Goal: Task Accomplishment & Management: Manage account settings

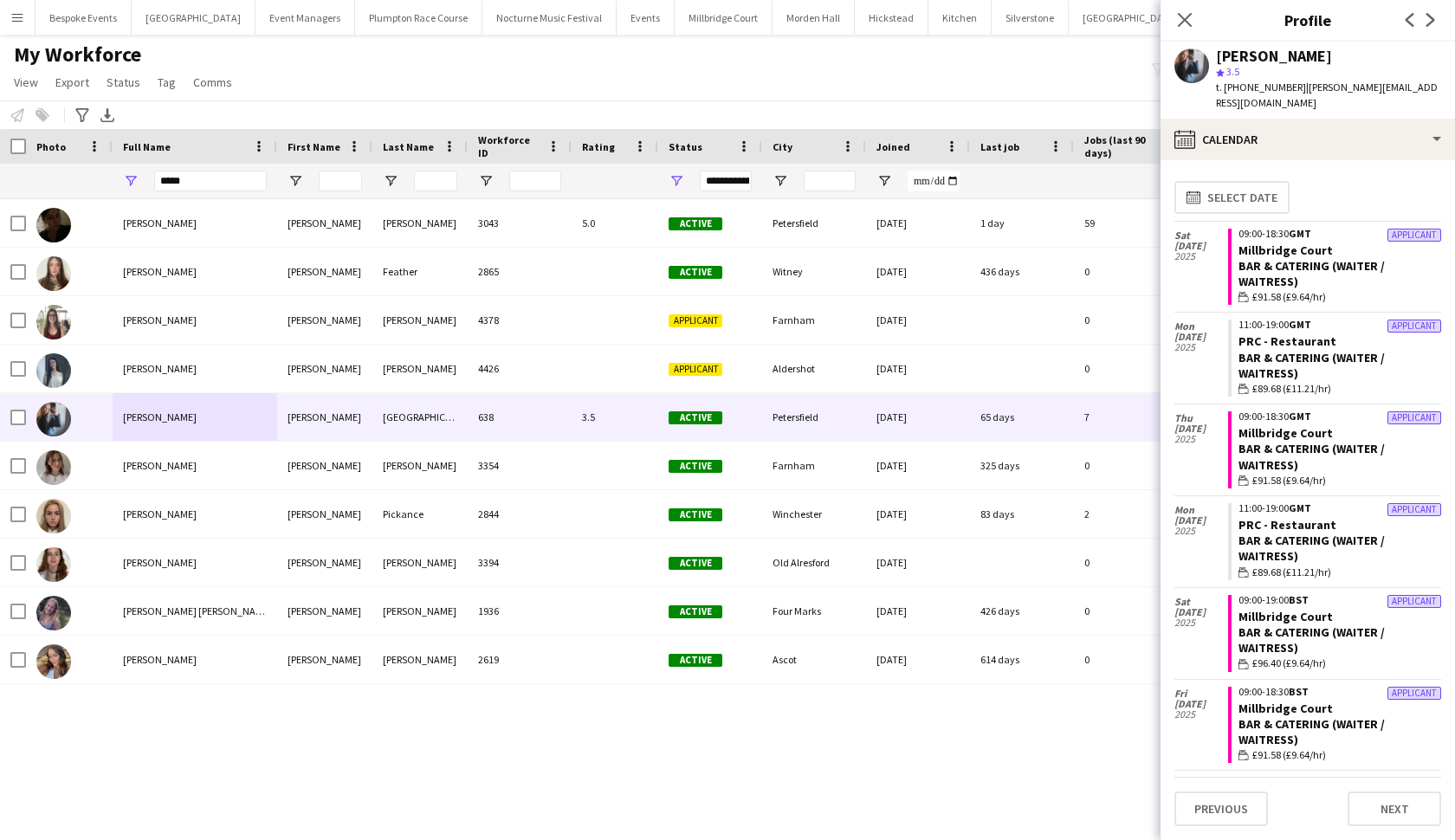
scroll to position [487, 0]
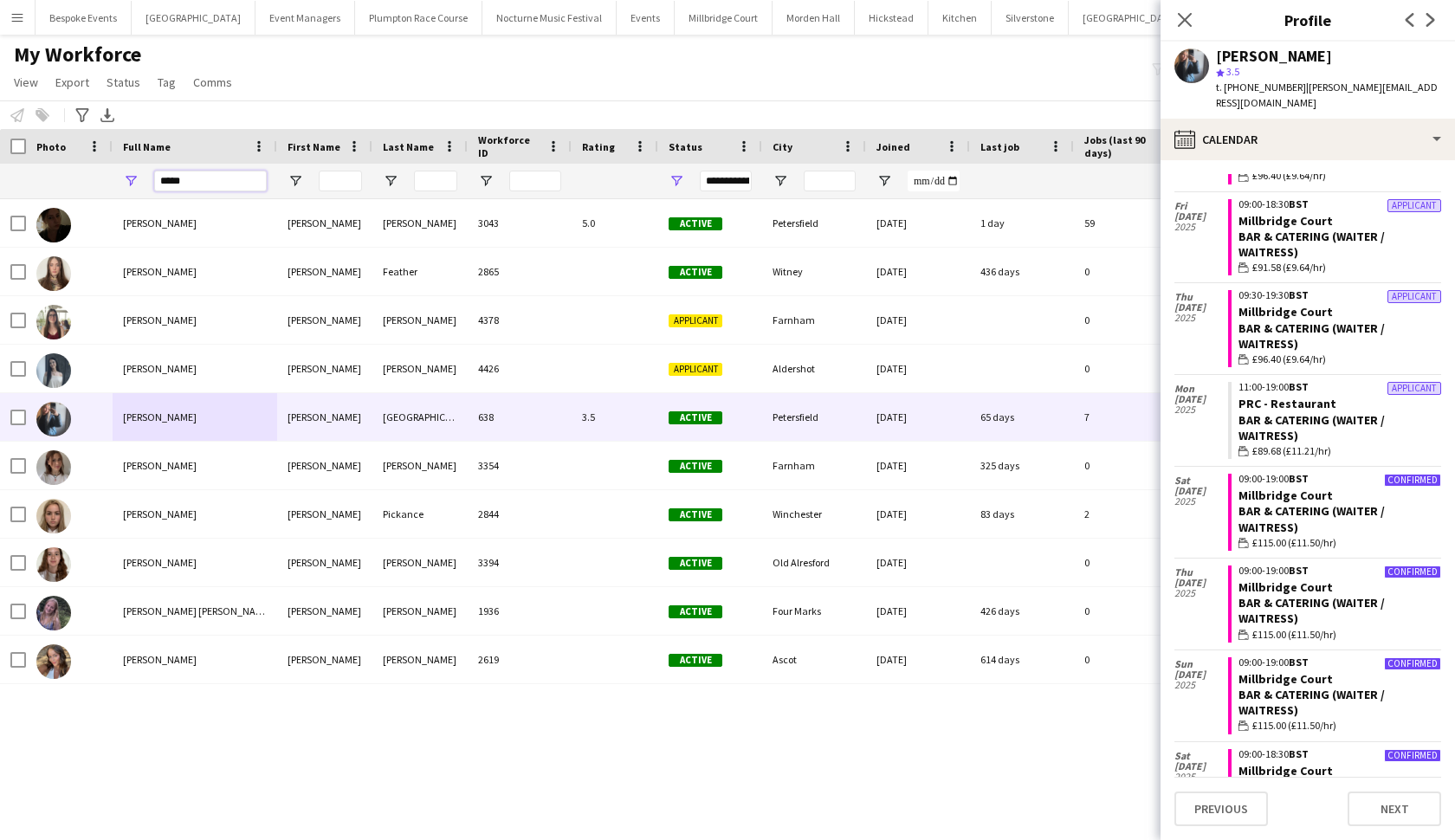
click at [197, 188] on input "*****" at bounding box center [210, 181] width 113 height 21
type input "*"
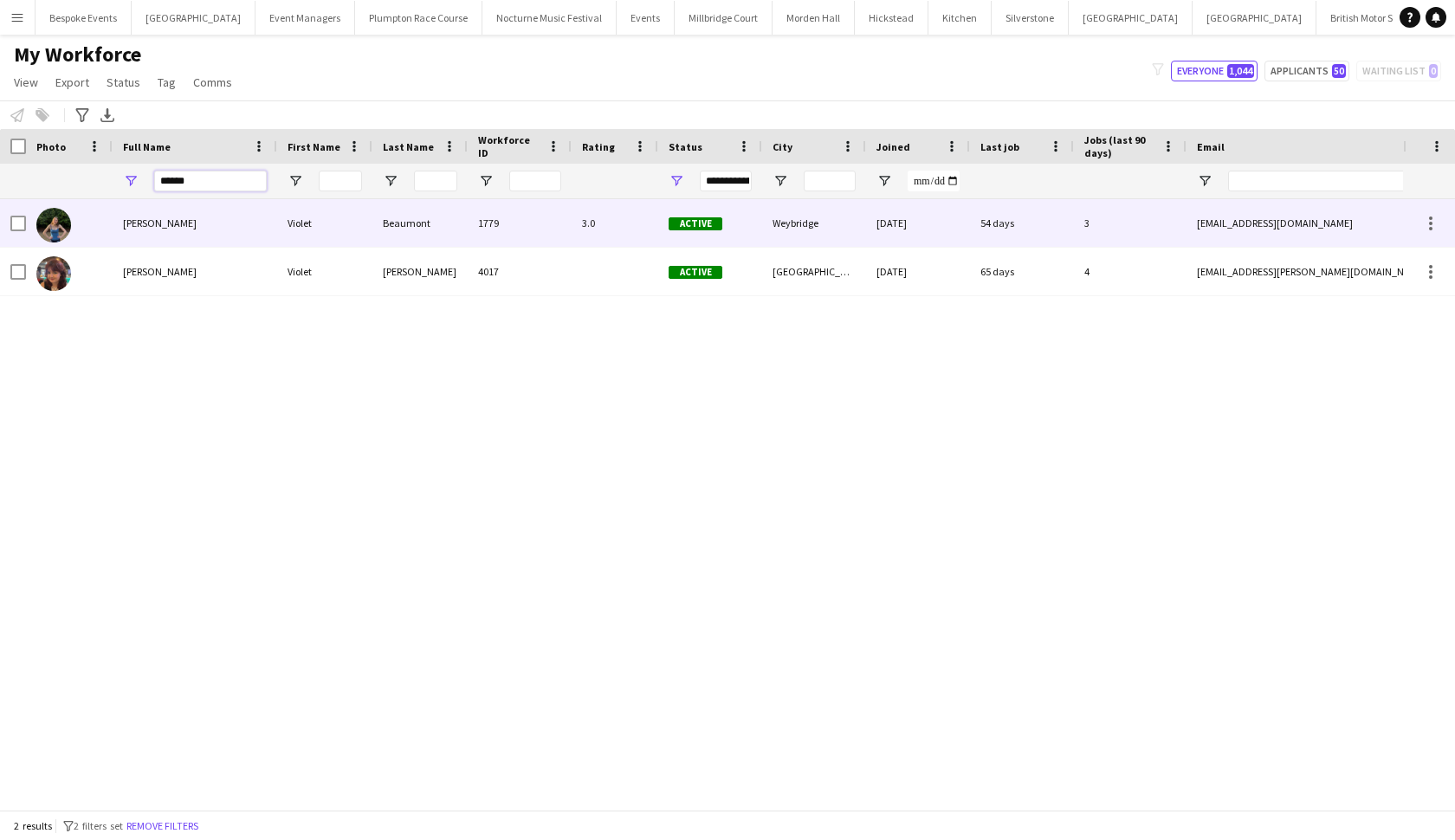
type input "******"
click at [188, 238] on div "[PERSON_NAME]" at bounding box center [195, 223] width 164 height 48
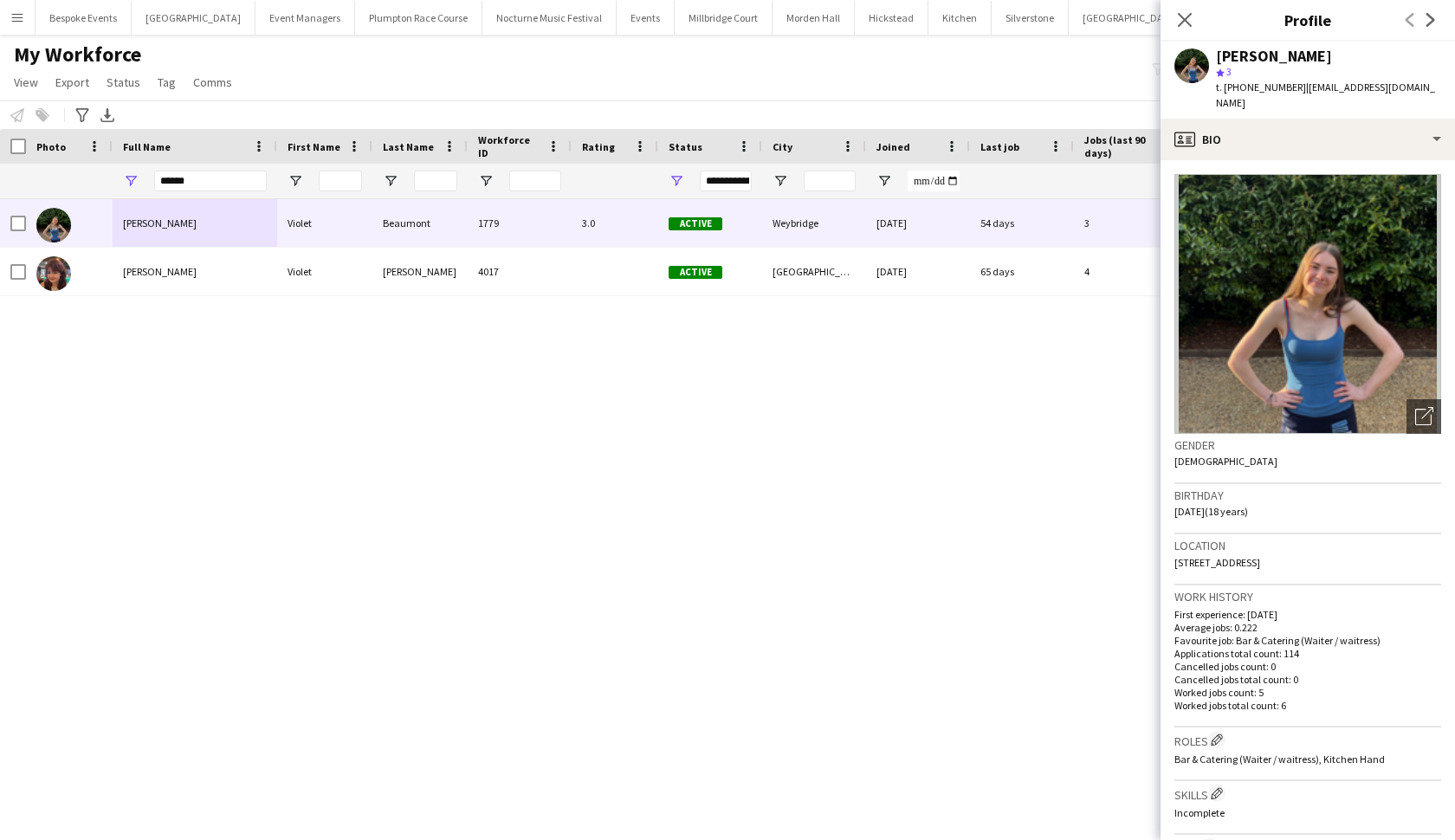
click at [950, 64] on div "My Workforce View Views Default view mena New Starter New view Update view Dele…" at bounding box center [727, 71] width 1455 height 59
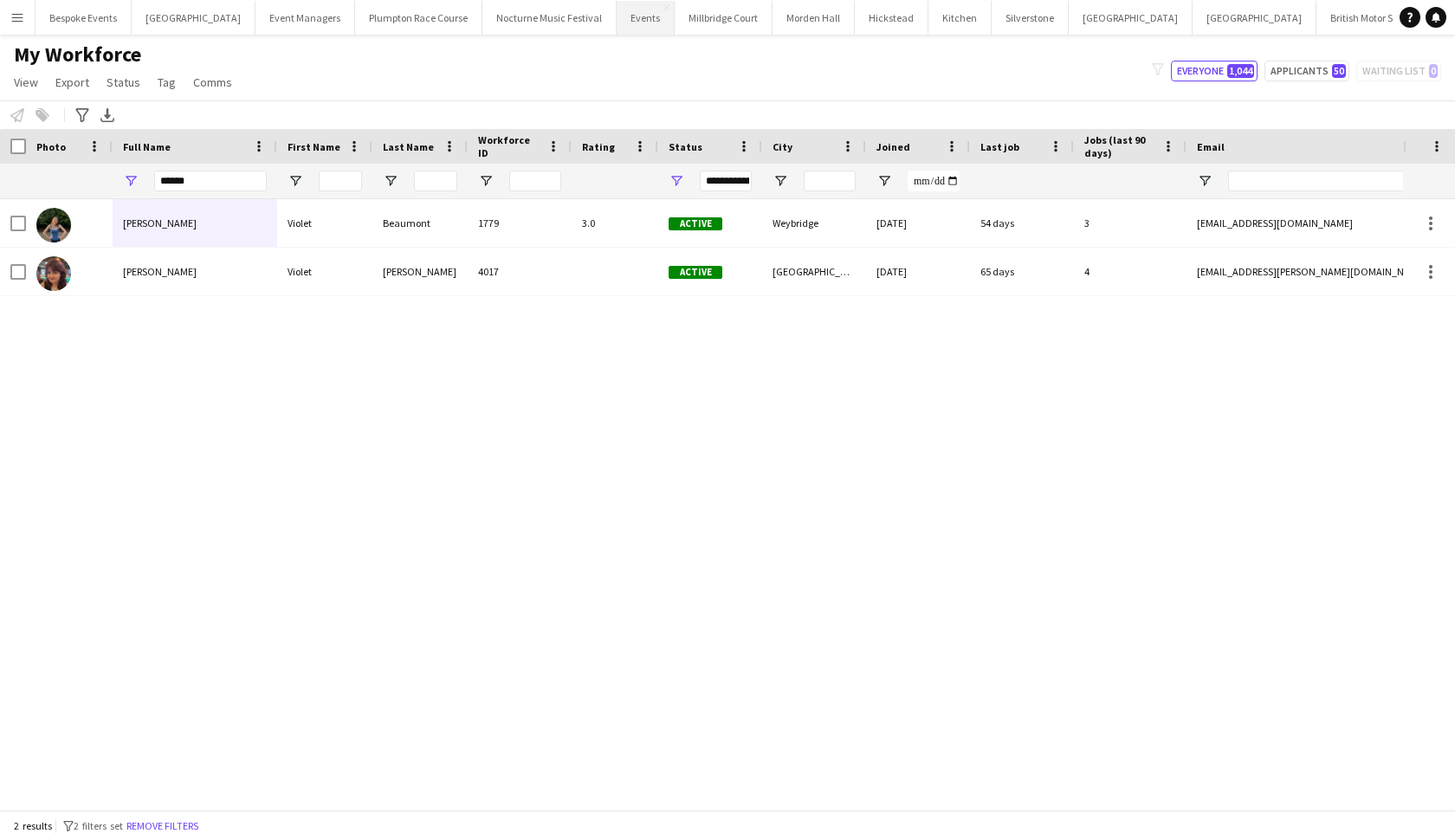
click at [617, 19] on button "Events Close" at bounding box center [645, 18] width 58 height 34
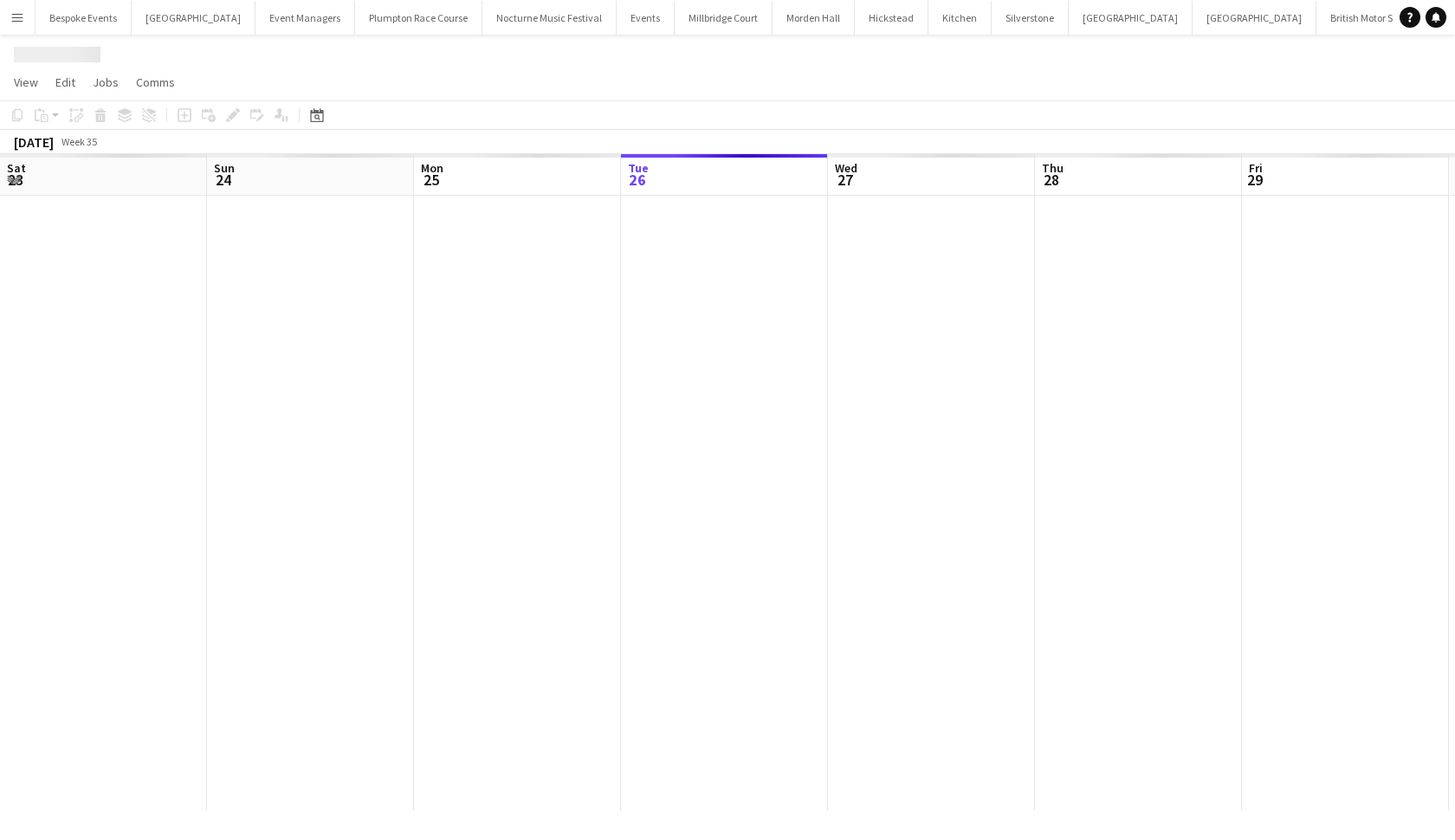
scroll to position [0, 414]
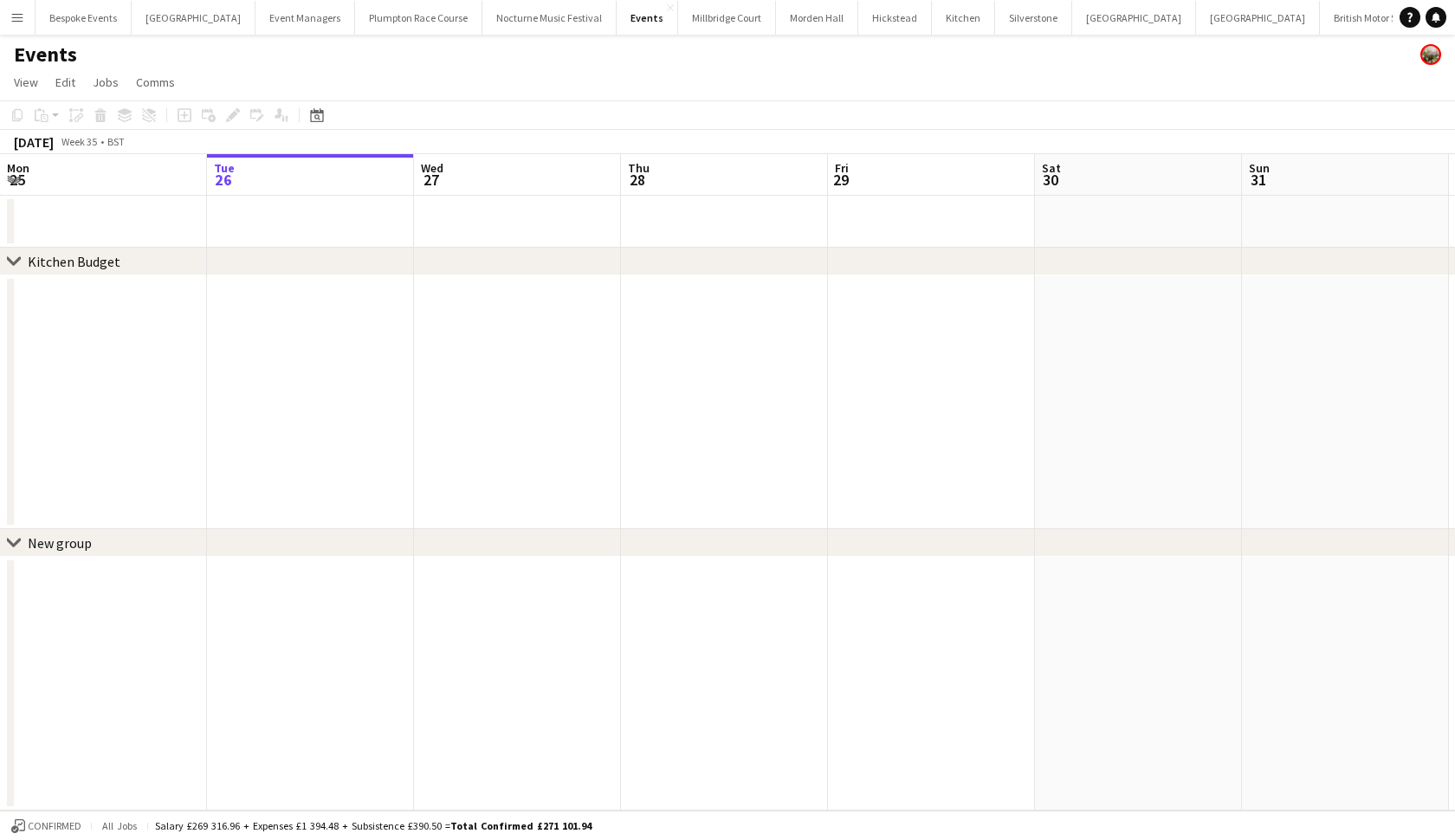
click at [1430, 23] on button "KKHQ Close" at bounding box center [1458, 18] width 55 height 34
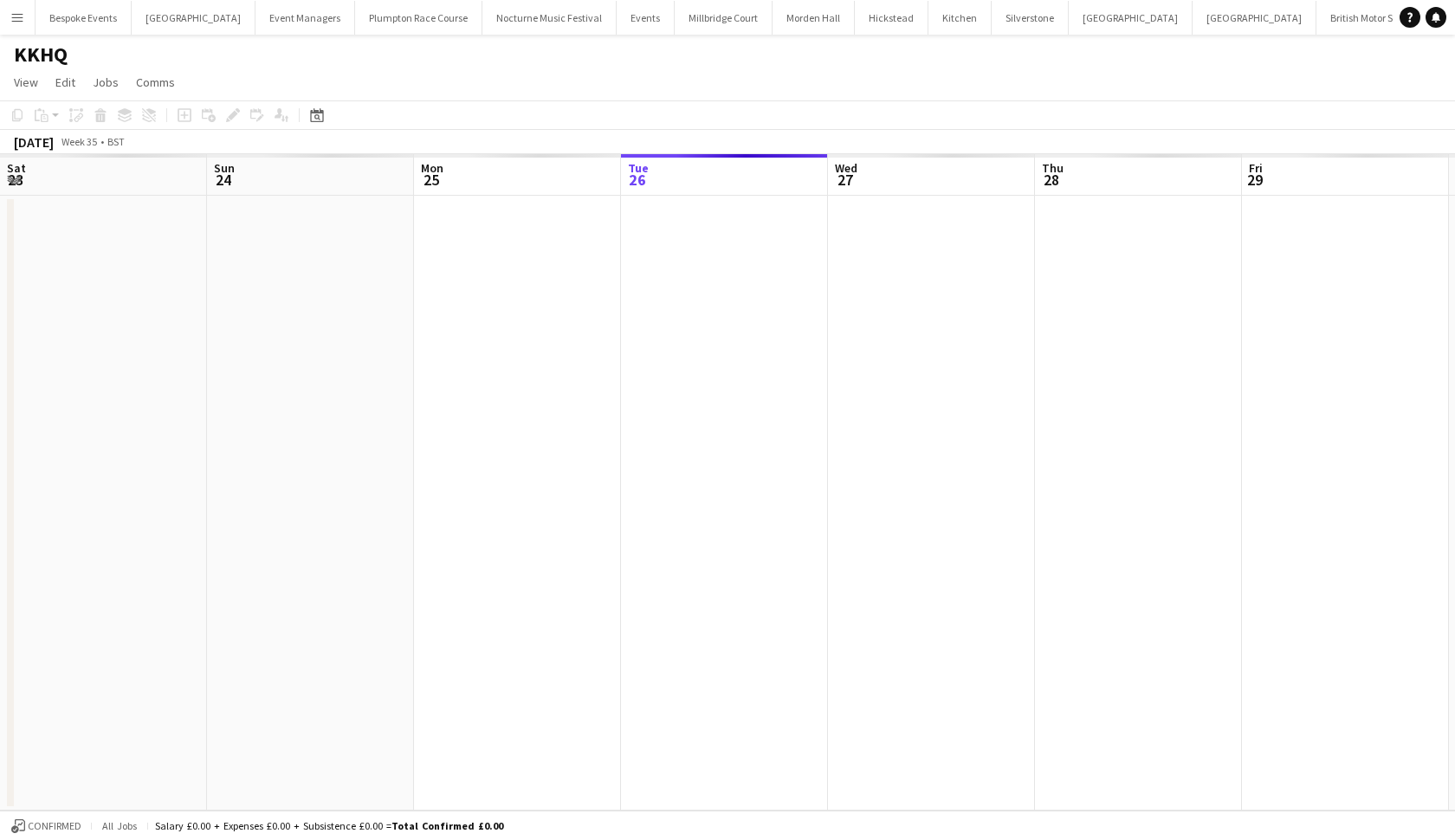
scroll to position [0, 414]
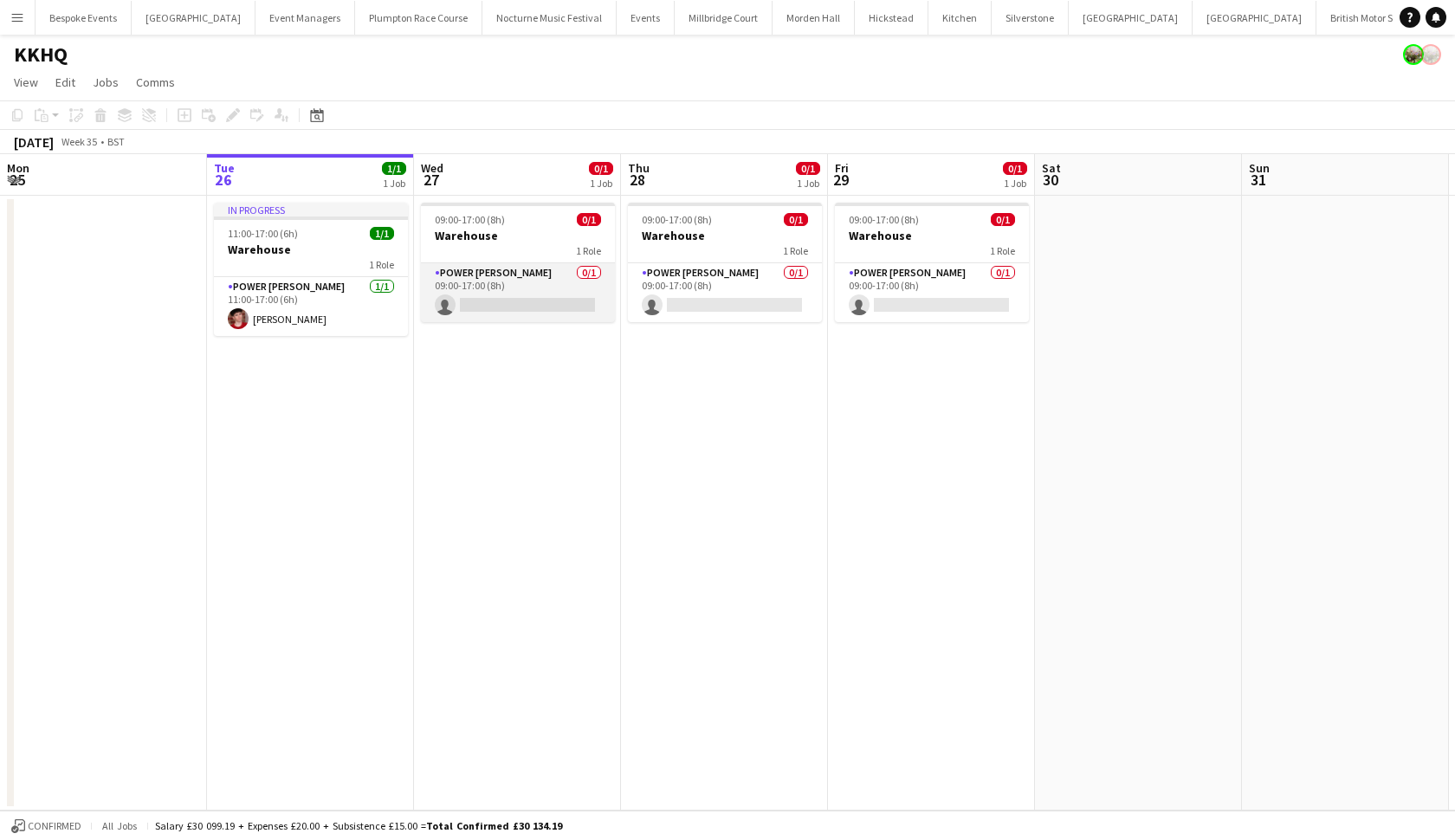
click at [572, 298] on app-card-role "Power [PERSON_NAME] 0/1 09:00-17:00 (8h) single-neutral-actions" at bounding box center [518, 293] width 194 height 59
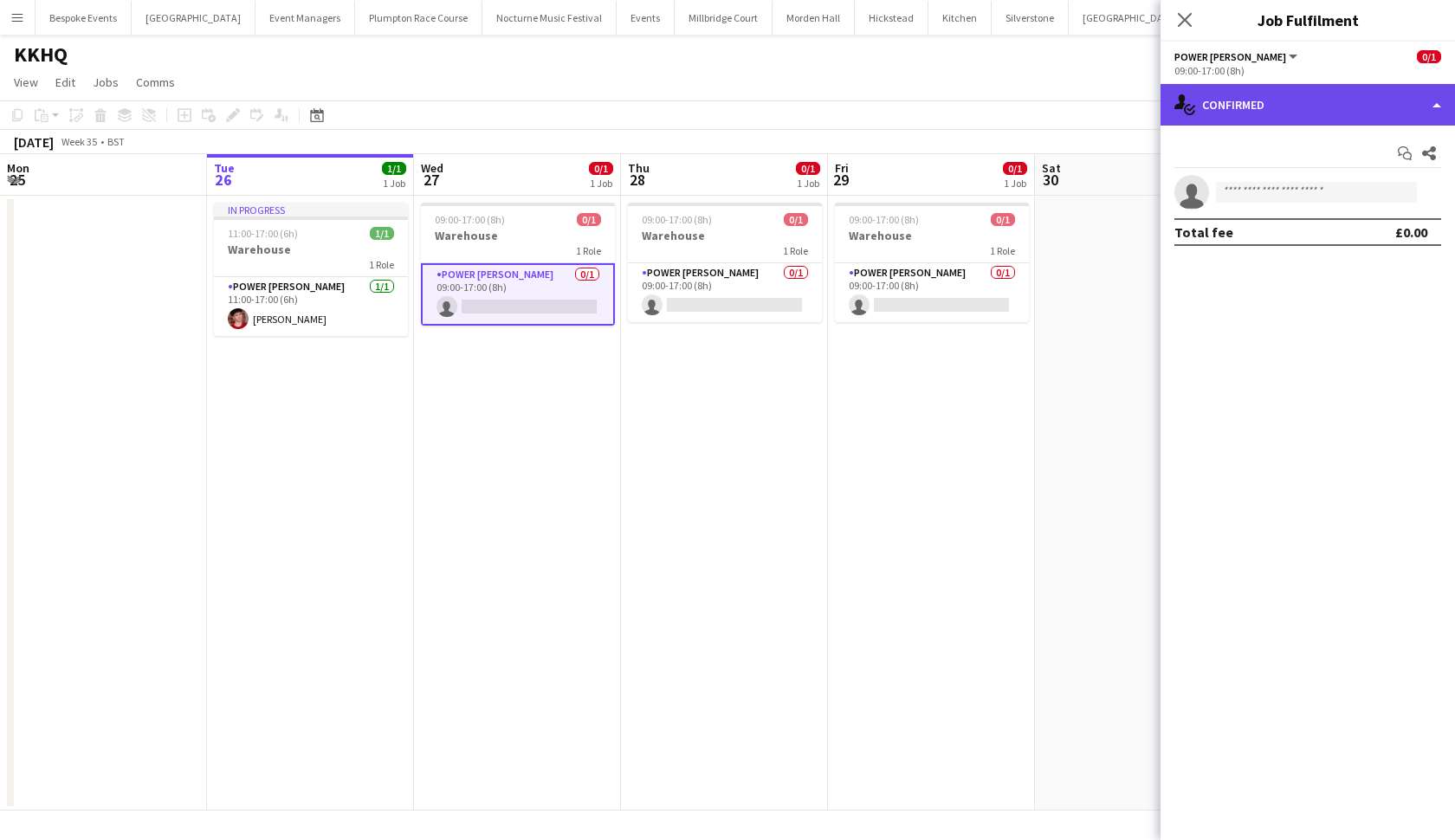
click at [1184, 105] on icon "single-neutral-actions-check-2" at bounding box center [1185, 105] width 21 height 21
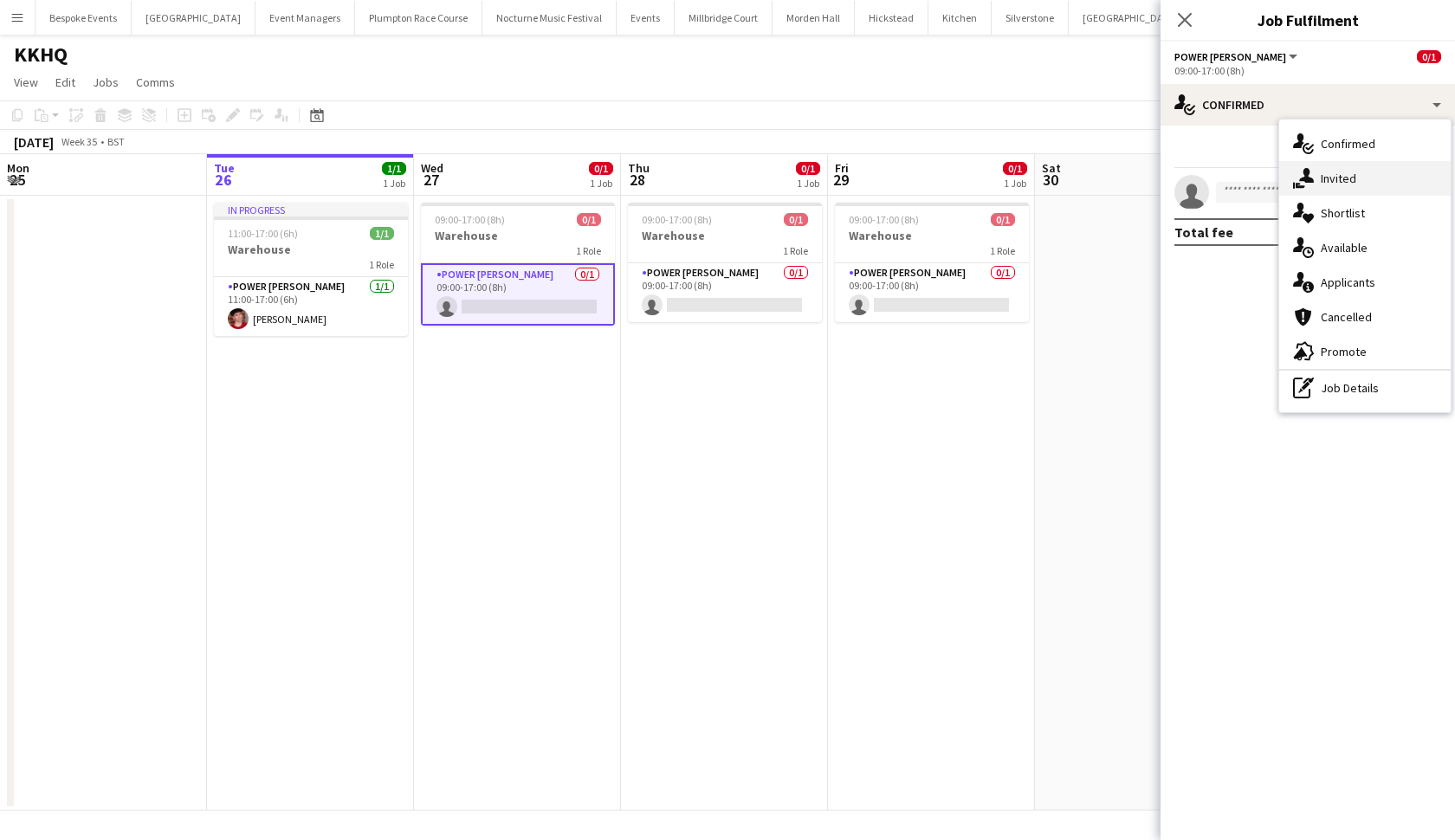
click at [1334, 170] on div "single-neutral-actions-share-1 Invited" at bounding box center [1365, 179] width 171 height 34
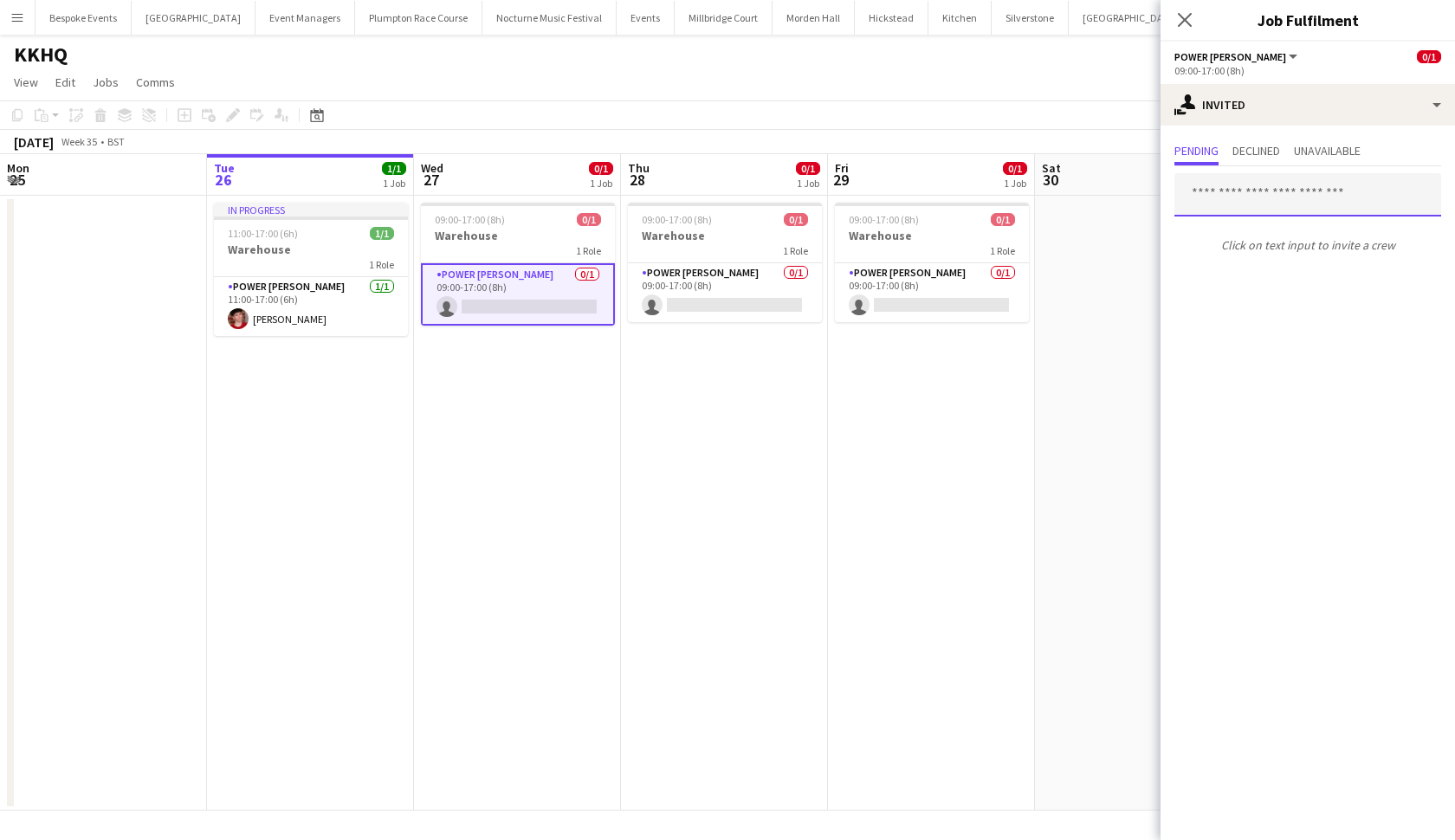
click at [1259, 189] on input "text" at bounding box center [1308, 195] width 267 height 44
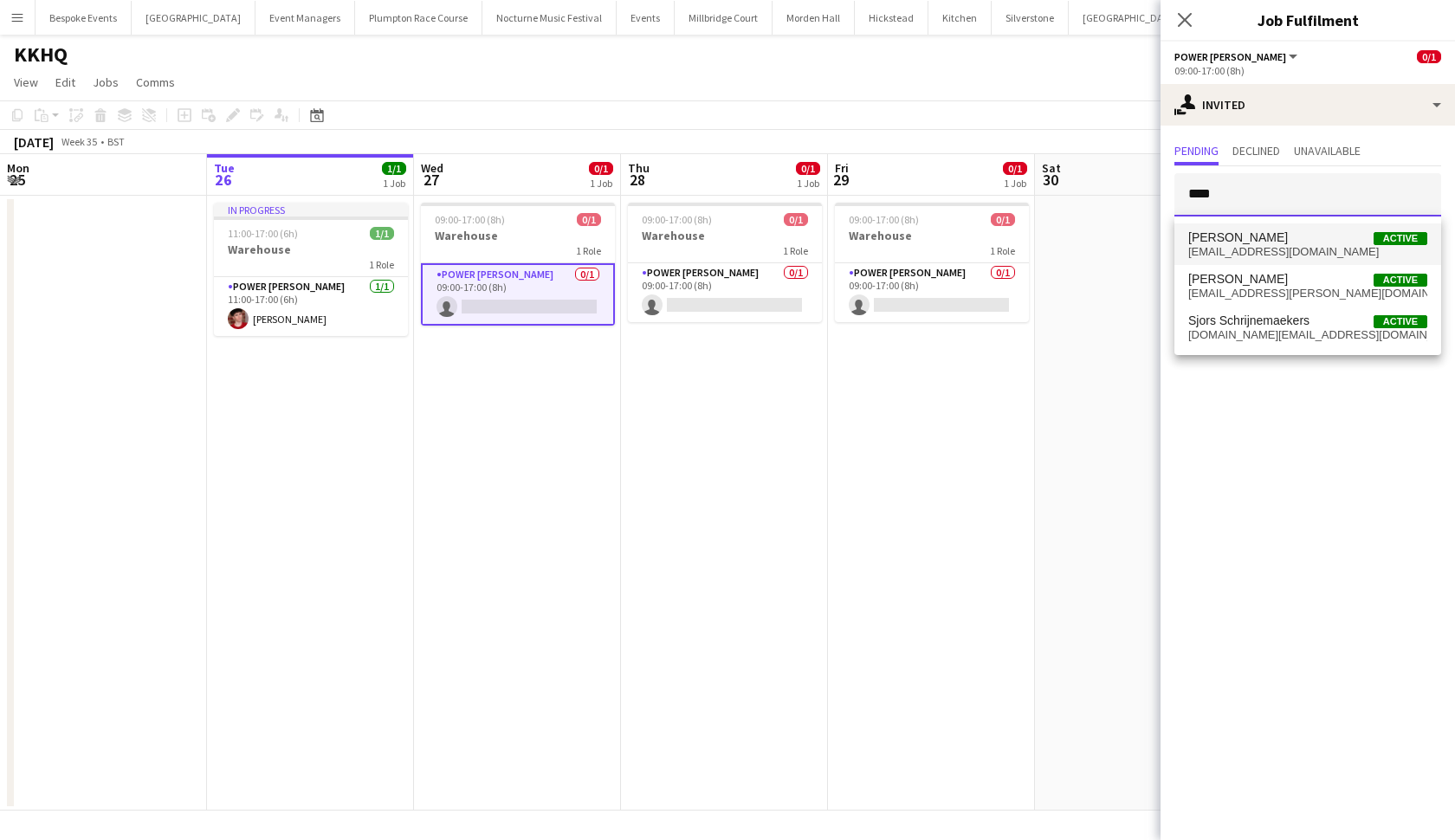
type input "****"
click at [1235, 240] on span "[PERSON_NAME]" at bounding box center [1238, 237] width 100 height 14
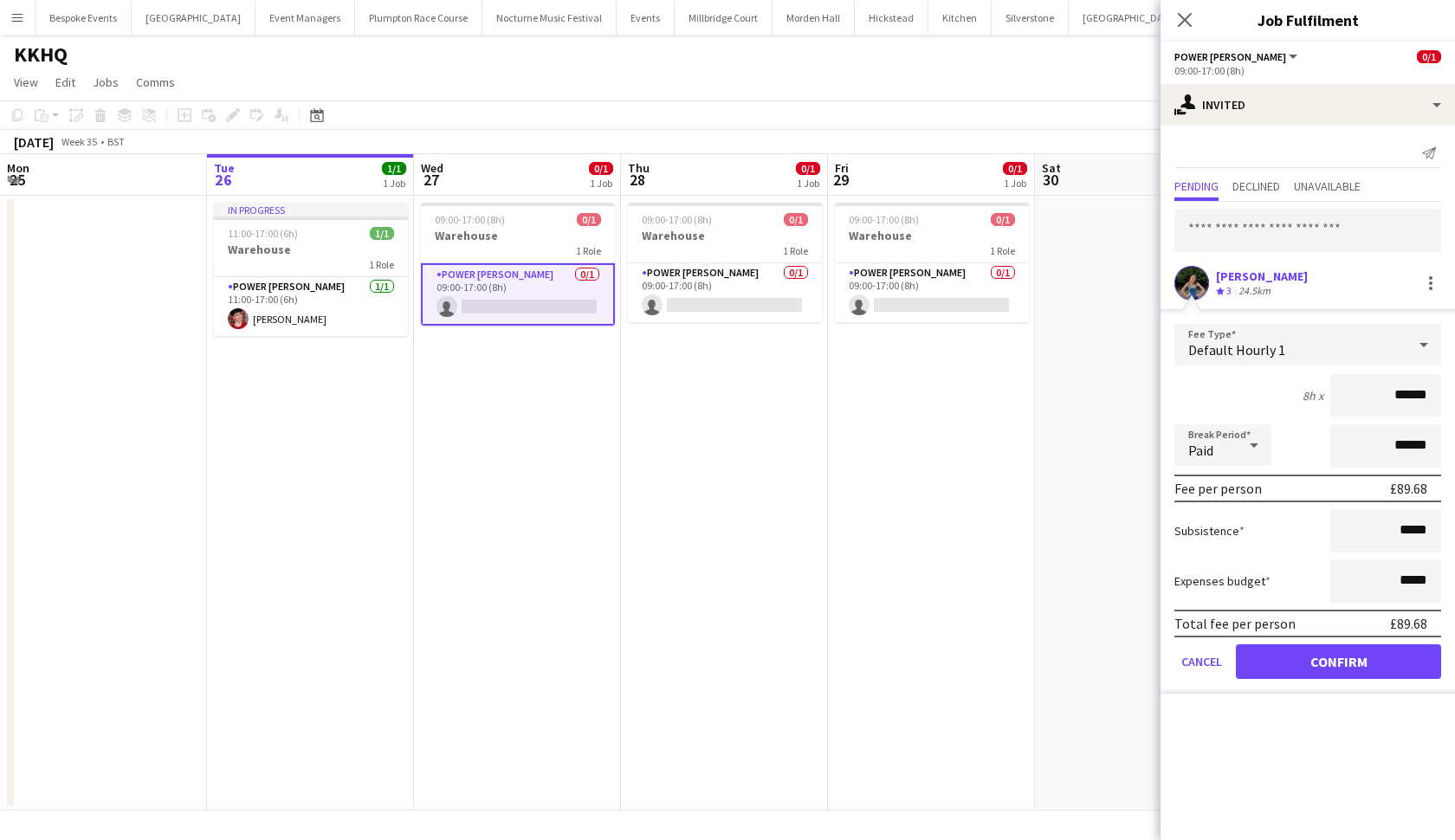
click at [1297, 676] on button "Confirm" at bounding box center [1339, 661] width 205 height 34
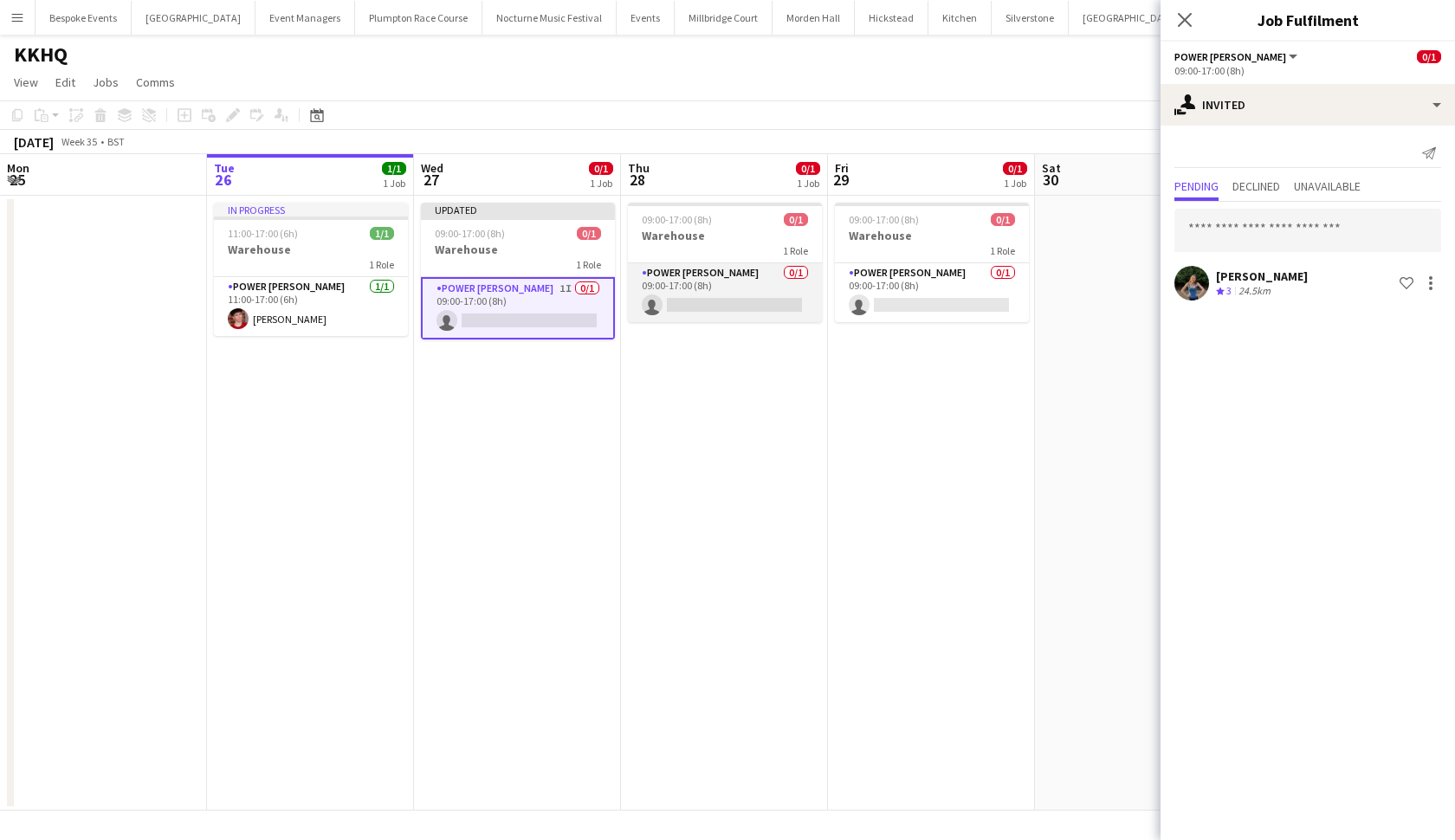
click at [753, 285] on app-card-role "Power Porter 0/1 09:00-17:00 (8h) single-neutral-actions" at bounding box center [725, 293] width 194 height 59
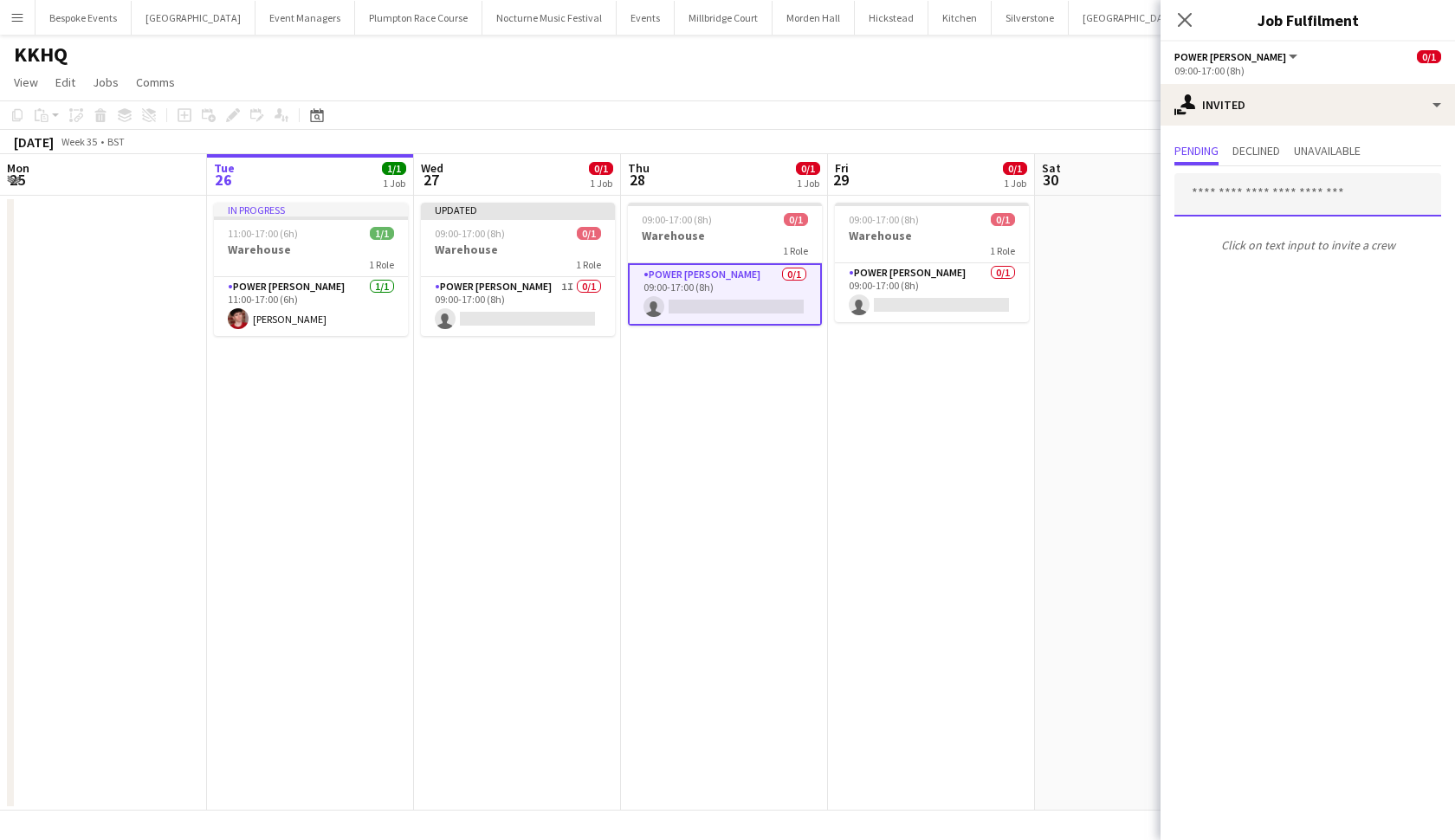
click at [1266, 199] on input "text" at bounding box center [1308, 195] width 267 height 44
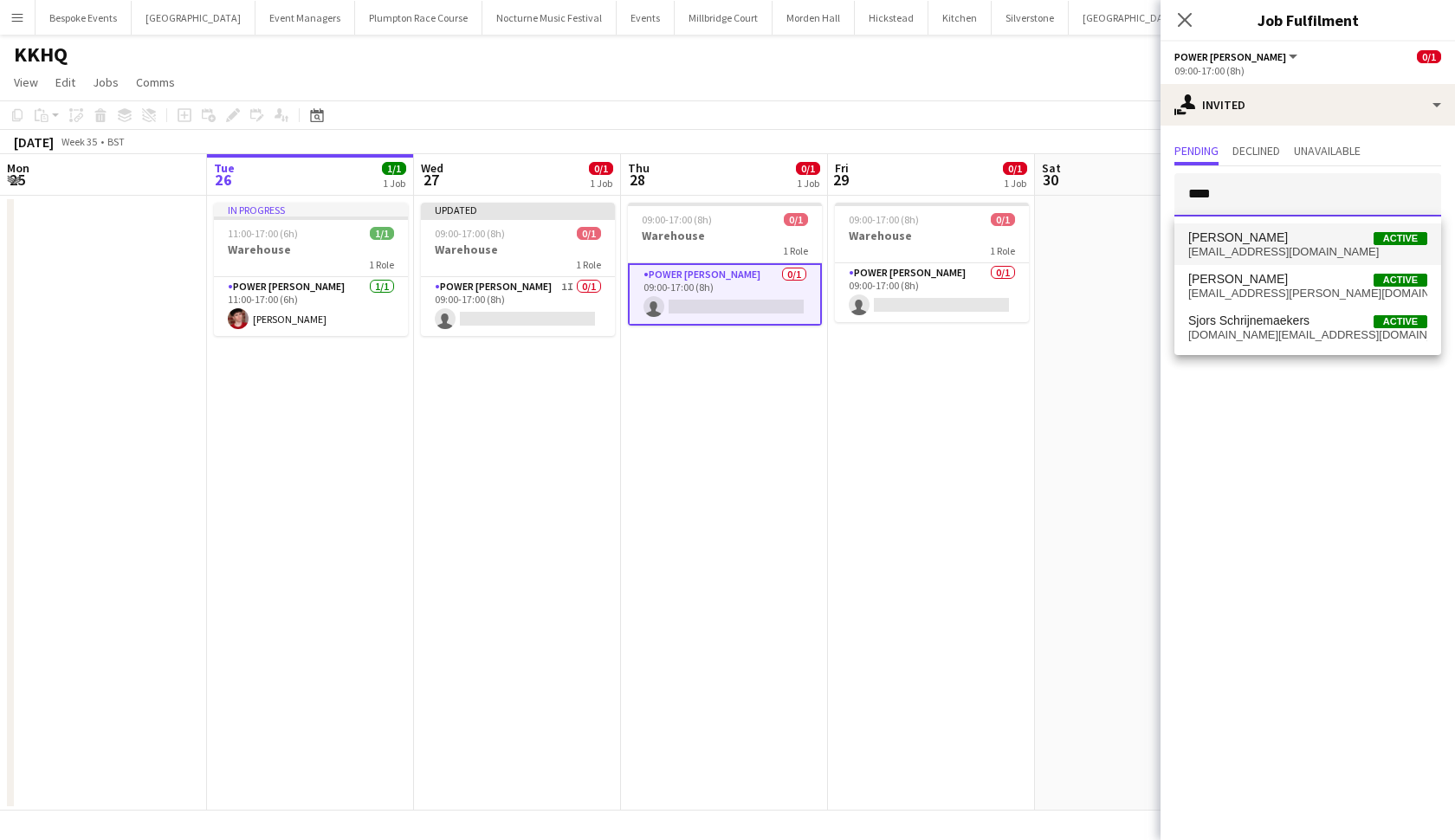
type input "****"
click at [1260, 248] on span "violetbeaumont63@gmail.com" at bounding box center [1309, 252] width 239 height 14
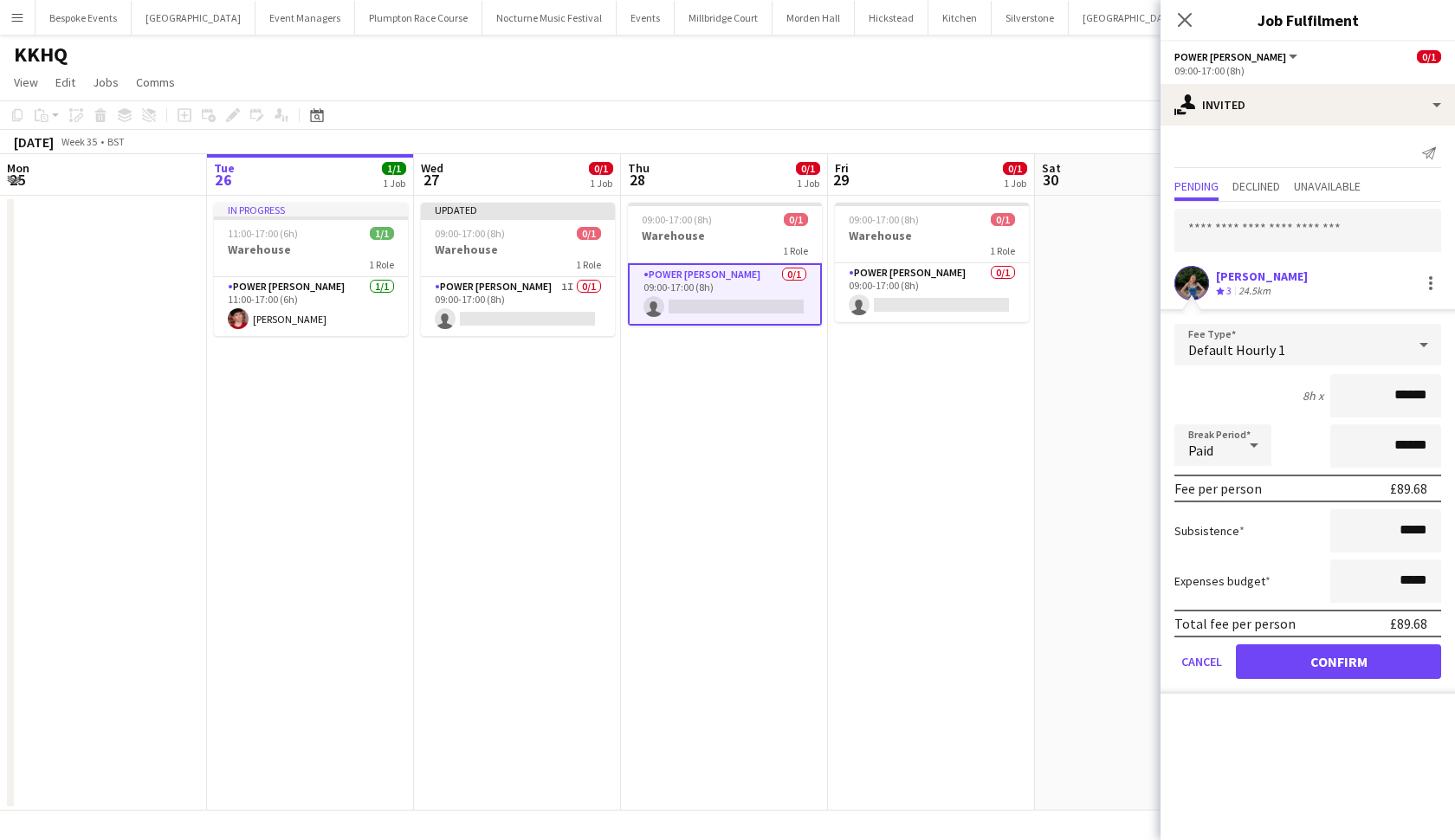
click at [1337, 669] on button "Confirm" at bounding box center [1339, 661] width 205 height 34
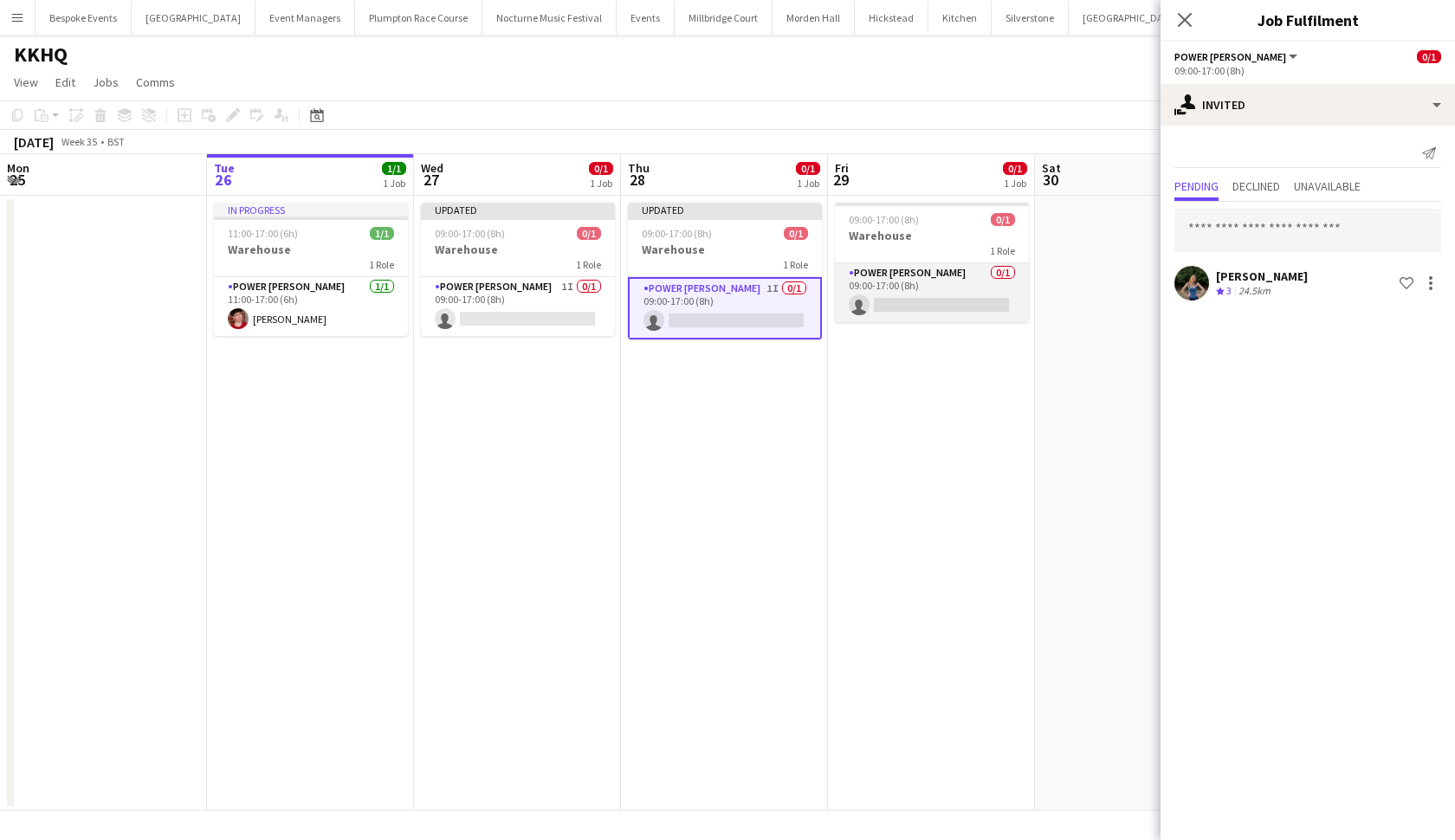
click at [986, 298] on app-card-role "Power Porter 0/1 09:00-17:00 (8h) single-neutral-actions" at bounding box center [932, 293] width 194 height 59
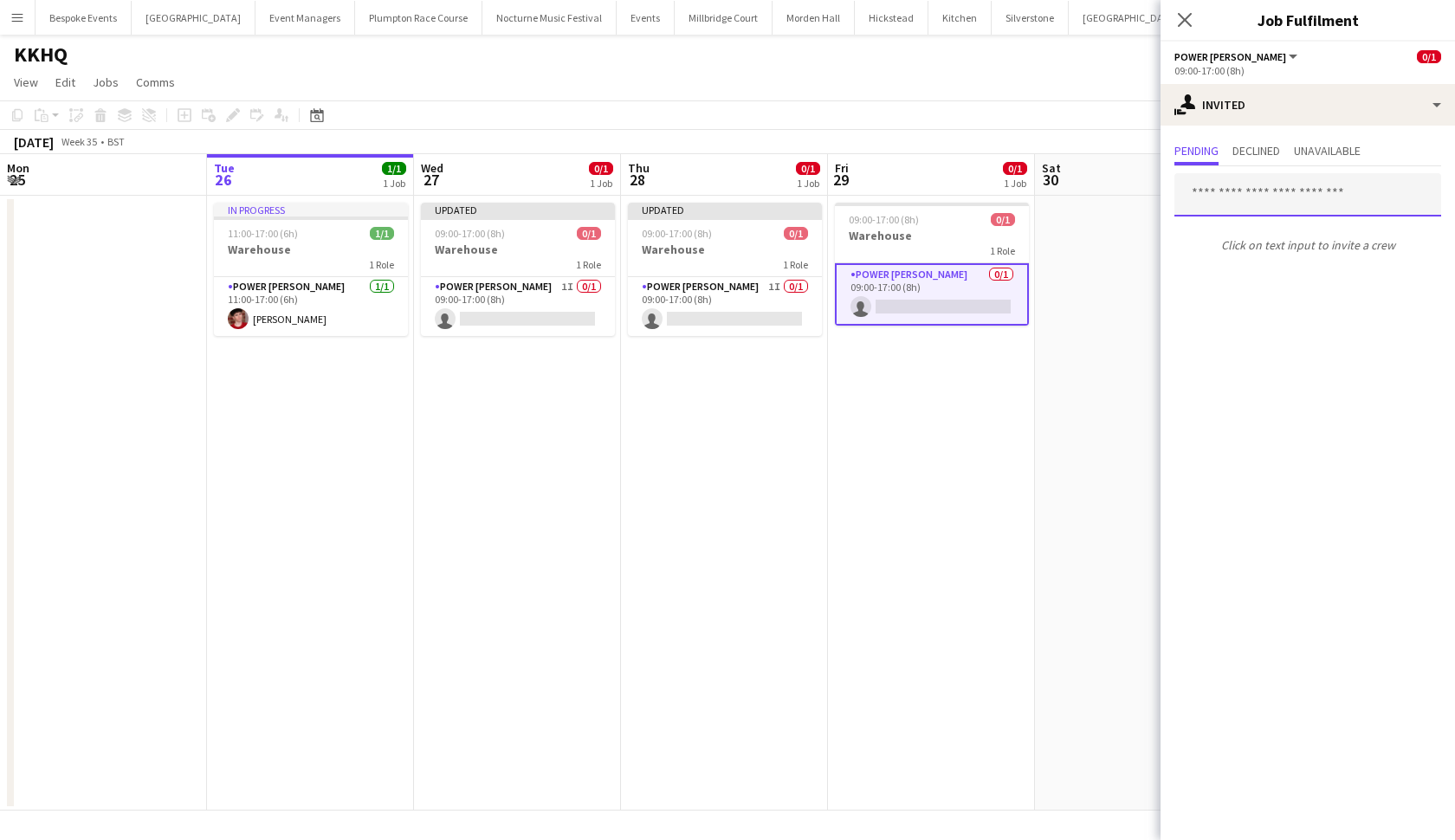
click at [1273, 193] on input "text" at bounding box center [1308, 195] width 267 height 44
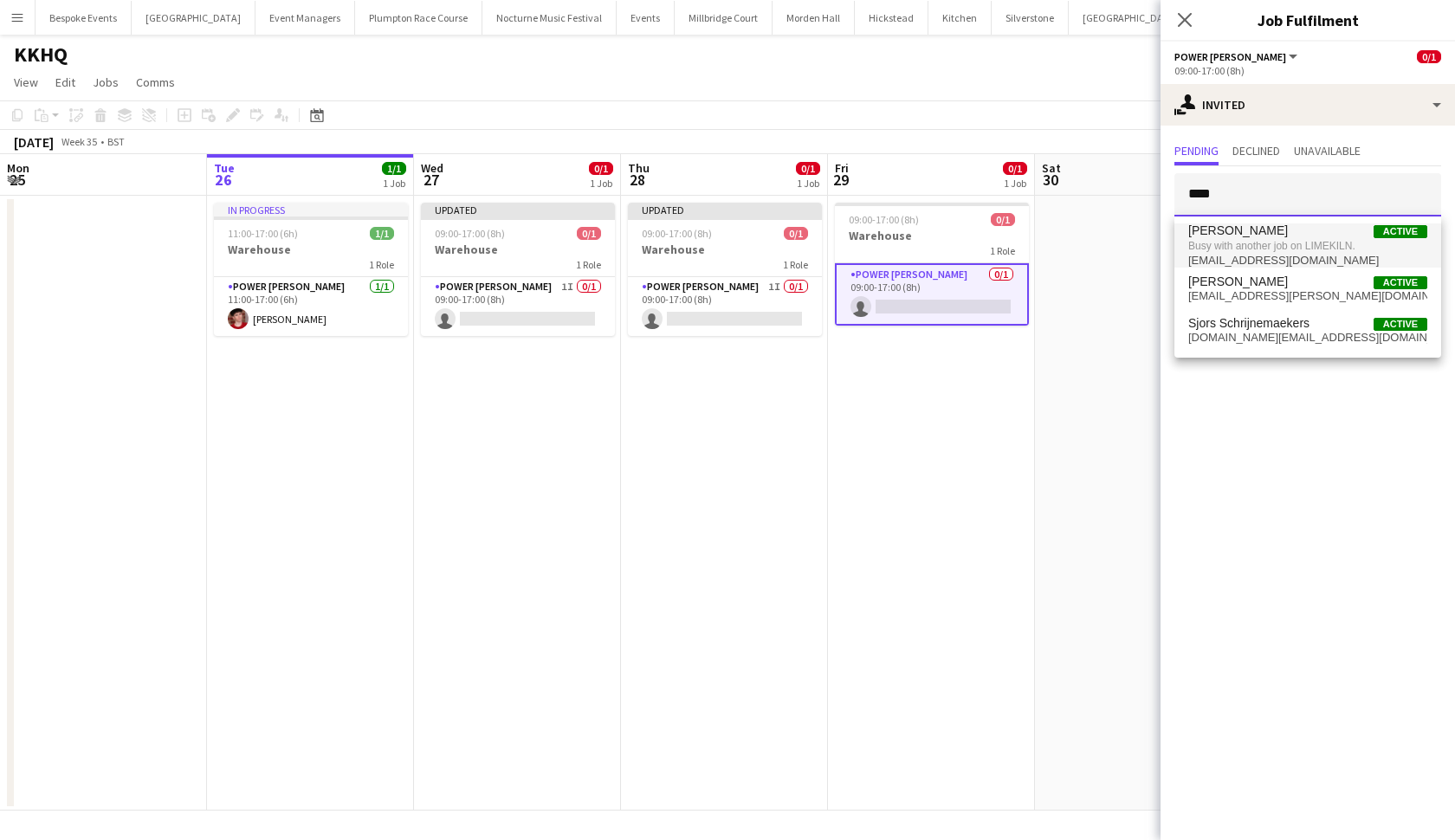
type input "****"
click at [1276, 234] on span "[PERSON_NAME]" at bounding box center [1238, 230] width 100 height 14
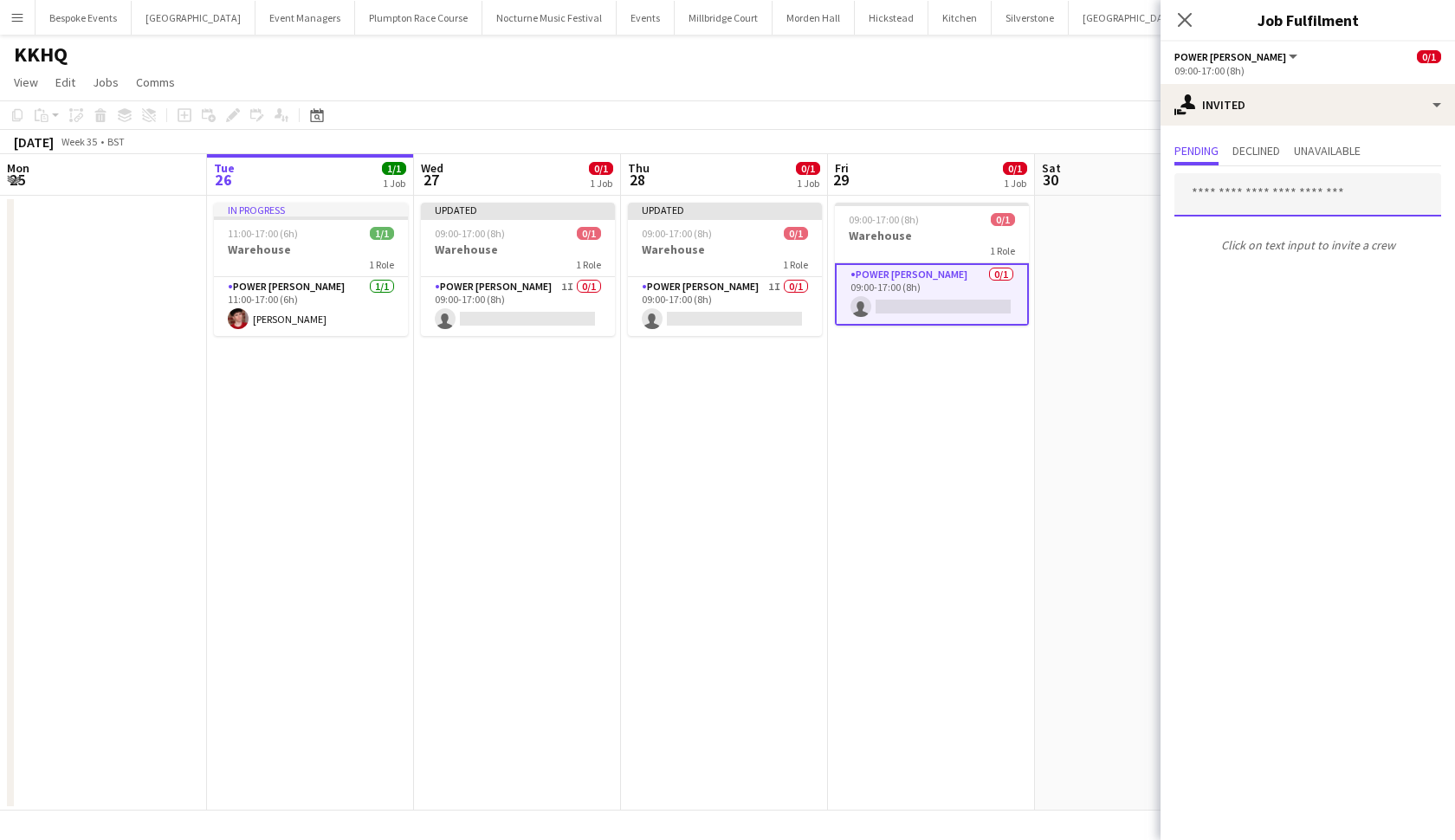
click at [1271, 191] on input "text" at bounding box center [1308, 195] width 267 height 44
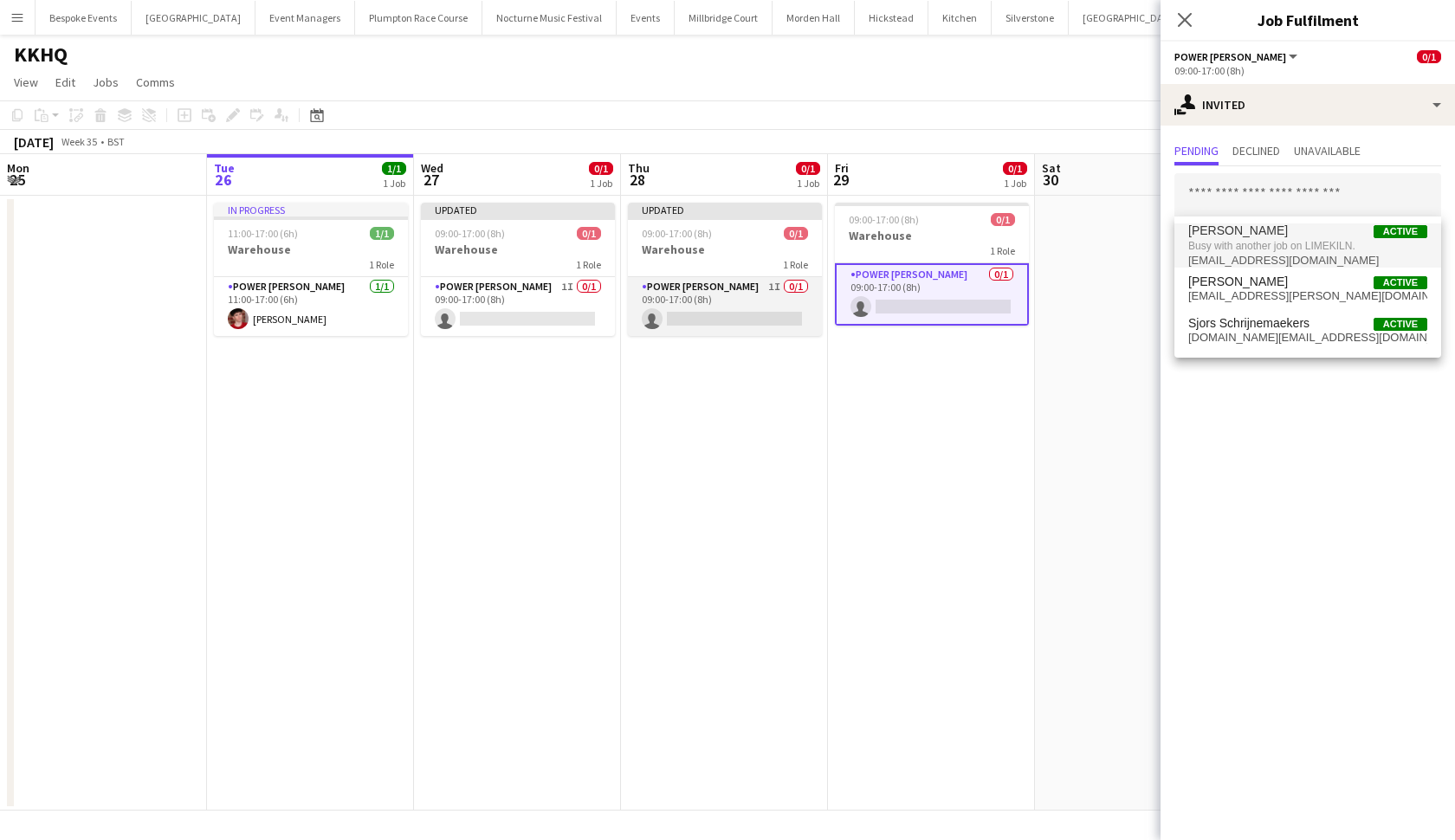
click at [744, 312] on app-card-role "Power Porter 1I 0/1 09:00-17:00 (8h) single-neutral-actions" at bounding box center [725, 307] width 194 height 59
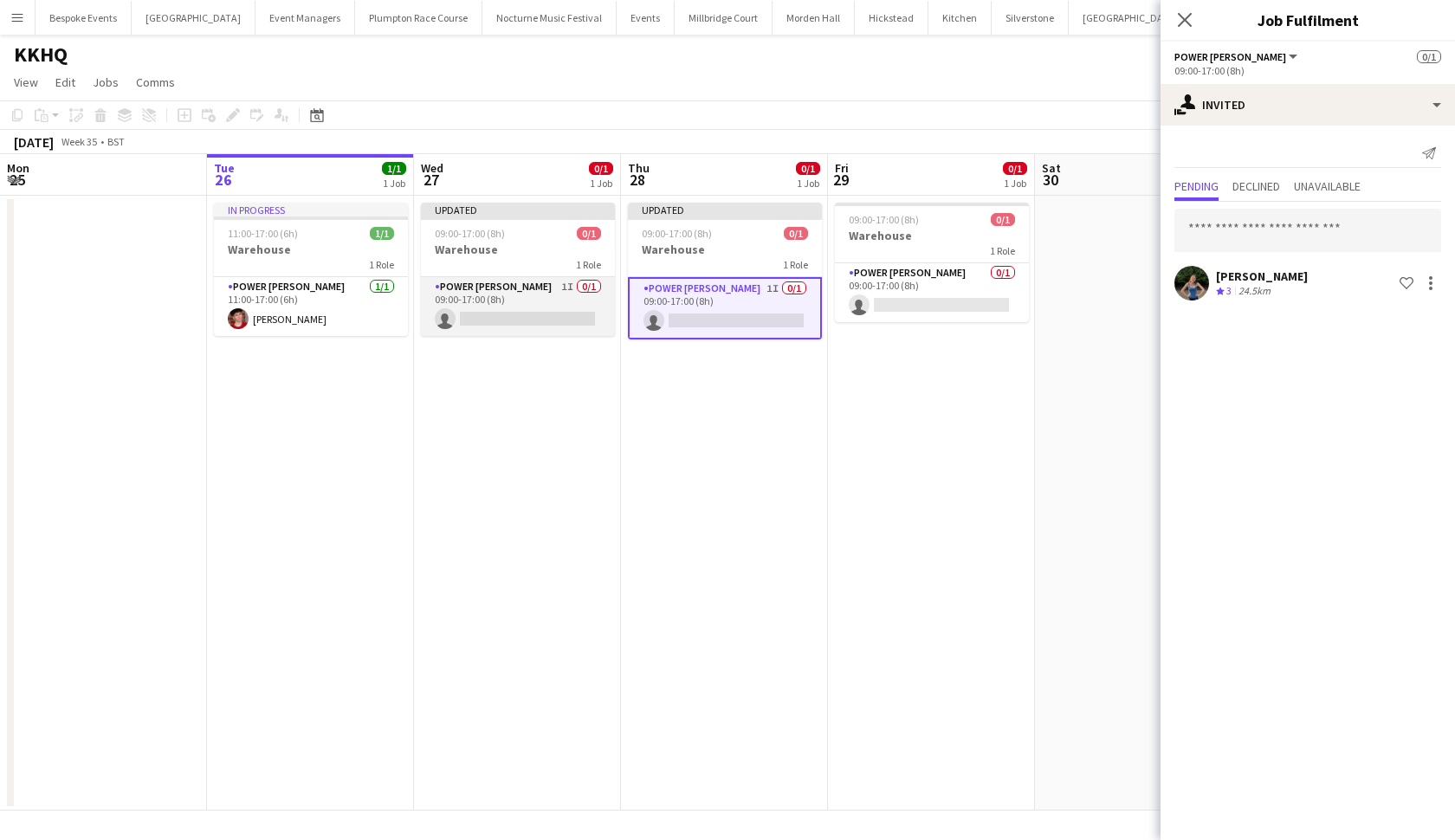
click at [580, 314] on app-card-role "Power Porter 1I 0/1 09:00-17:00 (8h) single-neutral-actions" at bounding box center [518, 307] width 194 height 59
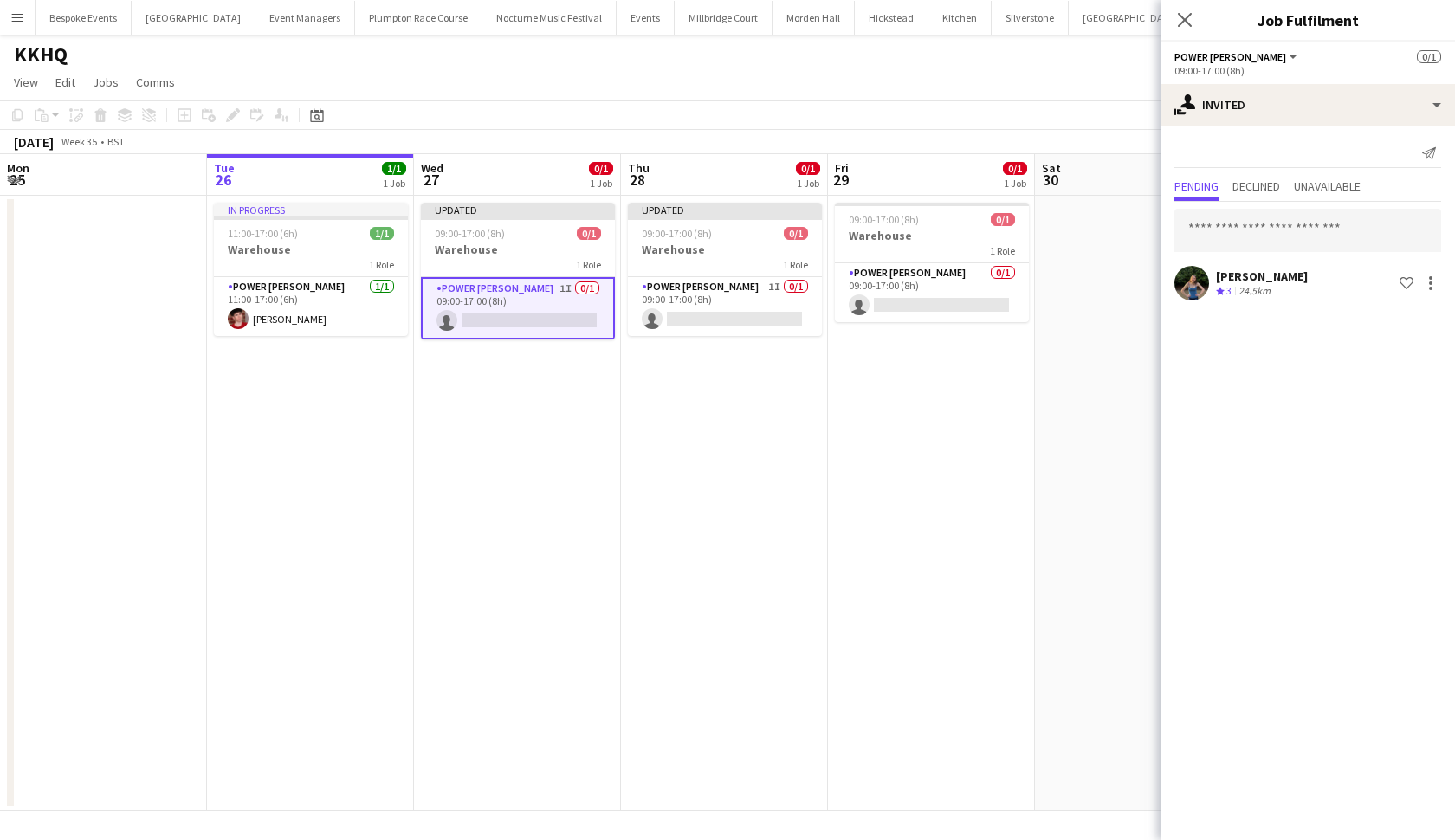
click at [863, 477] on app-date-cell "09:00-17:00 (8h) 0/1 Warehouse 1 Role Power Porter 0/1 09:00-17:00 (8h) single-…" at bounding box center [931, 503] width 207 height 615
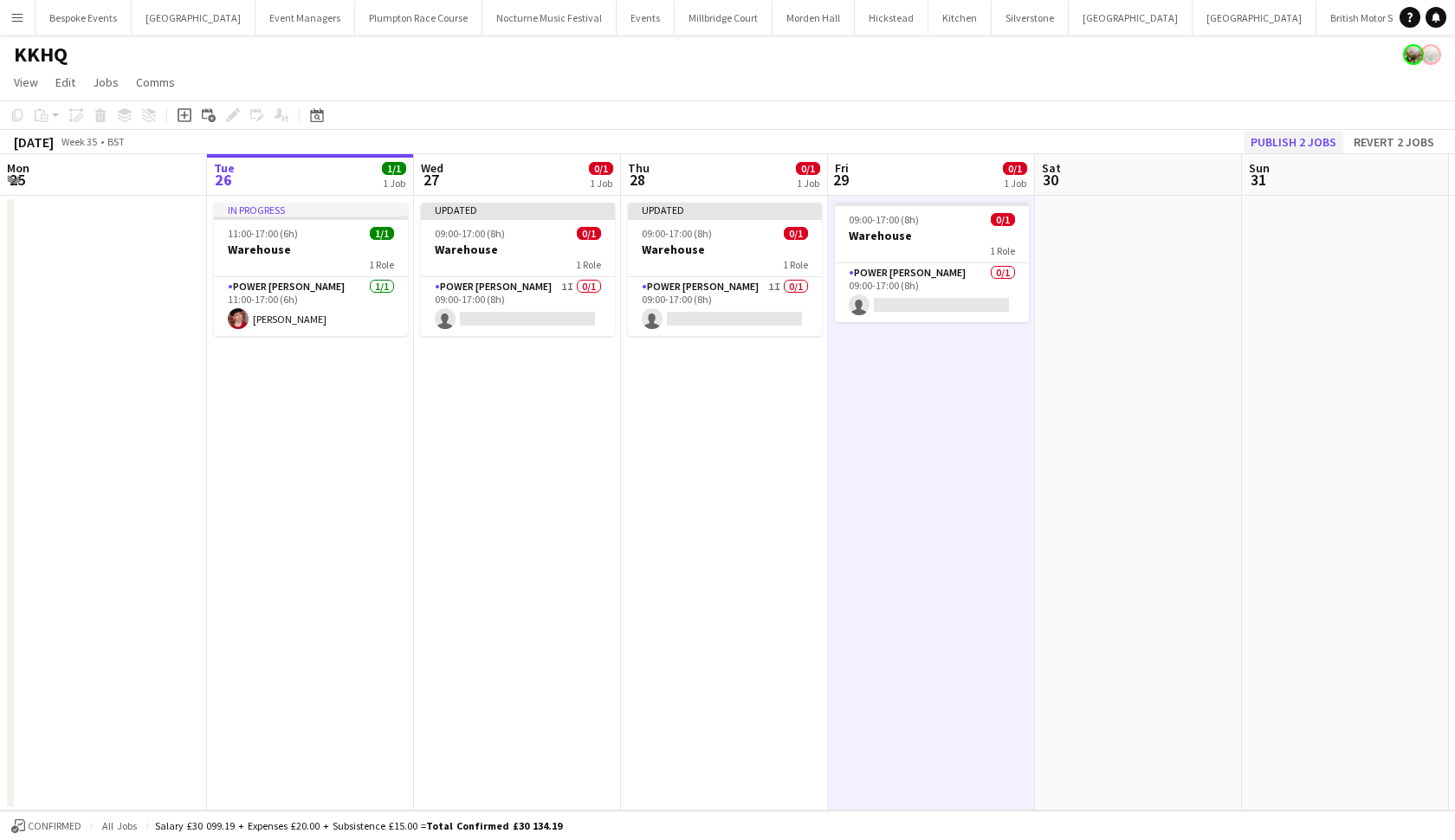
click at [1294, 133] on button "Publish 2 jobs" at bounding box center [1293, 143] width 100 height 23
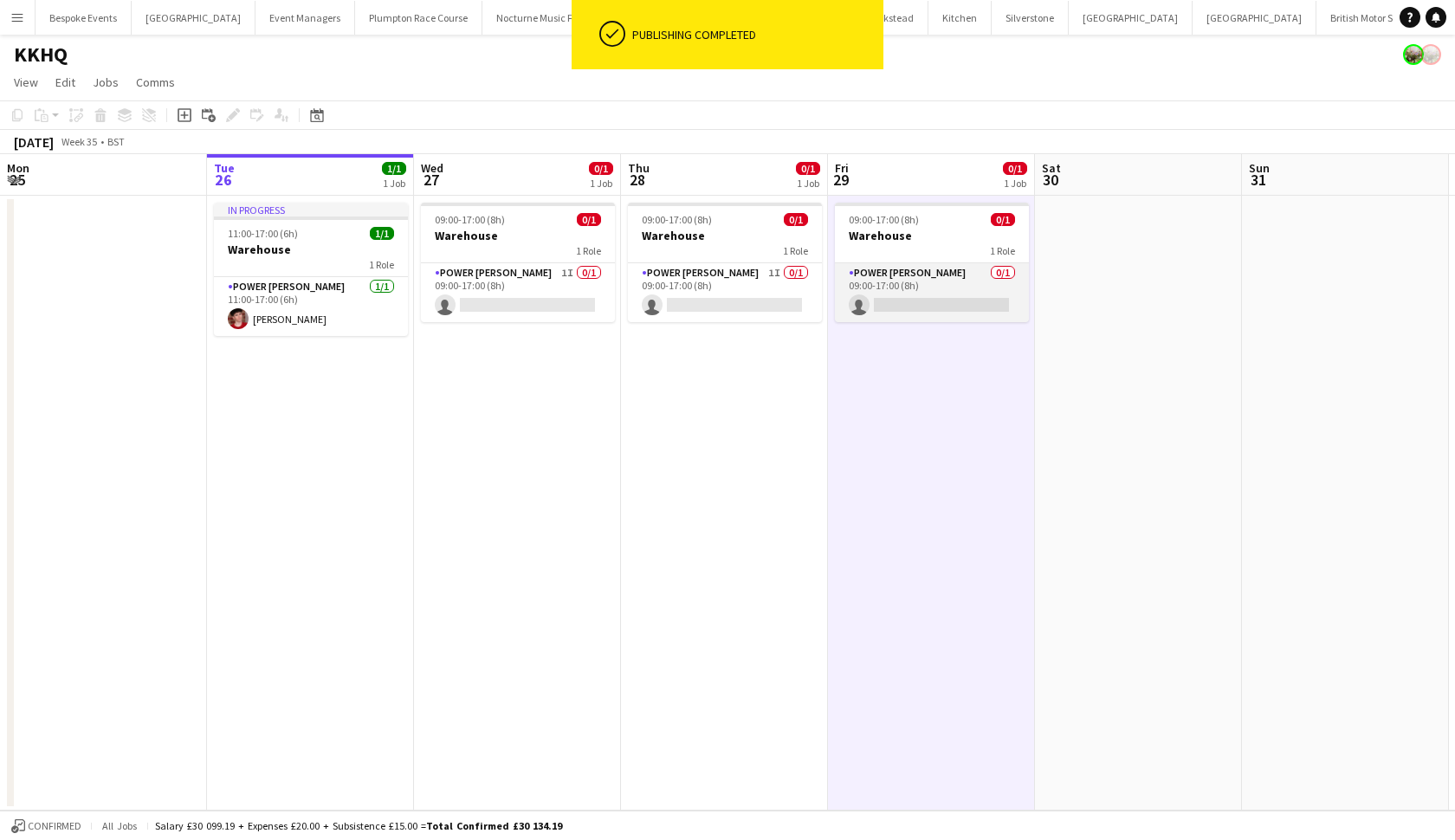
click at [996, 265] on app-card-role "Power Porter 0/1 09:00-17:00 (8h) single-neutral-actions" at bounding box center [932, 293] width 194 height 59
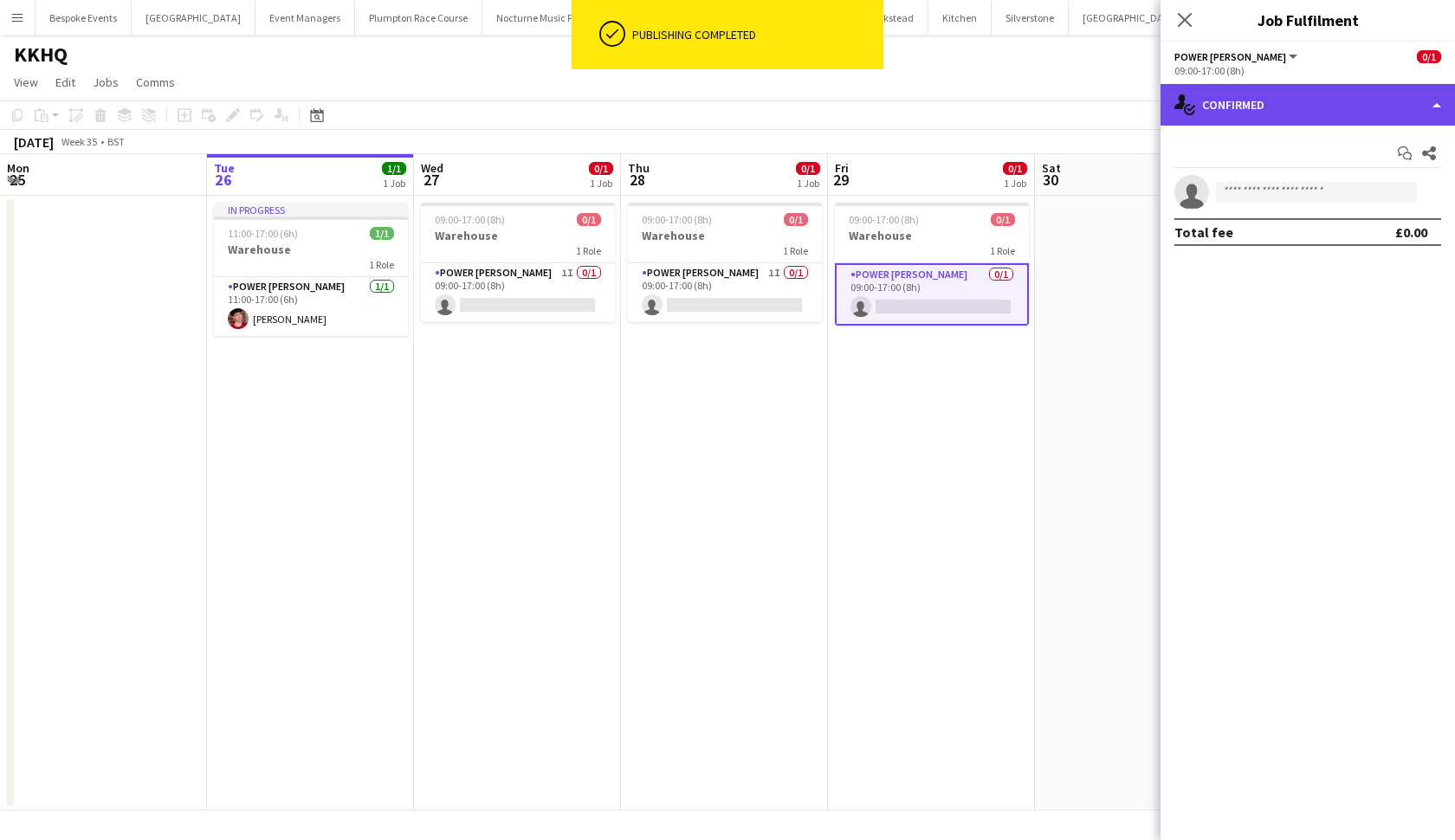
click at [1294, 96] on div "single-neutral-actions-check-2 Confirmed" at bounding box center [1309, 105] width 295 height 42
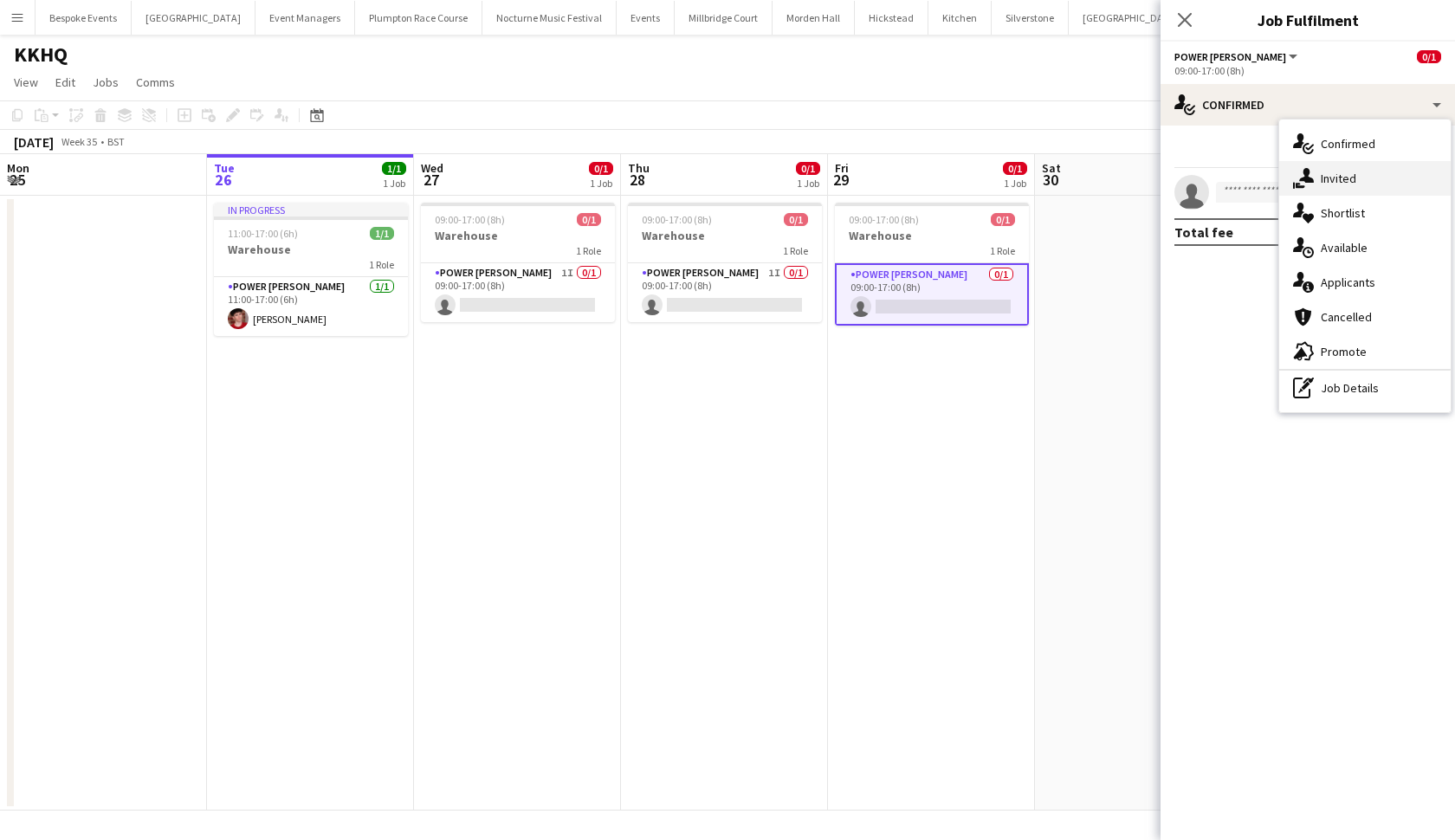
click at [1327, 188] on div "single-neutral-actions-share-1 Invited" at bounding box center [1365, 179] width 171 height 34
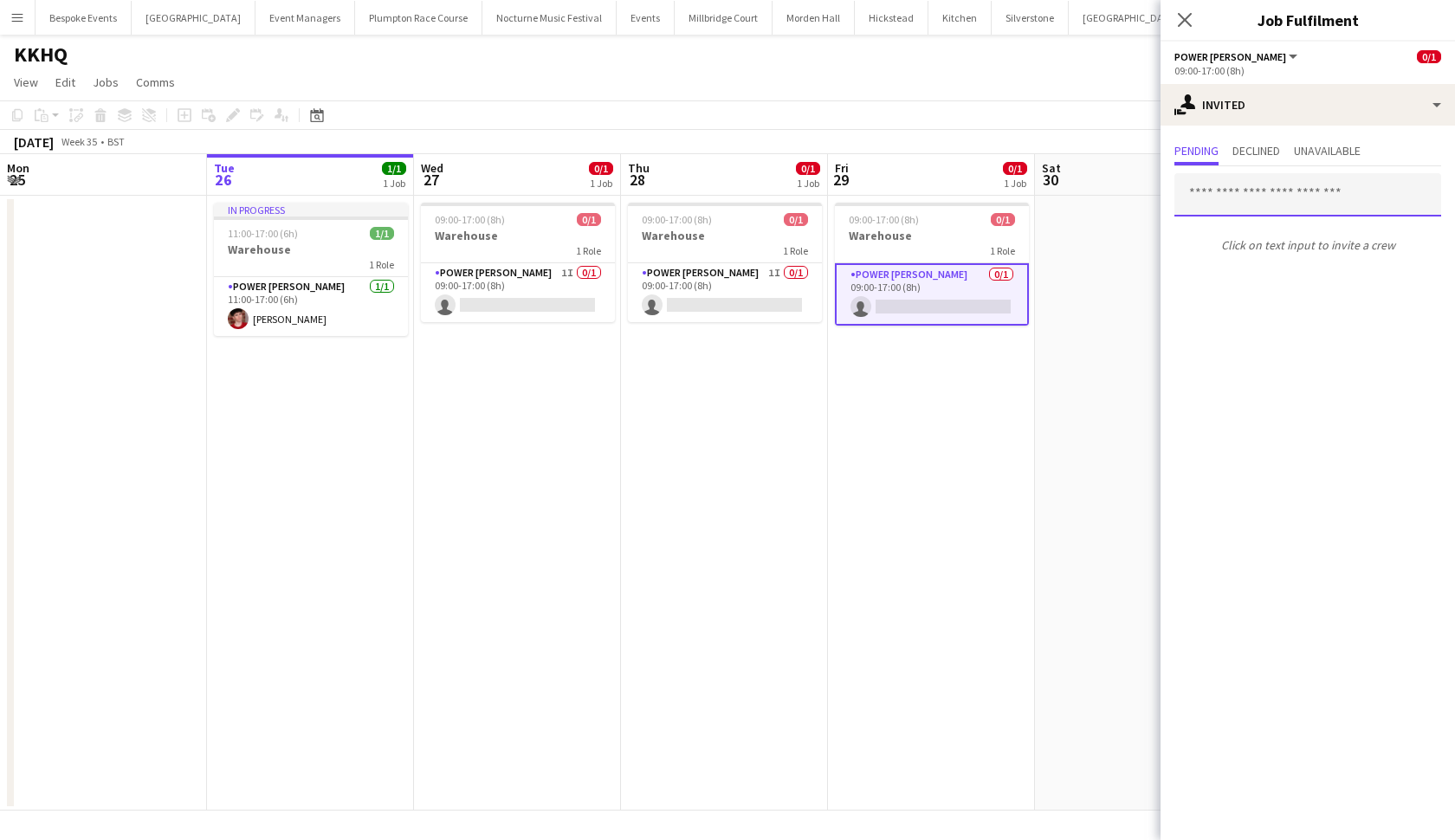
click at [1290, 195] on input "text" at bounding box center [1308, 195] width 267 height 44
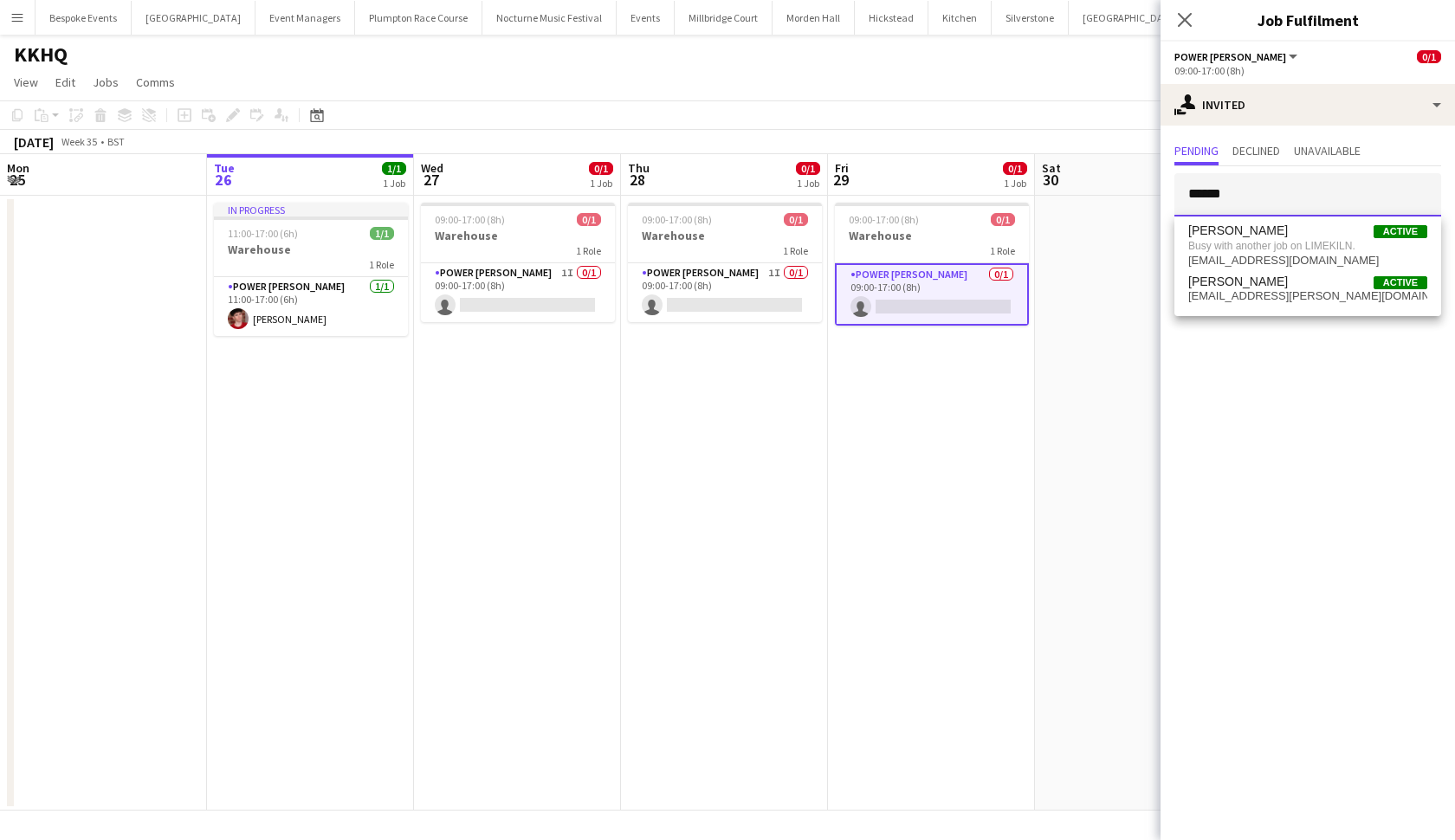
type input "******"
click at [1058, 435] on app-date-cell at bounding box center [1139, 503] width 207 height 615
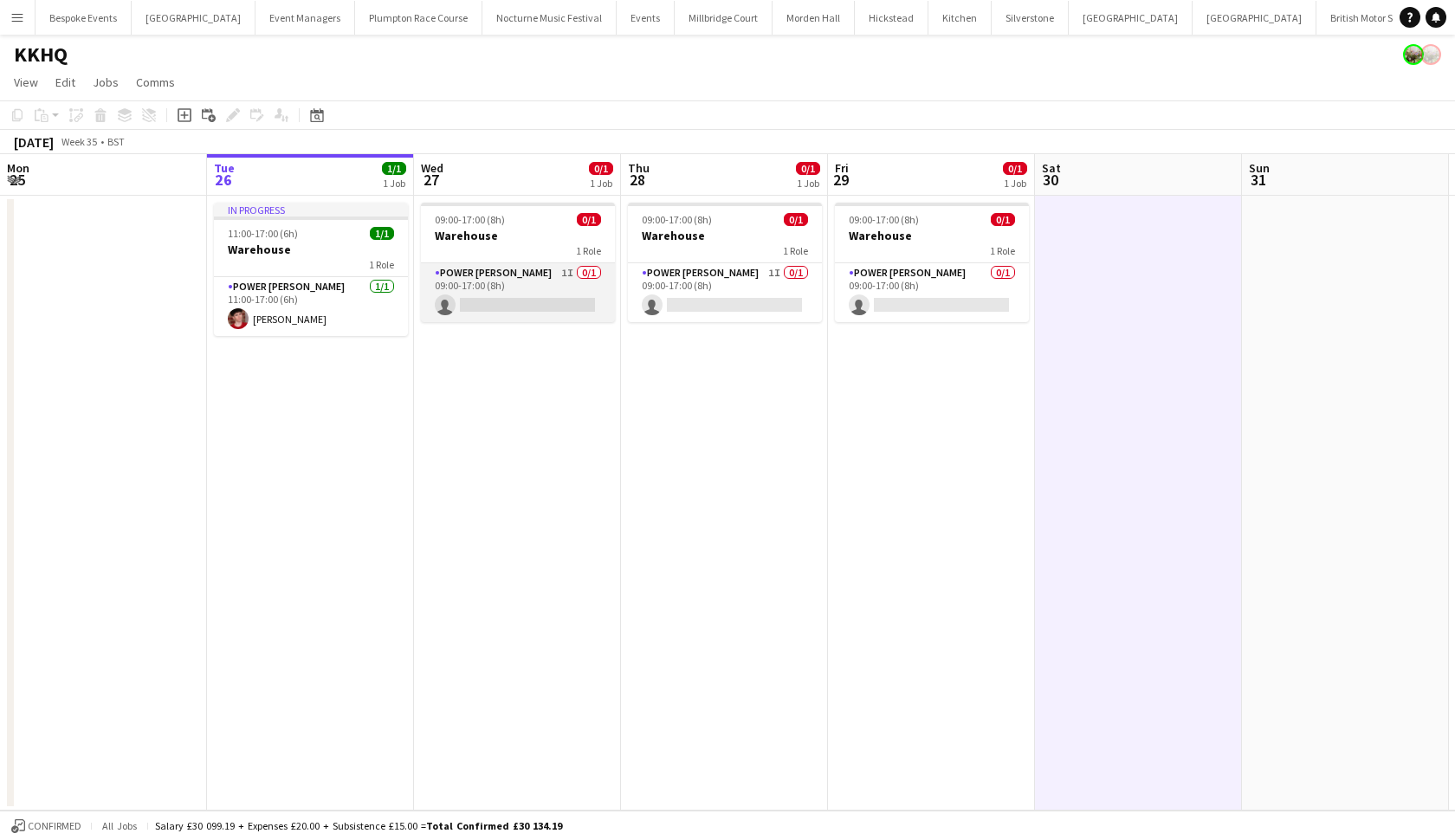
click at [567, 276] on app-card-role "Power Porter 1I 0/1 09:00-17:00 (8h) single-neutral-actions" at bounding box center [518, 293] width 194 height 59
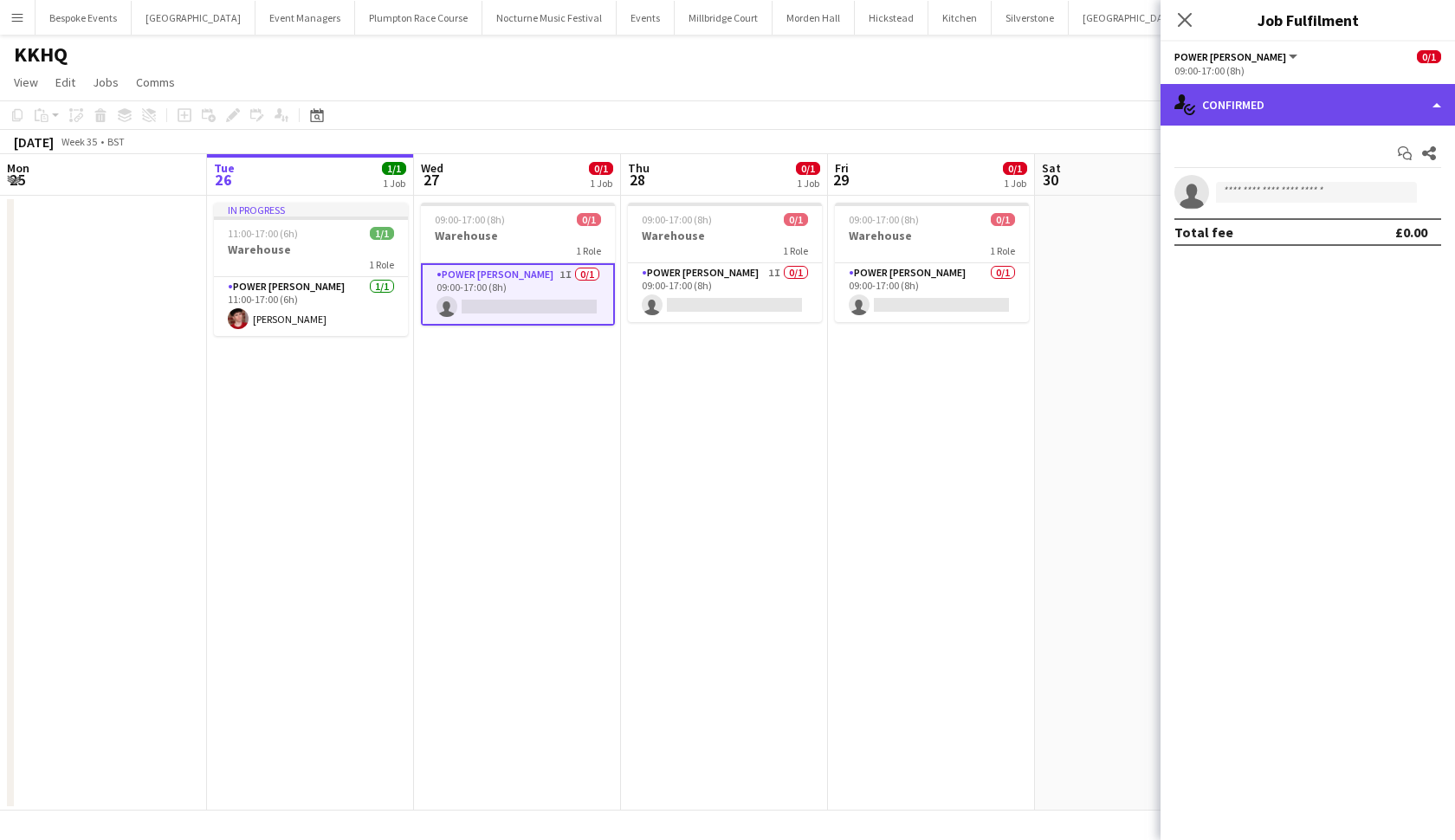
click at [1254, 106] on div "single-neutral-actions-check-2 Confirmed" at bounding box center [1309, 105] width 295 height 42
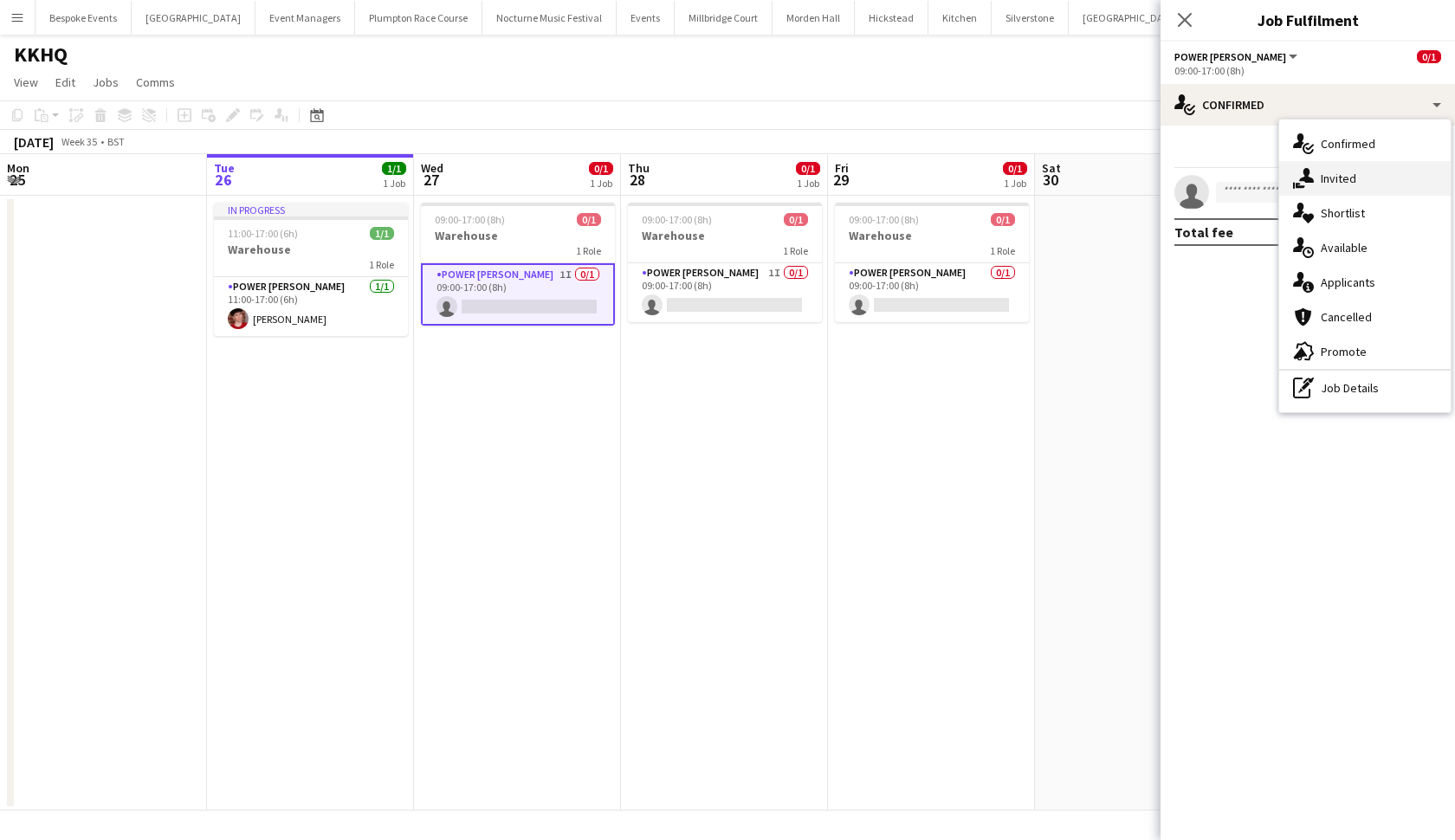
click at [1303, 166] on div "single-neutral-actions-share-1 Invited" at bounding box center [1365, 179] width 171 height 34
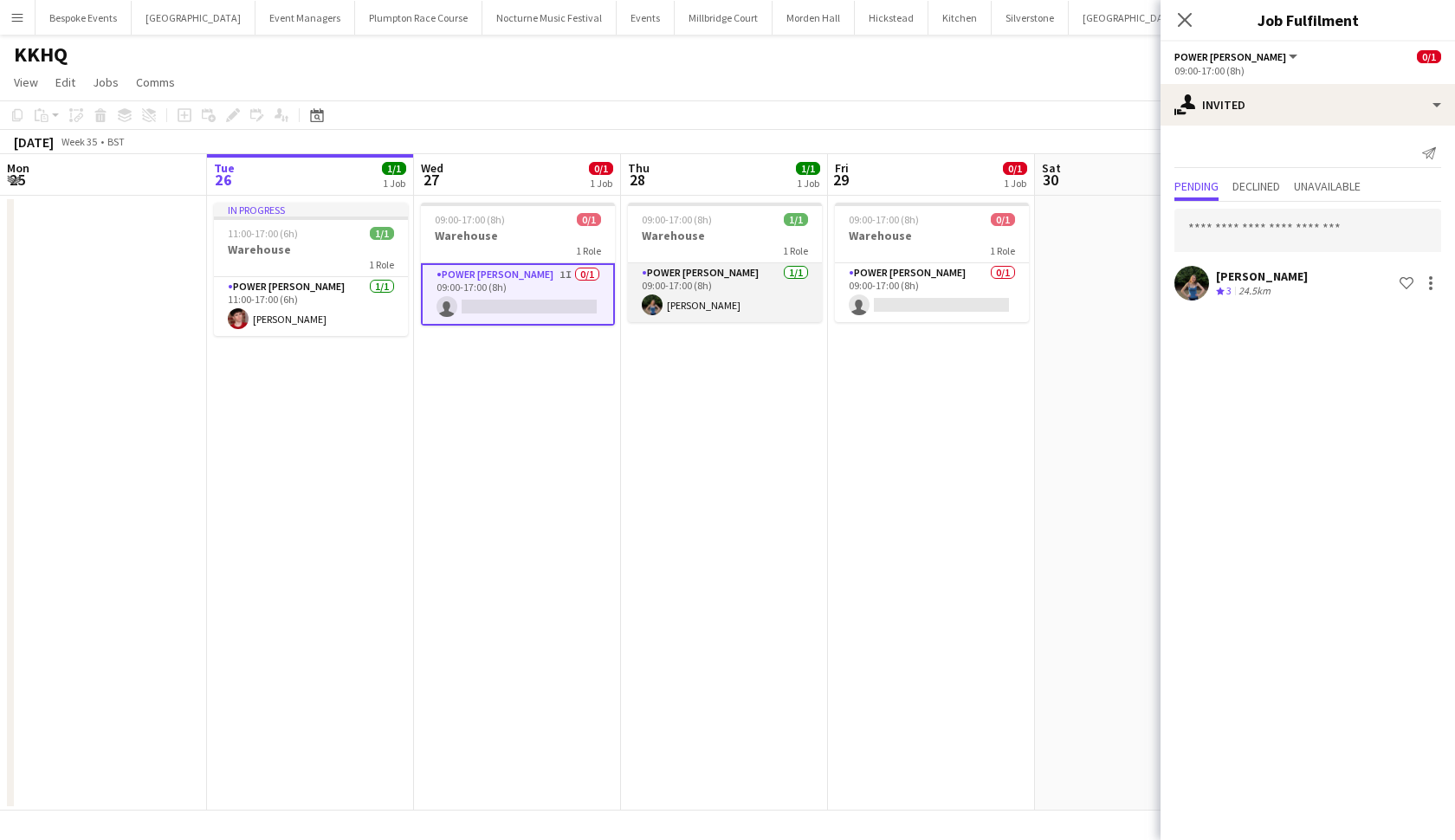
click at [713, 318] on app-card-role "Power [PERSON_NAME] [DATE] 09:00-17:00 (8h) [PERSON_NAME]" at bounding box center [725, 293] width 194 height 59
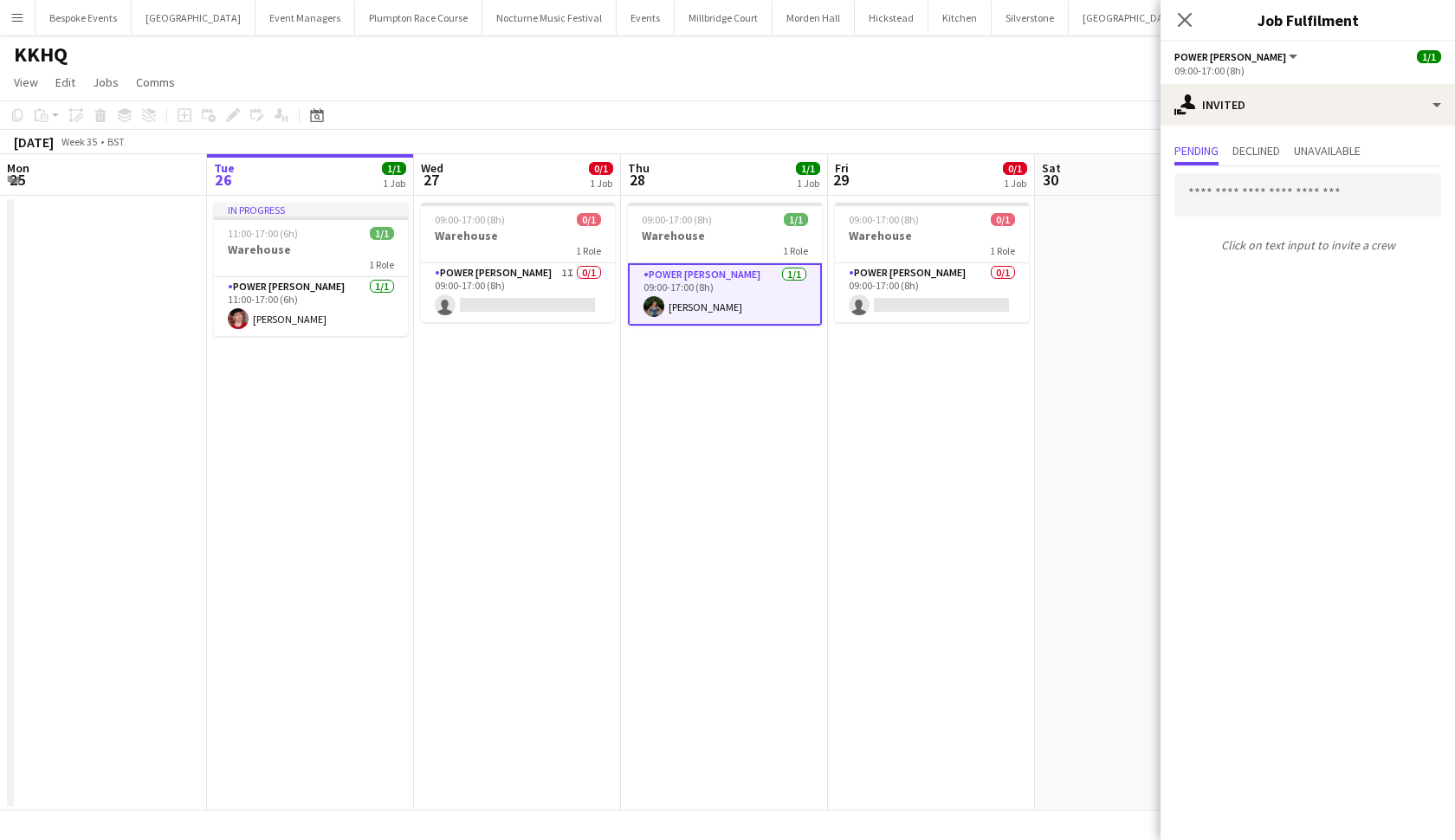
click at [739, 299] on app-card-role "Power [PERSON_NAME] [DATE] 09:00-17:00 (8h) [PERSON_NAME]" at bounding box center [725, 295] width 194 height 63
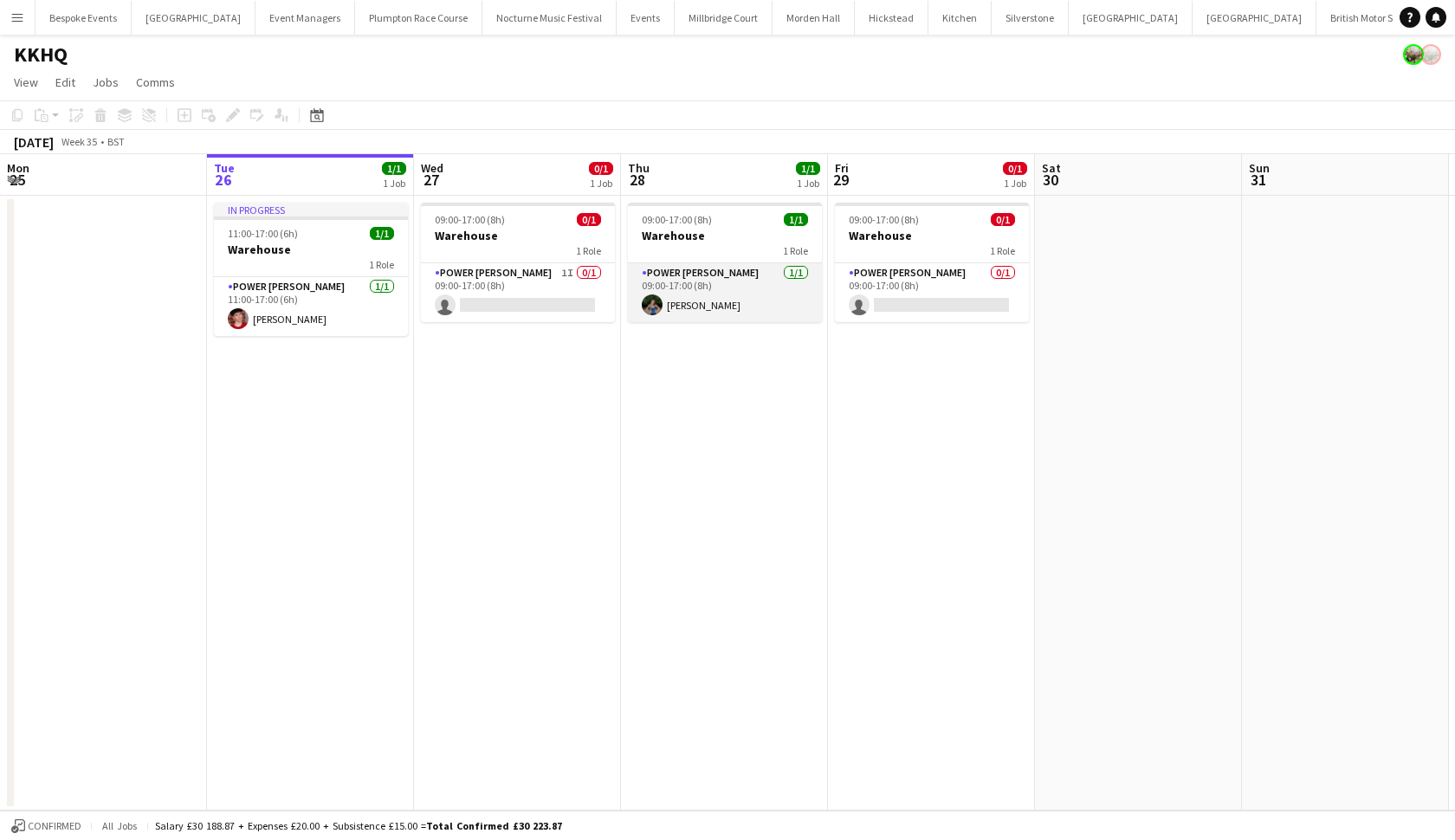
click at [776, 316] on app-card-role "Power [PERSON_NAME] [DATE] 09:00-17:00 (8h) [PERSON_NAME]" at bounding box center [725, 293] width 194 height 59
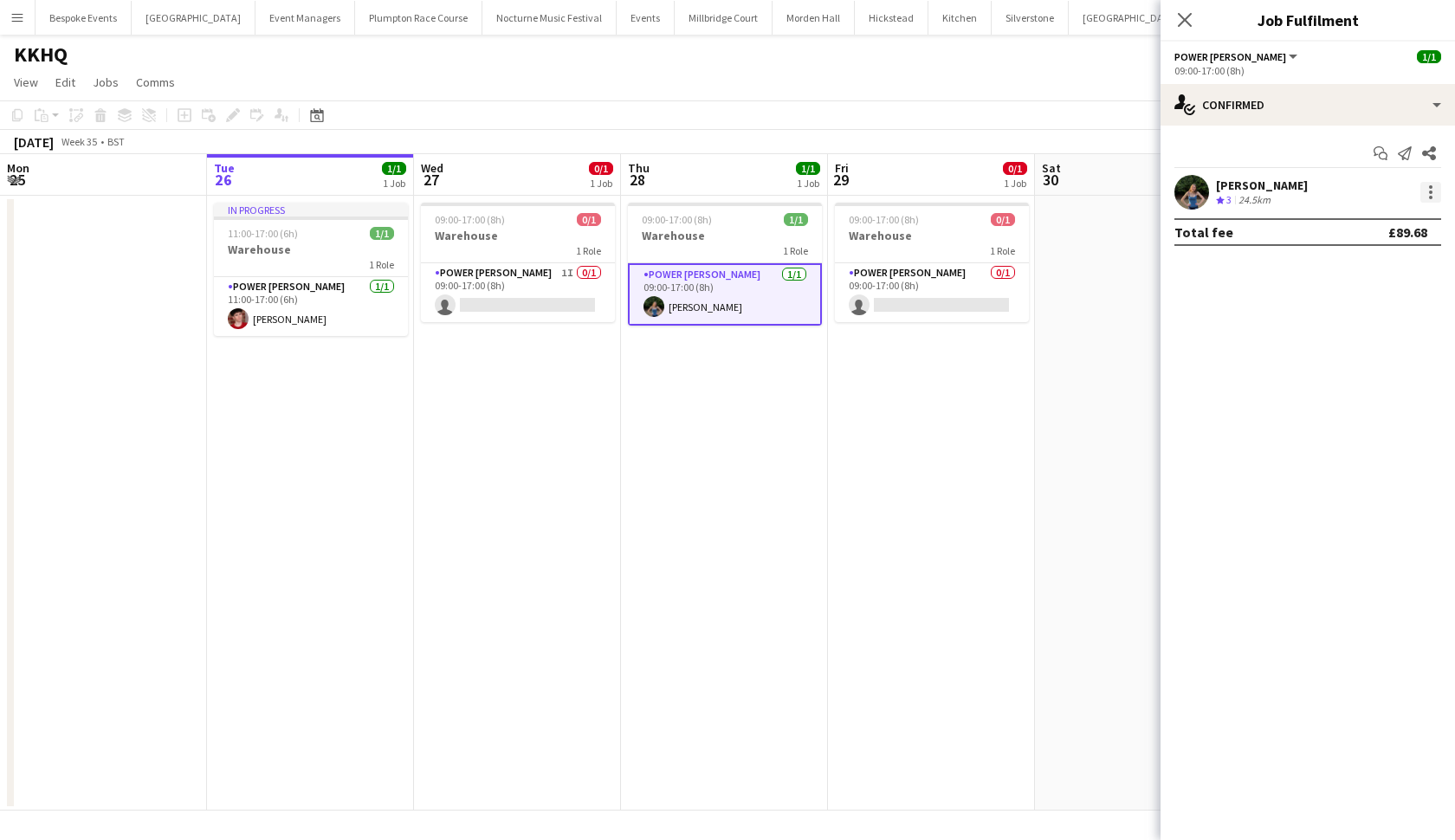
click at [1434, 188] on div at bounding box center [1431, 192] width 21 height 21
click at [1362, 395] on span "Remove" at bounding box center [1346, 390] width 52 height 14
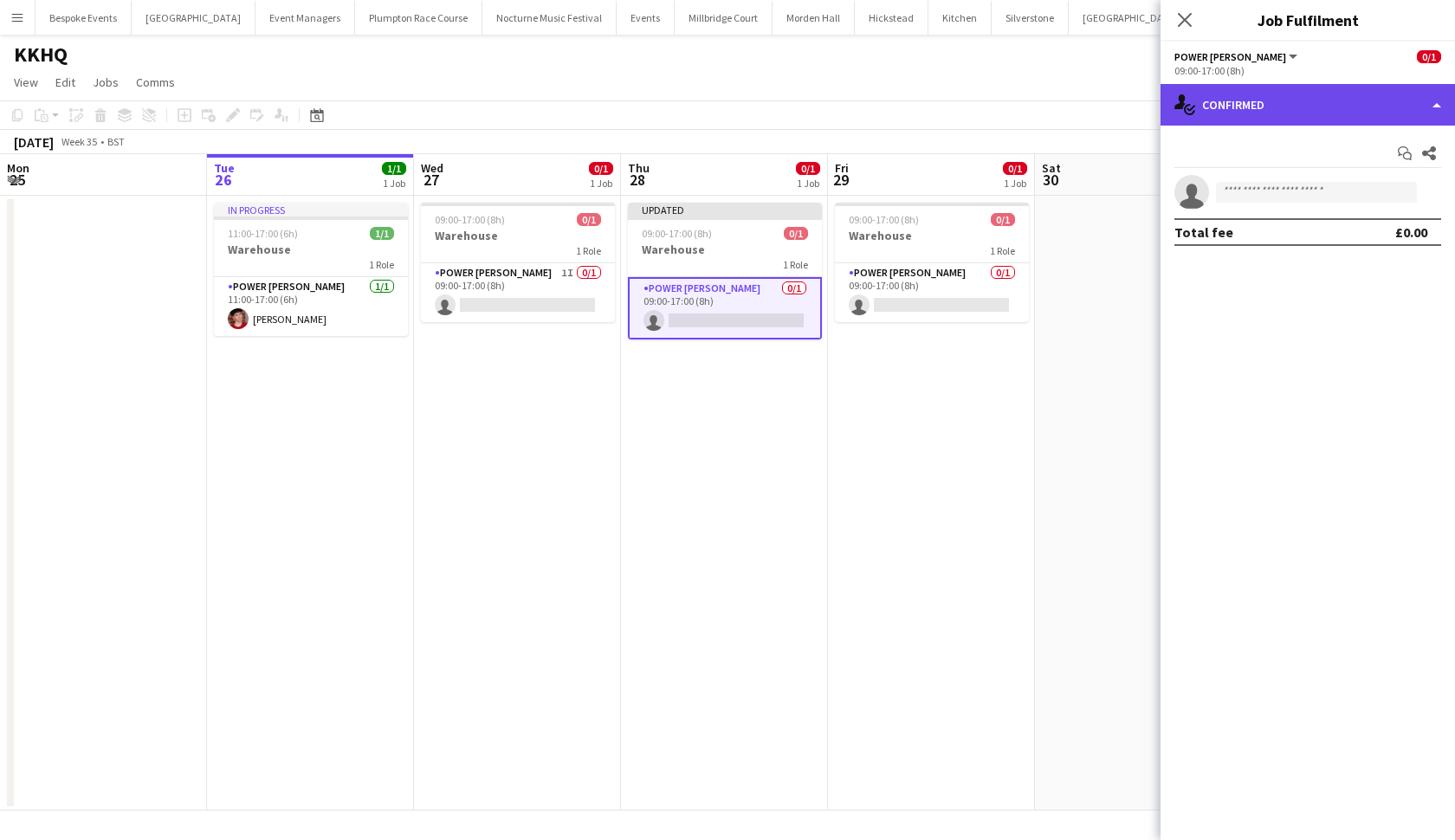
click at [1369, 104] on div "single-neutral-actions-check-2 Confirmed" at bounding box center [1309, 105] width 295 height 42
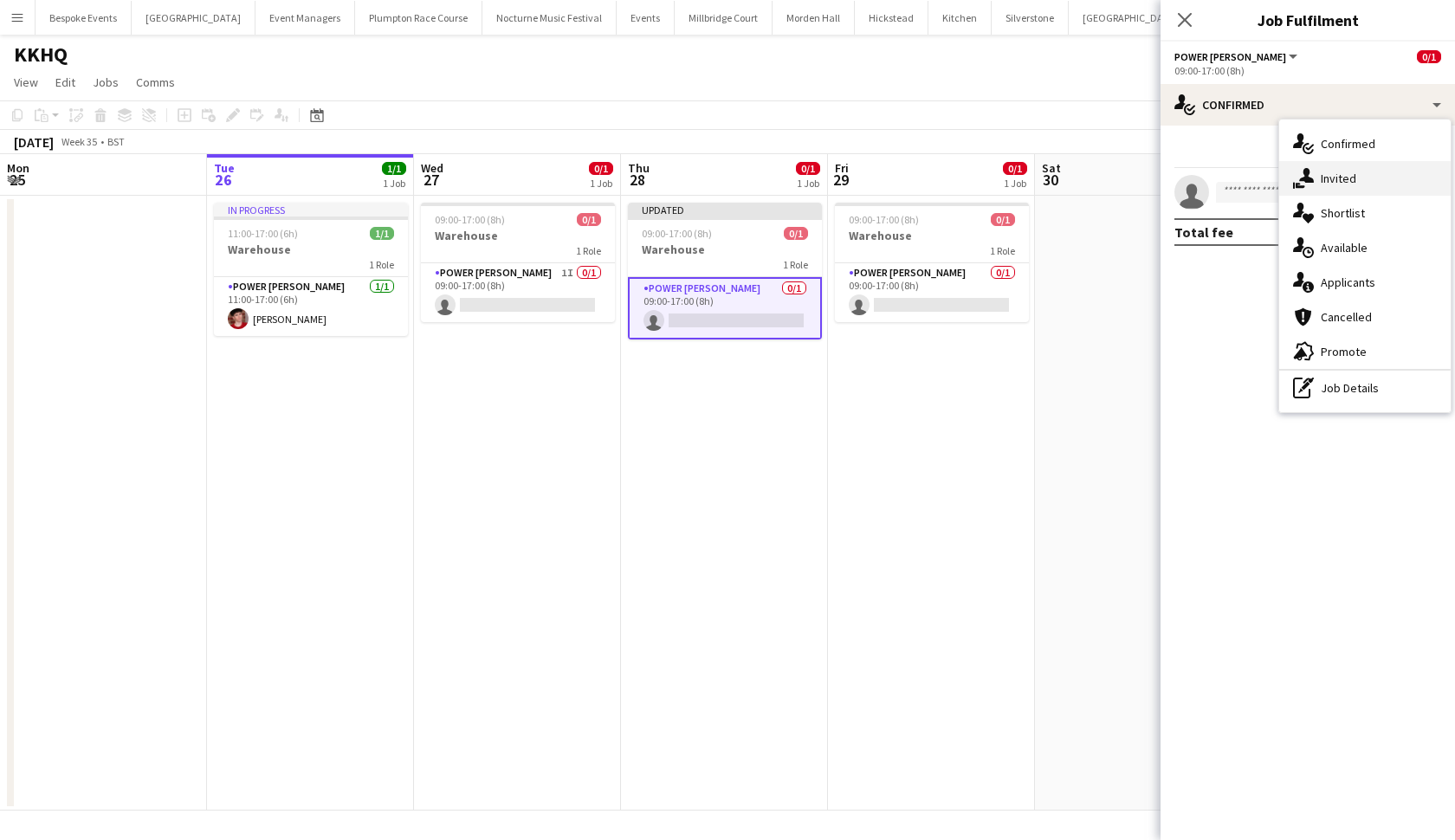
click at [1358, 169] on div "single-neutral-actions-share-1 Invited" at bounding box center [1365, 179] width 171 height 34
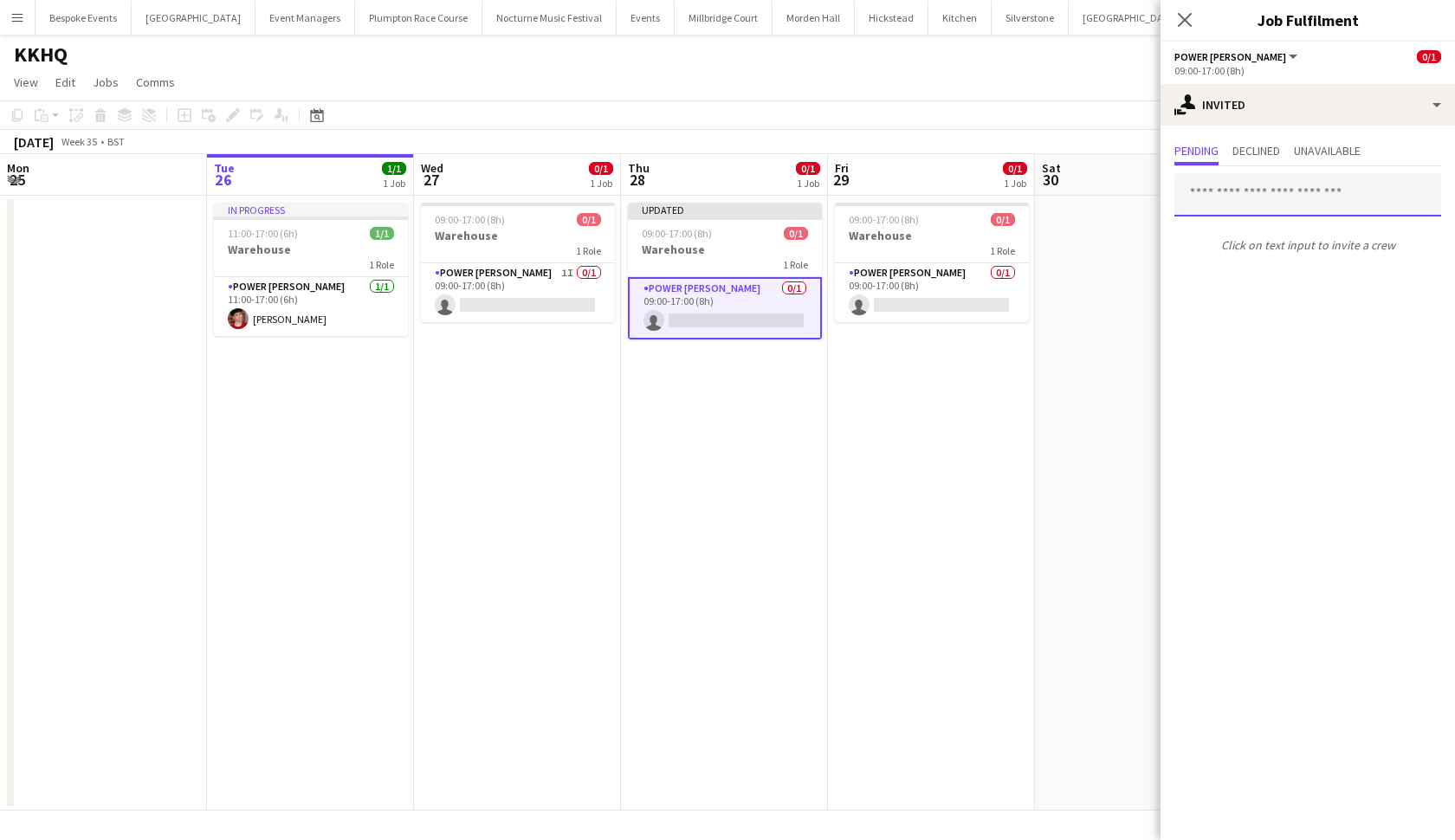
click at [1332, 202] on input "text" at bounding box center [1308, 195] width 267 height 44
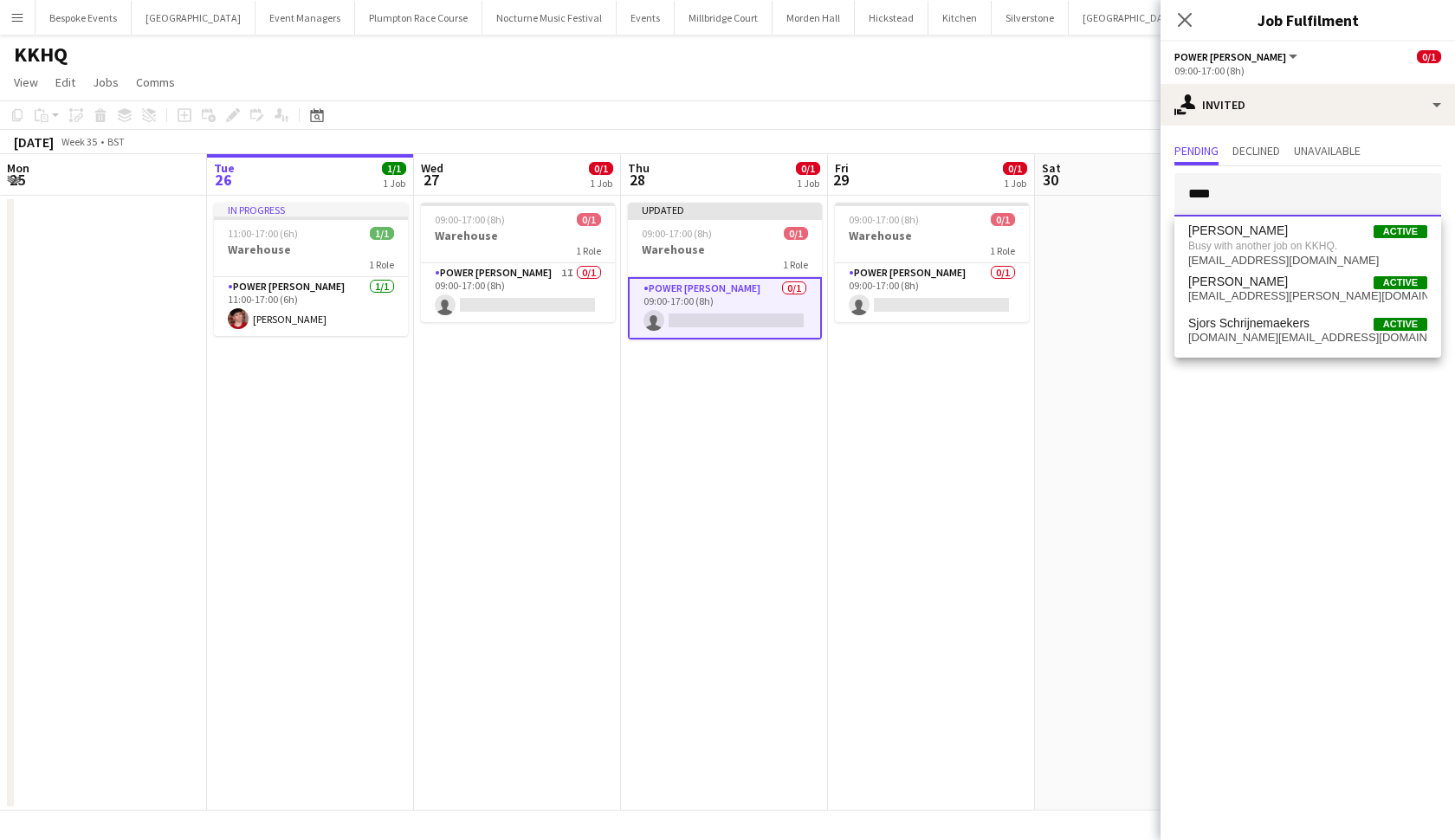
type input "****"
click at [1060, 427] on app-date-cell at bounding box center [1139, 503] width 207 height 615
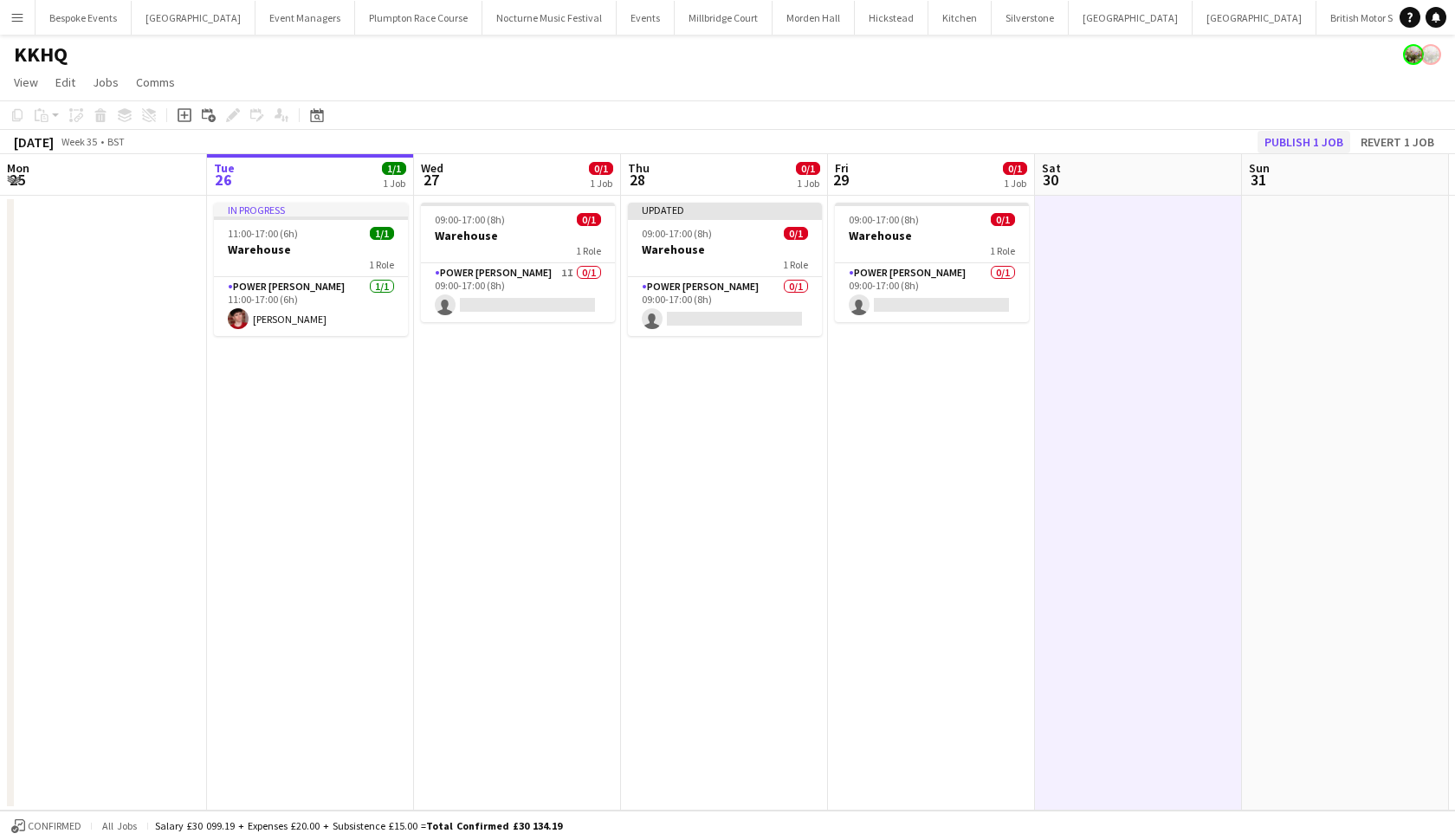
click at [1315, 139] on button "Publish 1 job" at bounding box center [1305, 143] width 93 height 23
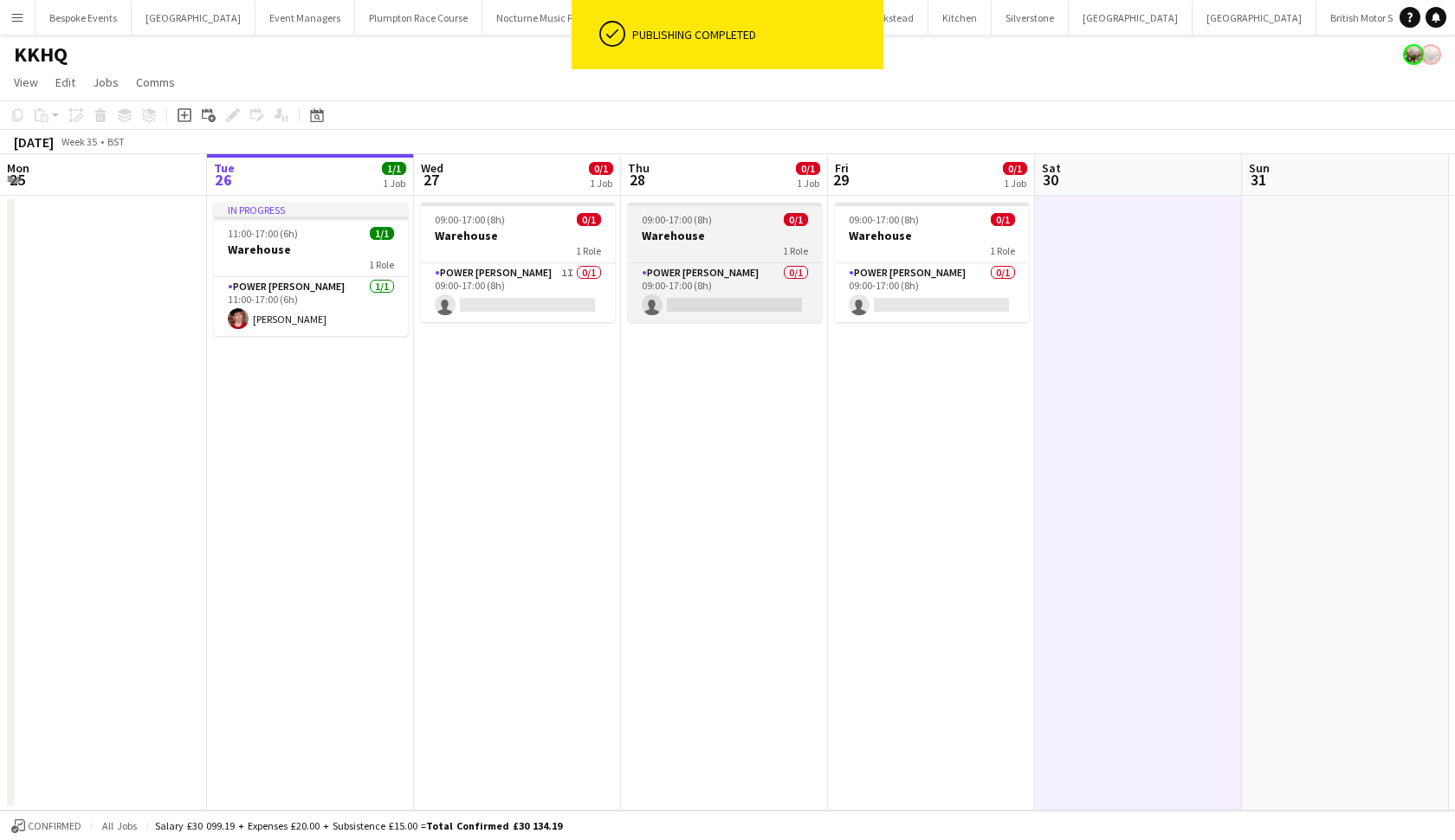
click at [751, 220] on div "09:00-17:00 (8h) 0/1" at bounding box center [725, 220] width 194 height 13
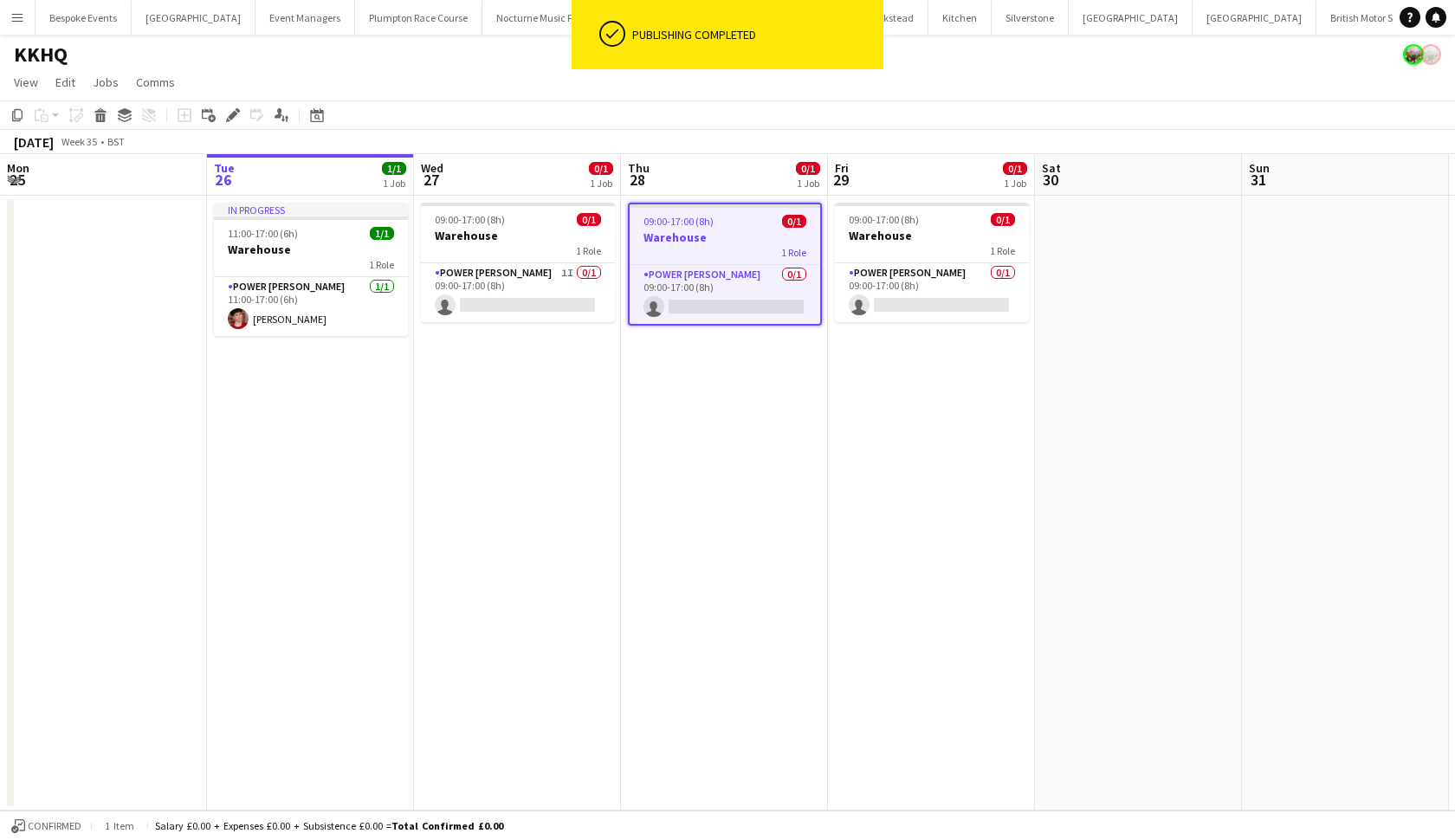
click at [778, 448] on app-date-cell "09:00-17:00 (8h) 0/1 Warehouse 1 Role Power Porter 0/1 09:00-17:00 (8h) single-…" at bounding box center [725, 503] width 207 height 615
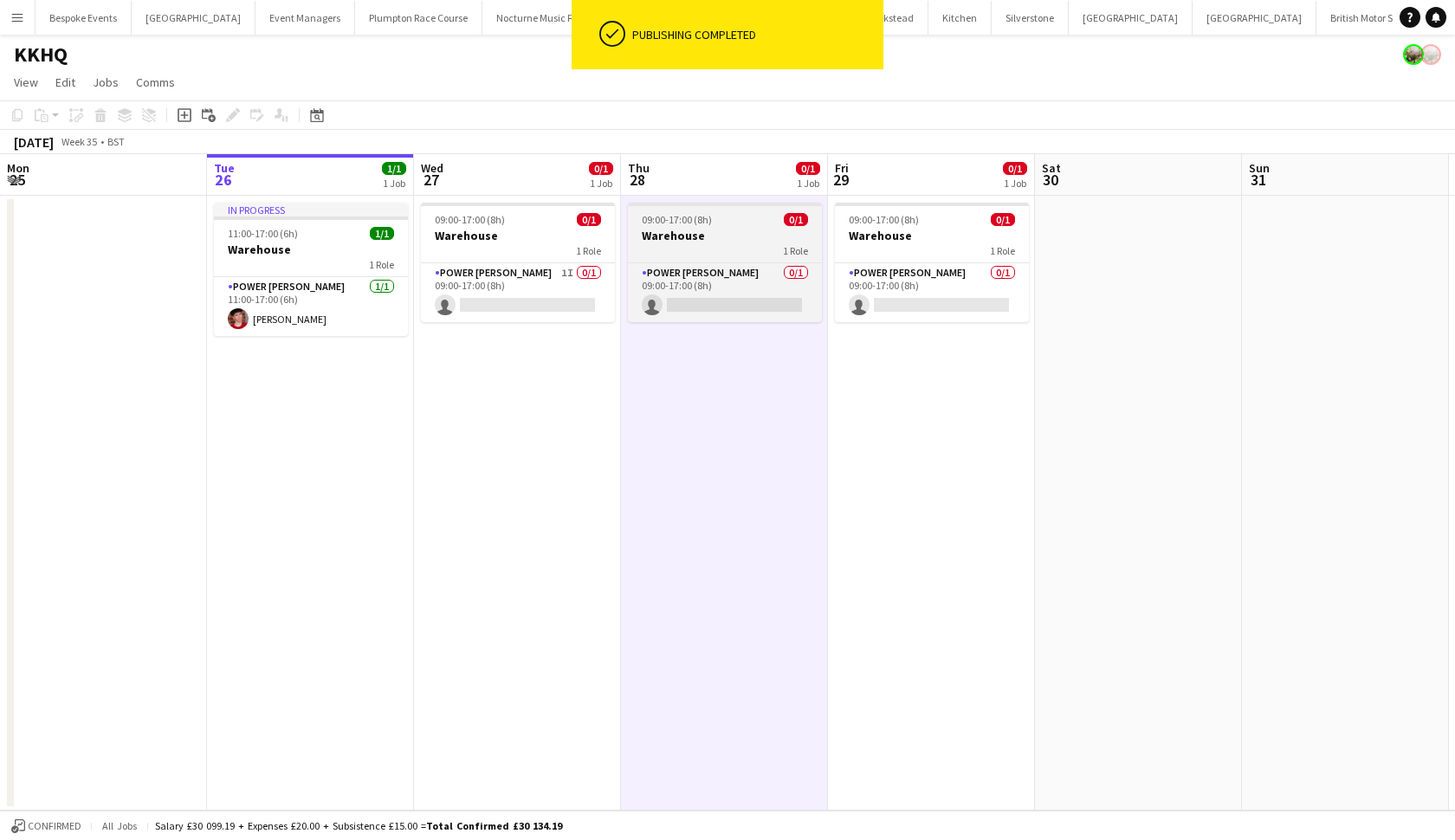
click at [766, 238] on h3 "Warehouse" at bounding box center [725, 236] width 194 height 15
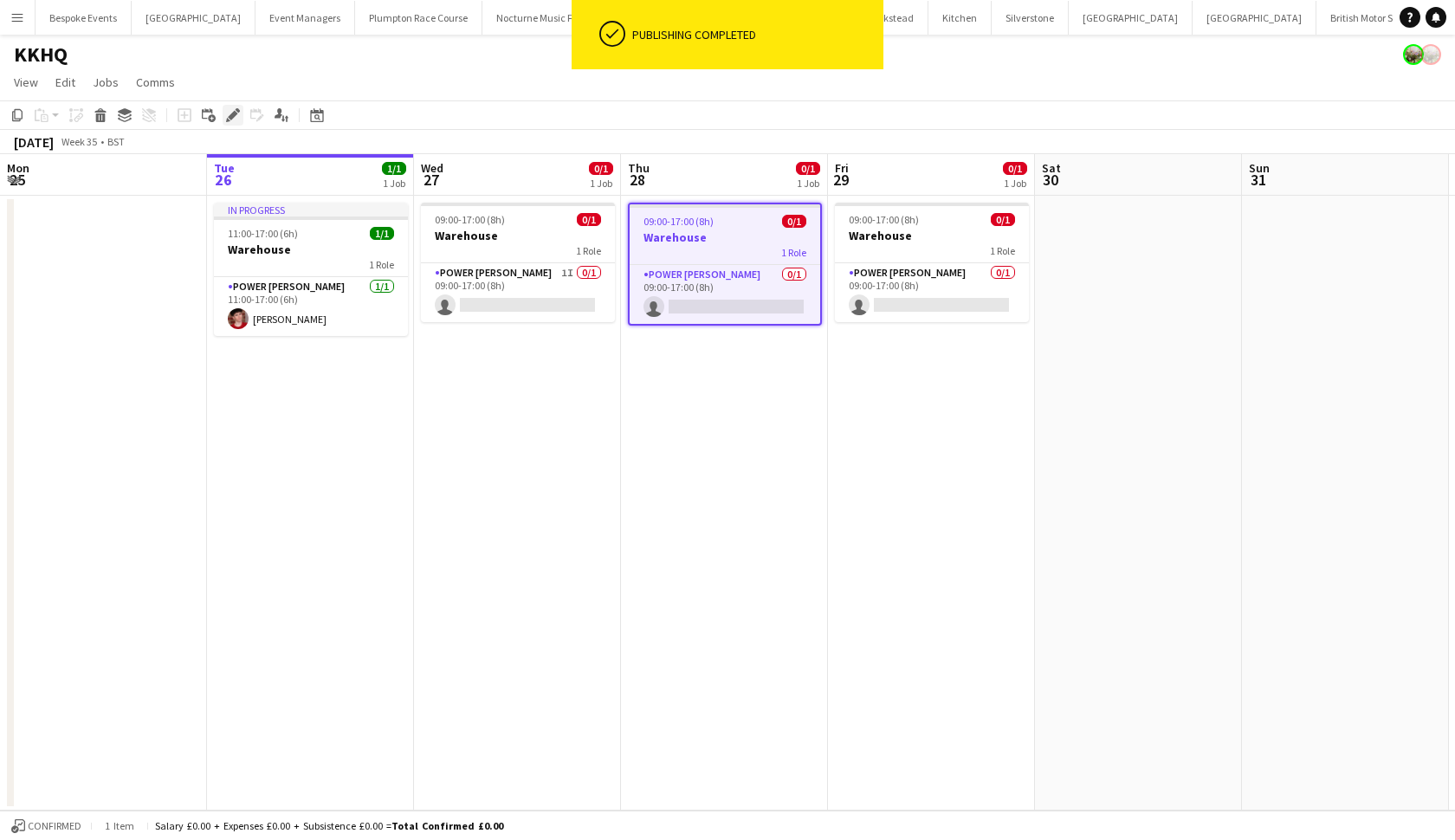
click at [235, 112] on icon at bounding box center [233, 116] width 10 height 10
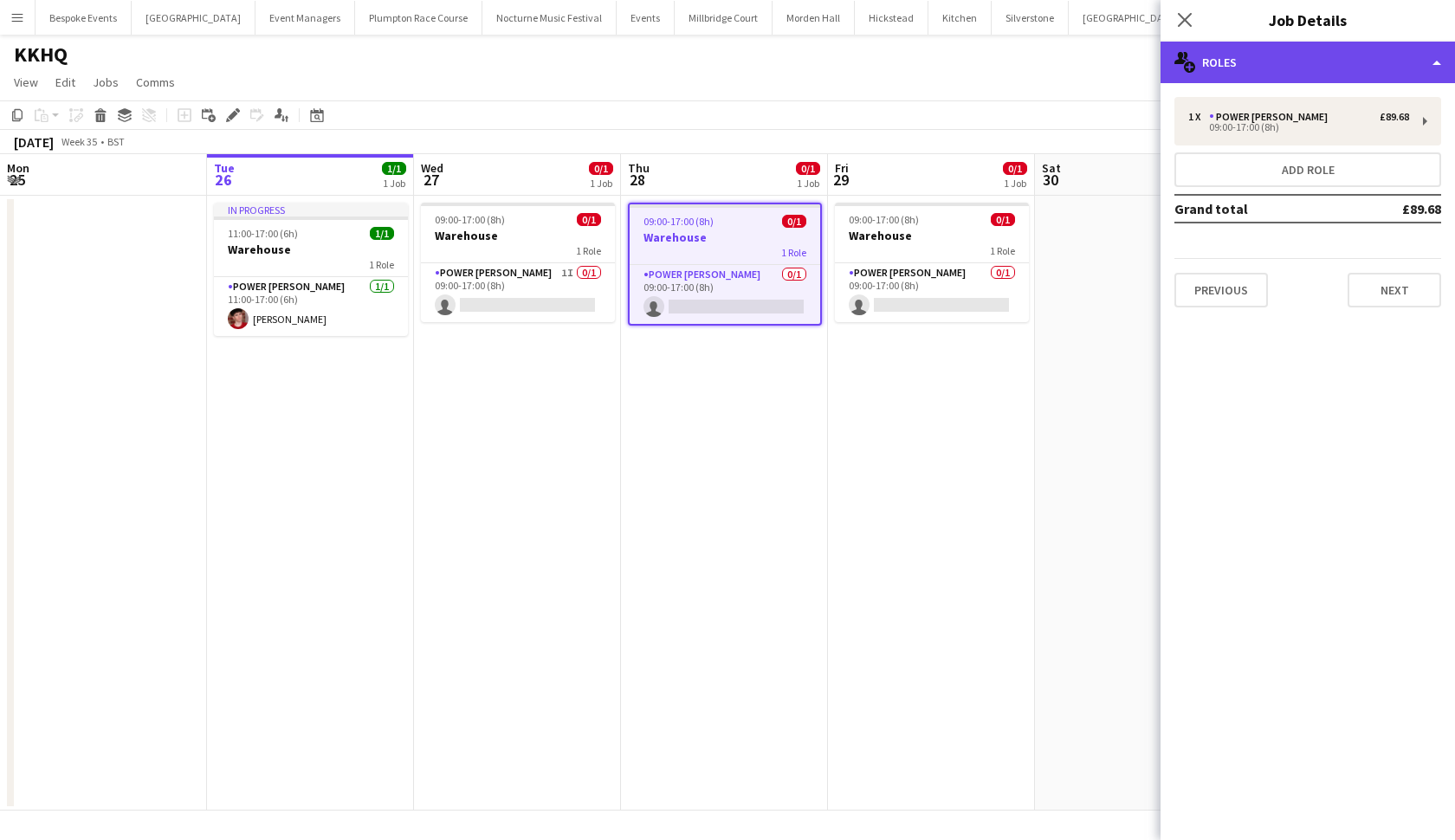
click at [1310, 74] on div "multiple-users-add Roles" at bounding box center [1309, 63] width 295 height 42
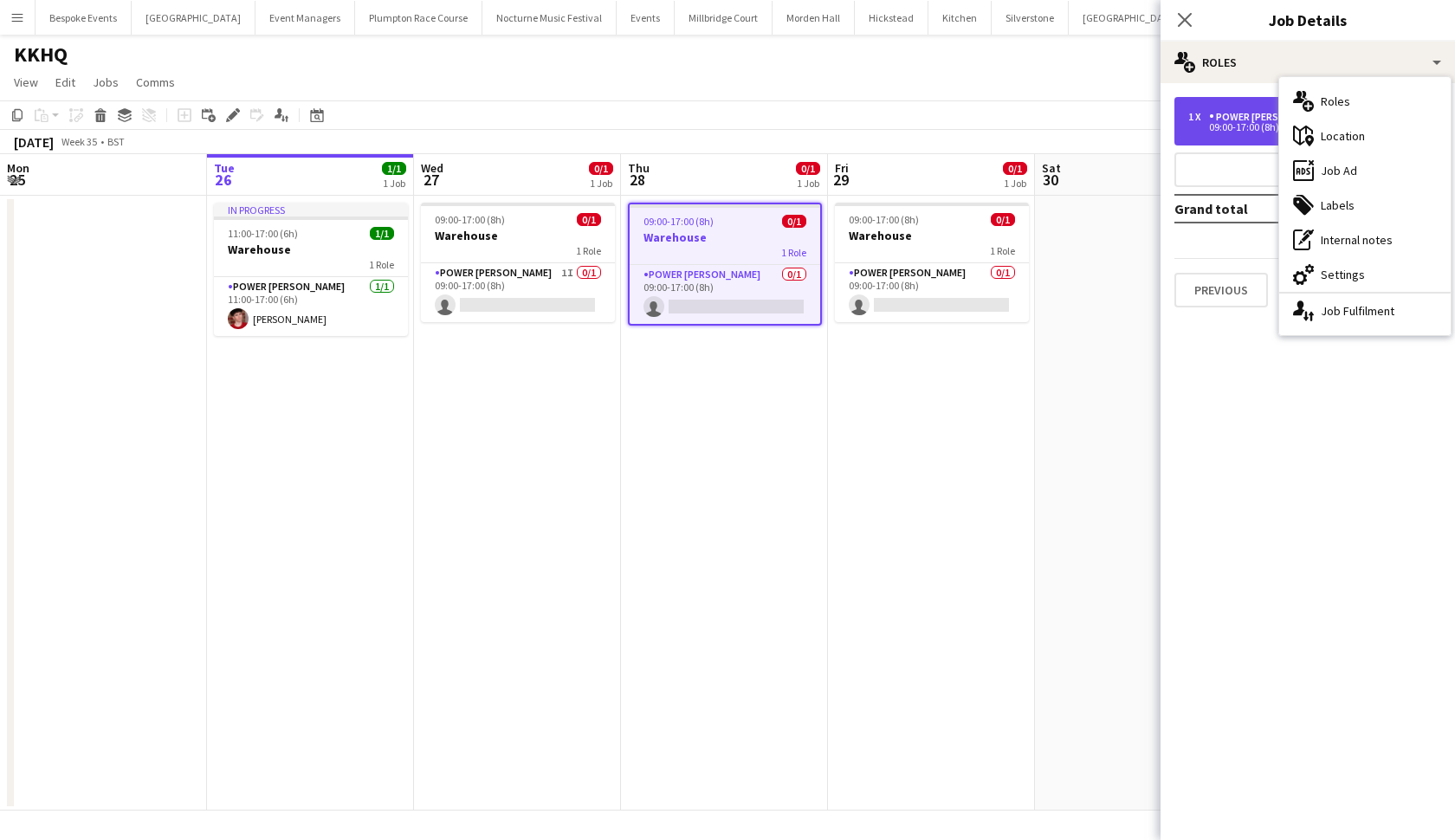
click at [1228, 131] on div "09:00-17:00 (8h)" at bounding box center [1299, 126] width 220 height 9
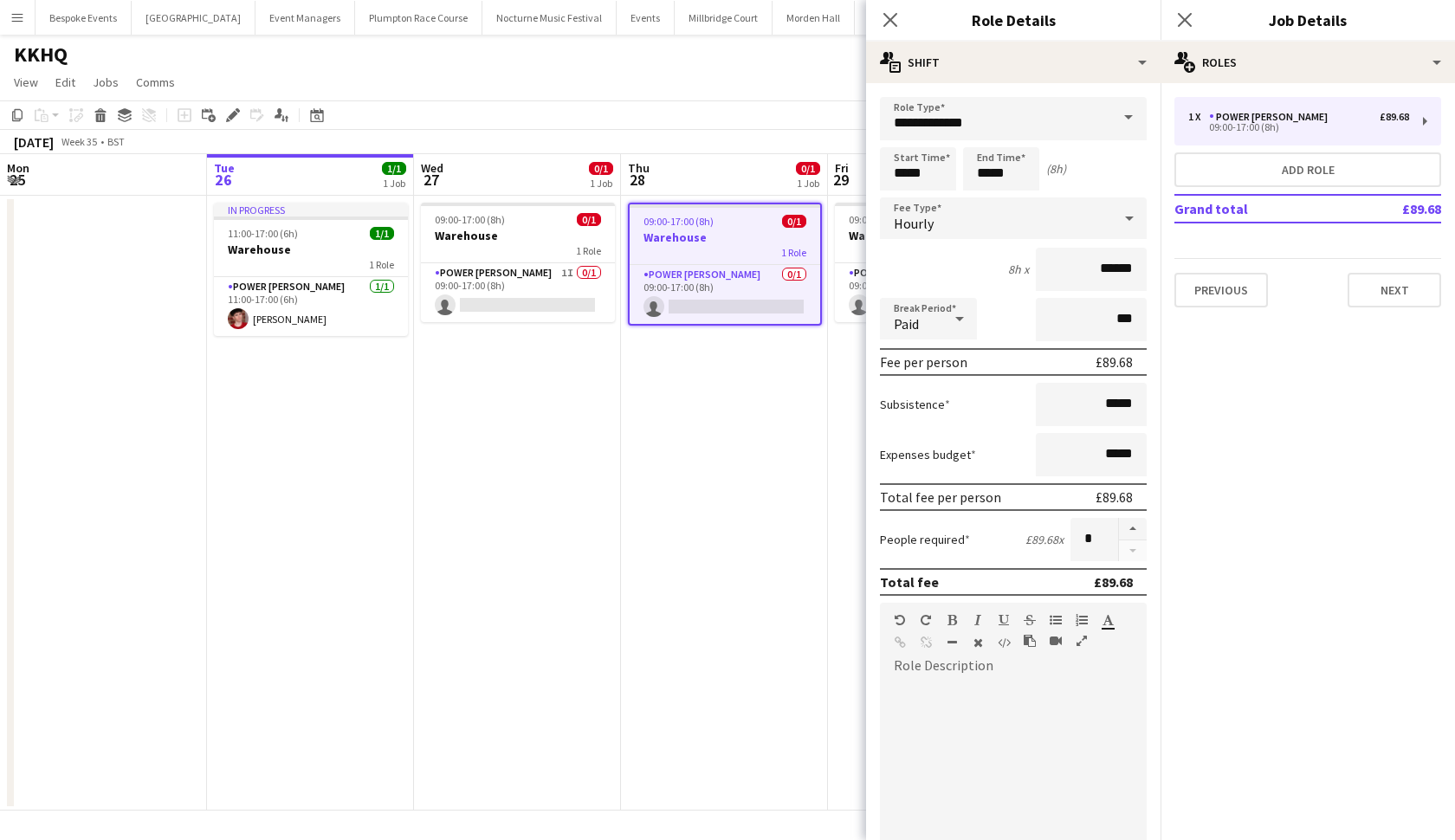
click at [699, 436] on app-date-cell "09:00-17:00 (8h) 0/1 Warehouse 1 Role Power Porter 0/1 09:00-17:00 (8h) single-…" at bounding box center [725, 503] width 207 height 615
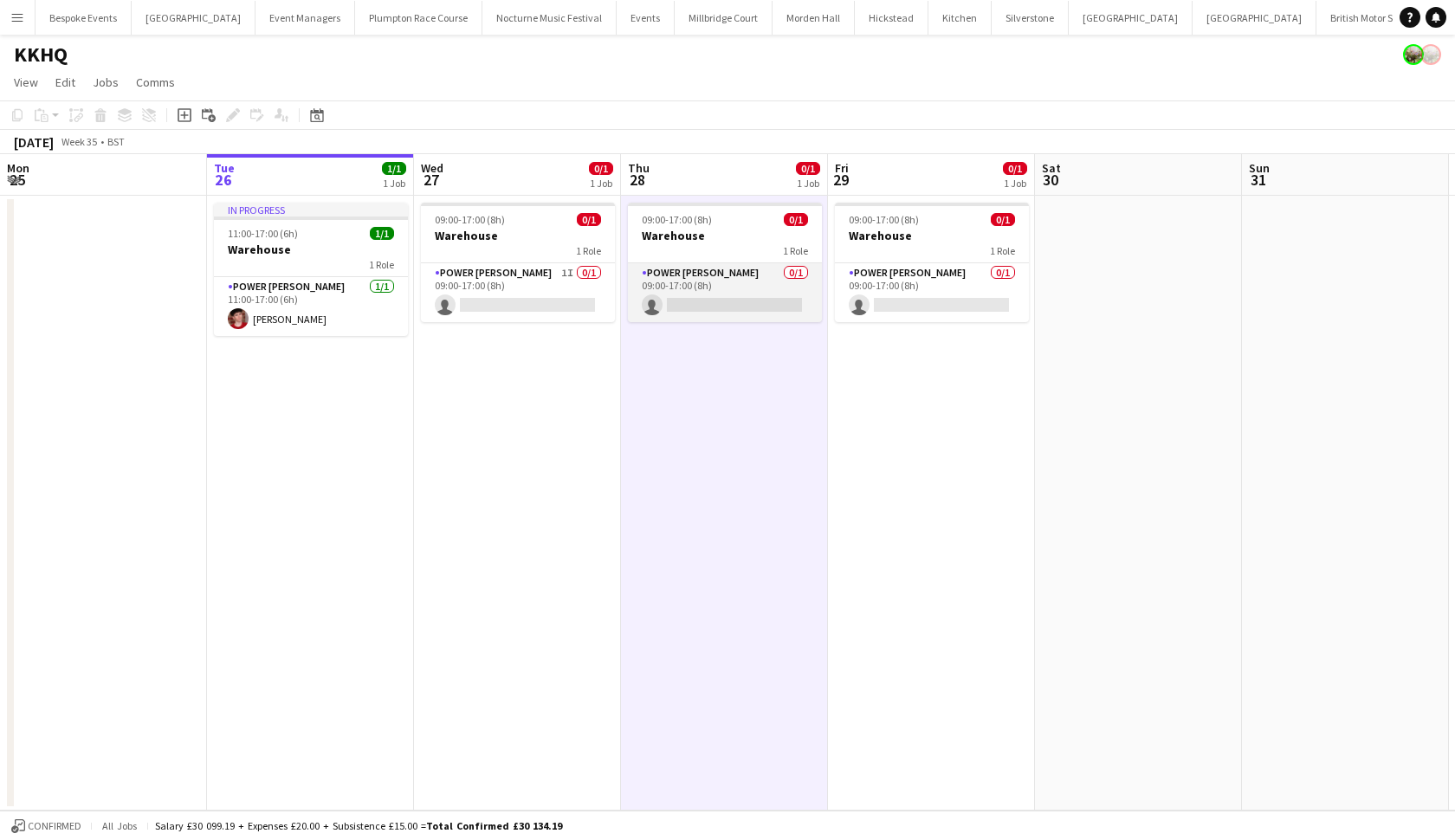
click at [696, 317] on app-card-role "Power Porter 0/1 09:00-17:00 (8h) single-neutral-actions" at bounding box center [725, 293] width 194 height 59
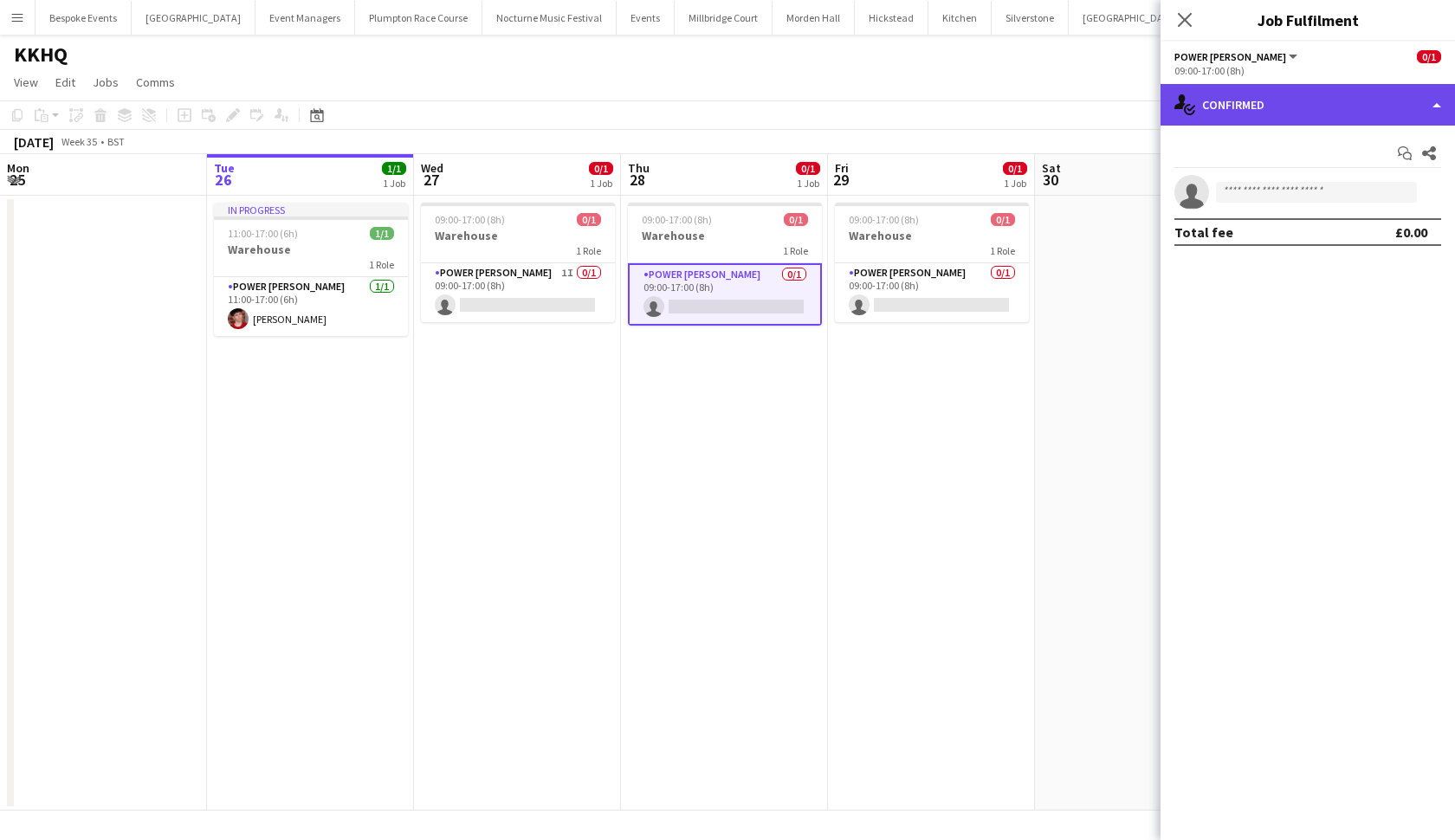
click at [1273, 99] on div "single-neutral-actions-check-2 Confirmed" at bounding box center [1309, 105] width 295 height 42
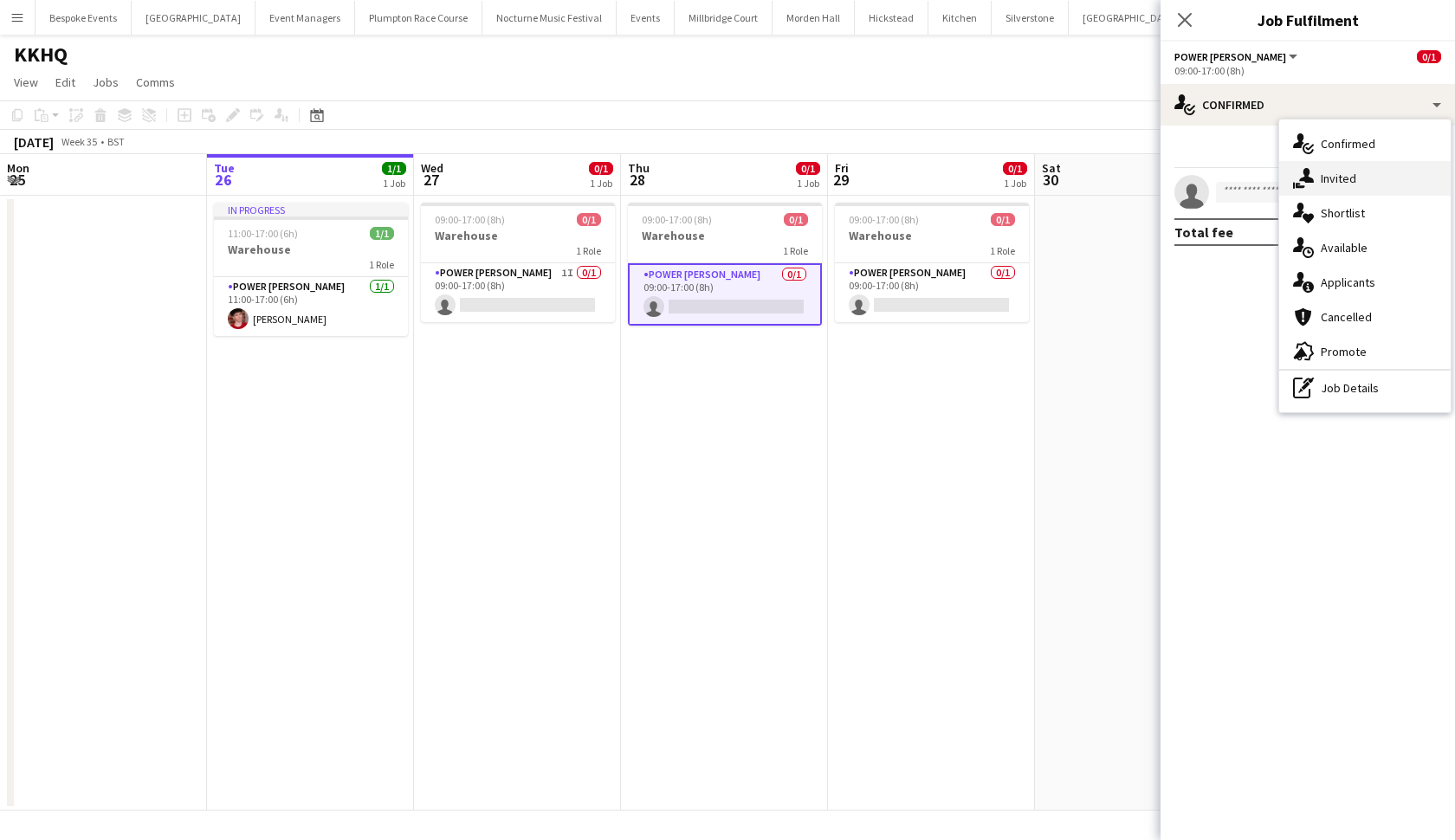
click at [1334, 181] on div "single-neutral-actions-share-1 Invited" at bounding box center [1365, 179] width 171 height 34
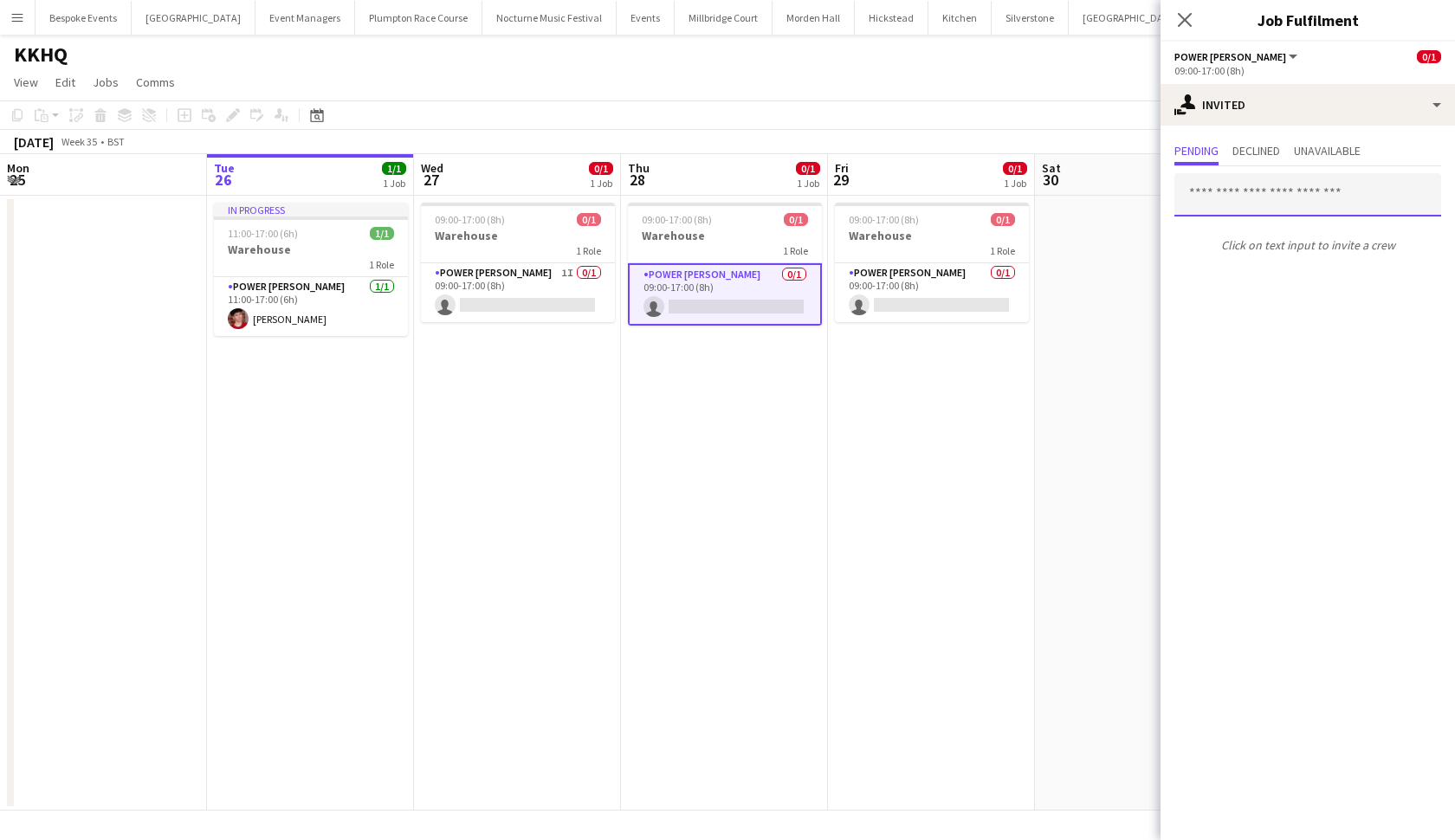
click at [1285, 181] on input "text" at bounding box center [1308, 195] width 267 height 44
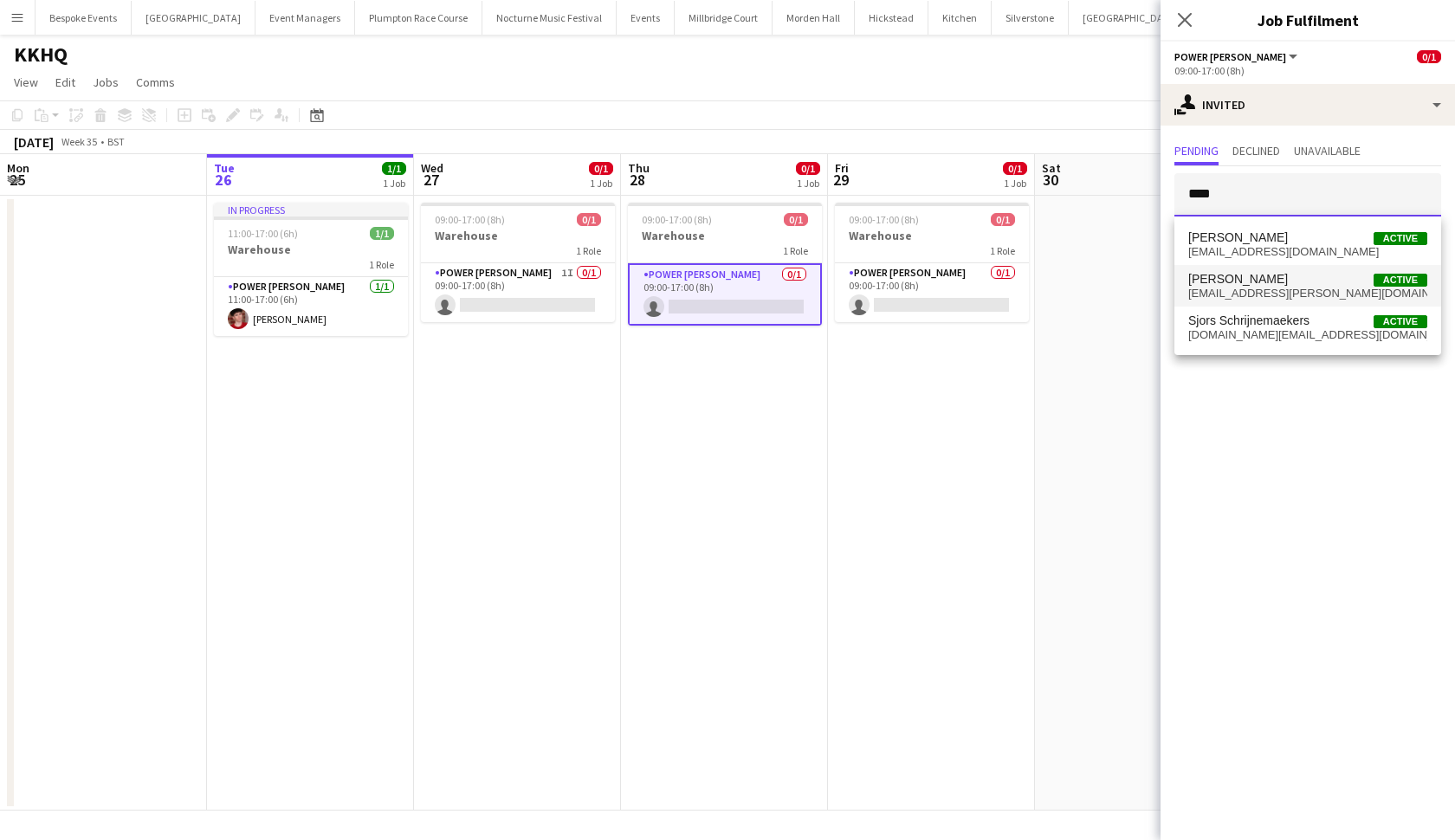
type input "****"
click at [1230, 269] on mat-option "Violet Blackburn Active violet.rose.blackburn@hotmail.com" at bounding box center [1308, 286] width 267 height 42
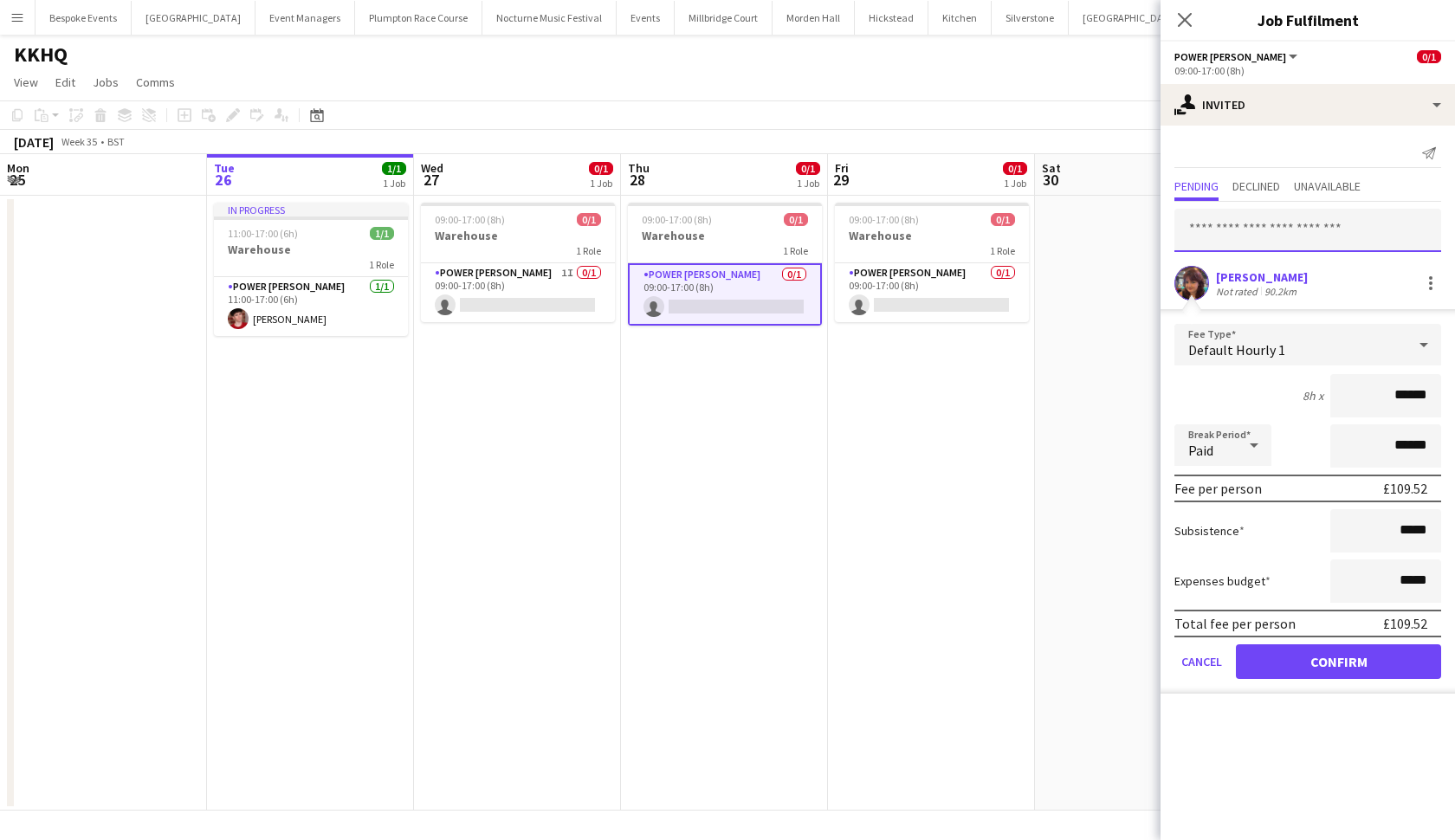
click at [1272, 241] on input "text" at bounding box center [1308, 231] width 267 height 44
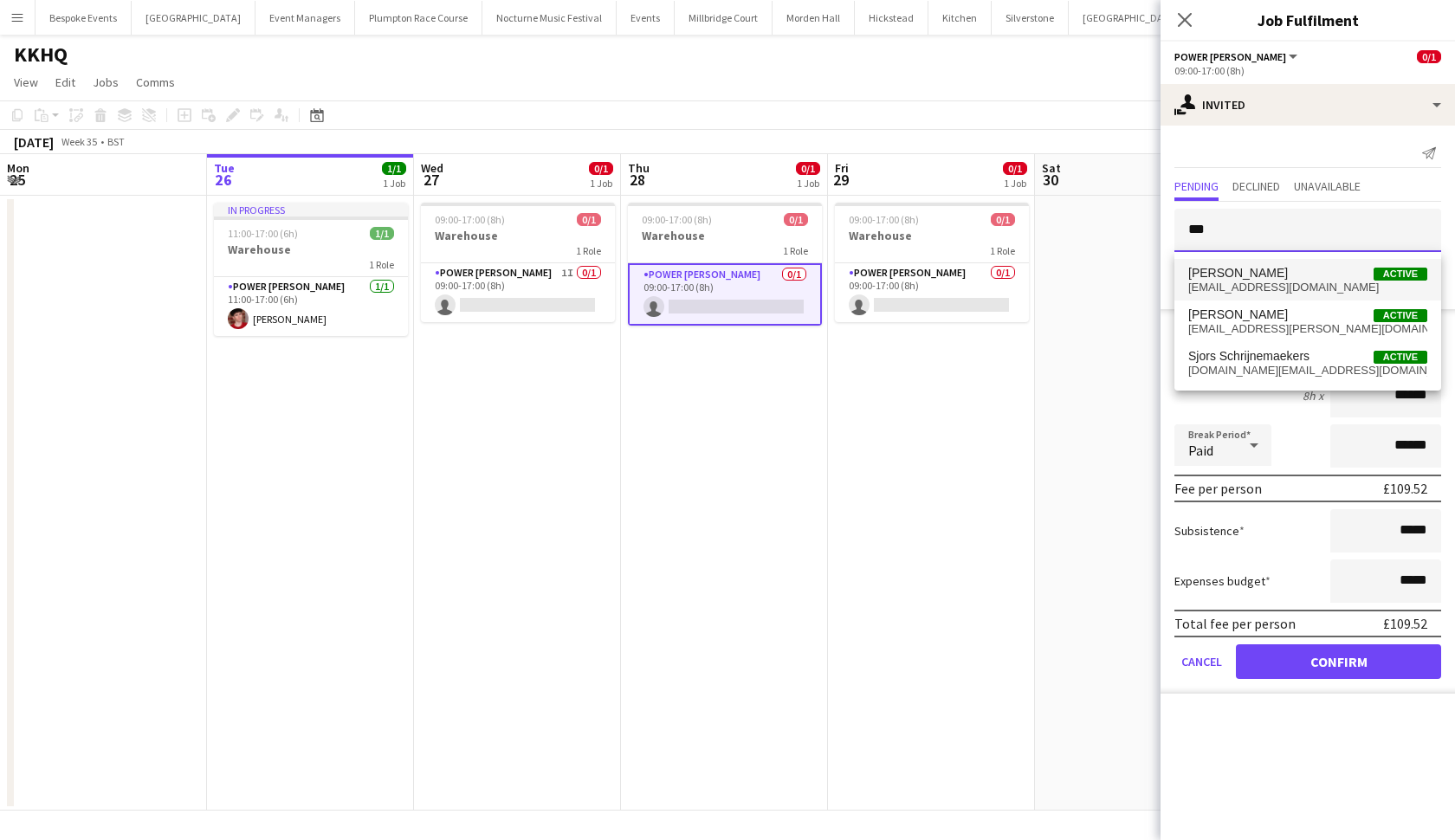
type input "***"
click at [1271, 268] on span "[PERSON_NAME]" at bounding box center [1238, 273] width 100 height 14
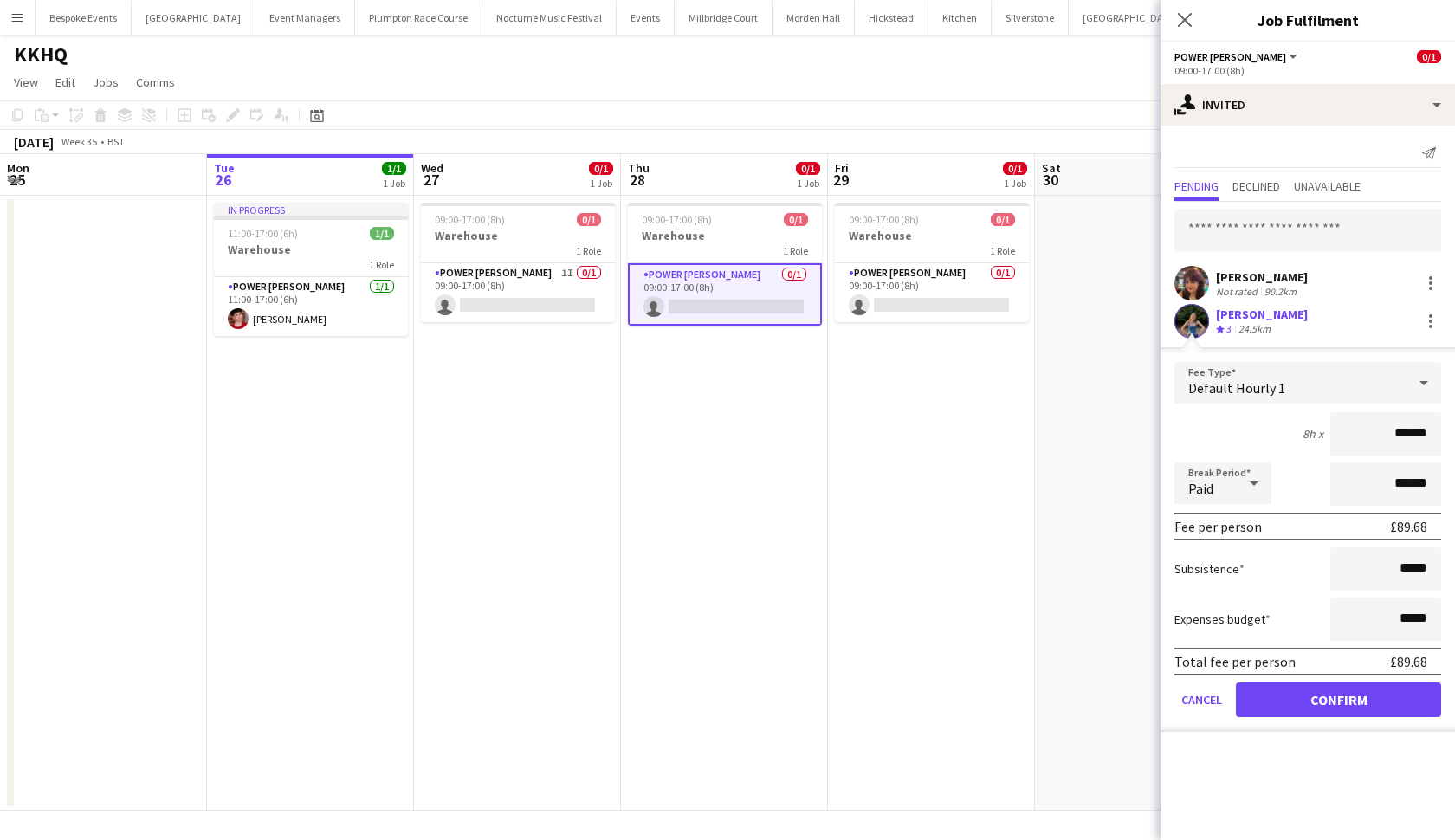
click at [1330, 696] on button "Confirm" at bounding box center [1339, 699] width 205 height 34
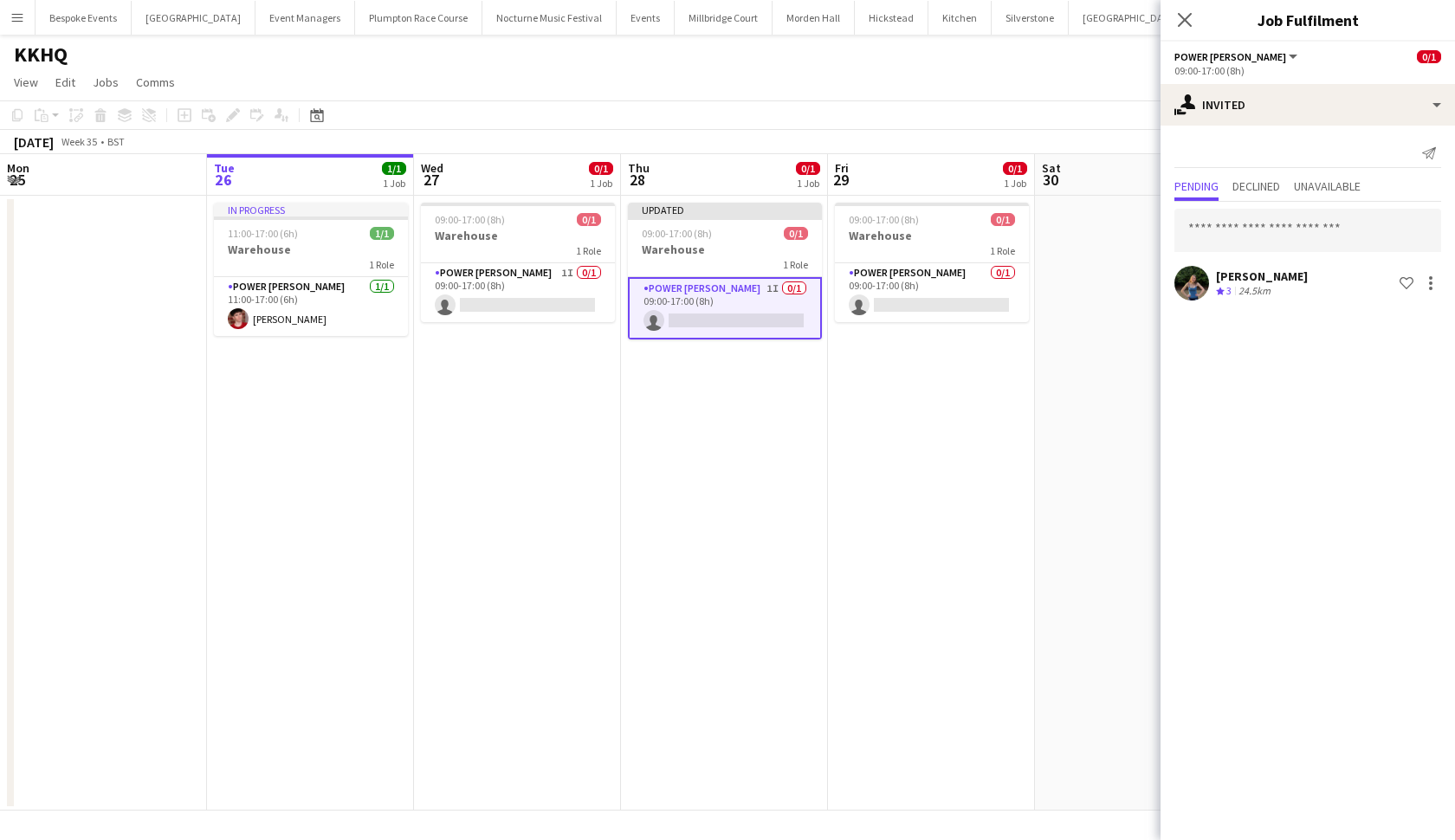
click at [1046, 446] on app-date-cell at bounding box center [1139, 503] width 207 height 615
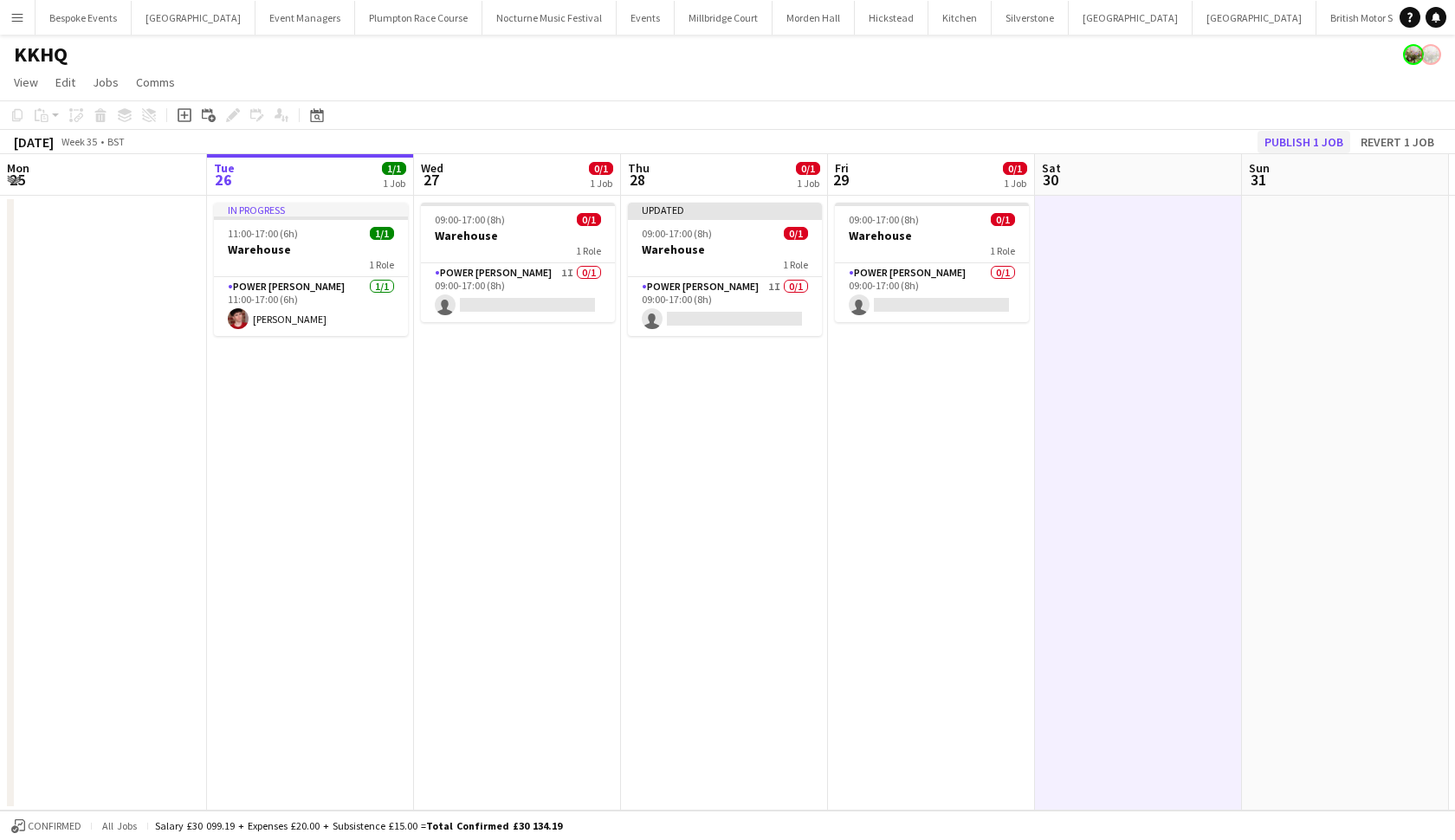
click at [1311, 143] on button "Publish 1 job" at bounding box center [1305, 143] width 93 height 23
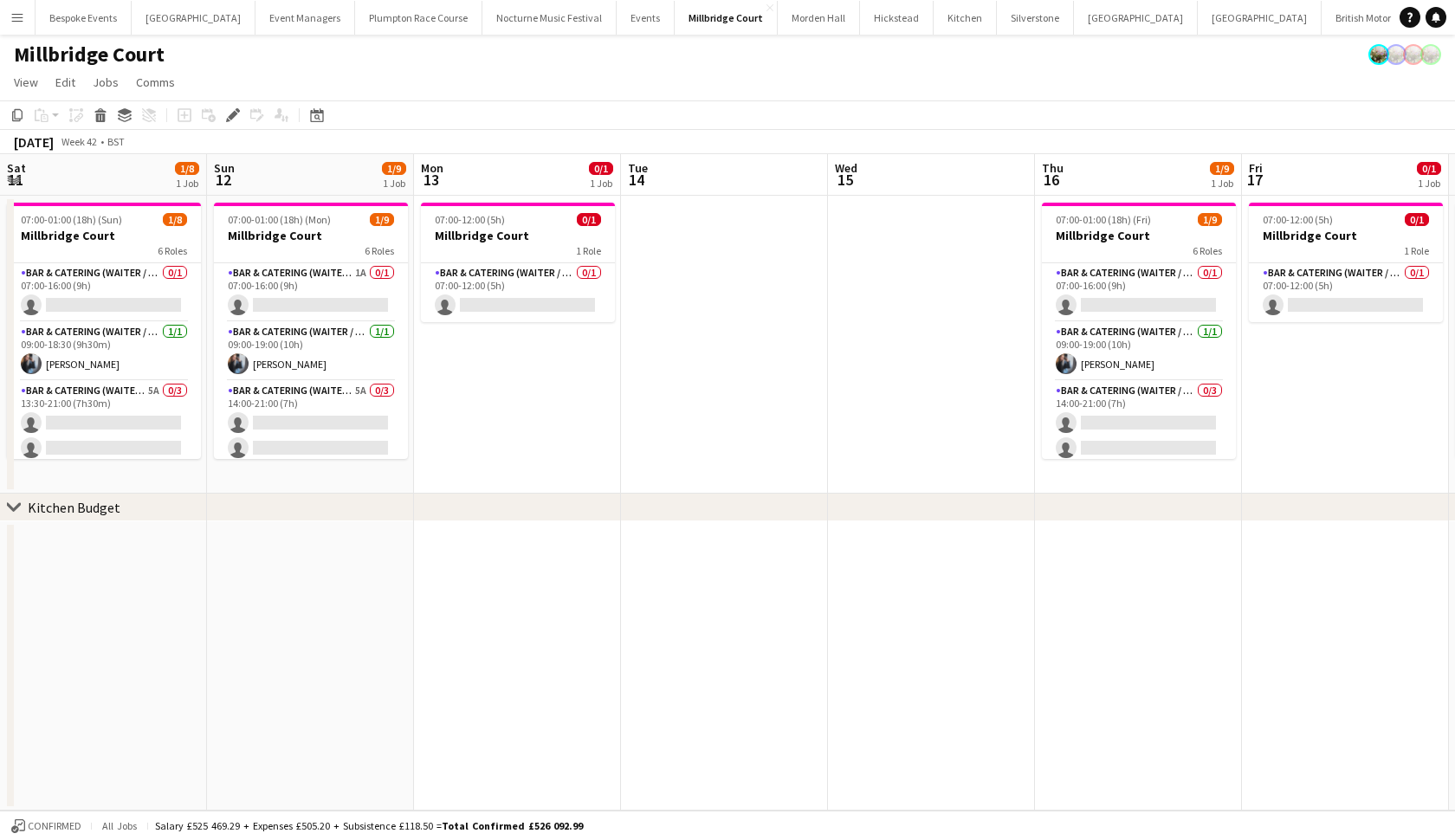
scroll to position [0, 595]
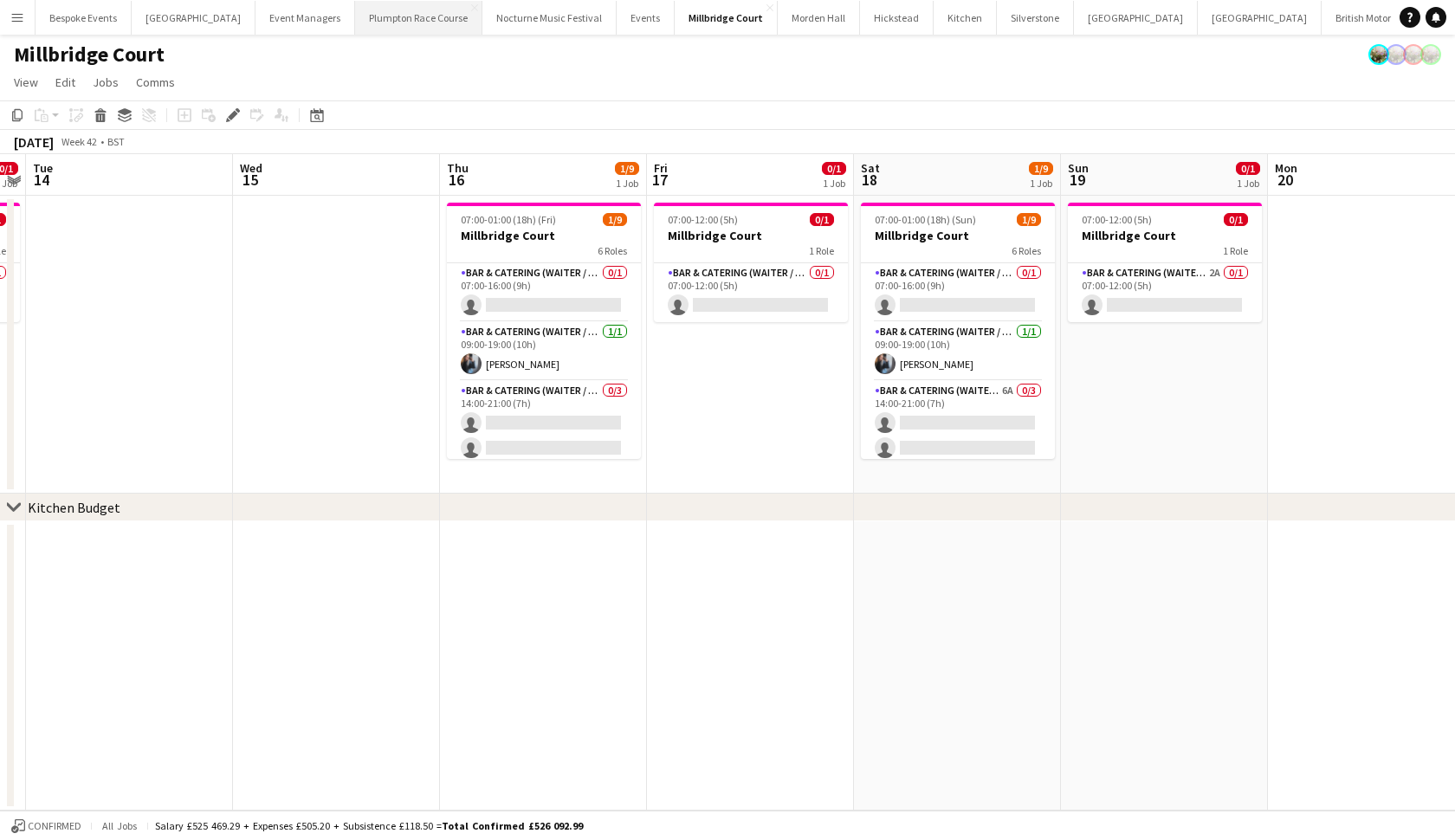
click at [392, 29] on button "Plumpton Race Course Close" at bounding box center [419, 18] width 127 height 34
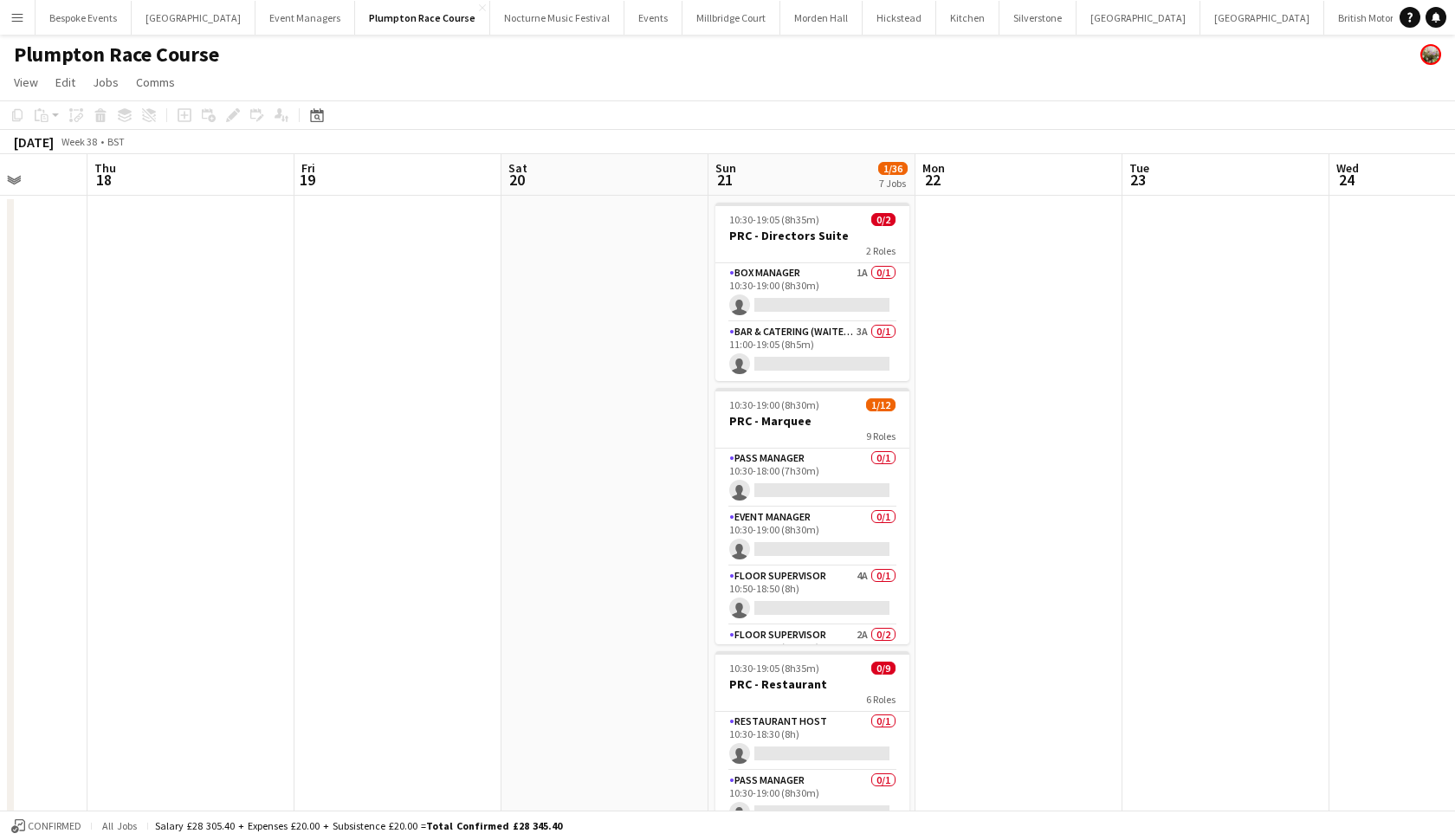
scroll to position [0, 744]
click at [1435, 26] on button "KKHQ Close" at bounding box center [1463, 18] width 55 height 34
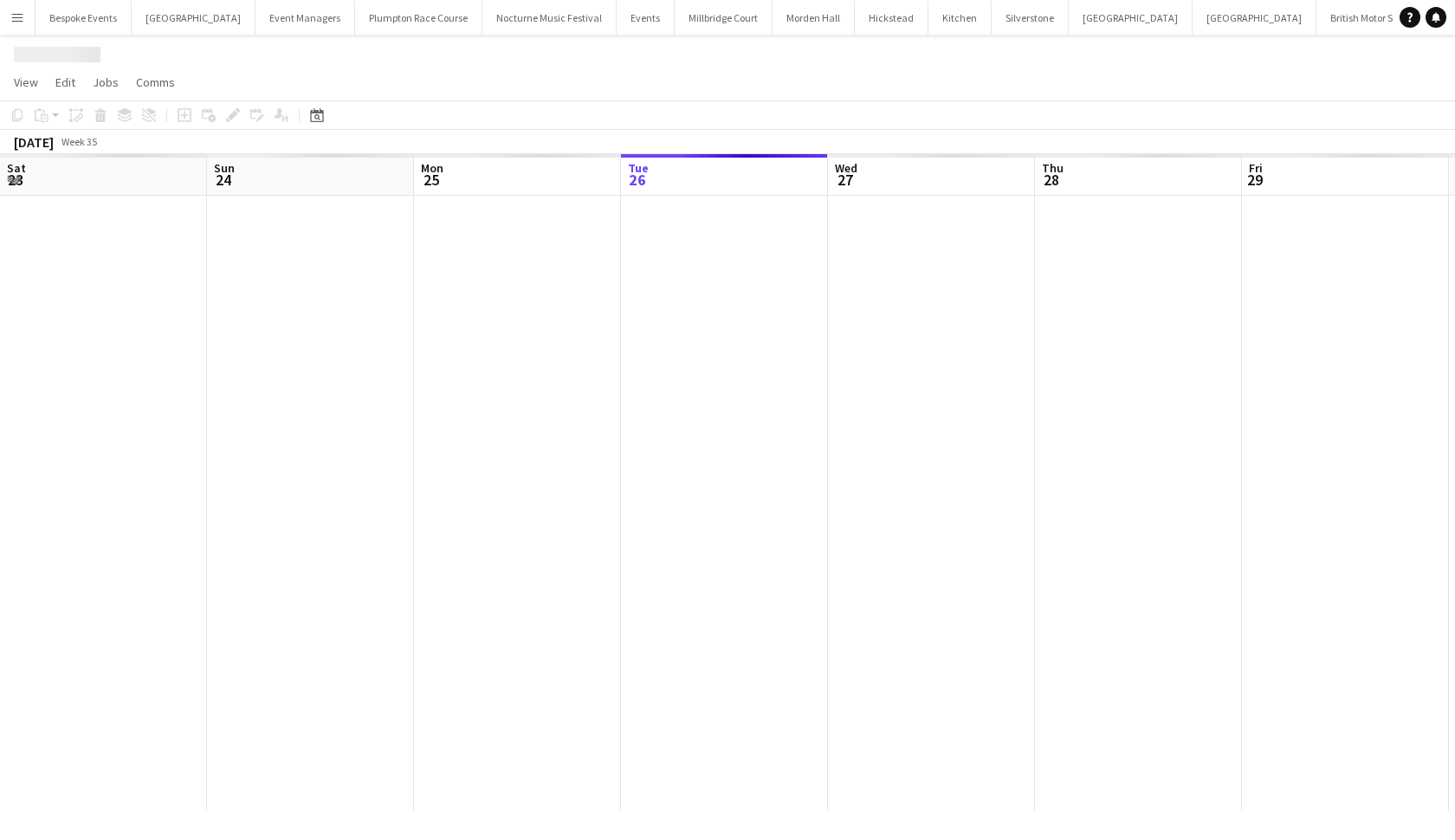
click at [1426, 26] on button "KKHQ Close" at bounding box center [1454, 18] width 55 height 34
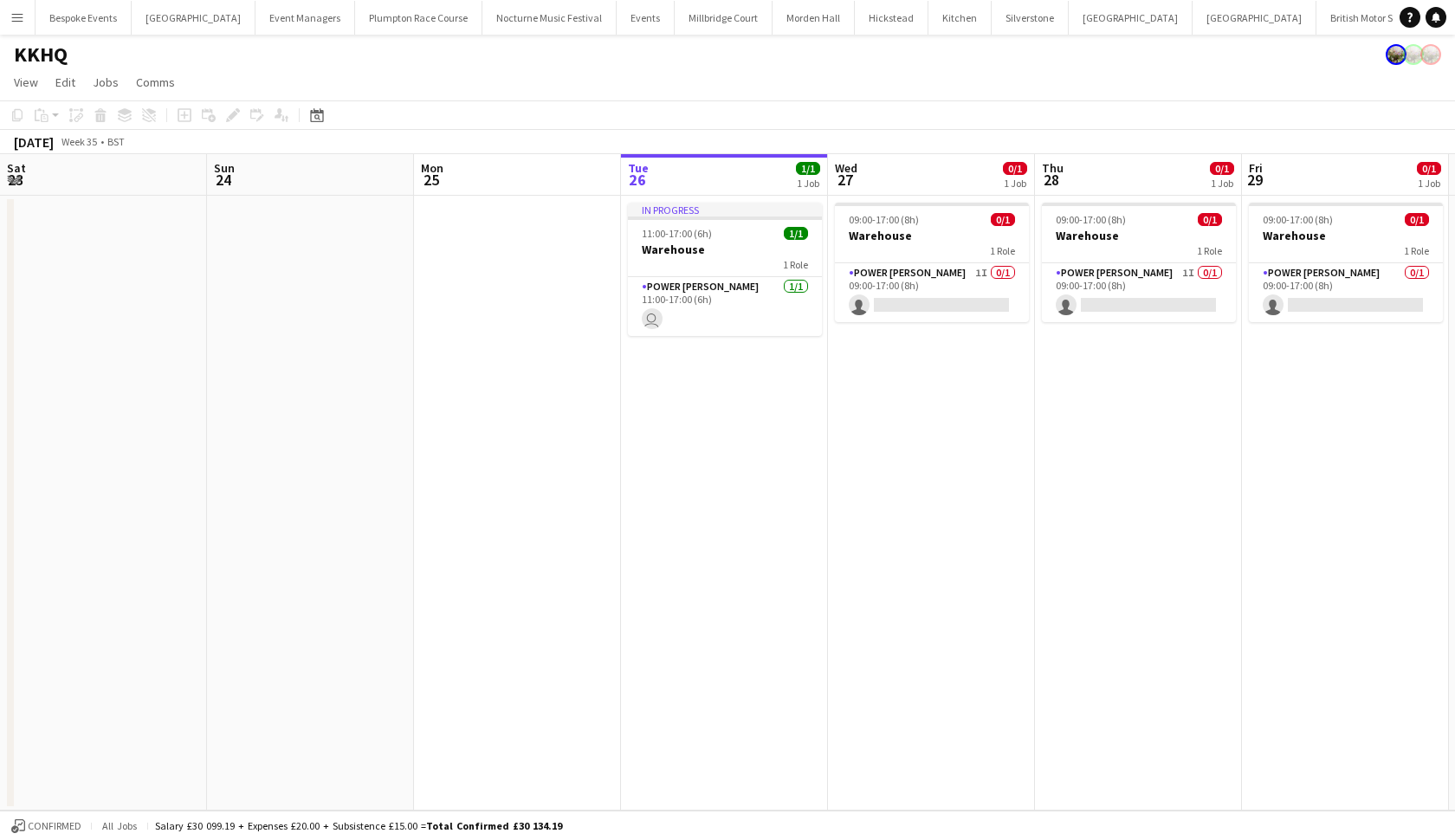
scroll to position [0, 414]
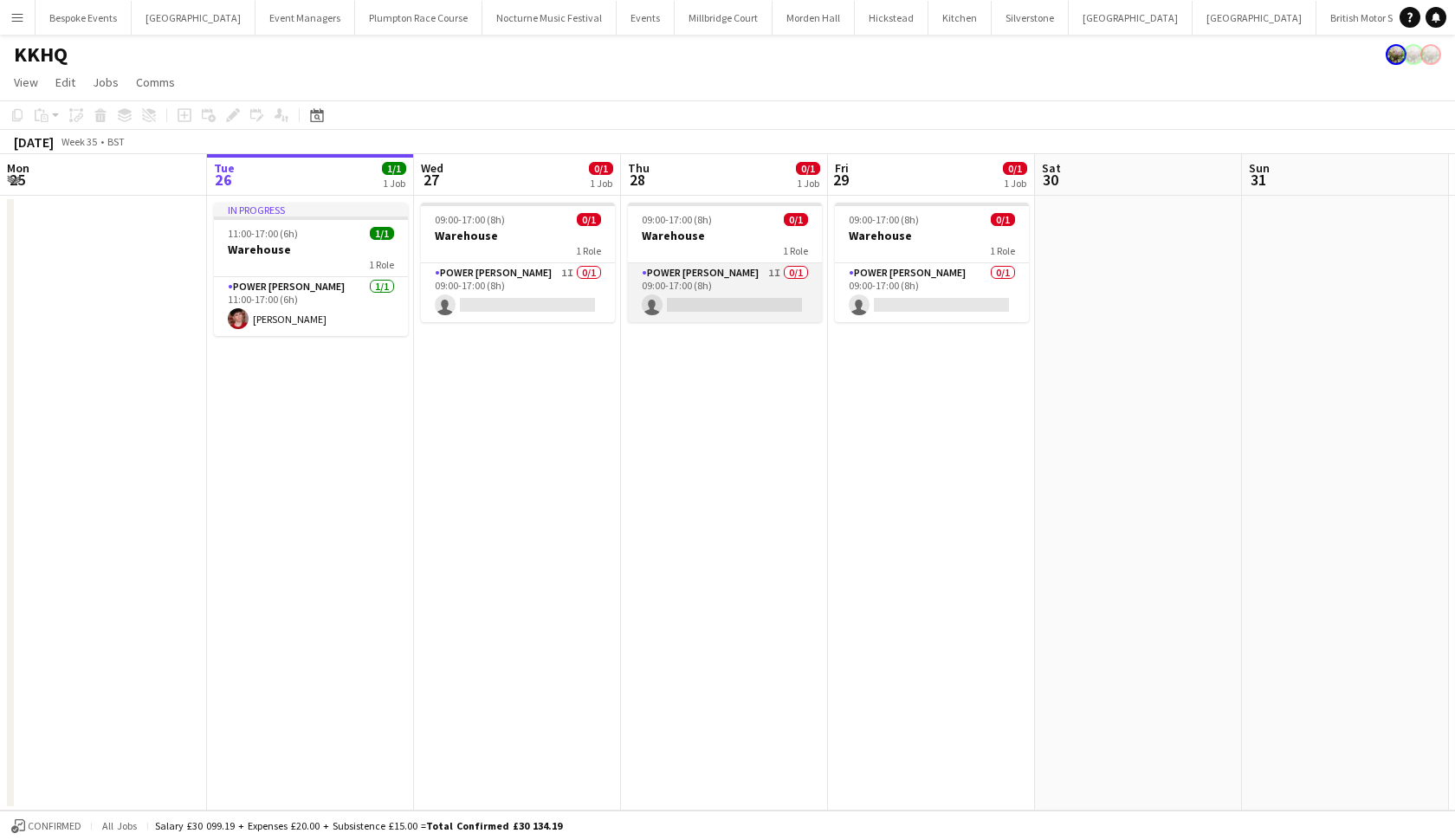
click at [731, 290] on app-card-role "Power [PERSON_NAME] 1I 0/1 09:00-17:00 (8h) single-neutral-actions" at bounding box center [725, 293] width 194 height 59
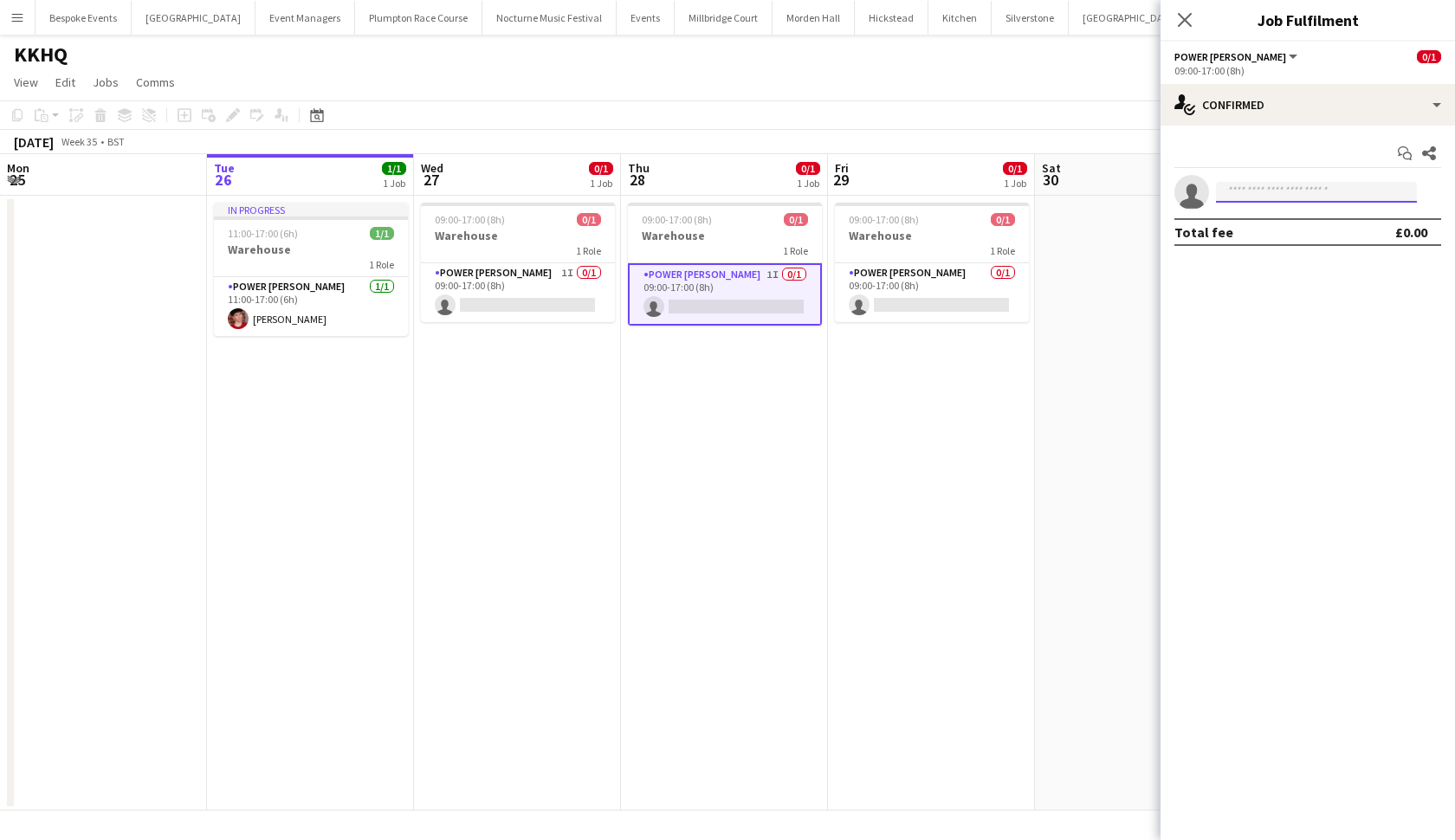
click at [1285, 191] on input at bounding box center [1316, 192] width 201 height 21
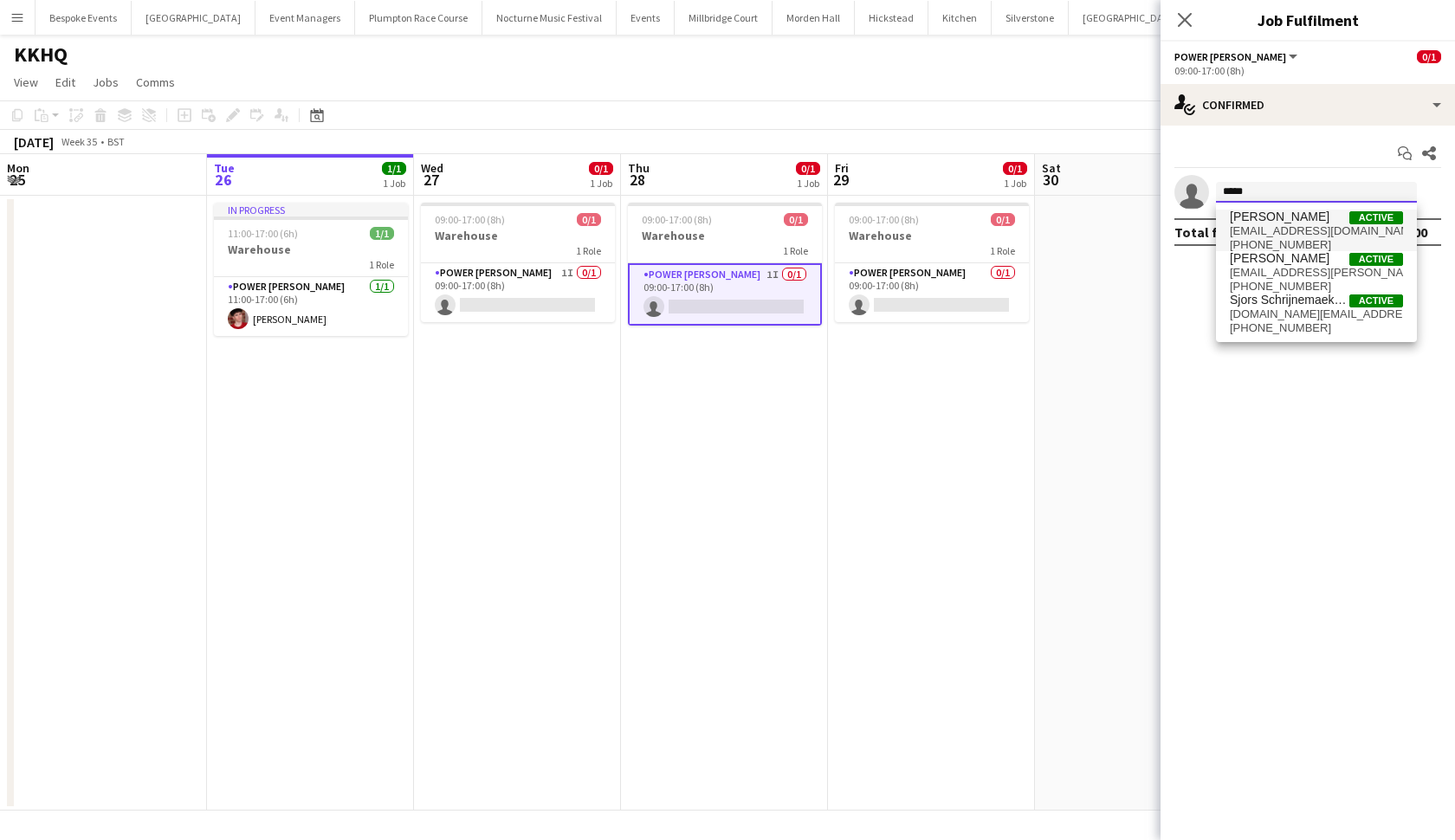
type input "*****"
click at [1290, 230] on span "[EMAIL_ADDRESS][DOMAIN_NAME]" at bounding box center [1316, 231] width 173 height 14
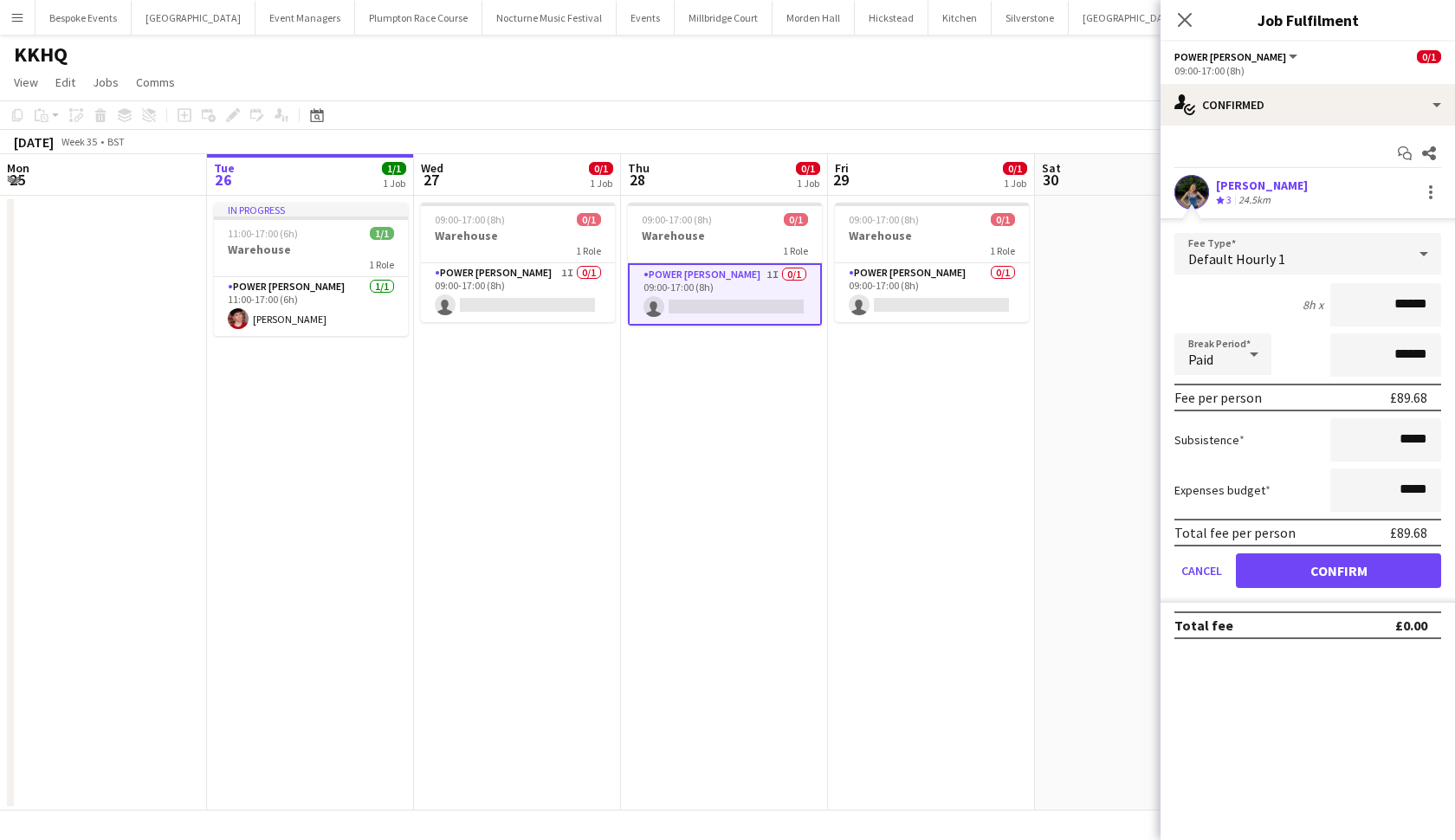
click at [1292, 575] on button "Confirm" at bounding box center [1339, 571] width 205 height 34
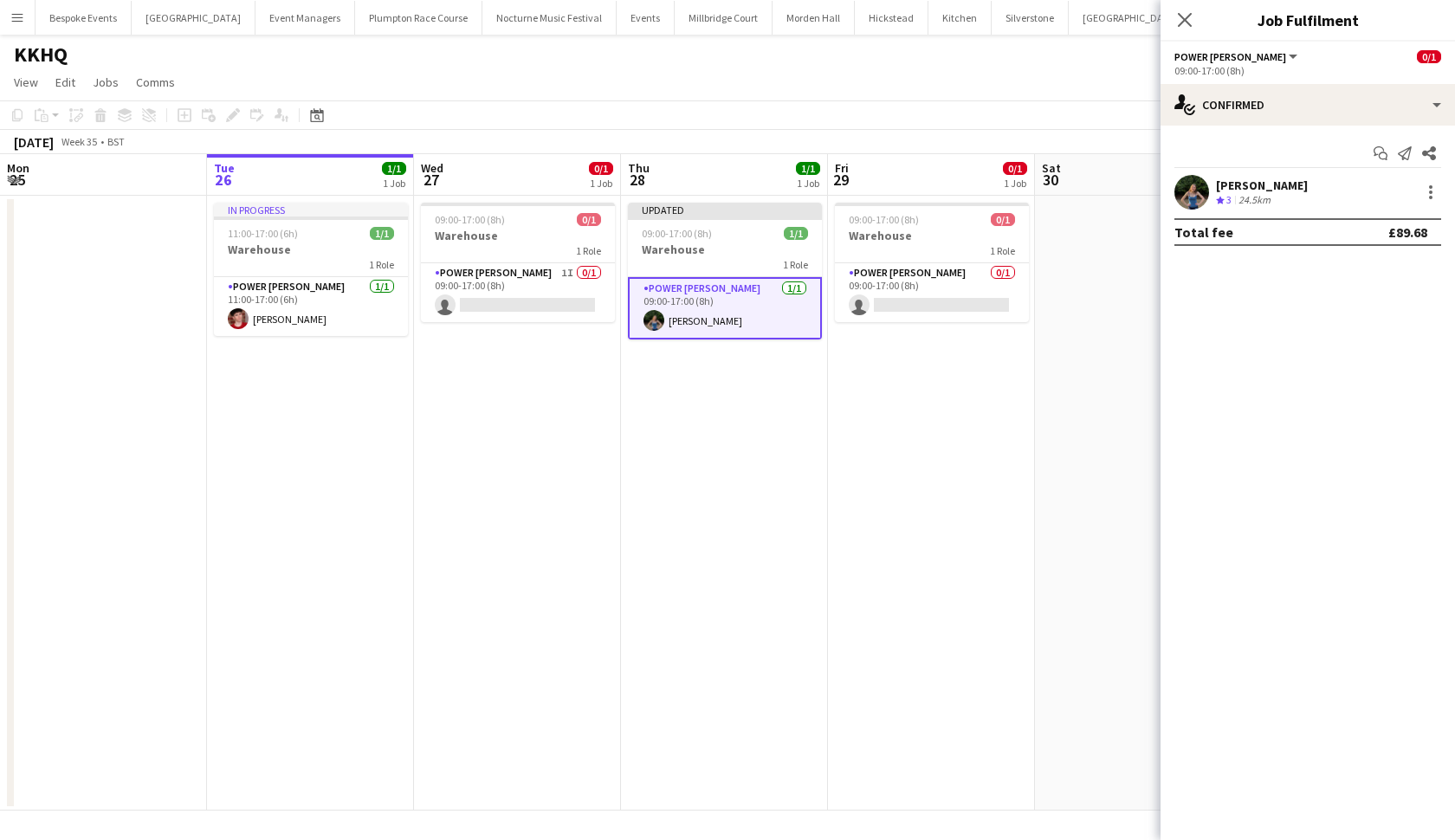
click at [1089, 425] on app-date-cell at bounding box center [1139, 503] width 207 height 615
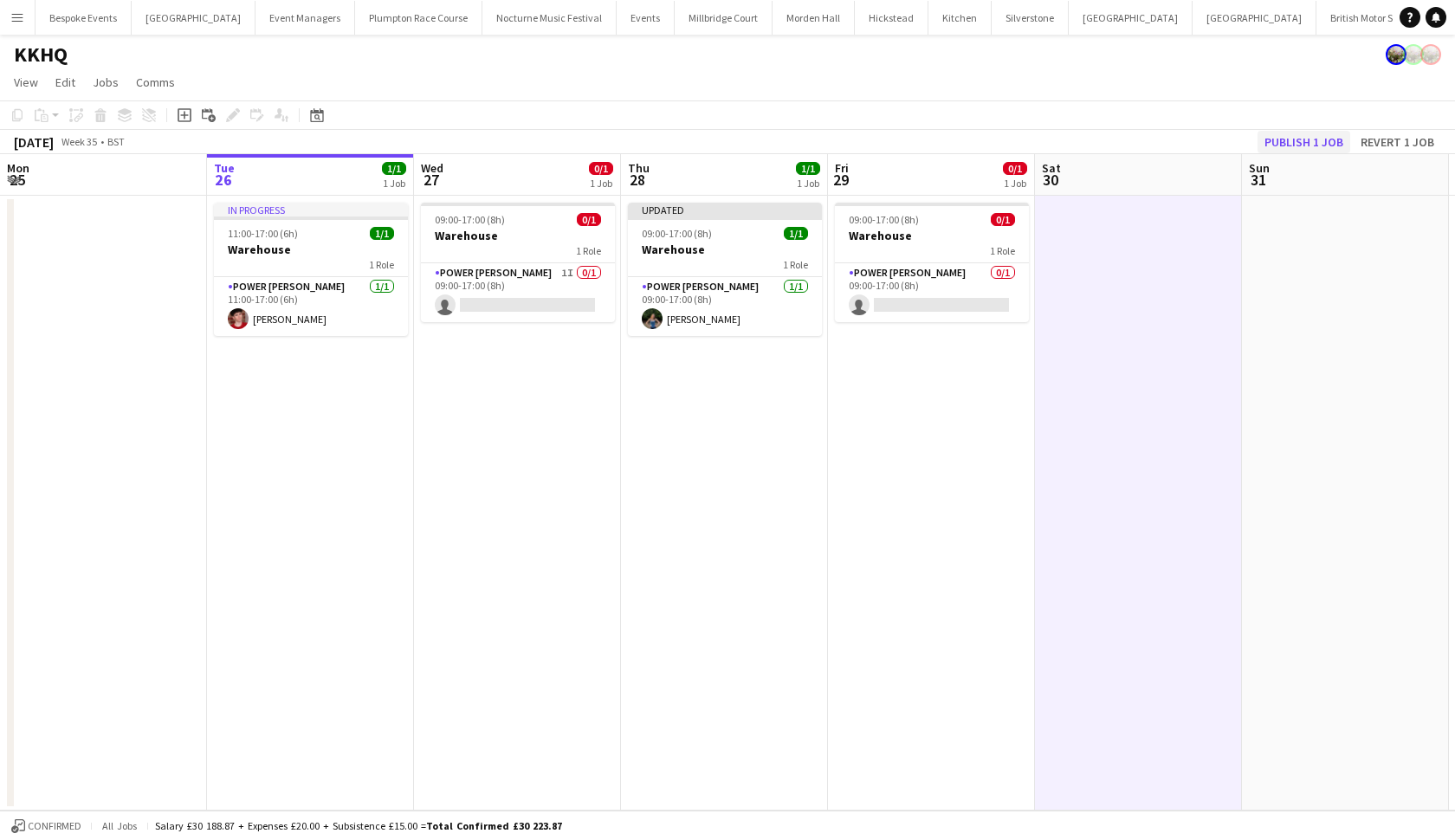
click at [1298, 143] on button "Publish 1 job" at bounding box center [1305, 143] width 93 height 23
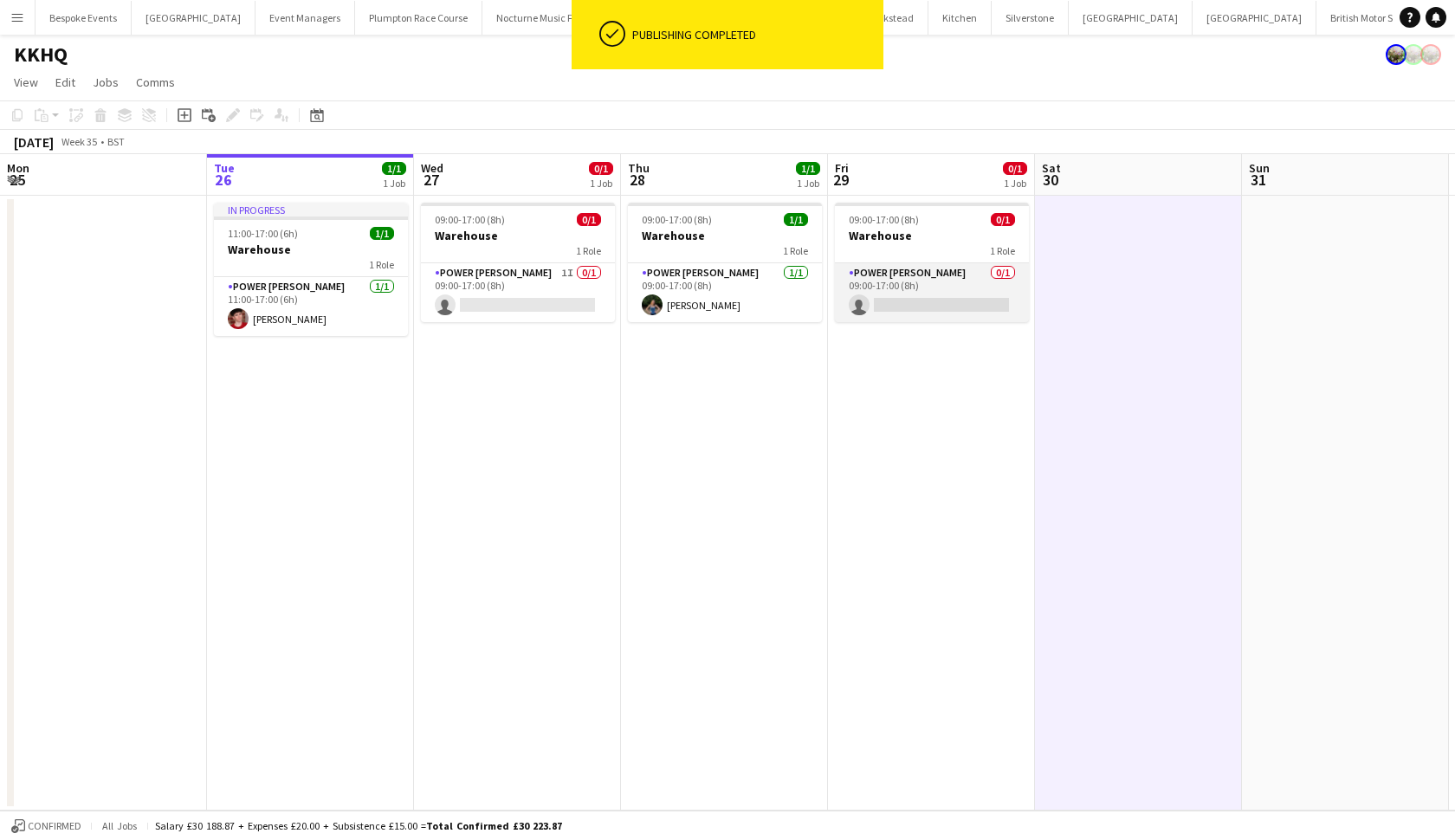
click at [964, 283] on app-card-role "Power Porter 0/1 09:00-17:00 (8h) single-neutral-actions" at bounding box center [932, 293] width 194 height 59
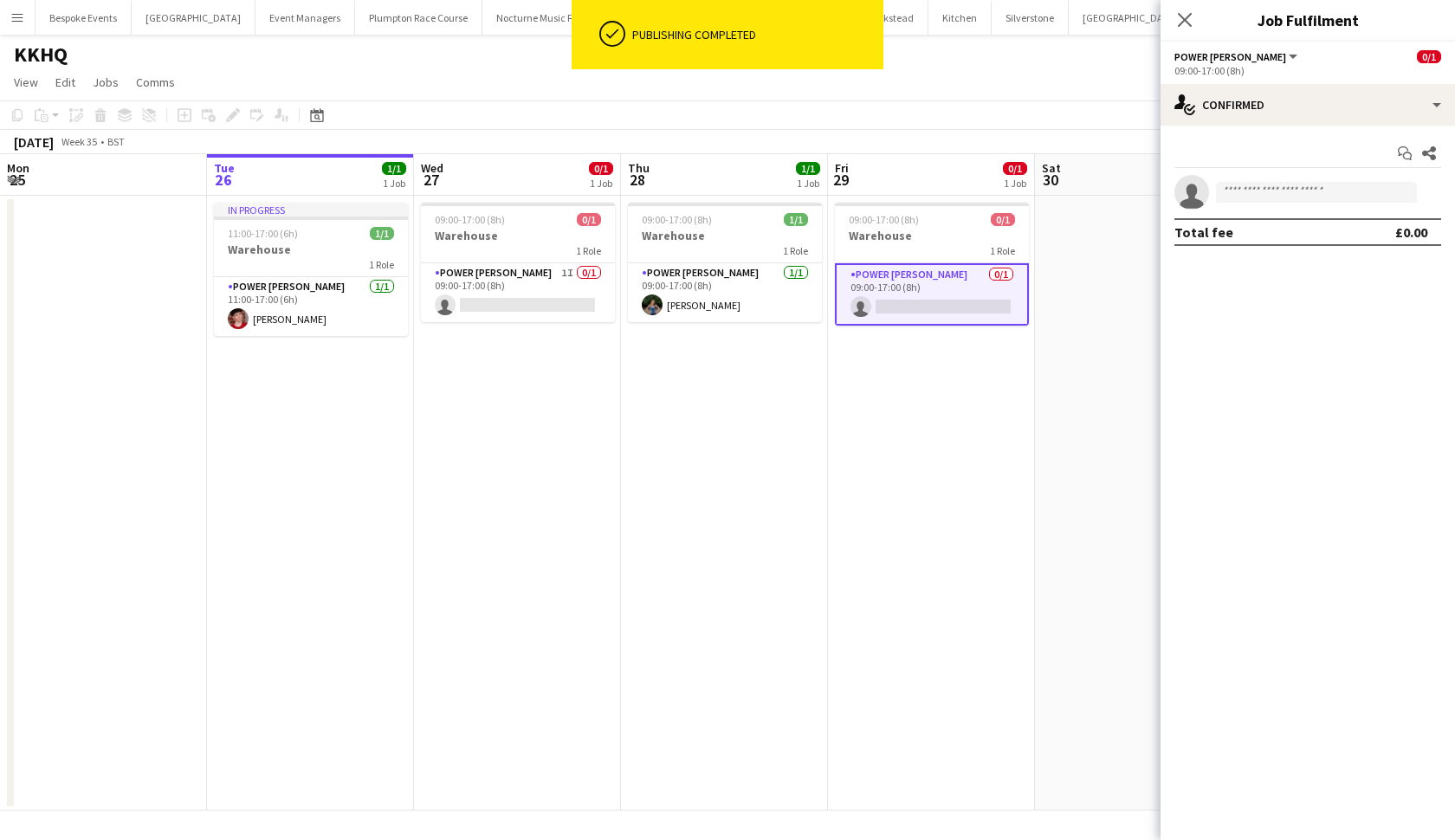
click at [971, 93] on app-page-menu "View Day view expanded Day view collapsed Month view Date picker Jump to [DATE]…" at bounding box center [727, 84] width 1455 height 33
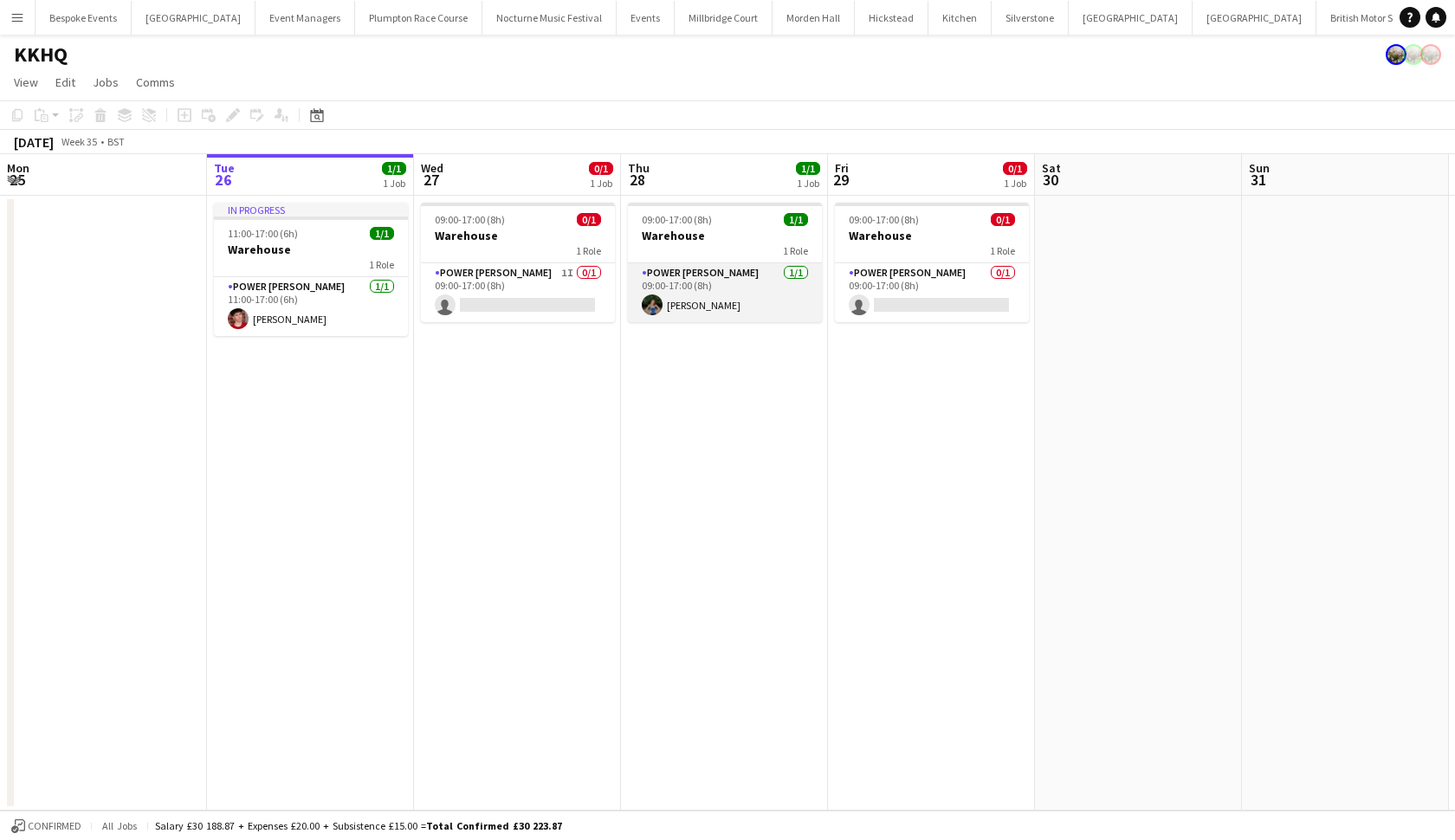
click at [769, 281] on app-card-role "Power [PERSON_NAME] [DATE] 09:00-17:00 (8h) [PERSON_NAME]" at bounding box center [725, 293] width 194 height 59
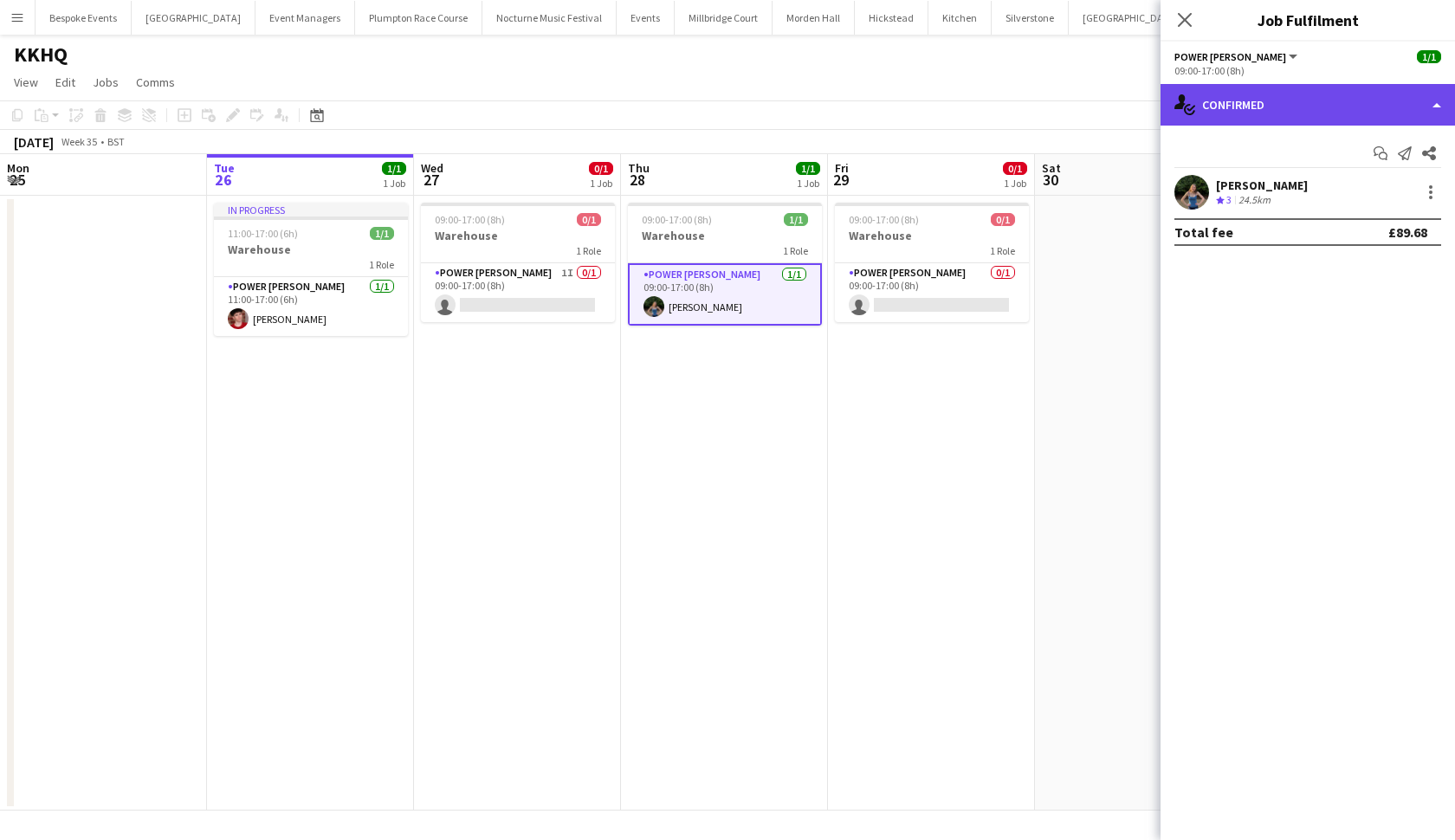
click at [1283, 112] on div "single-neutral-actions-check-2 Confirmed" at bounding box center [1309, 105] width 295 height 42
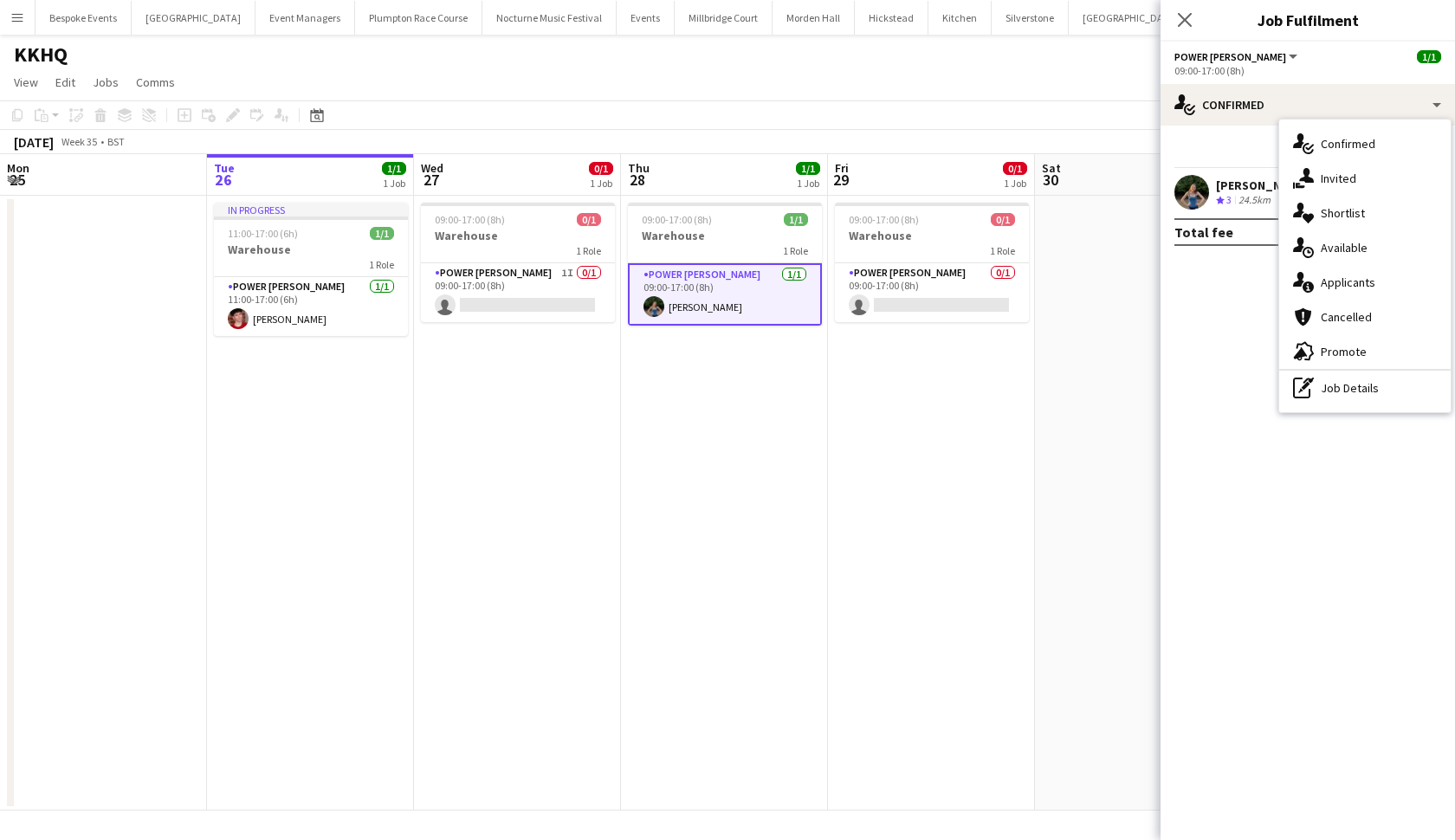
click at [1194, 197] on app-user-avatar at bounding box center [1192, 192] width 34 height 34
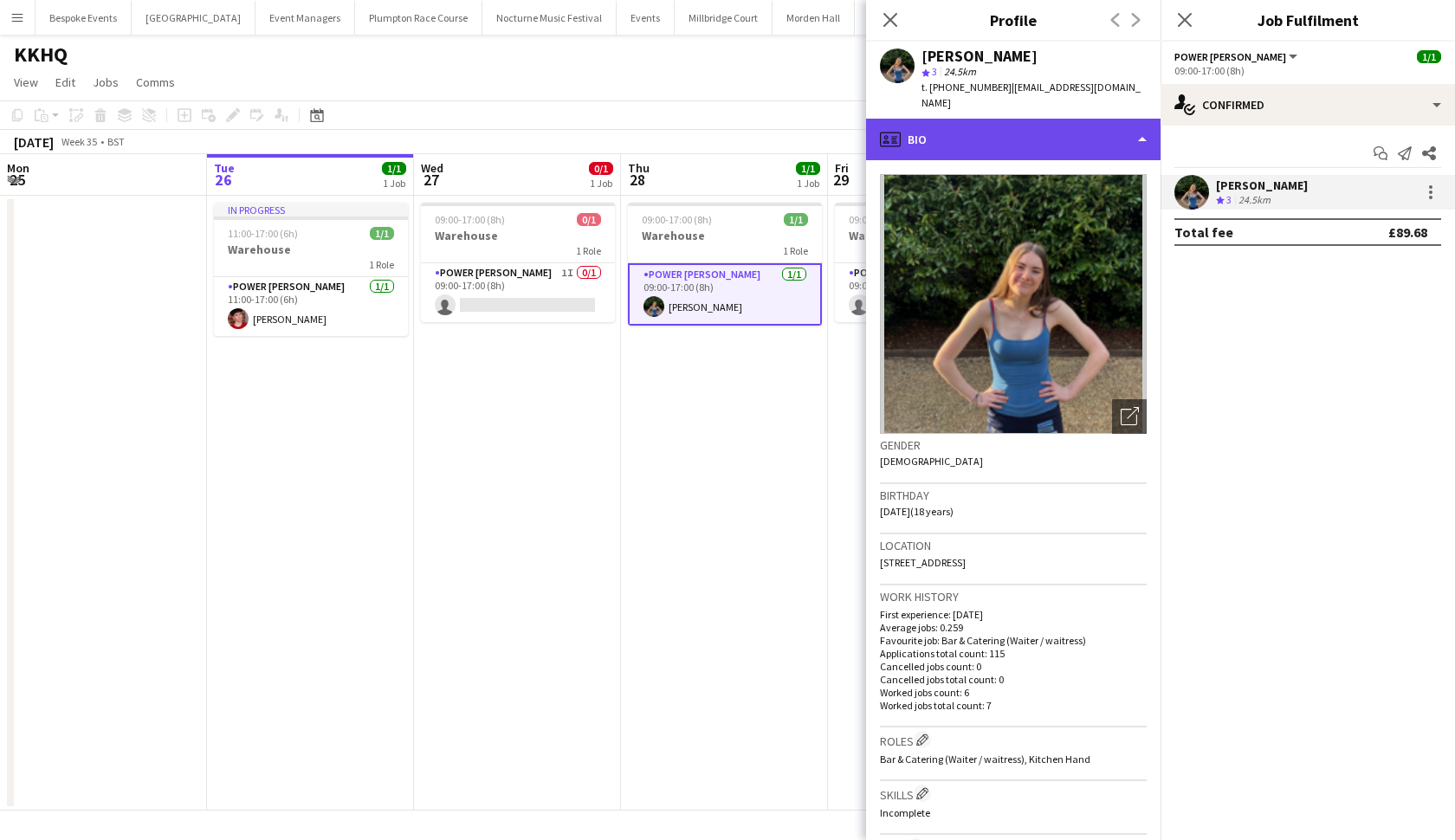
click at [1132, 119] on div "profile Bio" at bounding box center [1014, 140] width 295 height 42
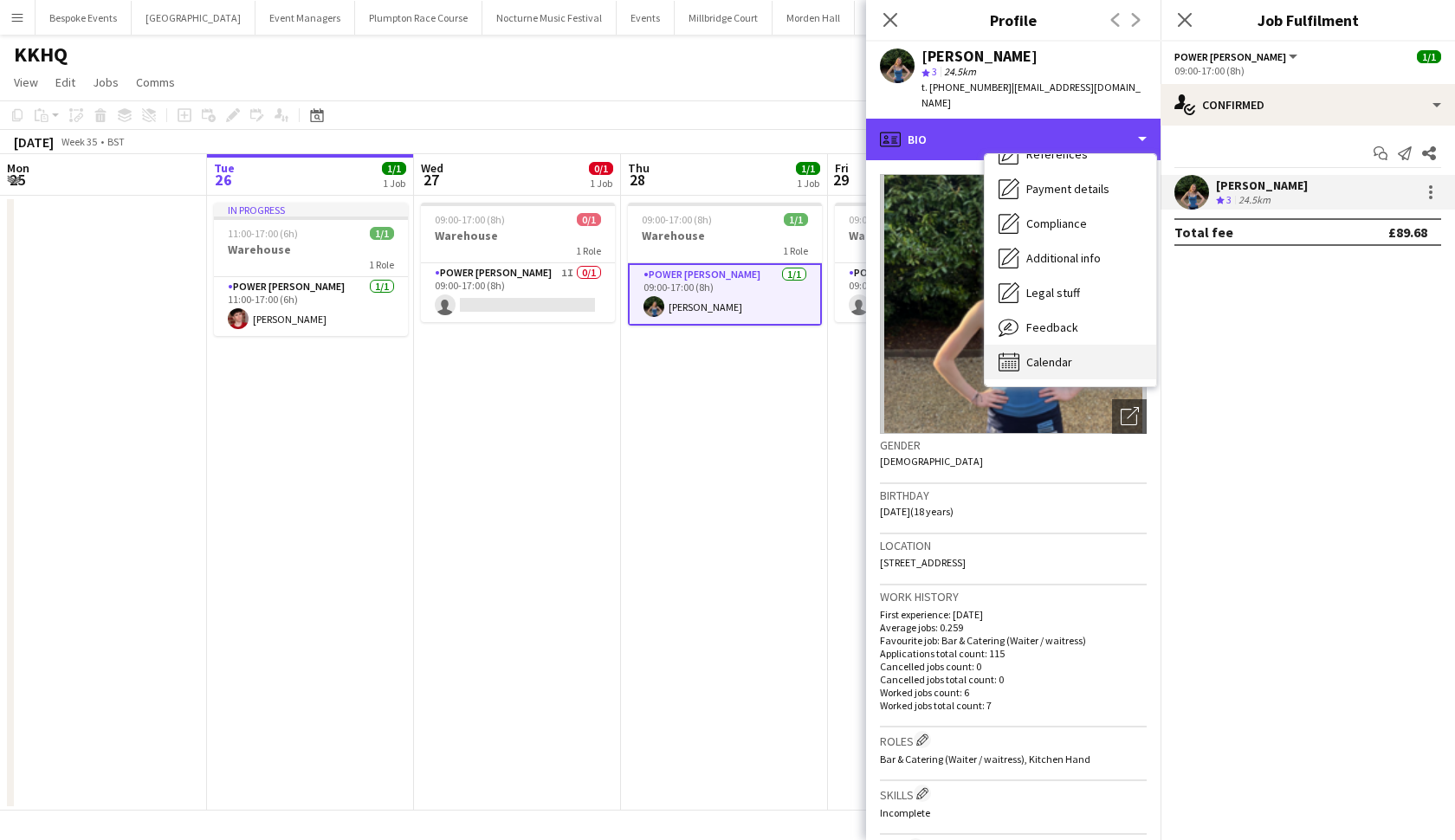
scroll to position [198, 0]
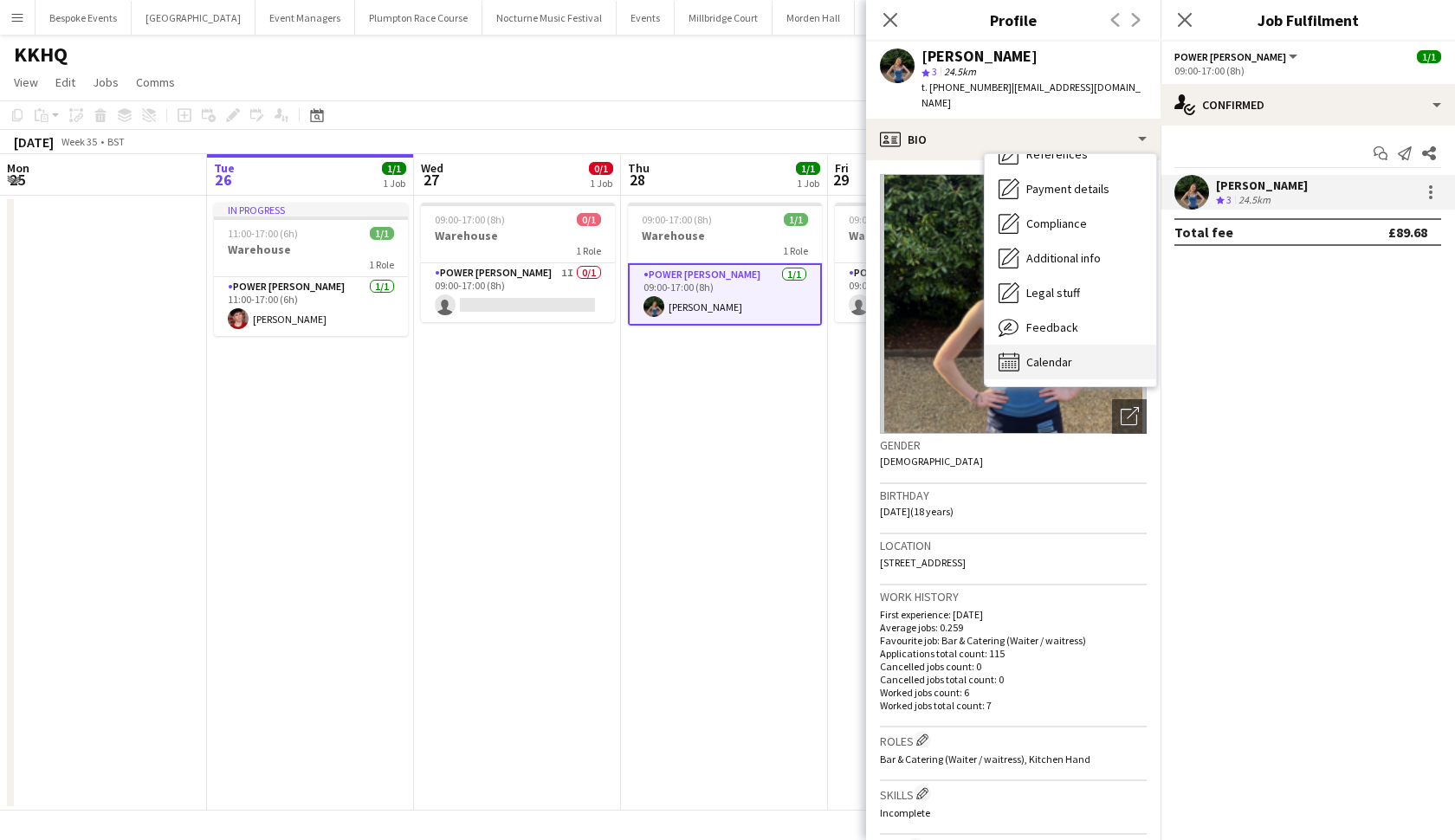
click at [1055, 354] on span "Calendar" at bounding box center [1049, 362] width 46 height 15
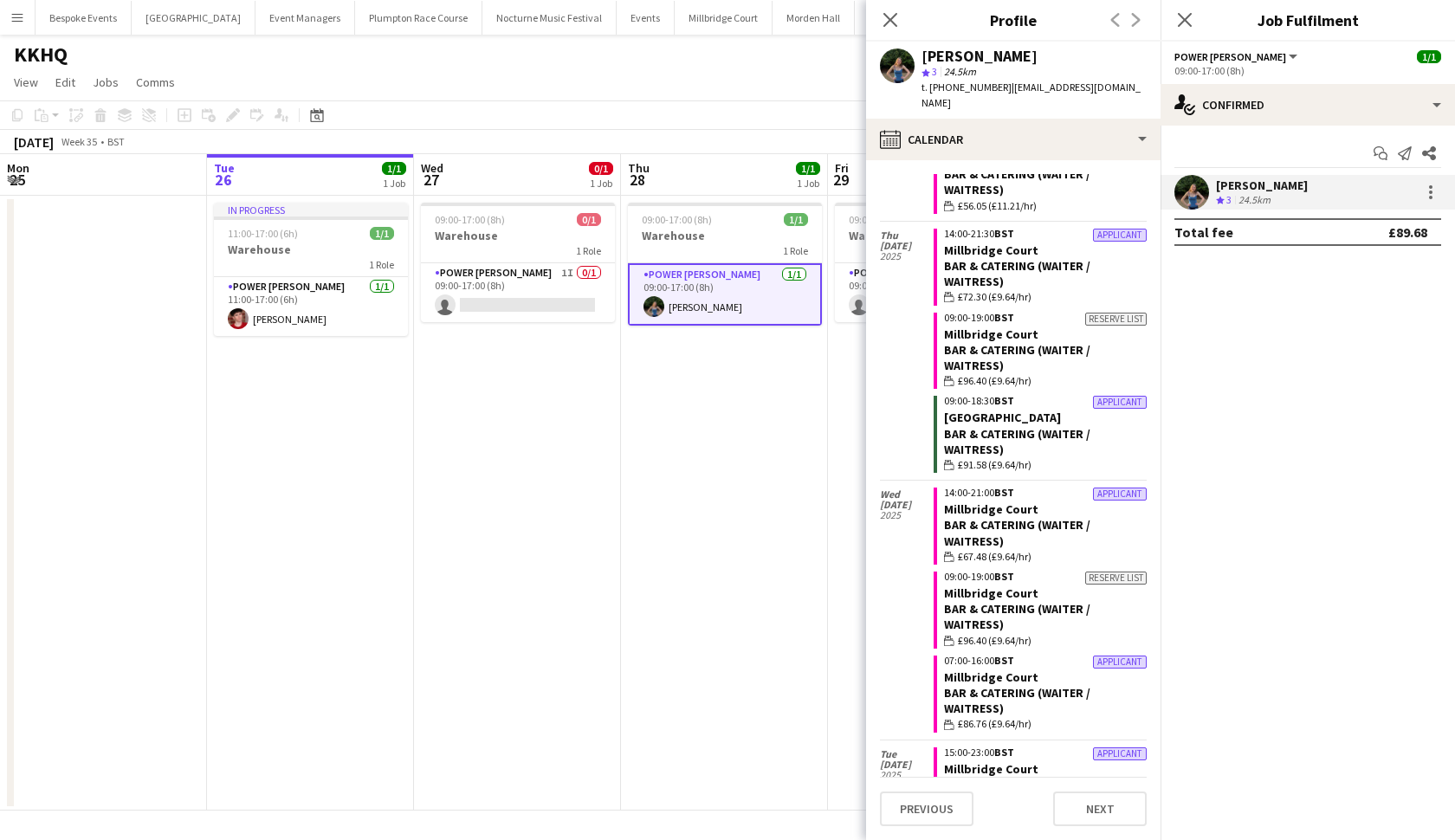
scroll to position [905, 0]
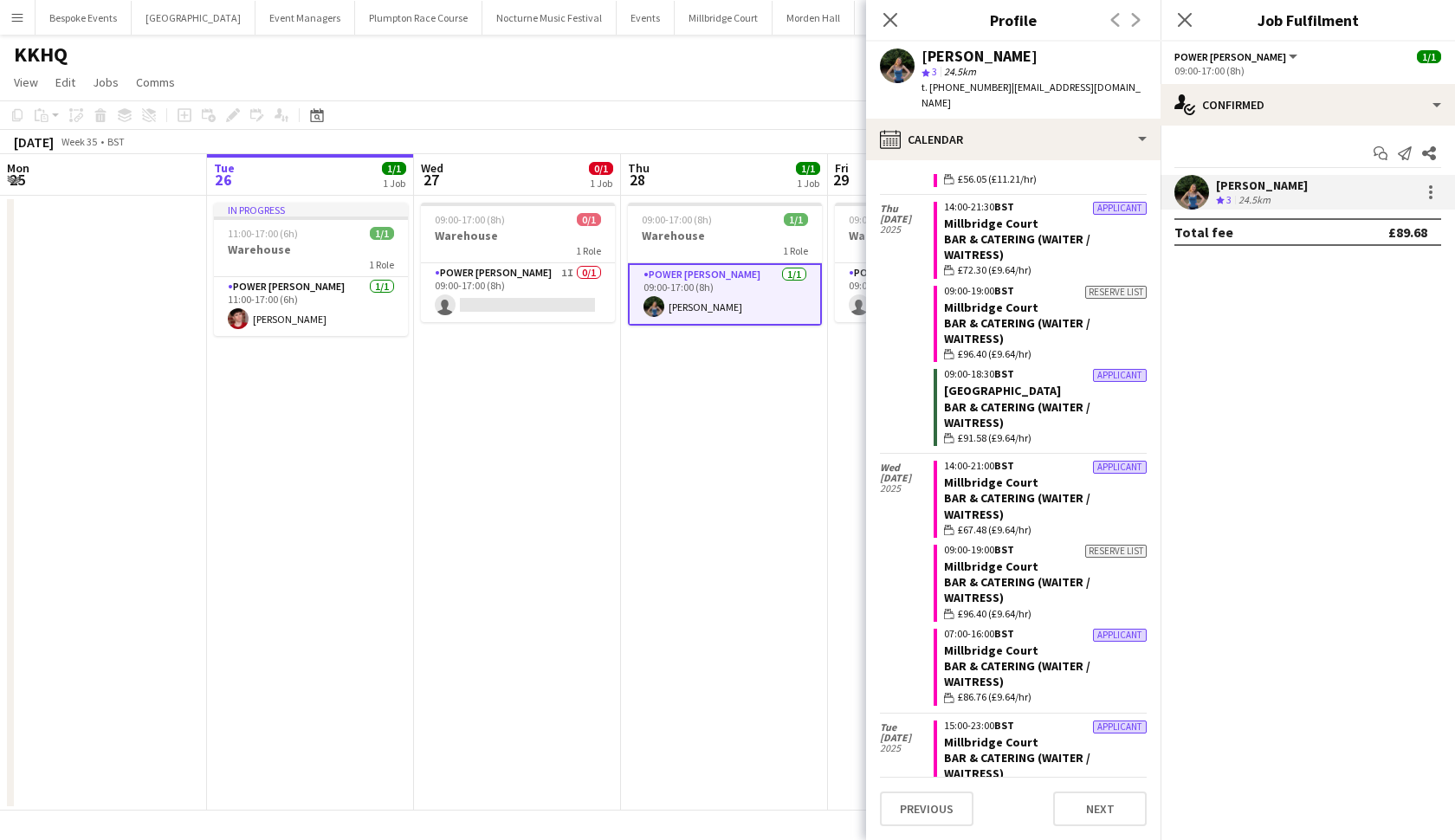
click at [751, 386] on app-date-cell "09:00-17:00 (8h) 1/1 Warehouse 1 Role Power Porter 1/1 09:00-17:00 (8h) Violet …" at bounding box center [725, 503] width 207 height 615
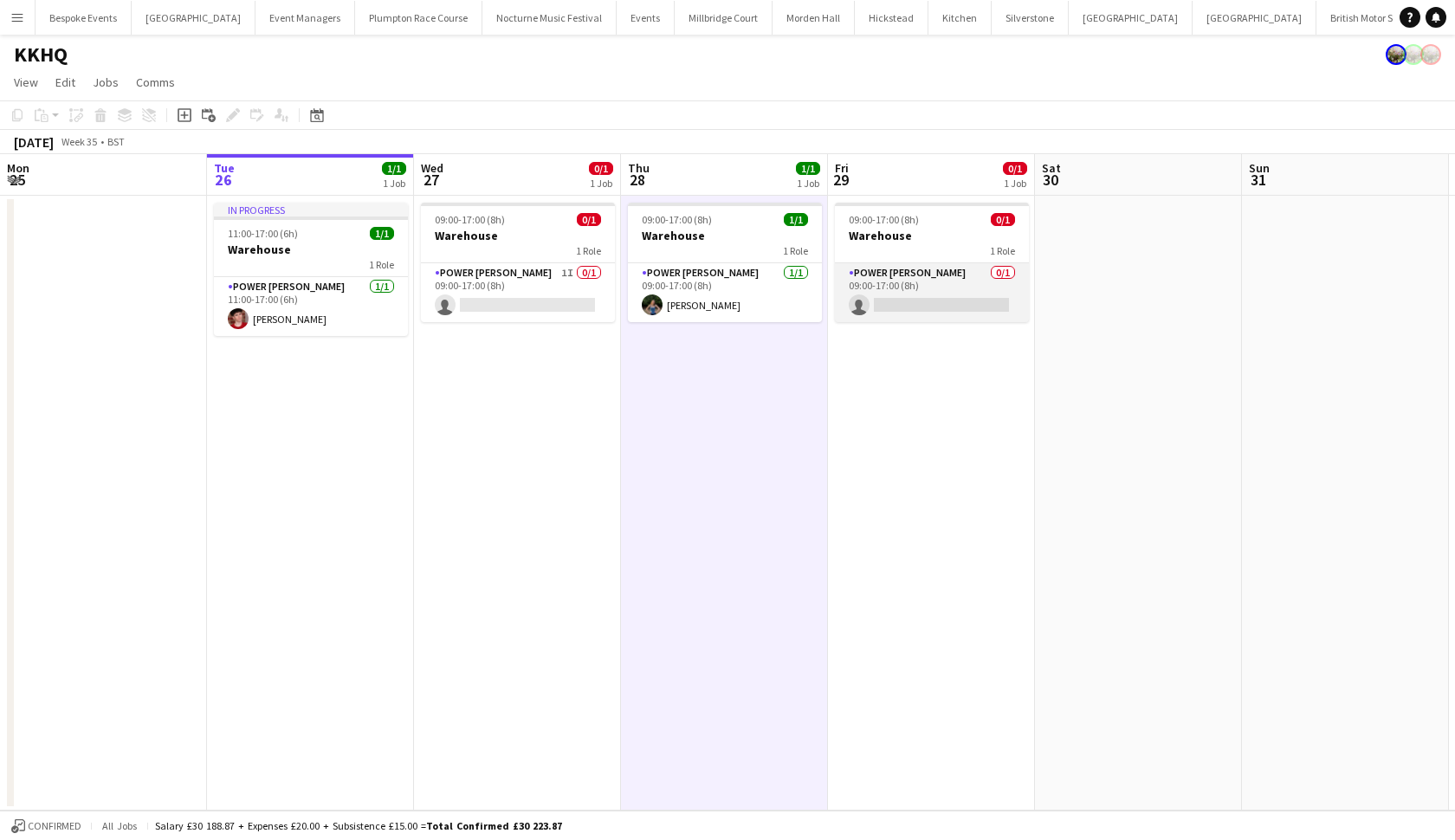
click at [900, 297] on app-card-role "Power Porter 0/1 09:00-17:00 (8h) single-neutral-actions" at bounding box center [932, 293] width 194 height 59
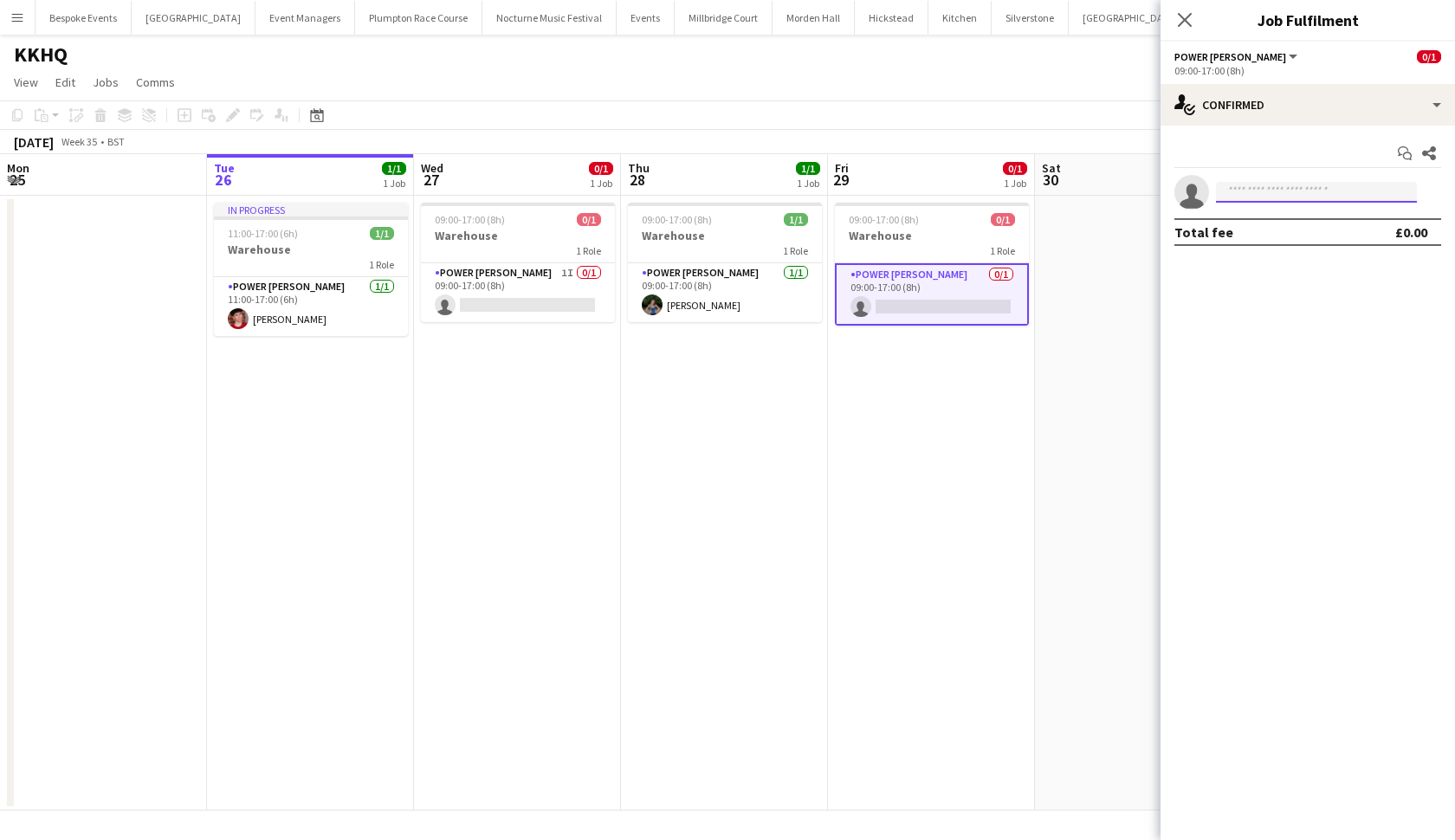
click at [1266, 200] on input at bounding box center [1316, 192] width 201 height 21
click at [713, 285] on app-card-role "Power [PERSON_NAME] [DATE] 09:00-17:00 (8h) [PERSON_NAME]" at bounding box center [725, 293] width 194 height 59
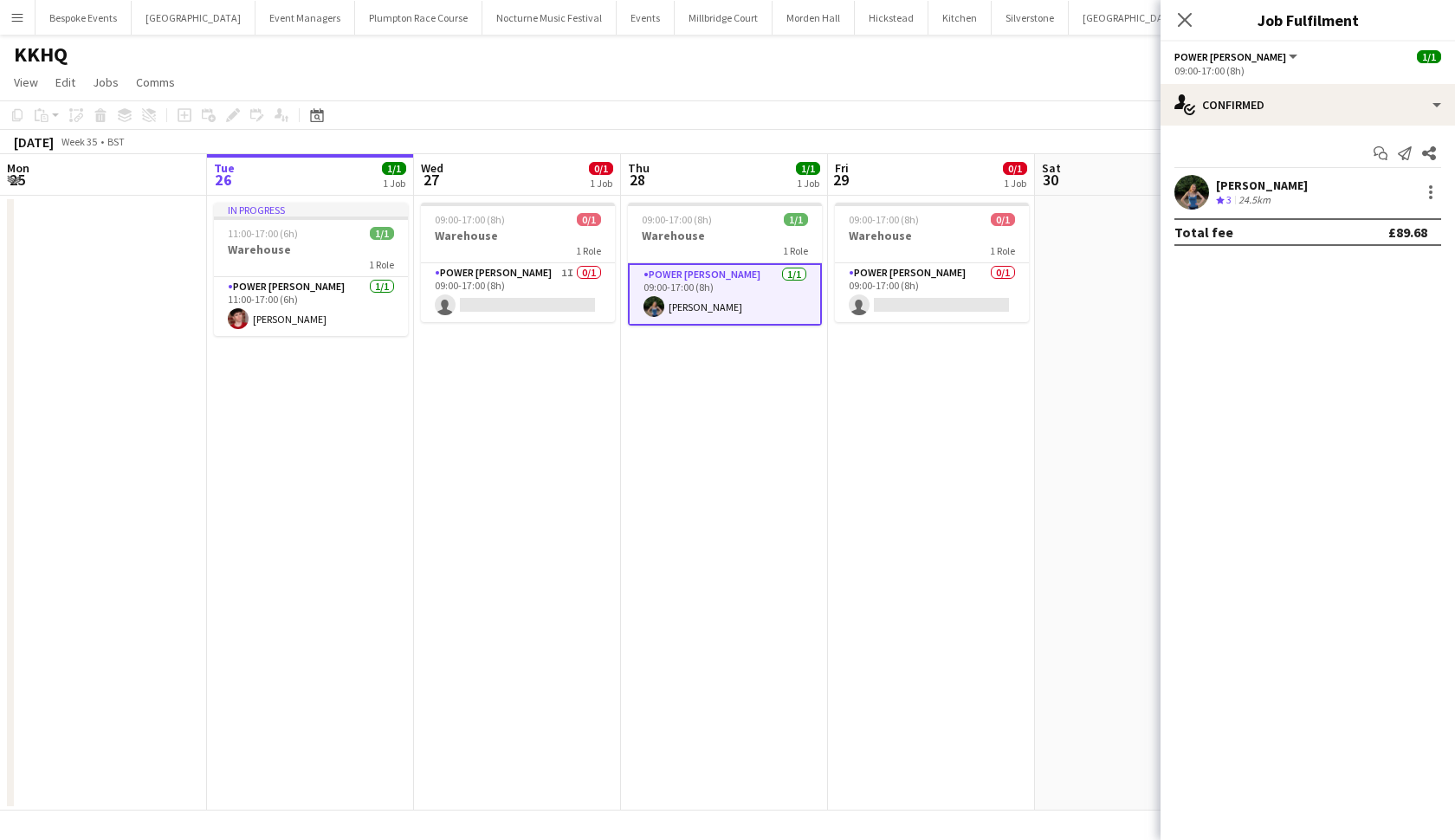
click at [1182, 196] on app-user-avatar at bounding box center [1192, 192] width 34 height 34
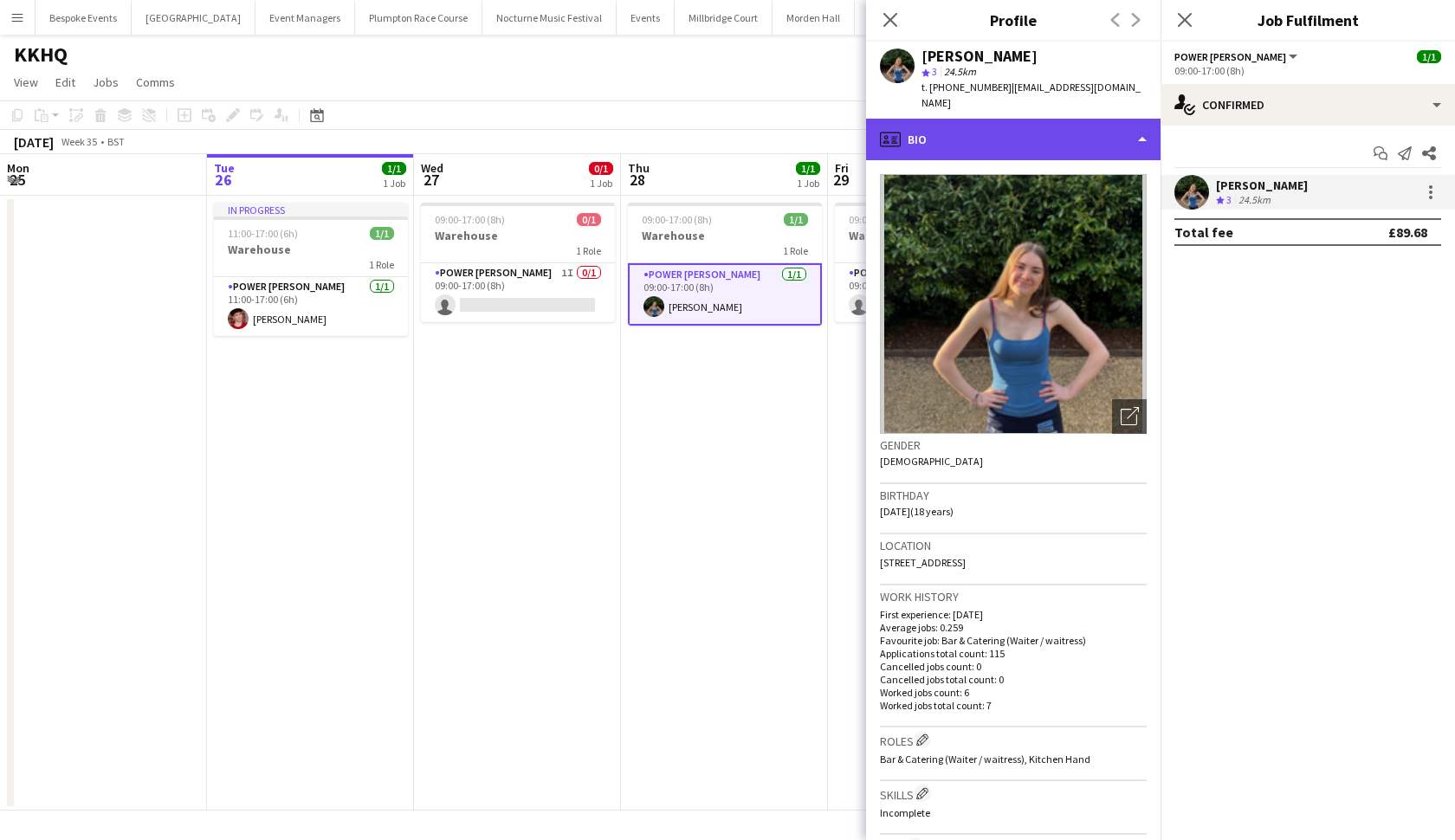
click at [1083, 123] on div "profile Bio" at bounding box center [1014, 140] width 295 height 42
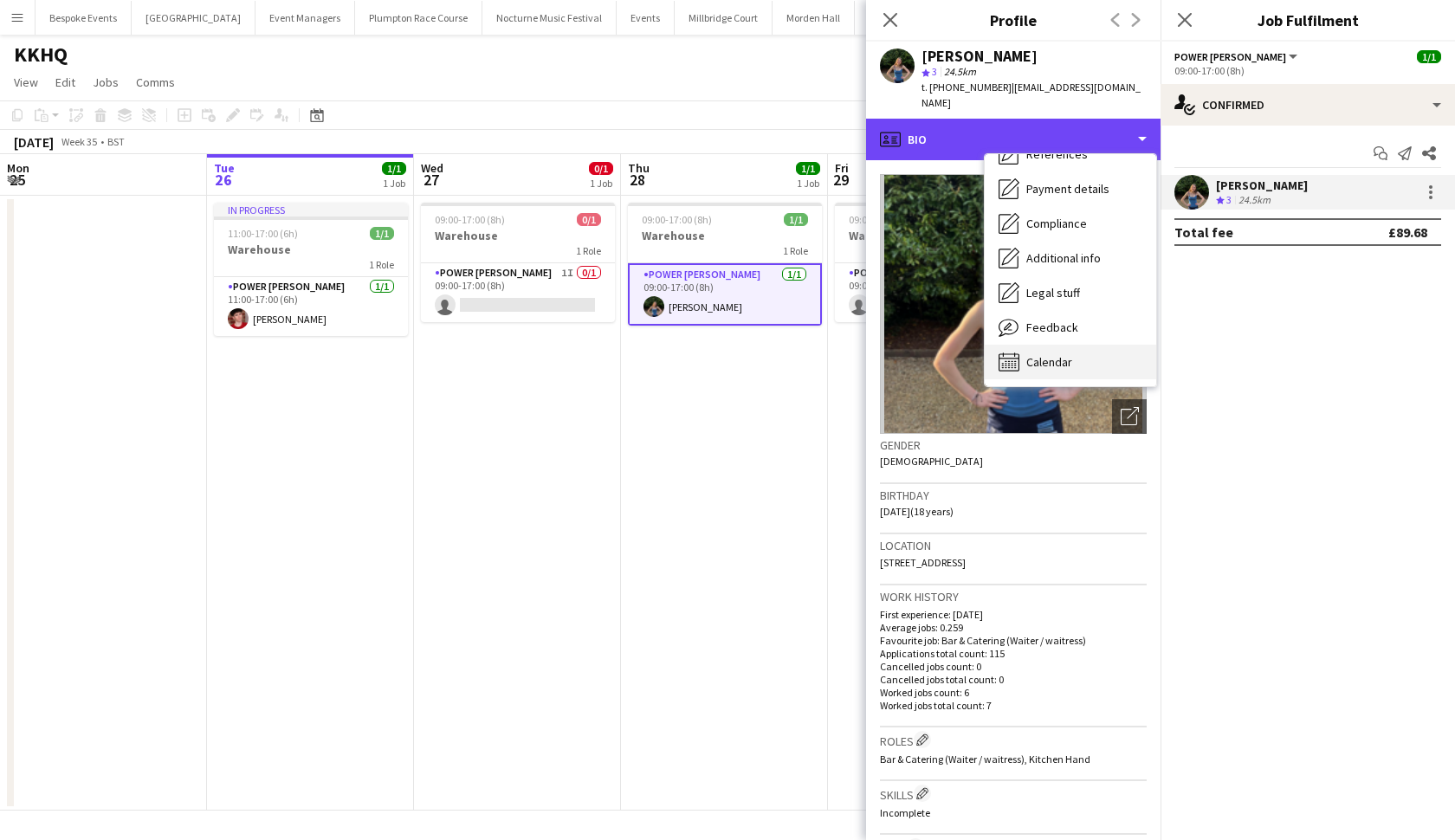
scroll to position [199, 0]
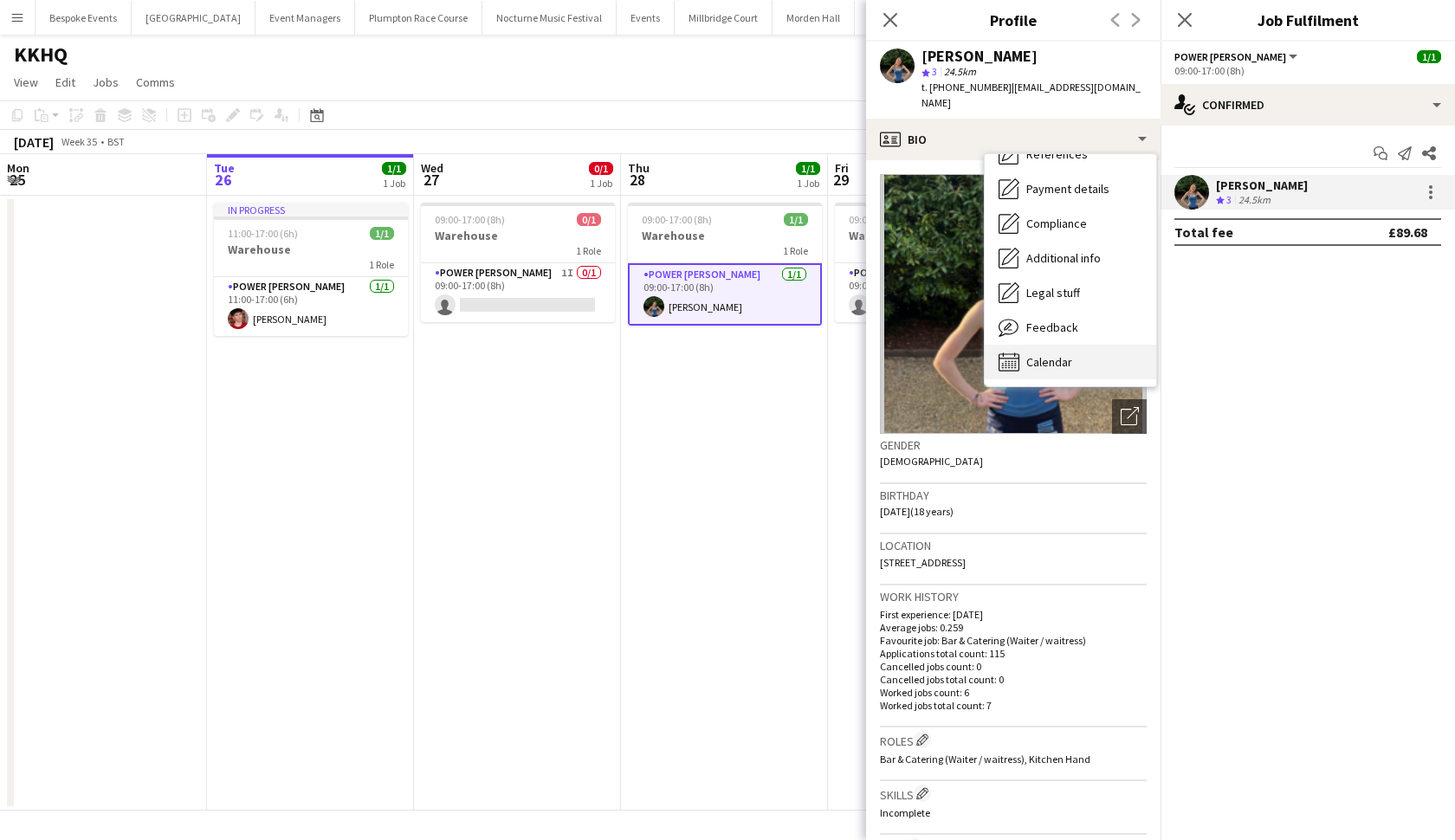
click at [1076, 345] on div "Calendar Calendar" at bounding box center [1070, 362] width 171 height 34
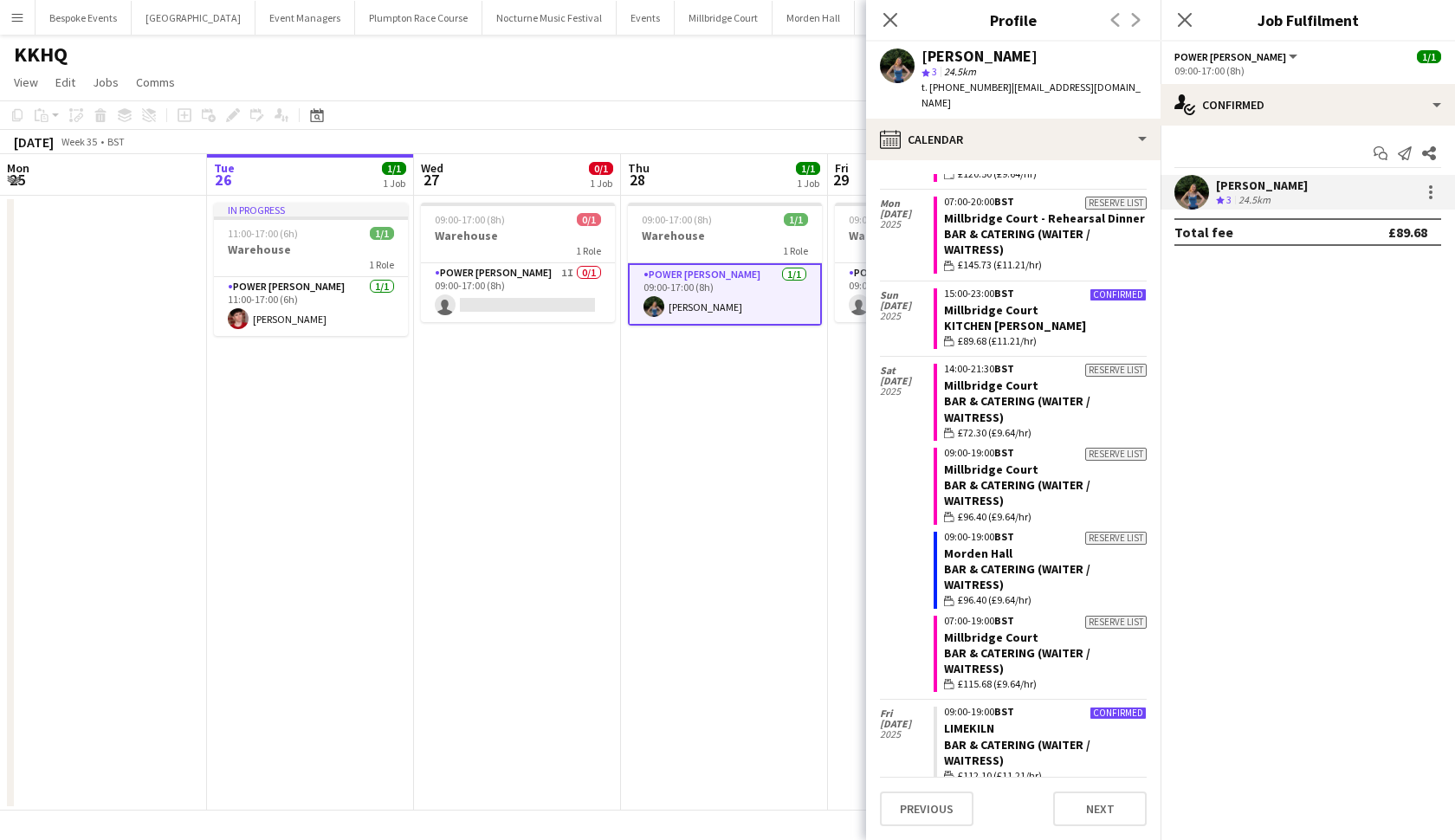
scroll to position [2778, 0]
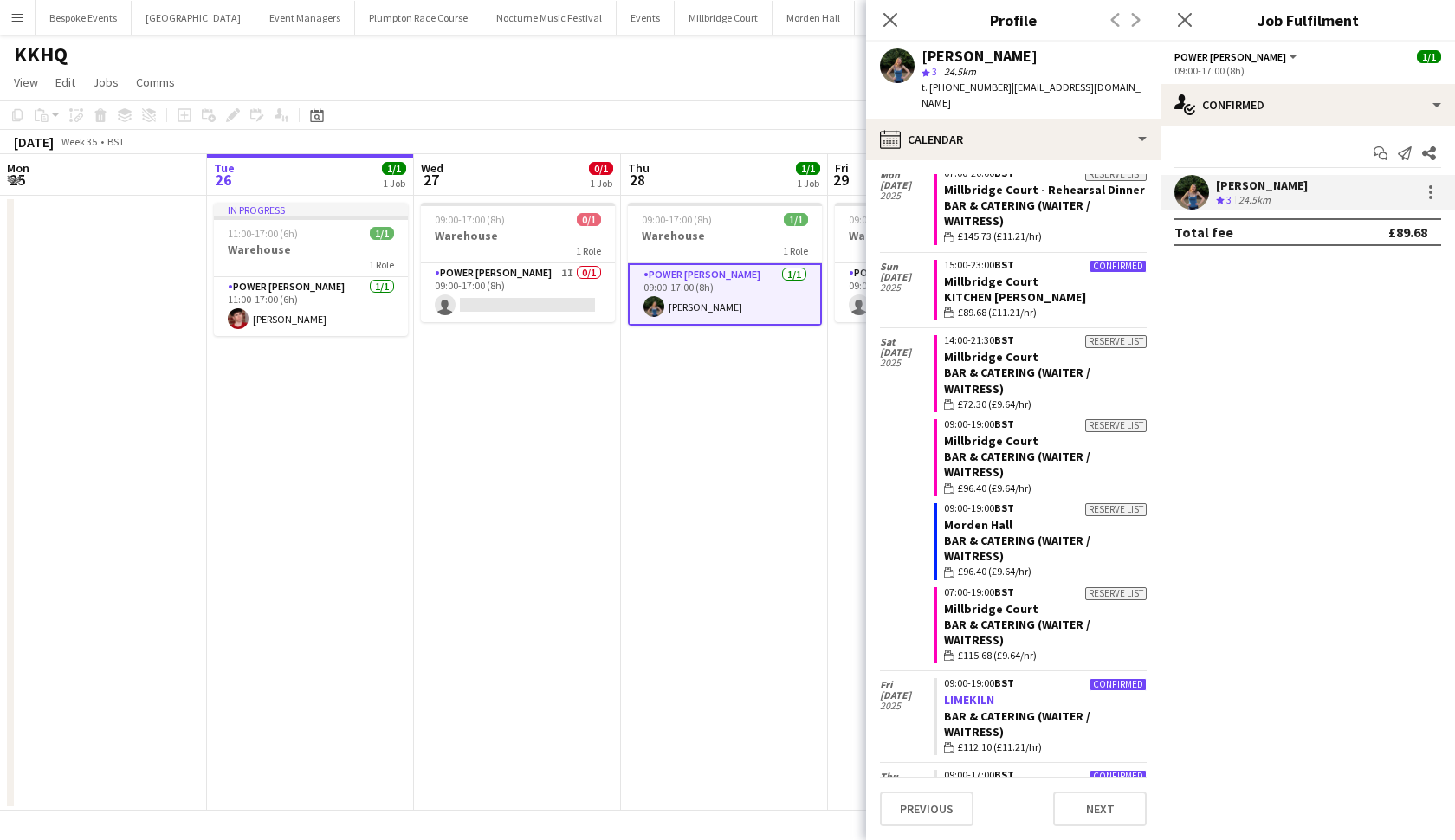
click at [966, 692] on link "LIMEKILN" at bounding box center [969, 699] width 50 height 15
click at [955, 692] on link "LIMEKILN" at bounding box center [969, 699] width 50 height 15
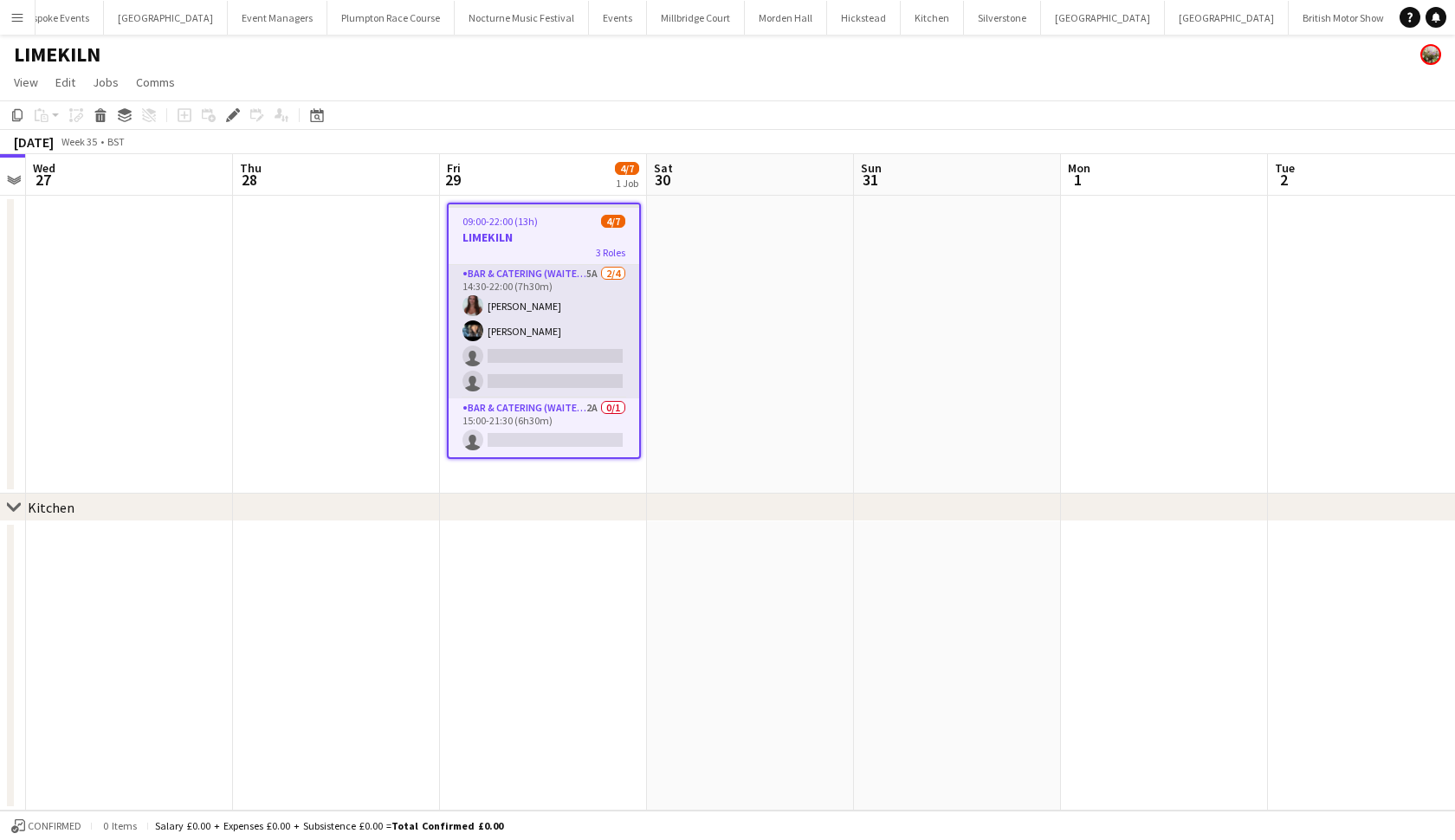
scroll to position [85, 0]
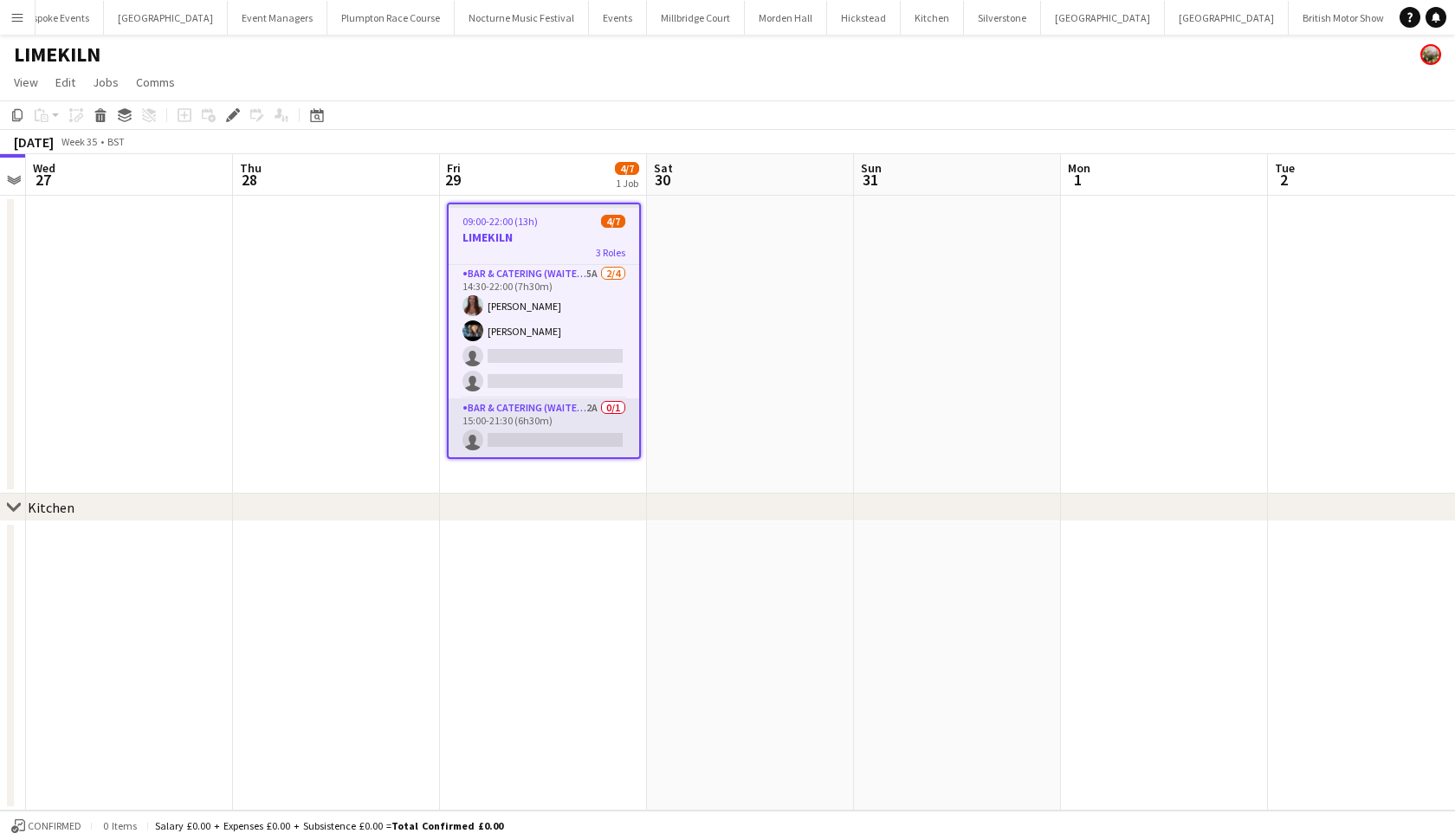
click at [547, 449] on app-card-role "Bar & Catering (Waiter / waitress) 2A 0/1 15:00-21:30 (6h30m) single-neutral-ac…" at bounding box center [544, 428] width 191 height 59
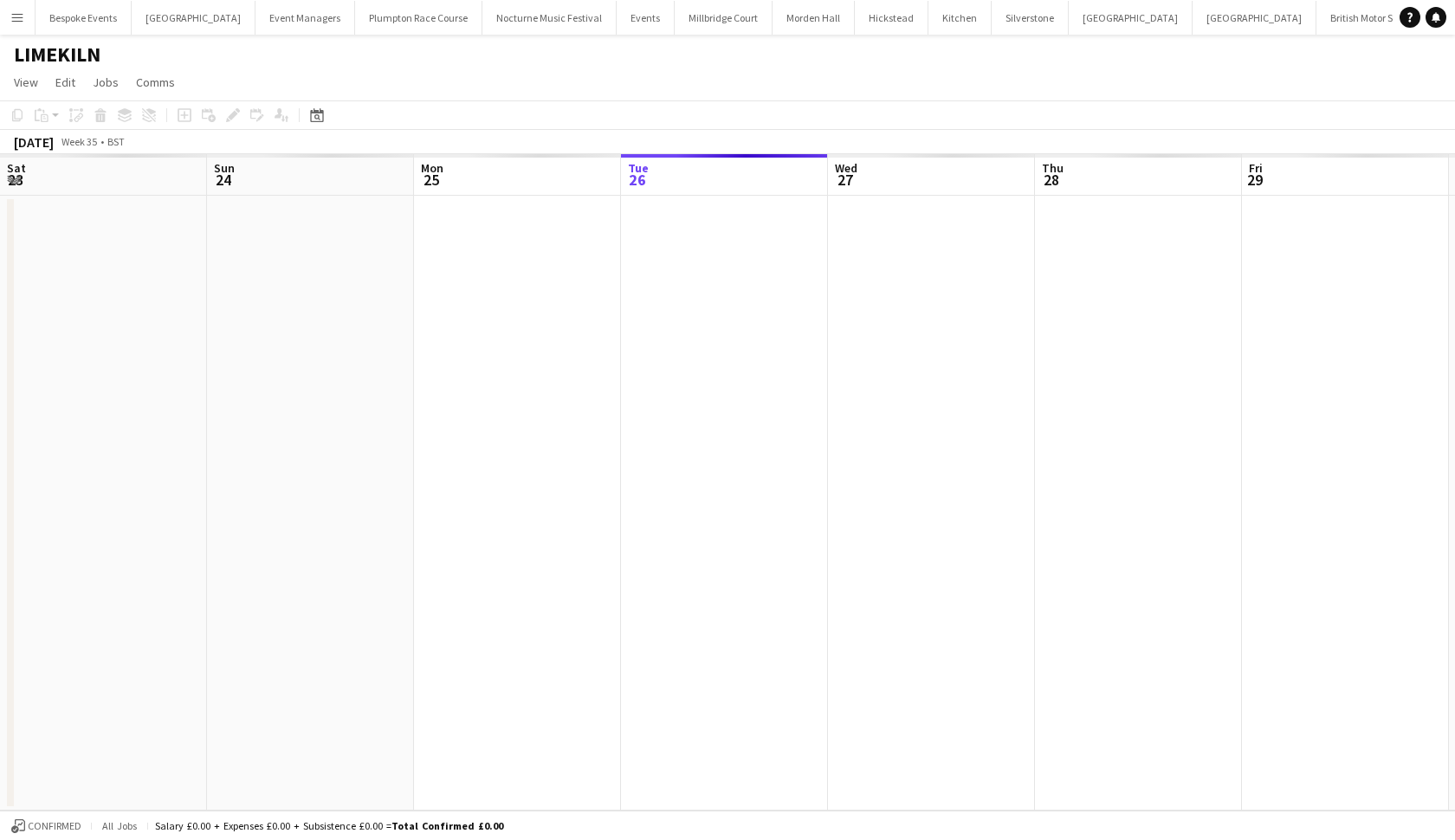
scroll to position [0, 28]
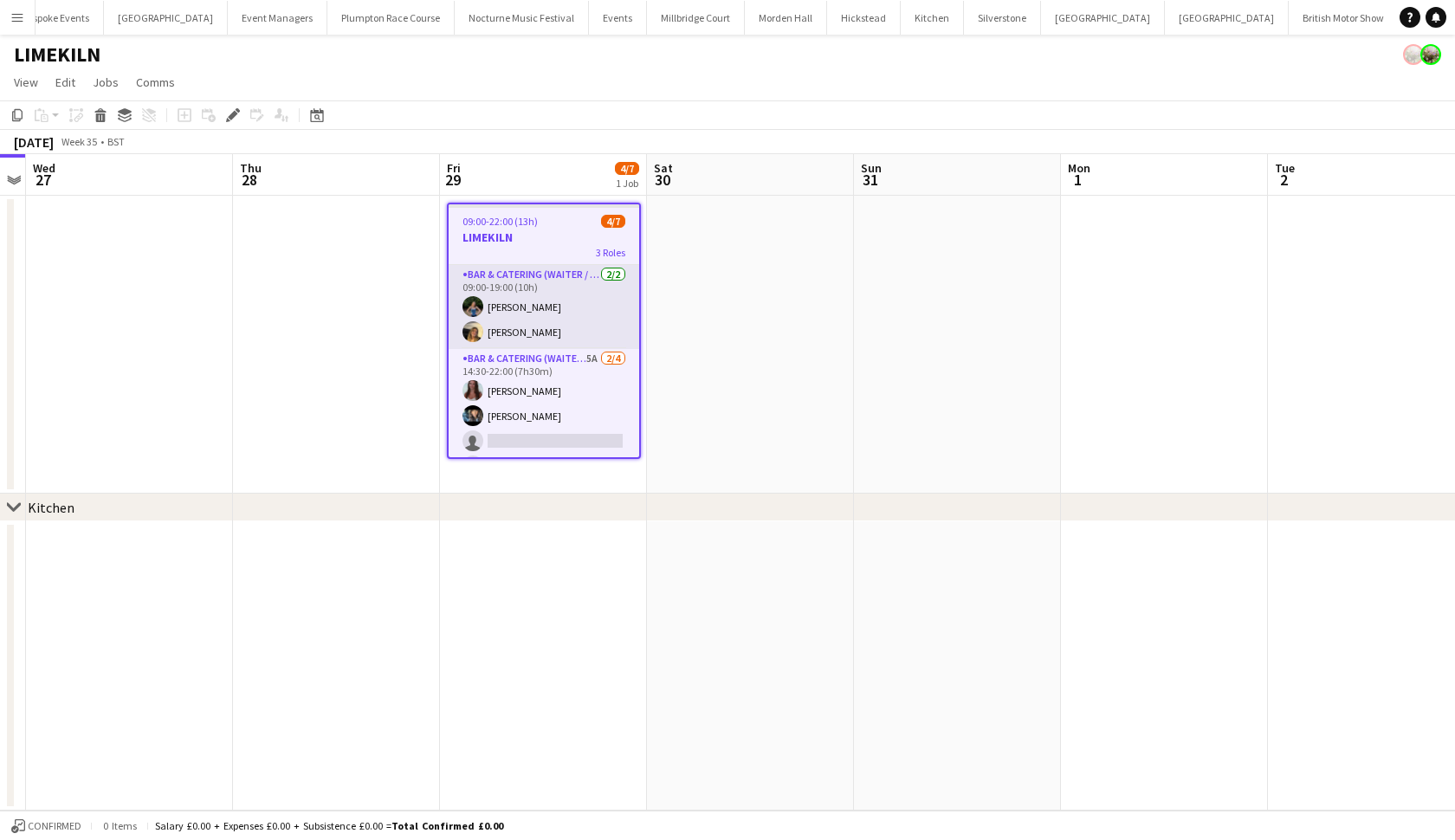
click at [560, 299] on app-card-role "Bar & Catering (Waiter / waitress) [DATE] 09:00-19:00 (10h) [PERSON_NAME] [PERS…" at bounding box center [544, 307] width 191 height 84
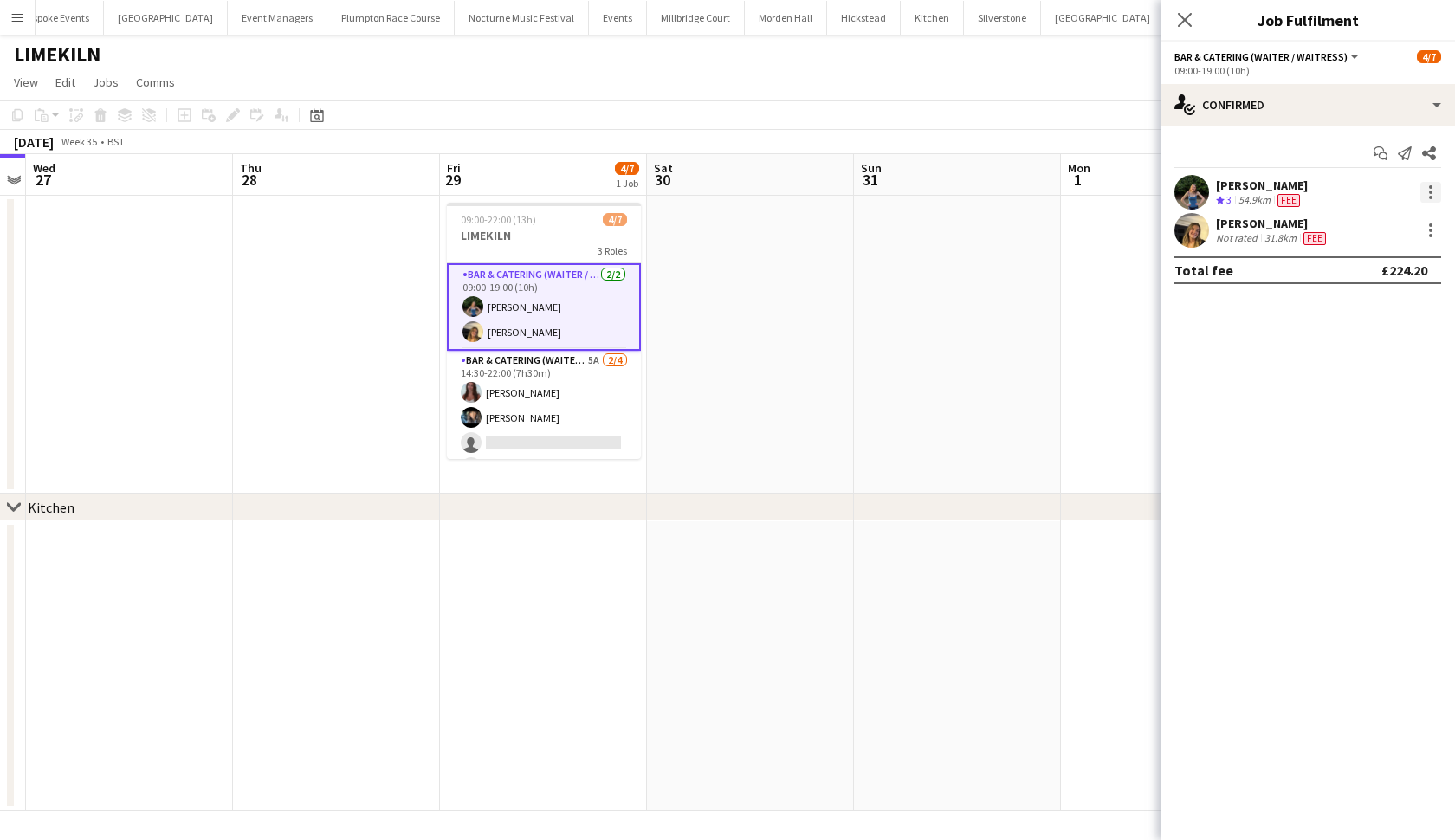
click at [1425, 194] on div at bounding box center [1431, 192] width 21 height 21
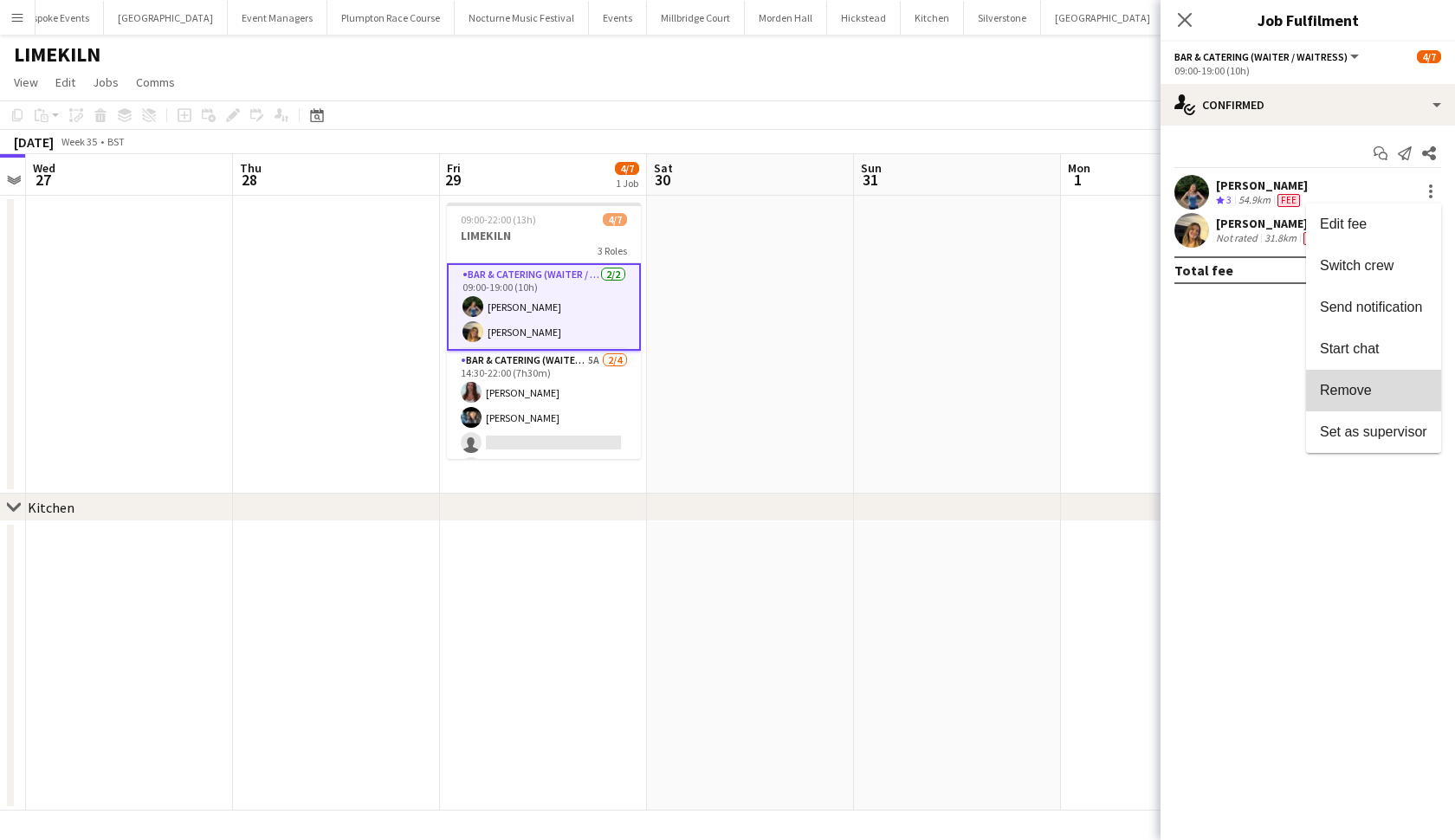
click at [1328, 383] on span "Remove" at bounding box center [1346, 390] width 52 height 14
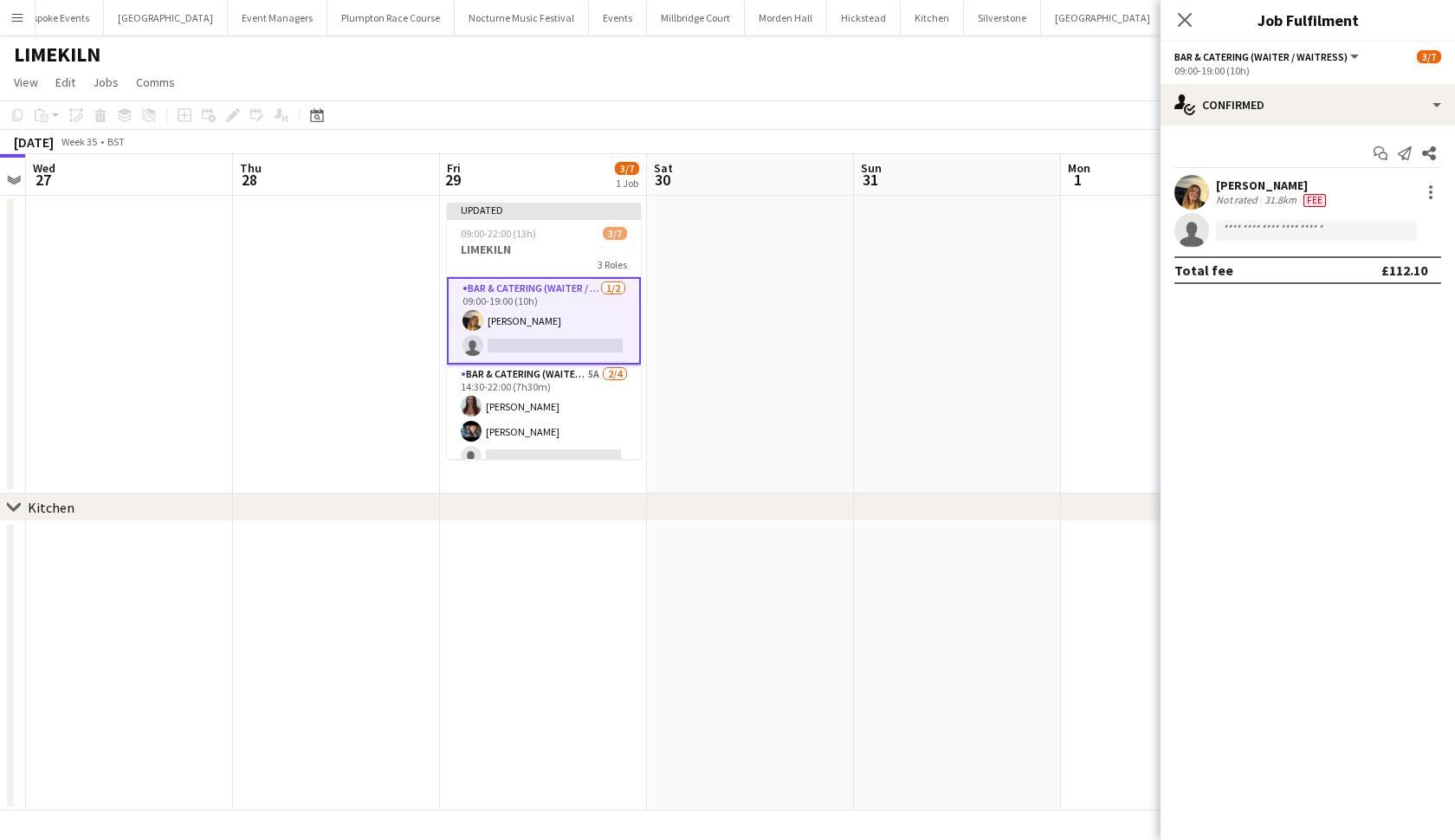
click at [918, 387] on app-date-cell at bounding box center [958, 345] width 207 height 298
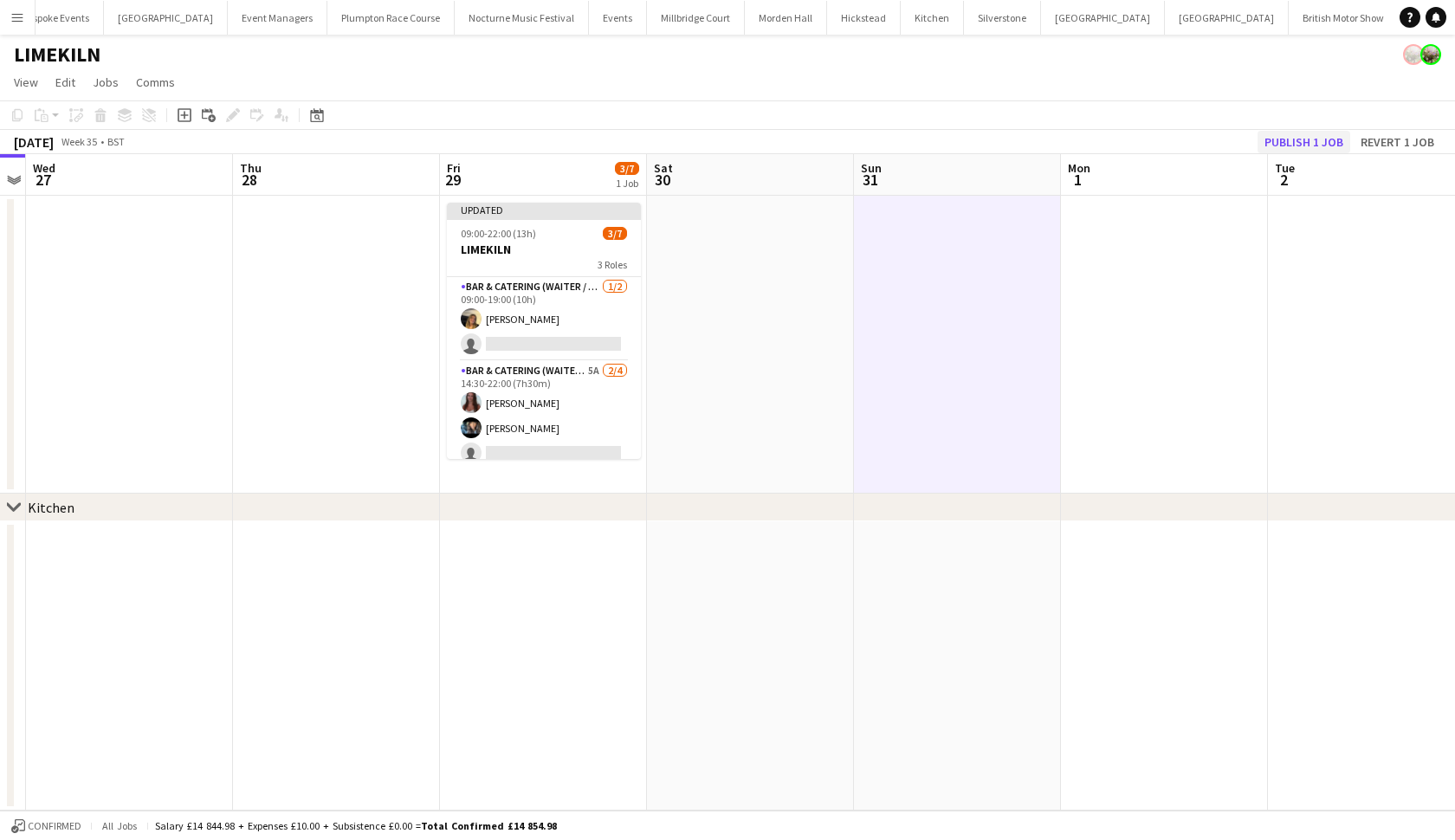
click at [1322, 143] on button "Publish 1 job" at bounding box center [1305, 143] width 93 height 23
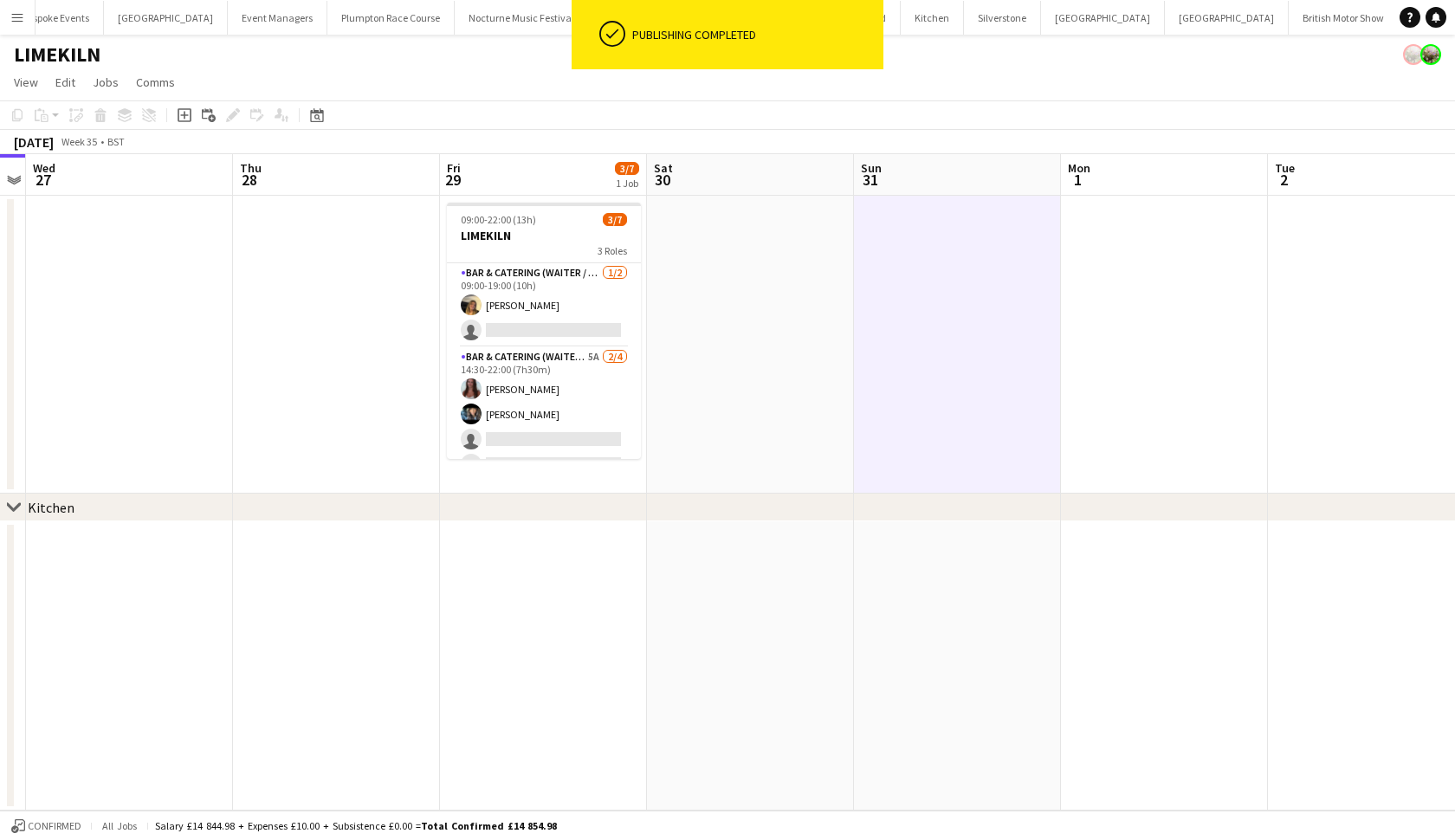
click at [466, 100] on app-page-menu "View Day view expanded Day view collapsed Month view Date picker Jump to [DATE]…" at bounding box center [727, 84] width 1455 height 33
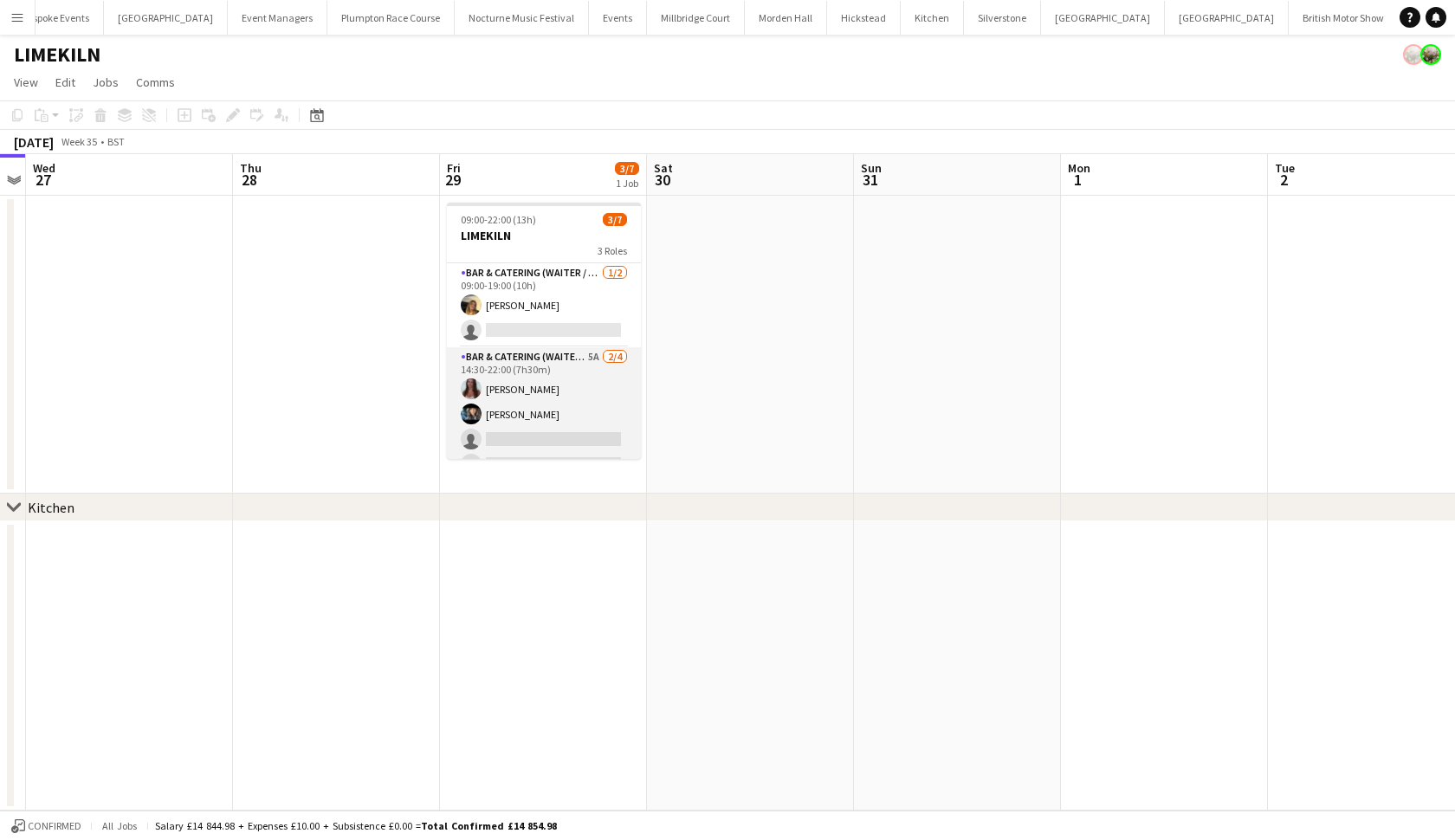
click at [529, 367] on app-card-role "Bar & Catering (Waiter / waitress) 5A [DATE] 14:30-22:00 (7h30m) [PERSON_NAME] …" at bounding box center [544, 414] width 194 height 134
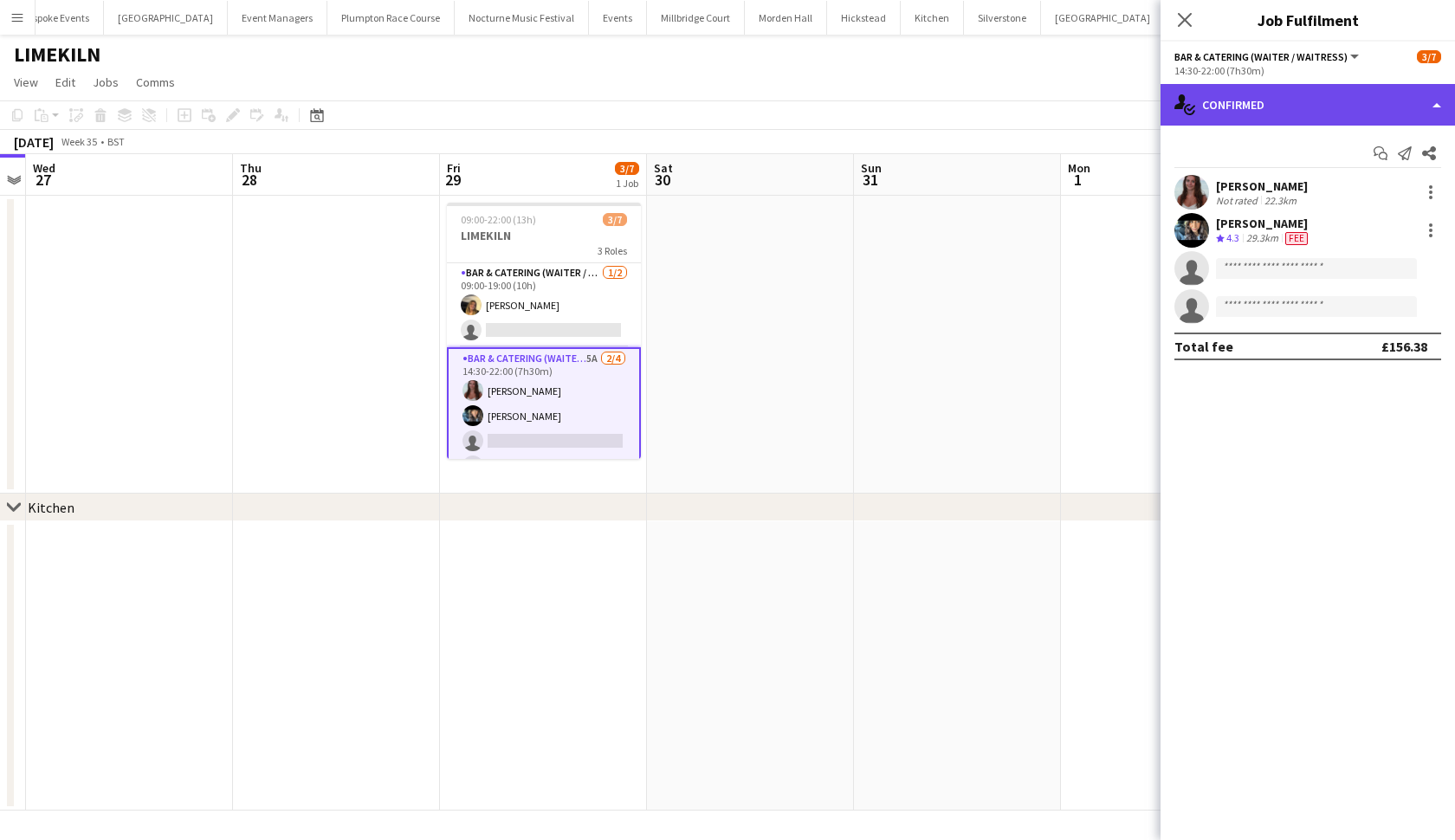
click at [1326, 110] on div "single-neutral-actions-check-2 Confirmed" at bounding box center [1309, 105] width 295 height 42
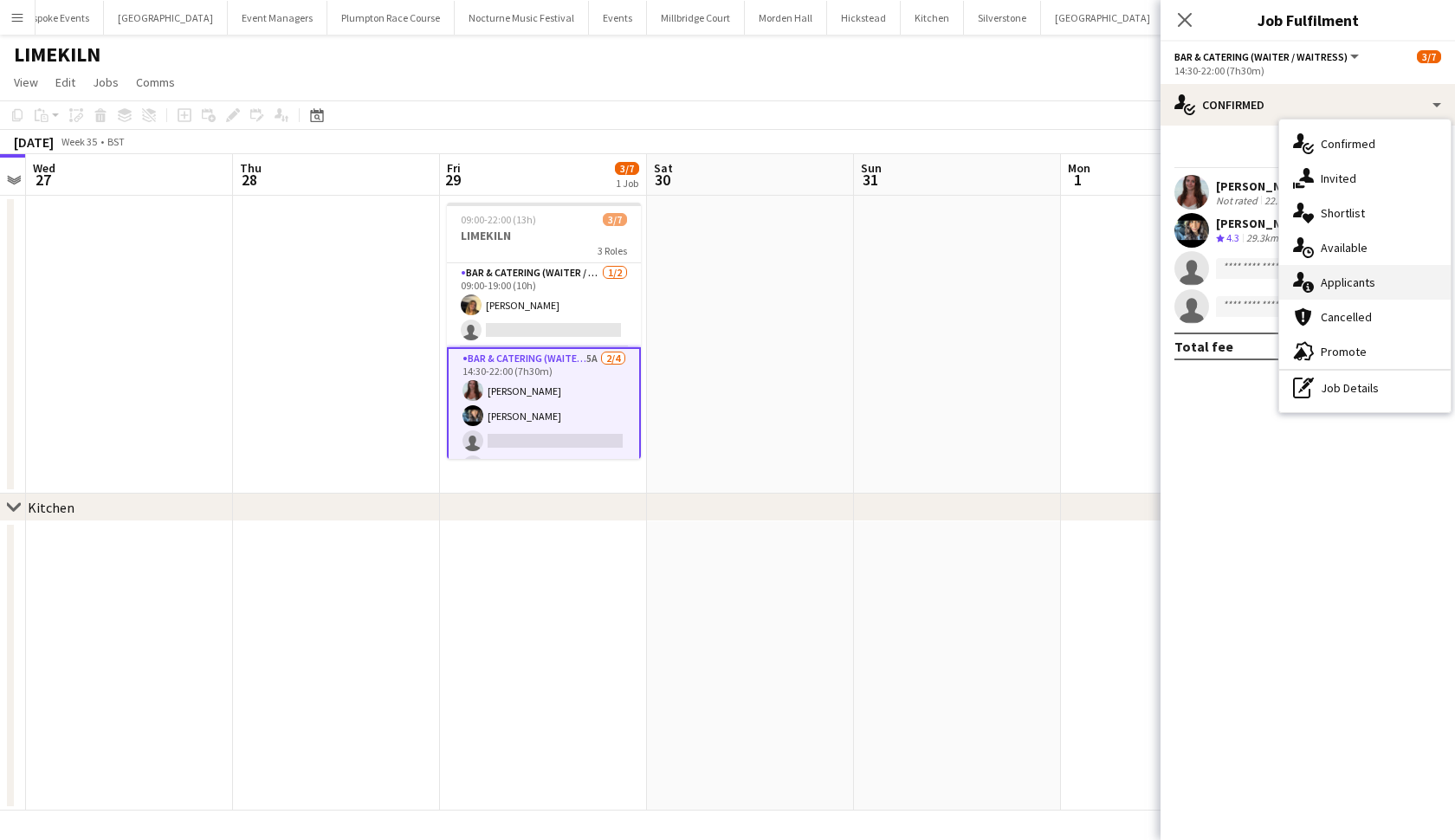
click at [1341, 272] on div "single-neutral-actions-information Applicants" at bounding box center [1365, 282] width 171 height 34
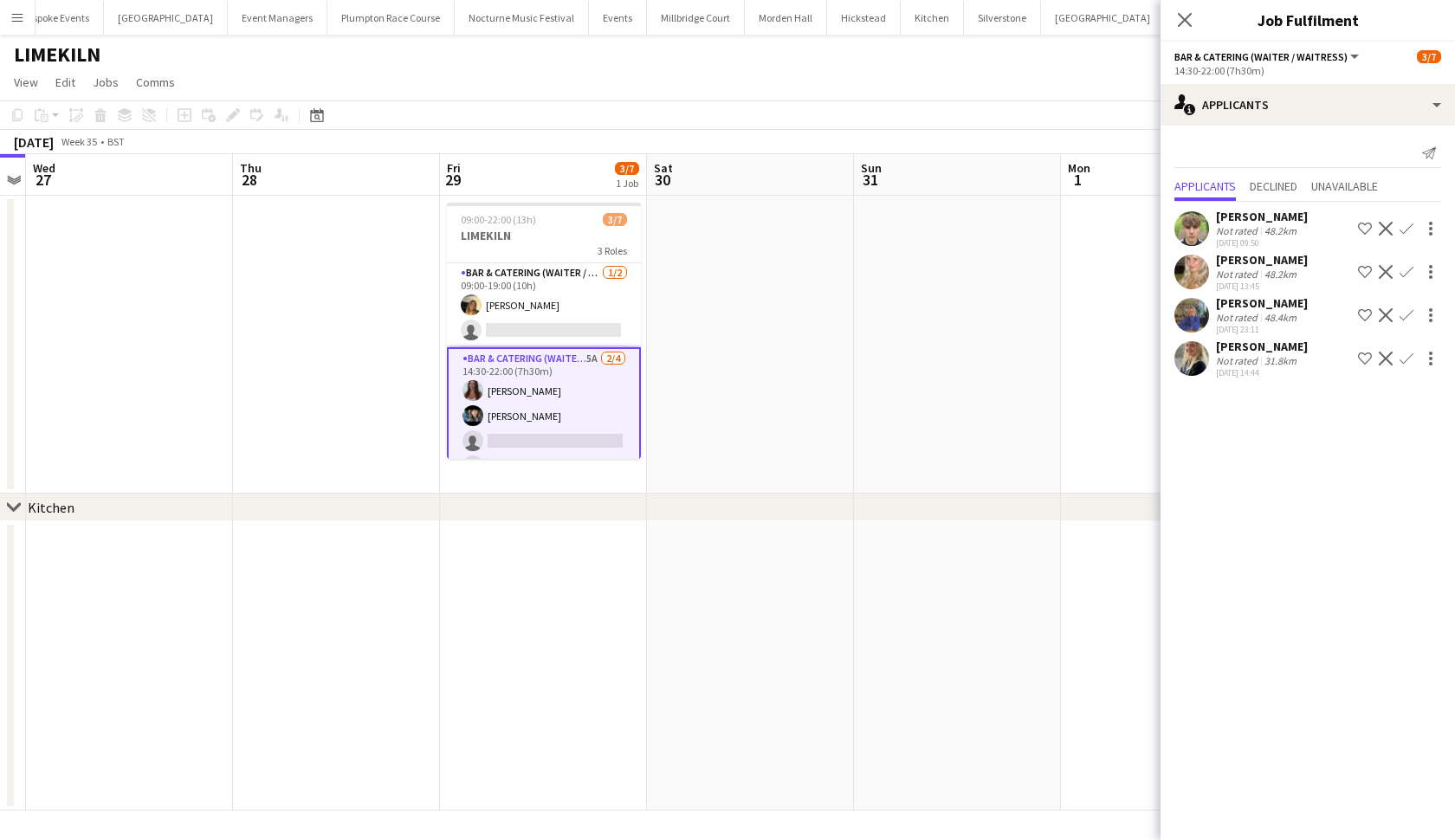
click at [1404, 271] on app-icon "Confirm" at bounding box center [1407, 272] width 14 height 14
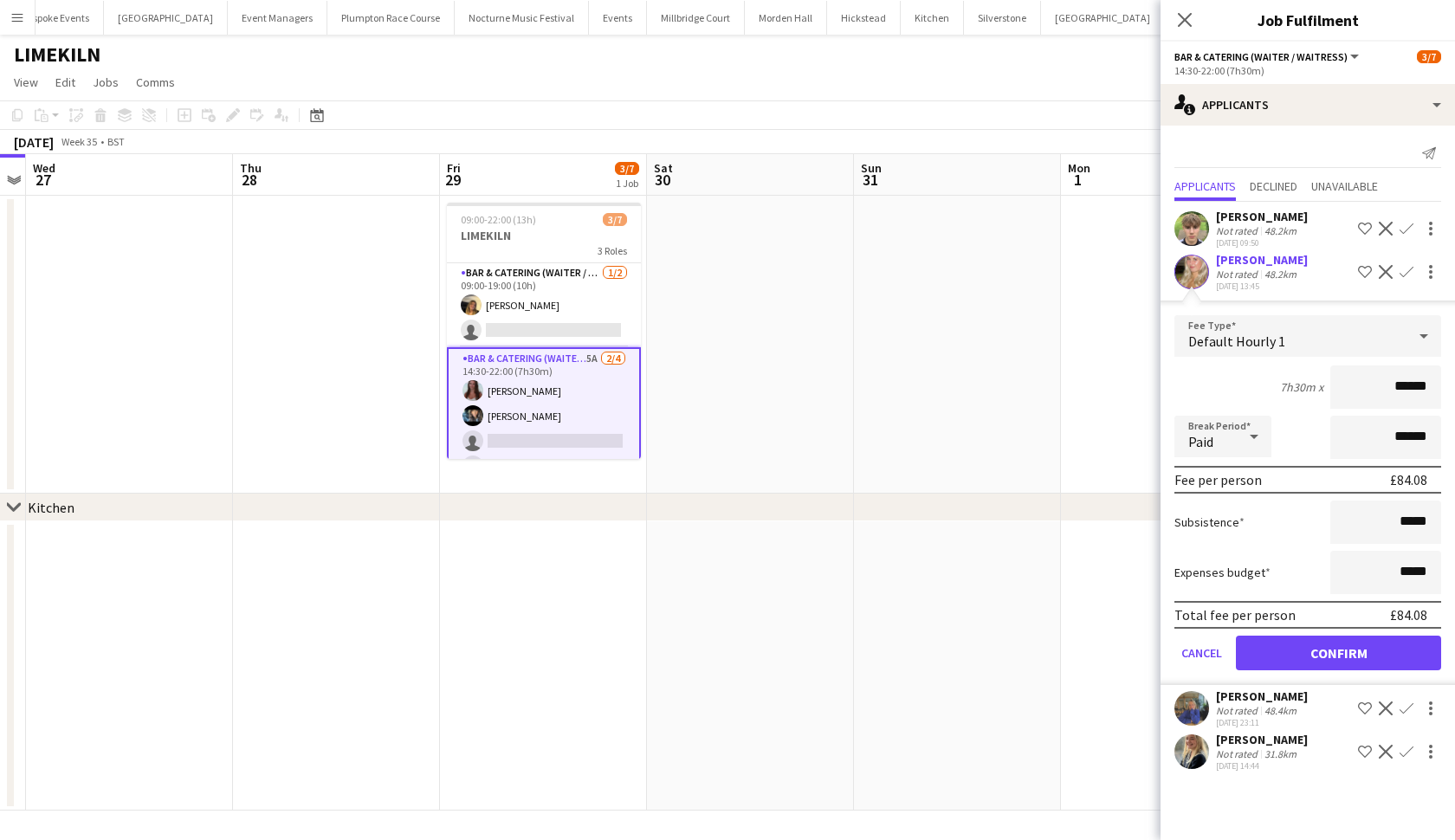
click at [1308, 653] on button "Confirm" at bounding box center [1339, 653] width 205 height 34
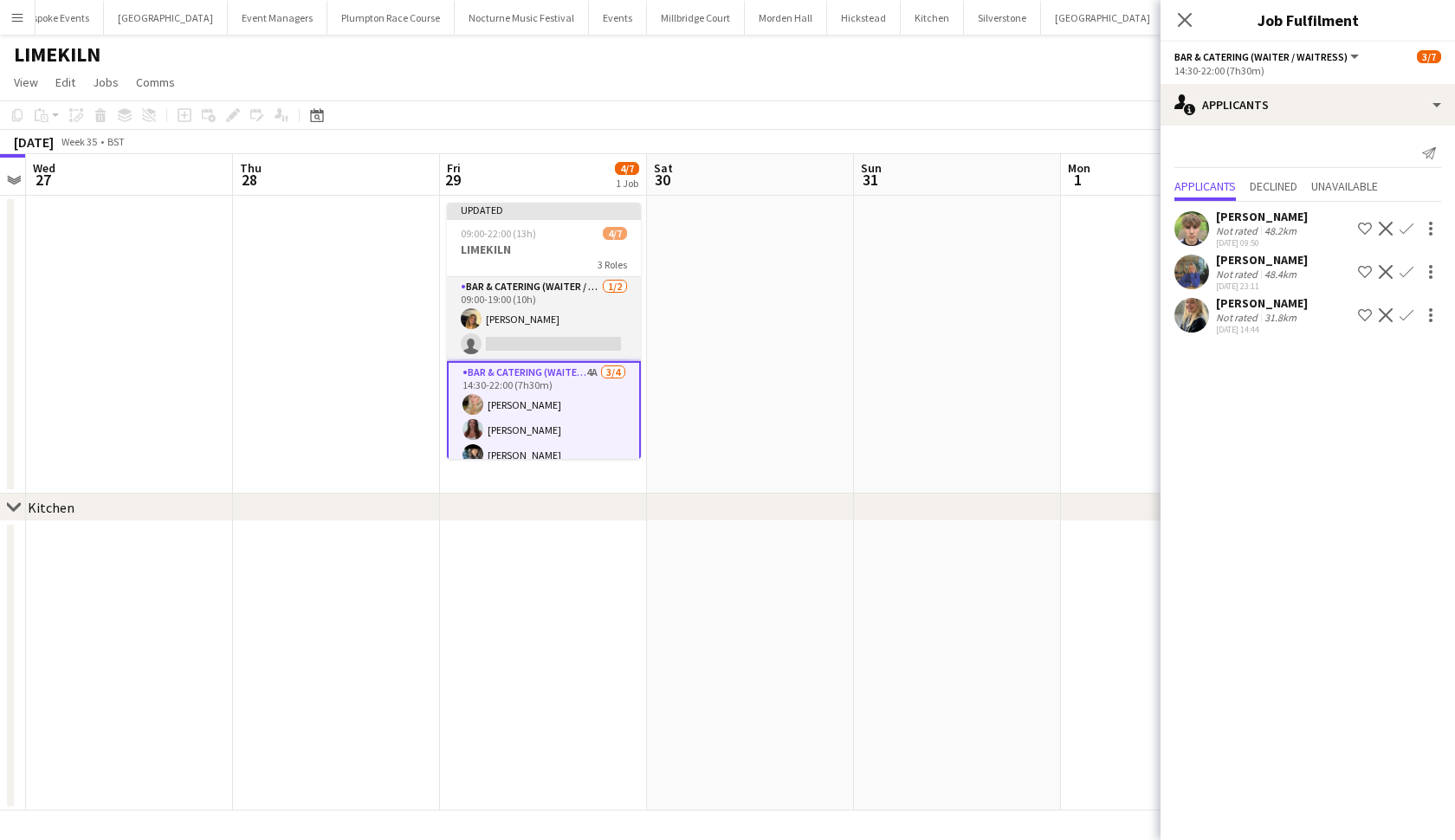
click at [592, 322] on app-card-role "Bar & Catering (Waiter / waitress) 1/2 09:00-19:00 (10h) Lana Golesworthy singl…" at bounding box center [544, 319] width 194 height 84
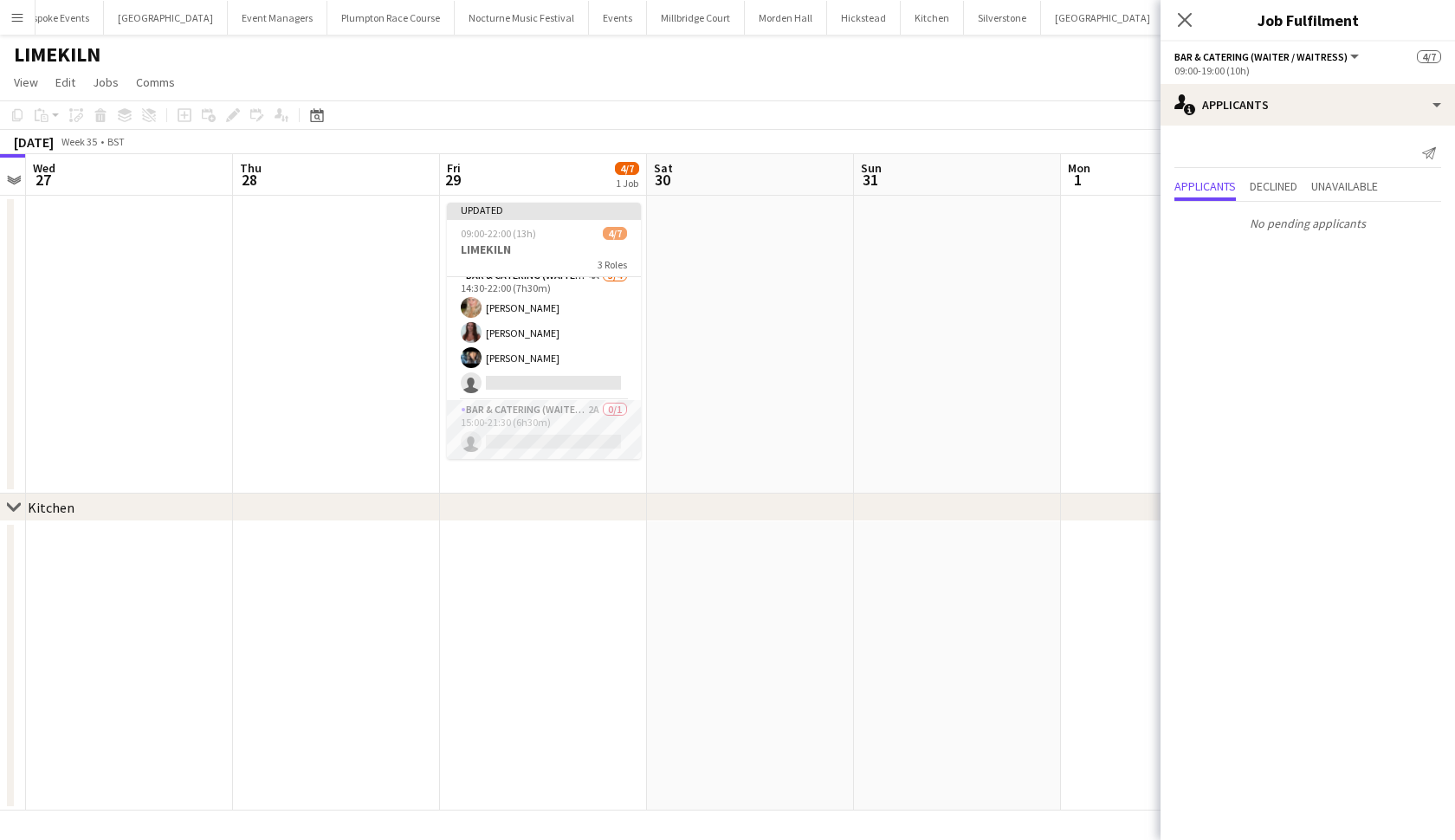
scroll to position [99, 0]
click at [589, 417] on app-card-role "Bar & Catering (Waiter / waitress) 2A 0/1 15:00-21:30 (6h30m) single-neutral-ac…" at bounding box center [544, 430] width 194 height 59
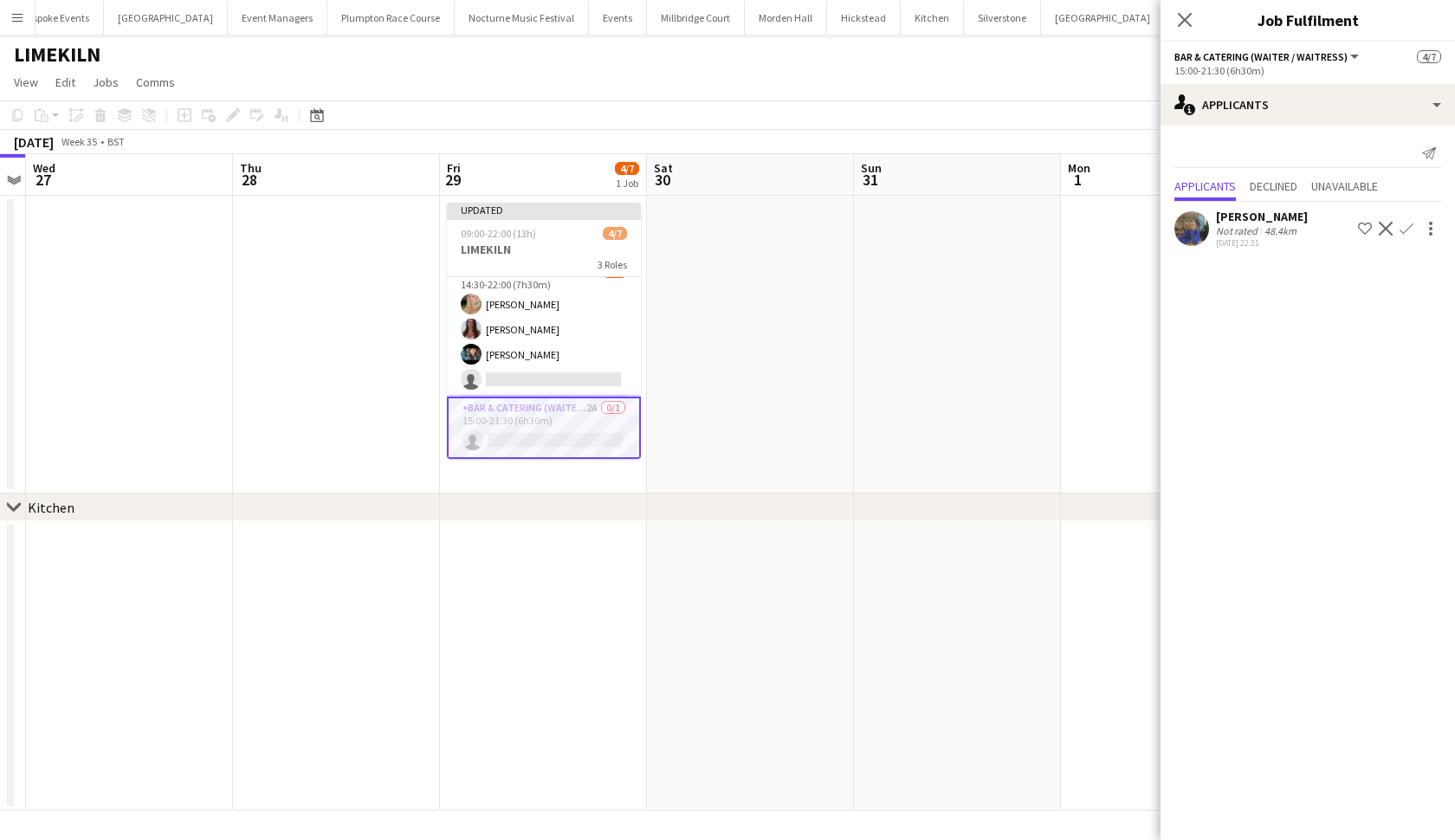
click at [1190, 233] on app-user-avatar at bounding box center [1192, 228] width 34 height 34
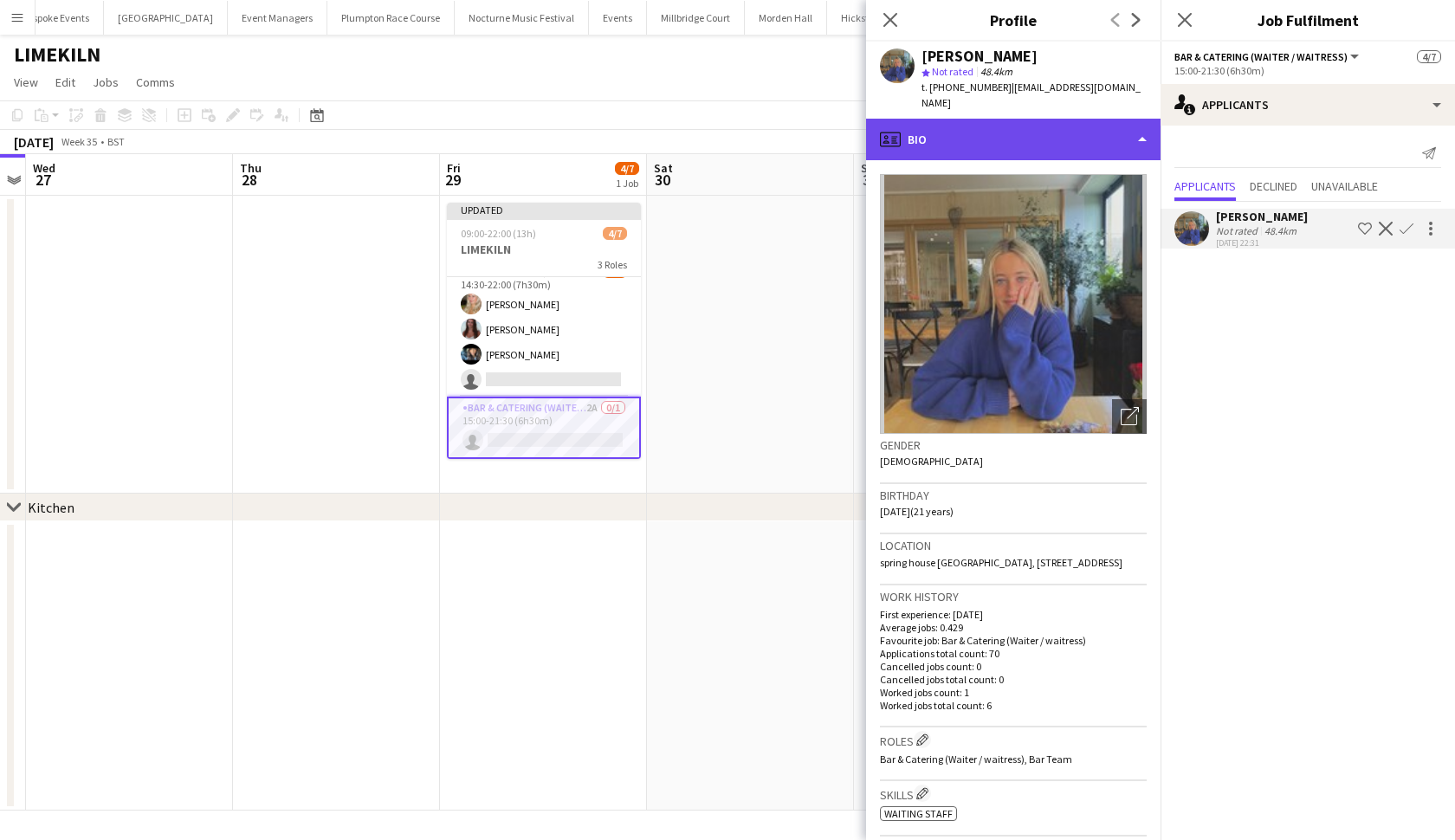
click at [1097, 123] on div "profile Bio" at bounding box center [1014, 140] width 295 height 42
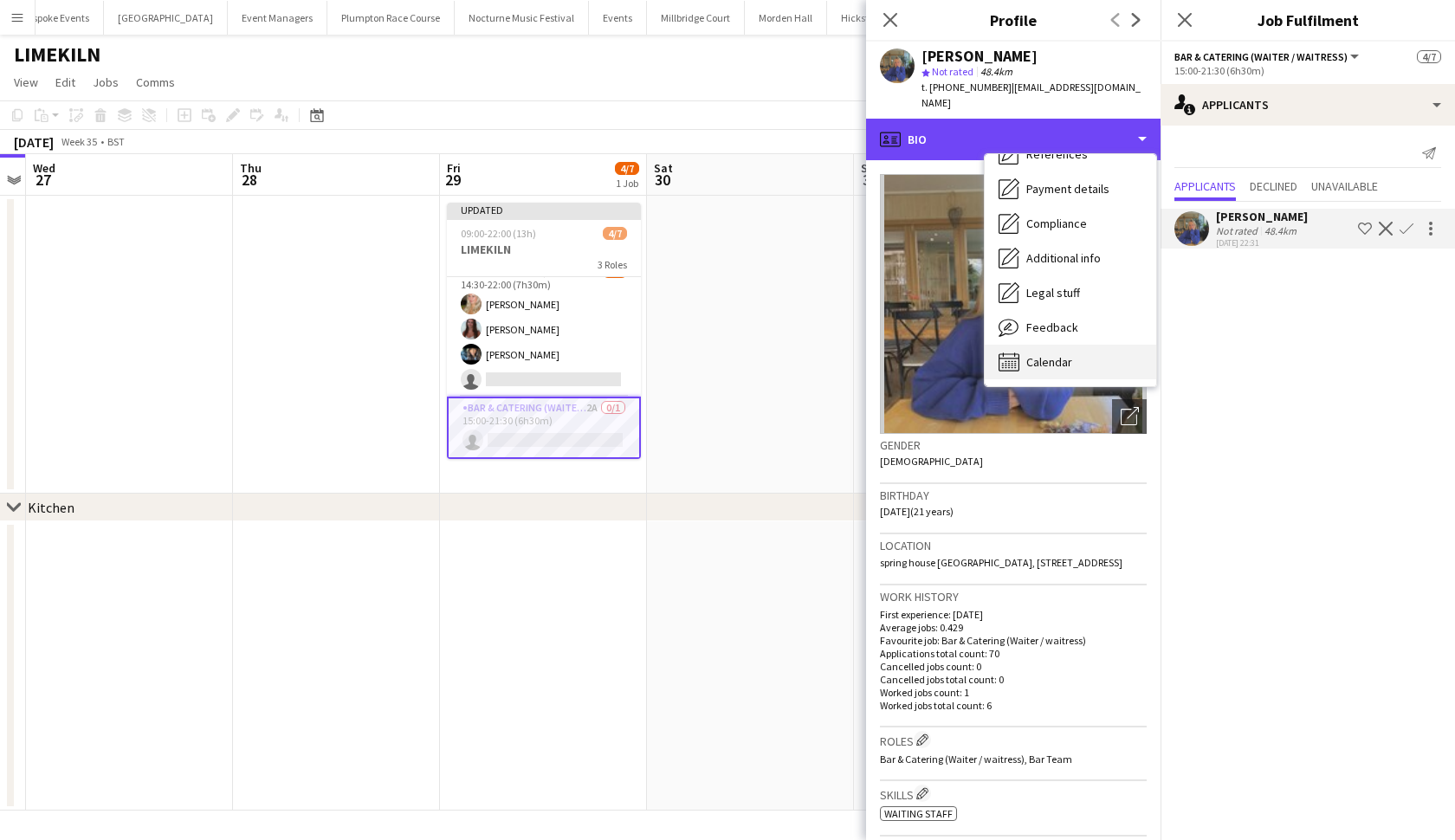
scroll to position [198, 0]
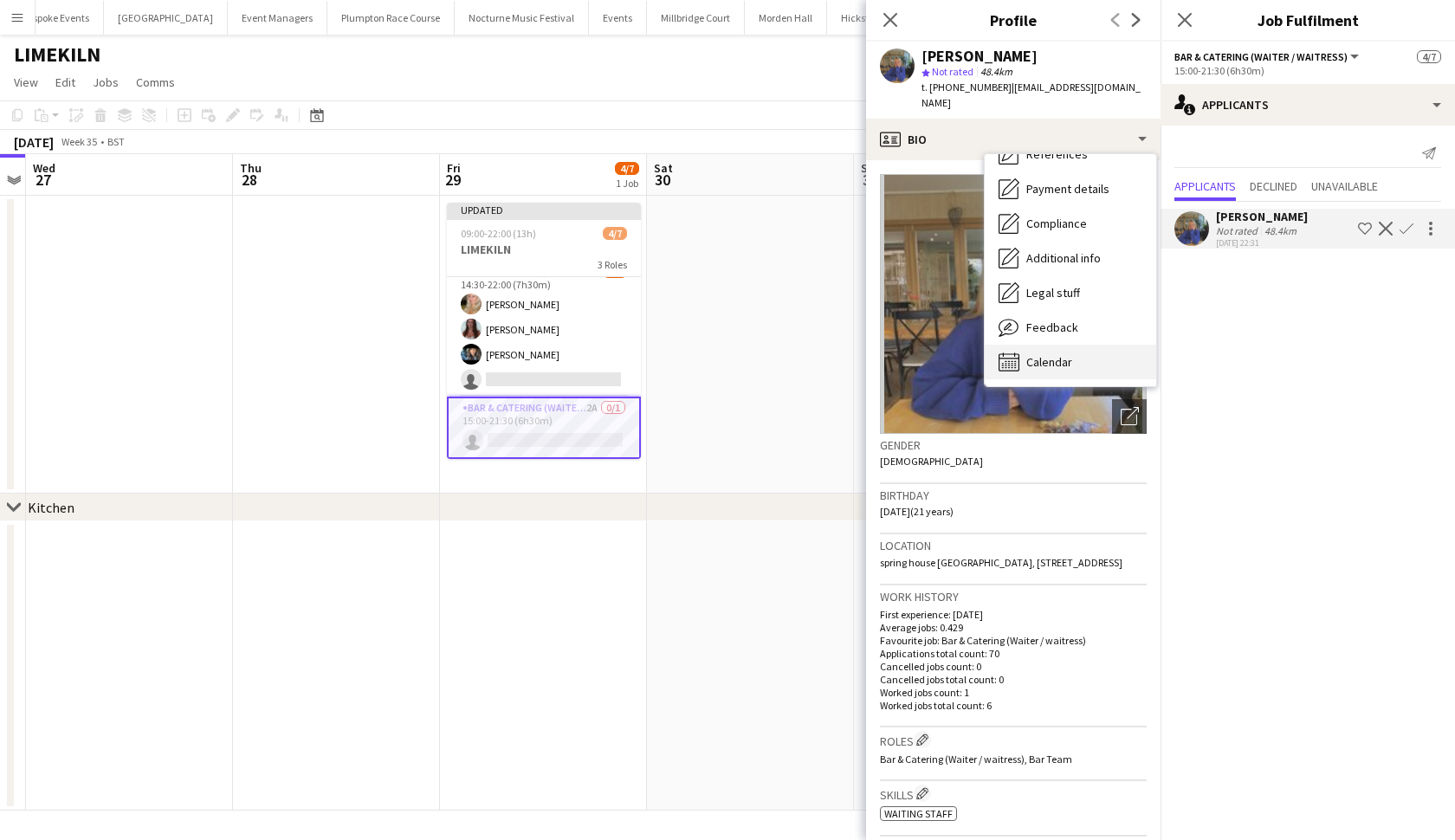
click at [1082, 345] on div "Calendar Calendar" at bounding box center [1070, 362] width 171 height 34
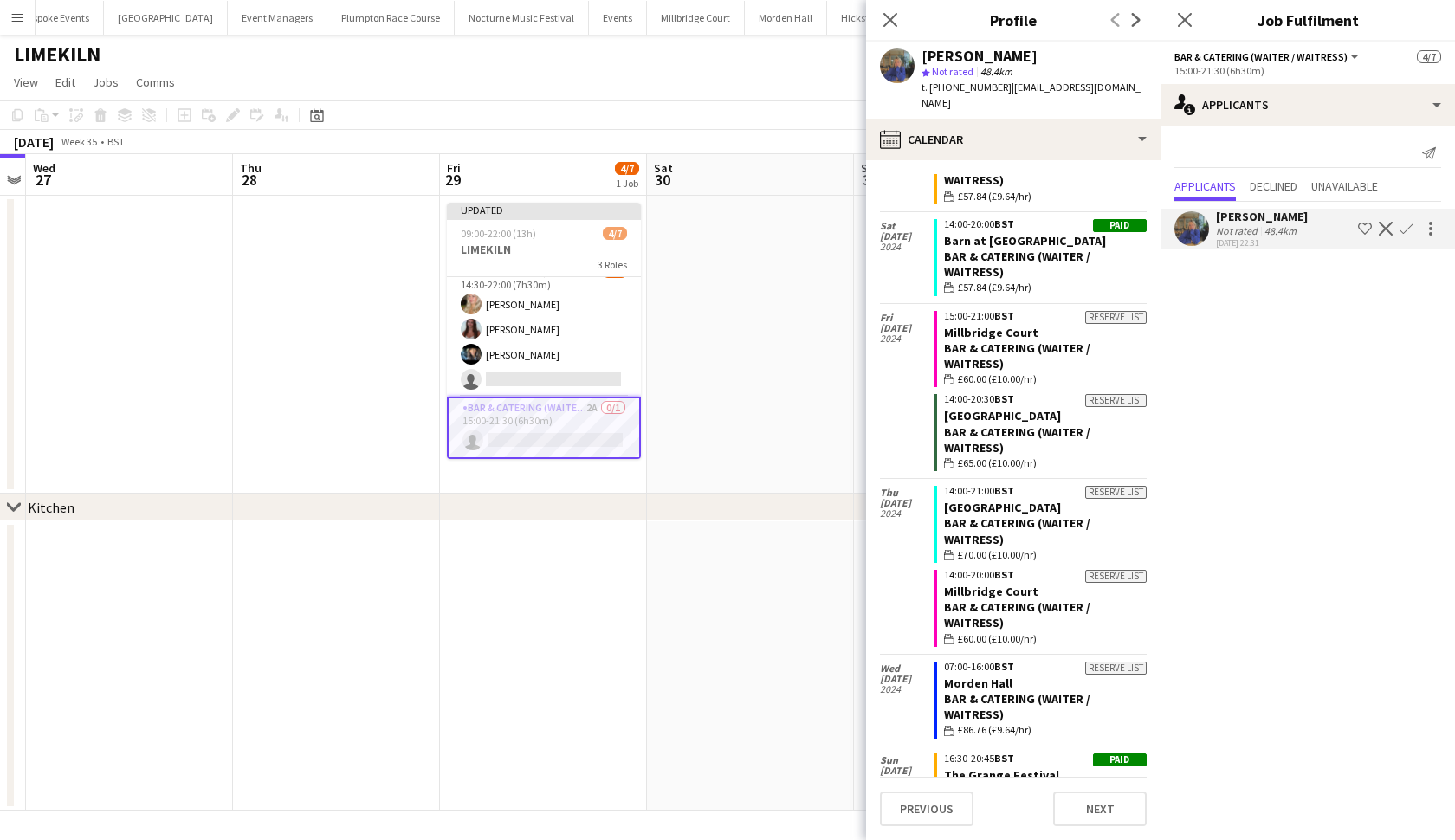
scroll to position [5095, 0]
click at [1411, 230] on app-icon "Confirm" at bounding box center [1407, 228] width 14 height 14
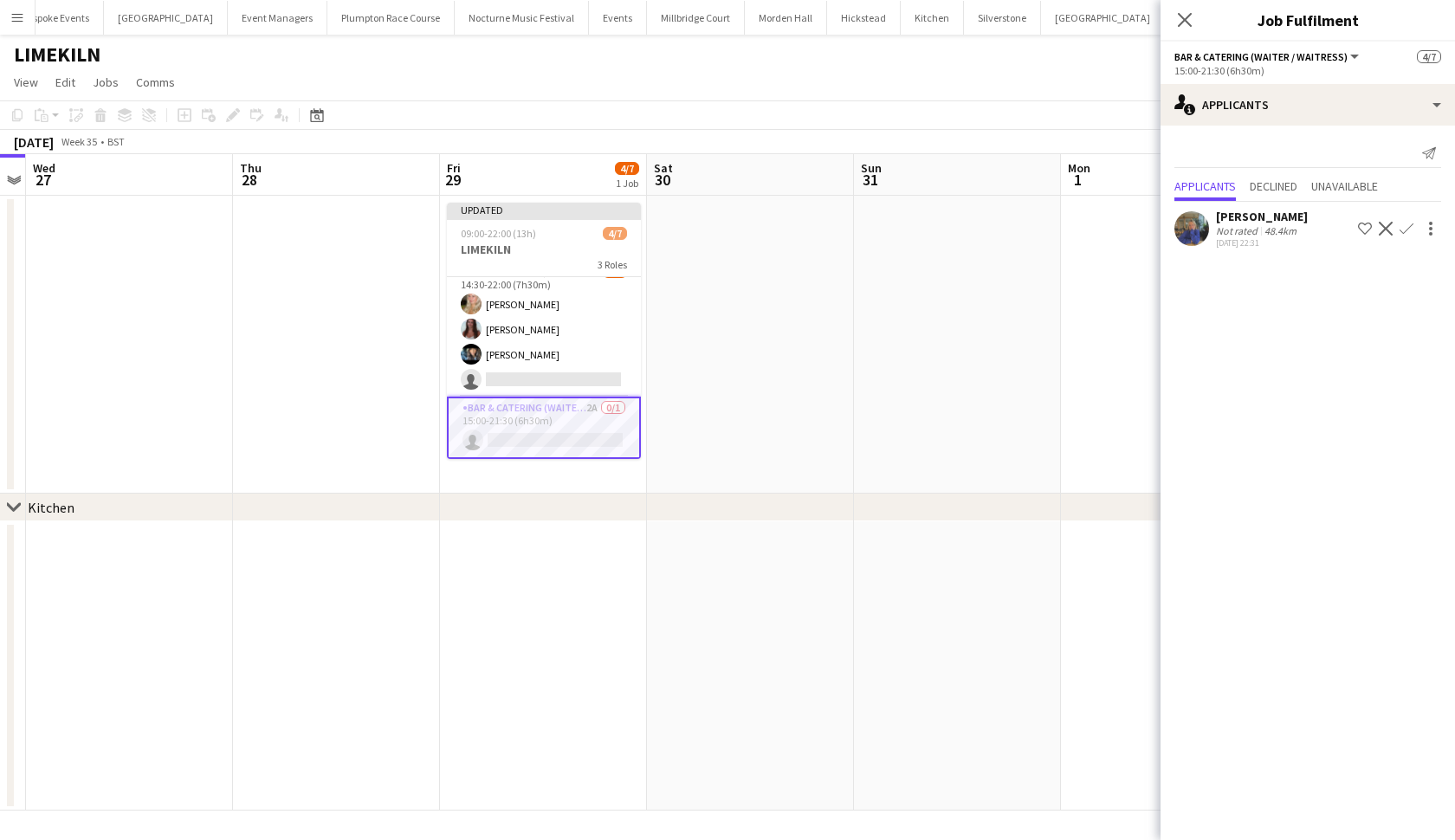
click at [1409, 230] on app-icon "Confirm" at bounding box center [1407, 228] width 14 height 14
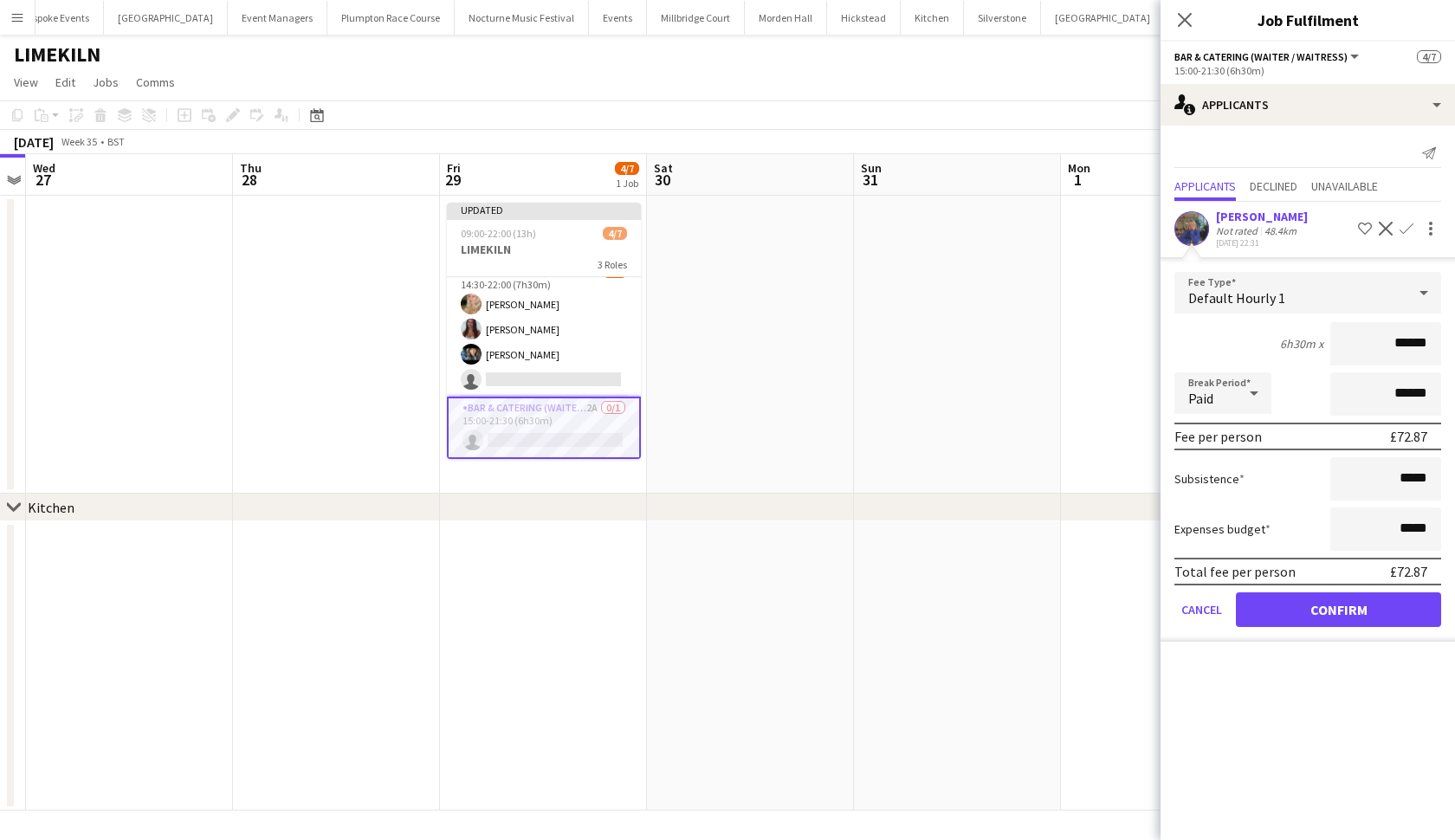
click at [1328, 602] on button "Confirm" at bounding box center [1339, 610] width 205 height 34
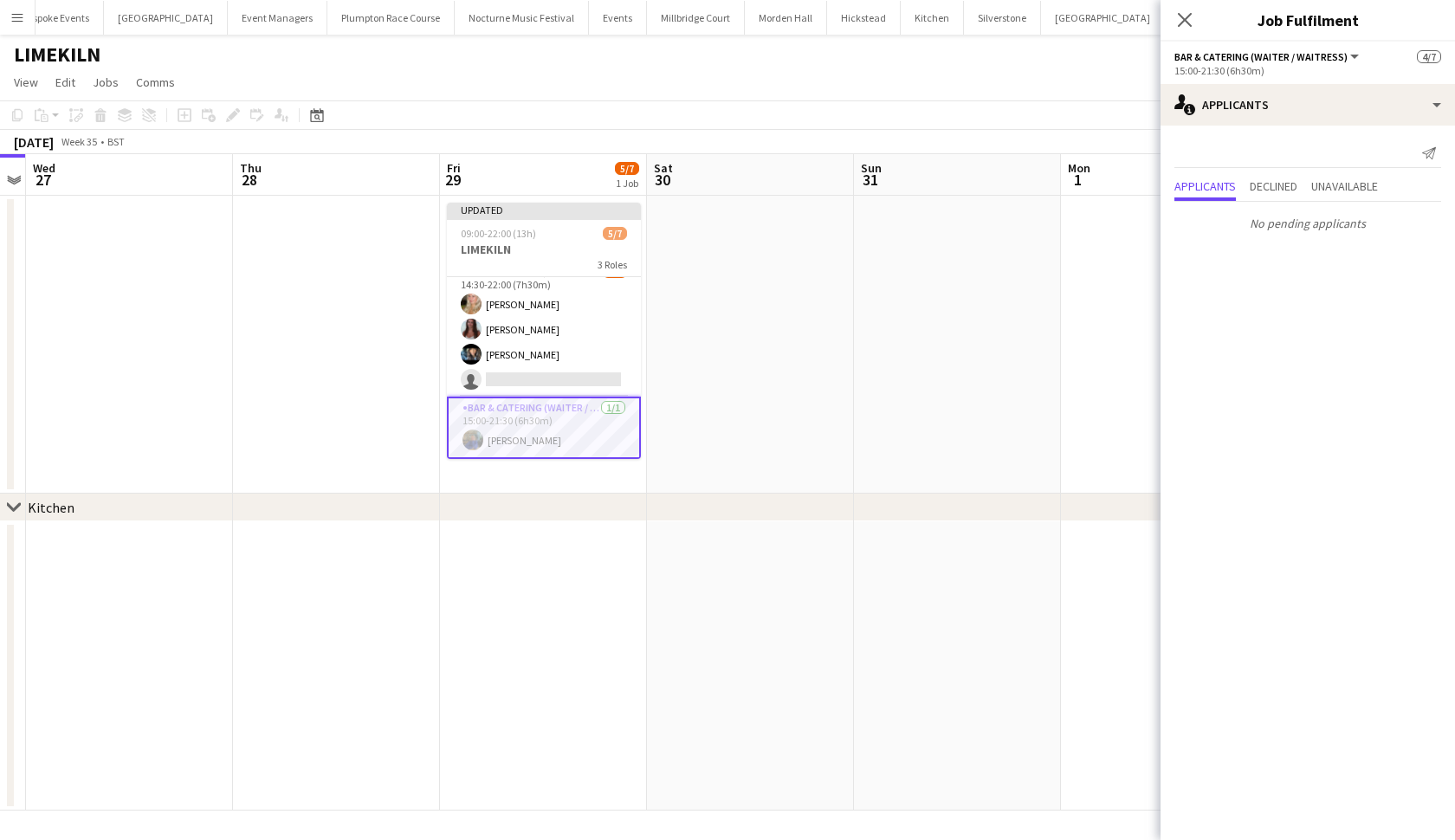
click at [763, 256] on app-date-cell at bounding box center [751, 345] width 207 height 298
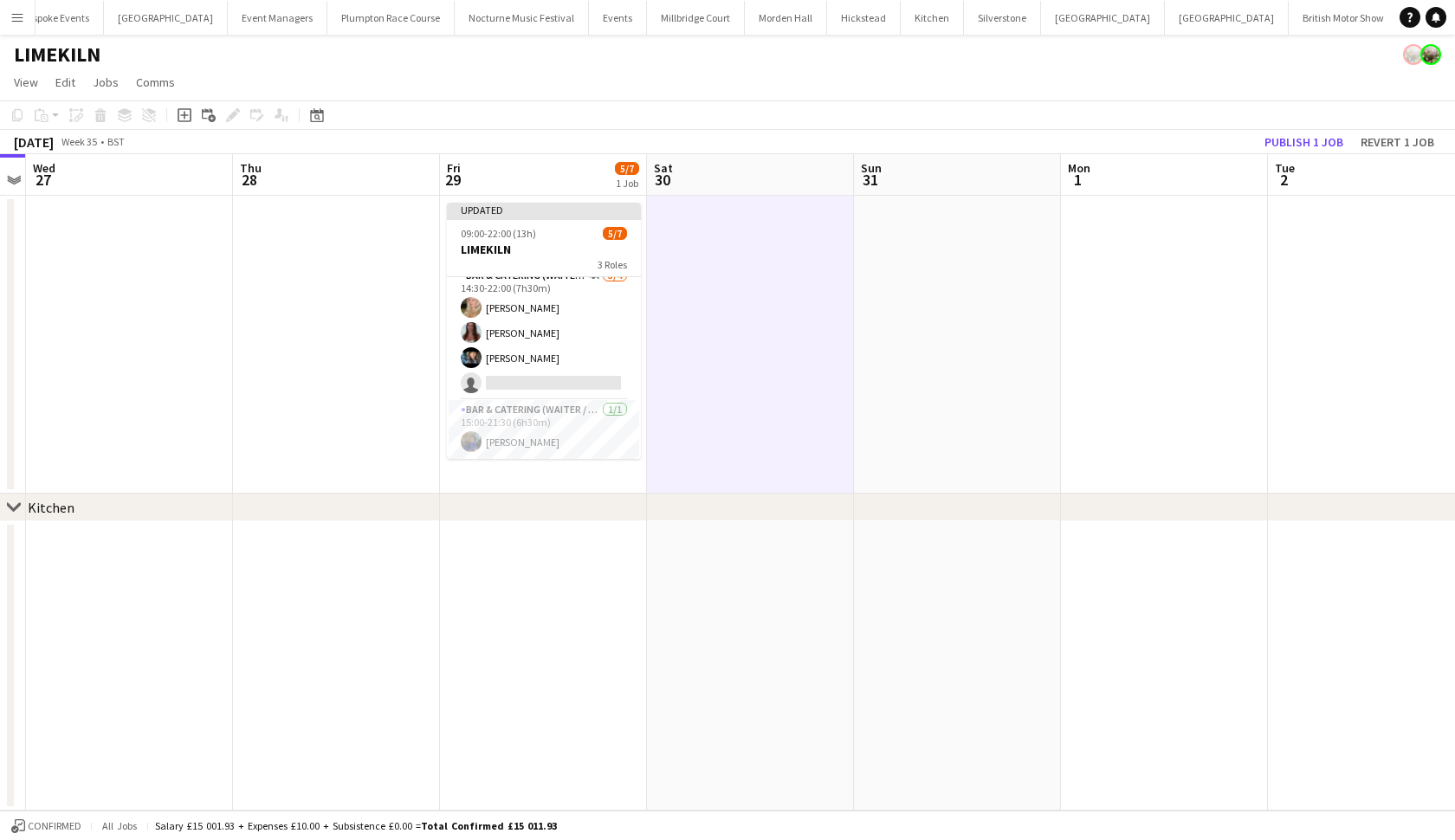
scroll to position [95, 0]
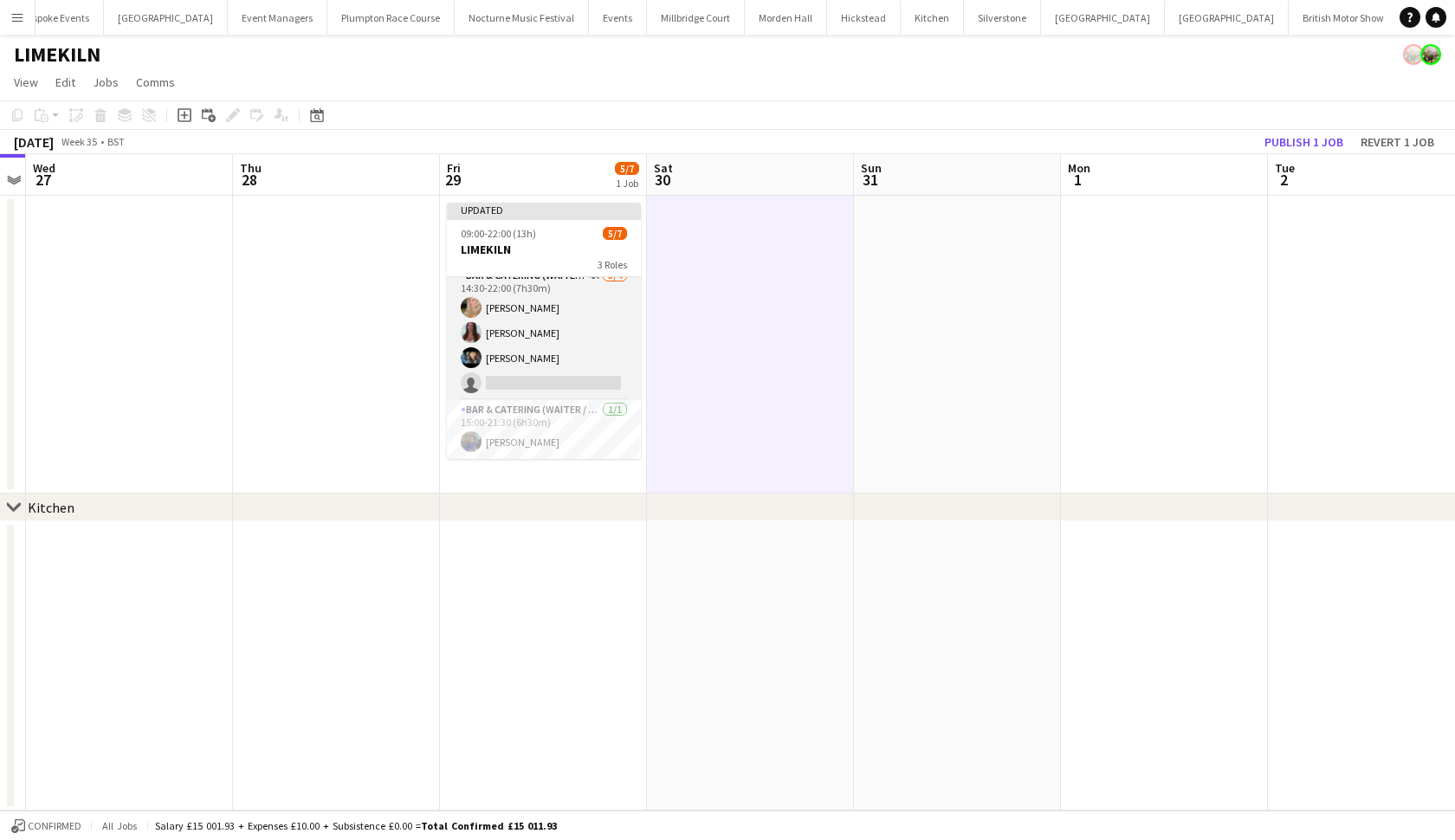
click at [563, 353] on app-card-role "Bar & Catering (Waiter / waitress) 4A 3/4 14:30-22:00 (7h30m) Olivia Davies Bea…" at bounding box center [544, 333] width 194 height 134
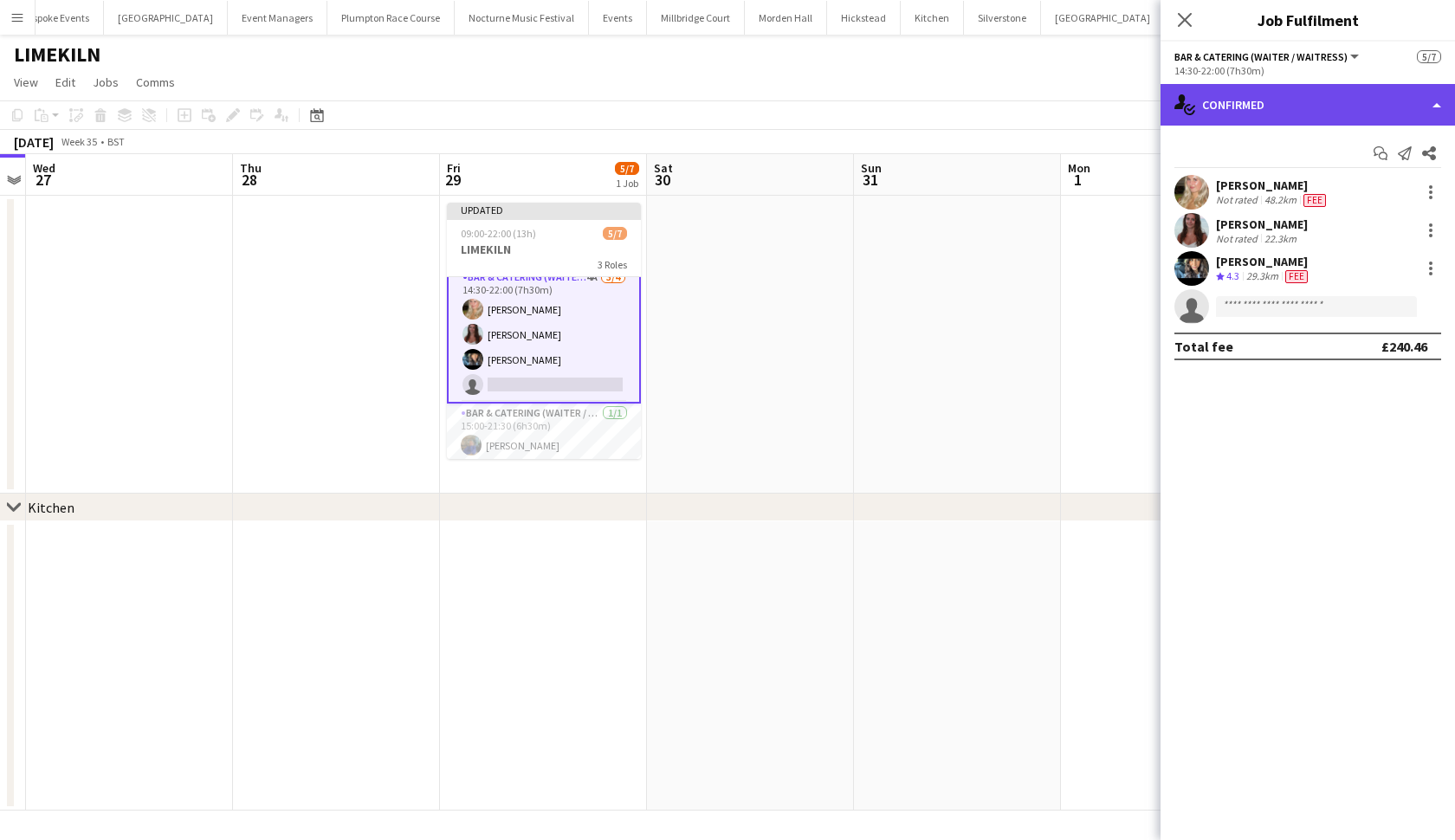
click at [1255, 105] on div "single-neutral-actions-check-2 Confirmed" at bounding box center [1309, 105] width 295 height 42
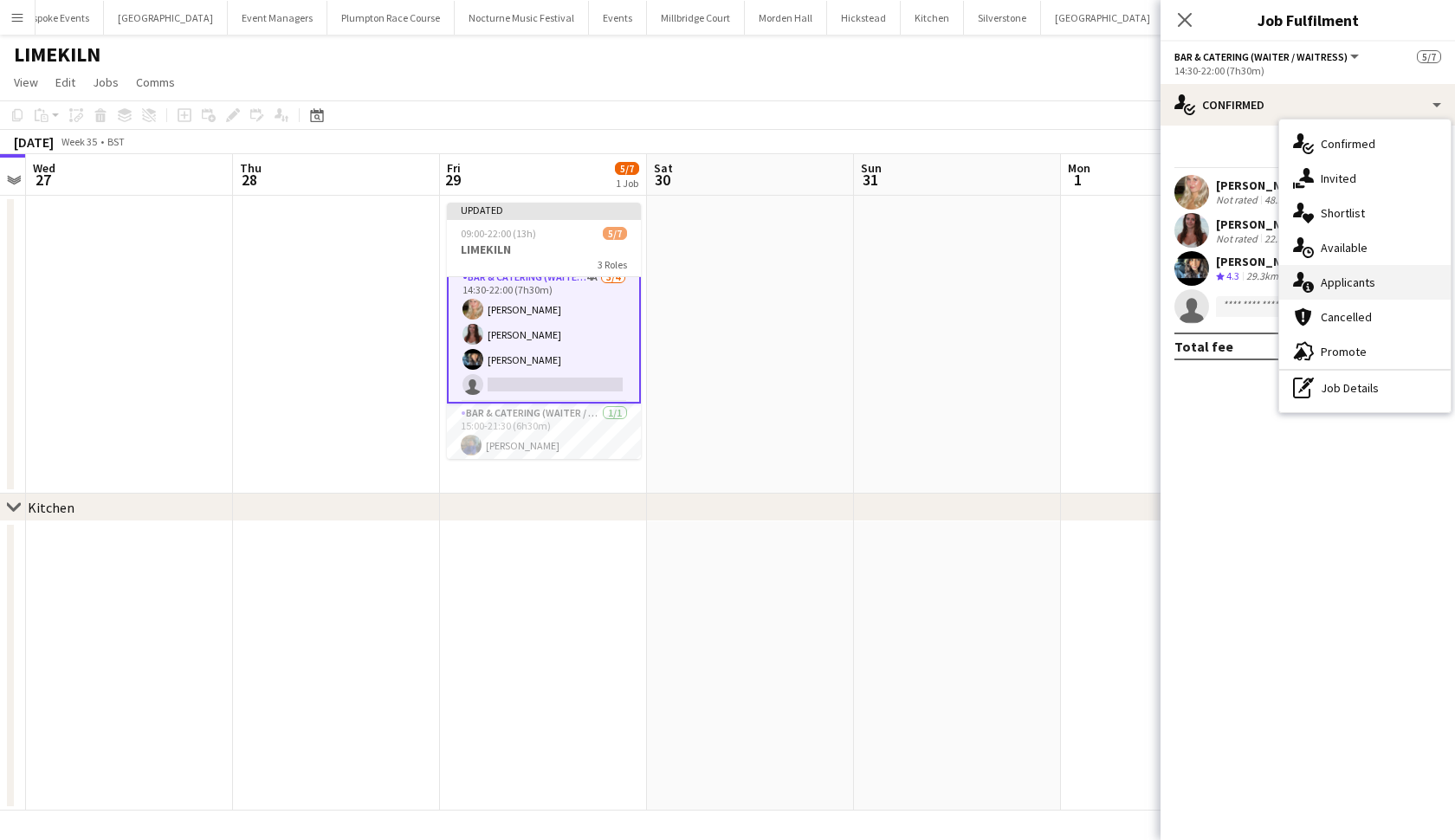
click at [1311, 275] on icon "single-neutral-actions-information" at bounding box center [1304, 282] width 21 height 21
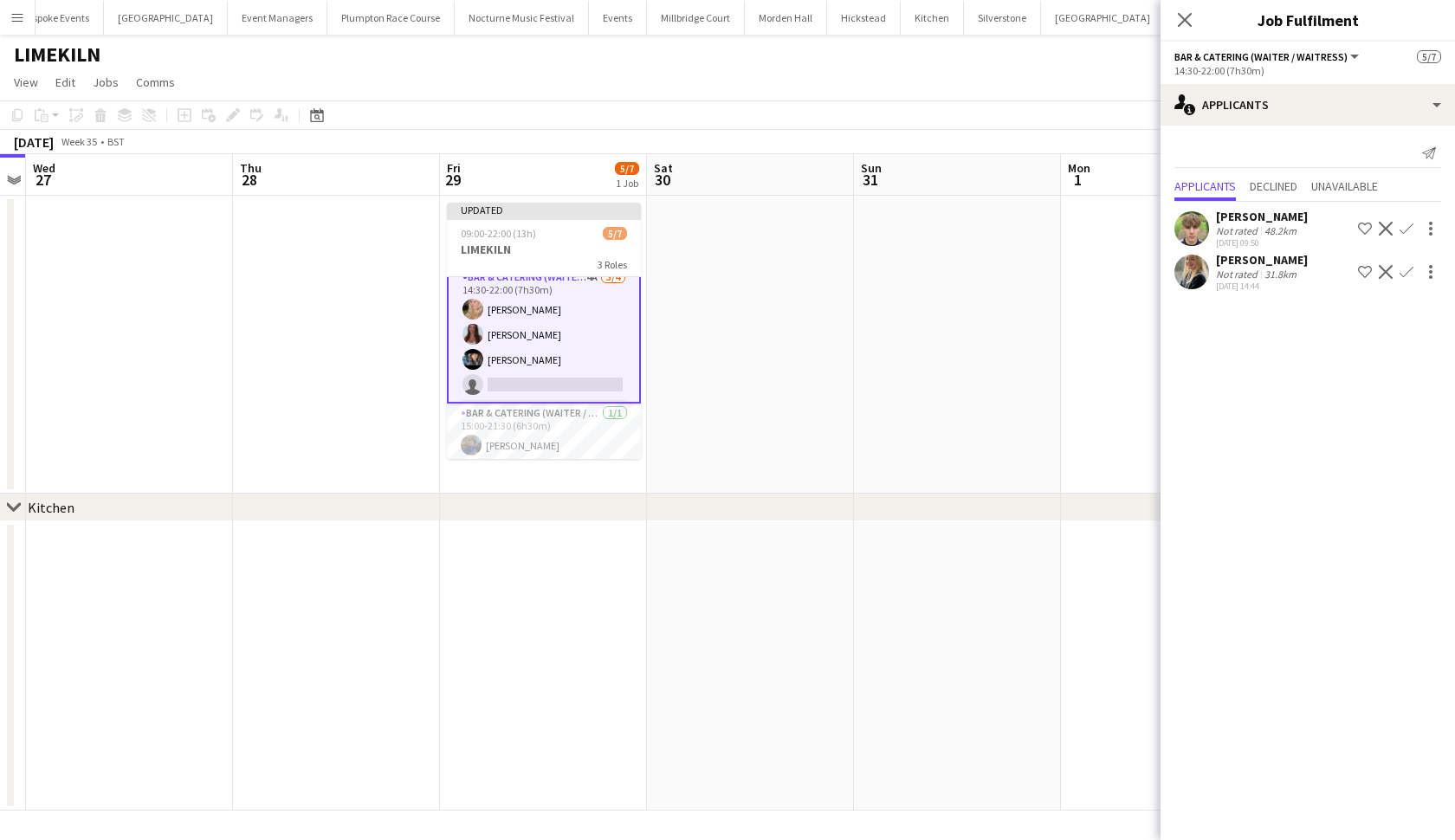
click at [1200, 276] on app-user-avatar at bounding box center [1192, 272] width 34 height 34
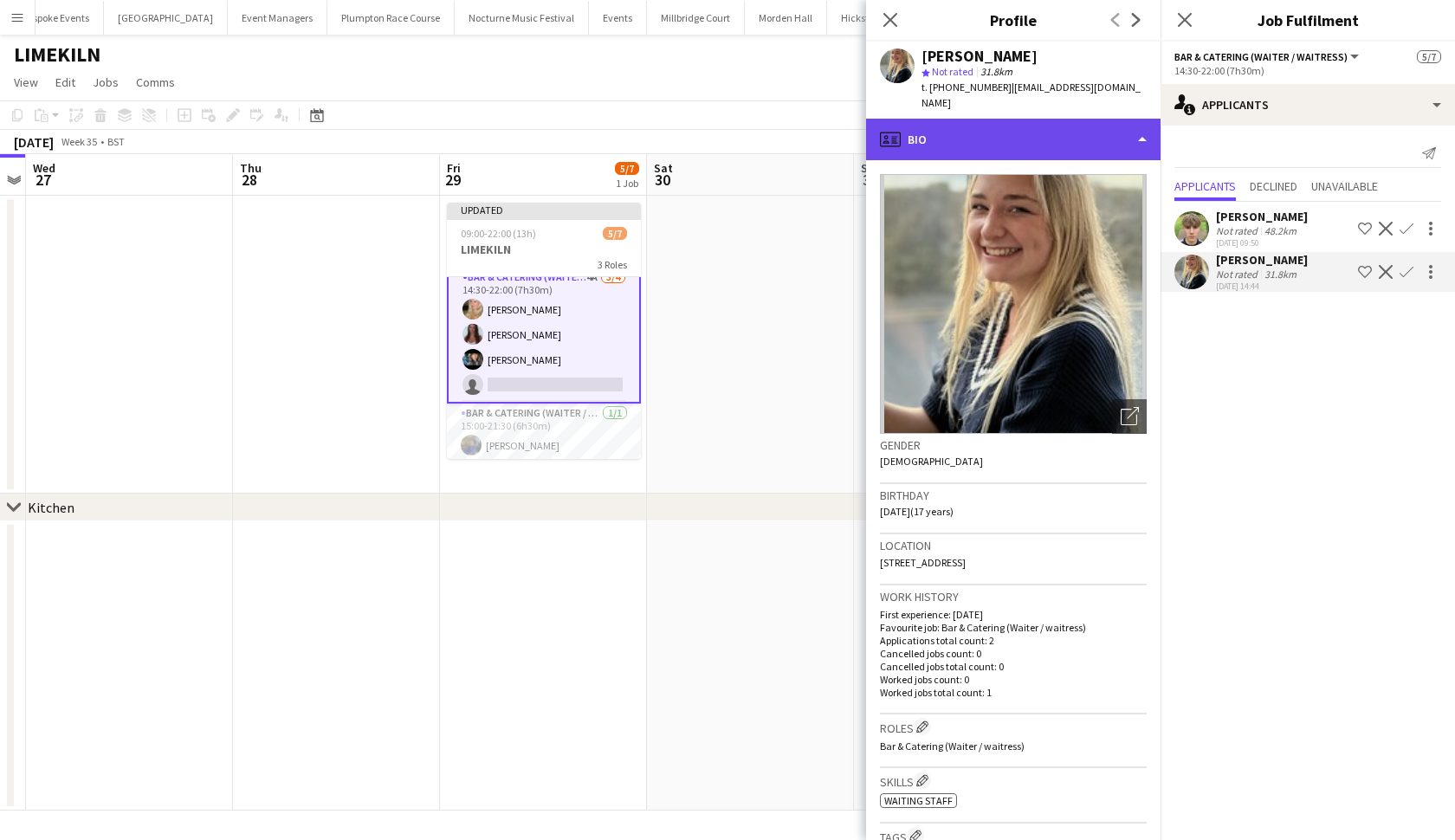
click at [1064, 125] on div "profile Bio" at bounding box center [1014, 140] width 295 height 42
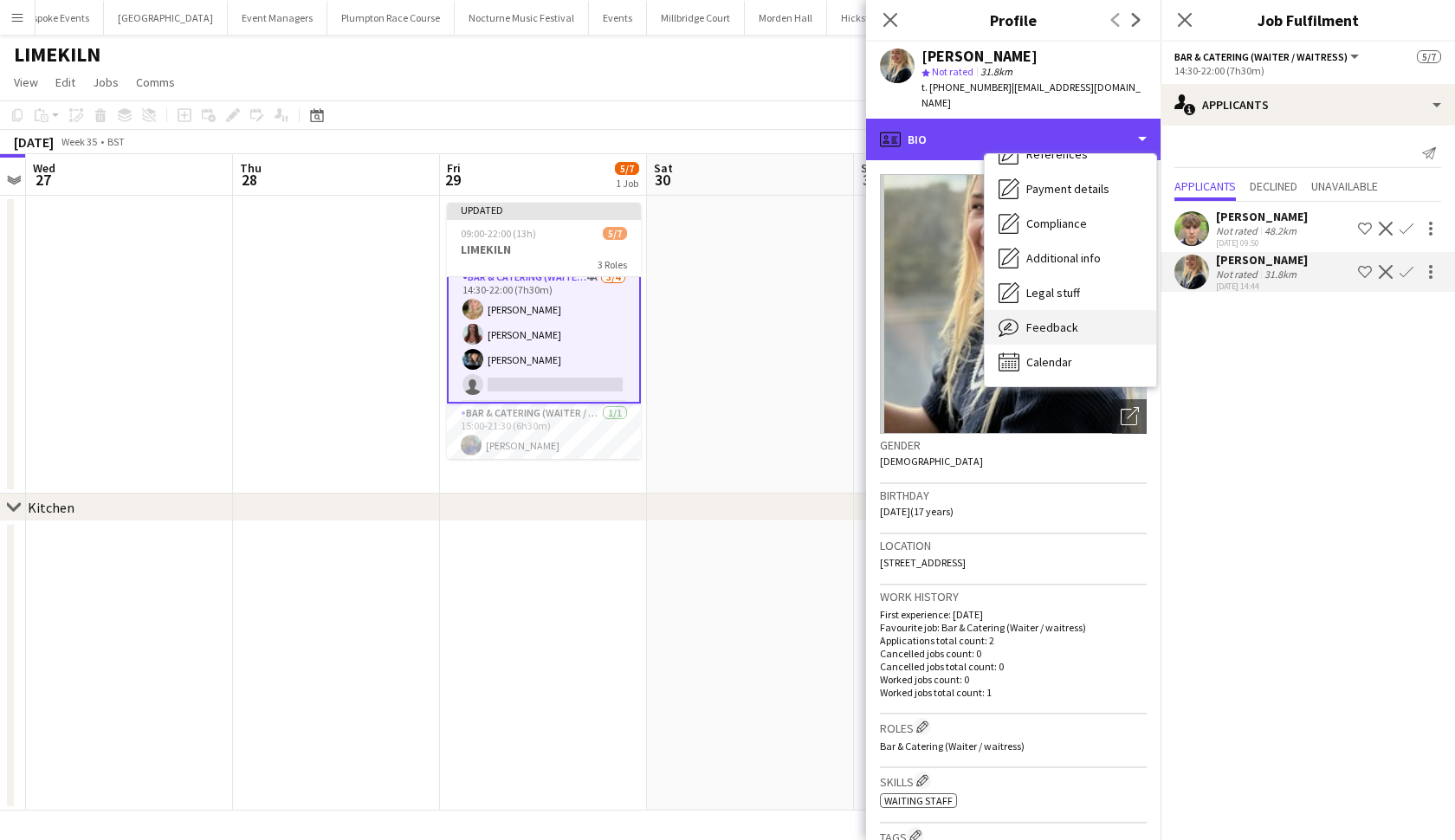
scroll to position [198, 0]
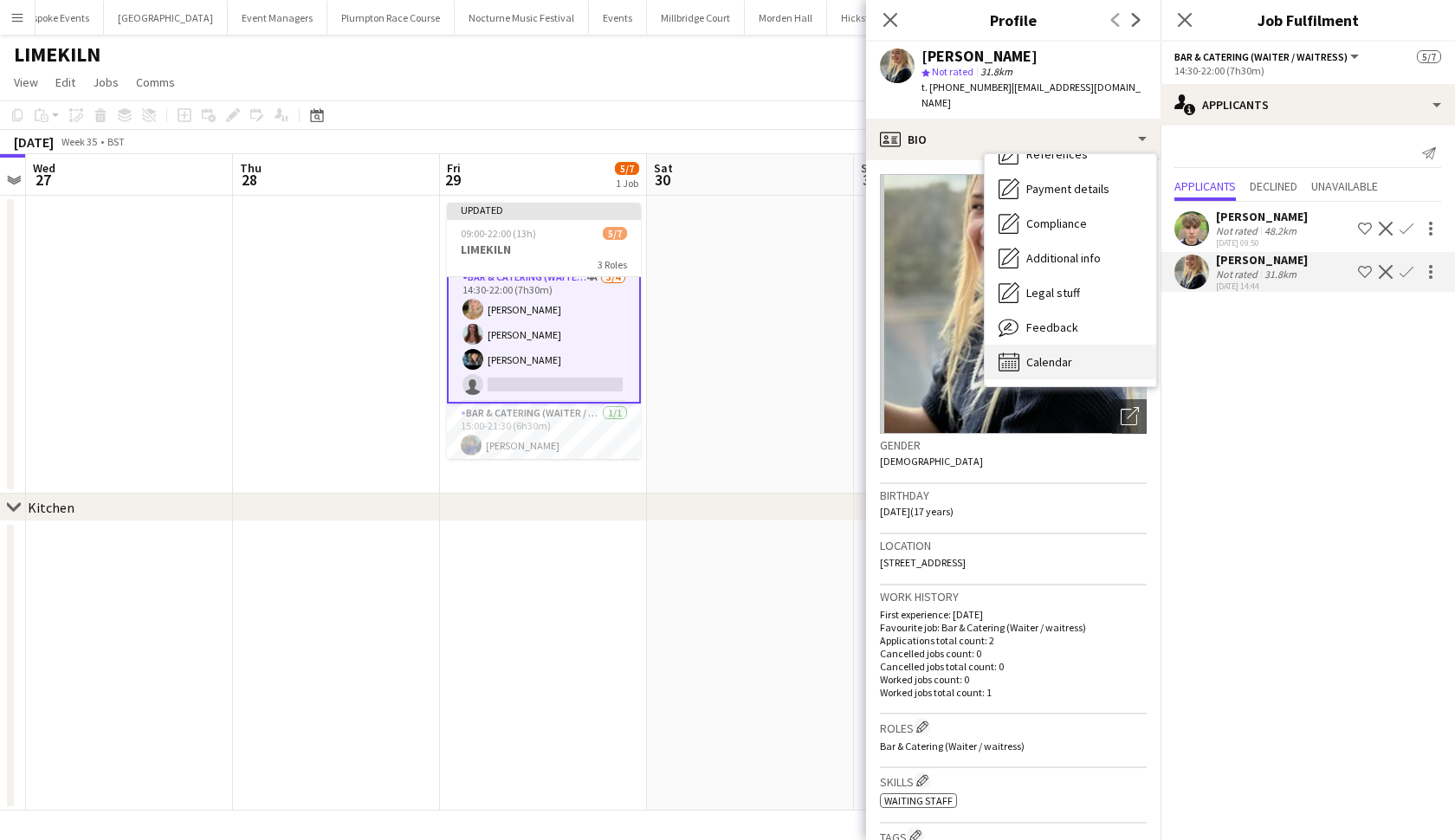
click at [1080, 347] on div "Calendar Calendar" at bounding box center [1070, 362] width 171 height 34
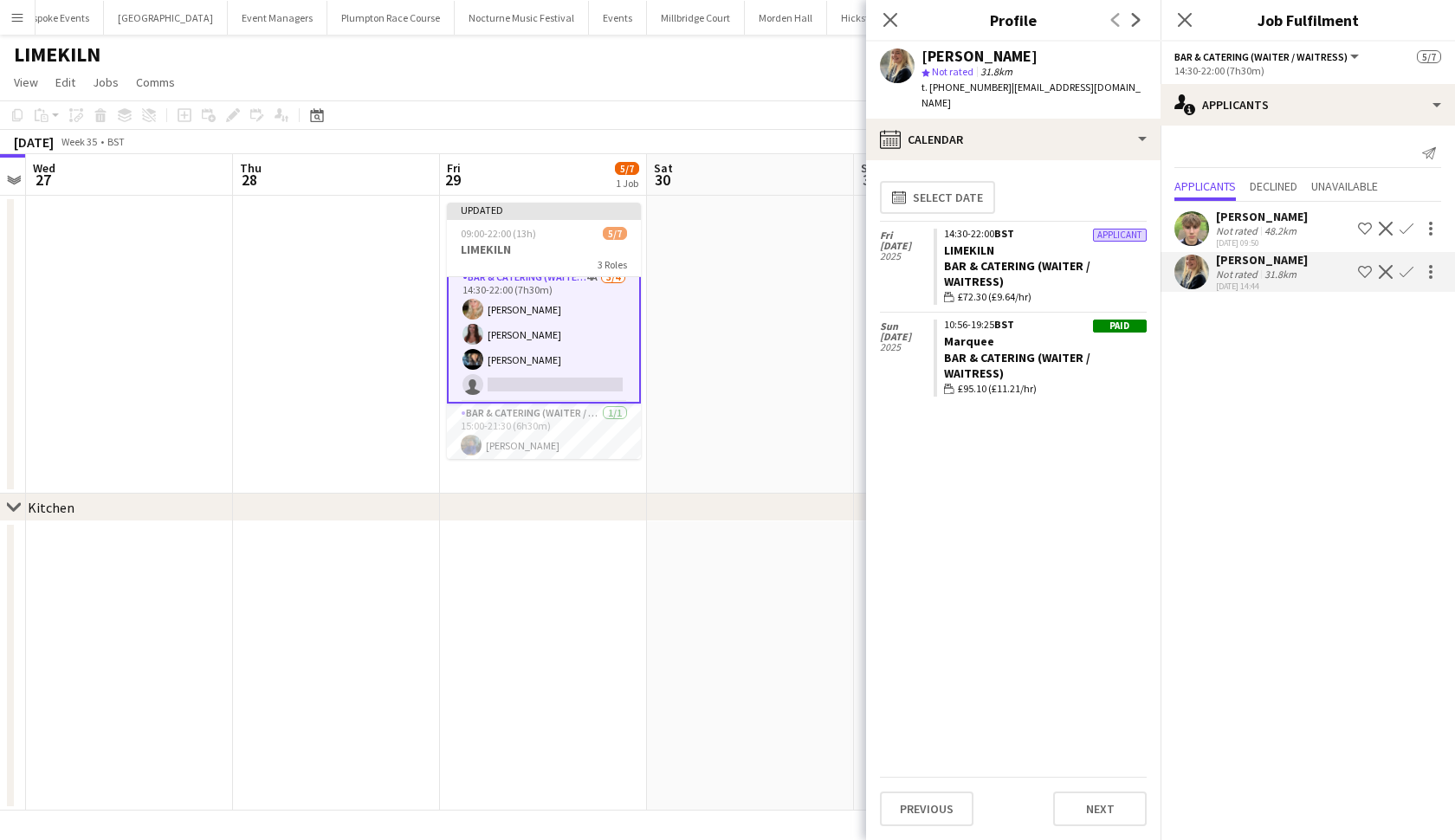
click at [1199, 240] on app-user-avatar at bounding box center [1192, 228] width 34 height 34
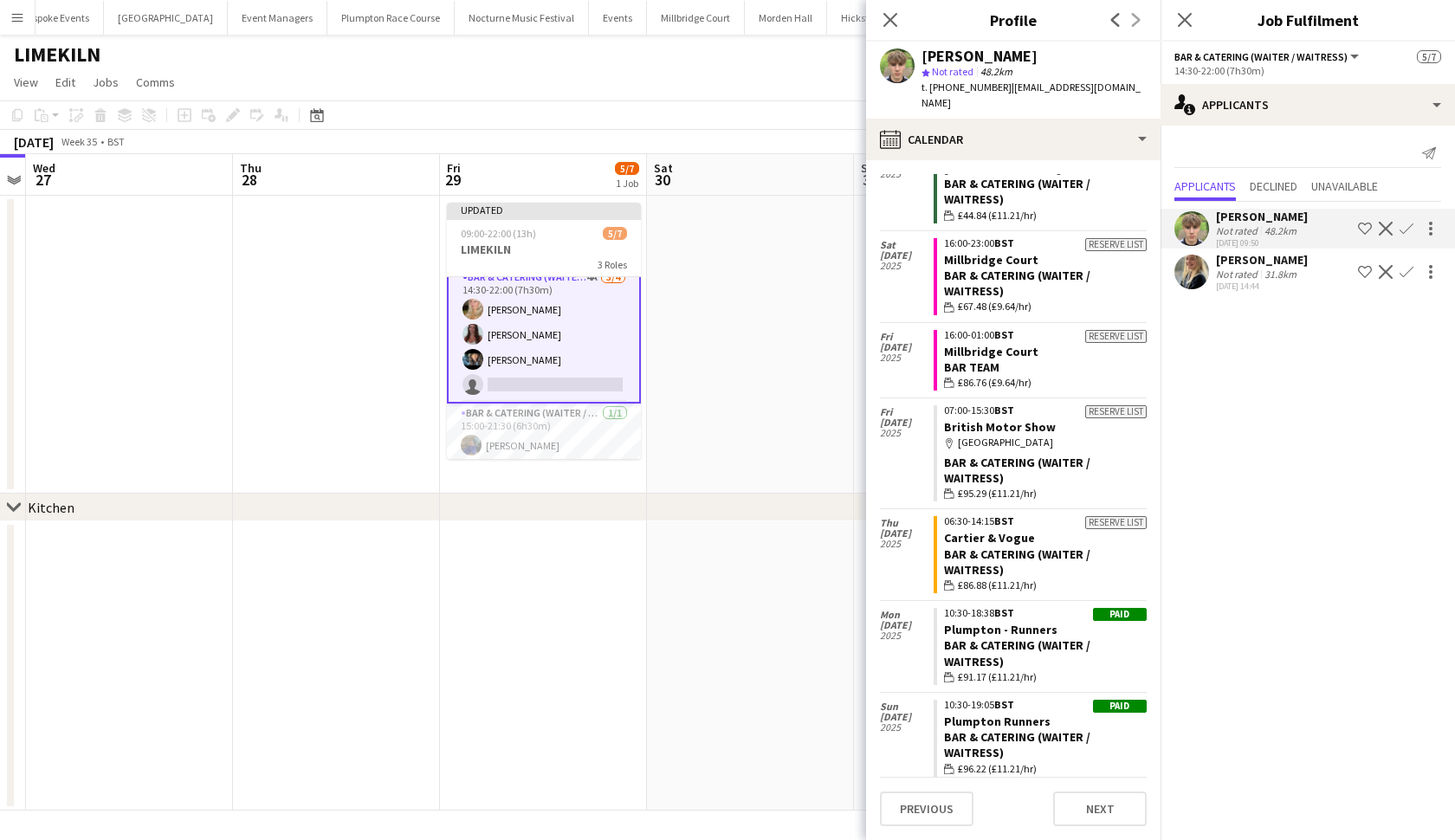
scroll to position [356, 0]
click at [766, 394] on app-date-cell at bounding box center [751, 345] width 207 height 298
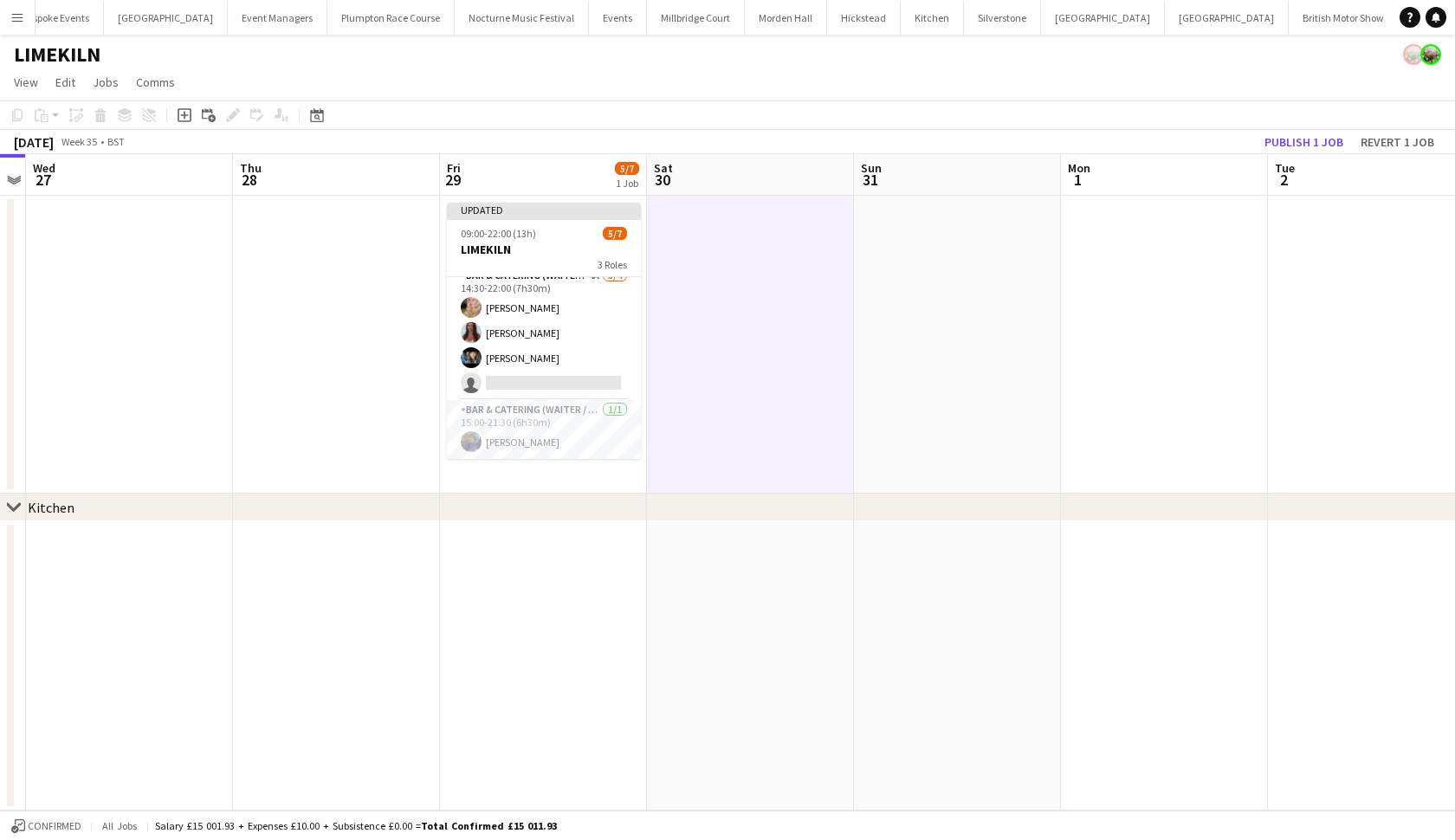
scroll to position [0, 0]
click at [1279, 148] on button "Publish 1 job" at bounding box center [1305, 143] width 93 height 23
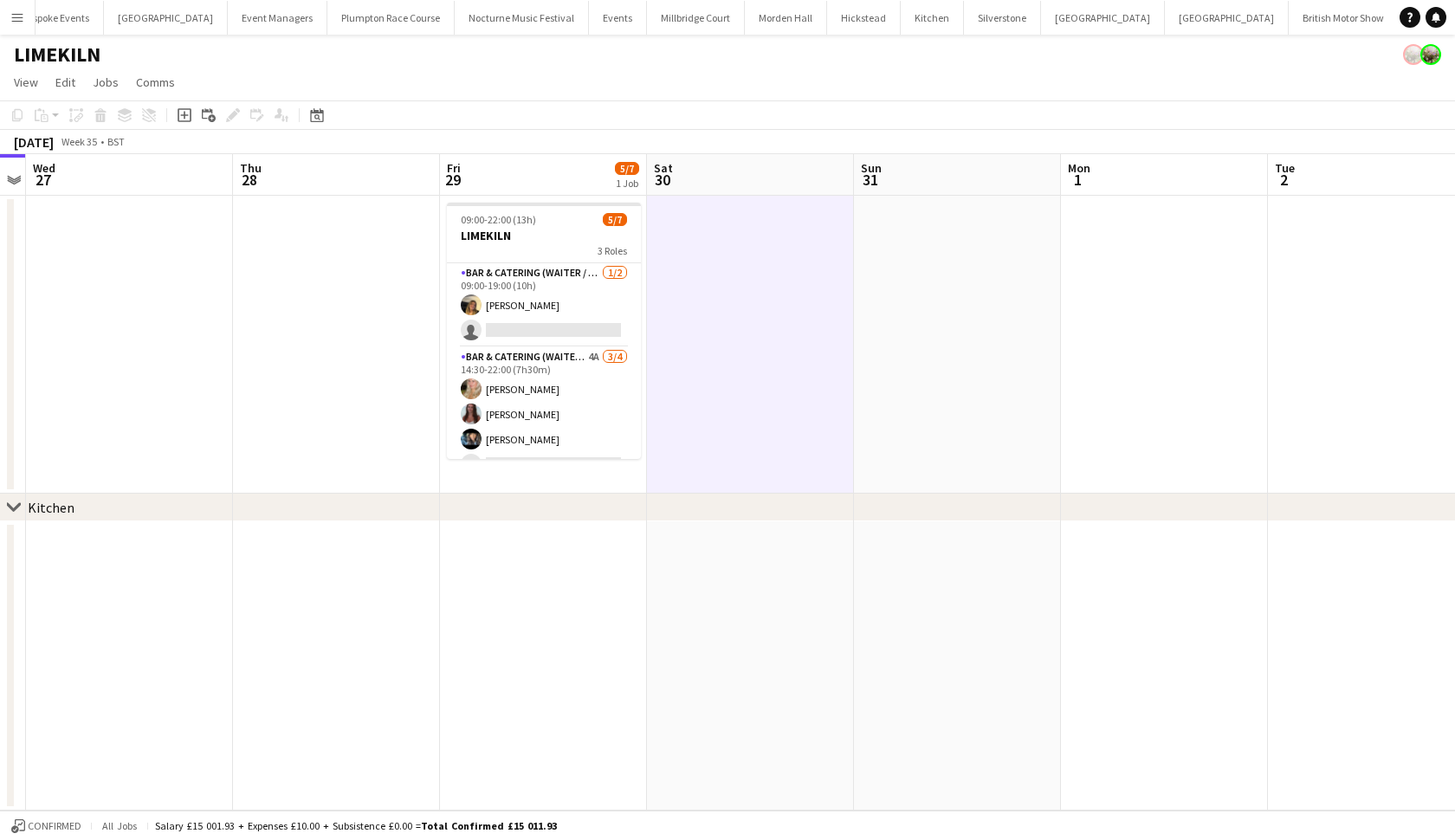
click at [1399, 29] on button "KKHQ Close" at bounding box center [1426, 18] width 55 height 34
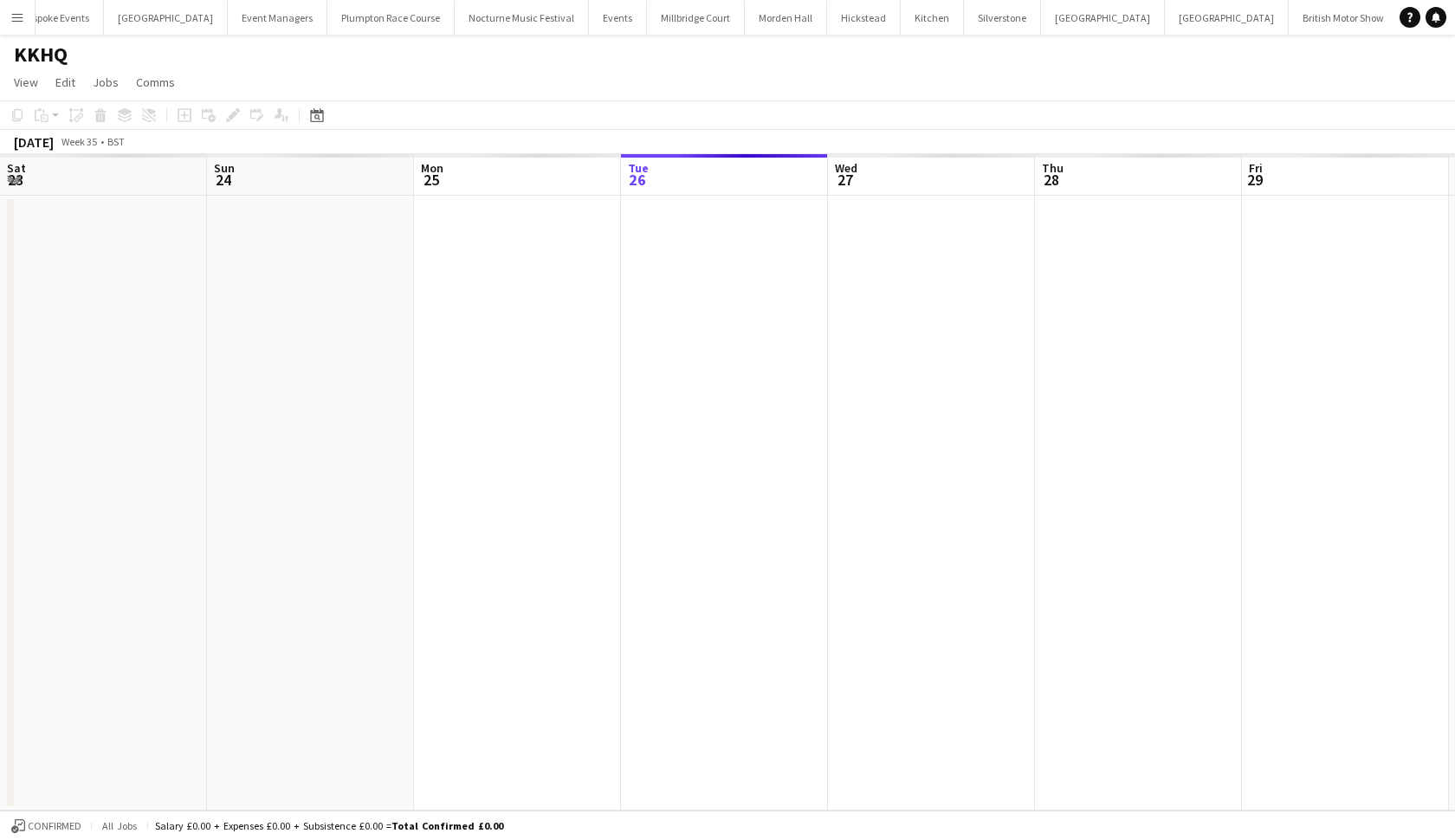
scroll to position [0, 414]
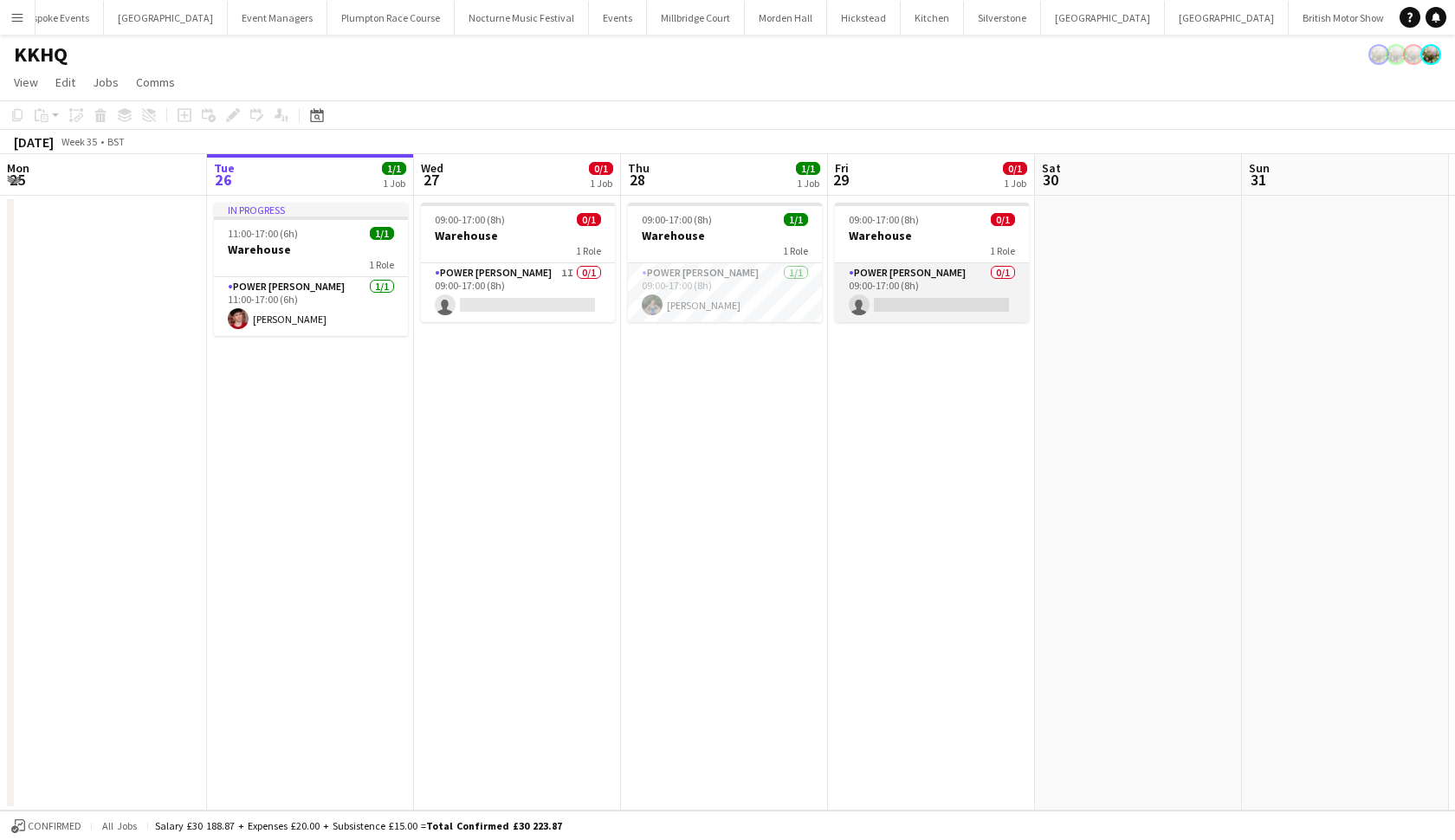
click at [910, 276] on app-card-role "Power Porter 0/1 09:00-17:00 (8h) single-neutral-actions" at bounding box center [932, 293] width 194 height 59
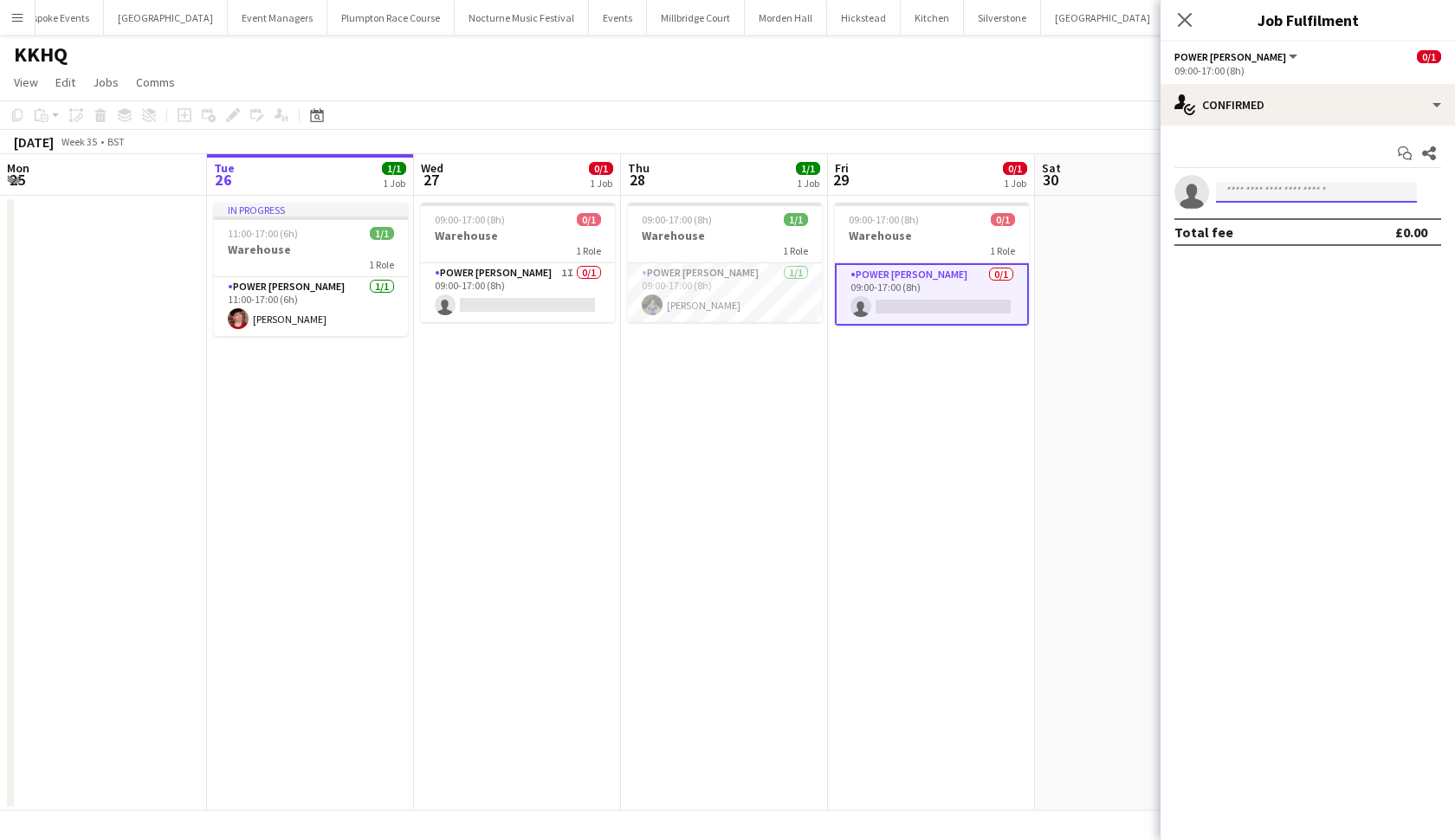
click at [1242, 195] on input at bounding box center [1316, 192] width 201 height 21
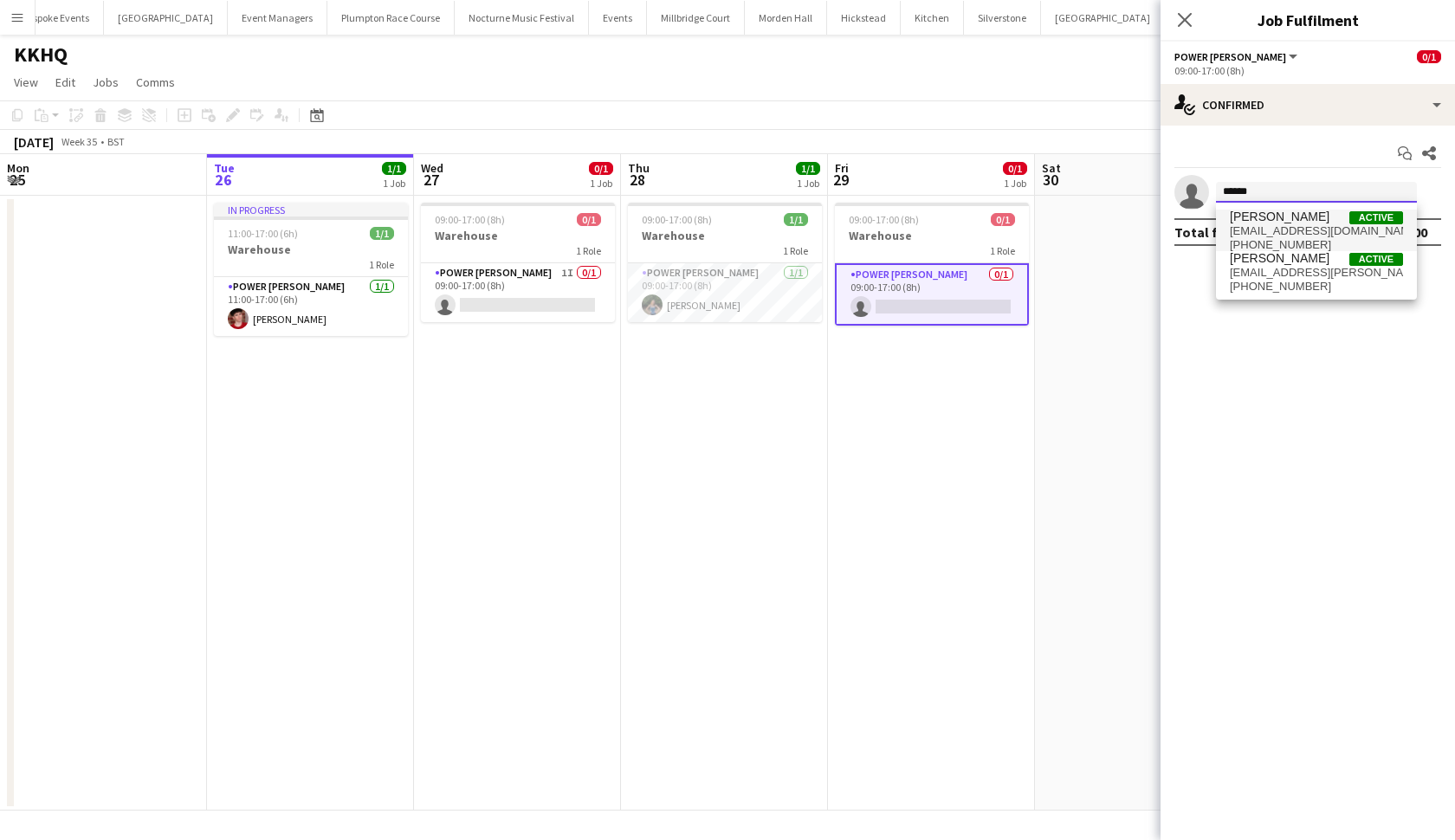
type input "******"
click at [1238, 228] on span "violetbeaumont63@gmail.com" at bounding box center [1316, 231] width 173 height 14
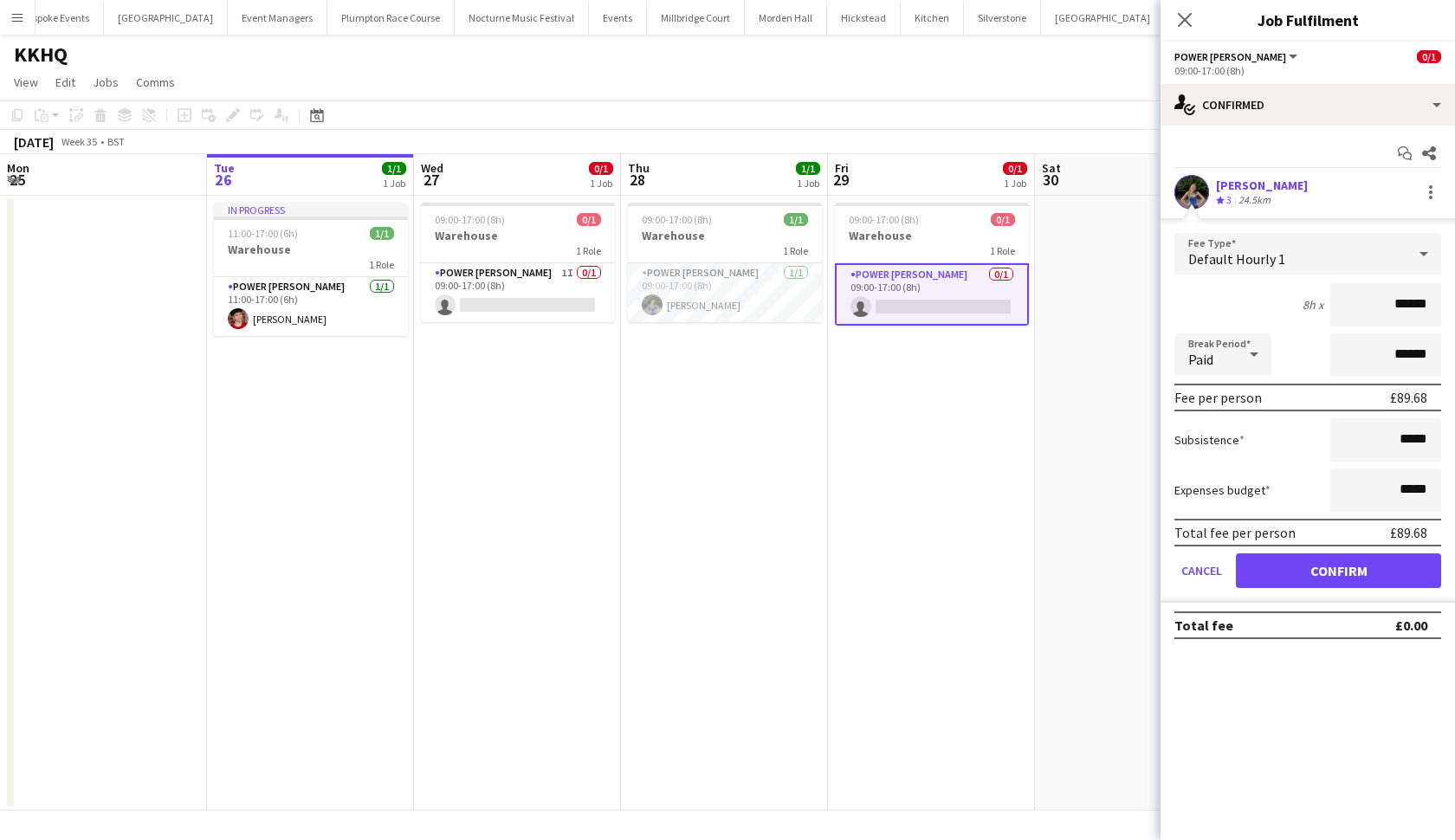
click at [1279, 569] on button "Confirm" at bounding box center [1339, 571] width 205 height 34
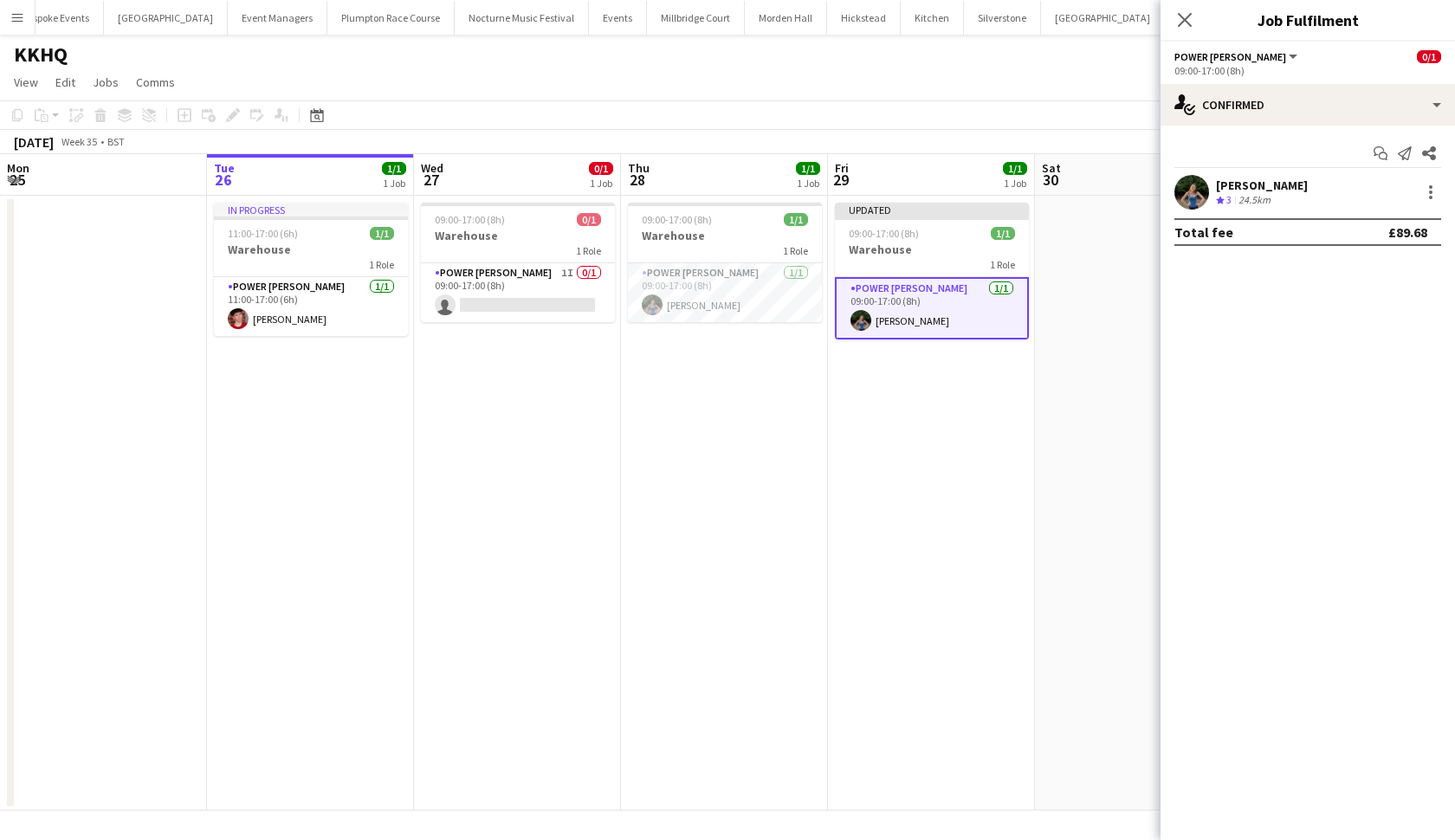
click at [1033, 438] on app-date-cell "Updated 09:00-17:00 (8h) 1/1 Warehouse 1 Role Power Porter 1/1 09:00-17:00 (8h)…" at bounding box center [931, 503] width 207 height 615
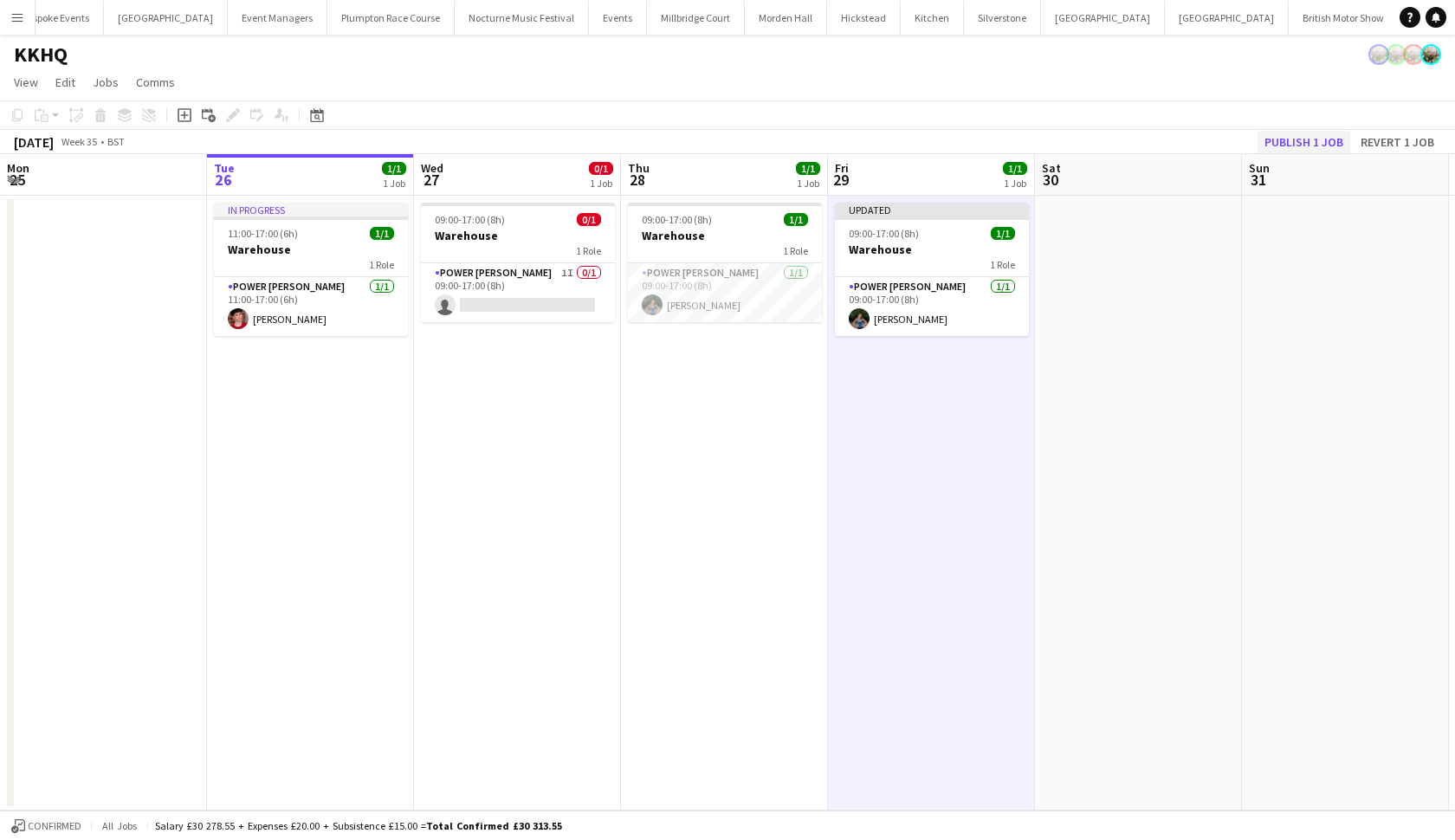
click at [1315, 143] on button "Publish 1 job" at bounding box center [1305, 143] width 93 height 23
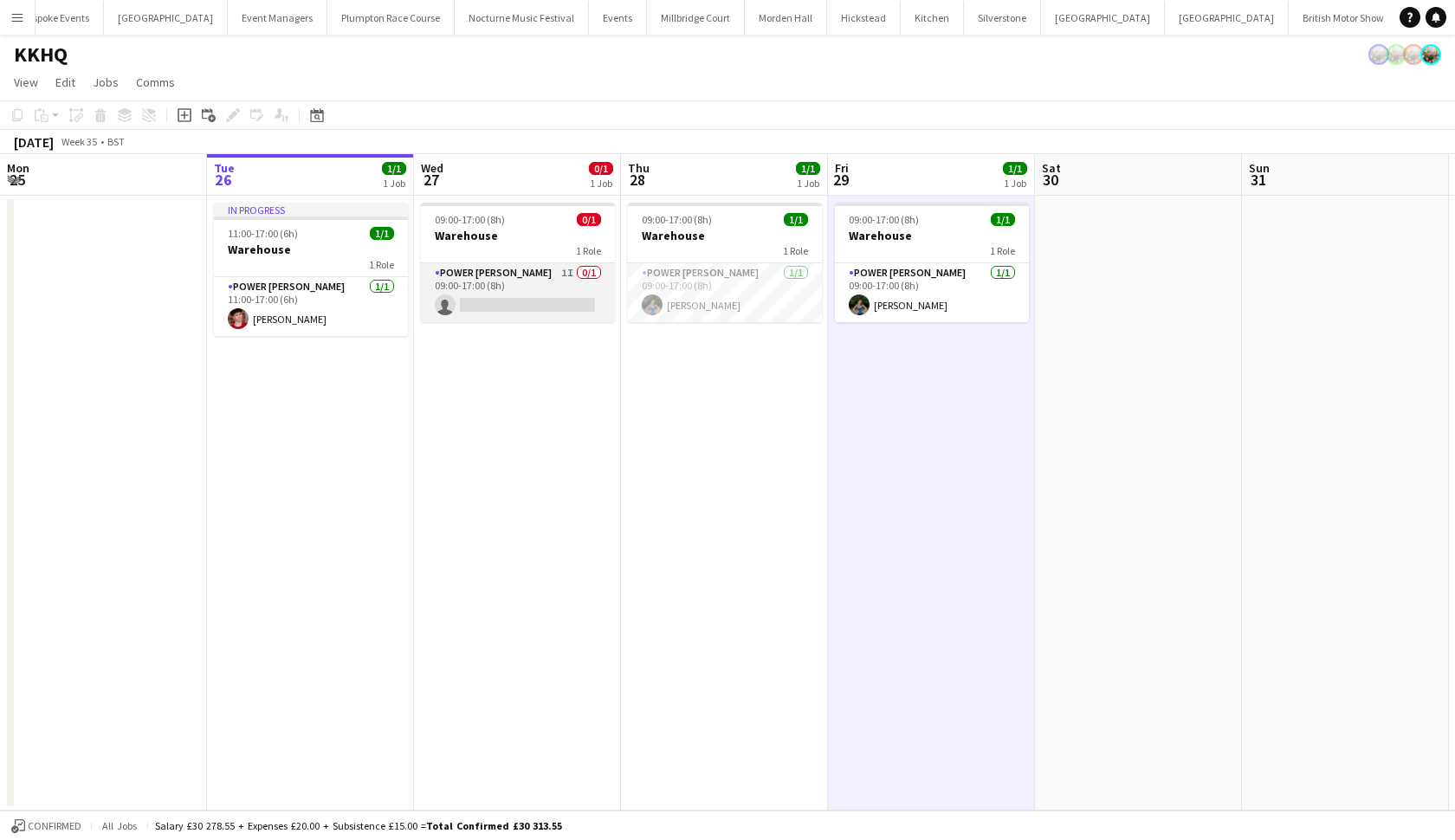
click at [539, 292] on app-card-role "Power Porter 1I 0/1 09:00-17:00 (8h) single-neutral-actions" at bounding box center [518, 293] width 194 height 59
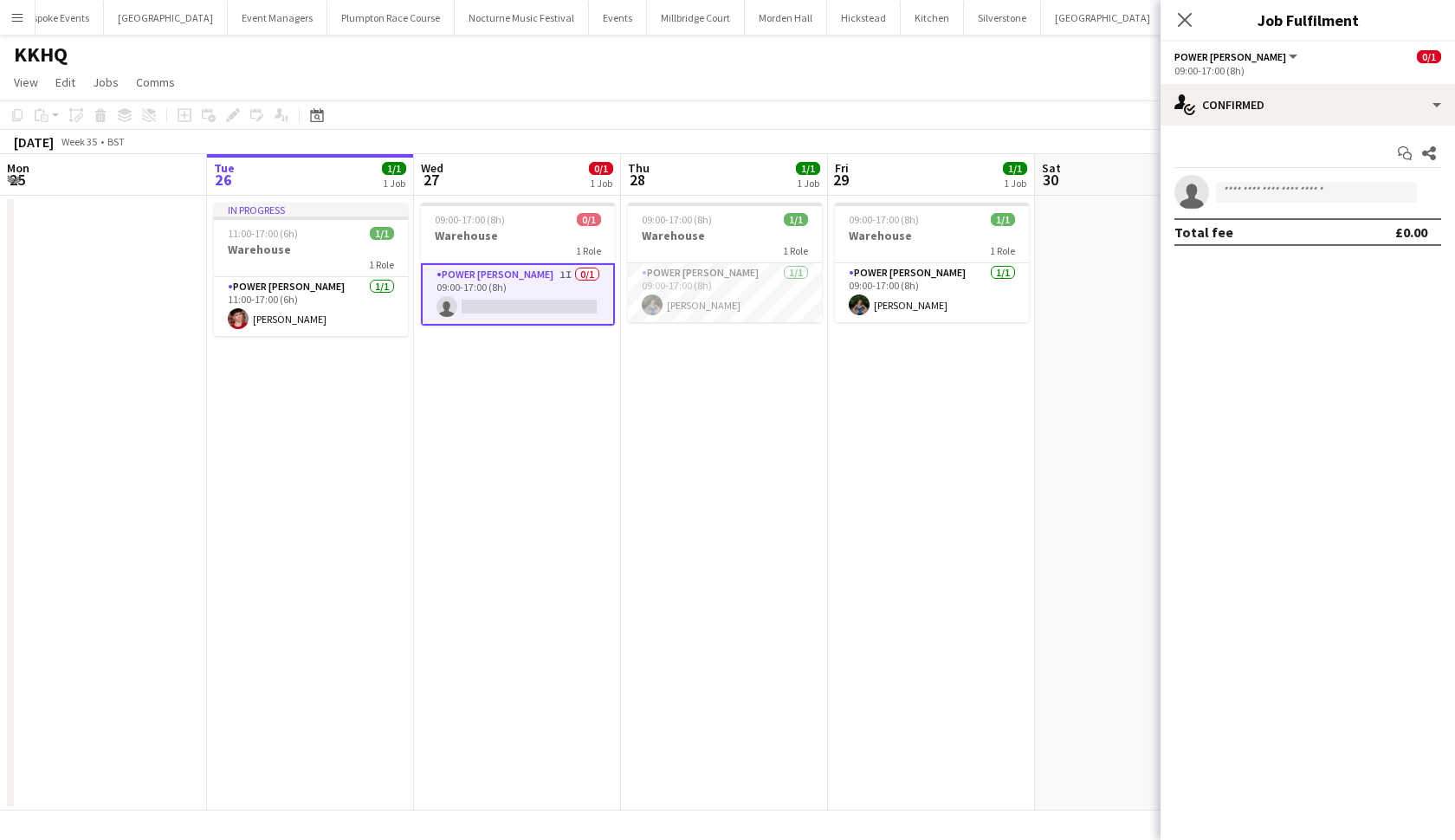
click at [881, 357] on app-date-cell "09:00-17:00 (8h) 1/1 Warehouse 1 Role Power Porter 1/1 09:00-17:00 (8h) Violet …" at bounding box center [931, 503] width 207 height 615
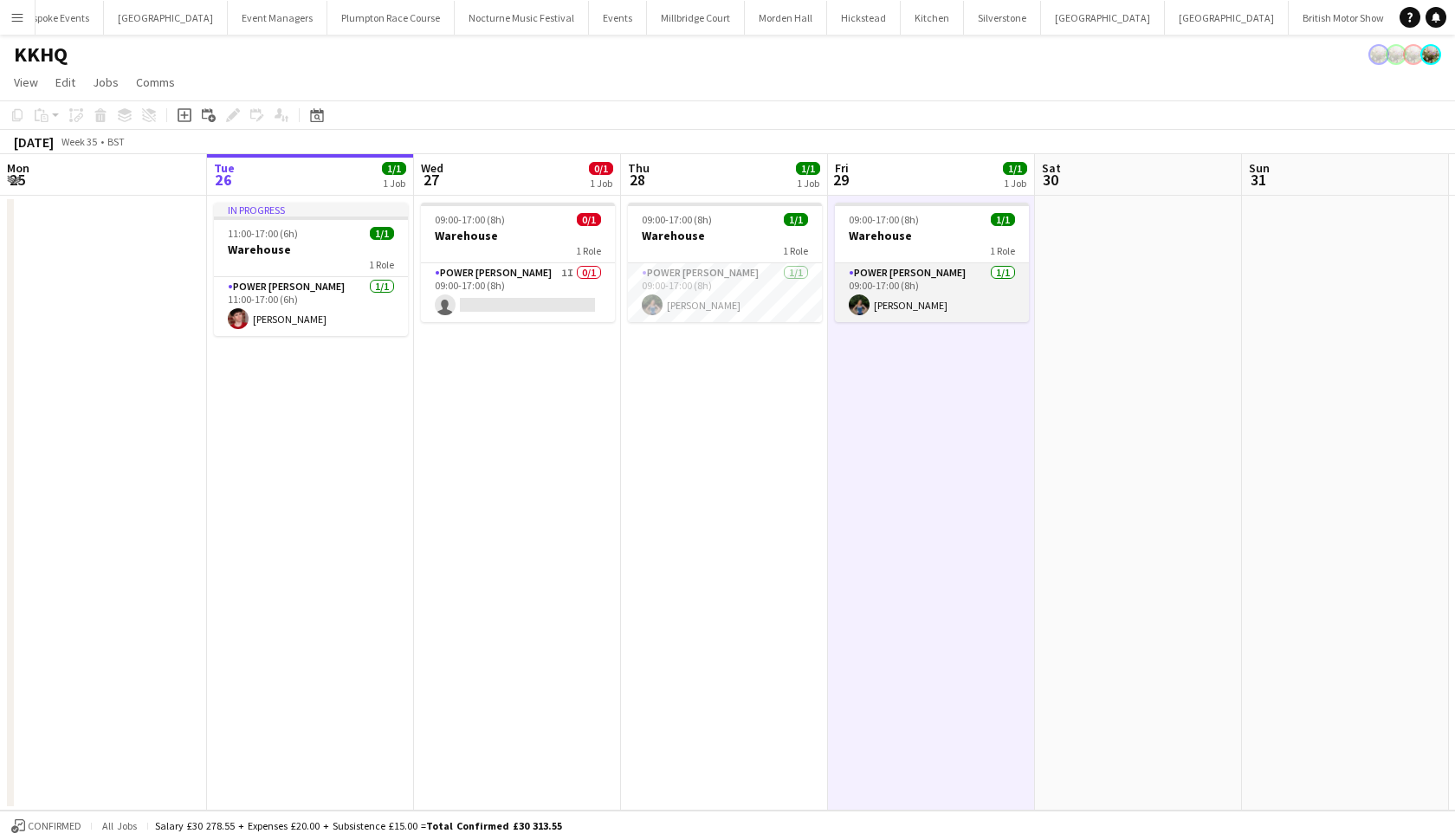
click at [955, 292] on app-card-role "Power Porter 1/1 09:00-17:00 (8h) Violet Beaumont" at bounding box center [932, 293] width 194 height 59
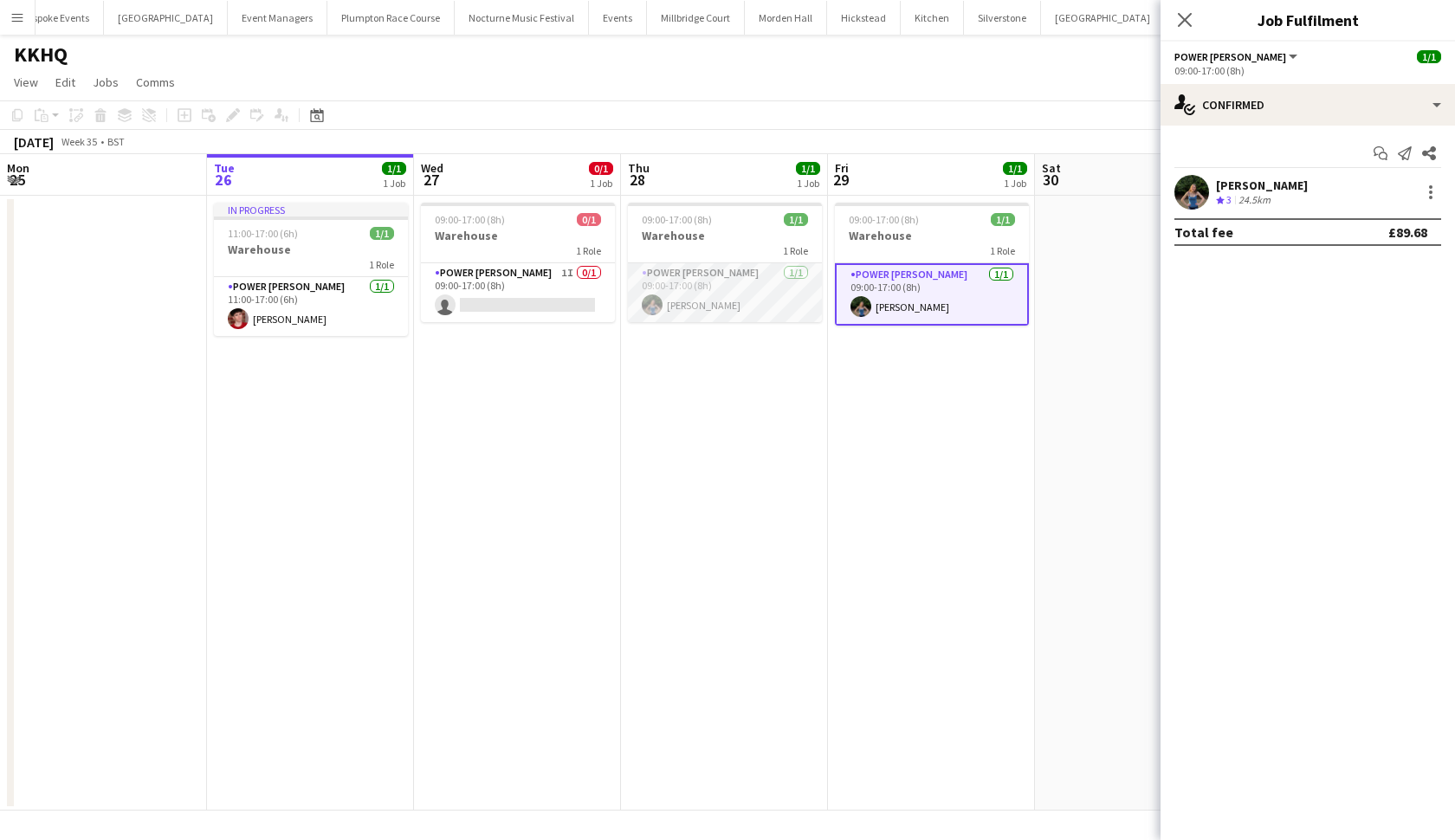
click at [717, 286] on app-card-role "Power Porter 1/1 09:00-17:00 (8h) Violet Beaumont" at bounding box center [725, 293] width 194 height 59
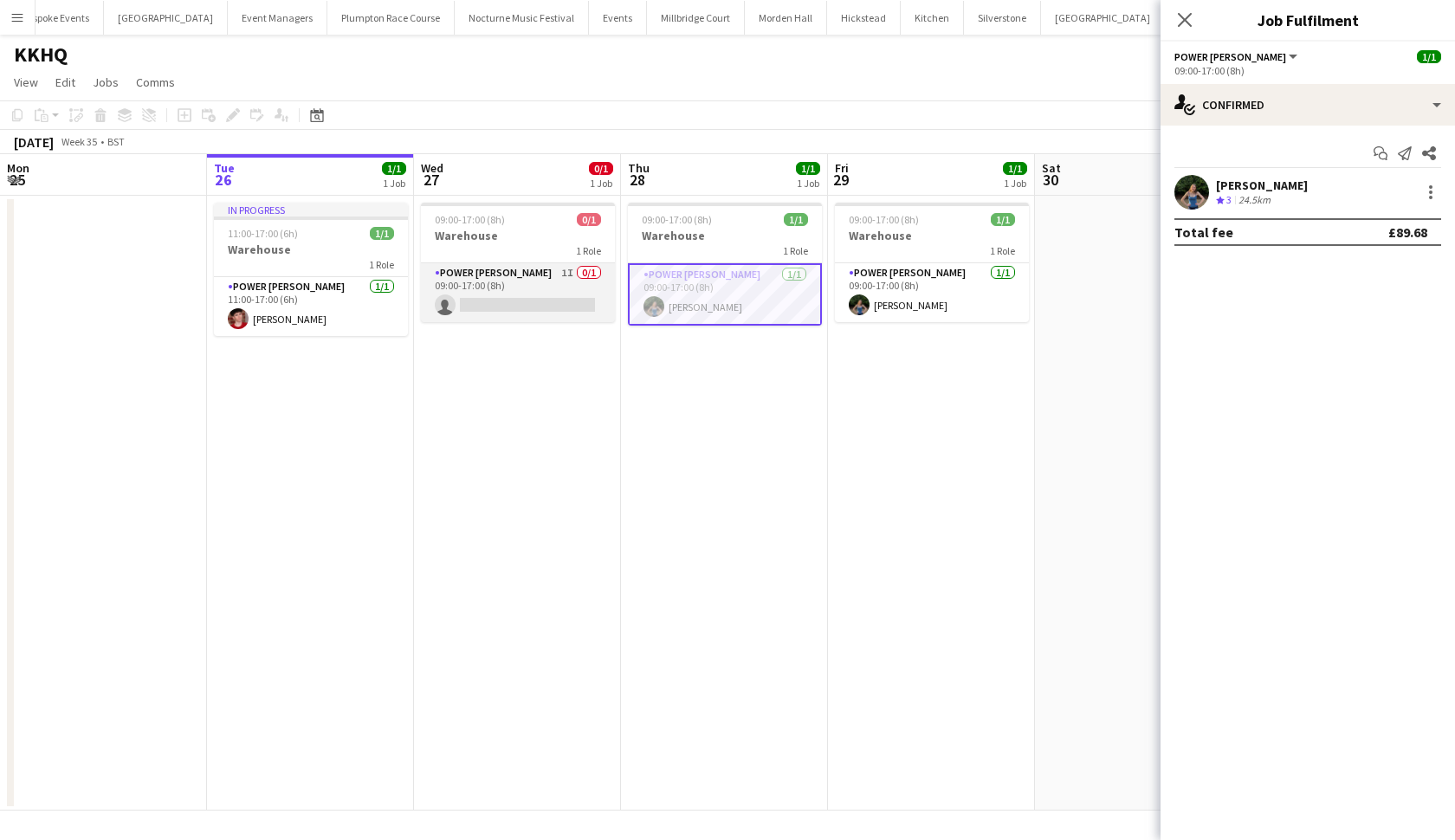
click at [523, 318] on app-card-role "Power Porter 1I 0/1 09:00-17:00 (8h) single-neutral-actions" at bounding box center [518, 293] width 194 height 59
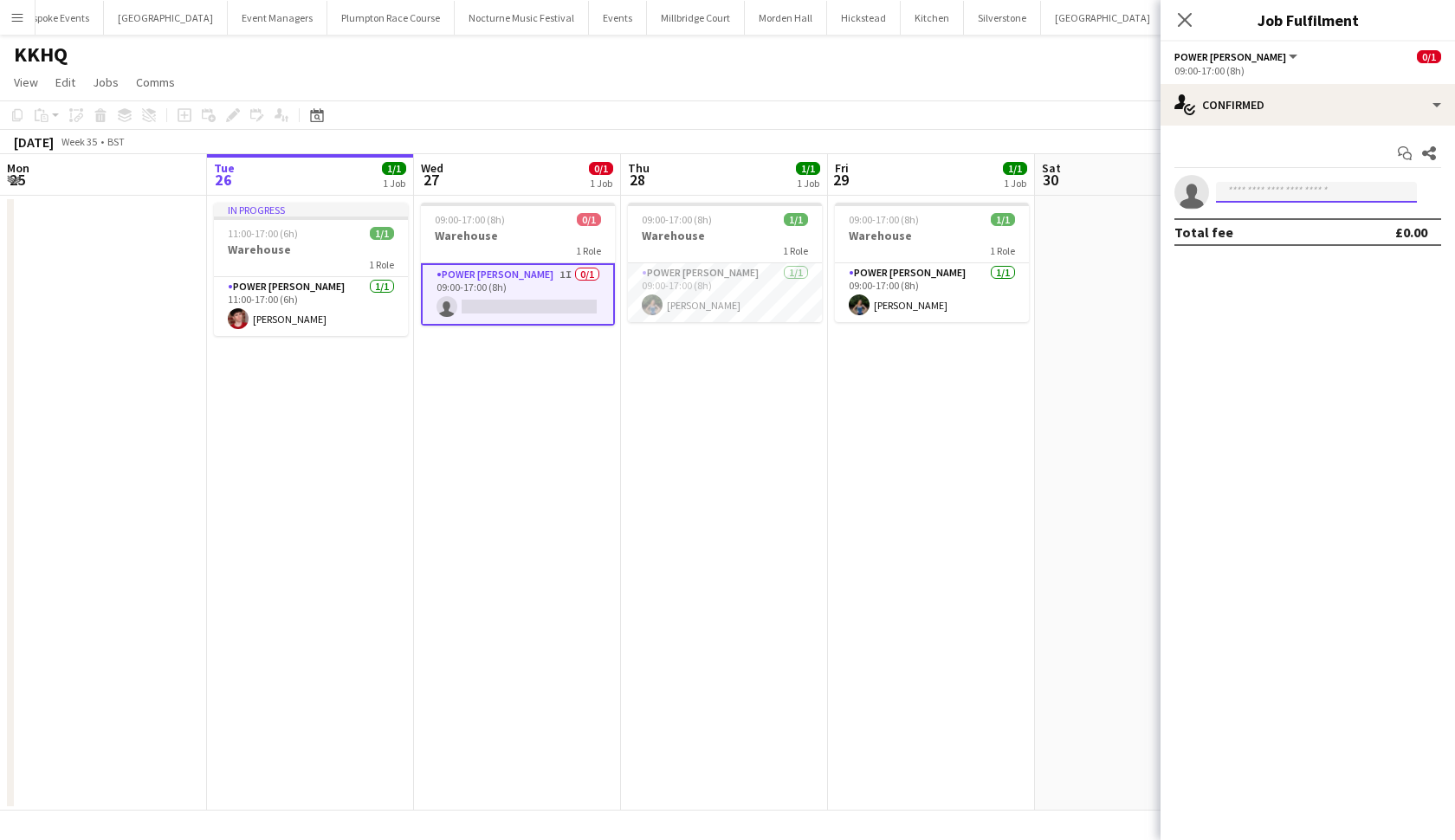
click at [1272, 198] on input at bounding box center [1316, 192] width 201 height 21
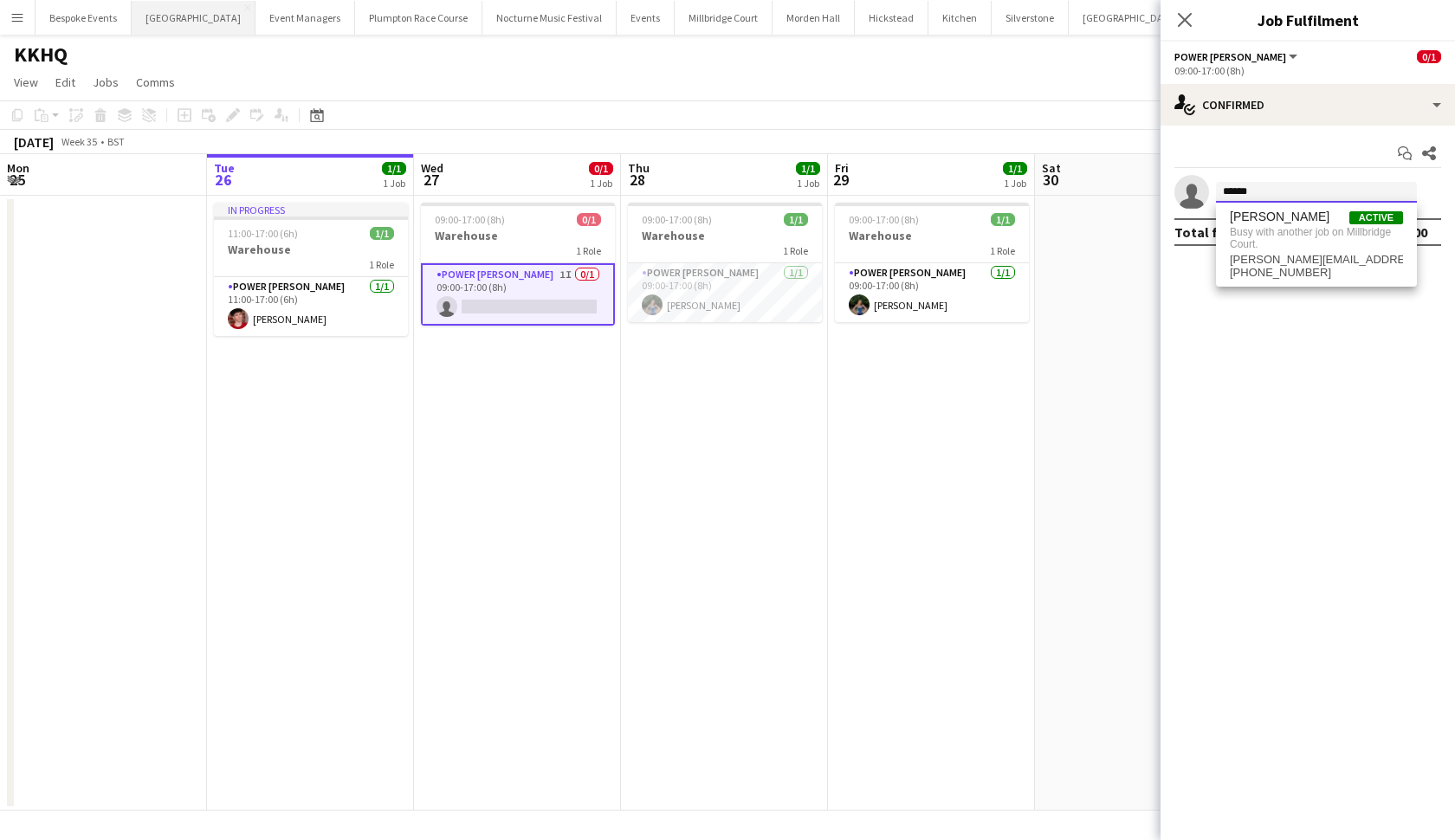
scroll to position [0, 0]
type input "******"
click at [627, 12] on button "Millbridge Court Close" at bounding box center [676, 18] width 98 height 34
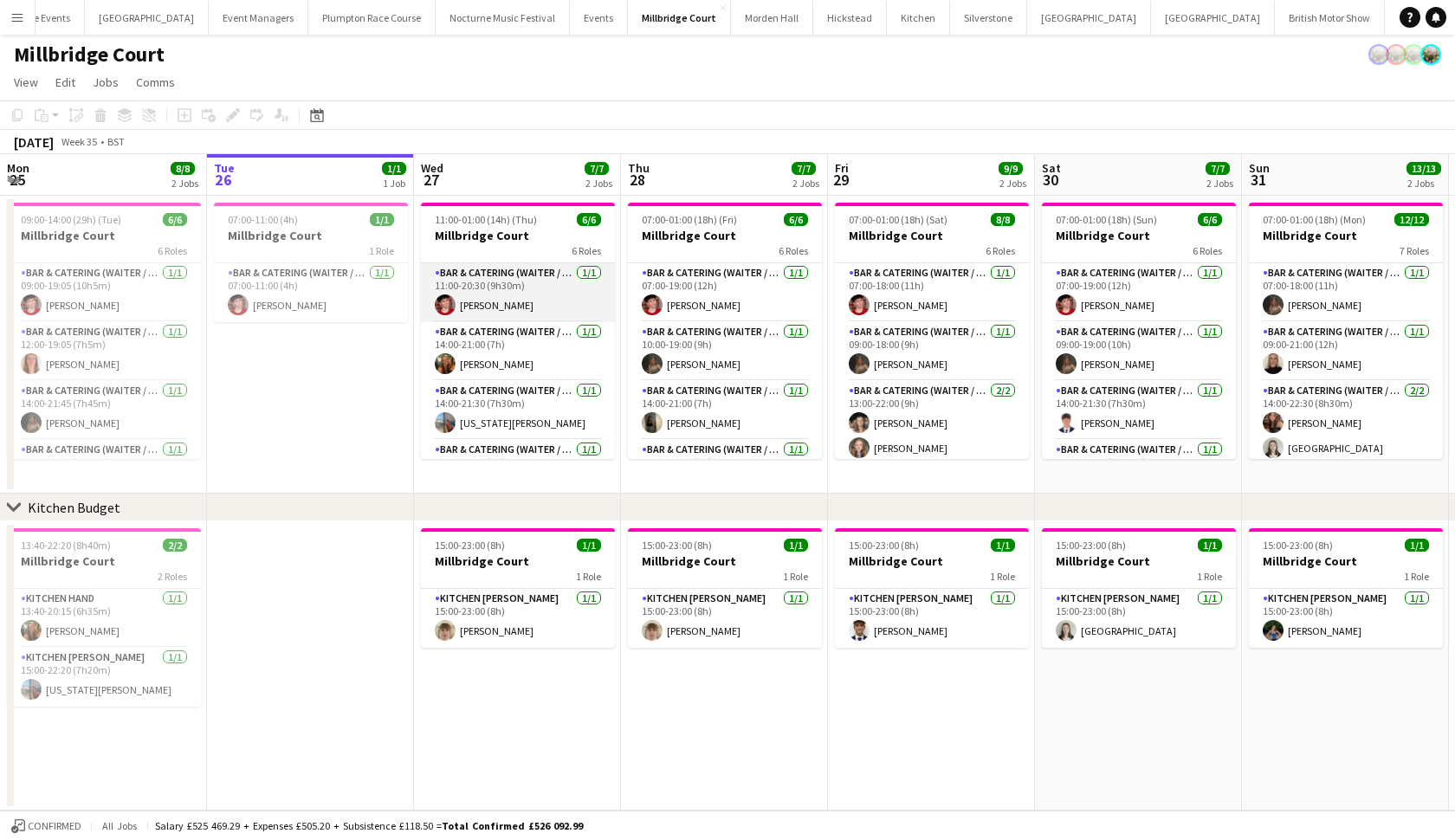
click at [538, 302] on app-card-role "Bar & Catering (Waiter / waitress) 1/1 11:00-20:30 (9h30m) Jonnie Saunders" at bounding box center [518, 293] width 194 height 59
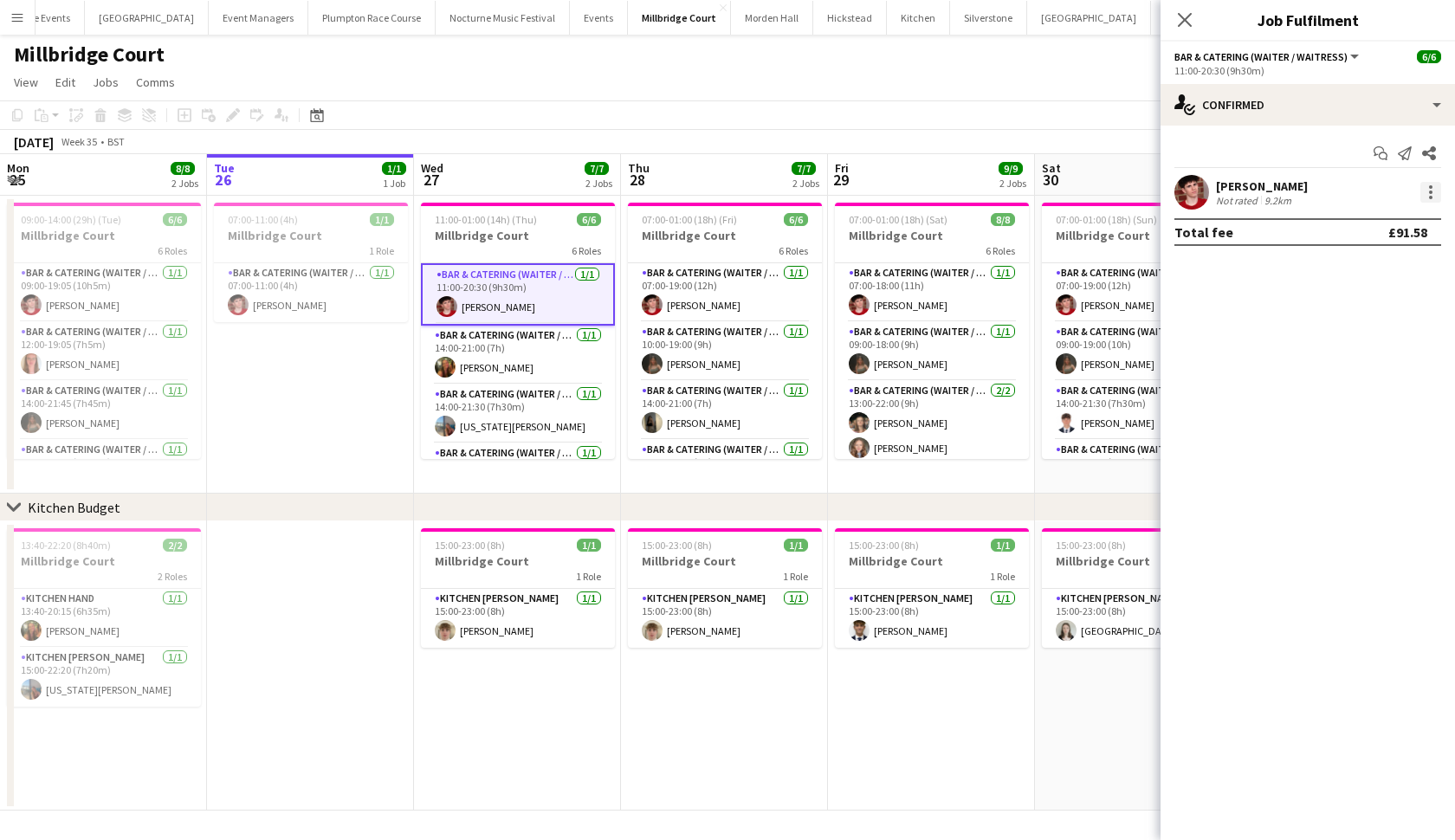
click at [1427, 198] on div at bounding box center [1431, 192] width 21 height 21
click at [555, 612] on div at bounding box center [727, 420] width 1455 height 840
click at [450, 122] on app-toolbar "Copy Paste Paste Command V Paste with crew Command Shift V Paste linked Job Del…" at bounding box center [727, 115] width 1455 height 29
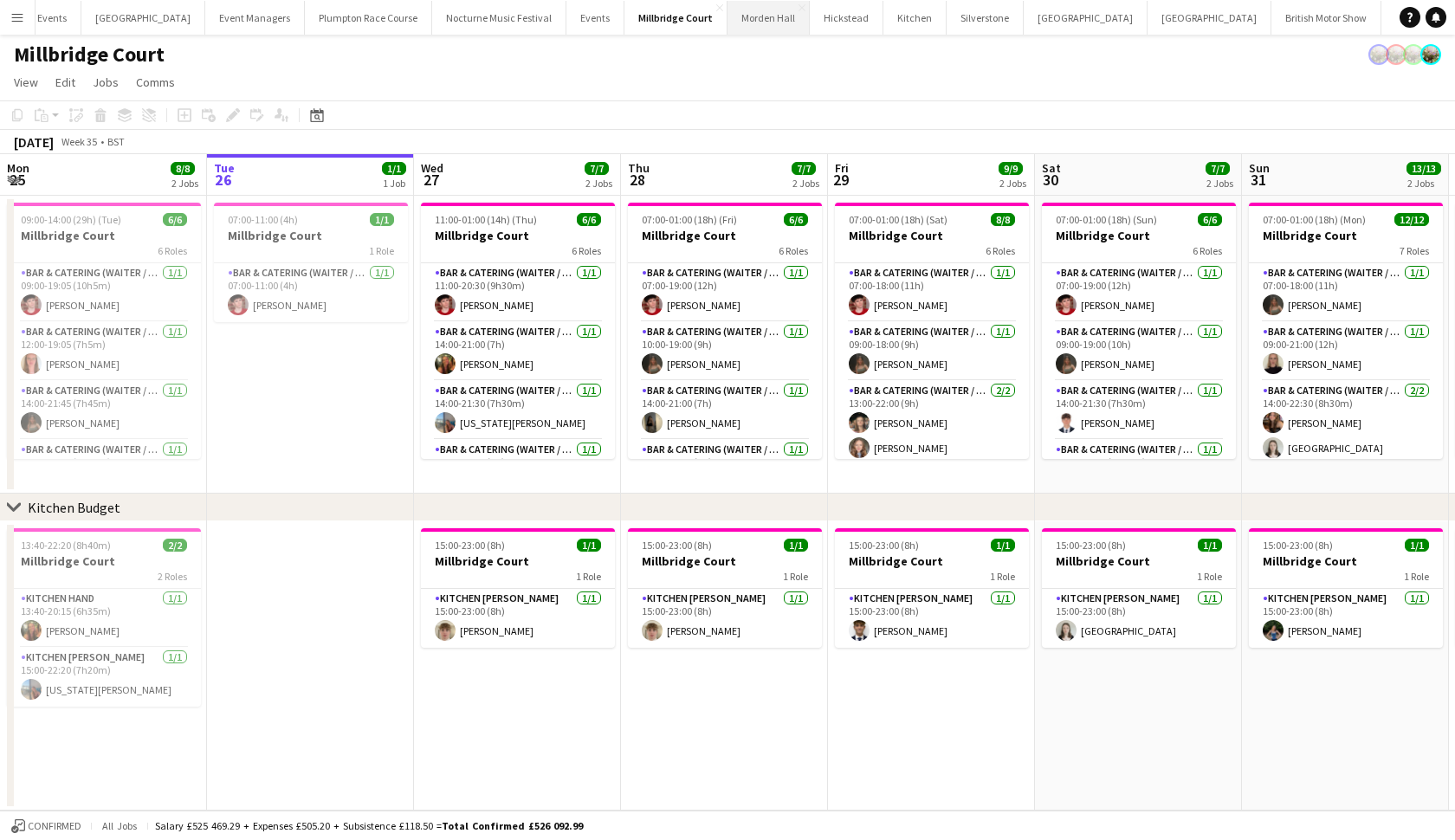
scroll to position [0, 49]
click at [1383, 24] on button "KKHQ Close" at bounding box center [1410, 18] width 55 height 34
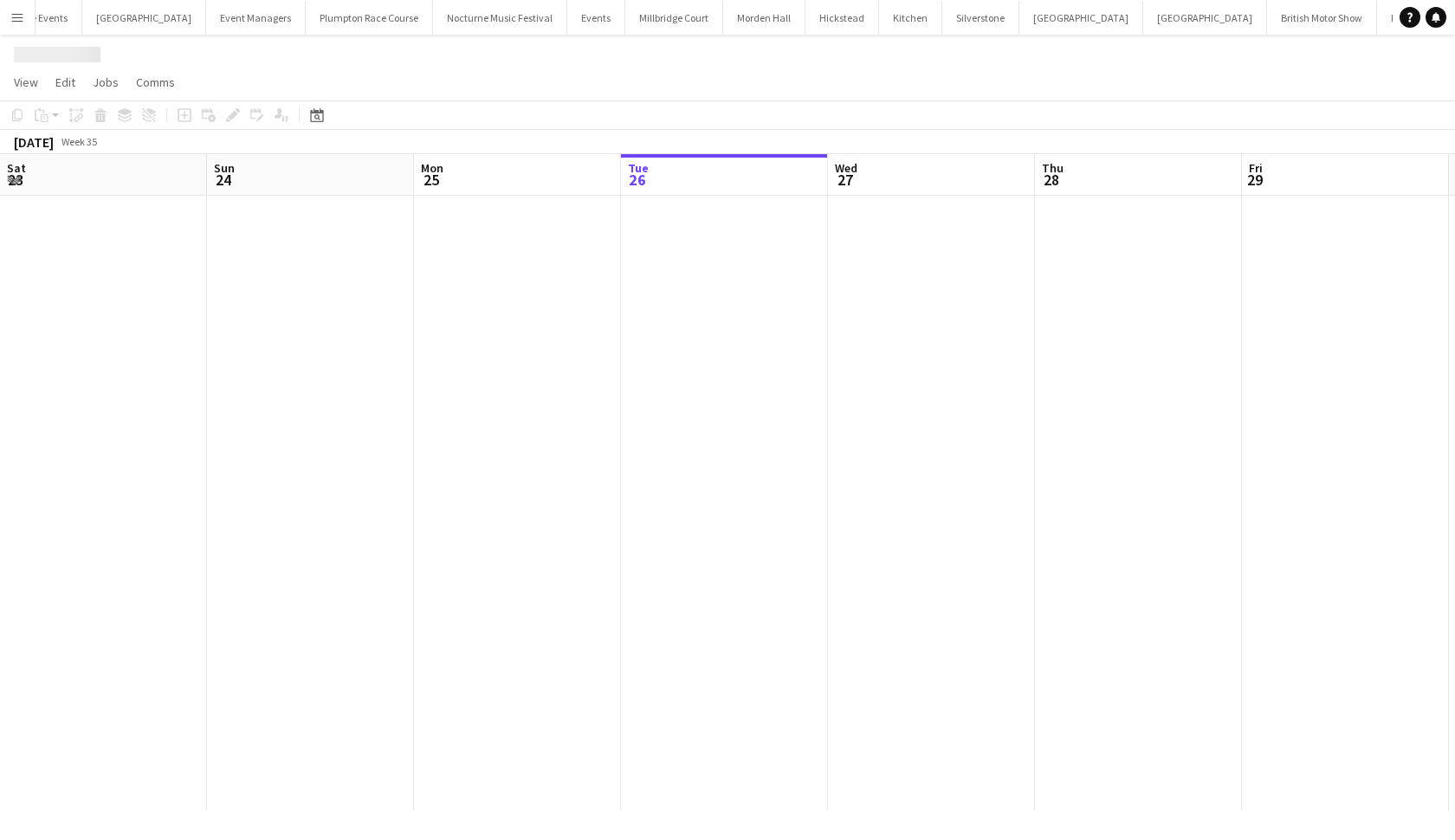
scroll to position [0, 414]
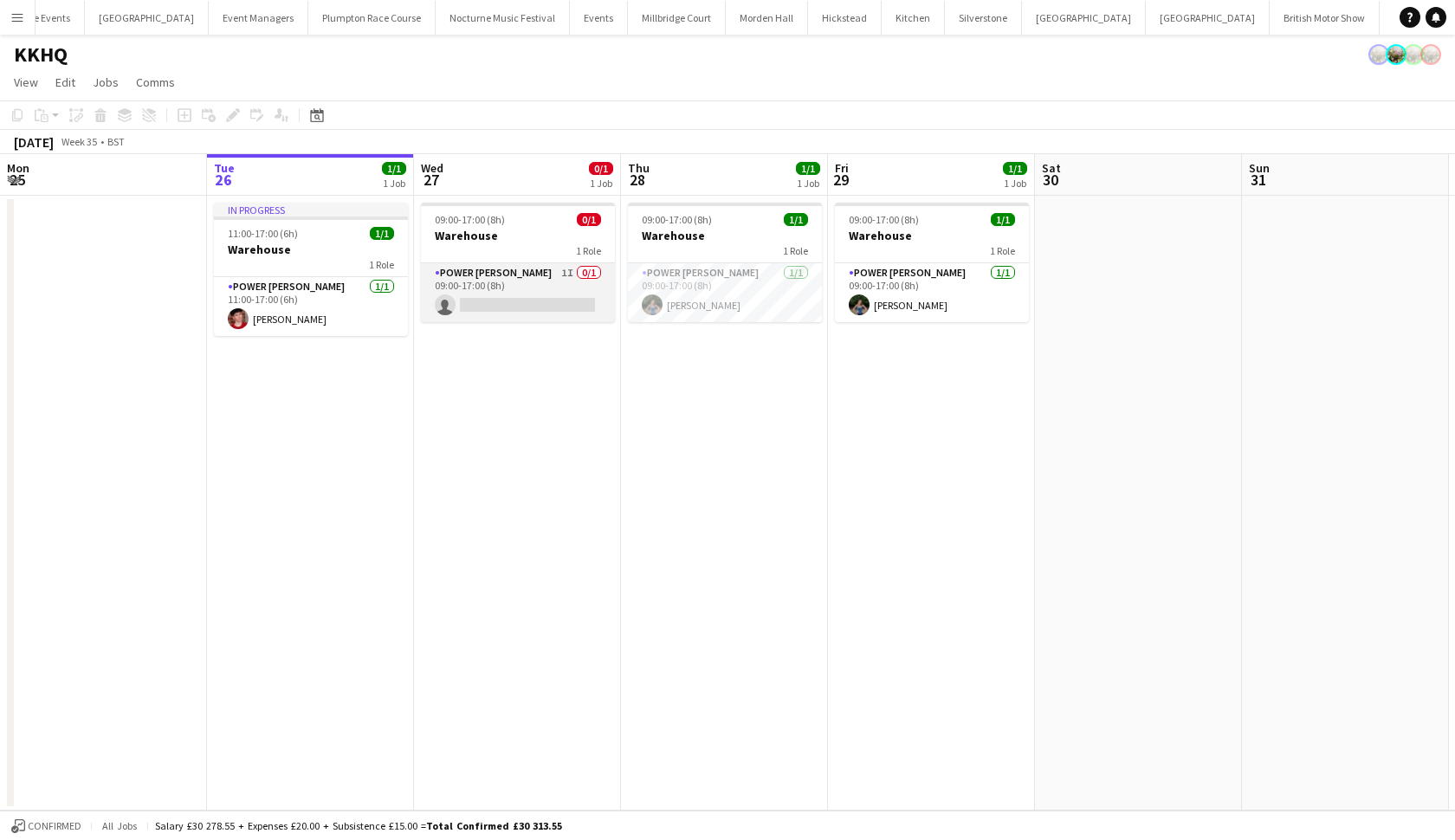
click at [526, 277] on app-card-role "Power Porter 1I 0/1 09:00-17:00 (8h) single-neutral-actions" at bounding box center [518, 293] width 194 height 59
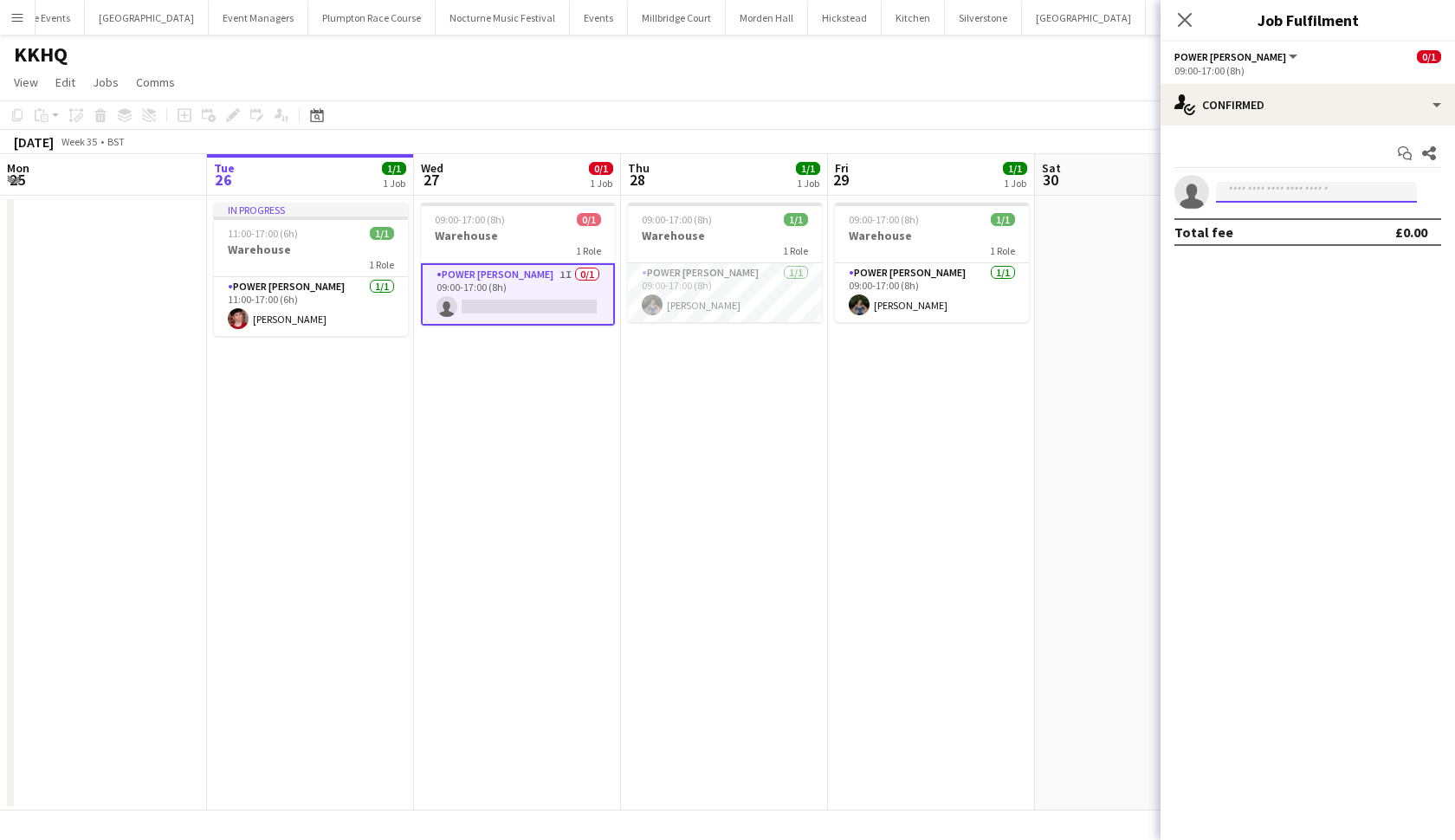
click at [1288, 191] on input at bounding box center [1316, 192] width 201 height 21
click at [648, 16] on button "Millbridge Court Close" at bounding box center [677, 18] width 98 height 34
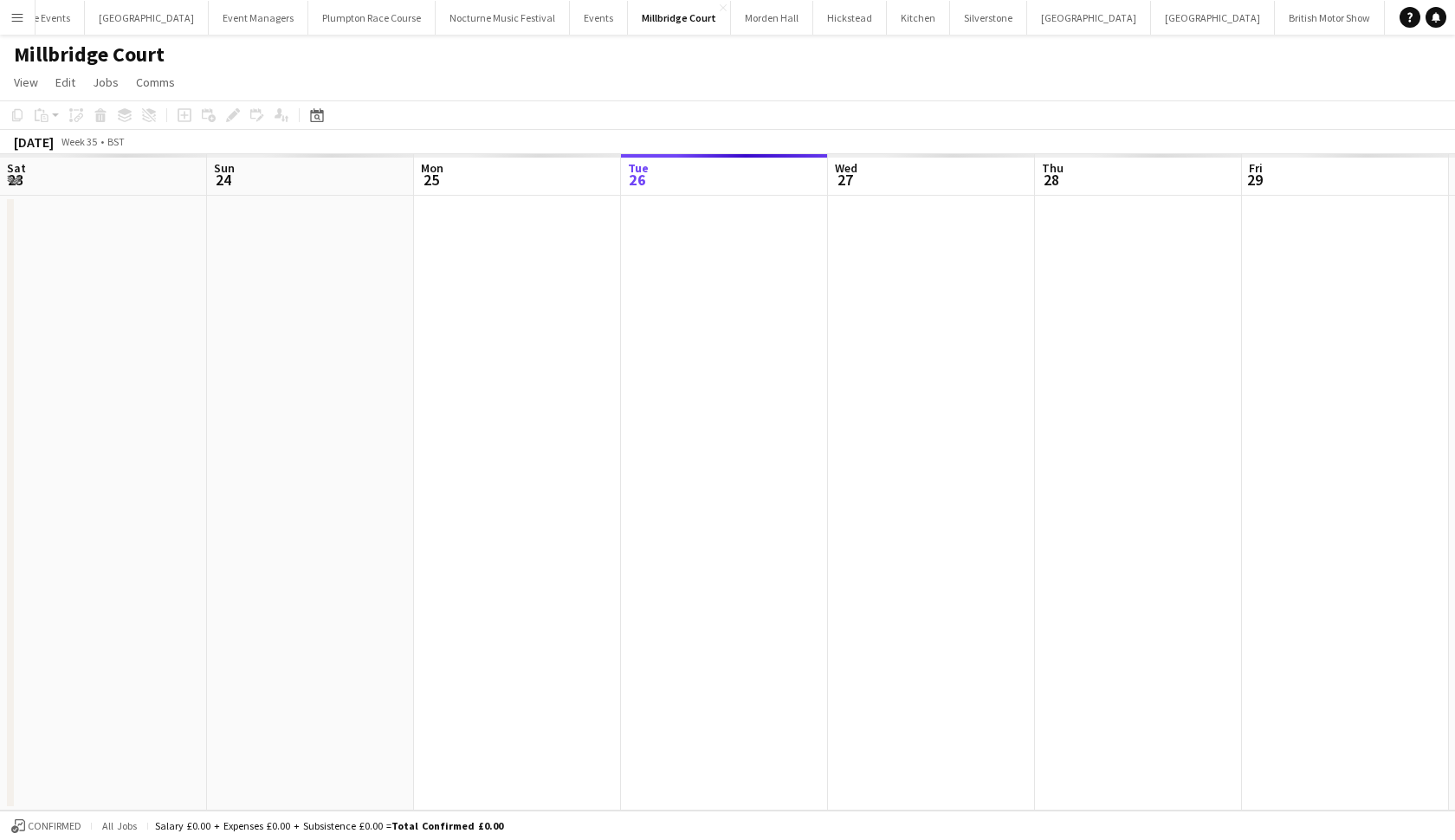
scroll to position [0, 414]
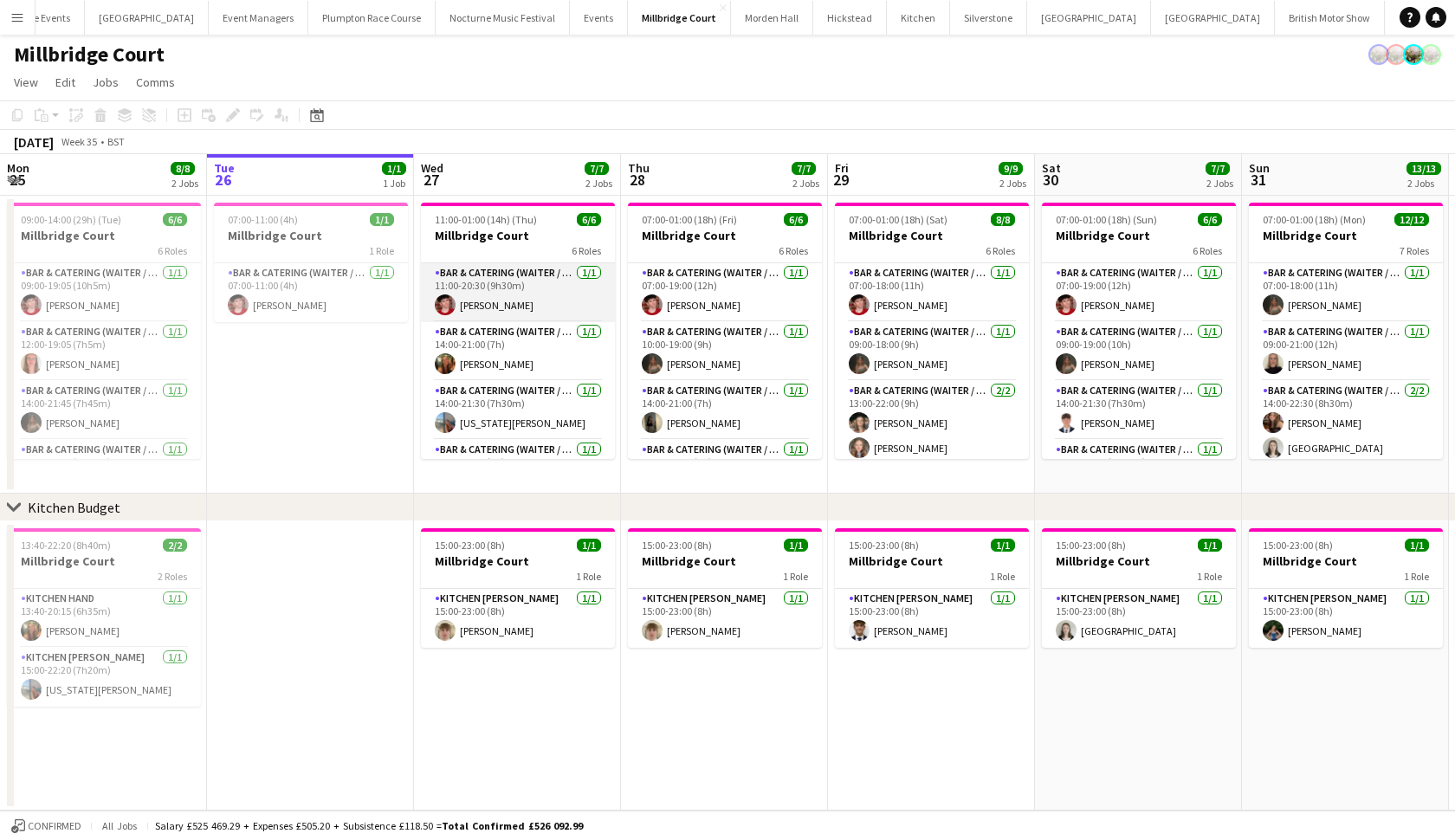
click at [513, 306] on app-card-role "Bar & Catering (Waiter / waitress) 1/1 11:00-20:30 (9h30m) Jonnie Saunders" at bounding box center [518, 293] width 194 height 59
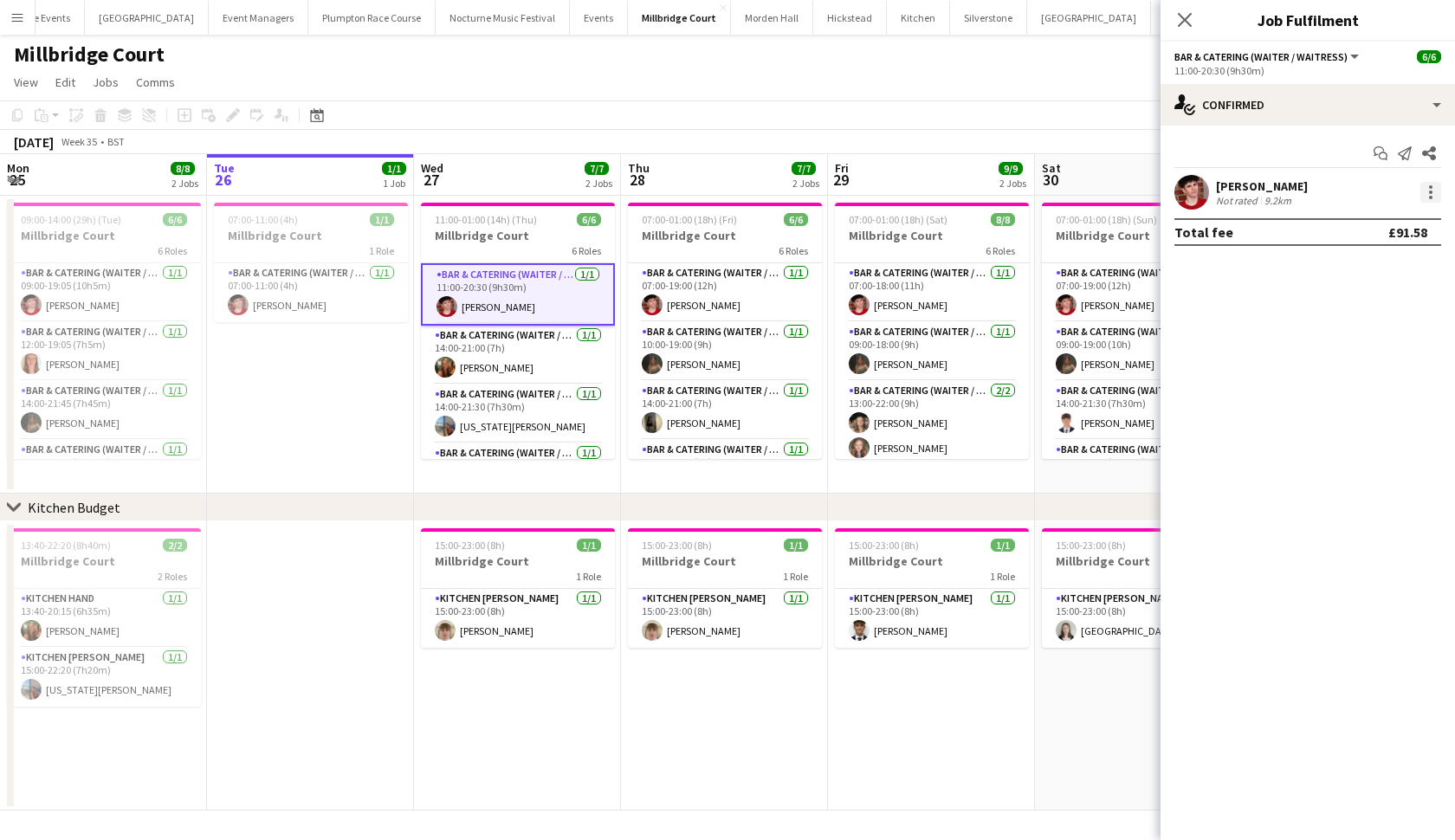
click at [1435, 190] on div at bounding box center [1431, 192] width 21 height 21
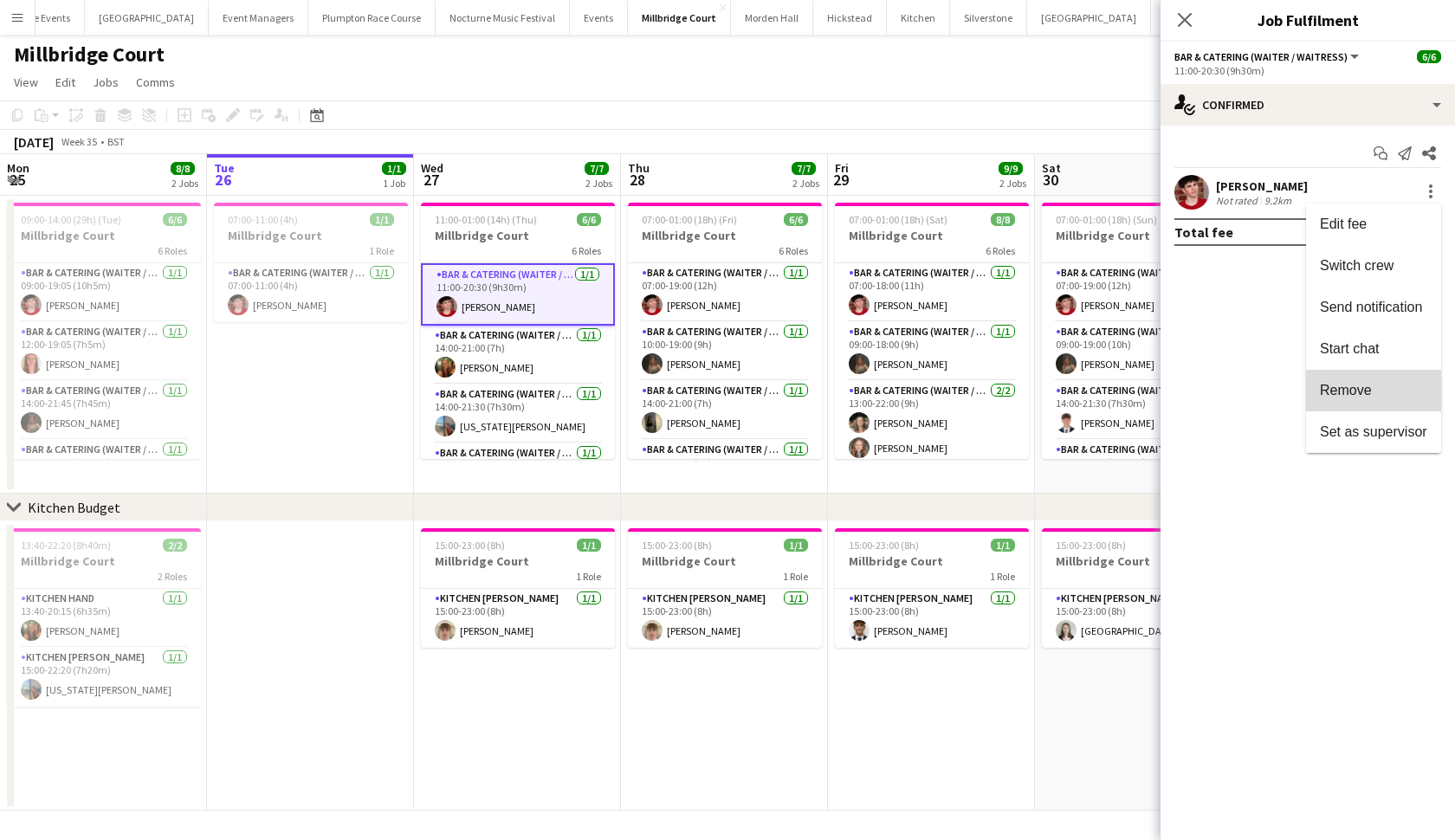
click at [1388, 387] on span "Remove" at bounding box center [1373, 391] width 107 height 15
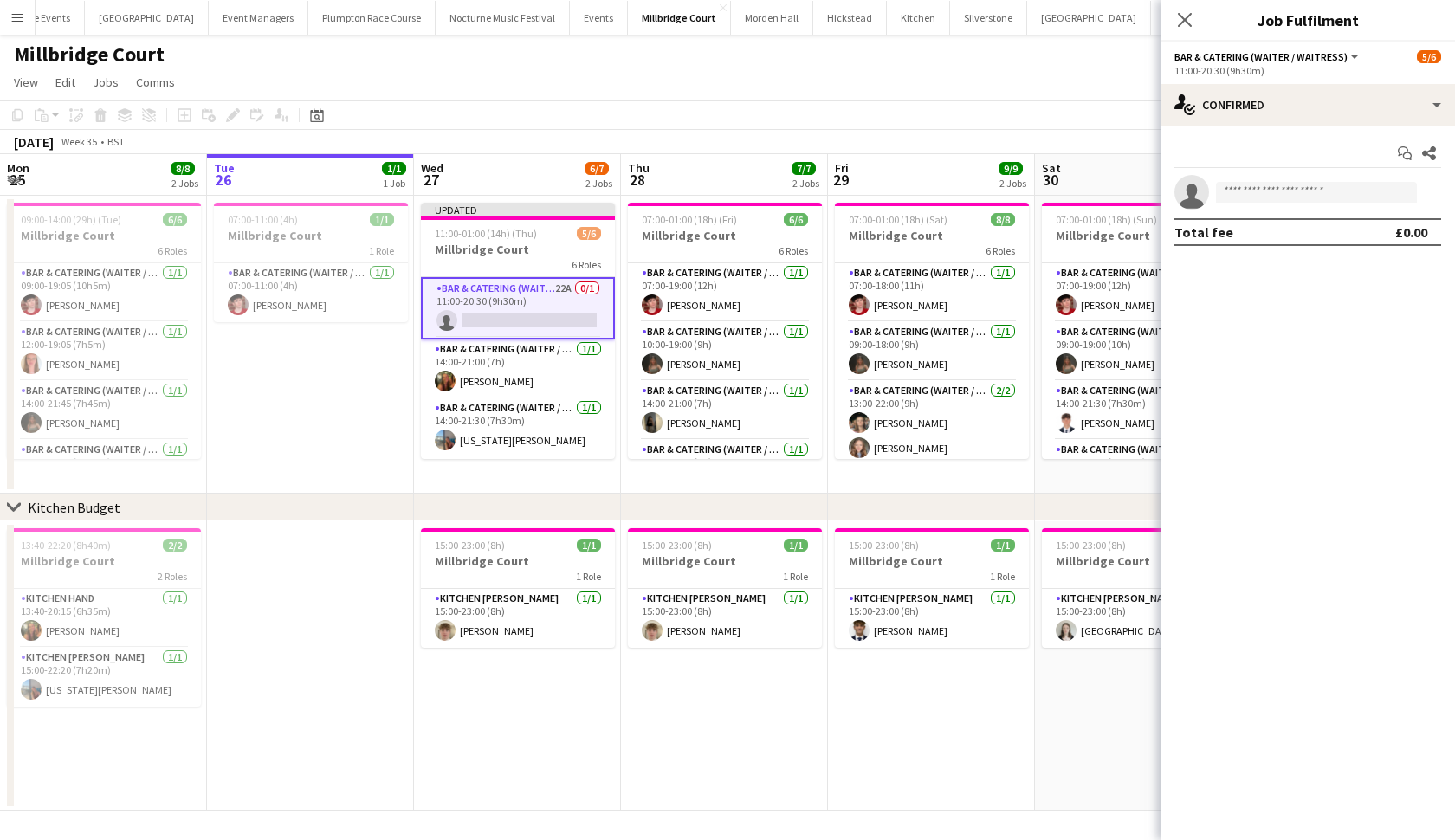
click at [1056, 70] on app-page-menu "View Day view expanded Day view collapsed Month view Date picker Jump to today …" at bounding box center [727, 84] width 1455 height 33
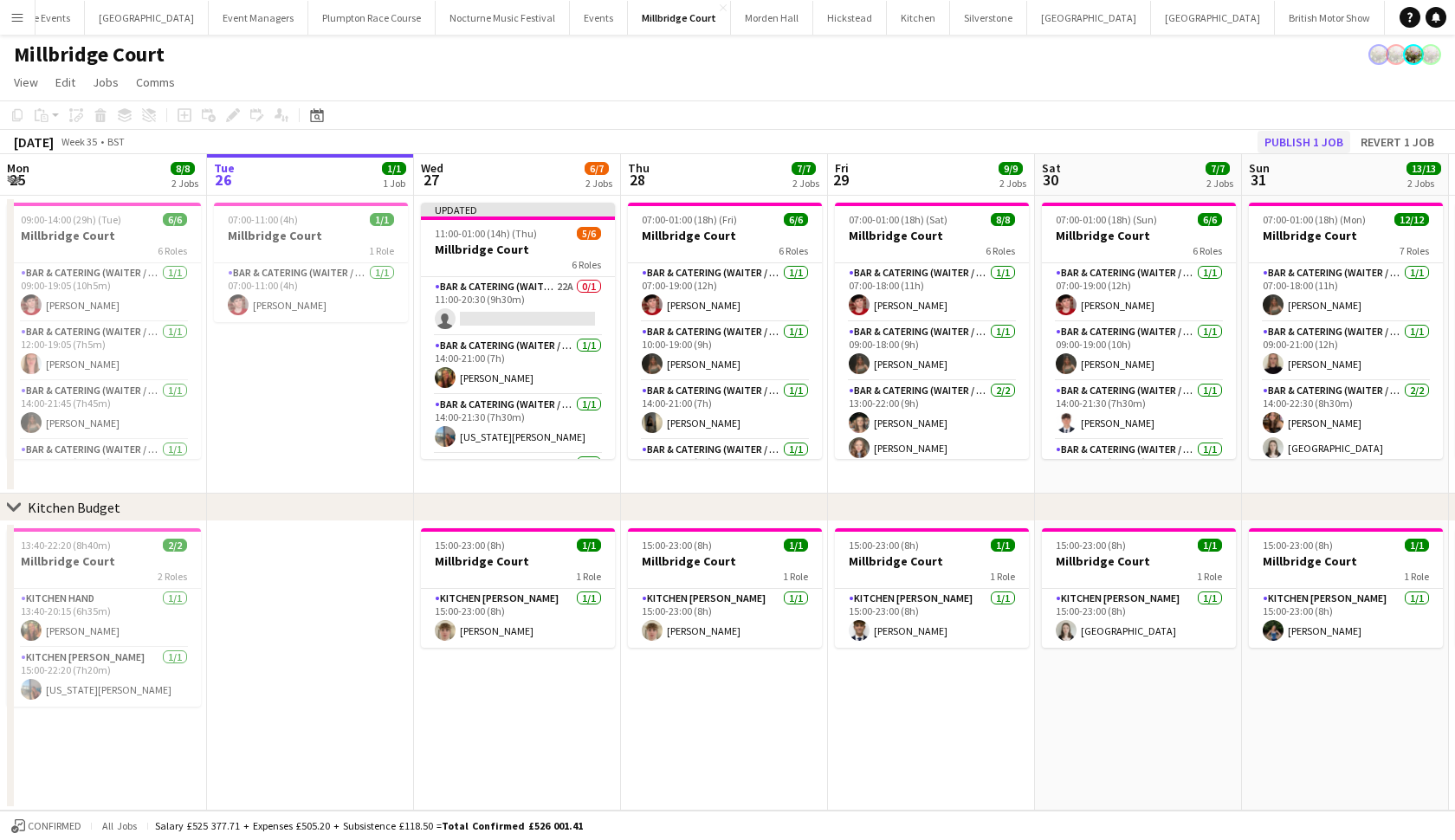
click at [1330, 142] on button "Publish 1 job" at bounding box center [1305, 143] width 93 height 23
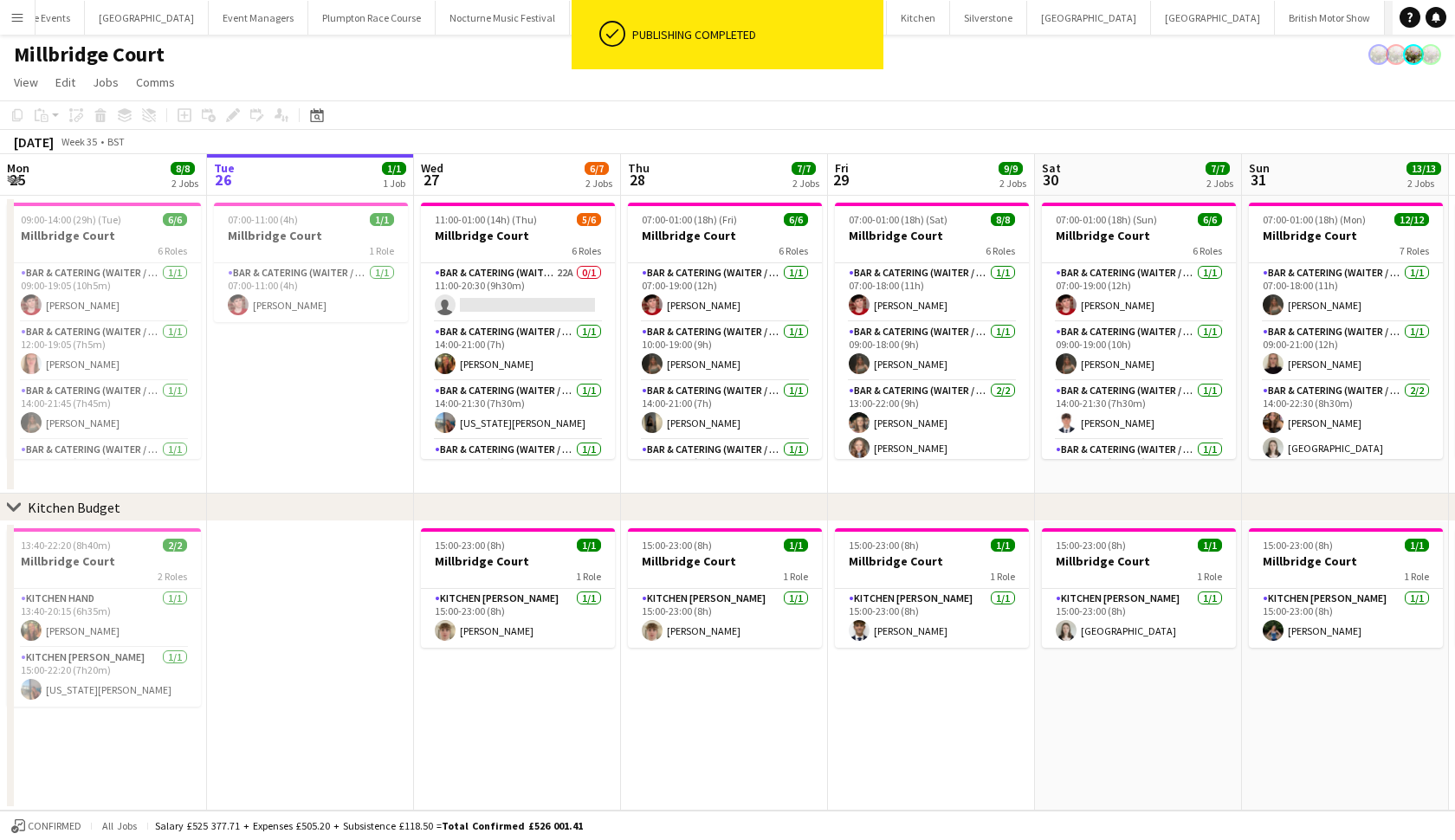
click at [1386, 23] on button "KKHQ Close" at bounding box center [1413, 18] width 55 height 34
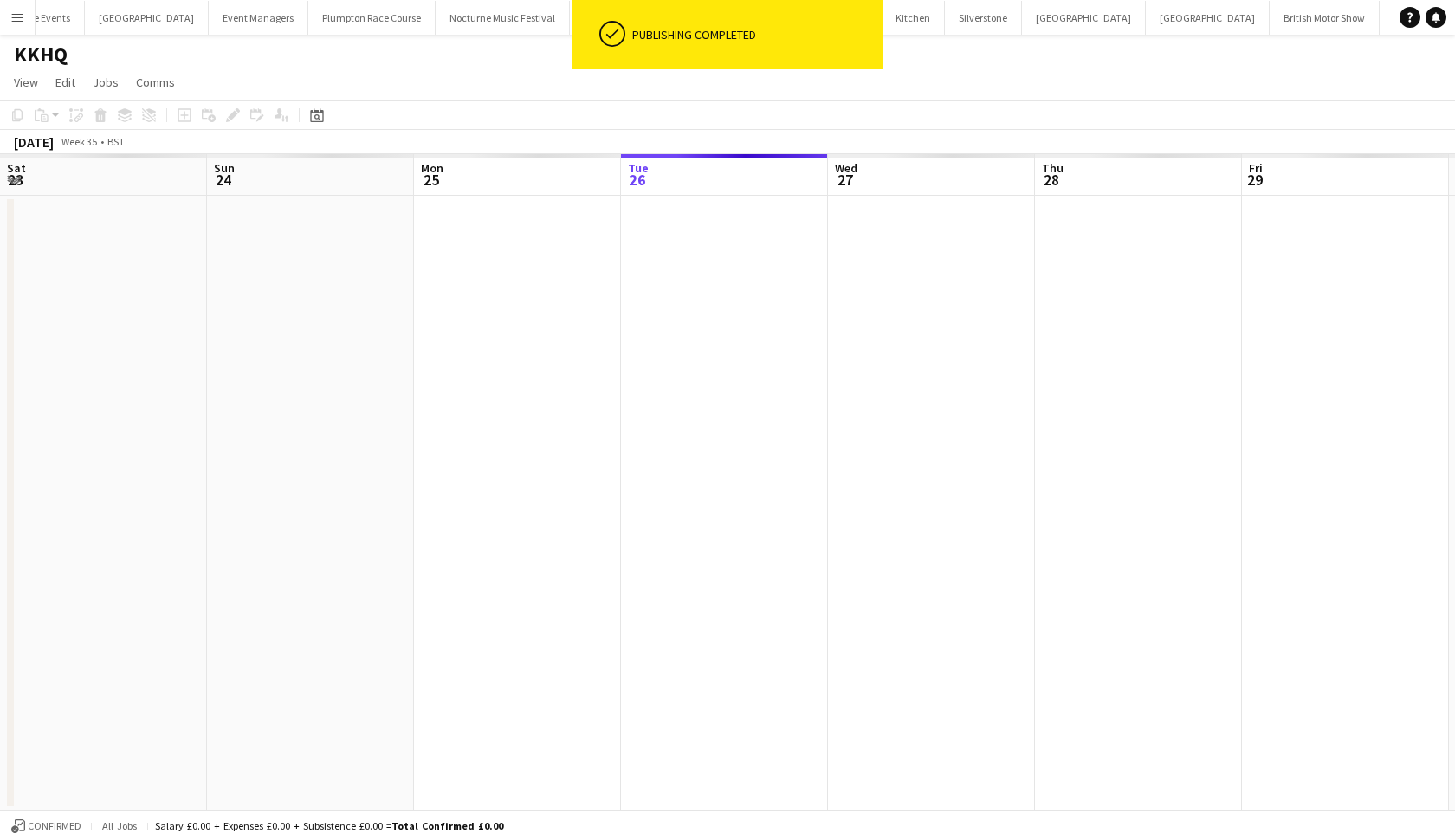
scroll to position [0, 414]
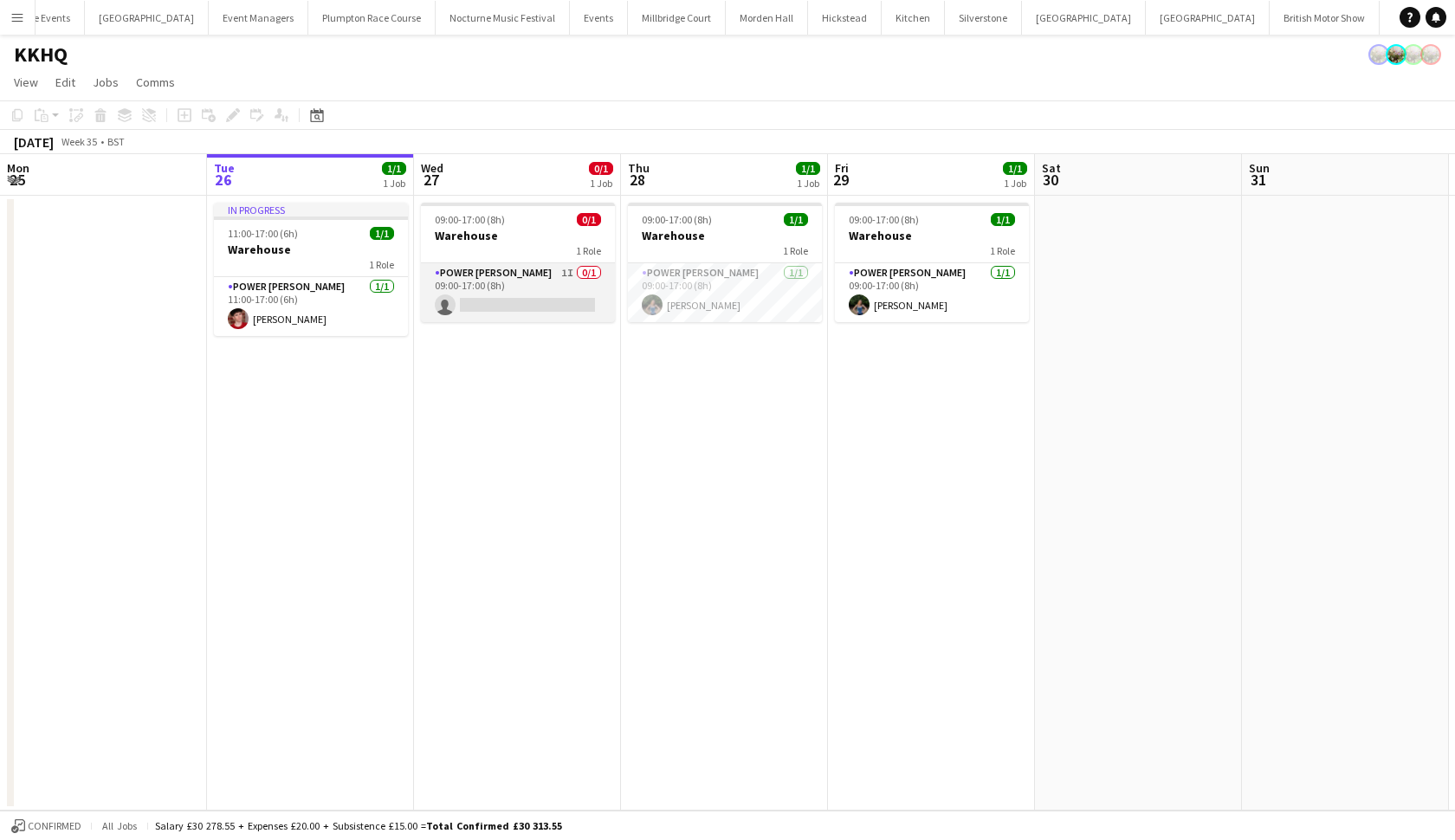
click at [575, 279] on app-card-role "Power Porter 1I 0/1 09:00-17:00 (8h) single-neutral-actions" at bounding box center [518, 293] width 194 height 59
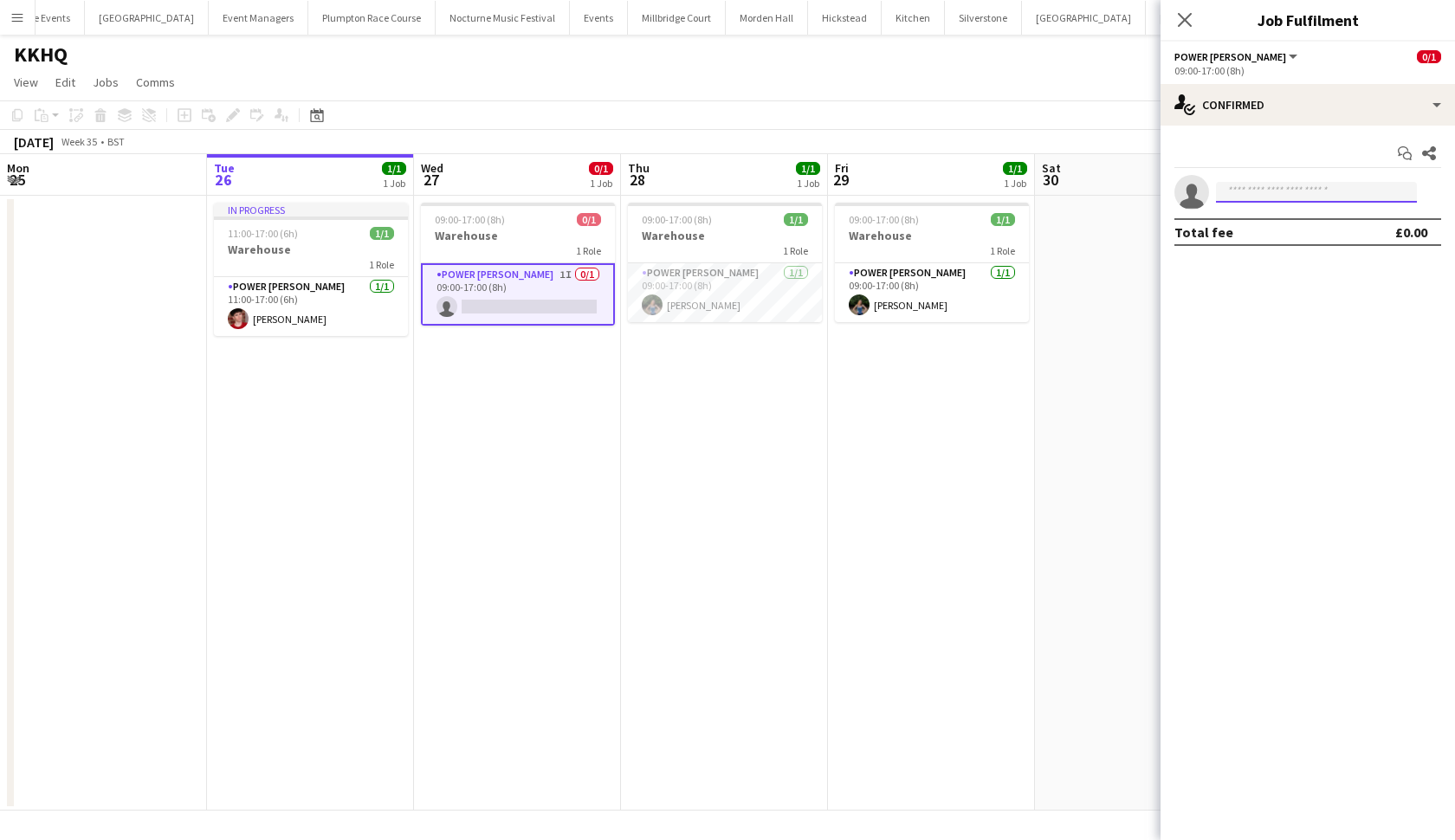
click at [1263, 188] on input at bounding box center [1316, 192] width 201 height 21
type input "****"
drag, startPoint x: 1265, startPoint y: 220, endPoint x: 1310, endPoint y: 216, distance: 45.2
click at [1310, 216] on span "[PERSON_NAME]" at bounding box center [1279, 217] width 100 height 14
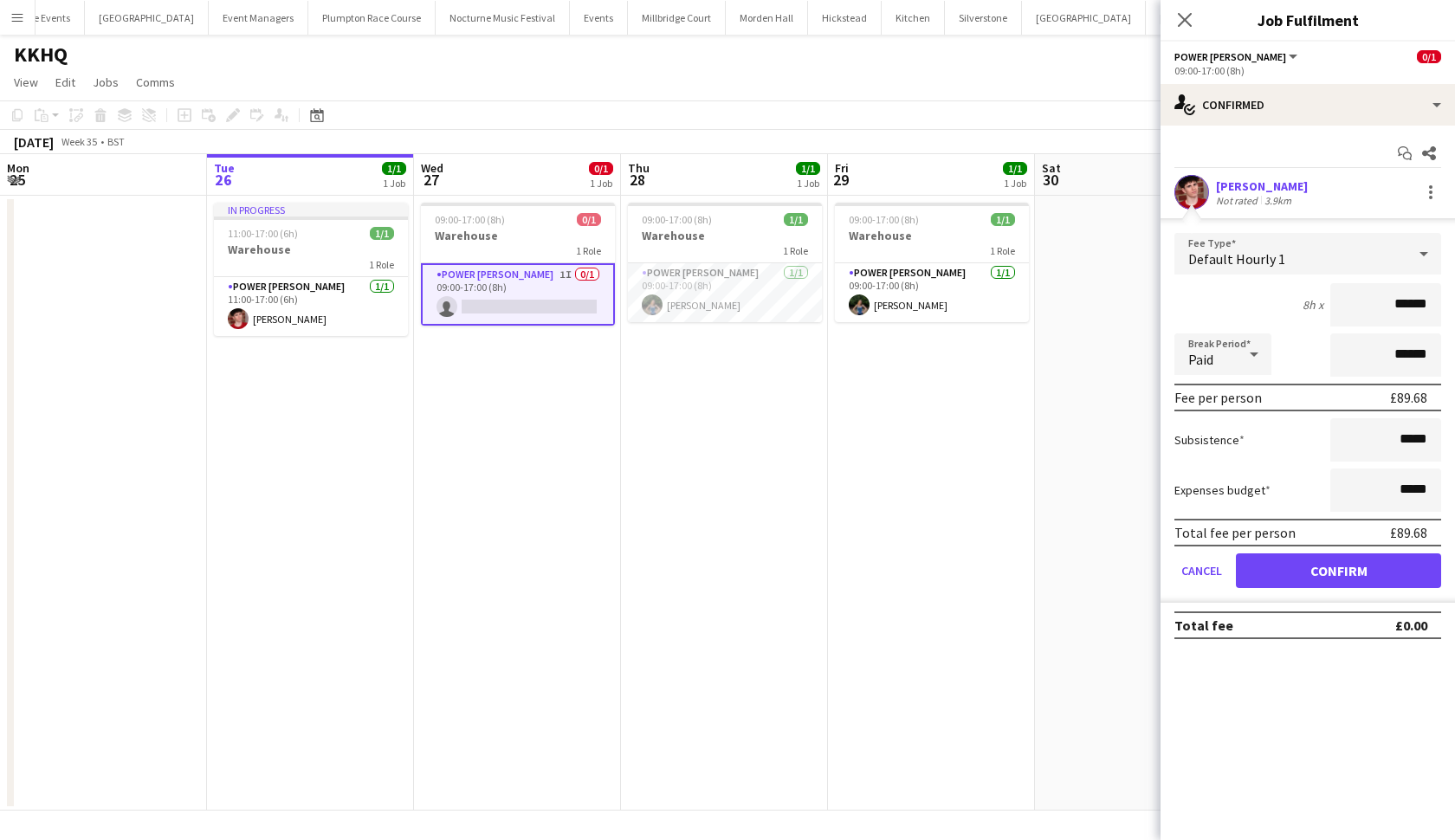
click at [1337, 582] on button "Confirm" at bounding box center [1339, 571] width 205 height 34
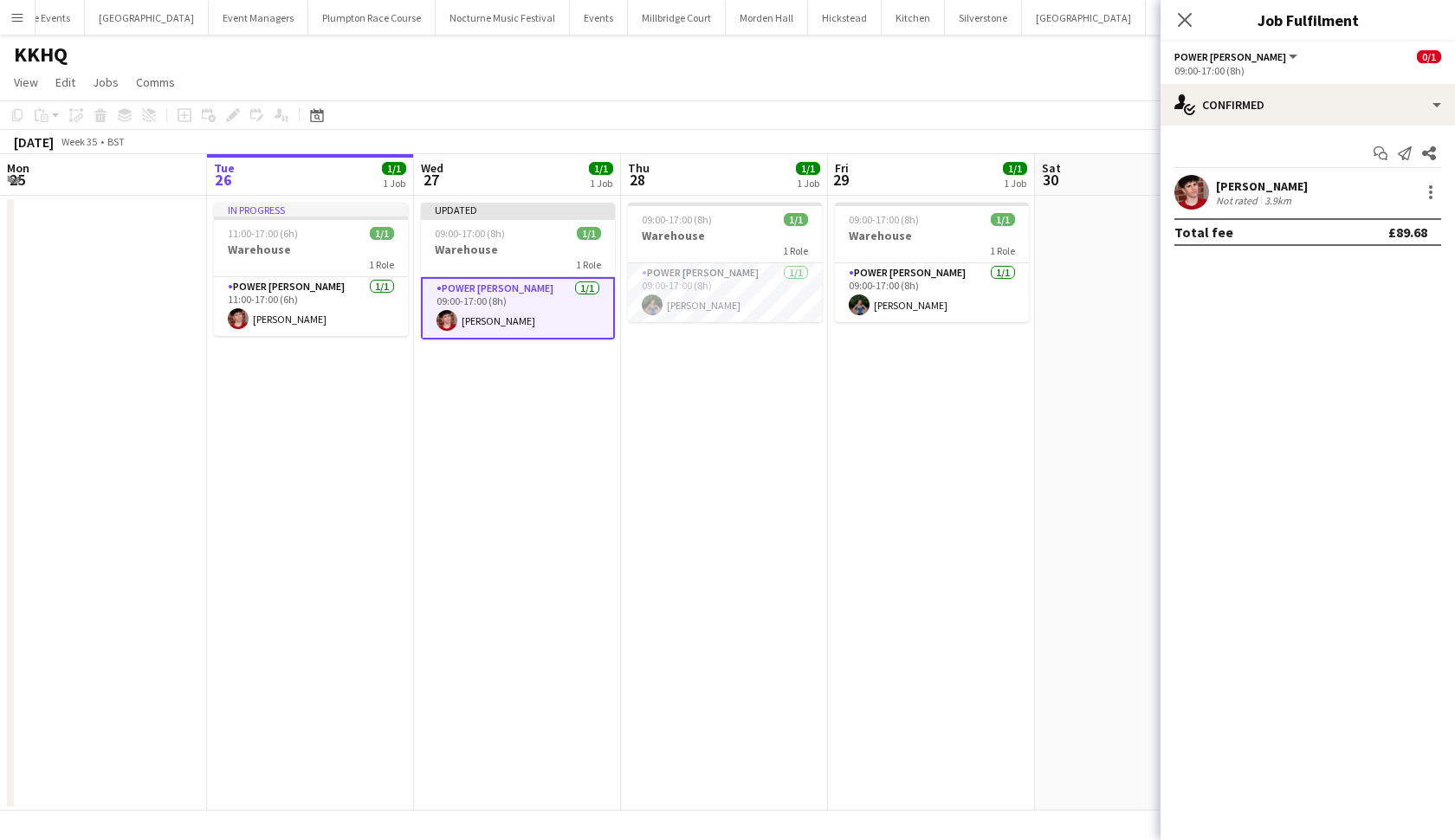
click at [944, 455] on app-date-cell "09:00-17:00 (8h) 1/1 Warehouse 1 Role Power Porter 1/1 09:00-17:00 (8h) Violet …" at bounding box center [931, 503] width 207 height 615
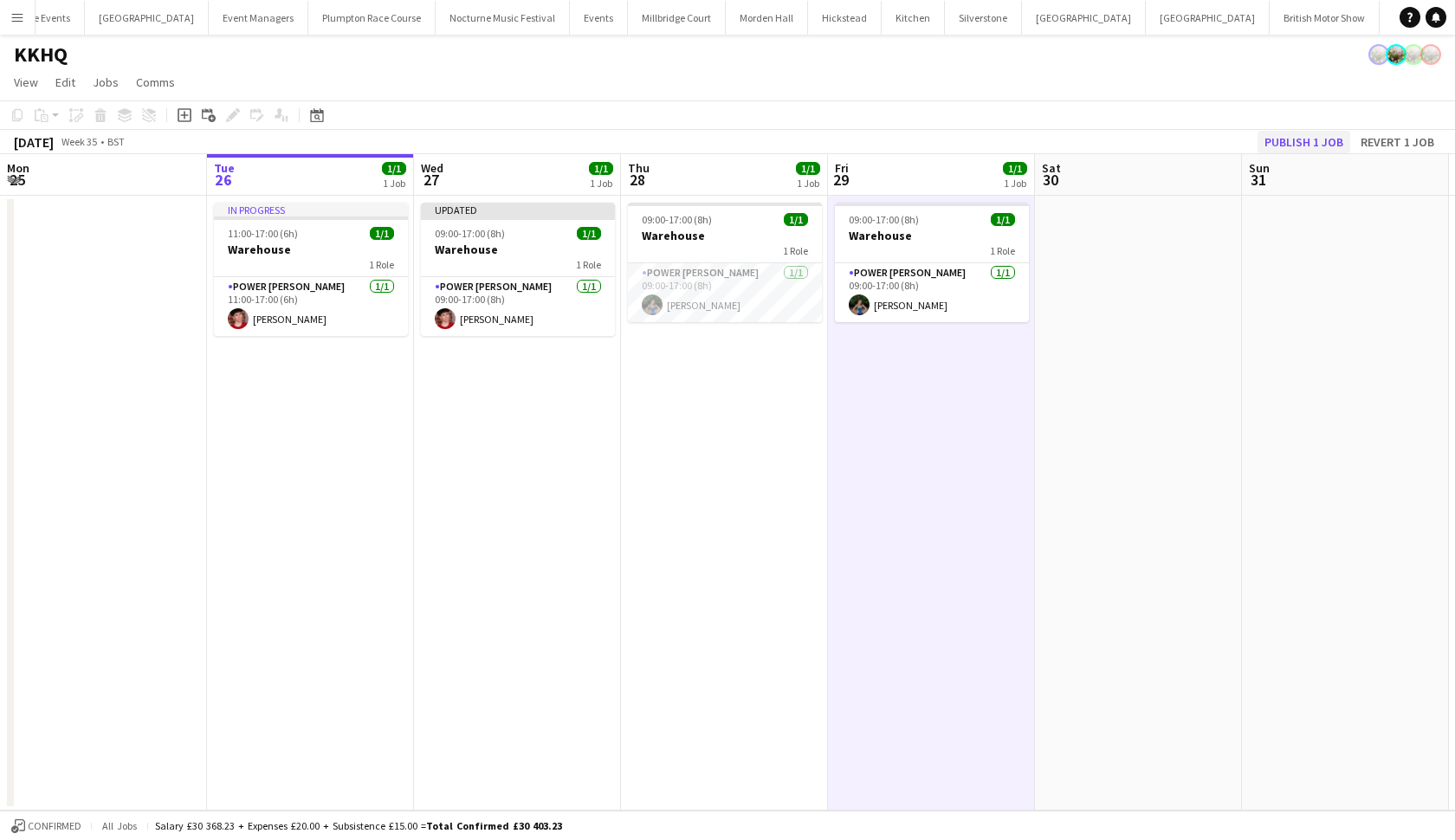
click at [1321, 143] on button "Publish 1 job" at bounding box center [1305, 143] width 93 height 23
click at [739, 279] on app-card-role "Power Porter 1/1 09:00-17:00 (8h) Violet Beaumont" at bounding box center [725, 293] width 194 height 59
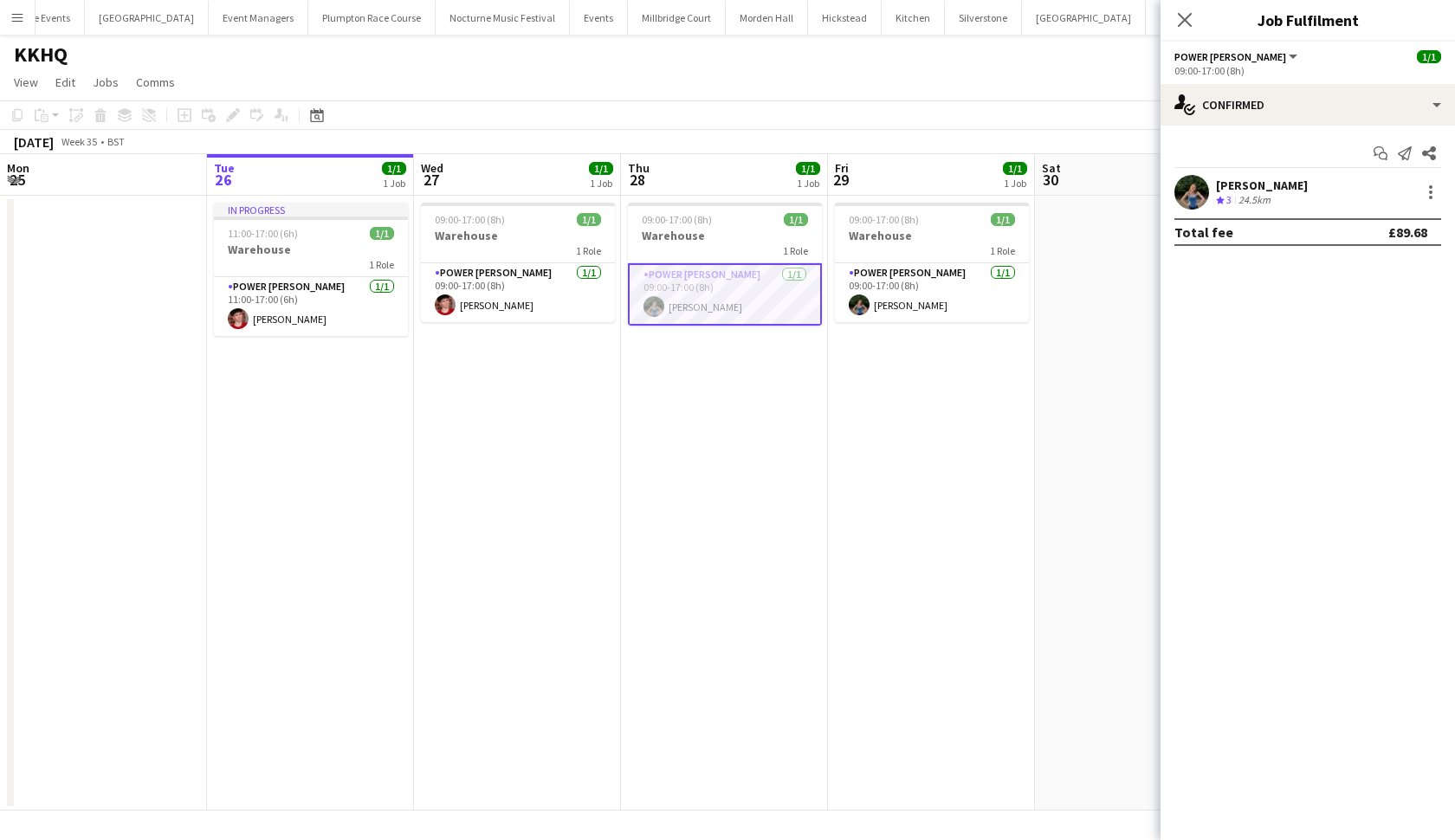
click at [1439, 181] on div "Violet Beaumont Crew rating 3 24.5km" at bounding box center [1309, 192] width 295 height 34
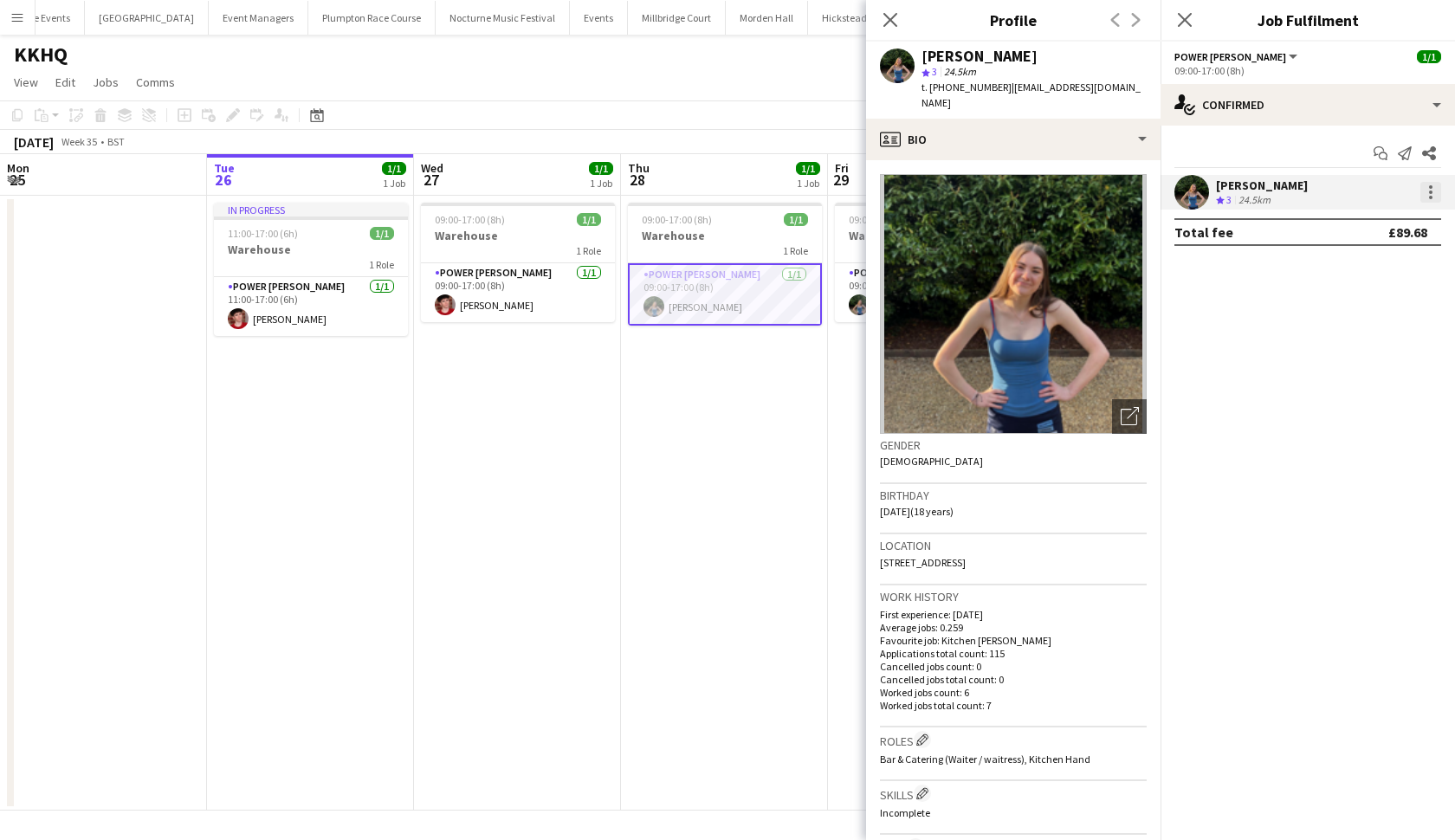
click at [1436, 186] on div at bounding box center [1431, 192] width 21 height 21
click at [738, 461] on div at bounding box center [727, 420] width 1455 height 840
click at [738, 461] on app-date-cell "09:00-17:00 (8h) 1/1 Warehouse 1 Role Power Porter 1/1 09:00-17:00 (8h) Violet …" at bounding box center [725, 503] width 207 height 615
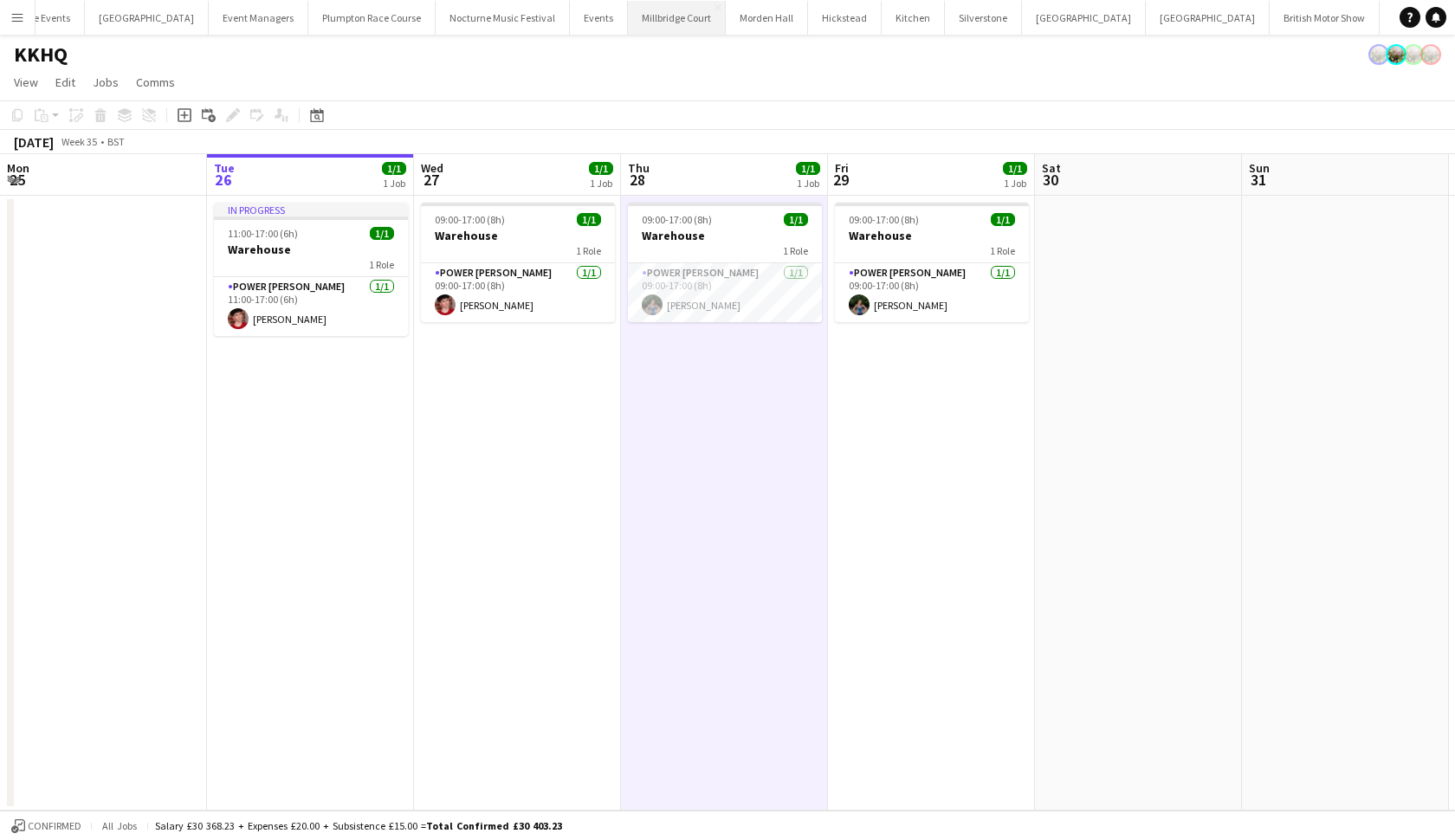
click at [628, 4] on button "Millbridge Court Close" at bounding box center [677, 18] width 98 height 34
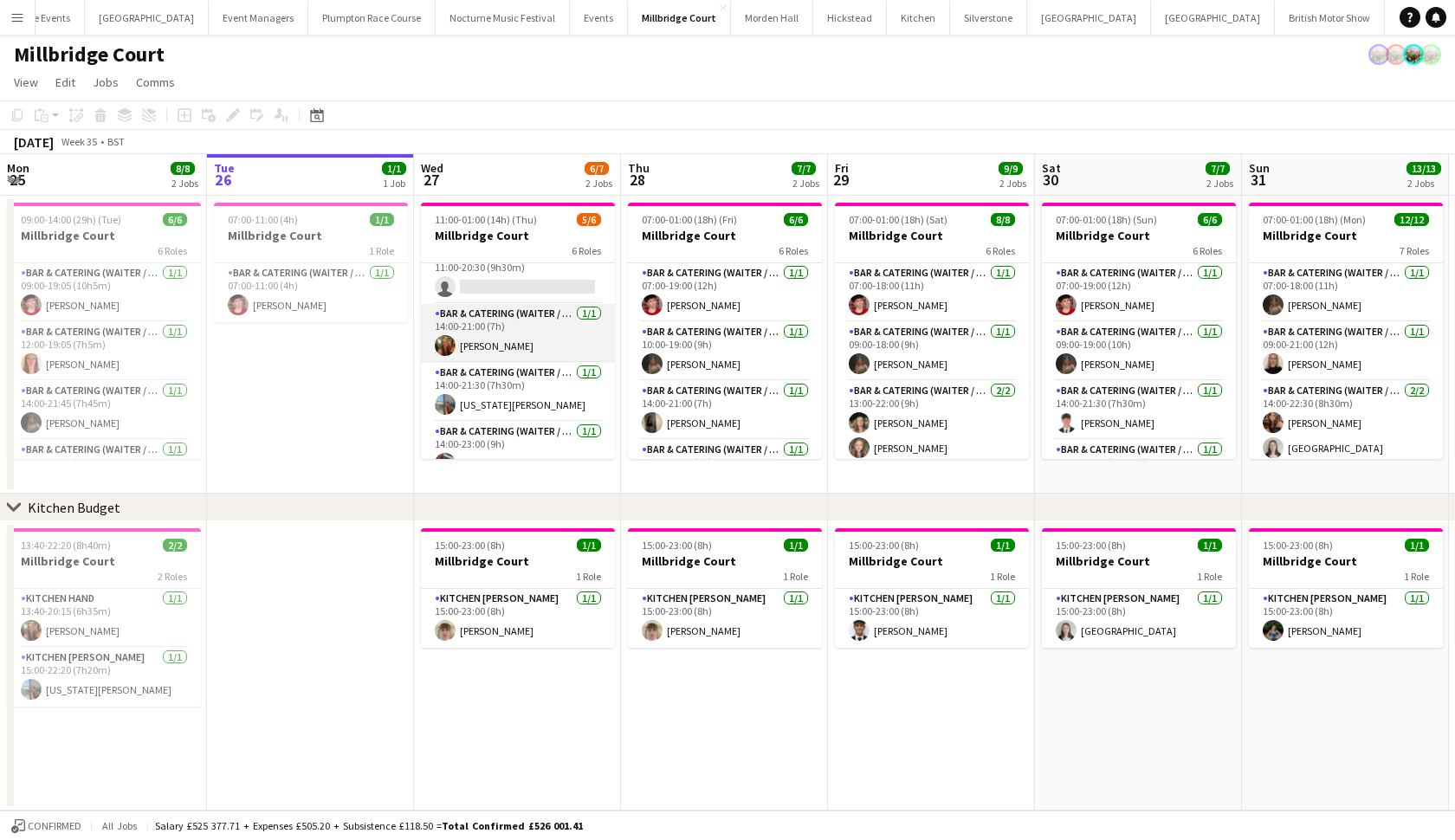
scroll to position [20, 0]
click at [556, 357] on app-card-role "Bar & Catering (Waiter / waitress) 1/1 14:00-21:00 (7h) Emily Reed" at bounding box center [518, 332] width 194 height 59
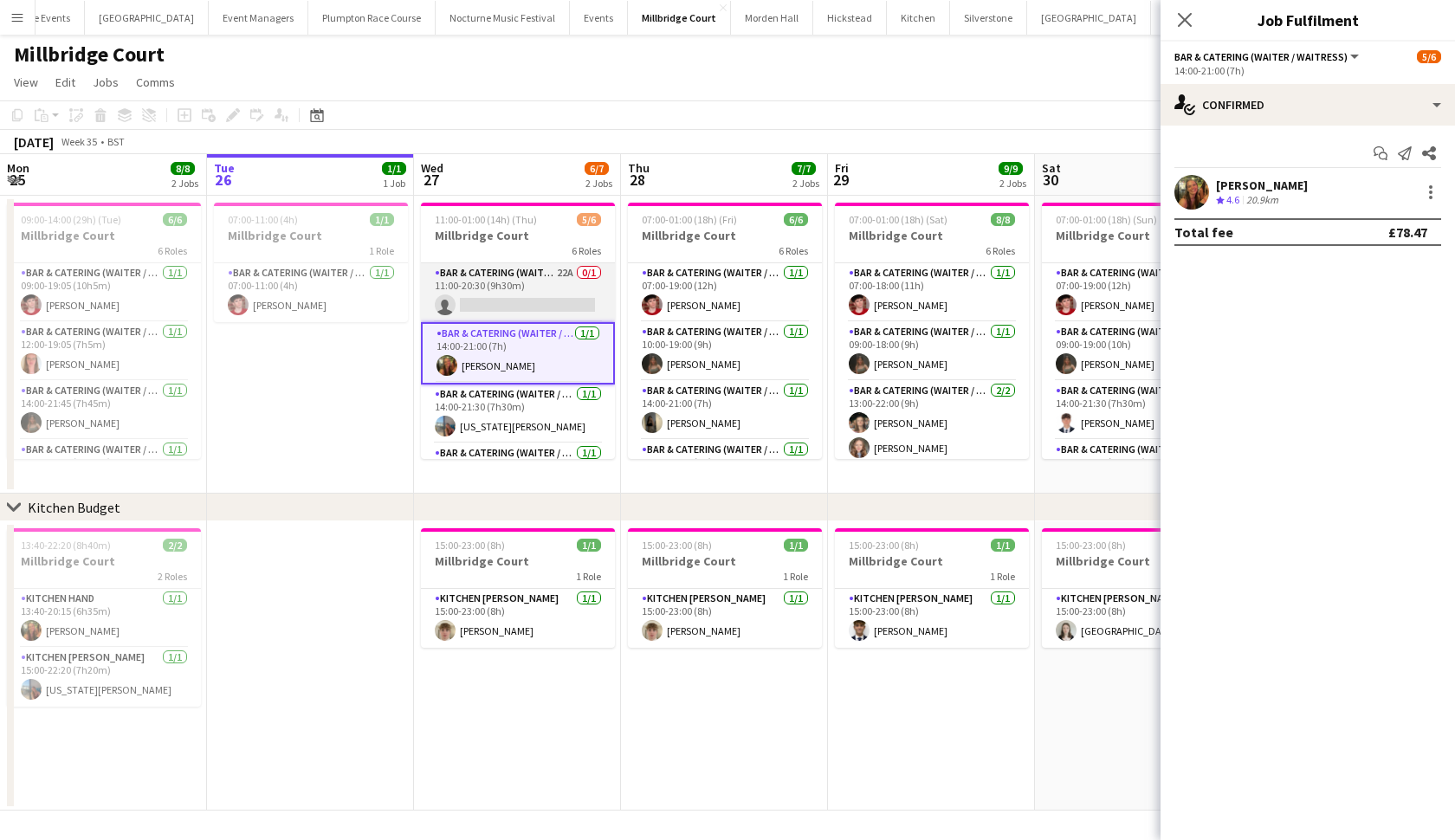
scroll to position [0, 0]
click at [532, 290] on app-card-role "Bar & Catering (Waiter / waitress) 22A 0/1 11:00-20:30 (9h30m) single-neutral-a…" at bounding box center [518, 293] width 194 height 59
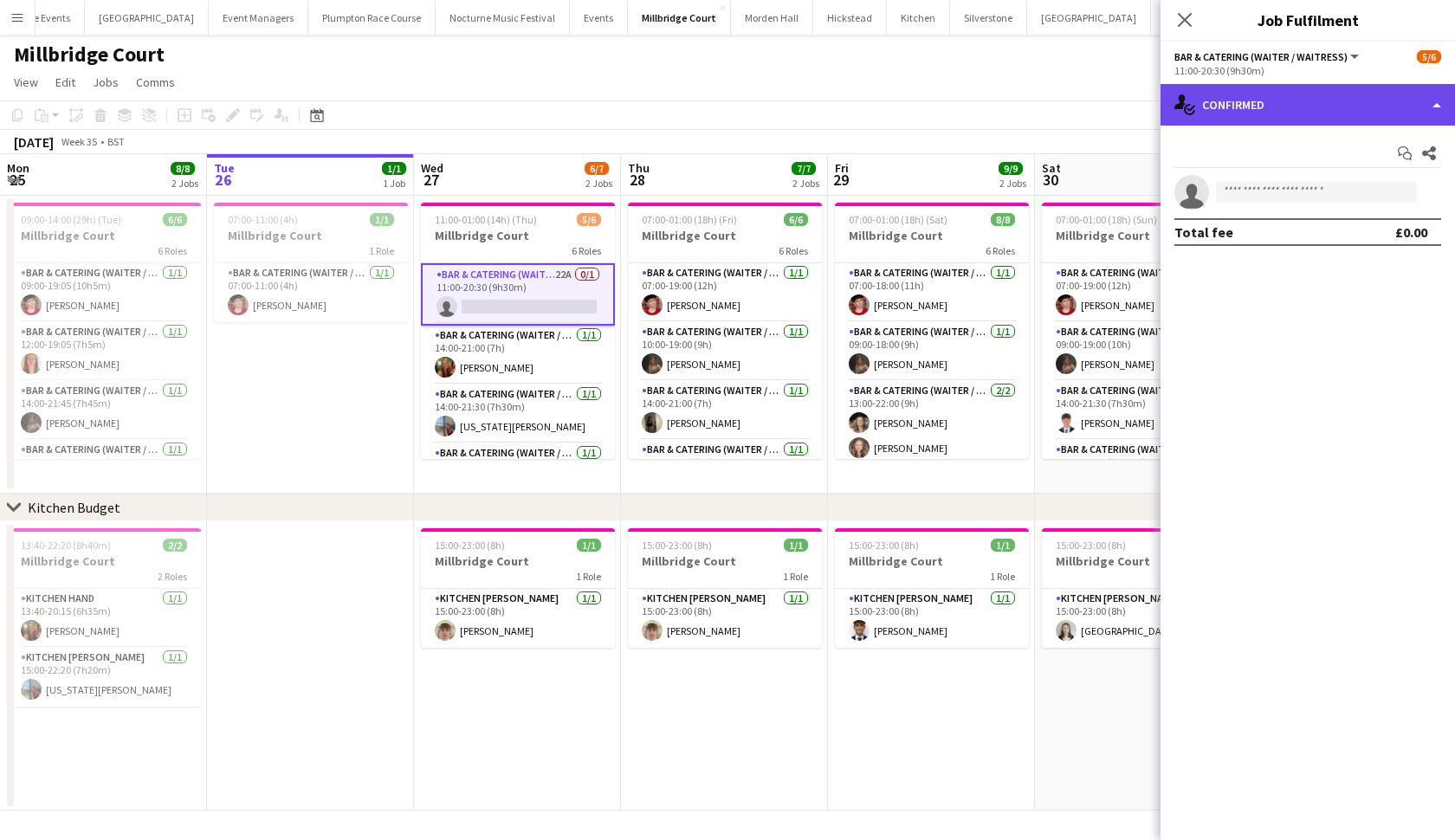
click at [1231, 113] on div "single-neutral-actions-check-2 Confirmed" at bounding box center [1309, 105] width 295 height 42
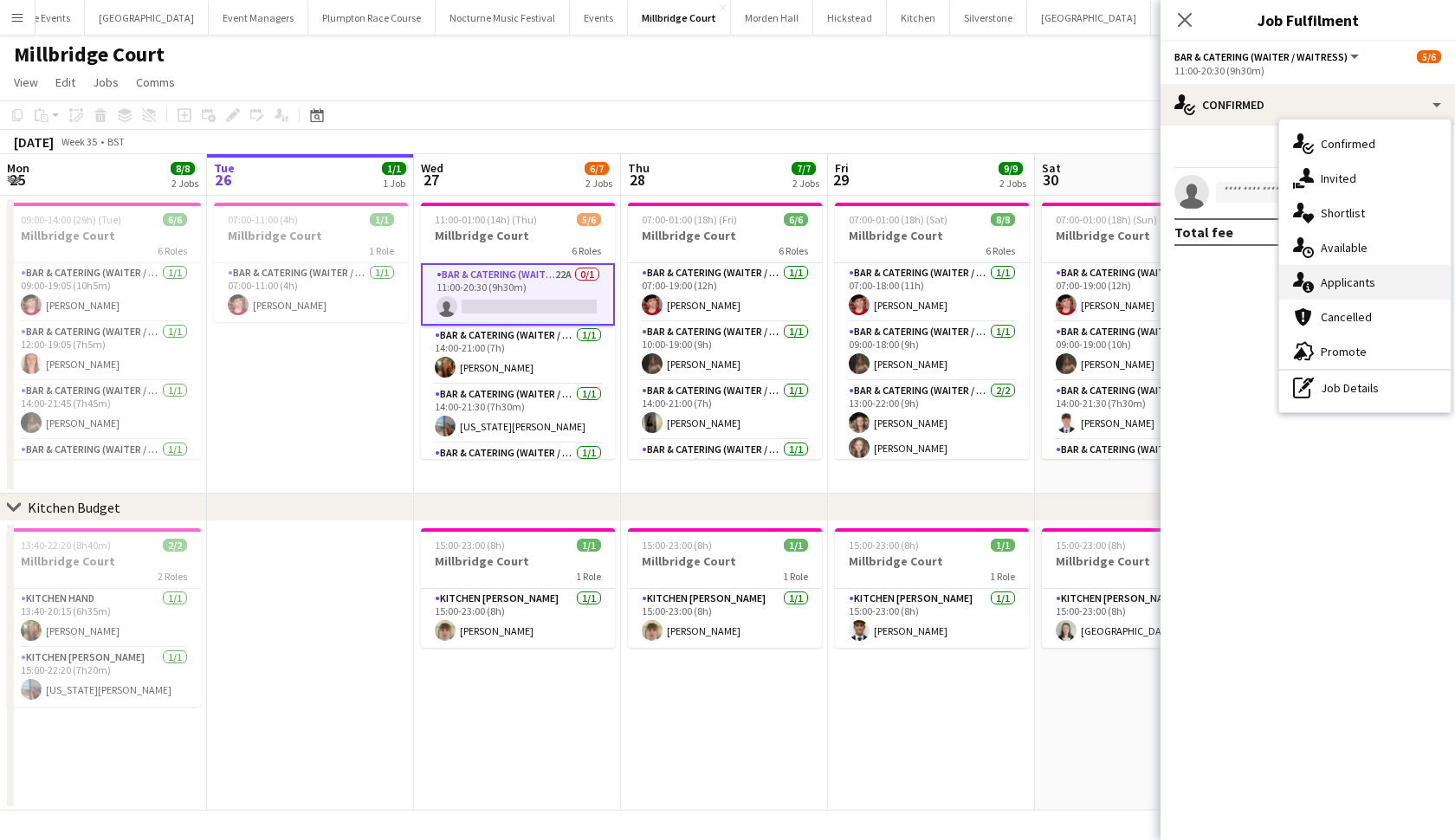
click at [1330, 284] on div "single-neutral-actions-information Applicants" at bounding box center [1365, 282] width 171 height 34
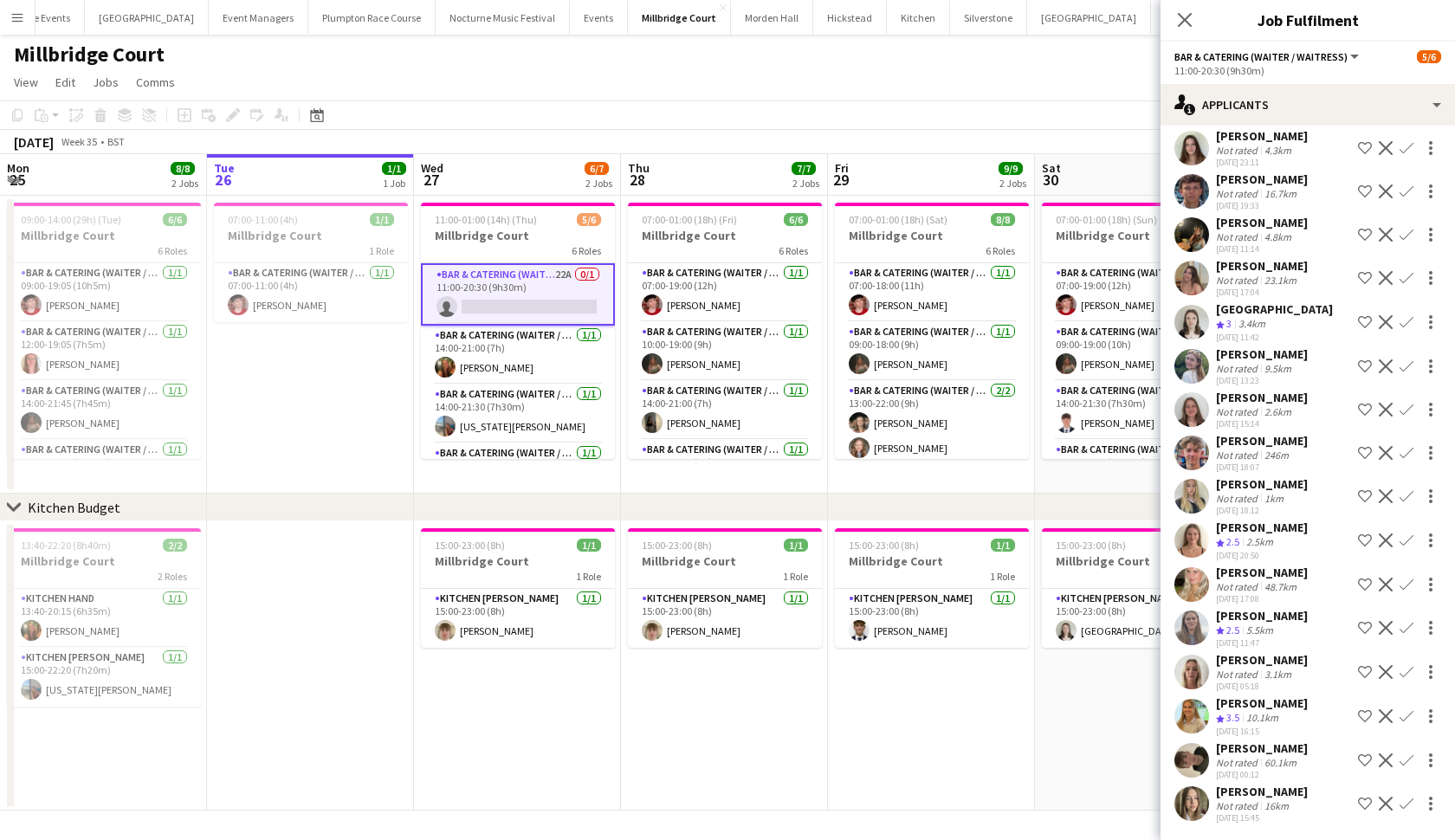
scroll to position [213, 0]
click at [1198, 628] on app-user-avatar at bounding box center [1192, 628] width 34 height 34
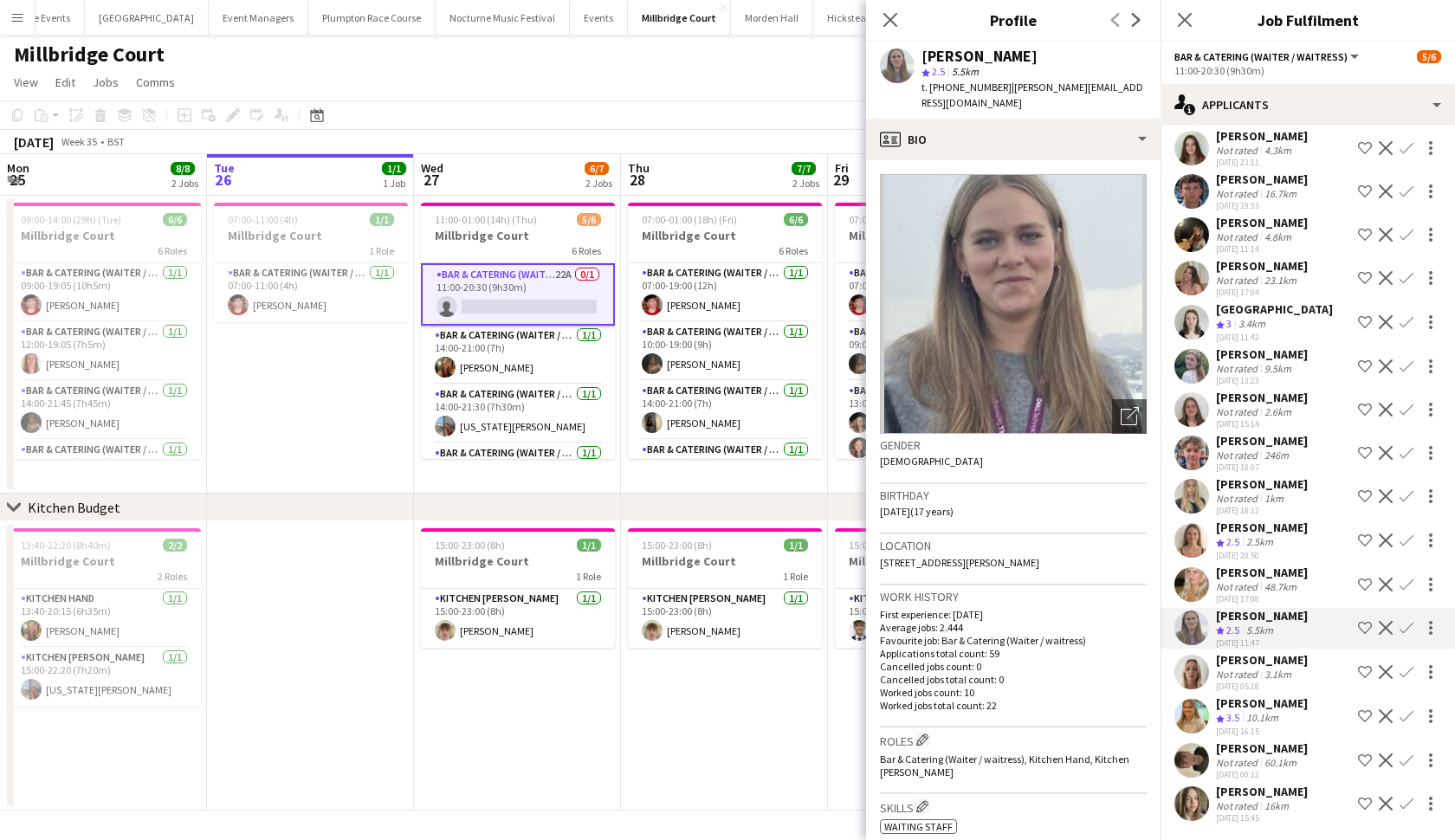
click at [1187, 544] on app-user-avatar at bounding box center [1192, 541] width 34 height 34
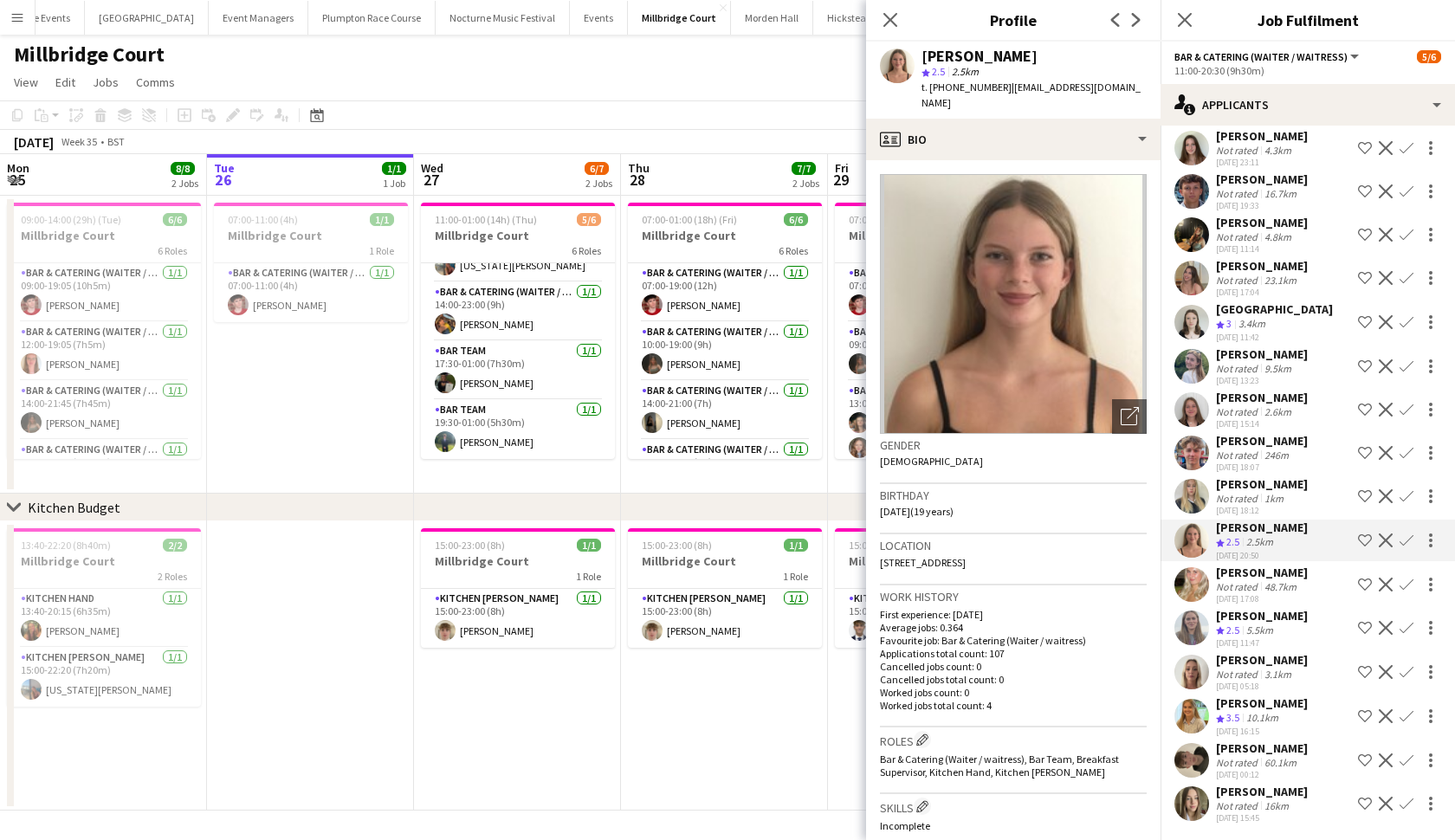
scroll to position [162, 0]
click at [1197, 590] on app-user-avatar at bounding box center [1192, 584] width 34 height 34
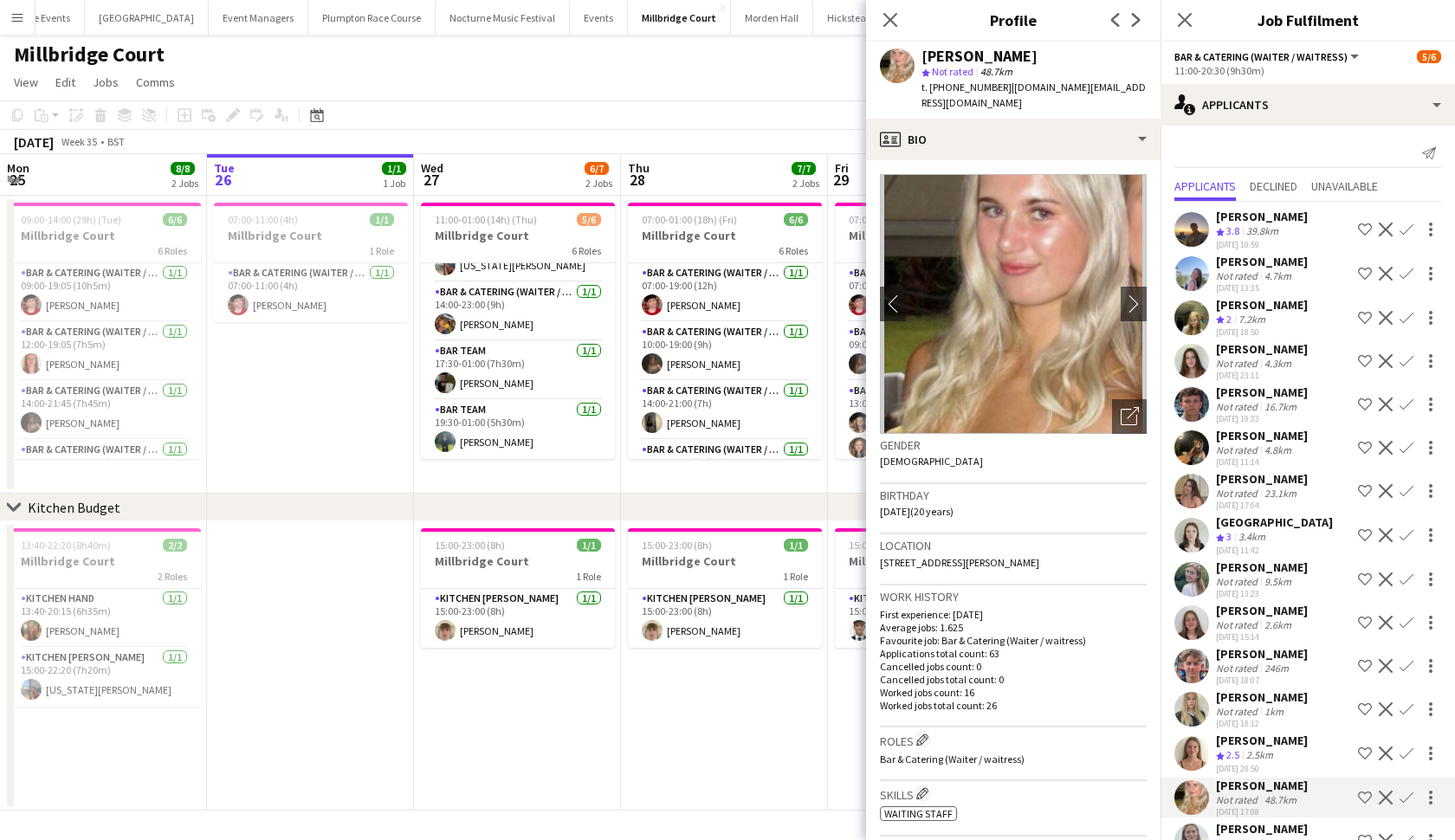
scroll to position [0, 0]
click at [1197, 223] on app-user-avatar at bounding box center [1192, 229] width 34 height 34
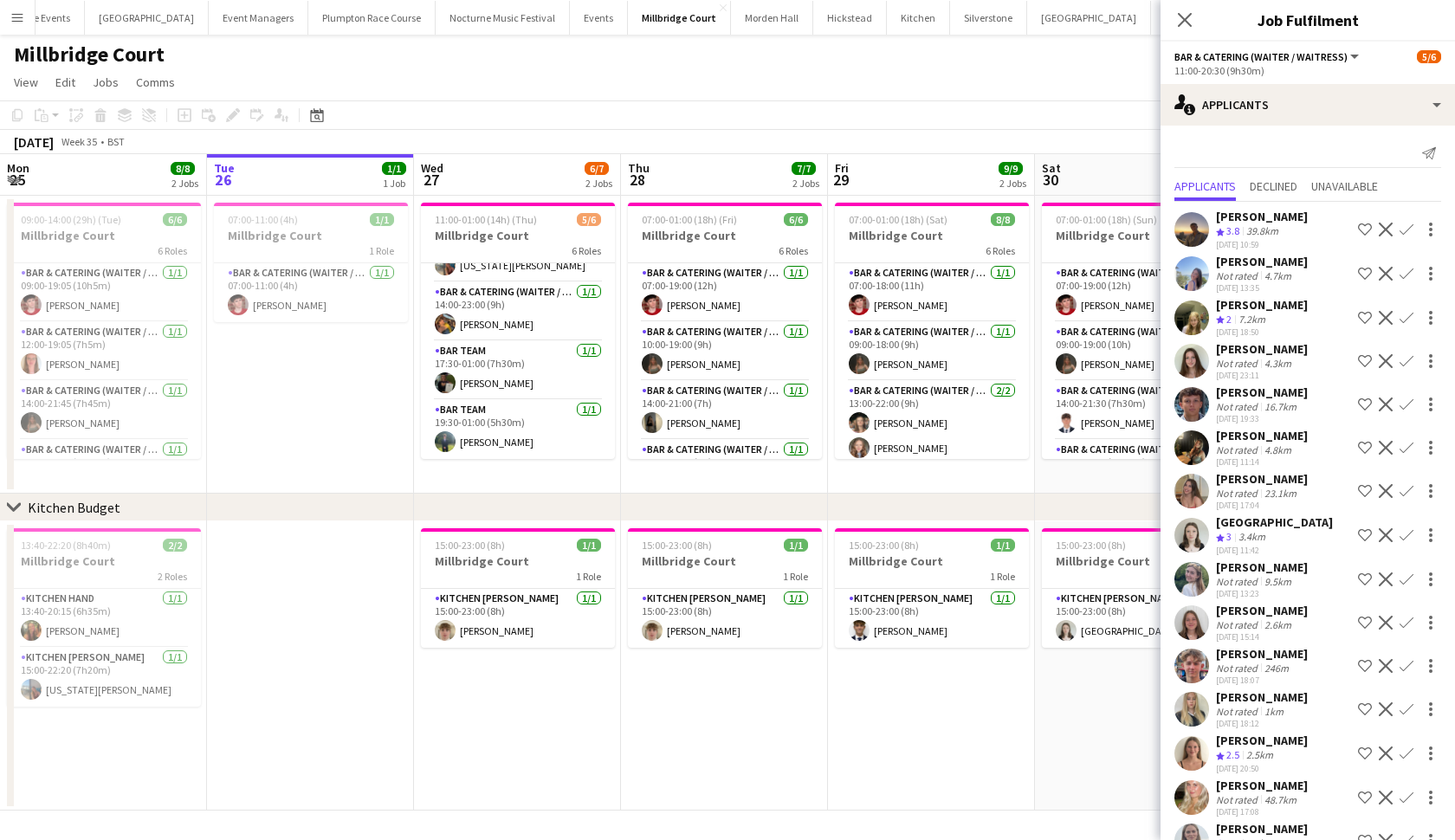
click at [1197, 223] on app-user-avatar at bounding box center [1192, 229] width 34 height 34
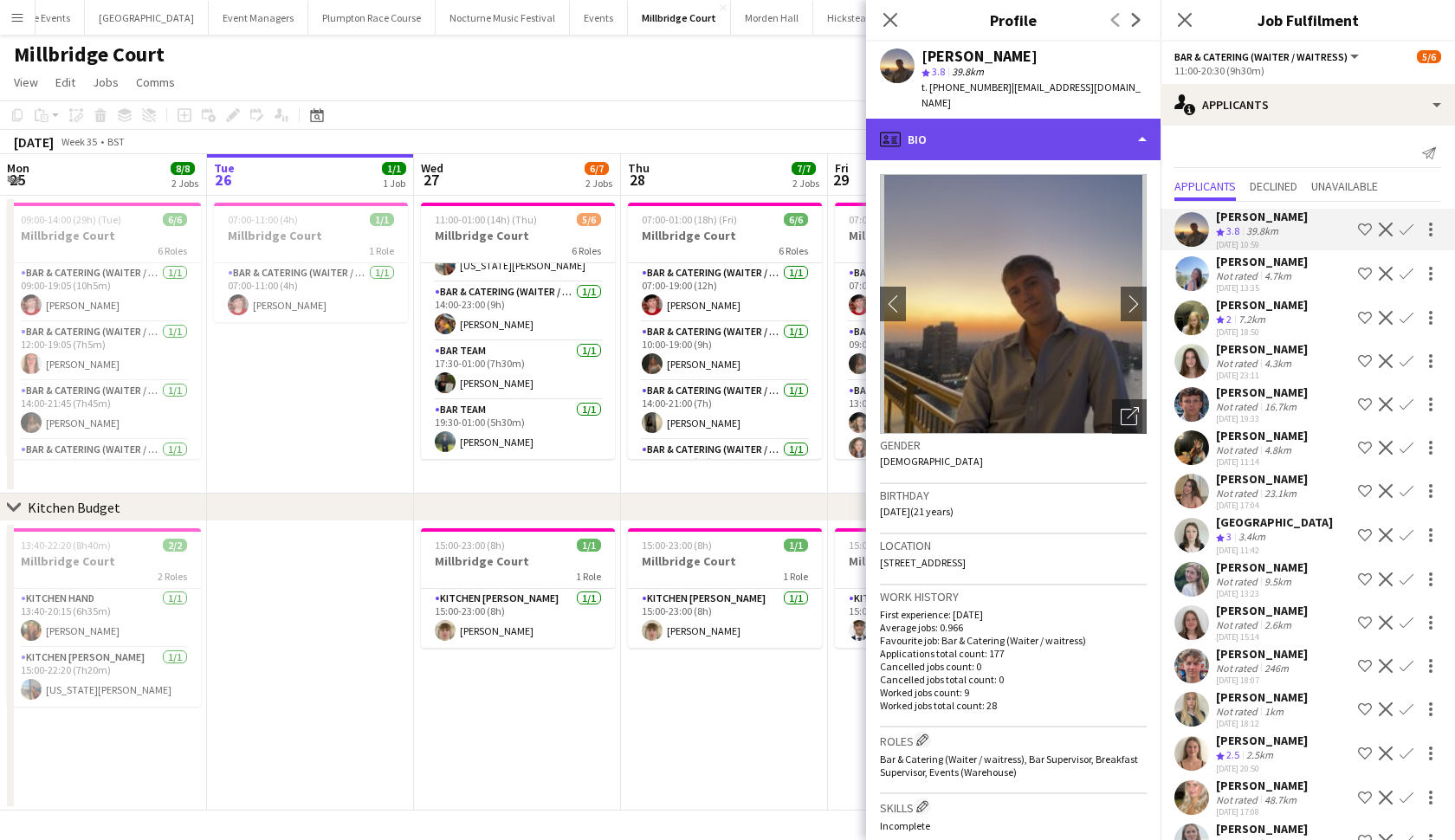
click at [1093, 119] on div "profile Bio" at bounding box center [1014, 140] width 295 height 42
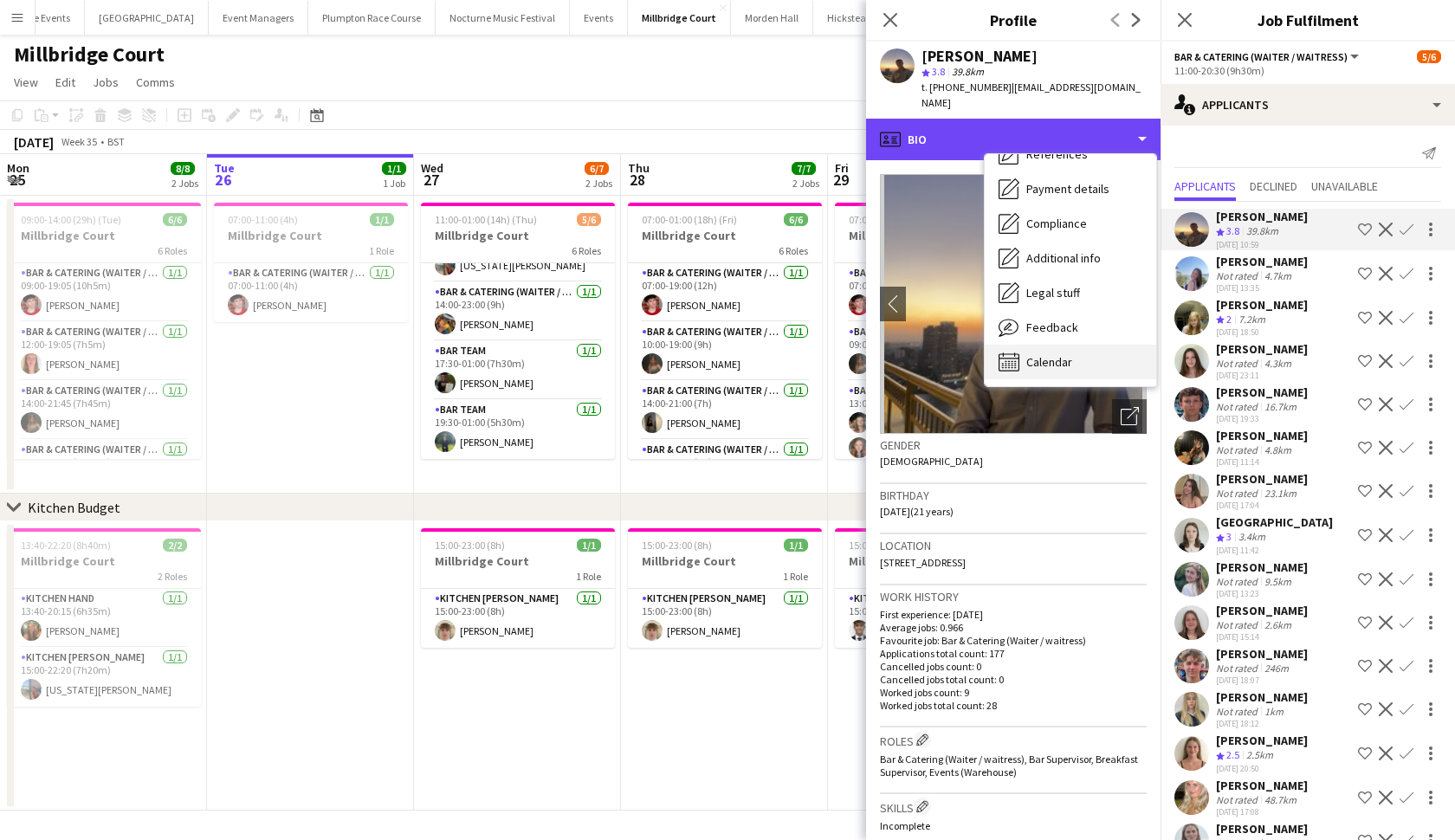
scroll to position [198, 0]
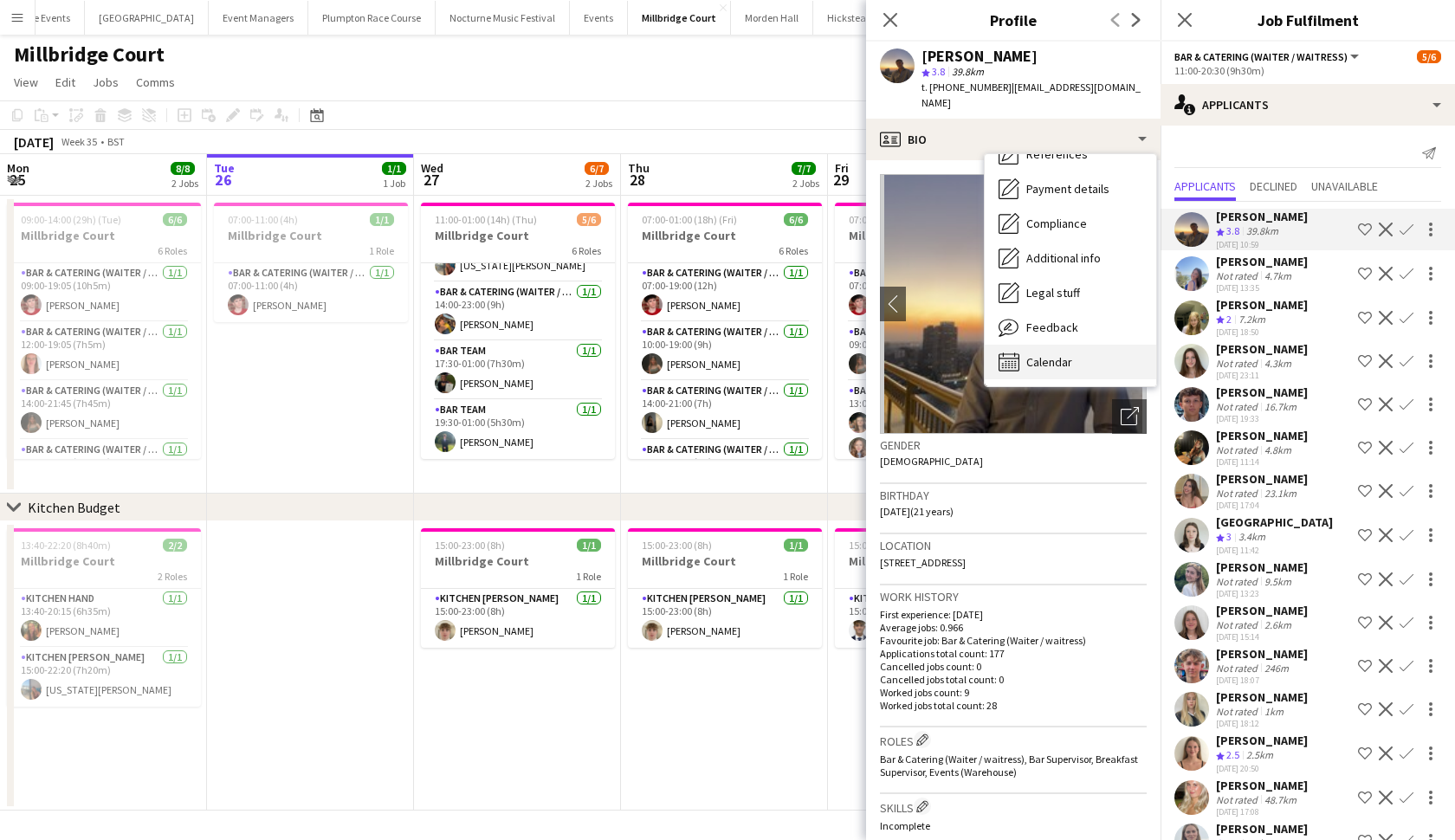
click at [1052, 354] on span "Calendar" at bounding box center [1049, 362] width 46 height 15
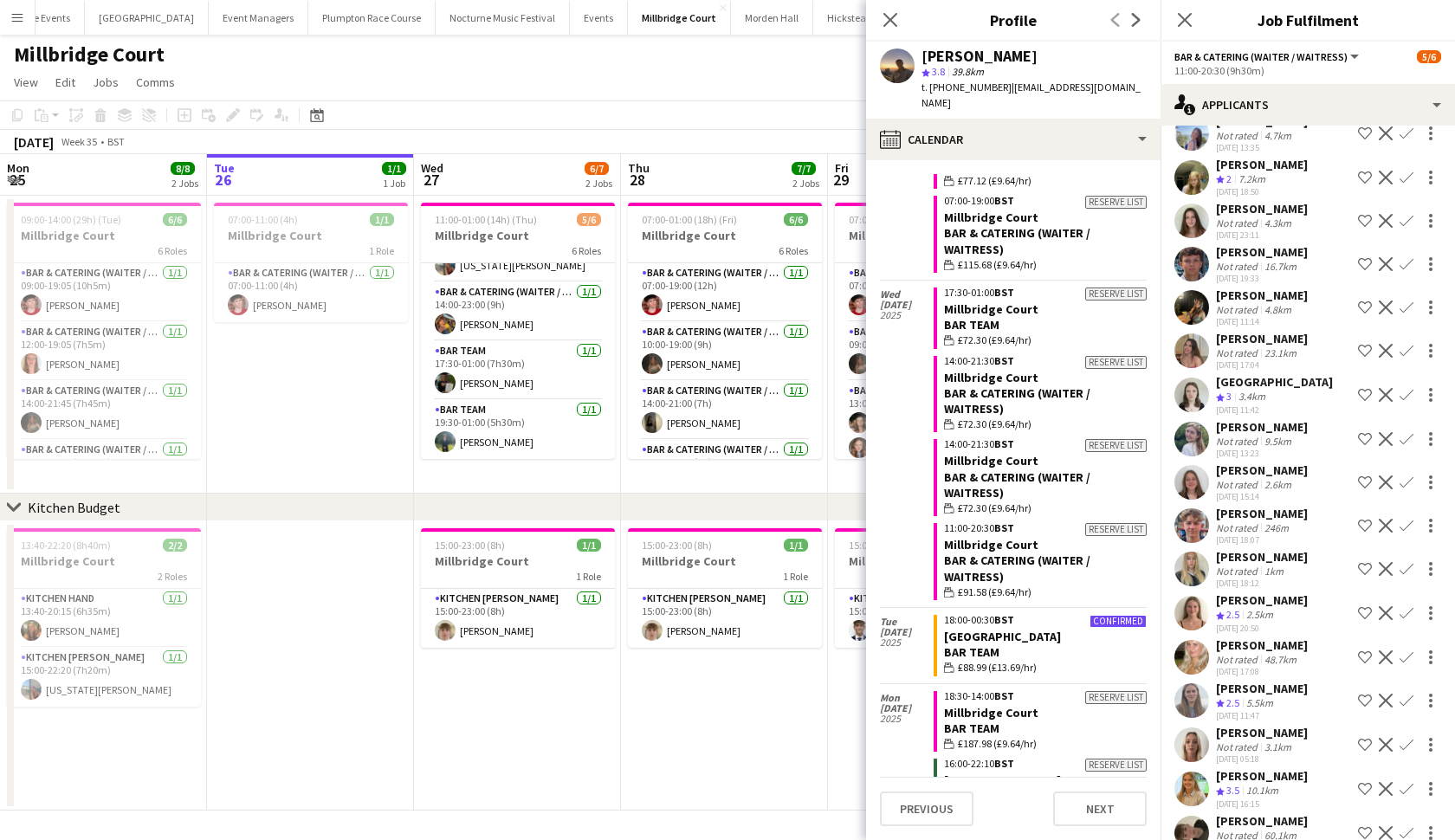
scroll to position [65, 0]
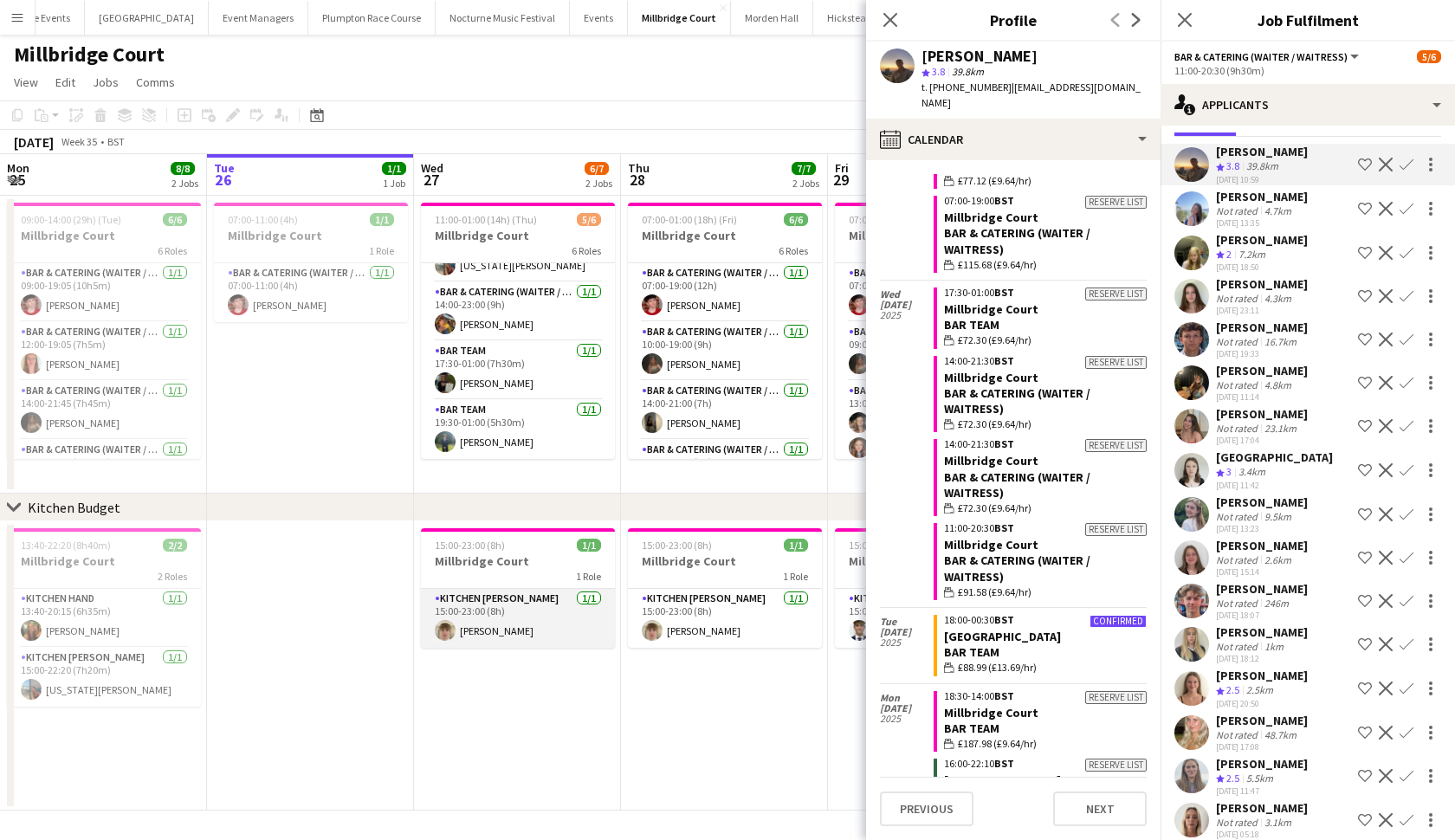
click at [546, 626] on app-card-role "Kitchen Porter 1/1 15:00-23:00 (8h) Berty Chilcott" at bounding box center [518, 619] width 194 height 59
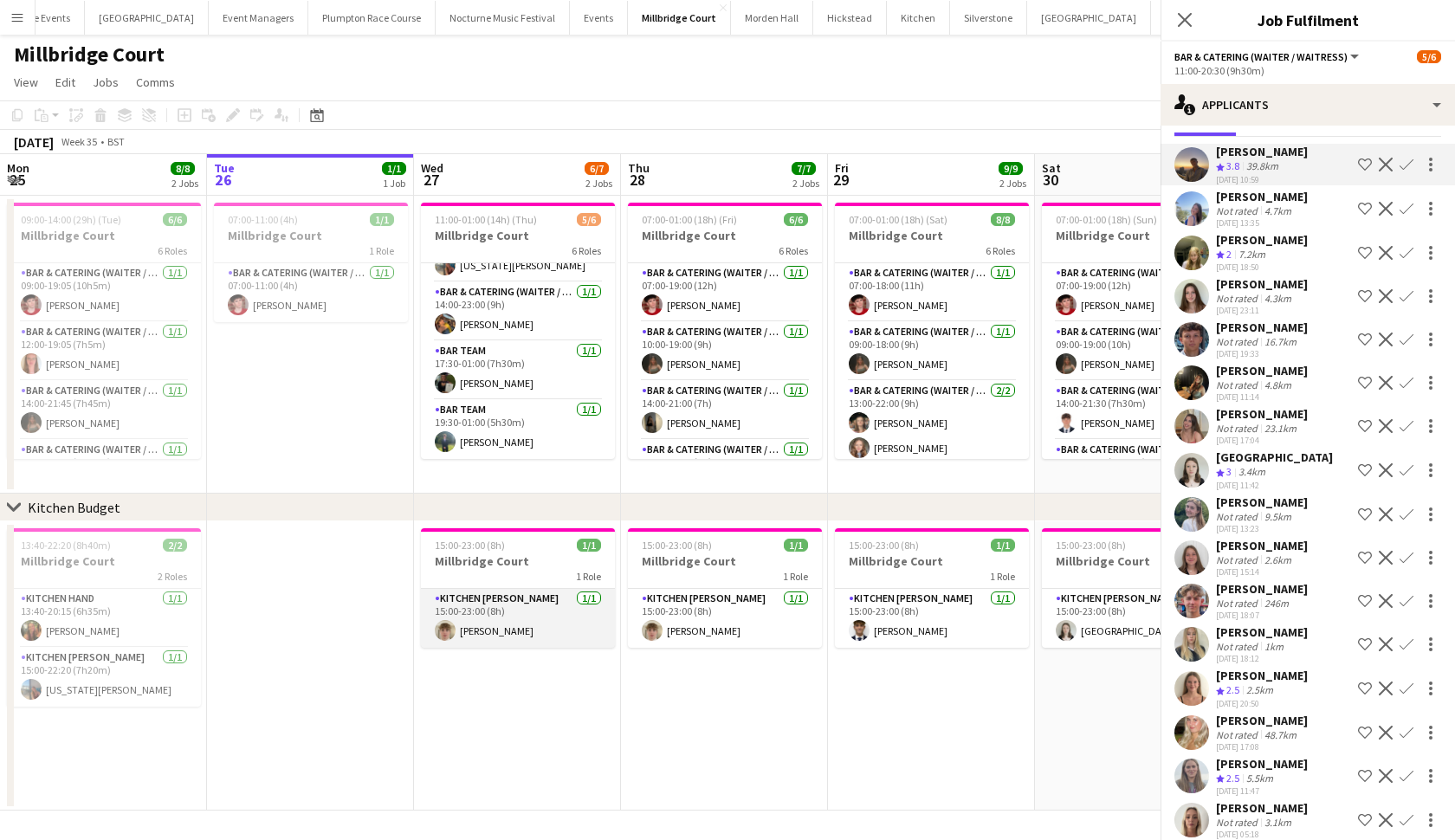
scroll to position [0, 0]
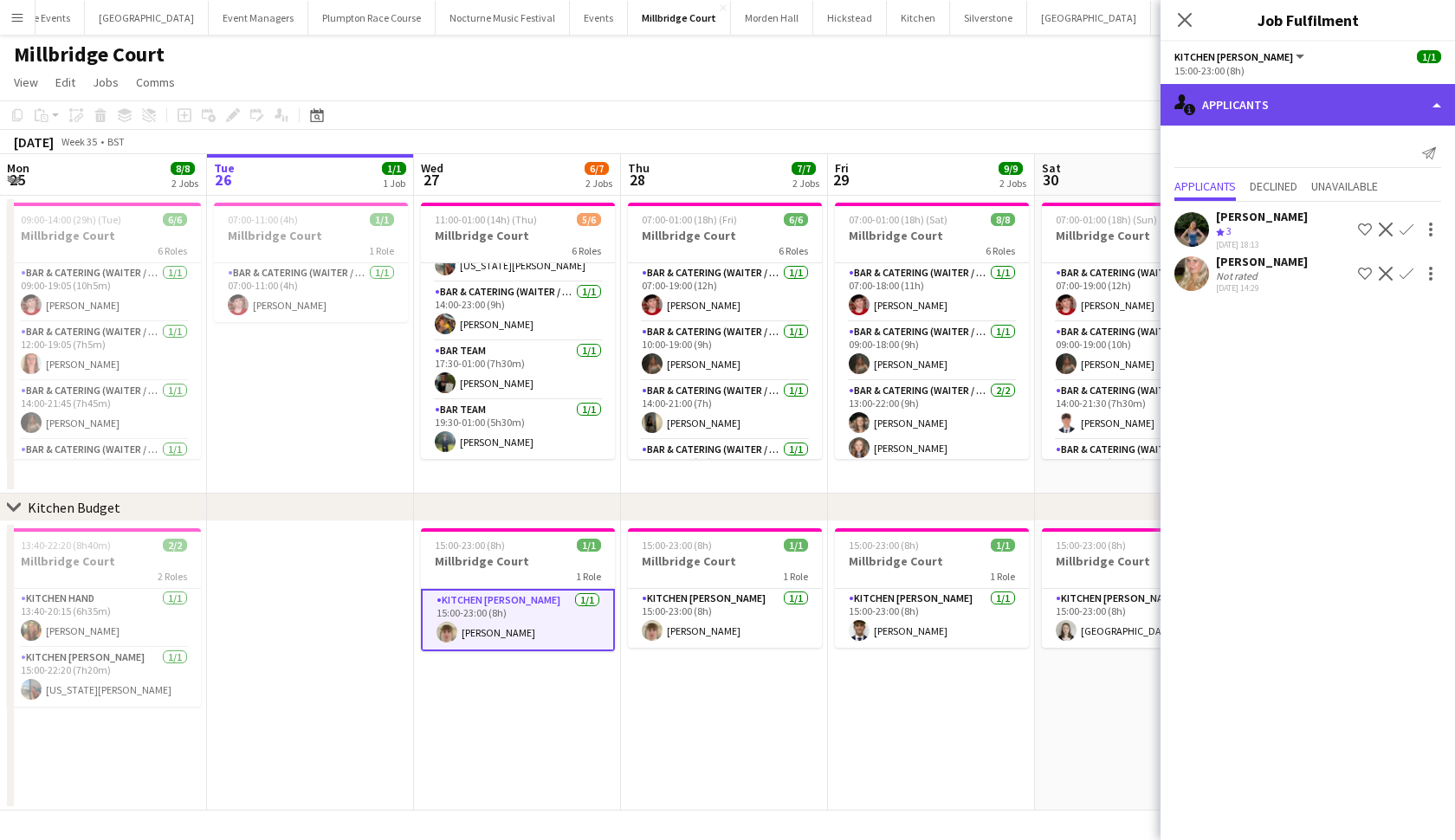
click at [1206, 103] on div "single-neutral-actions-information Applicants" at bounding box center [1309, 105] width 295 height 42
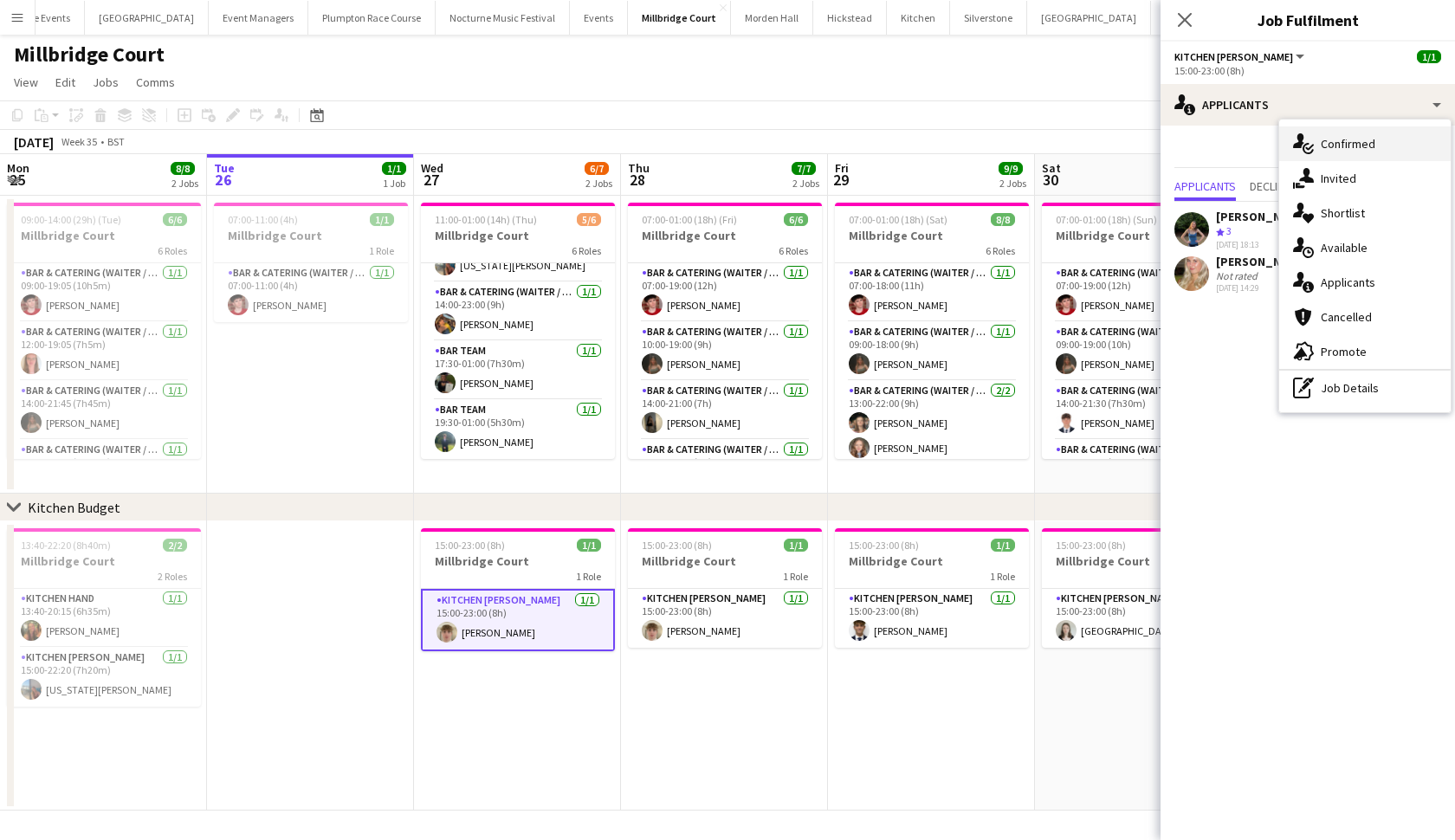
click at [1337, 153] on div "single-neutral-actions-check-2 Confirmed" at bounding box center [1365, 143] width 171 height 34
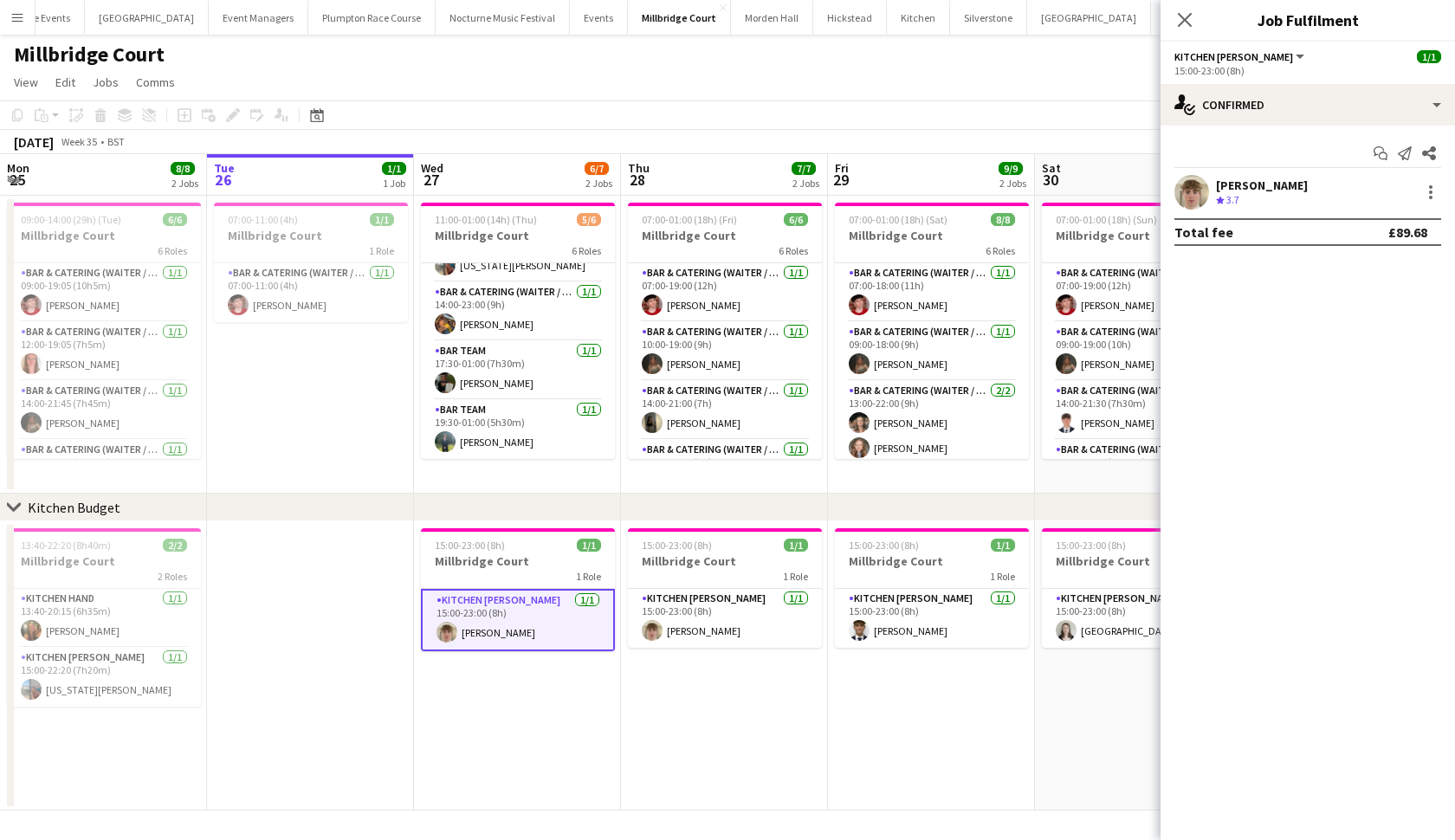
click at [1187, 200] on app-user-avatar at bounding box center [1192, 192] width 34 height 34
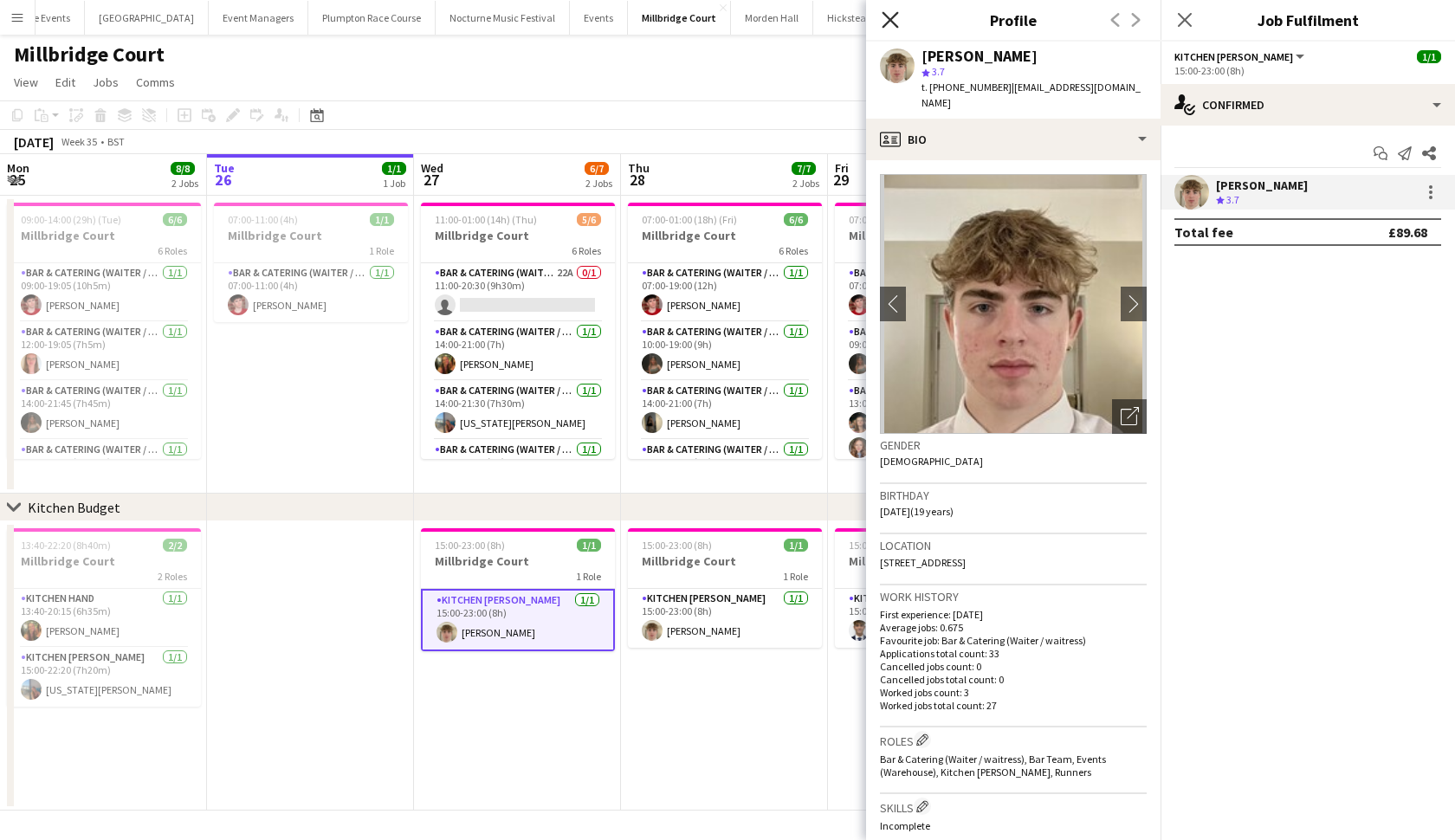
click at [889, 17] on icon at bounding box center [890, 19] width 16 height 16
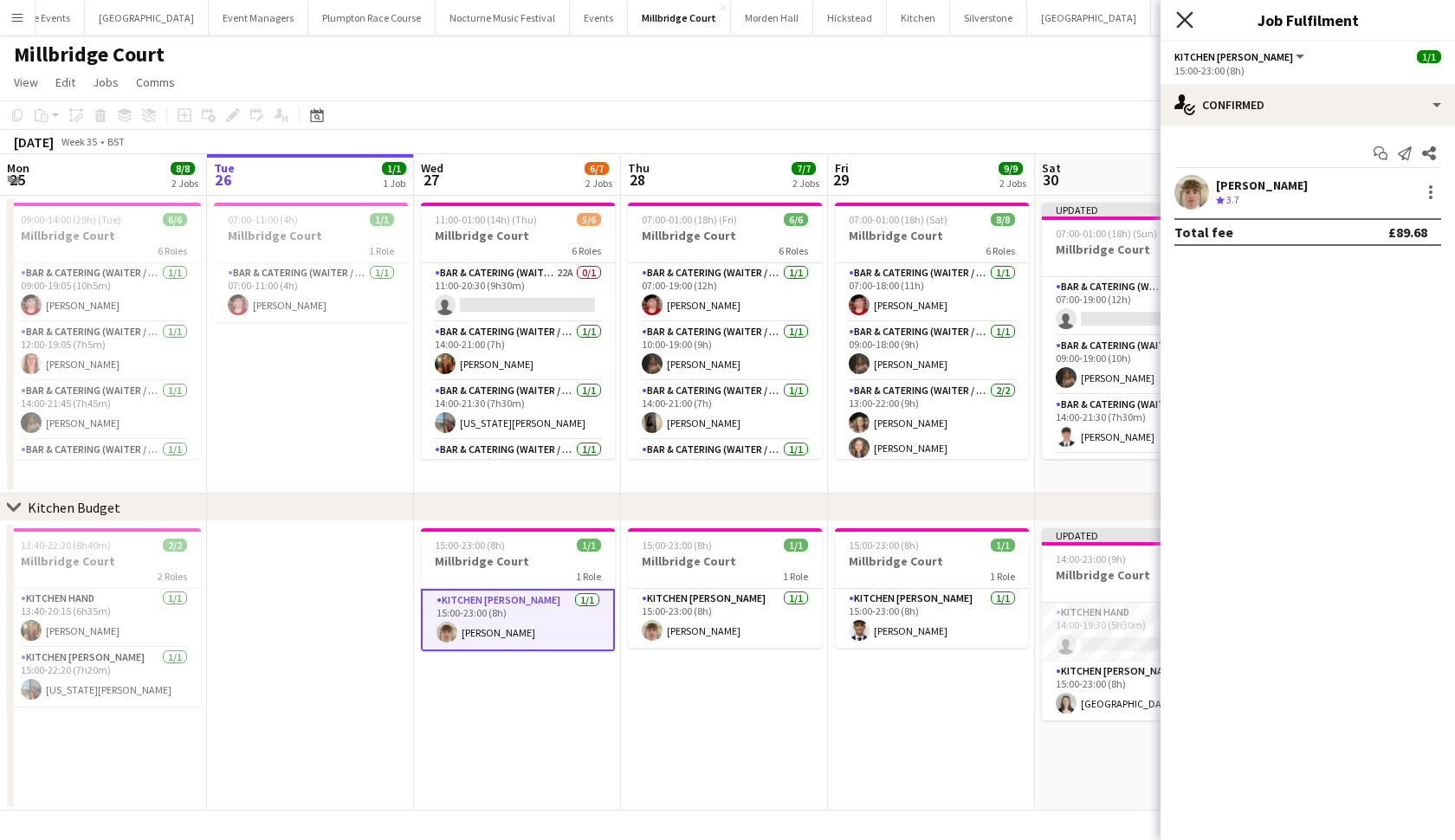
click at [1190, 19] on icon "Close pop-in" at bounding box center [1184, 19] width 16 height 16
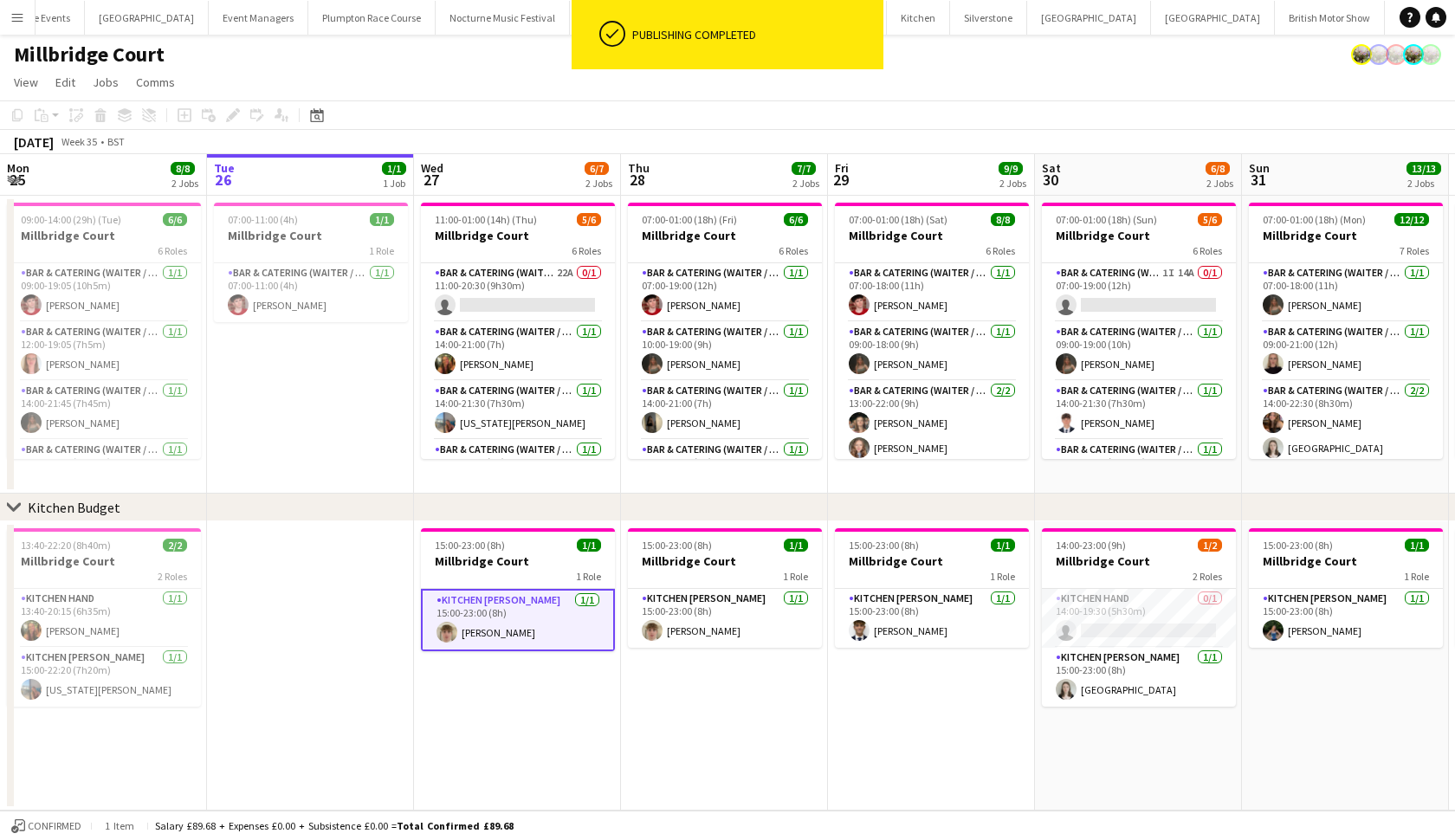
click at [20, 15] on app-icon "Menu" at bounding box center [17, 17] width 14 height 14
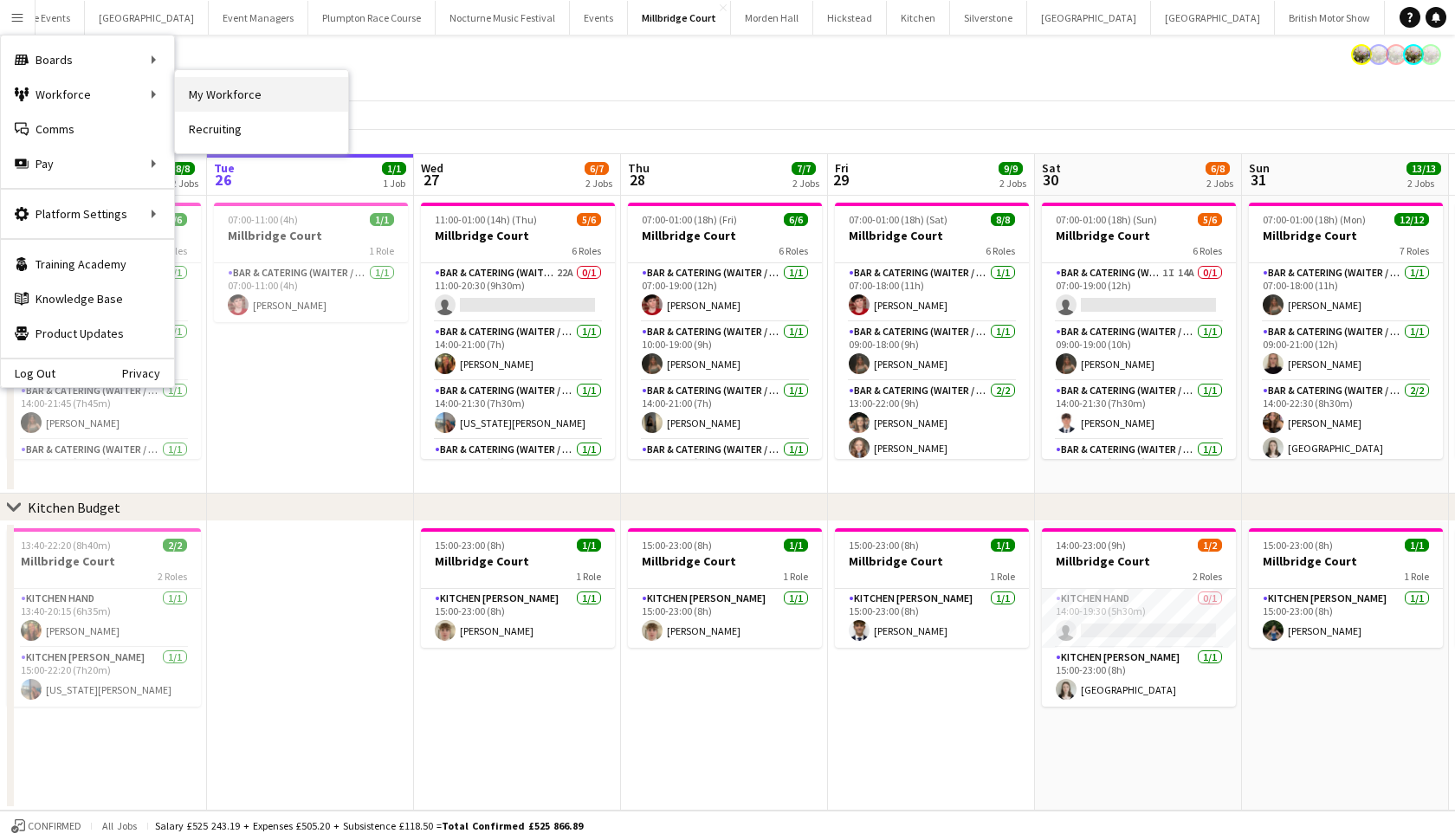
click at [222, 103] on link "My Workforce" at bounding box center [261, 94] width 173 height 34
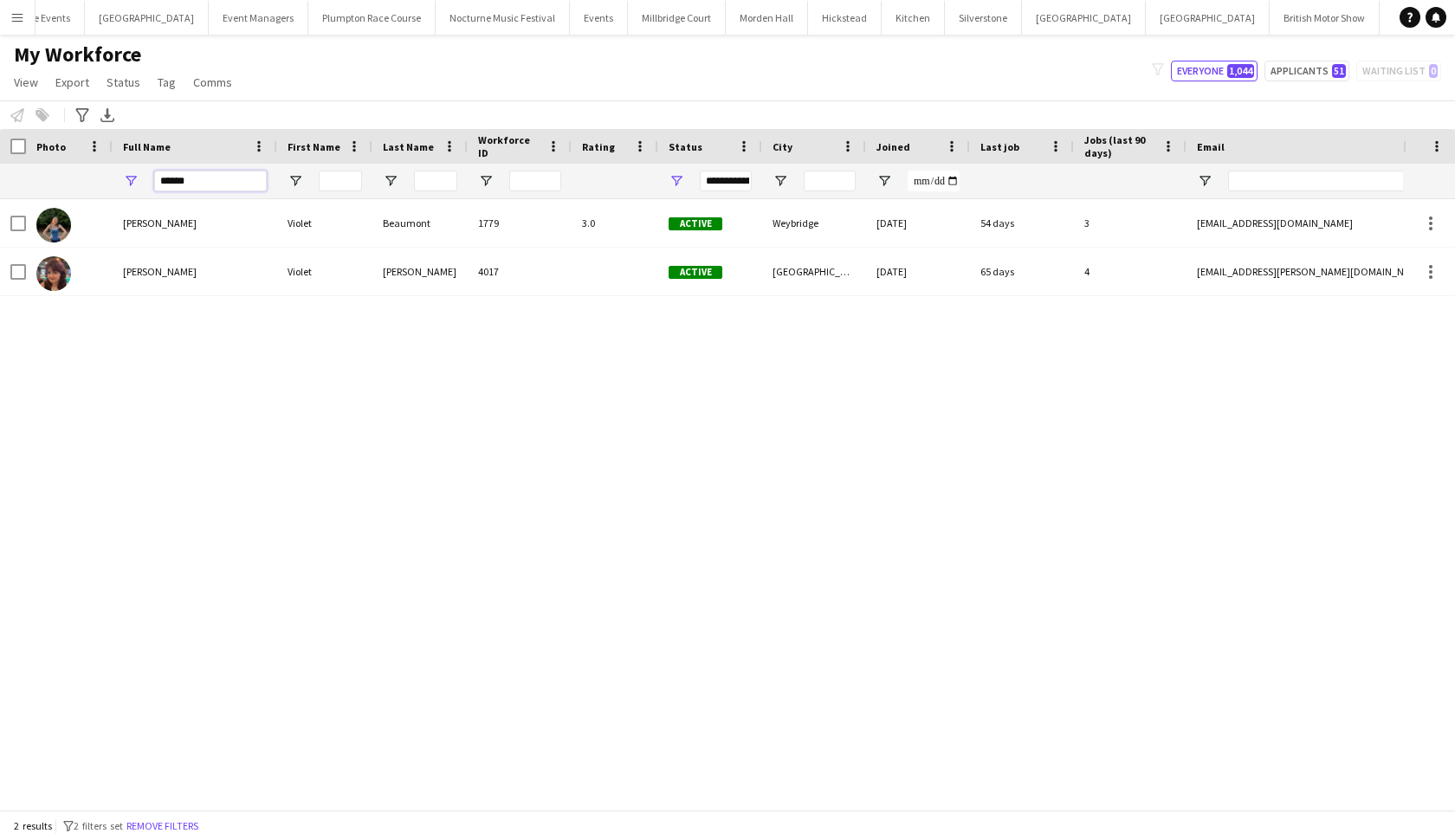
click at [257, 186] on input "******" at bounding box center [210, 181] width 113 height 21
type input "*"
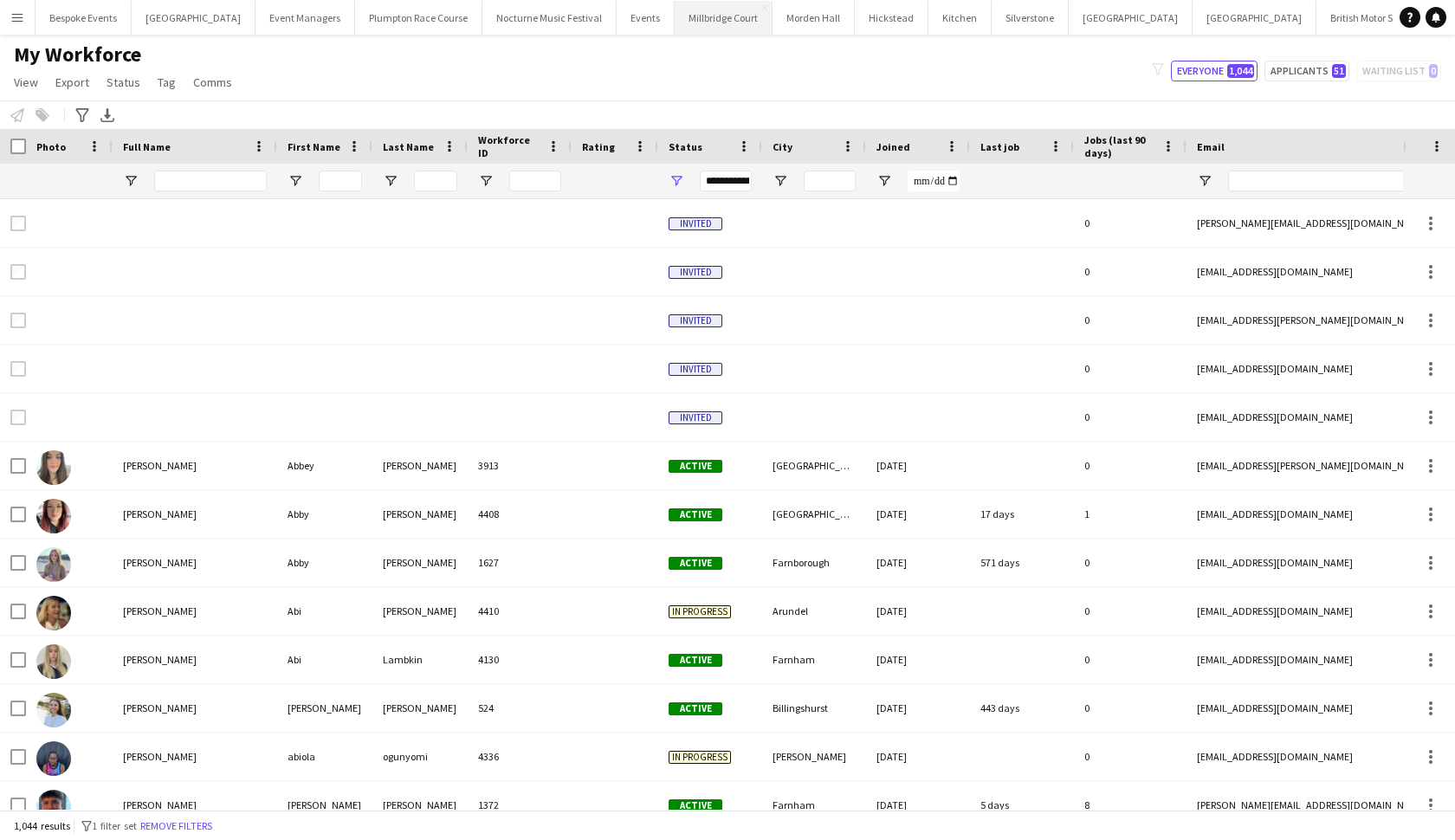
click at [717, 24] on button "Millbridge Court Close" at bounding box center [723, 18] width 98 height 34
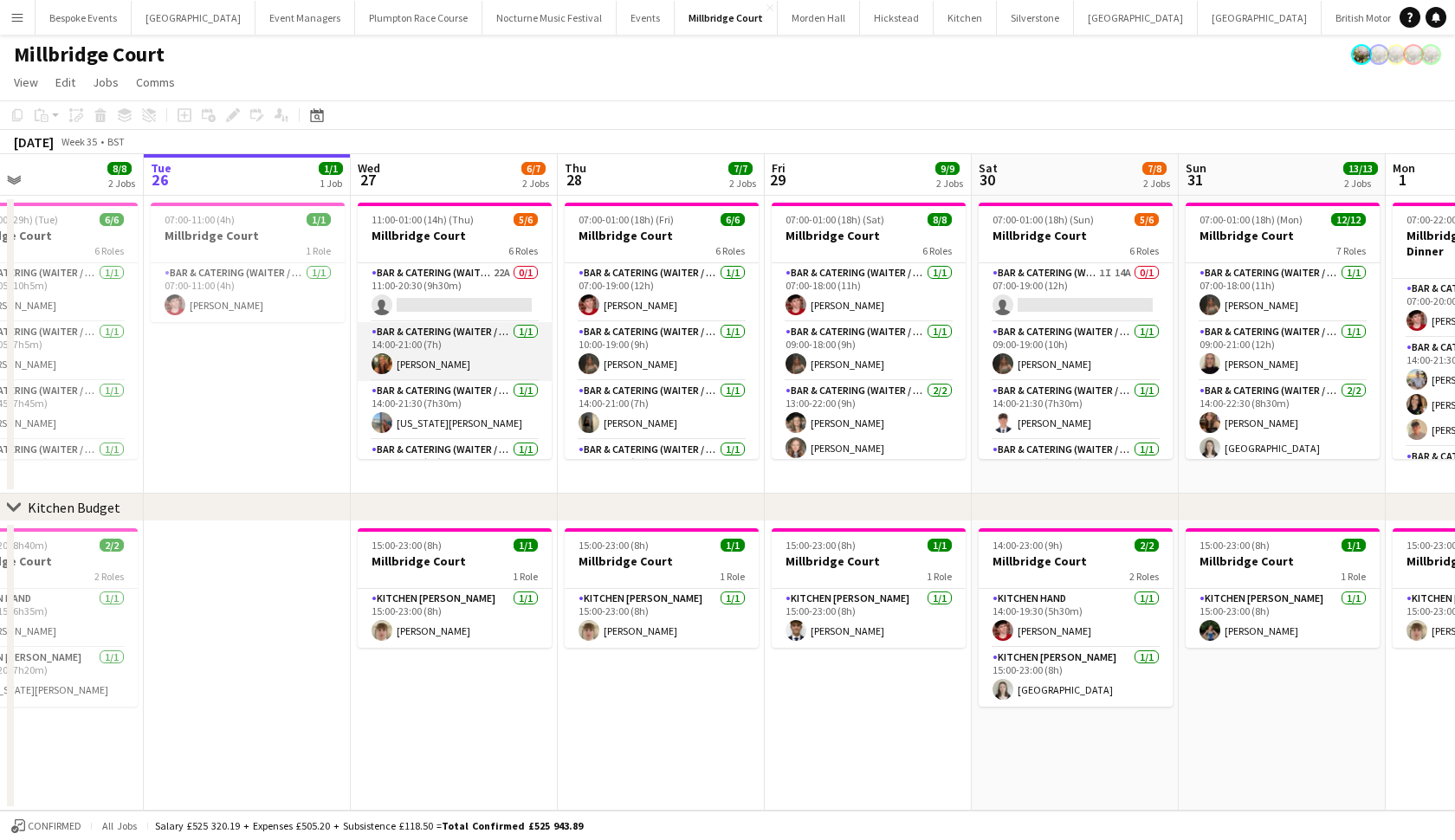
scroll to position [0, 492]
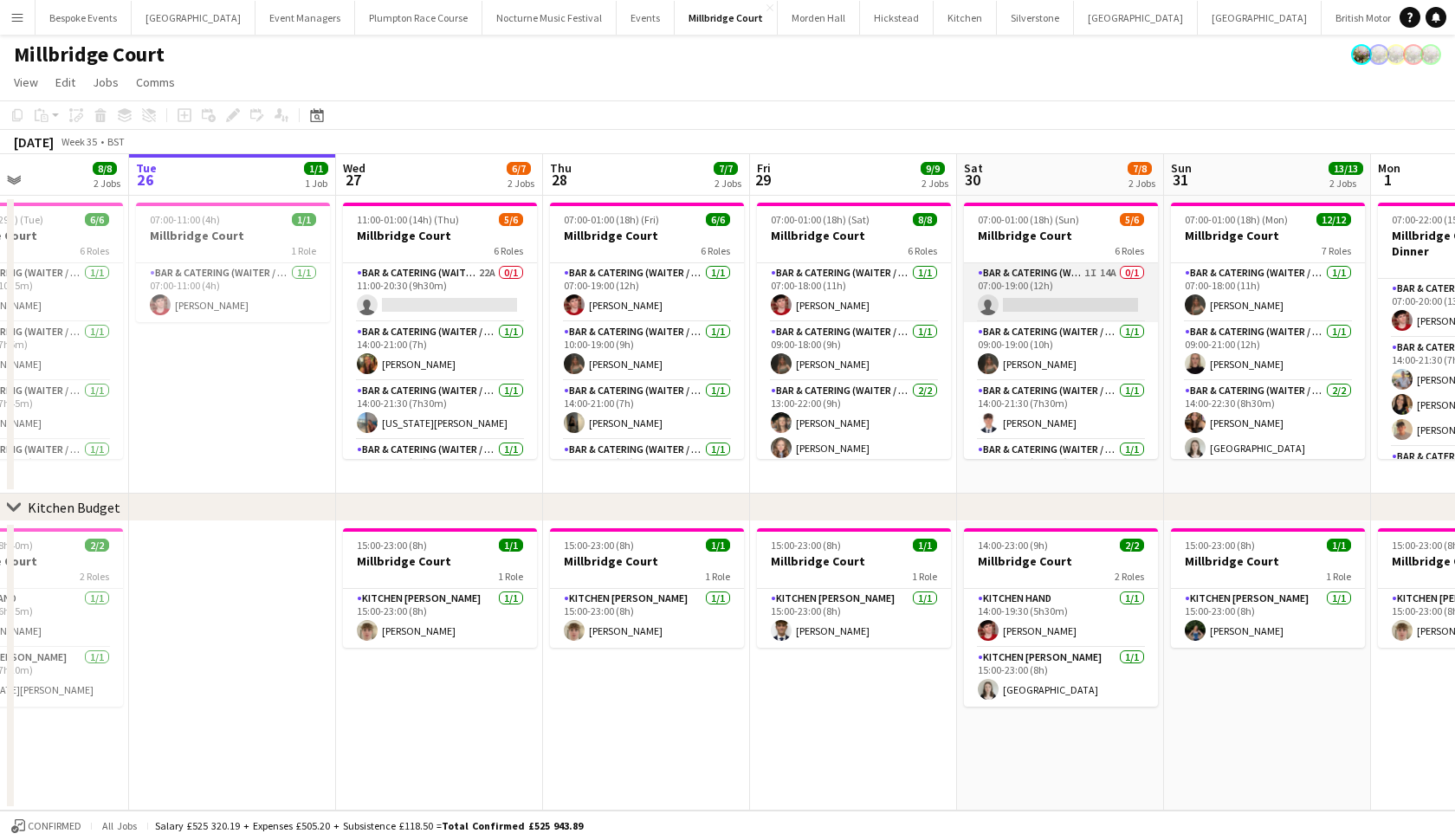
click at [1082, 275] on app-card-role "Bar & Catering (Waiter / waitress) 1I 14A 0/1 07:00-19:00 (12h) single-neutral-…" at bounding box center [1062, 293] width 194 height 59
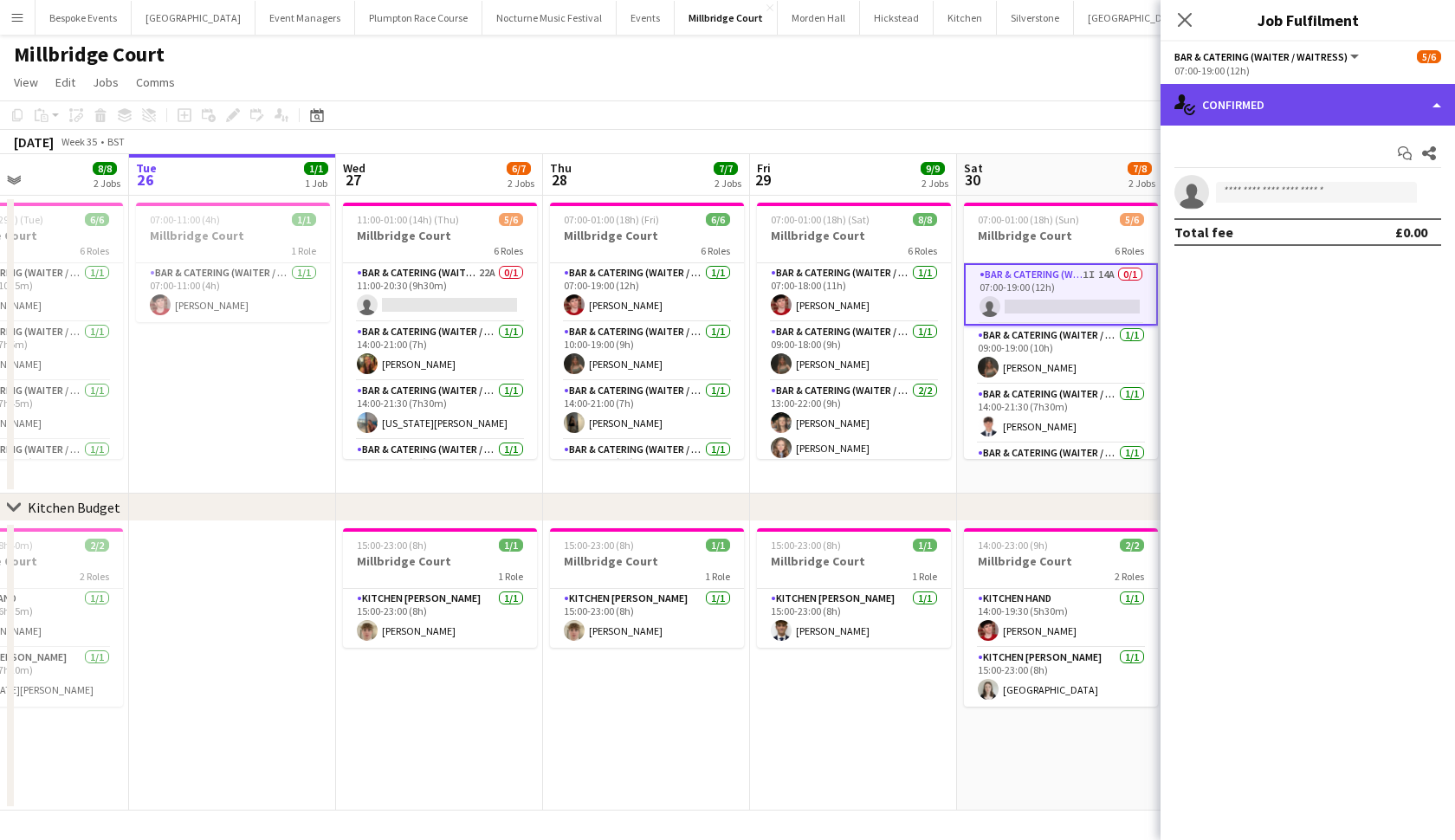
click at [1403, 88] on div "single-neutral-actions-check-2 Confirmed" at bounding box center [1309, 105] width 295 height 42
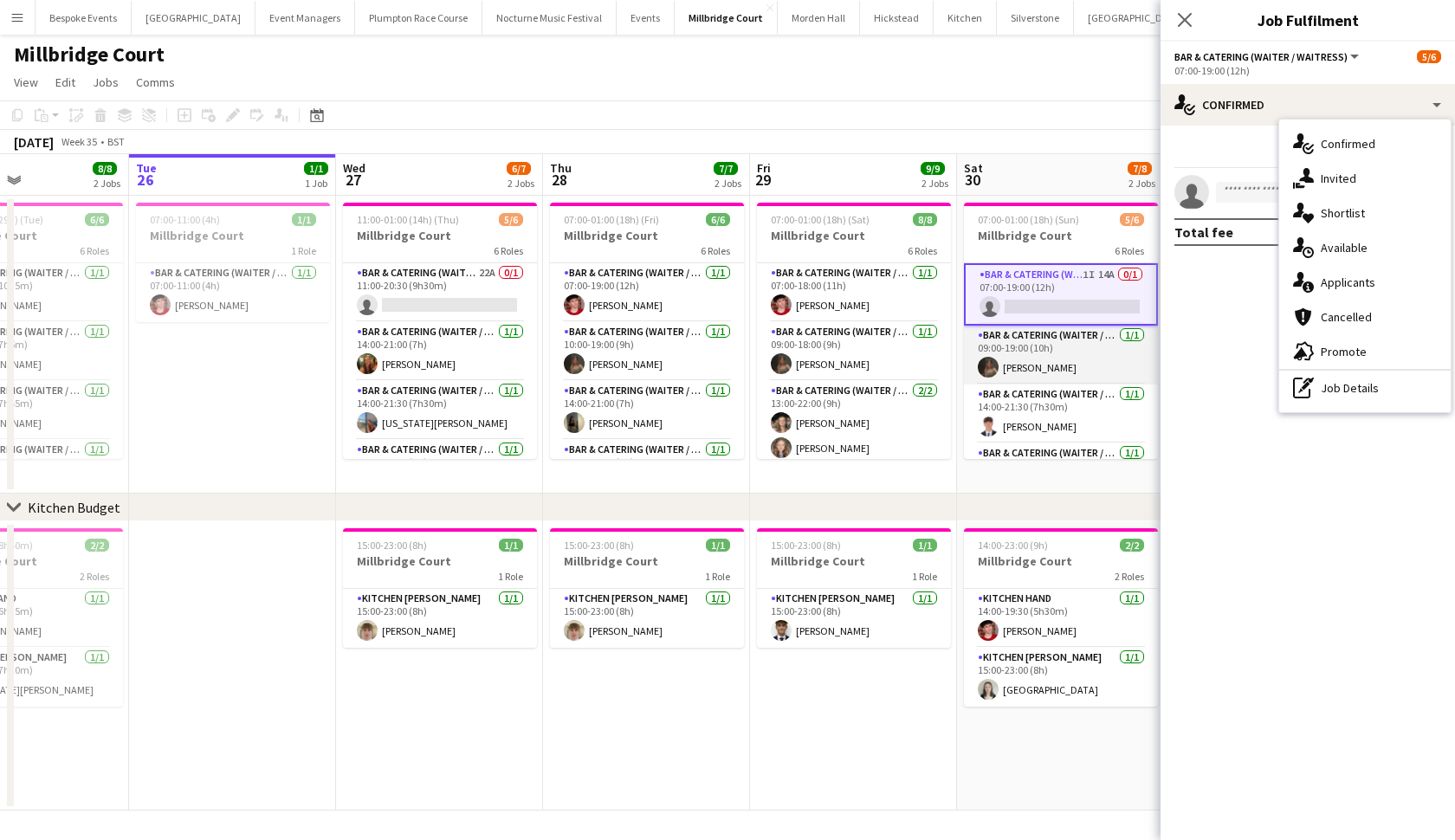
click at [1053, 357] on app-card-role "Bar & Catering (Waiter / waitress) 1/1 09:00-19:00 (10h) Megan Jones" at bounding box center [1062, 355] width 194 height 59
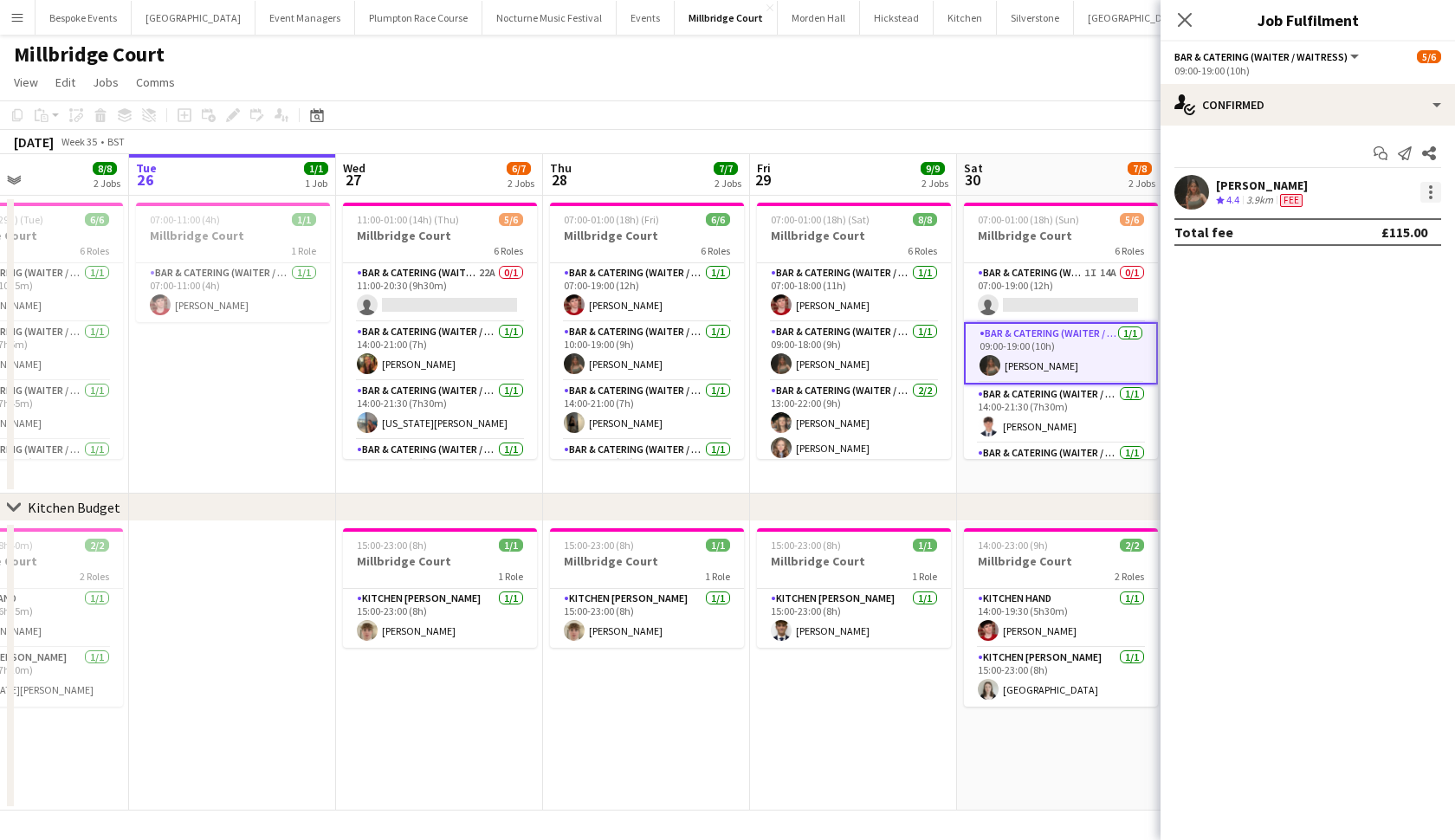
click at [1430, 192] on div at bounding box center [1431, 193] width 4 height 4
click at [1379, 276] on button "Switch crew" at bounding box center [1374, 266] width 135 height 42
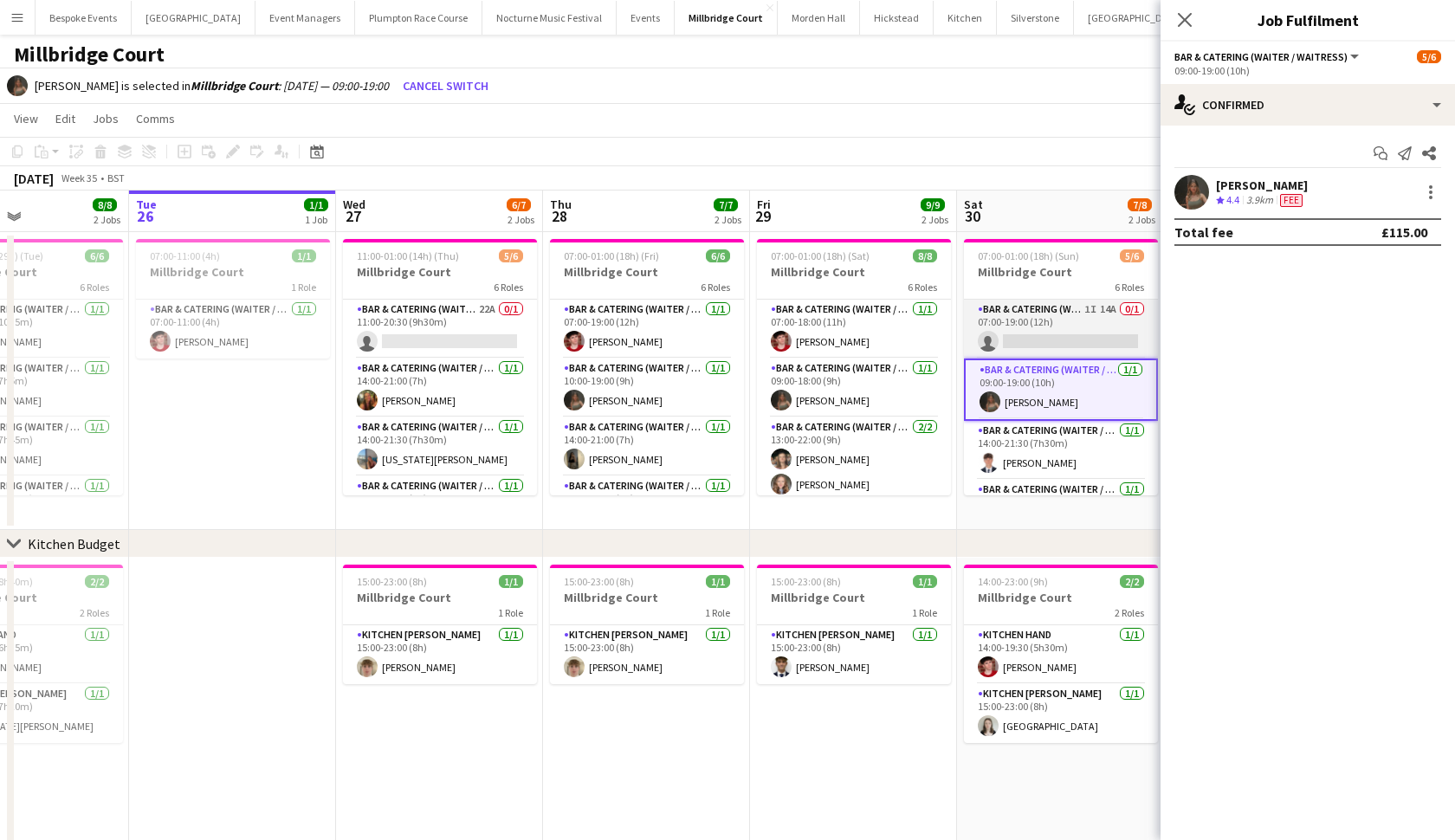
click at [1103, 328] on app-card-role "Bar & Catering (Waiter / waitress) 1I 14A 0/1 07:00-19:00 (12h) single-neutral-…" at bounding box center [1062, 329] width 194 height 59
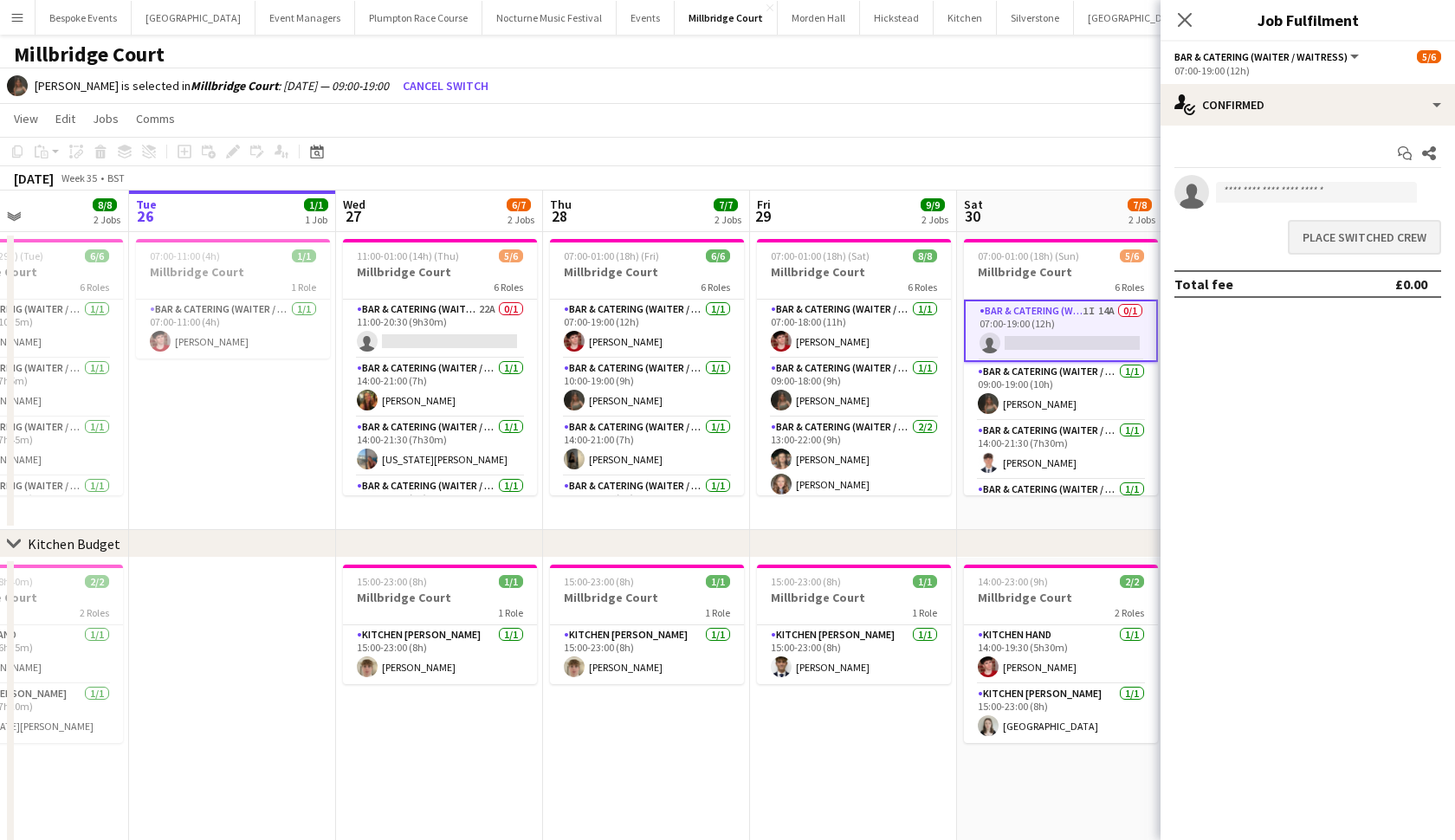
click at [1369, 234] on button "Place switched crew" at bounding box center [1365, 238] width 153 height 34
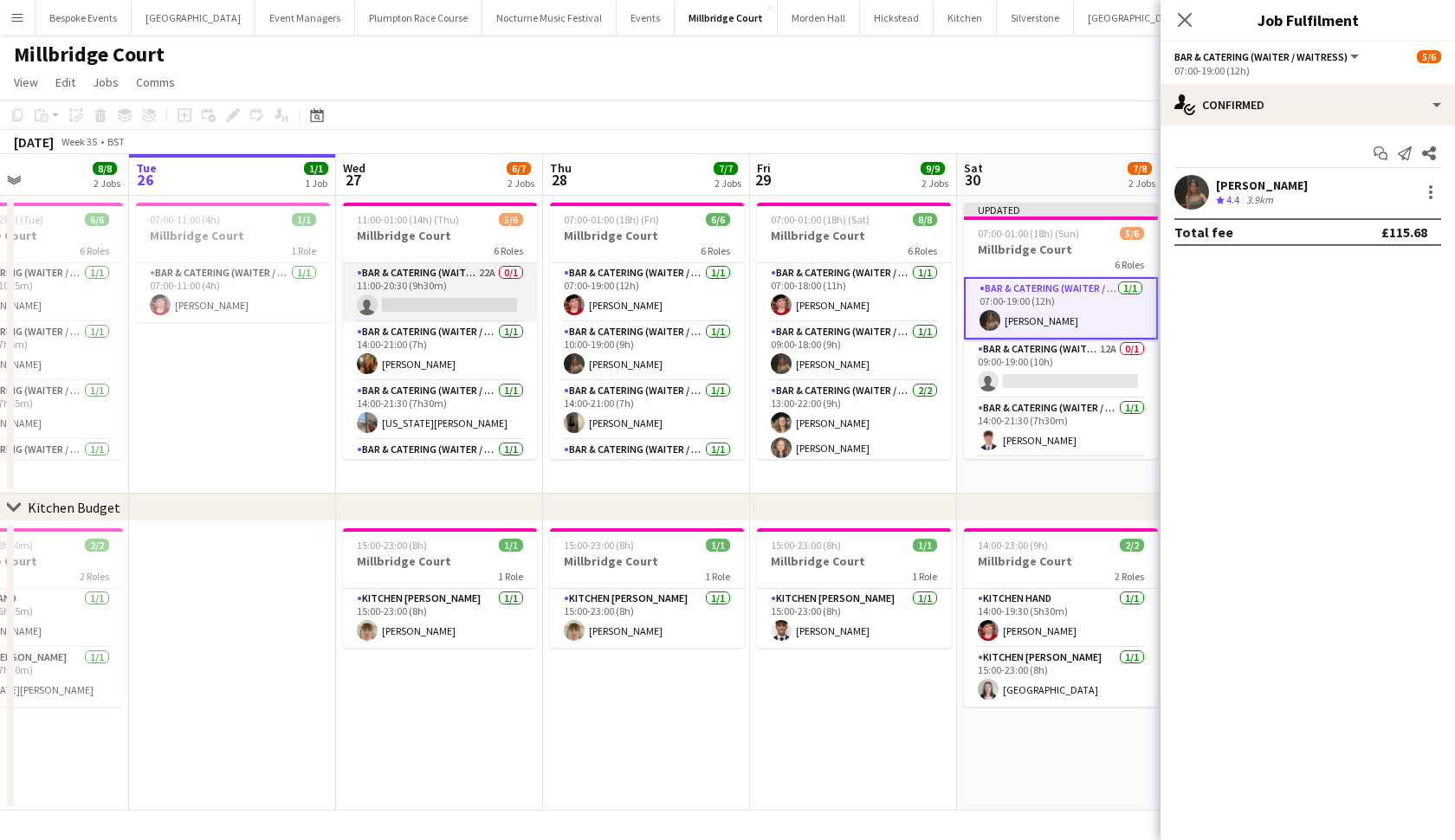
click at [493, 276] on app-card-role "Bar & Catering (Waiter / waitress) 22A 0/1 11:00-20:30 (9h30m) single-neutral-a…" at bounding box center [440, 293] width 194 height 59
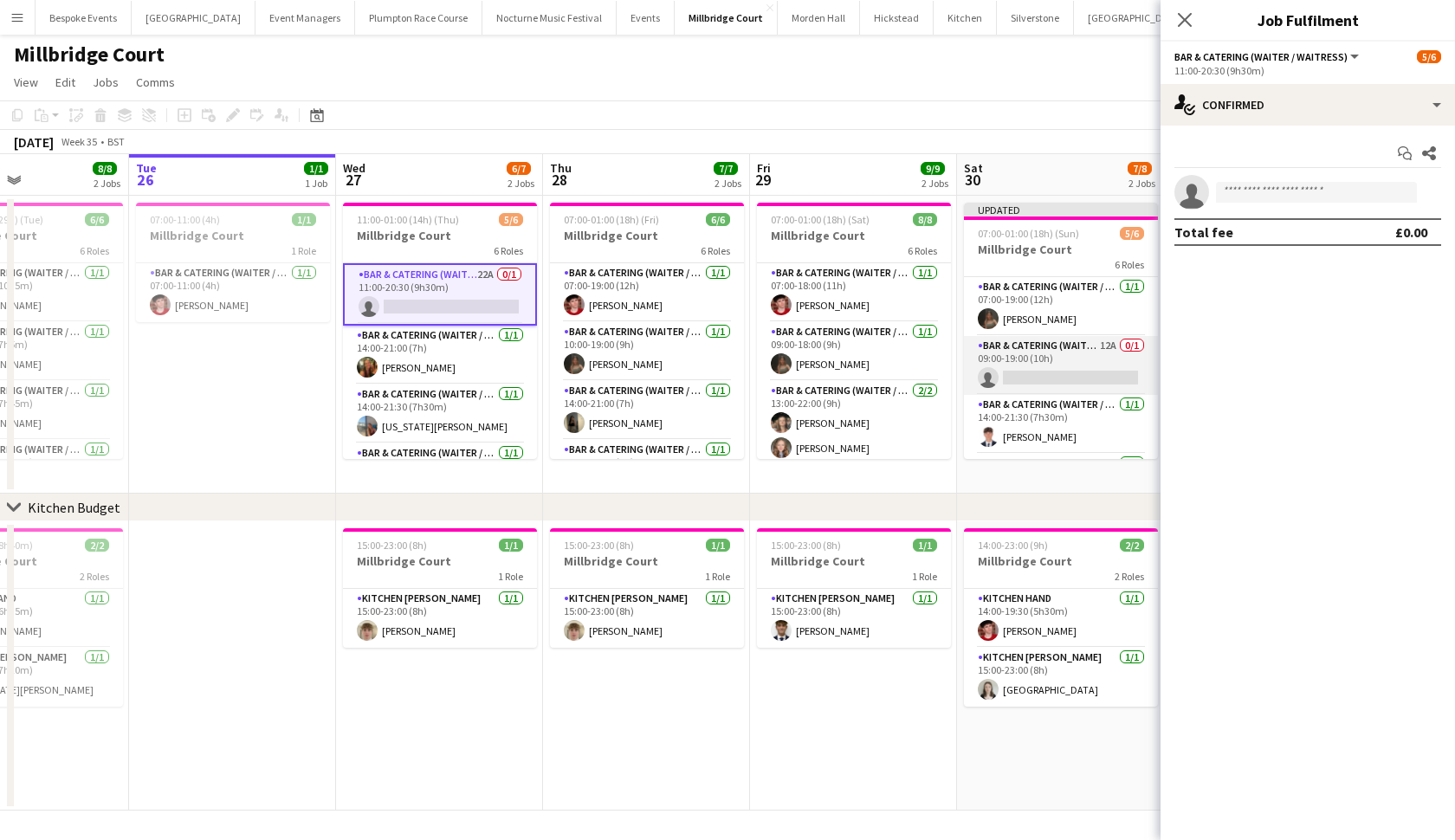
click at [1086, 357] on app-card-role "Bar & Catering (Waiter / waitress) 12A 0/1 09:00-19:00 (10h) single-neutral-act…" at bounding box center [1062, 366] width 194 height 59
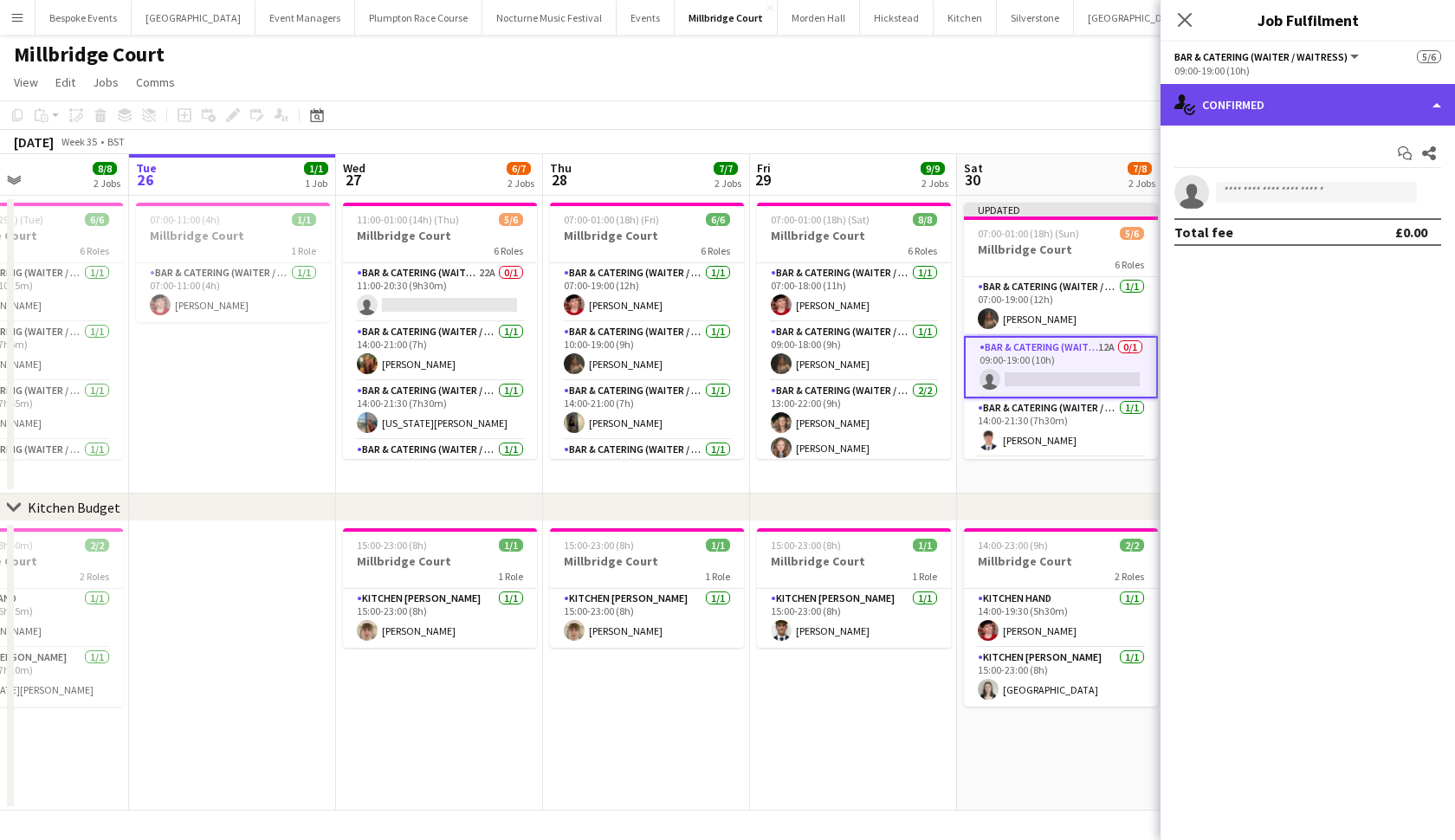
click at [1277, 93] on div "single-neutral-actions-check-2 Confirmed" at bounding box center [1309, 105] width 295 height 42
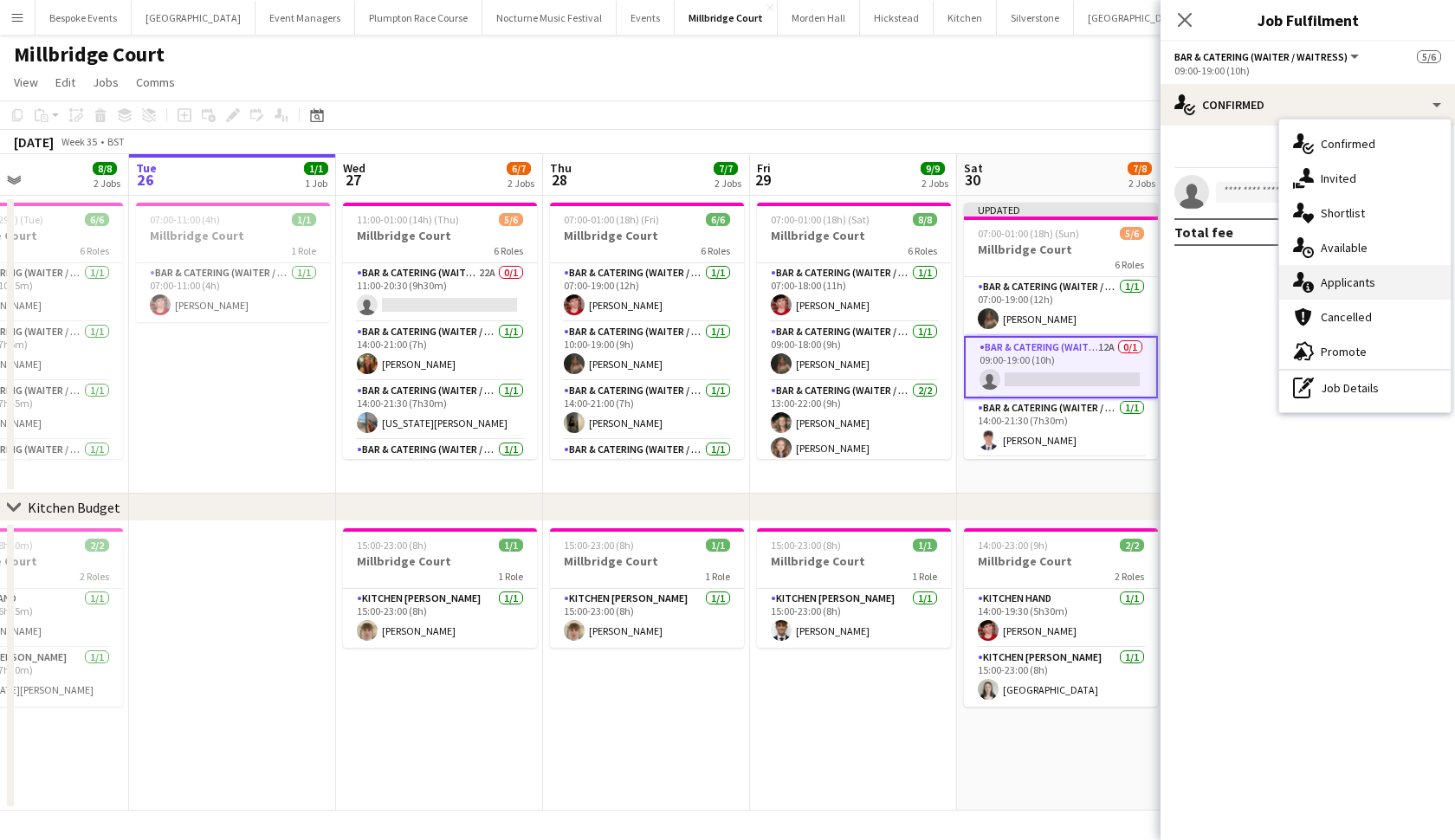
click at [1348, 289] on div "single-neutral-actions-information Applicants" at bounding box center [1365, 282] width 171 height 34
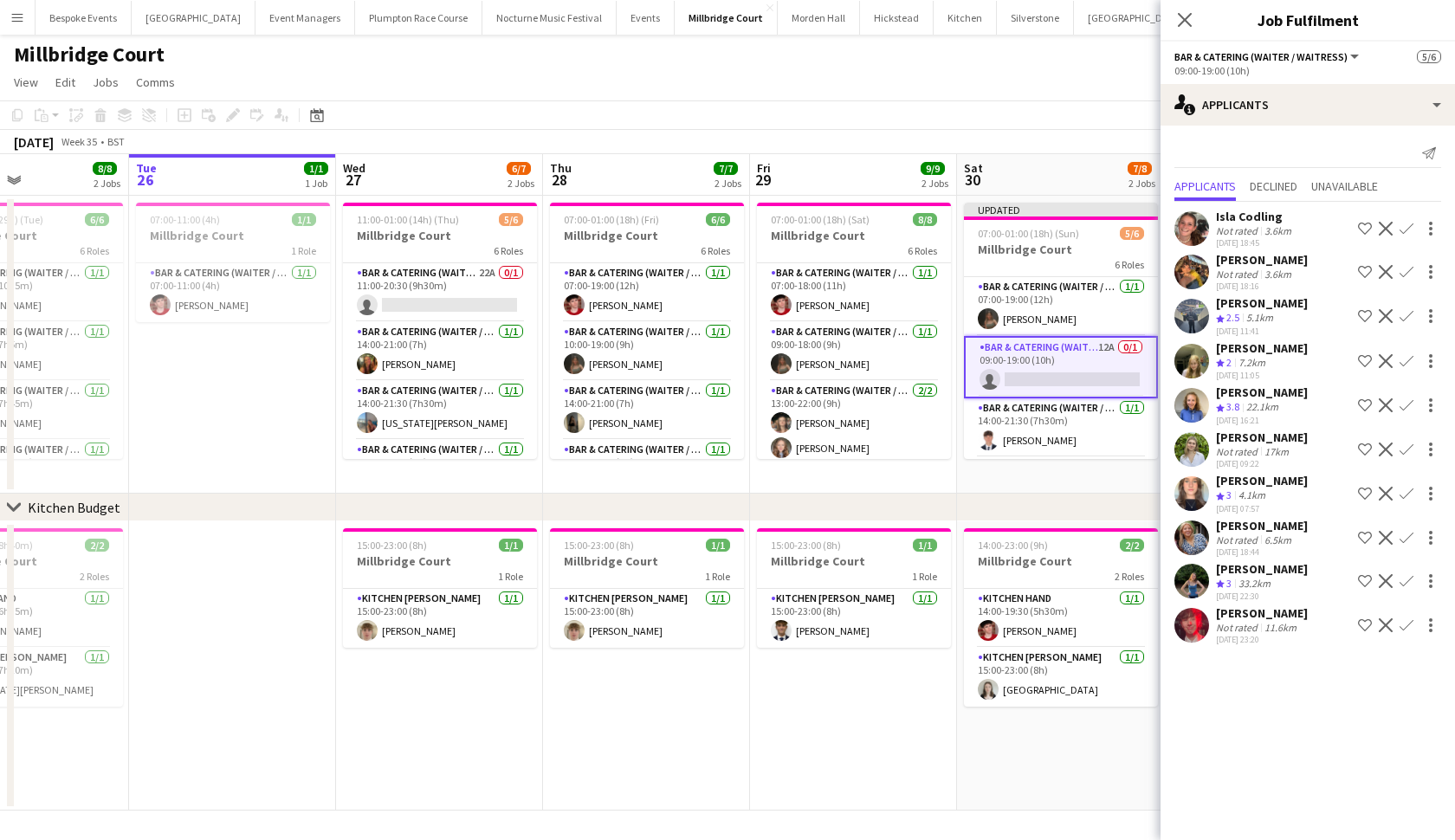
scroll to position [0, 0]
click at [1403, 402] on app-icon "Confirm" at bounding box center [1407, 405] width 14 height 14
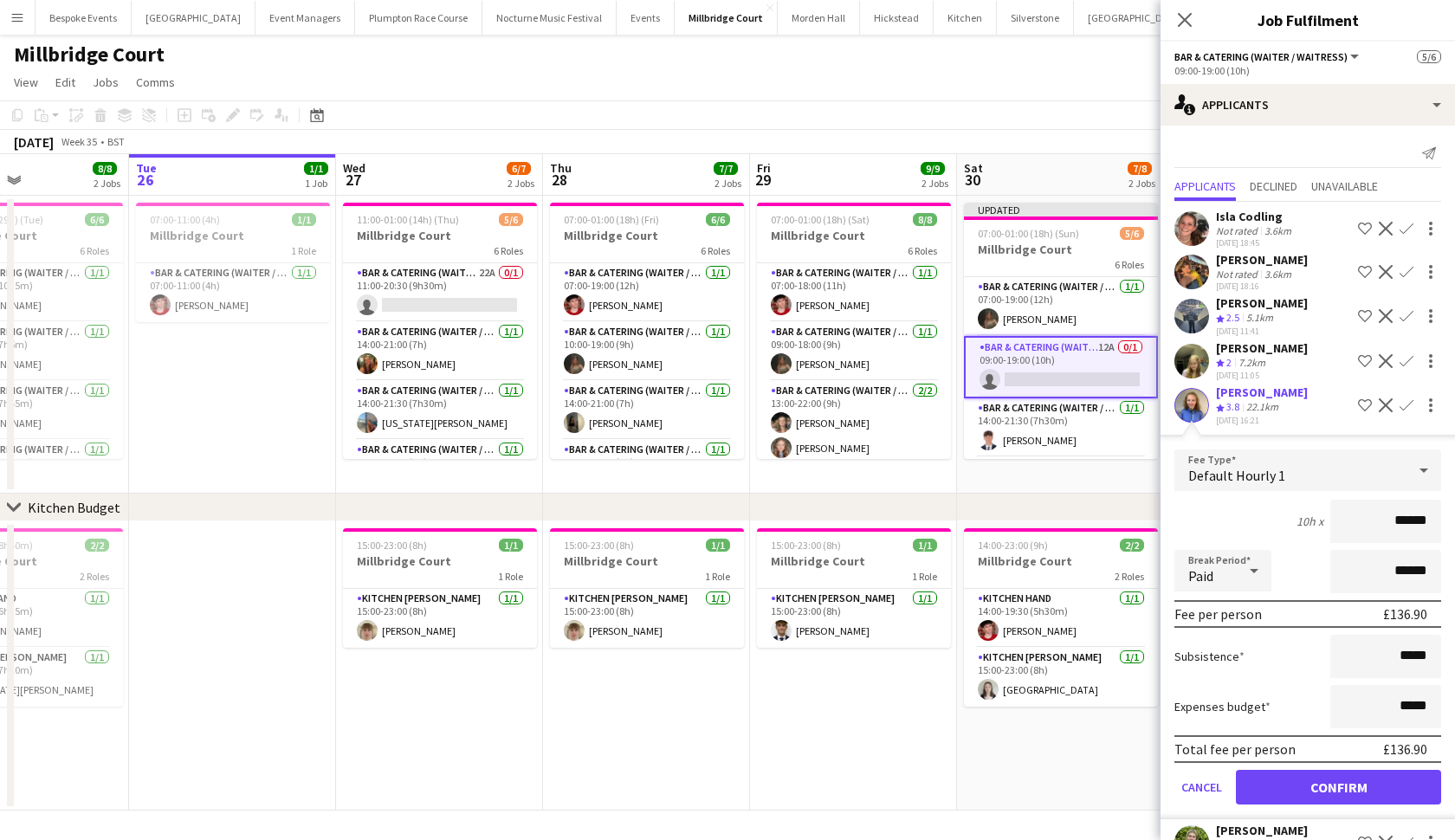
click at [1314, 779] on button "Confirm" at bounding box center [1339, 787] width 205 height 34
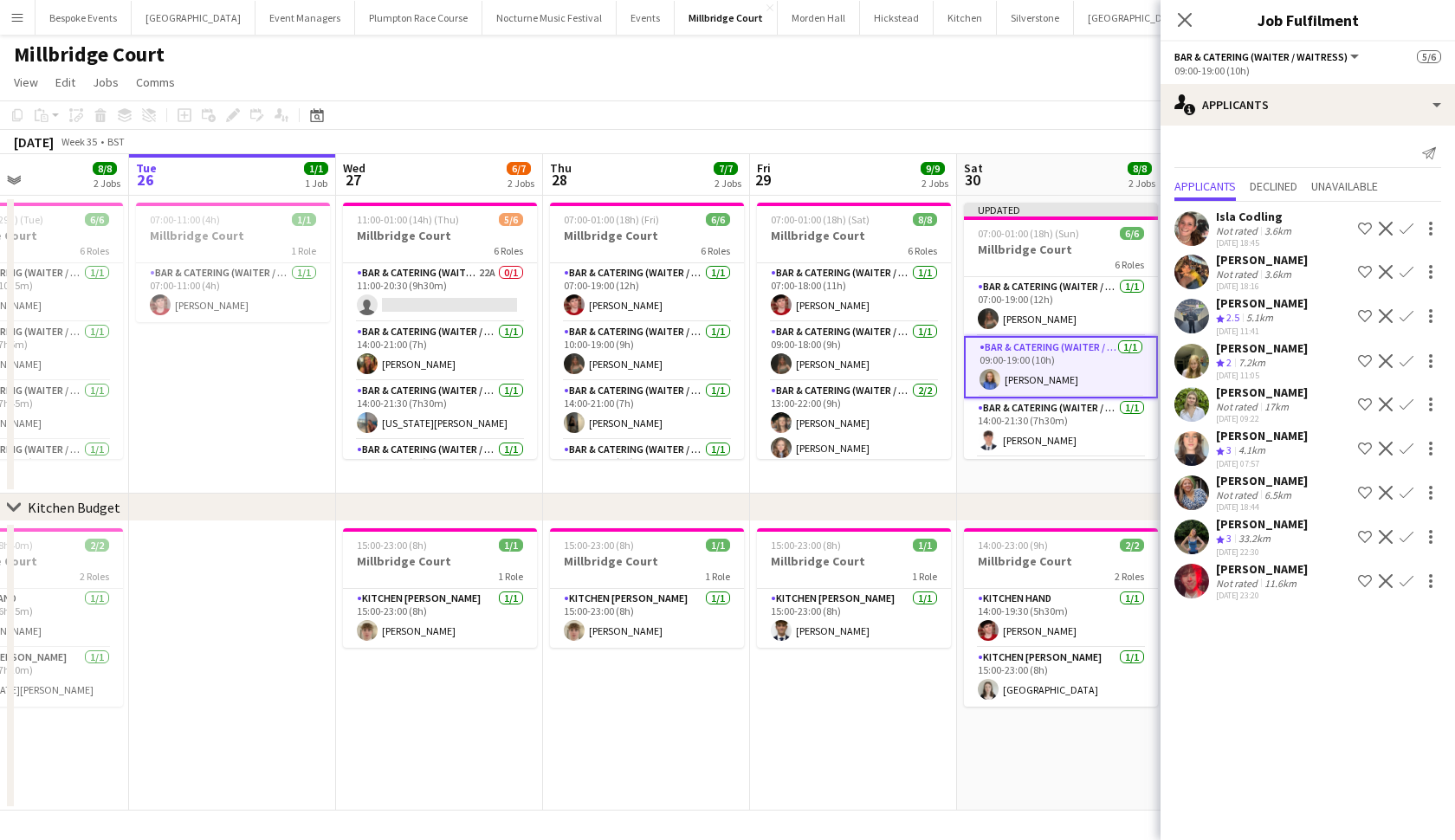
click at [950, 740] on app-date-cell "15:00-23:00 (8h) 1/1 Millbridge Court 1 Role Kitchen Porter 1/1 15:00-23:00 (8h…" at bounding box center [853, 666] width 207 height 289
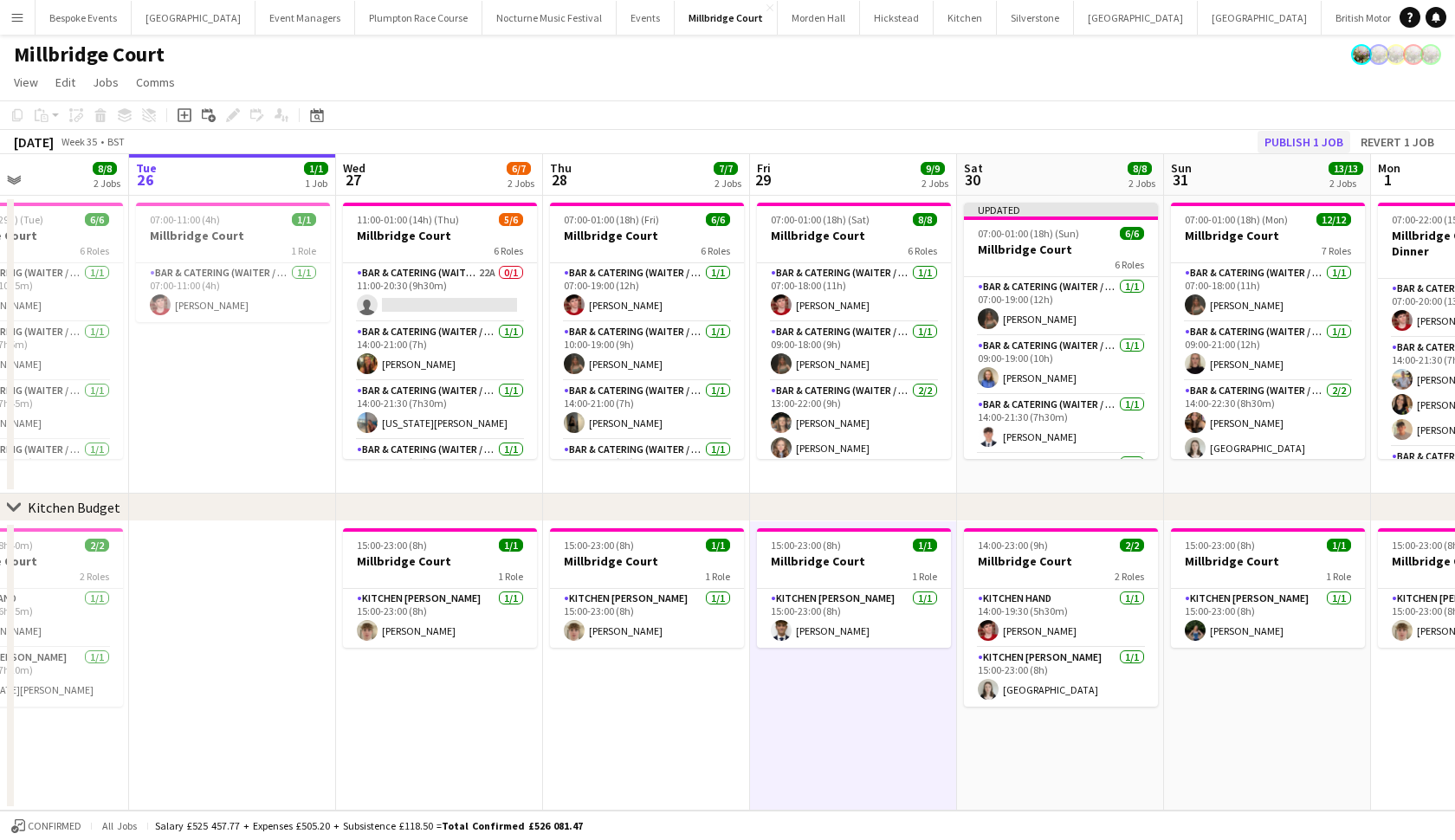
click at [1322, 141] on button "Publish 1 job" at bounding box center [1305, 143] width 93 height 23
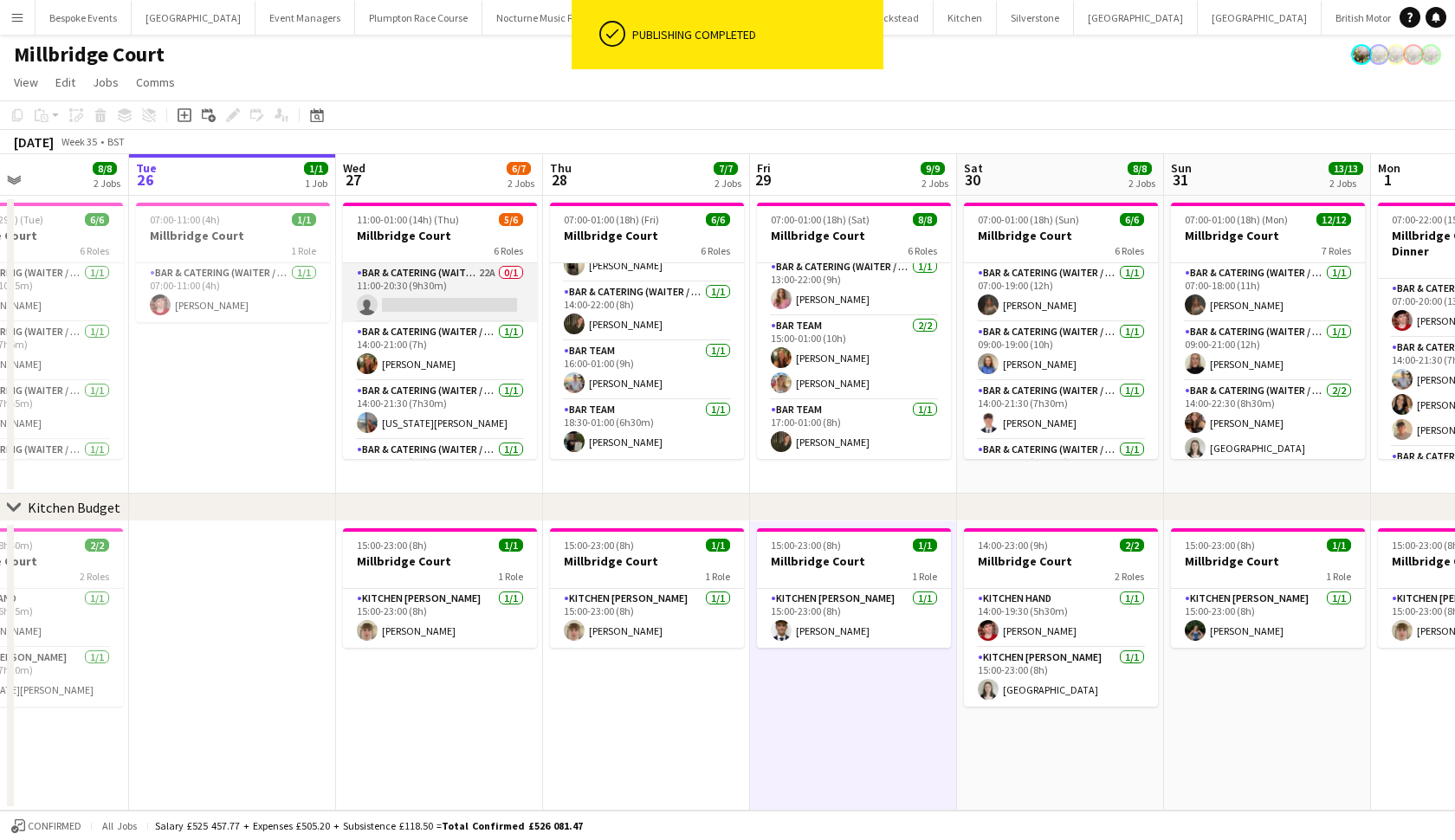
scroll to position [158, 0]
click at [469, 268] on app-card-role "Bar & Catering (Waiter / waitress) 22A 0/1 11:00-20:30 (9h30m) single-neutral-a…" at bounding box center [440, 293] width 194 height 59
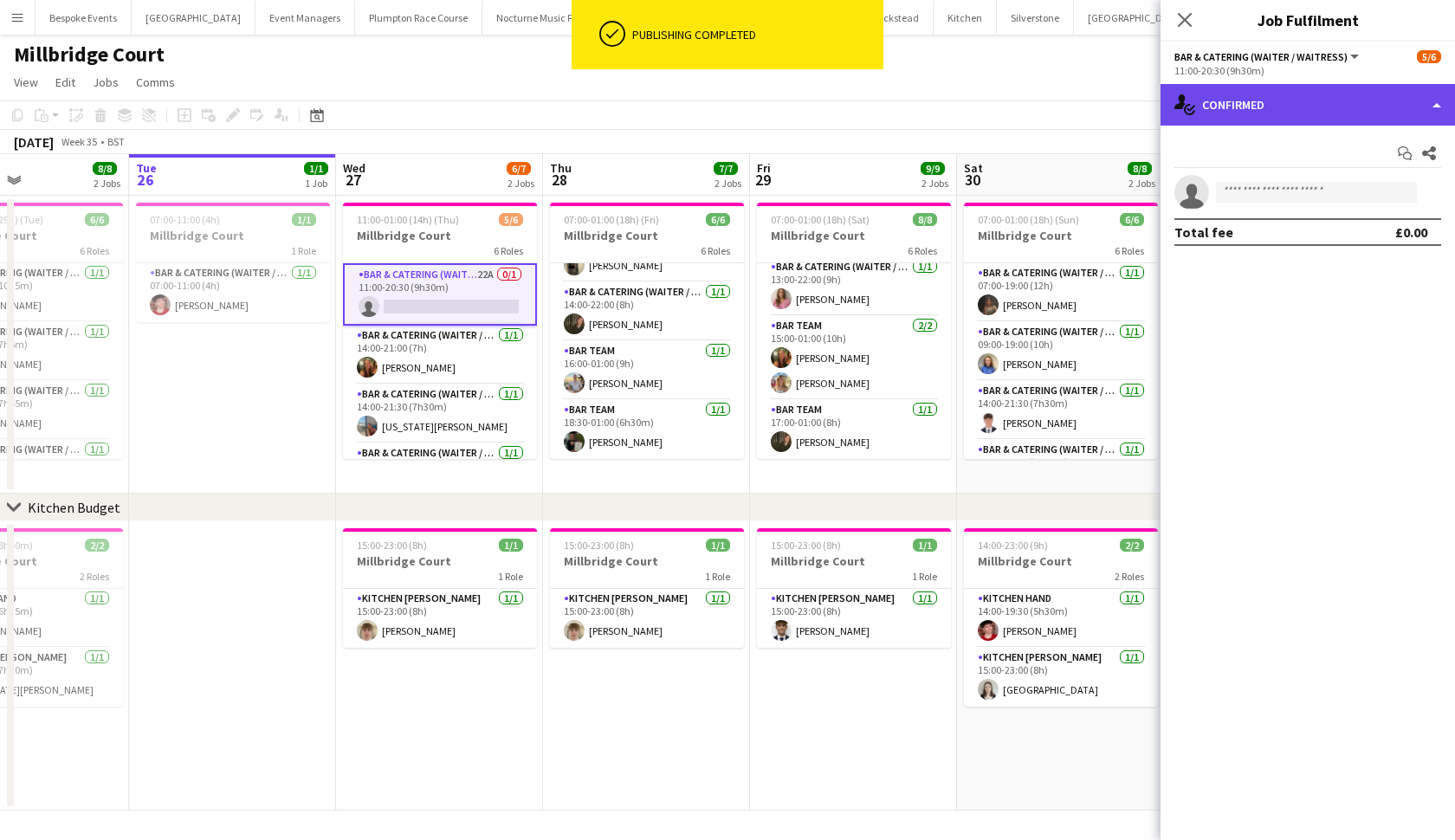
click at [1382, 94] on div "single-neutral-actions-check-2 Confirmed" at bounding box center [1309, 105] width 295 height 42
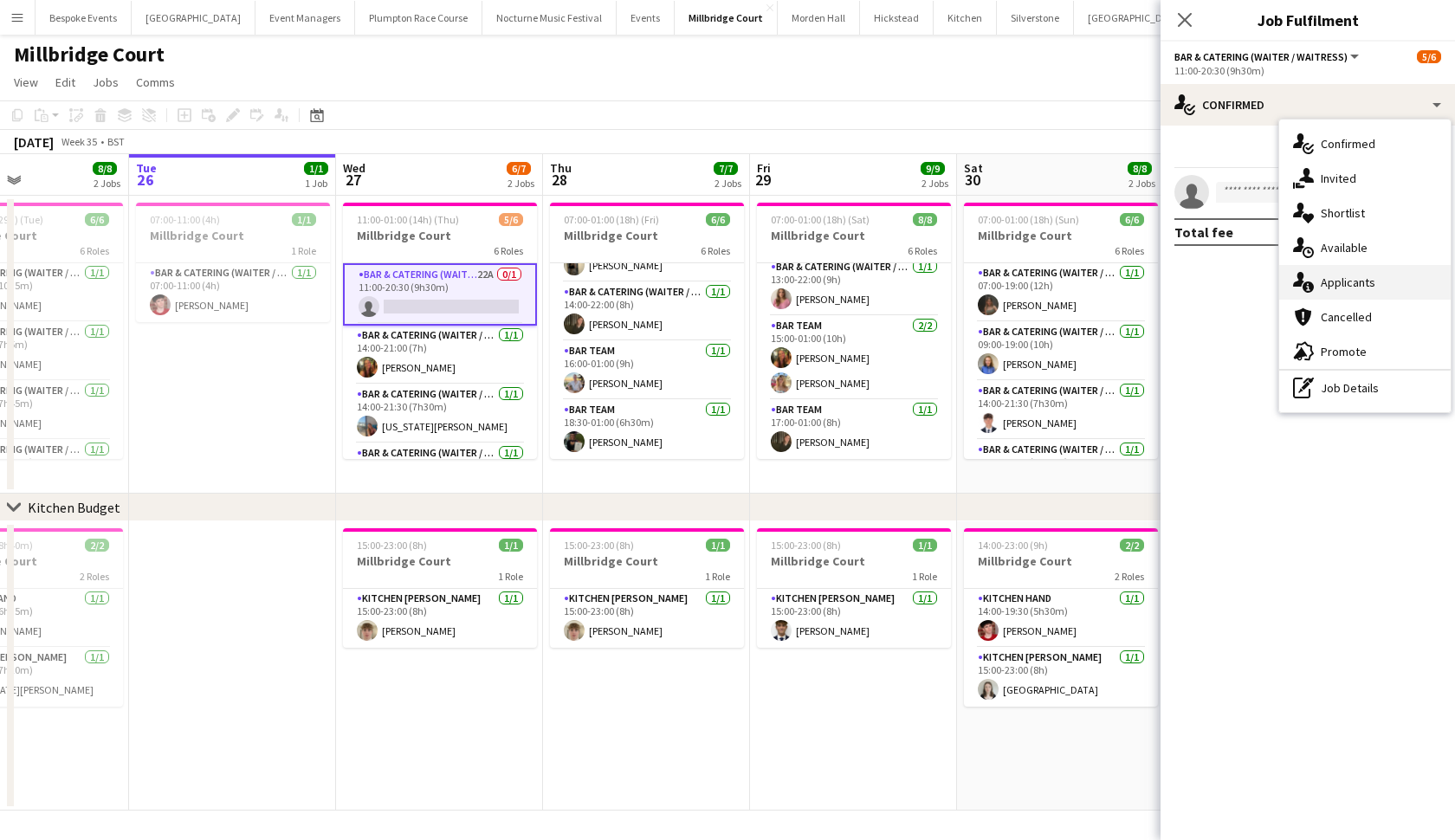
click at [1348, 289] on div "single-neutral-actions-information Applicants" at bounding box center [1365, 282] width 171 height 34
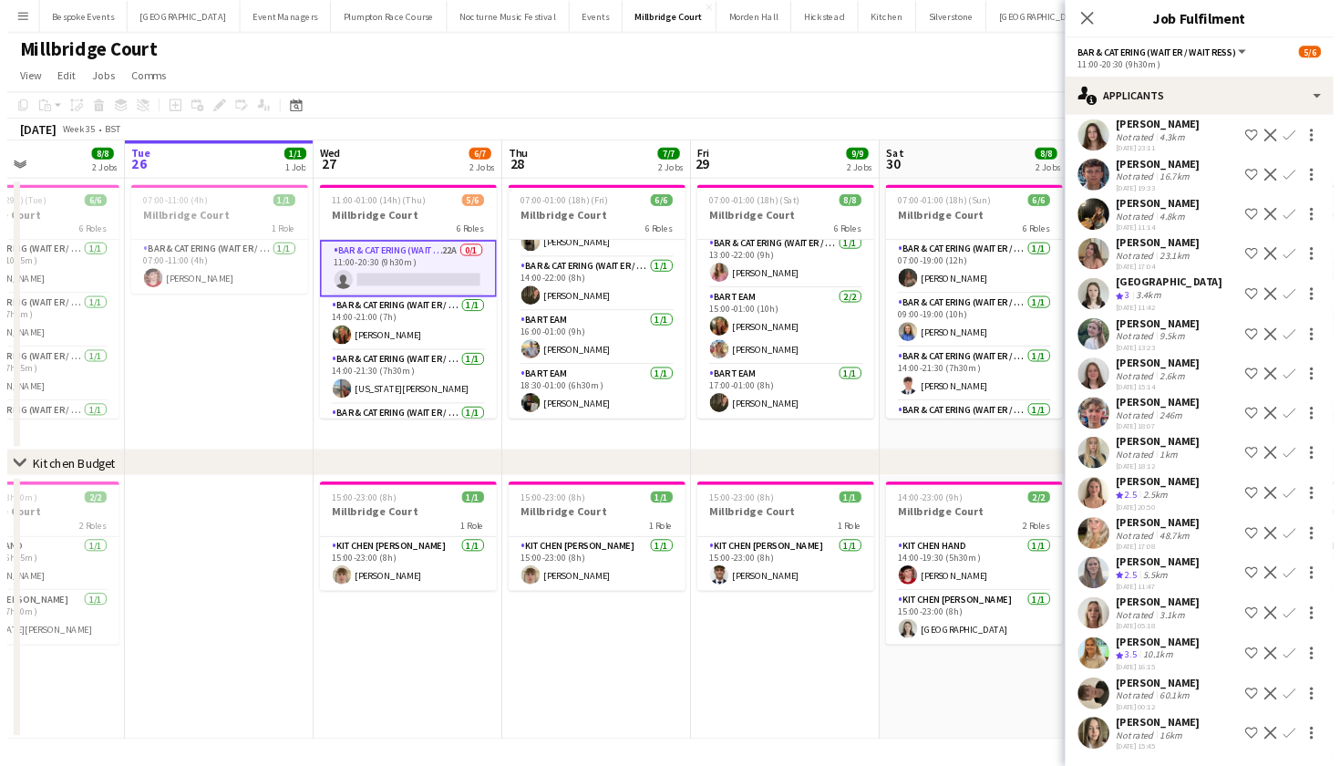
scroll to position [224, 0]
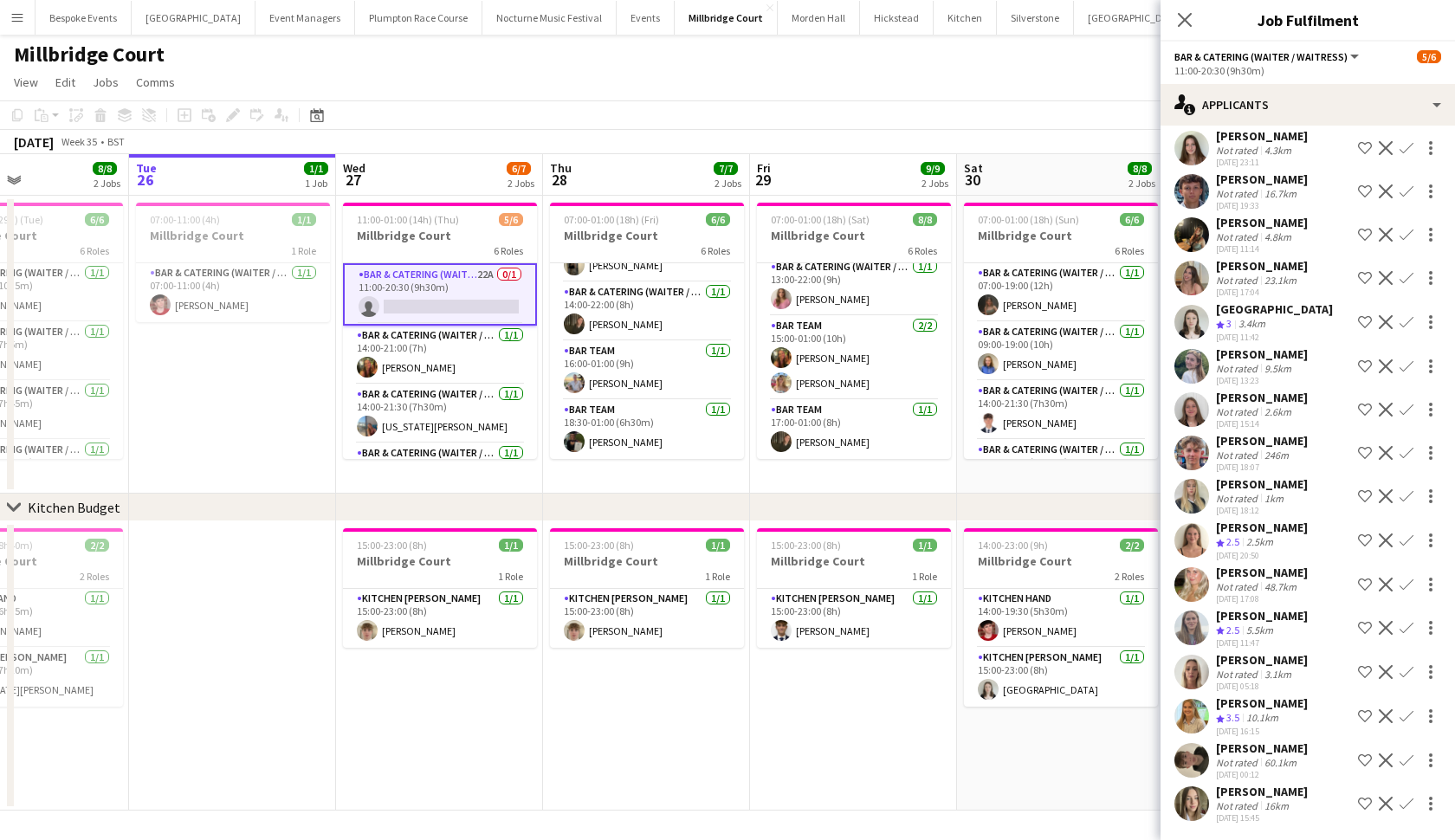
click at [472, 305] on app-card-role "Bar & Catering (Waiter / waitress) 22A 0/1 11:00-20:30 (9h30m) single-neutral-a…" at bounding box center [440, 295] width 194 height 63
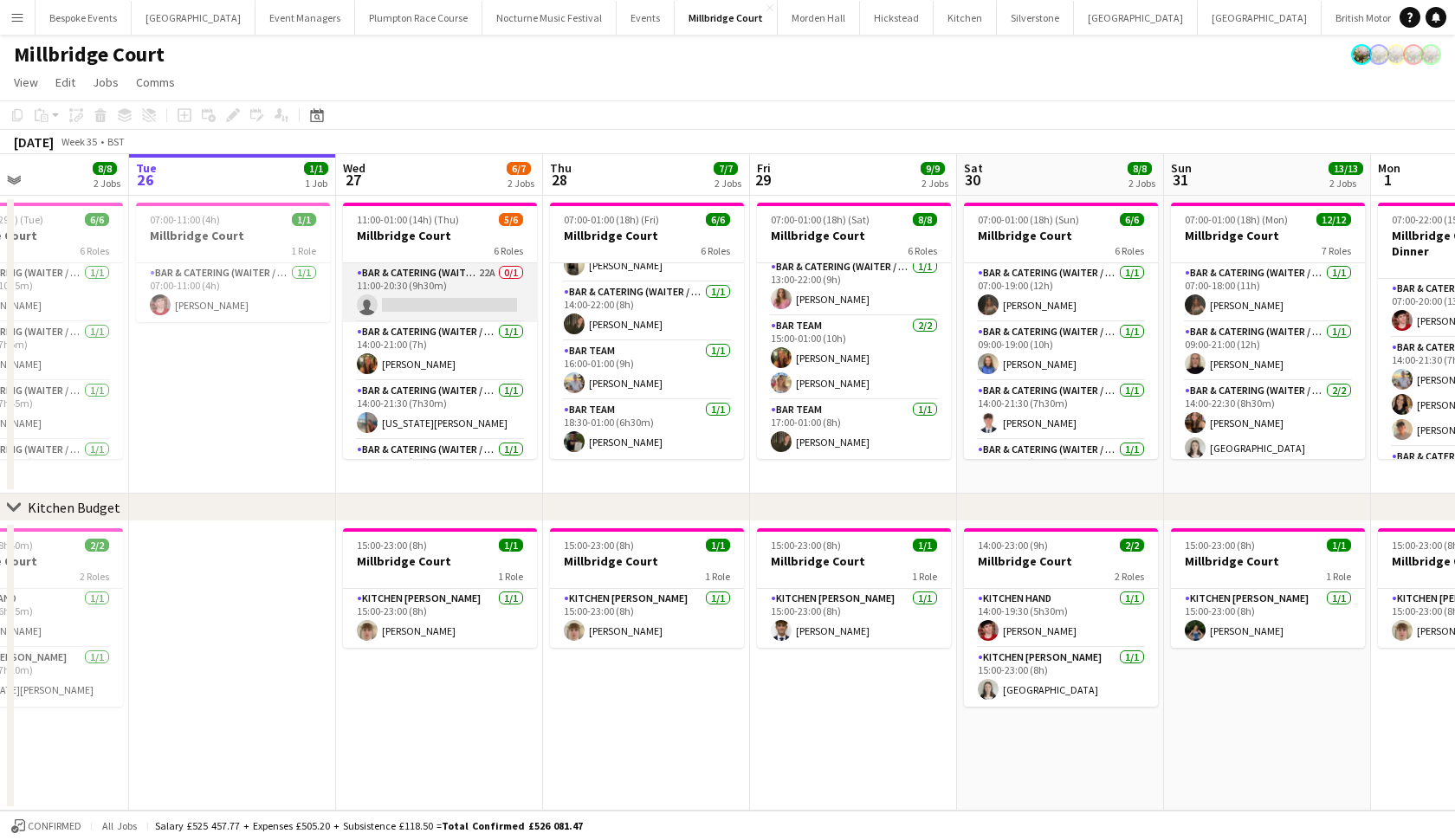
click at [474, 282] on app-card-role "Bar & Catering (Waiter / waitress) 22A 0/1 11:00-20:30 (9h30m) single-neutral-a…" at bounding box center [440, 293] width 194 height 59
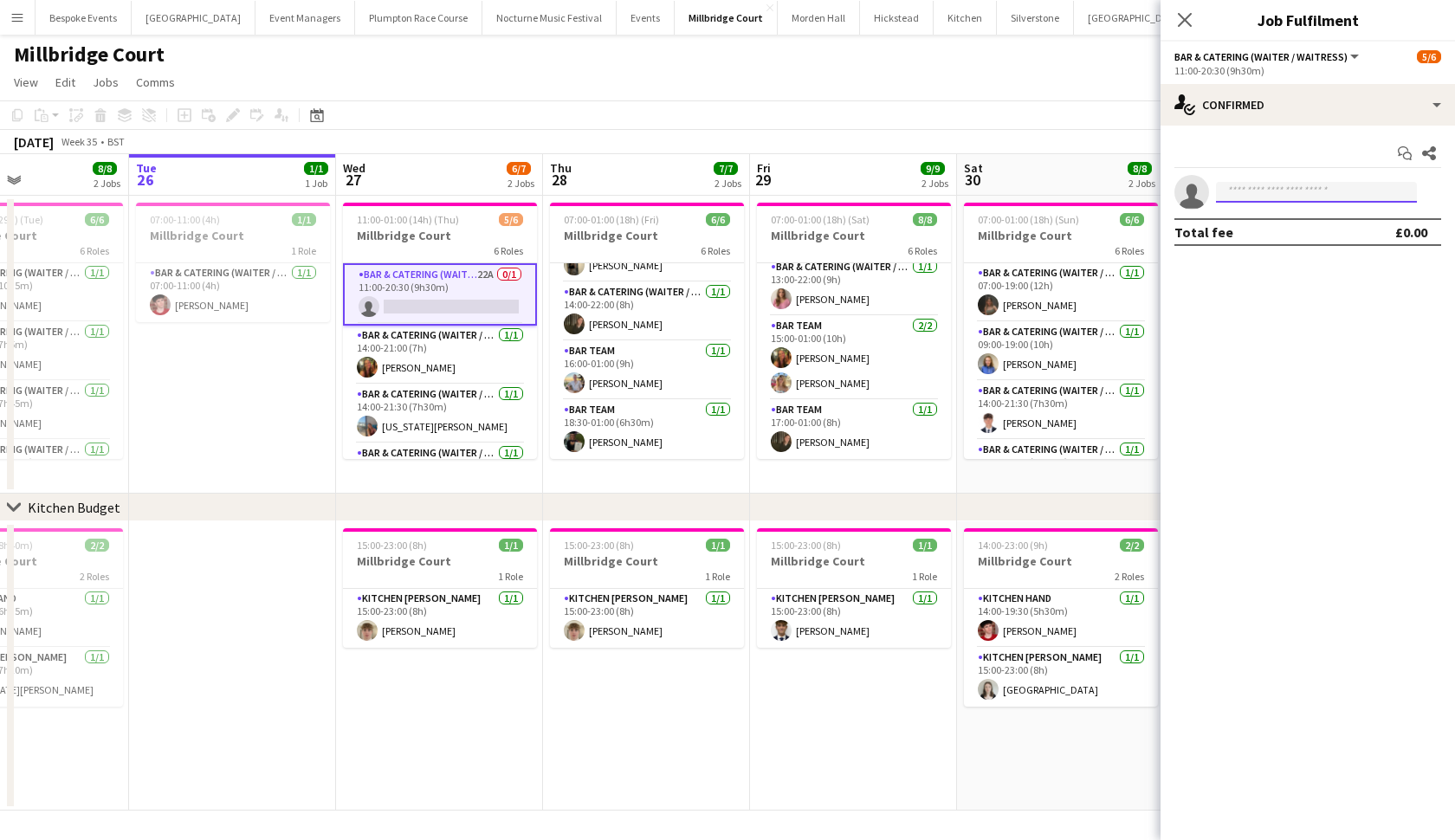
click at [1300, 192] on input at bounding box center [1316, 192] width 201 height 21
type input "**********"
click at [1301, 220] on span "Olivia Davies Active" at bounding box center [1316, 217] width 173 height 14
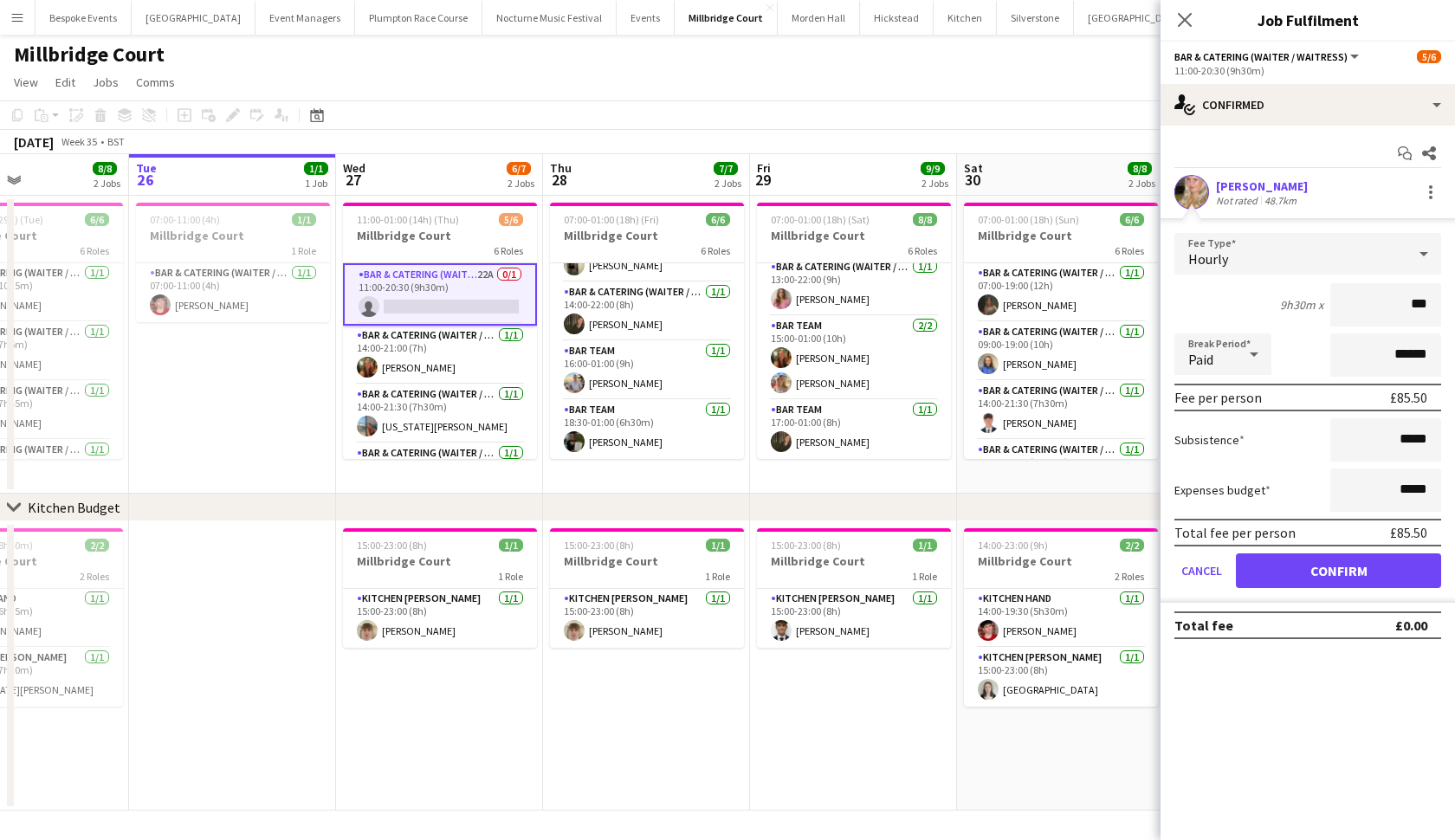
type input "**"
type input "******"
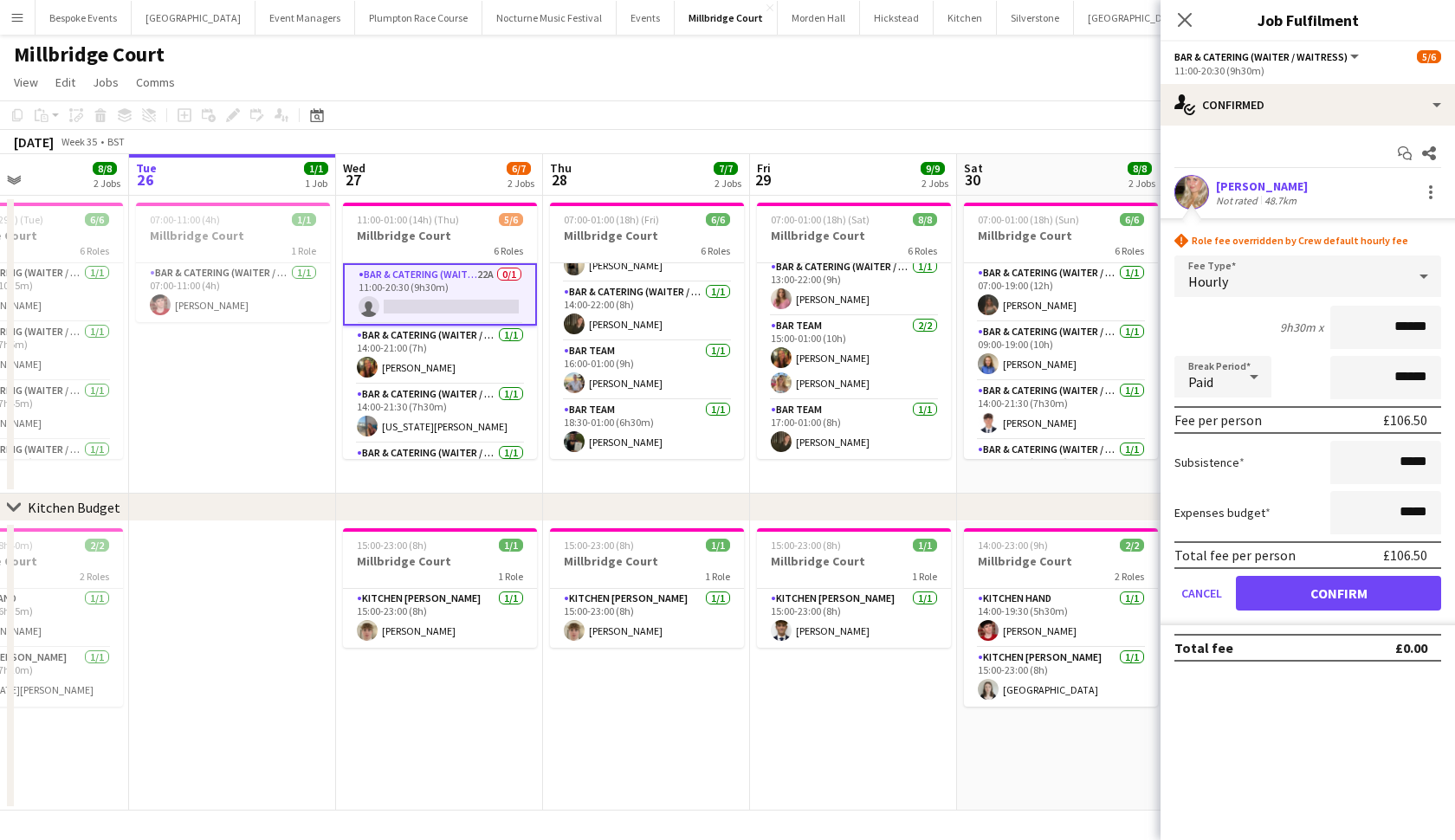
click at [1338, 593] on button "Confirm" at bounding box center [1339, 593] width 205 height 34
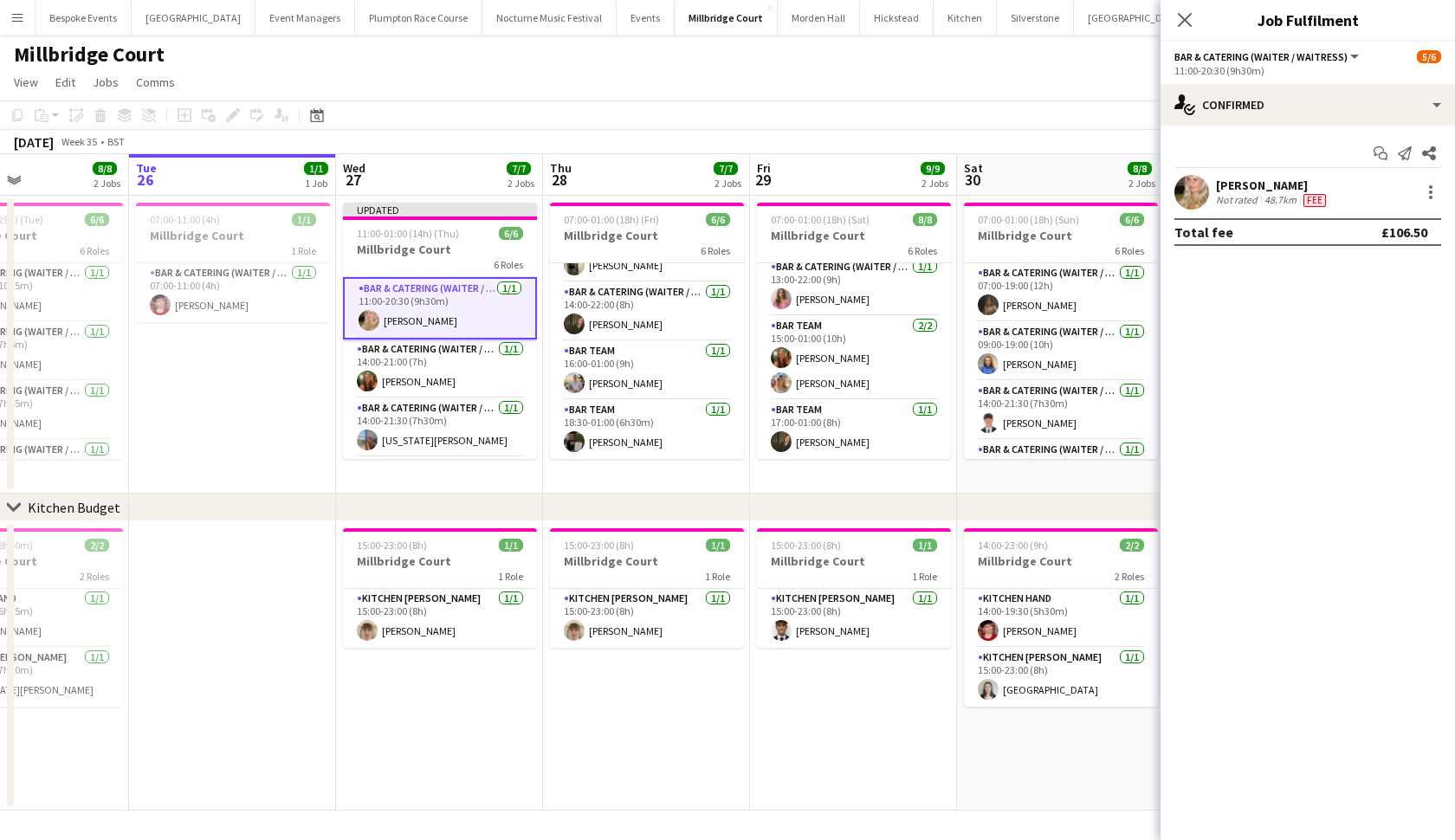
click at [1004, 90] on app-page-menu "View Day view expanded Day view collapsed Month view Date picker Jump to today …" at bounding box center [727, 84] width 1455 height 33
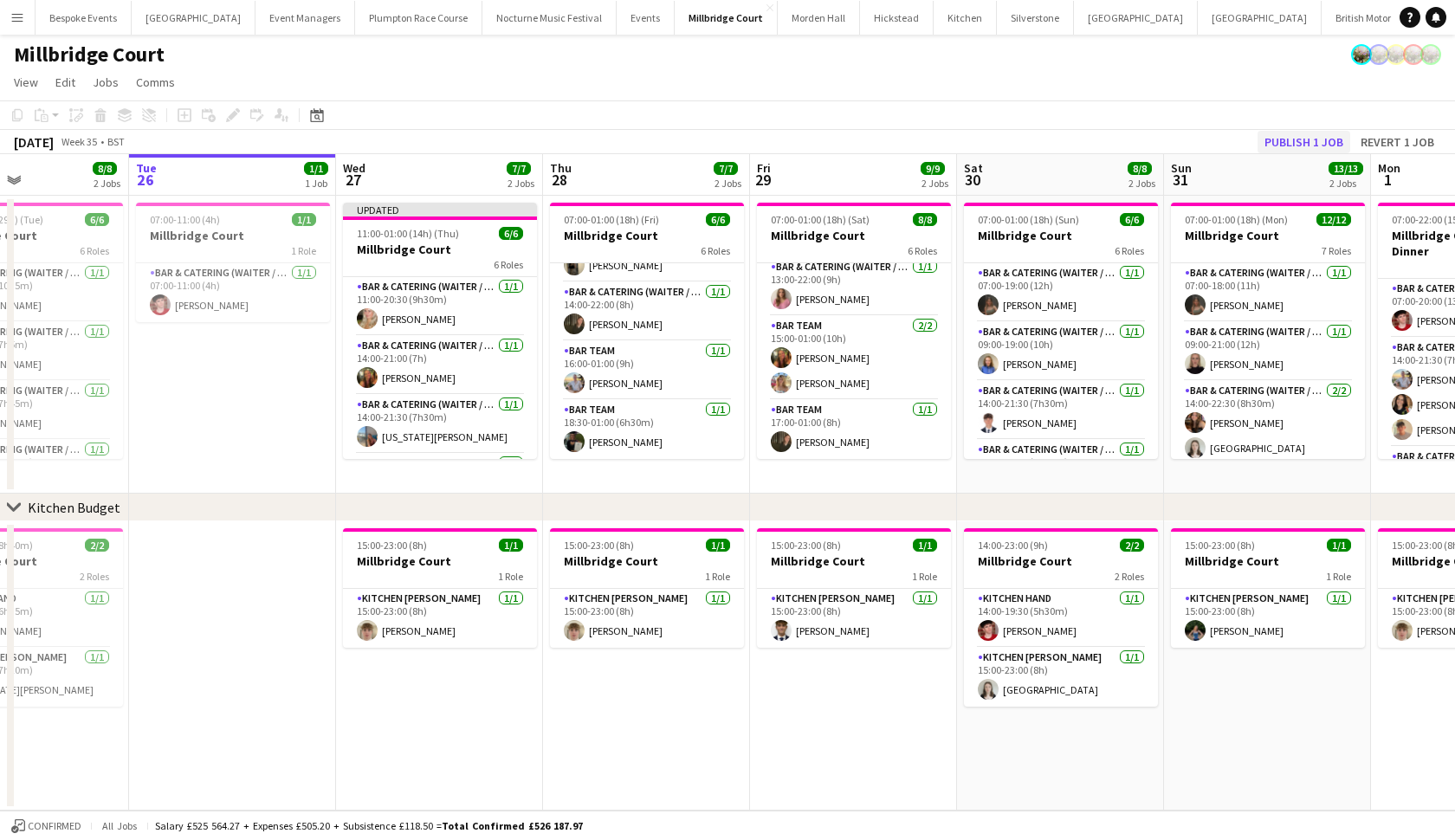
click at [1337, 142] on button "Publish 1 job" at bounding box center [1305, 143] width 93 height 23
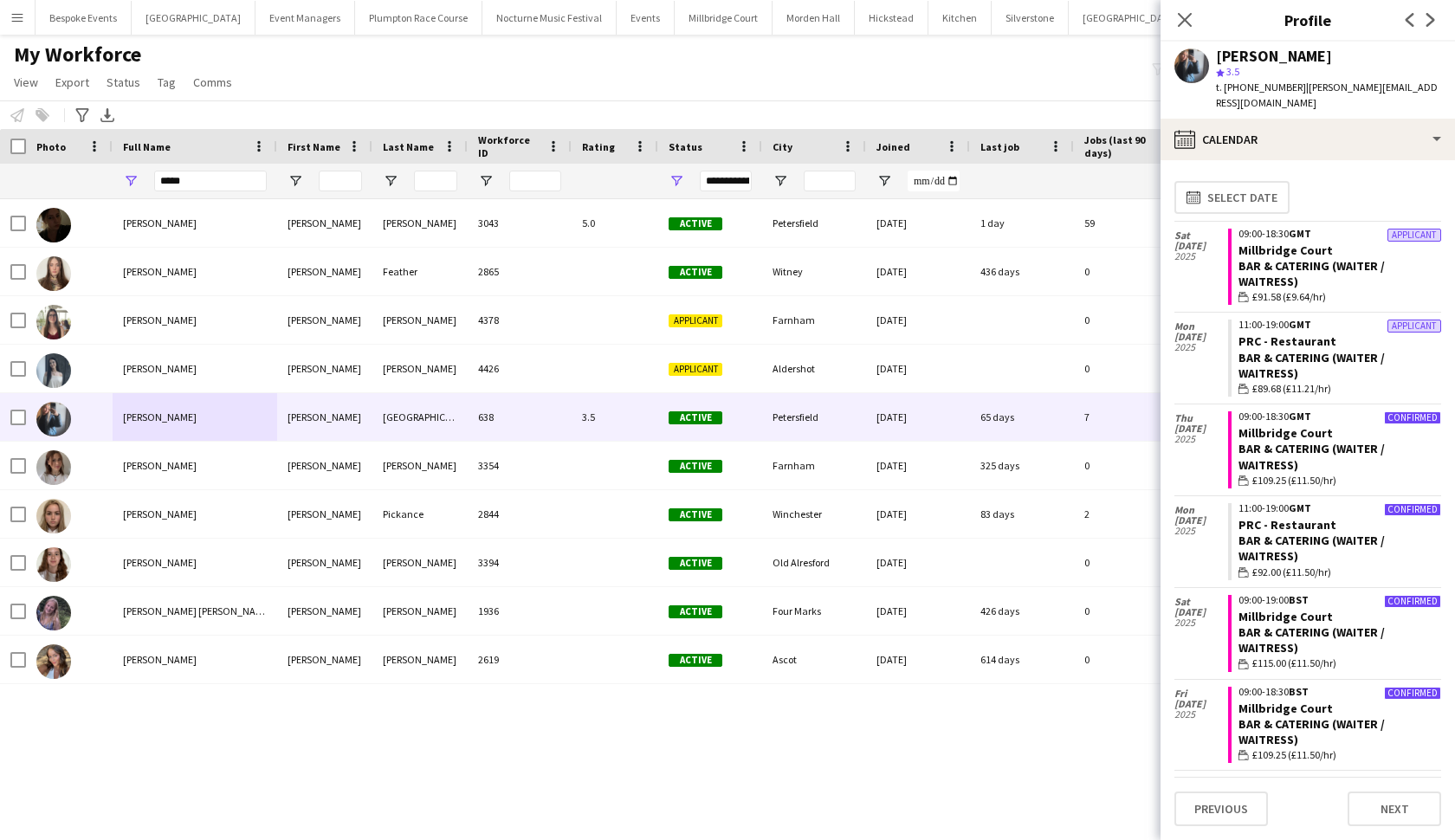
click at [271, 92] on div "My Workforce View Views Default view mena New Starter New view Update view Dele…" at bounding box center [727, 71] width 1455 height 59
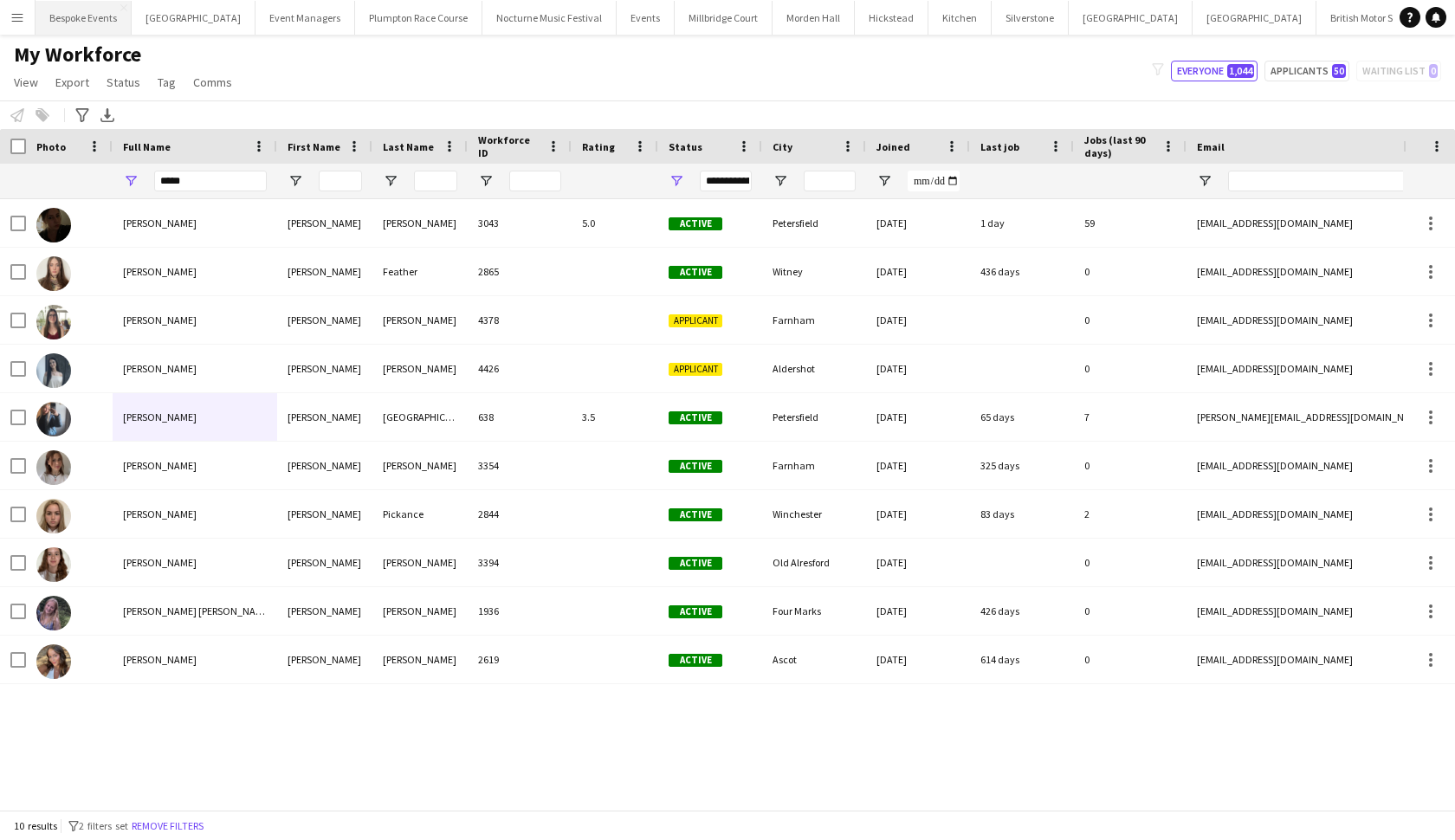
click at [106, 31] on button "Bespoke Events Close" at bounding box center [83, 18] width 96 height 34
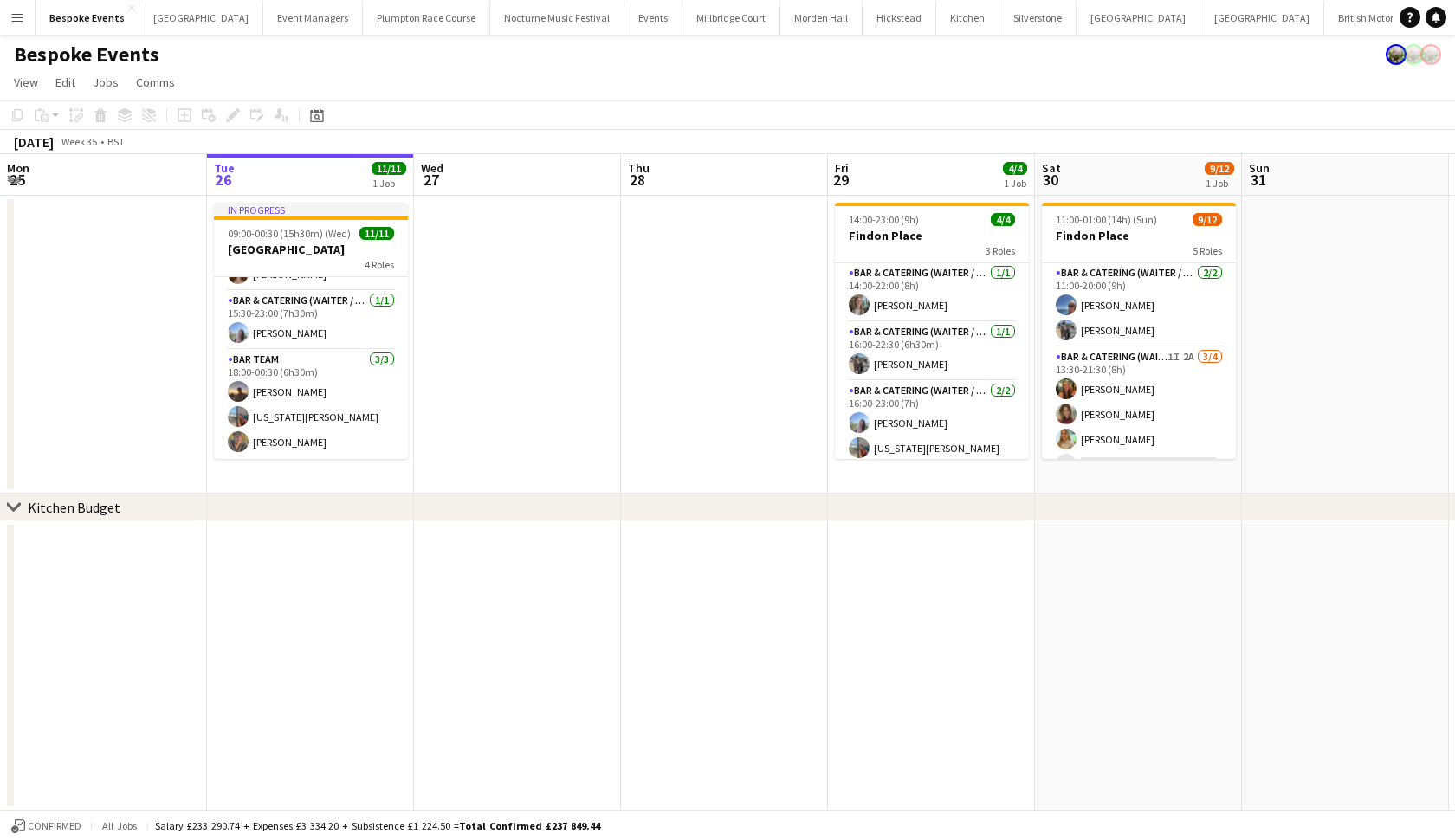
scroll to position [230, 0]
click at [287, 436] on app-card-role "Bar Team [DATE] 18:00-00:30 (6h30m) [PERSON_NAME] [US_STATE][PERSON_NAME] [PERS…" at bounding box center [311, 404] width 194 height 109
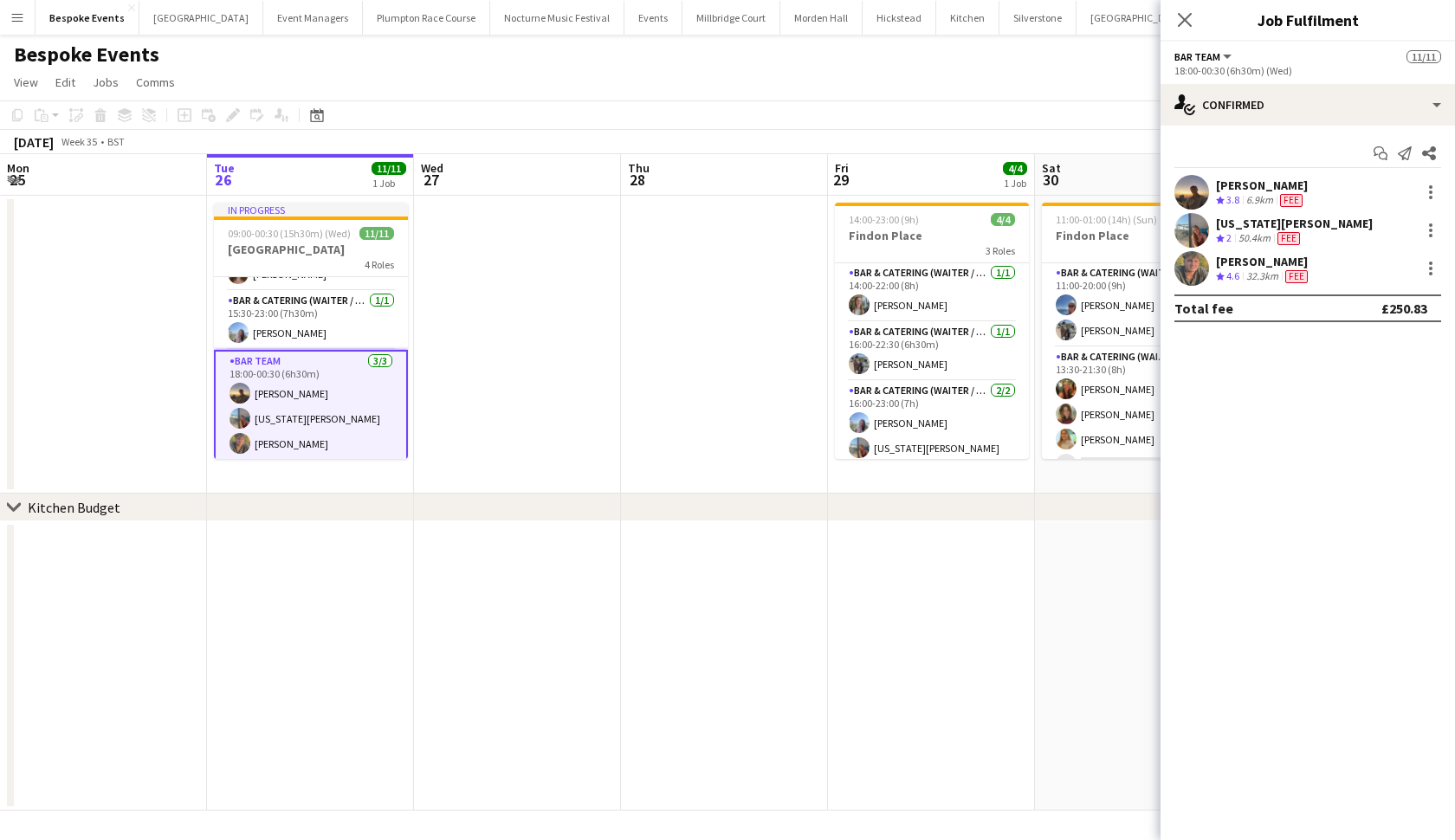
click at [673, 328] on app-date-cell at bounding box center [725, 345] width 207 height 298
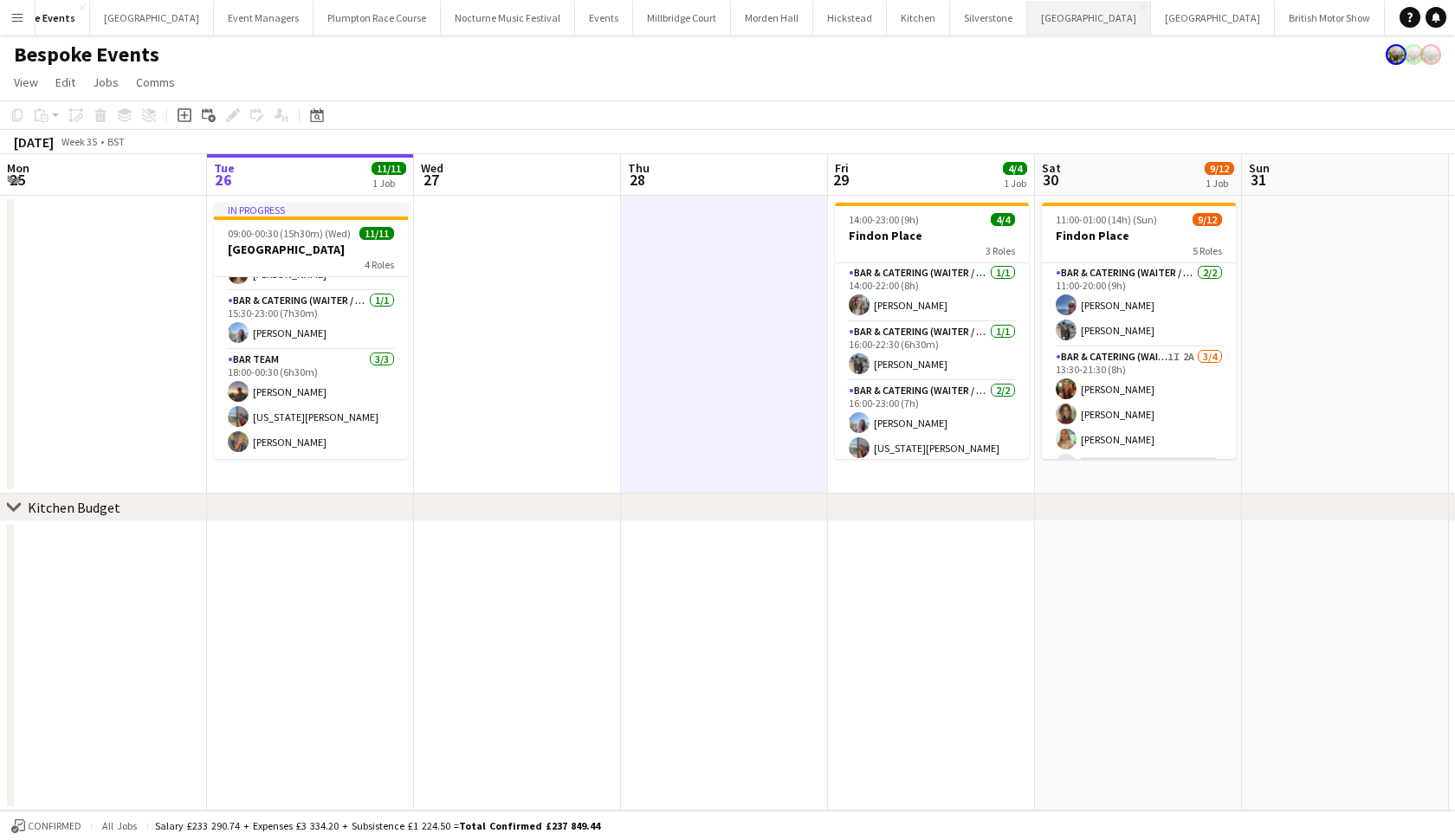
scroll to position [0, 48]
click at [634, 19] on button "[GEOGRAPHIC_DATA]" at bounding box center [682, 18] width 98 height 34
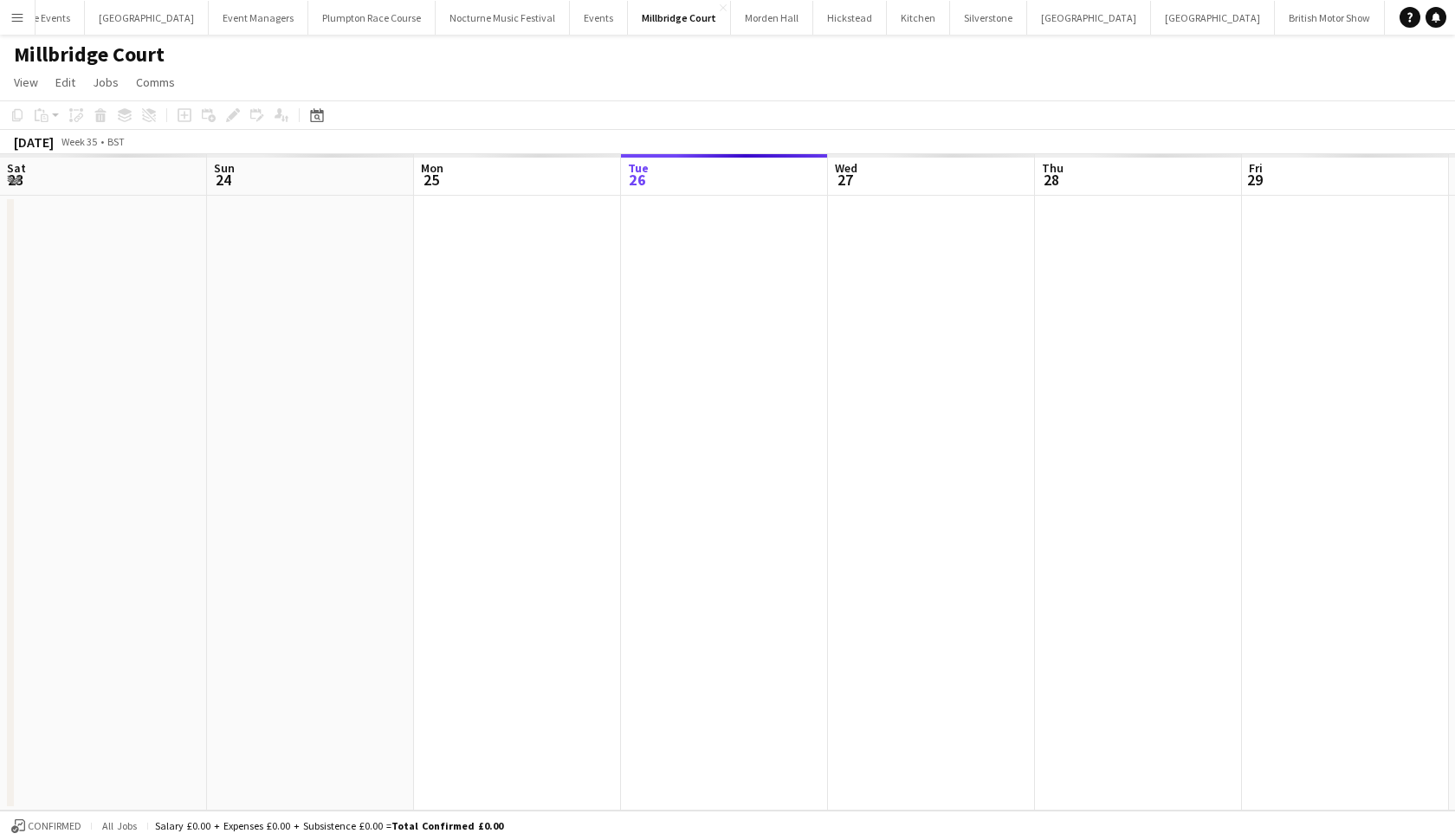
scroll to position [0, 414]
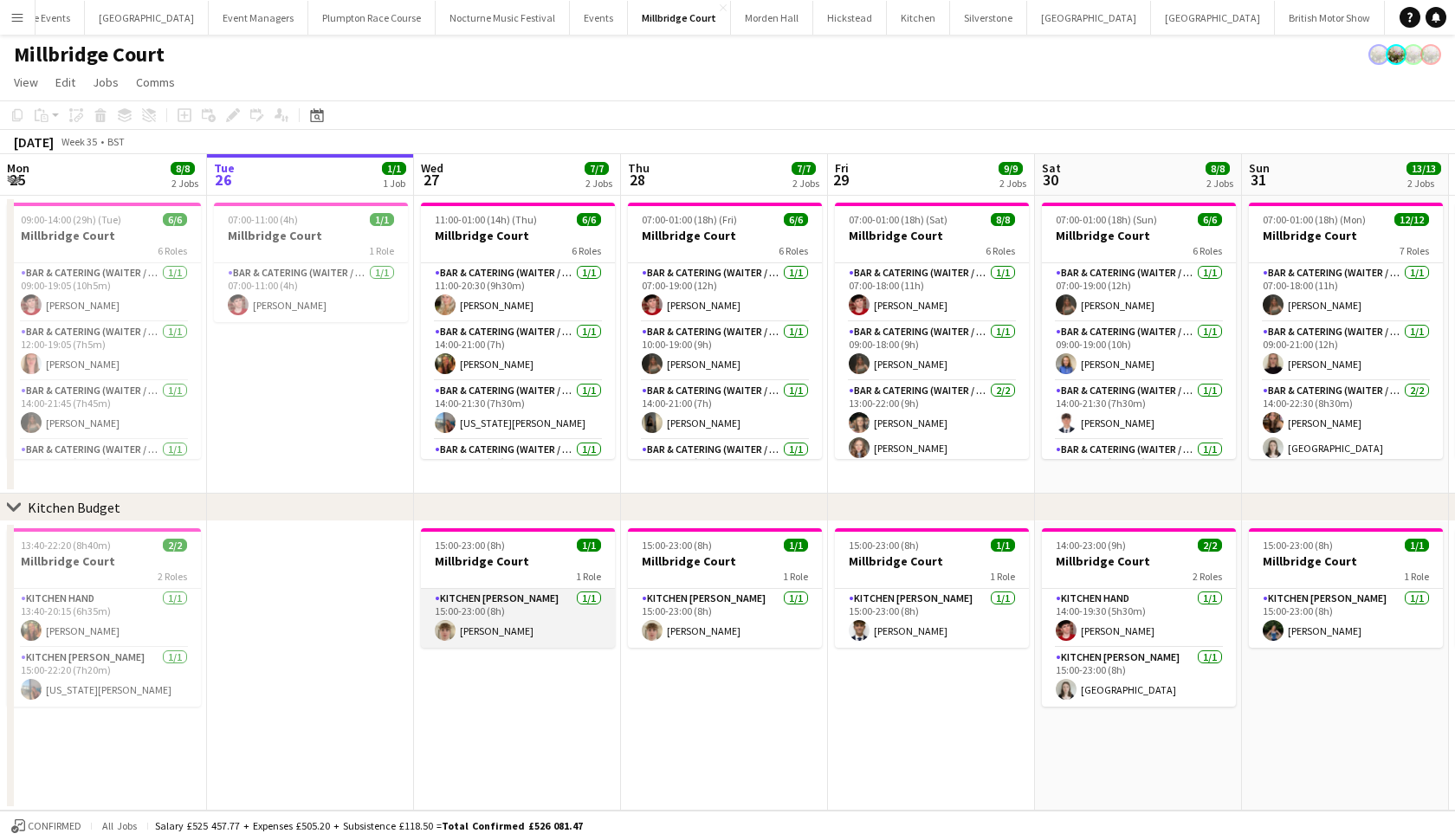
click at [500, 618] on app-card-role "Kitchen [PERSON_NAME] [DATE] 15:00-23:00 (8h) [PERSON_NAME]" at bounding box center [518, 619] width 194 height 59
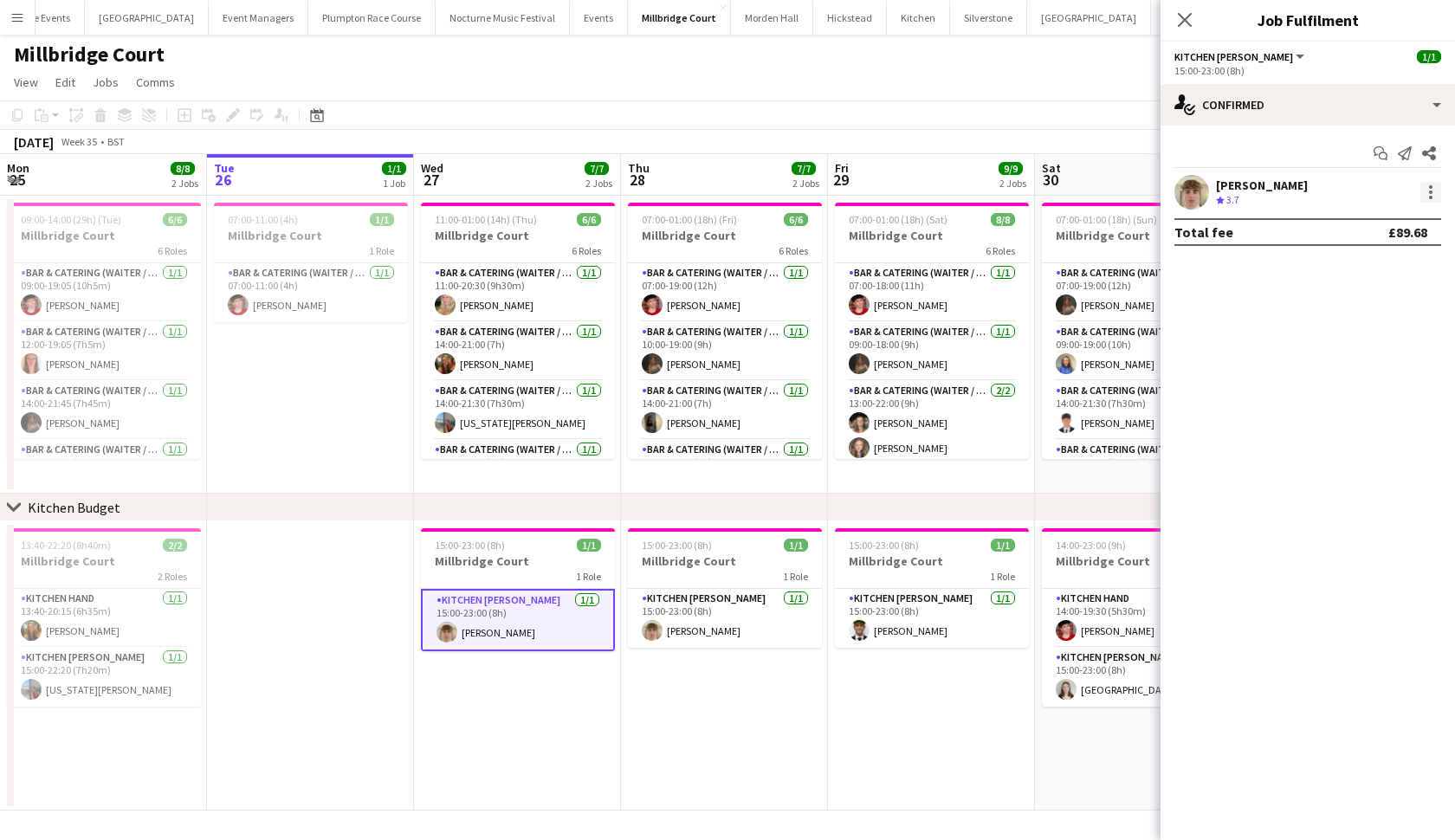
click at [1431, 196] on div at bounding box center [1431, 198] width 4 height 4
click at [1387, 386] on span "Remove" at bounding box center [1373, 391] width 107 height 15
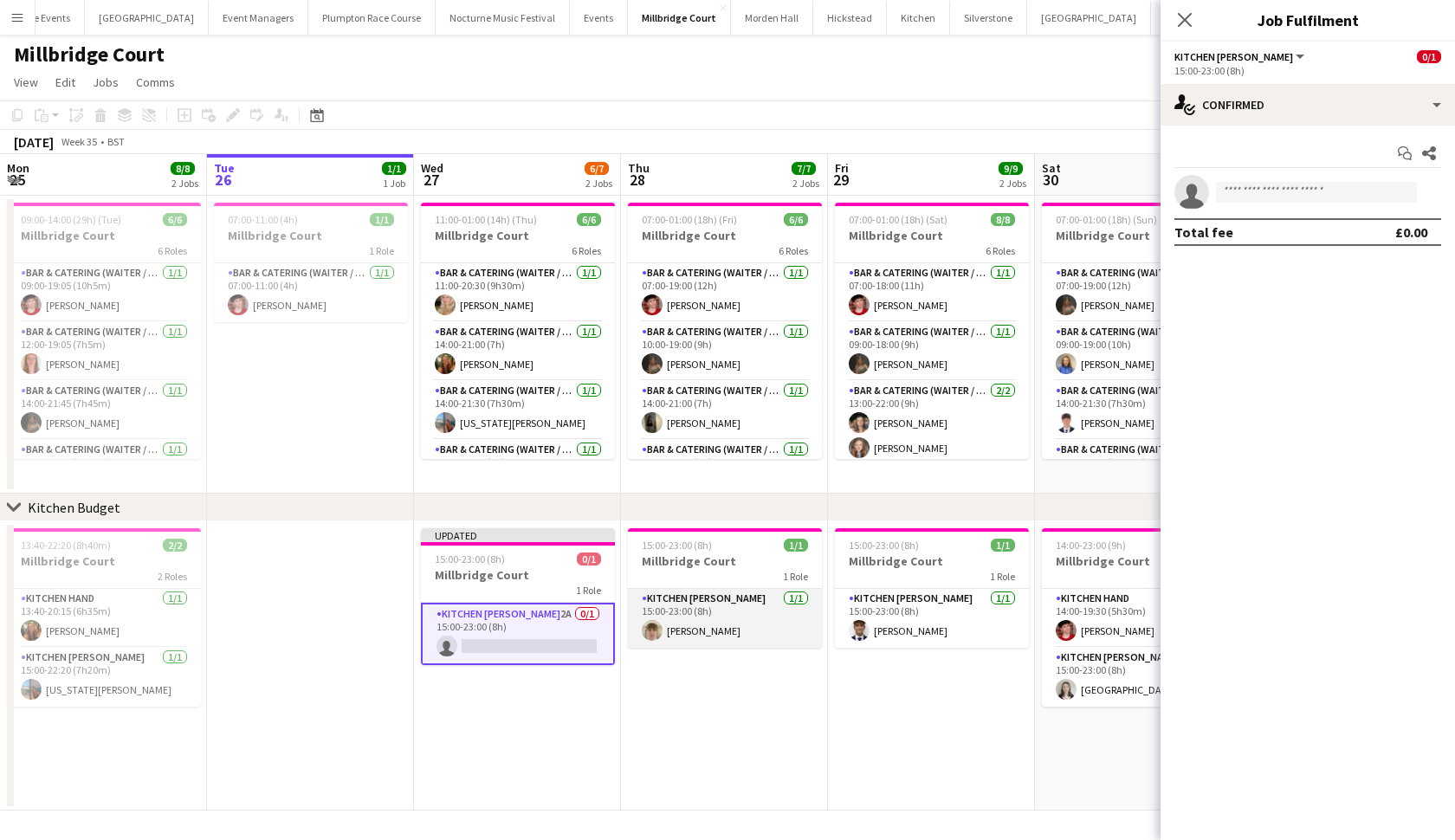
click at [764, 632] on app-card-role "Kitchen Porter 1/1 15:00-23:00 (8h) Berty Chilcott" at bounding box center [725, 619] width 194 height 59
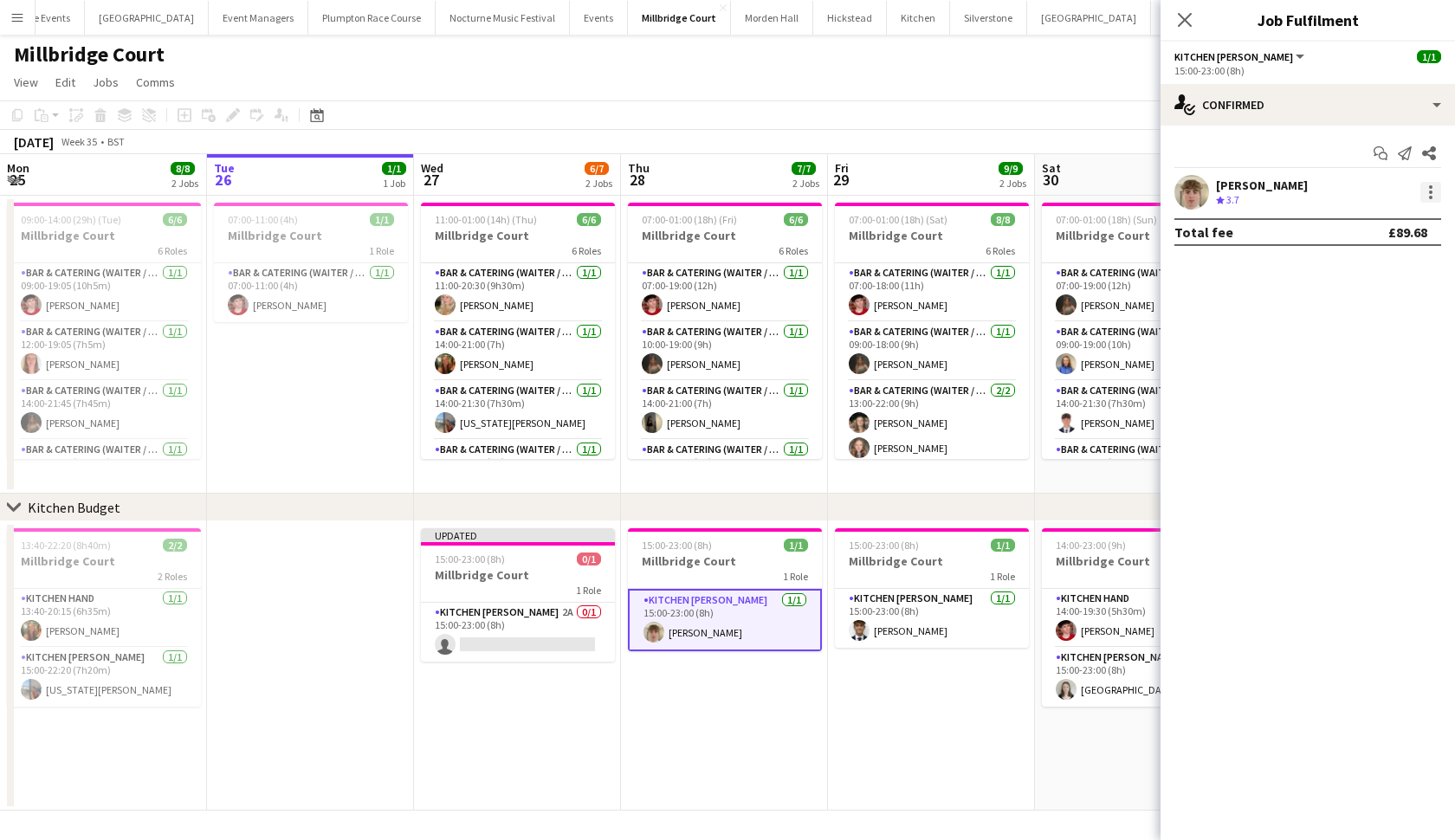
click at [1429, 194] on div at bounding box center [1431, 192] width 21 height 21
click at [1355, 387] on span "Remove" at bounding box center [1346, 390] width 52 height 14
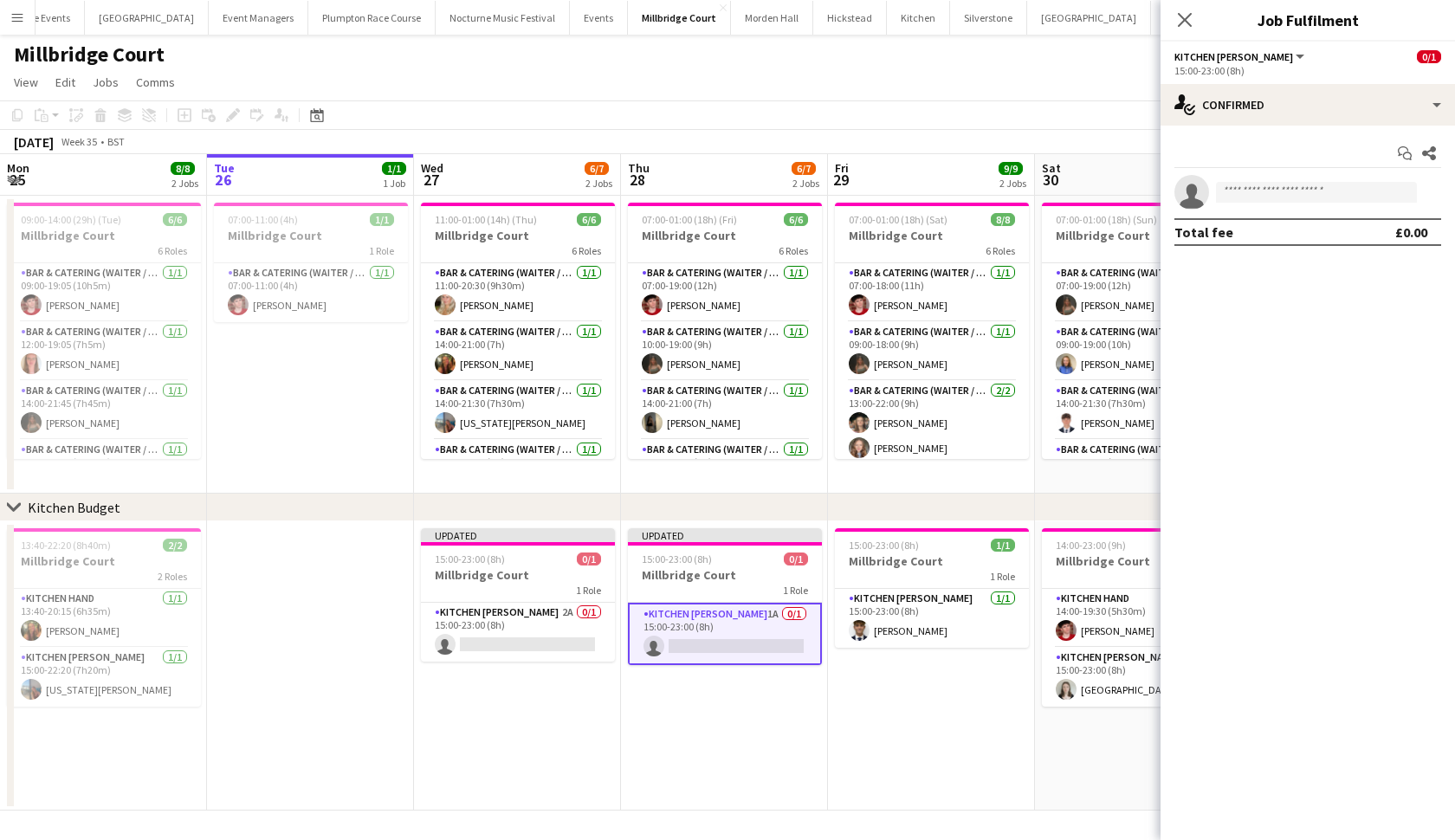
click at [996, 681] on app-date-cell "15:00-23:00 (8h) 1/1 Millbridge Court 1 Role Kitchen Porter 1/1 15:00-23:00 (8h…" at bounding box center [931, 666] width 207 height 289
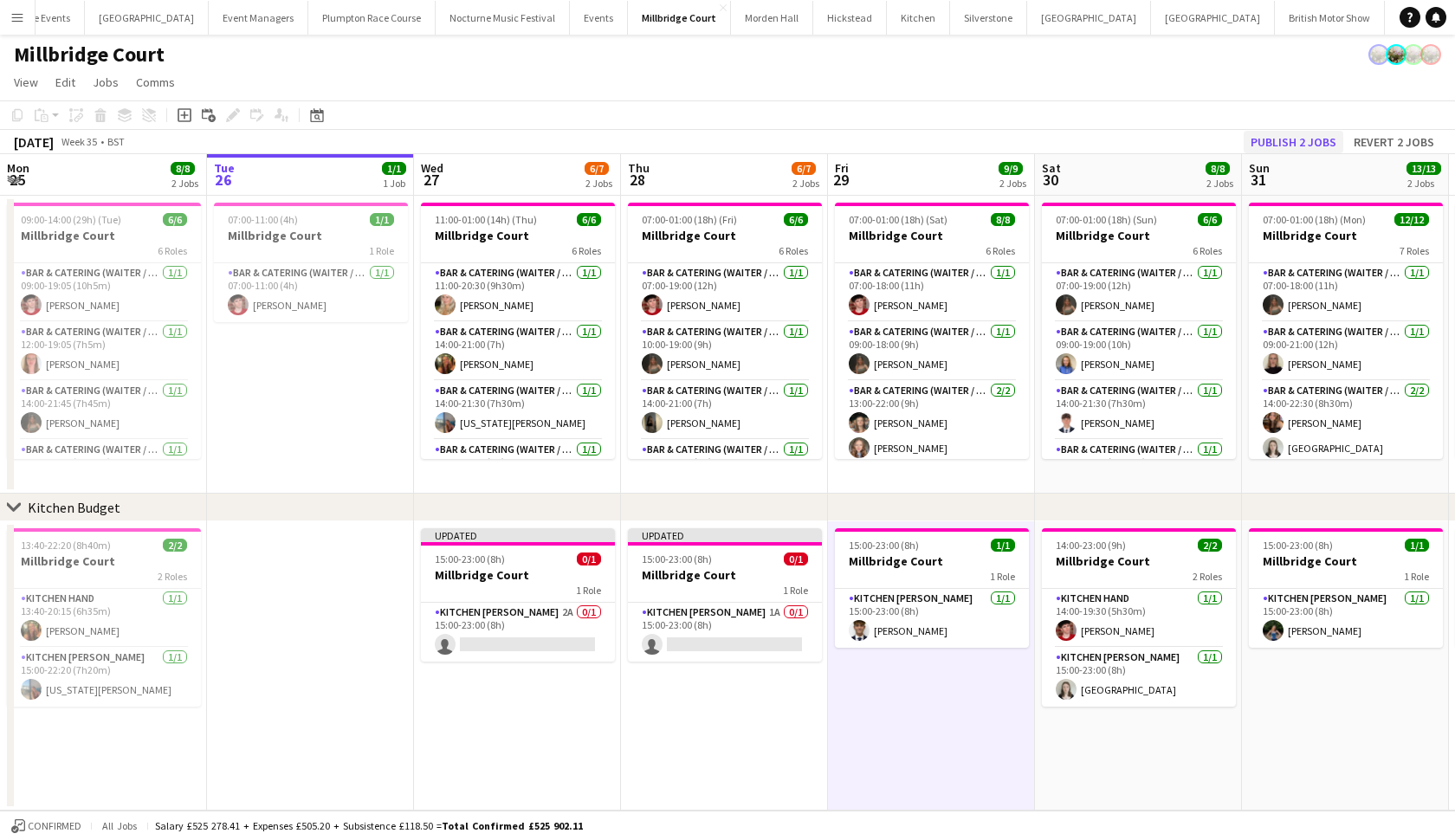
click at [1306, 139] on button "Publish 2 jobs" at bounding box center [1293, 143] width 100 height 23
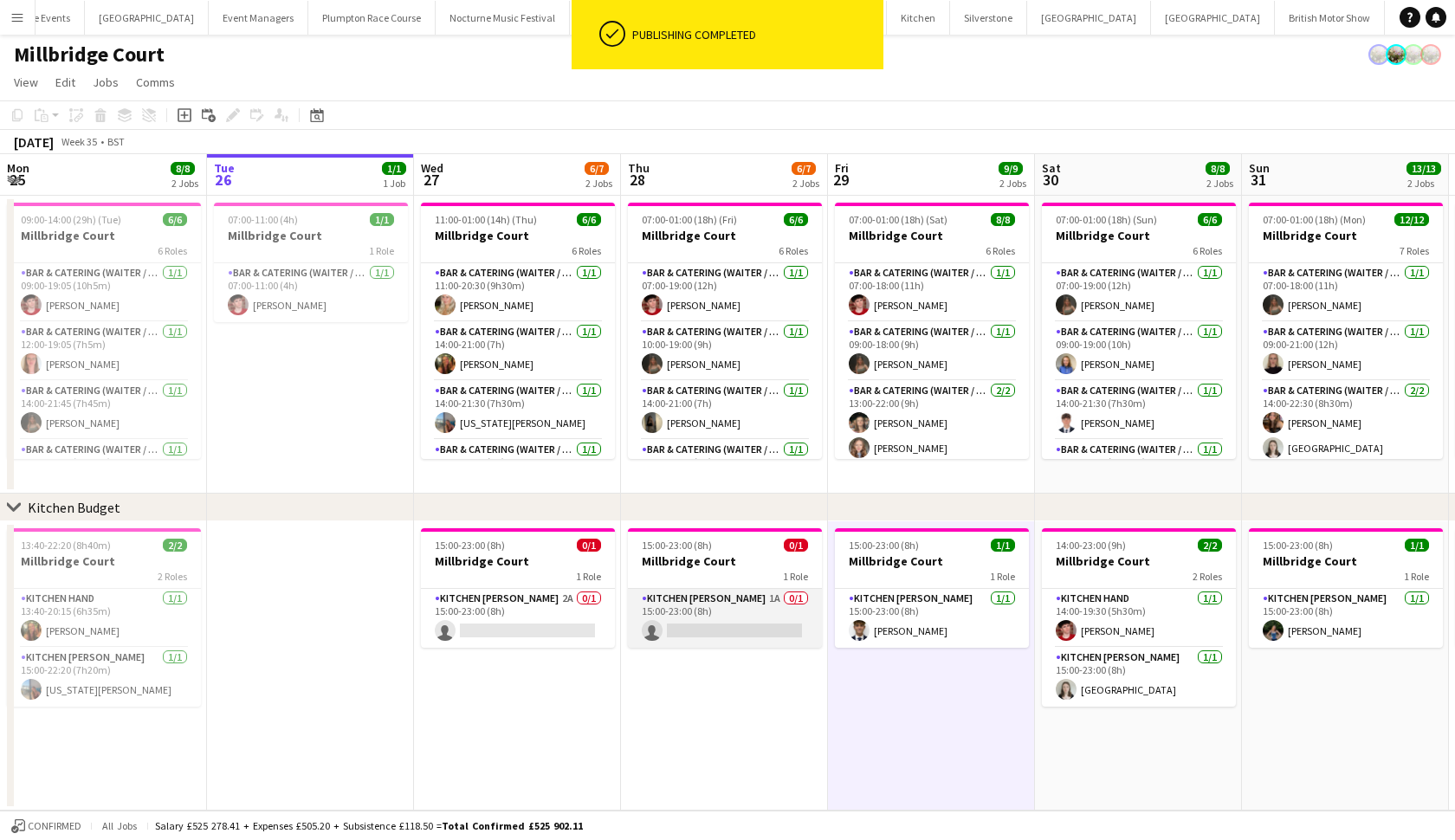
click at [753, 621] on app-card-role "Kitchen Porter 1A 0/1 15:00-23:00 (8h) single-neutral-actions" at bounding box center [725, 619] width 194 height 59
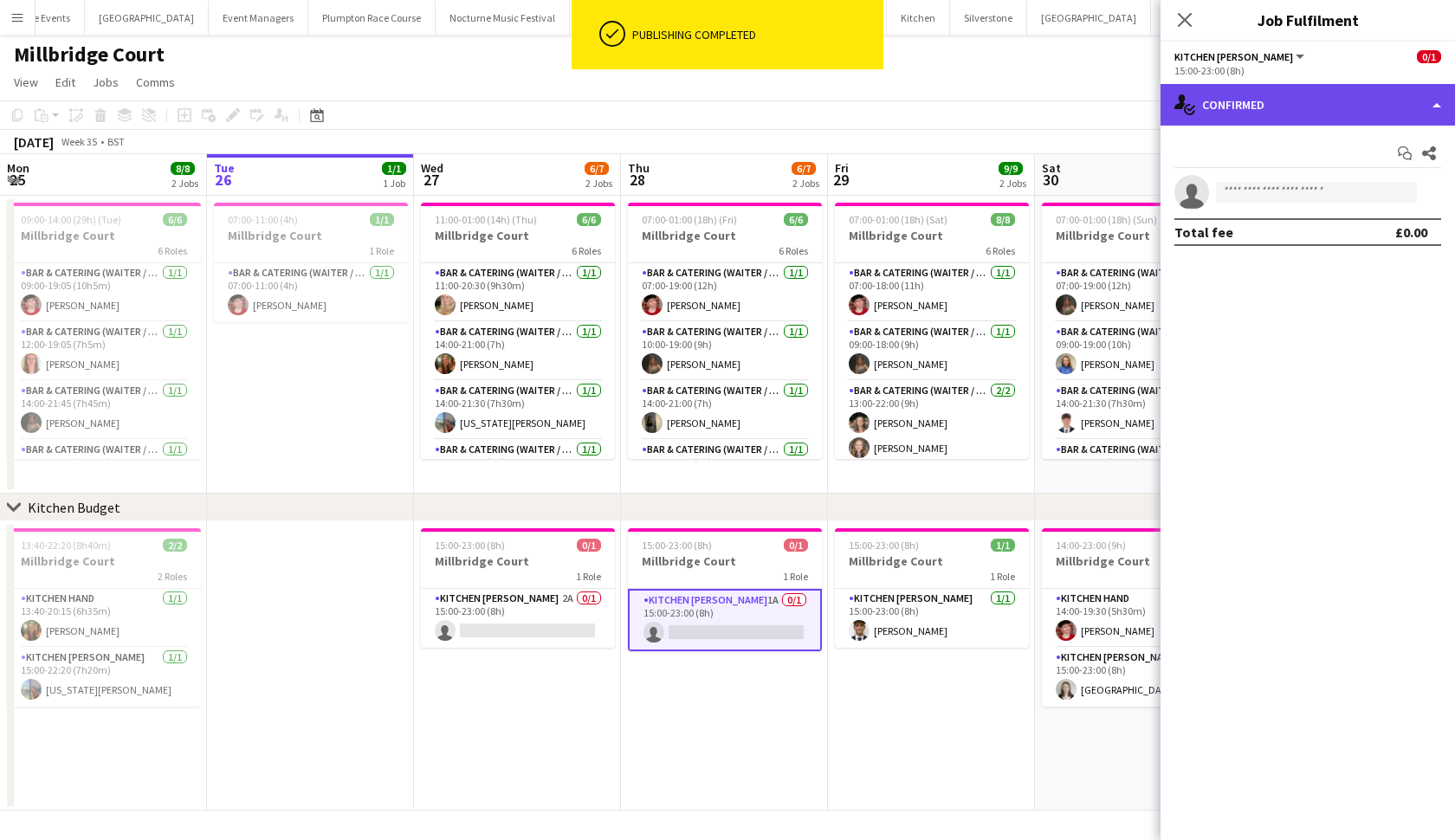
click at [1268, 97] on div "single-neutral-actions-check-2 Confirmed" at bounding box center [1309, 105] width 295 height 42
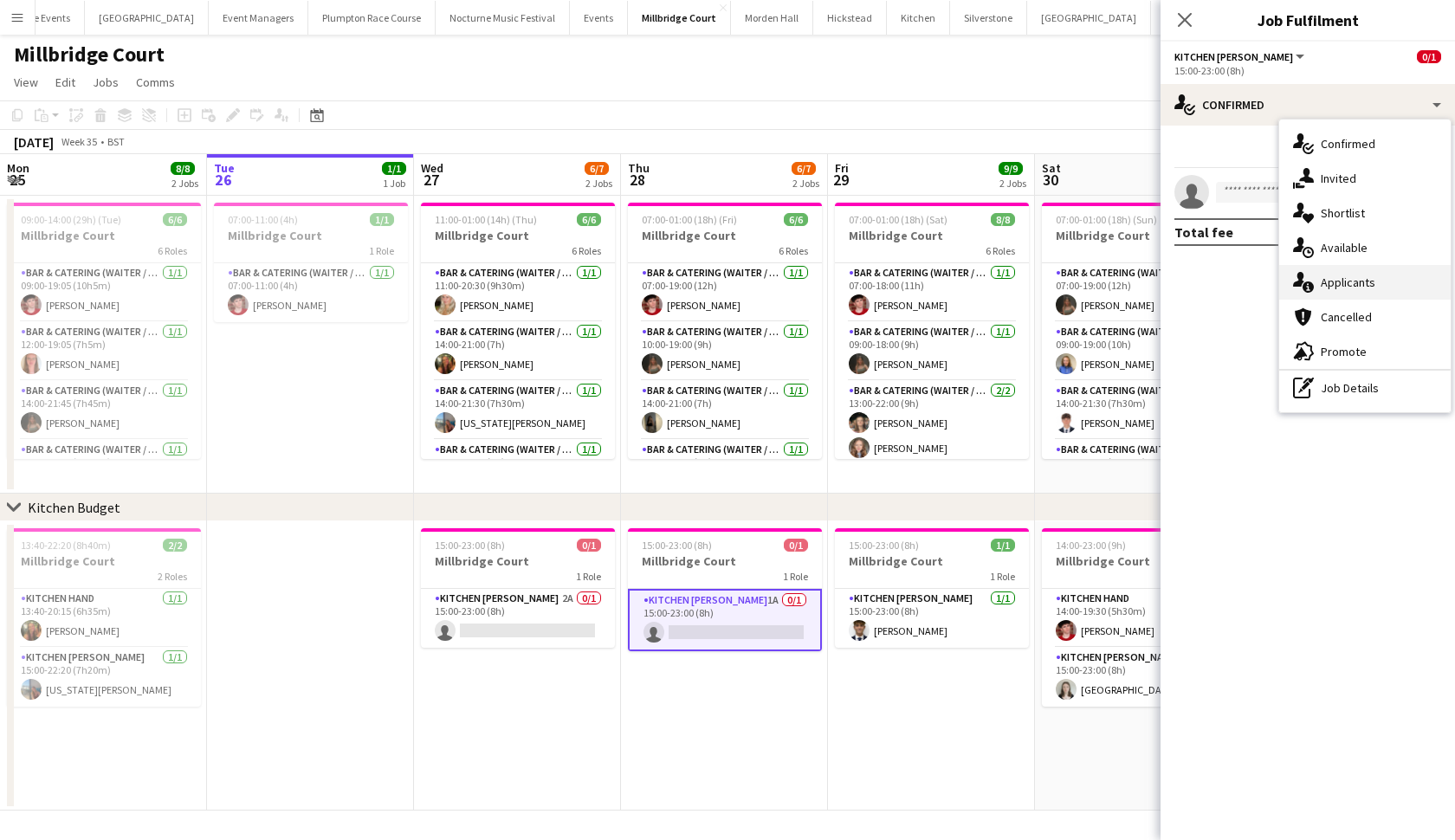
click at [1344, 282] on div "single-neutral-actions-information Applicants" at bounding box center [1365, 282] width 171 height 34
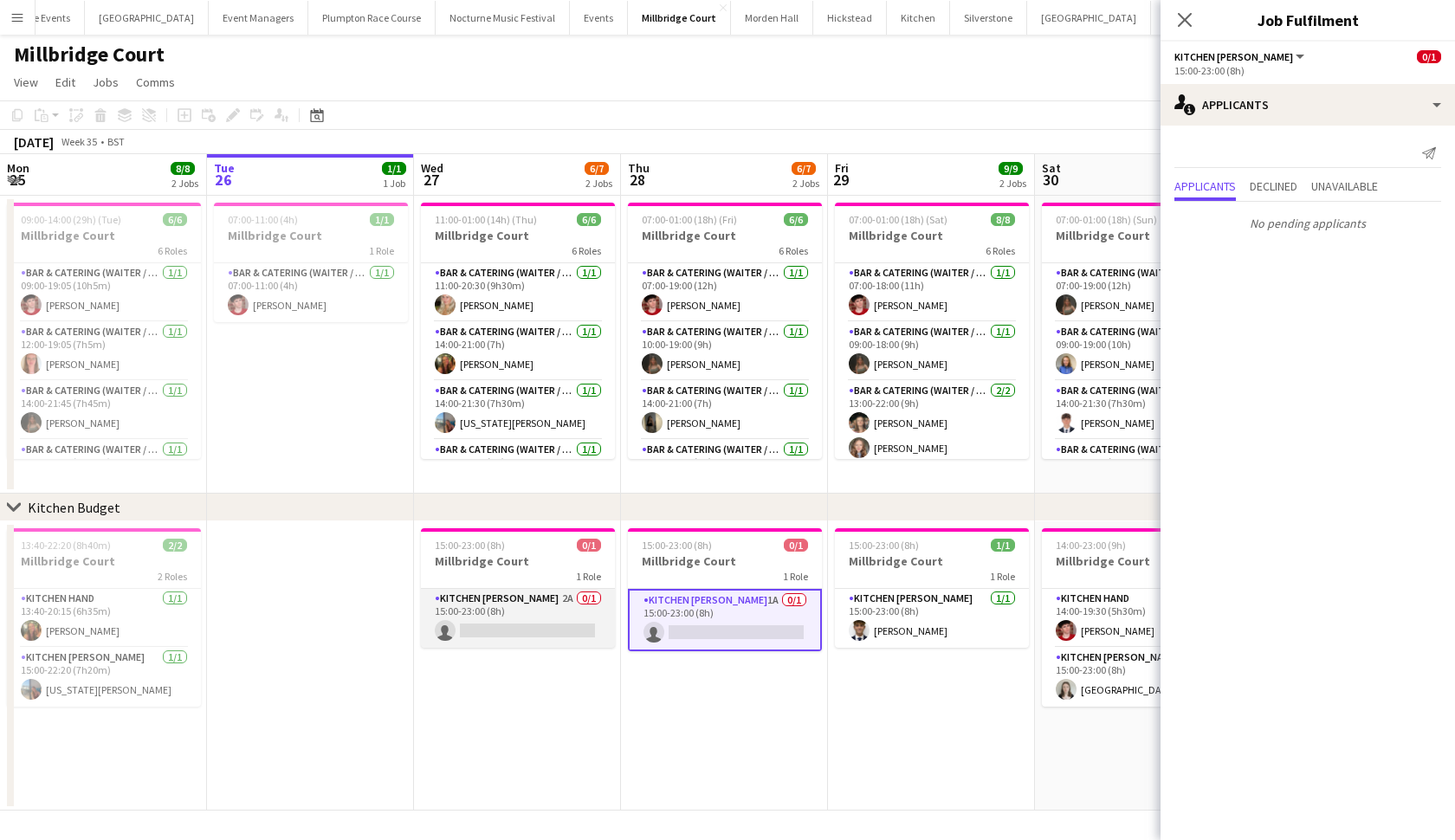
click at [554, 604] on app-card-role "Kitchen Porter 2A 0/1 15:00-23:00 (8h) single-neutral-actions" at bounding box center [518, 619] width 194 height 59
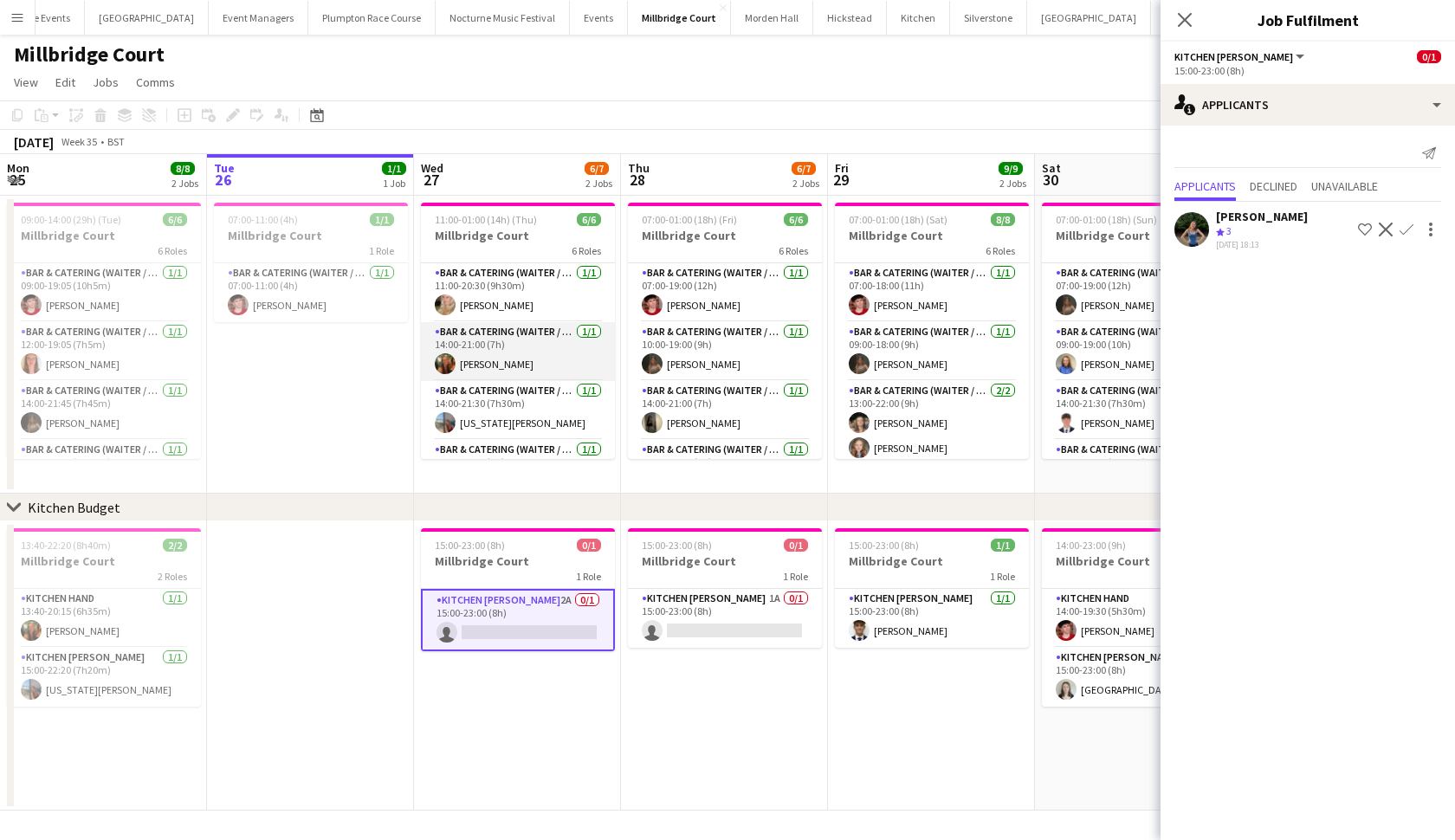
scroll to position [0, 0]
click at [669, 622] on app-card-role "Kitchen Porter 1A 0/1 15:00-23:00 (8h) single-neutral-actions" at bounding box center [725, 619] width 194 height 59
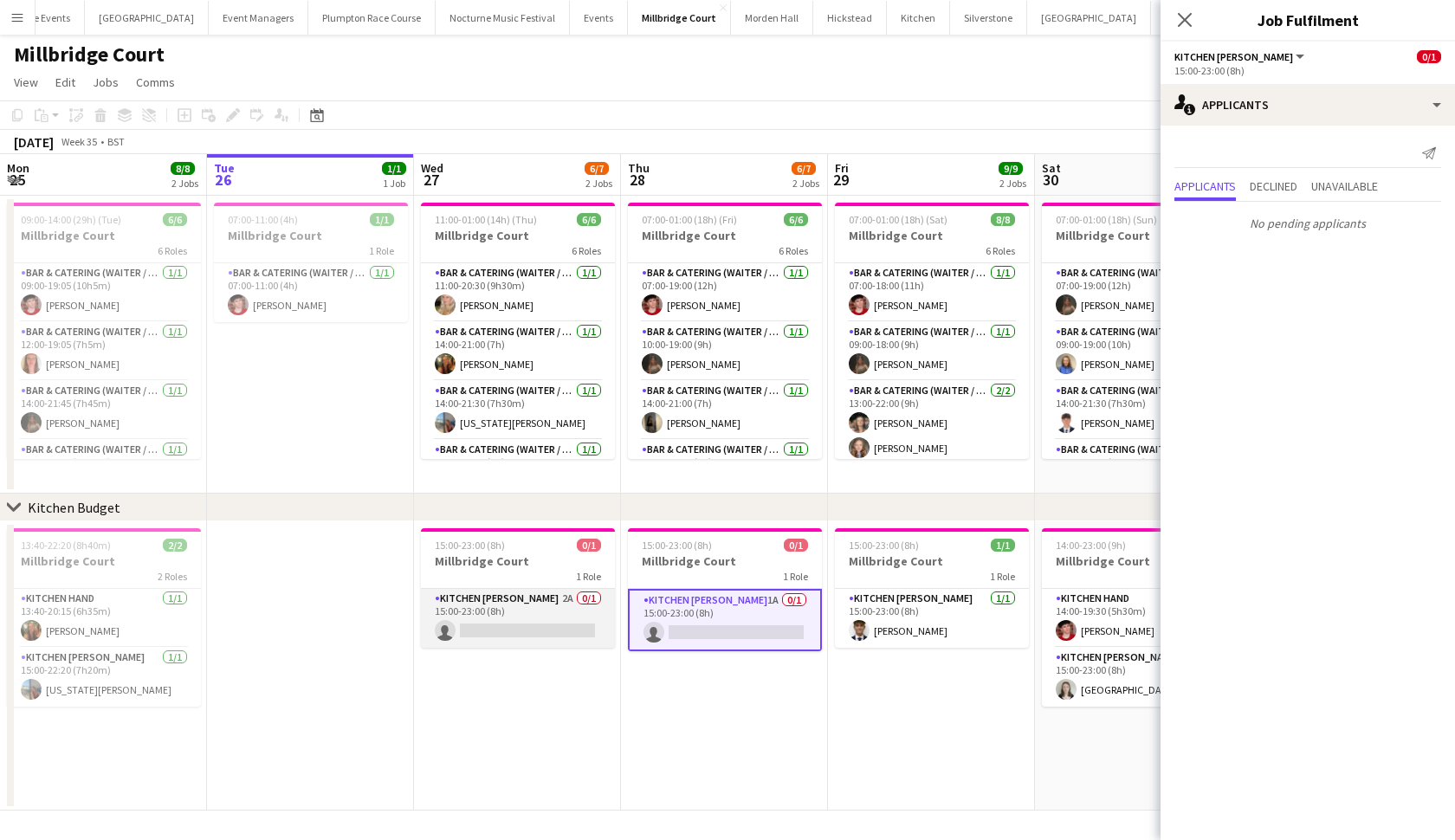
click at [531, 623] on app-card-role "Kitchen Porter 2A 0/1 15:00-23:00 (8h) single-neutral-actions" at bounding box center [518, 619] width 194 height 59
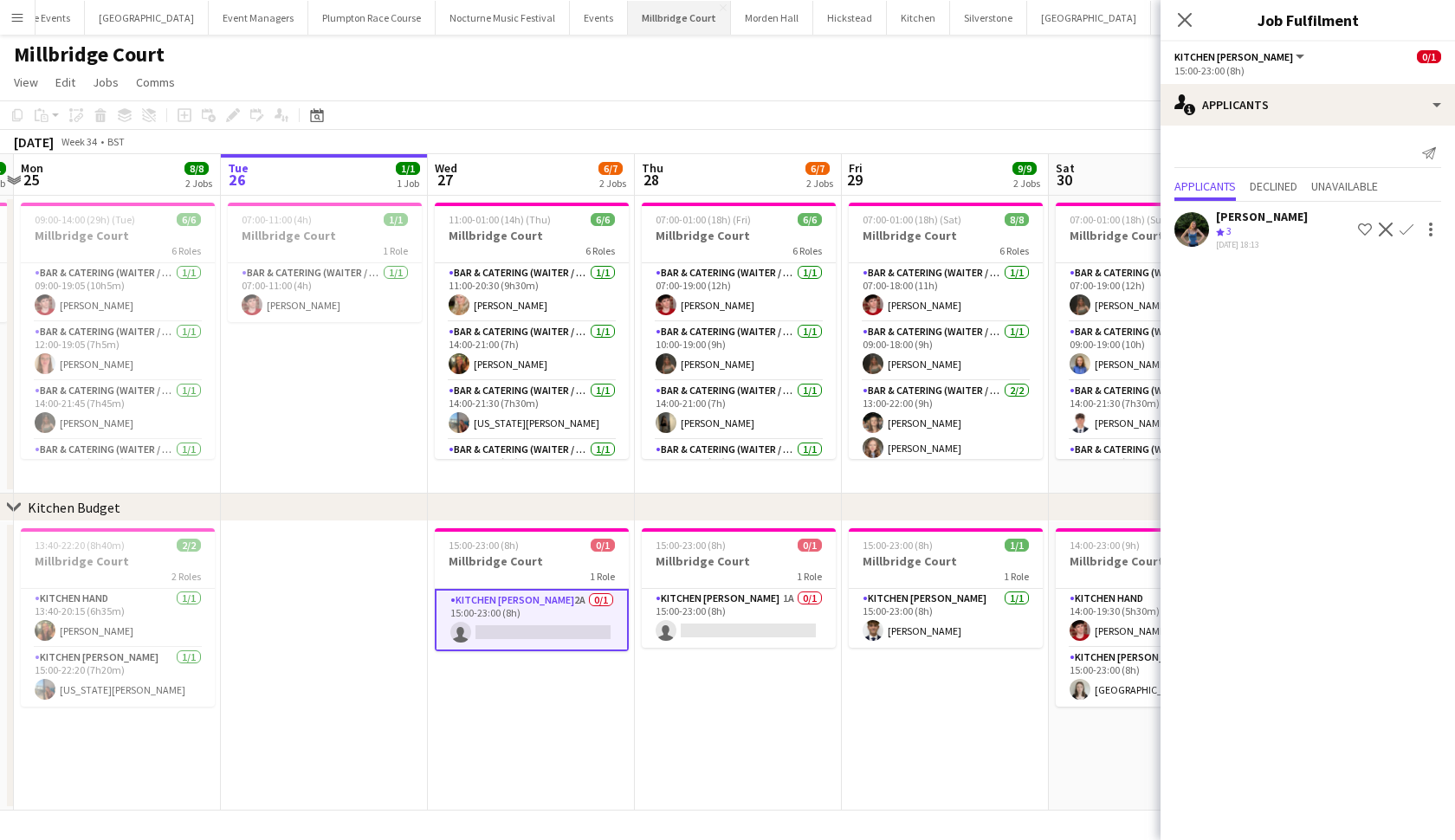
click at [628, 19] on button "Millbridge Court Close" at bounding box center [680, 18] width 103 height 34
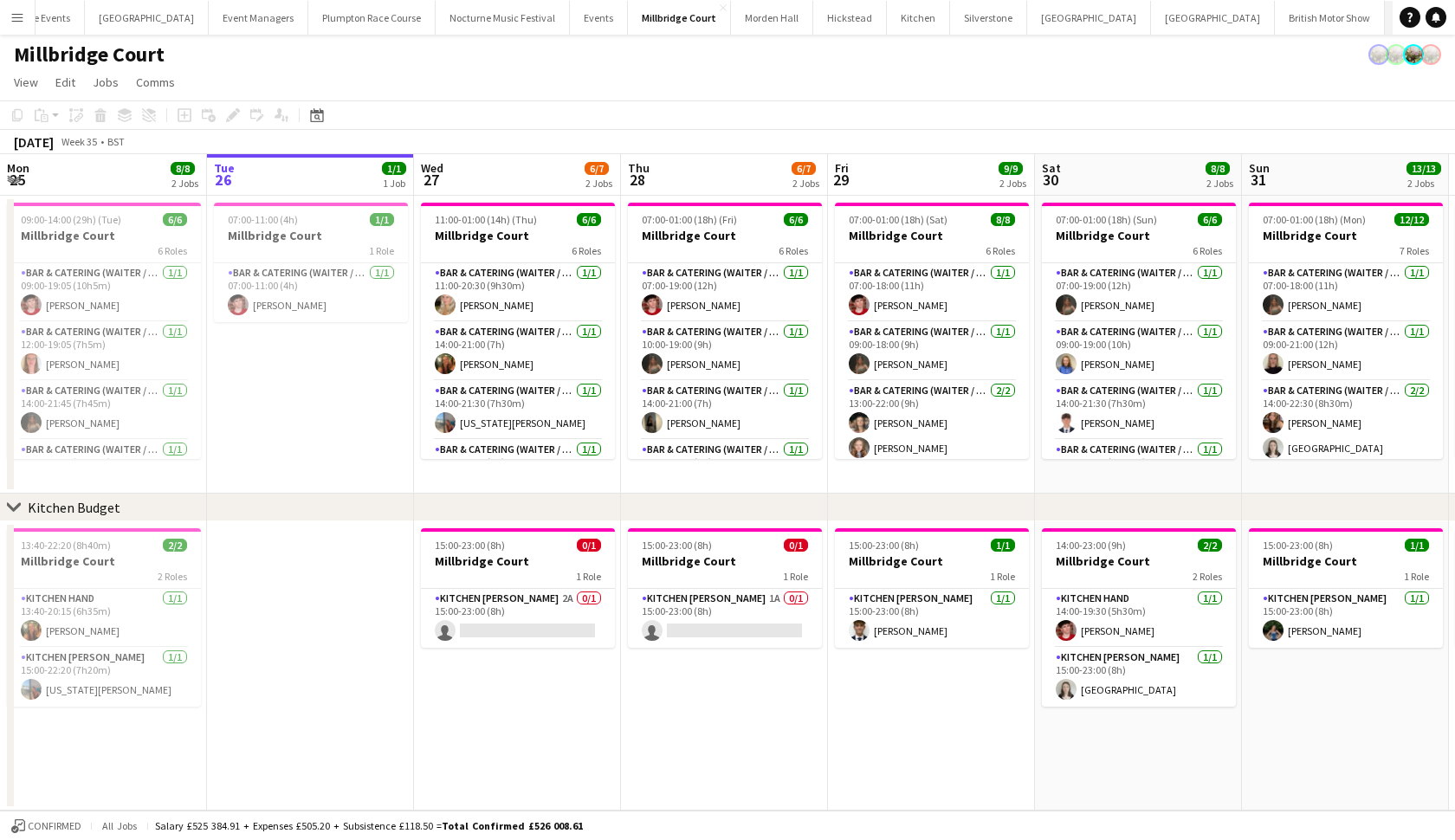
click at [1386, 23] on button "KKHQ Close" at bounding box center [1413, 18] width 55 height 34
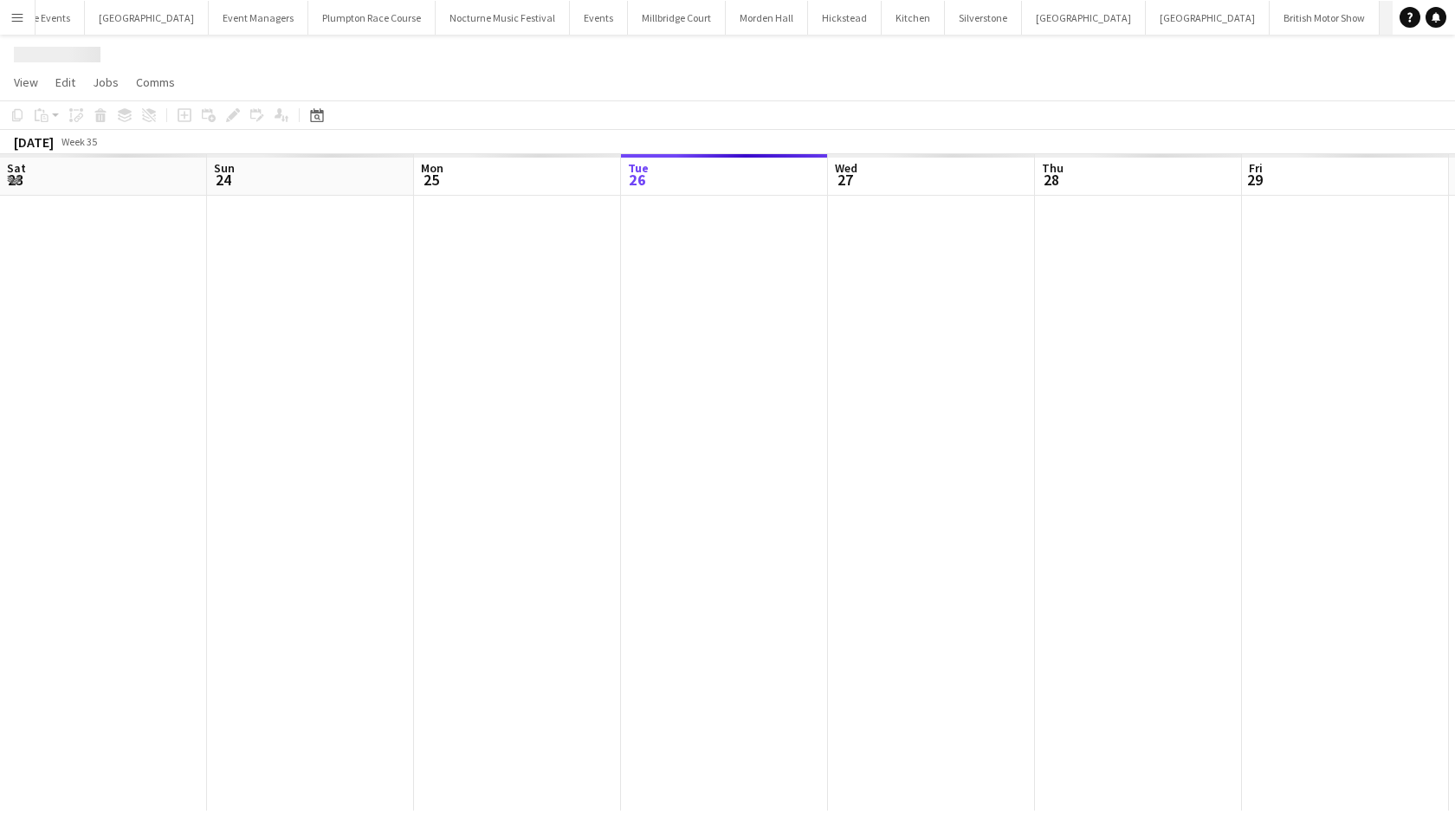
scroll to position [0, 414]
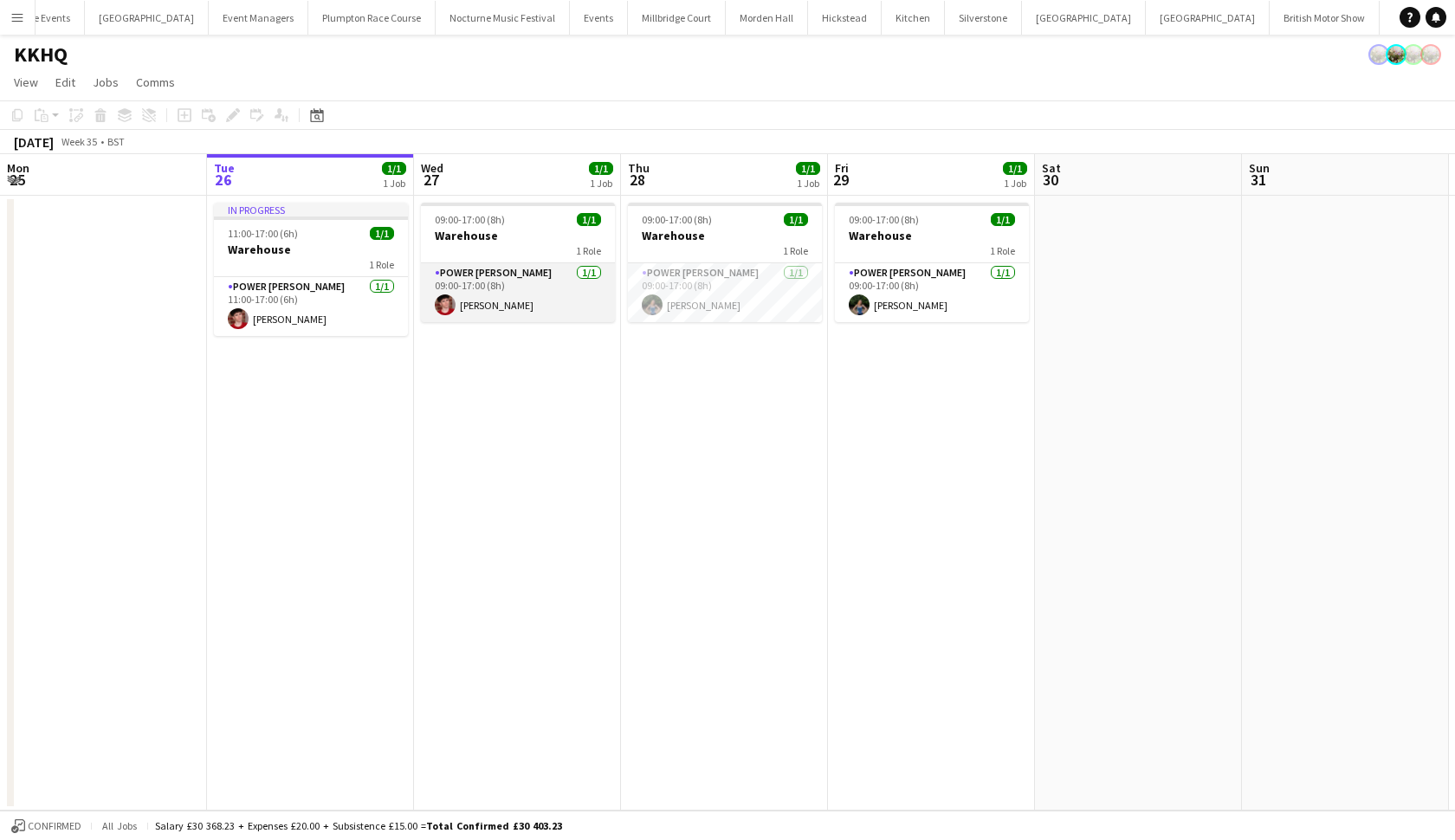
click at [523, 296] on app-card-role "Power Porter 1/1 09:00-17:00 (8h) Jonnie Saunders" at bounding box center [518, 293] width 194 height 59
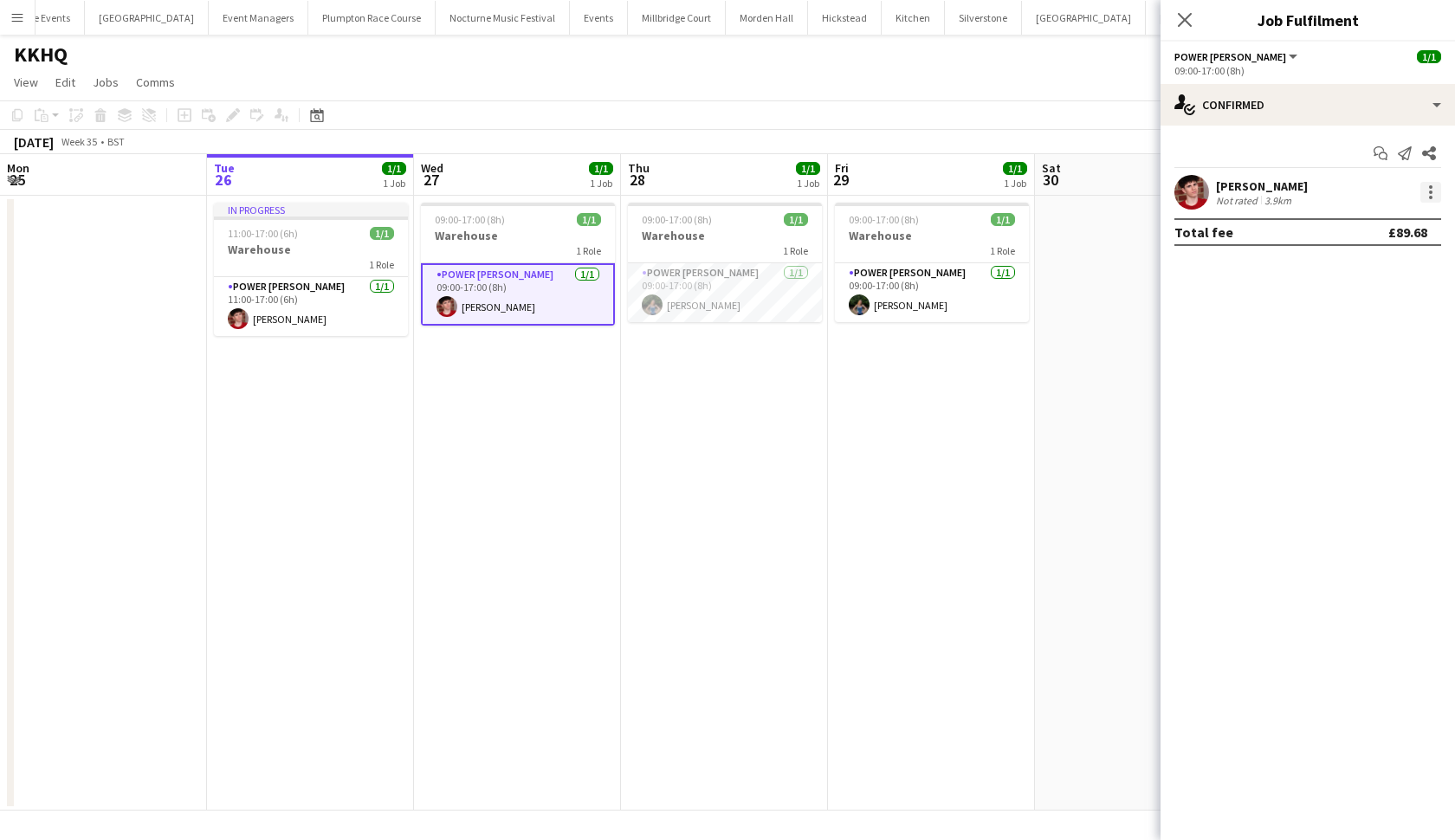
click at [1430, 185] on div at bounding box center [1431, 187] width 4 height 4
click at [1367, 262] on span "Switch crew" at bounding box center [1356, 265] width 73 height 14
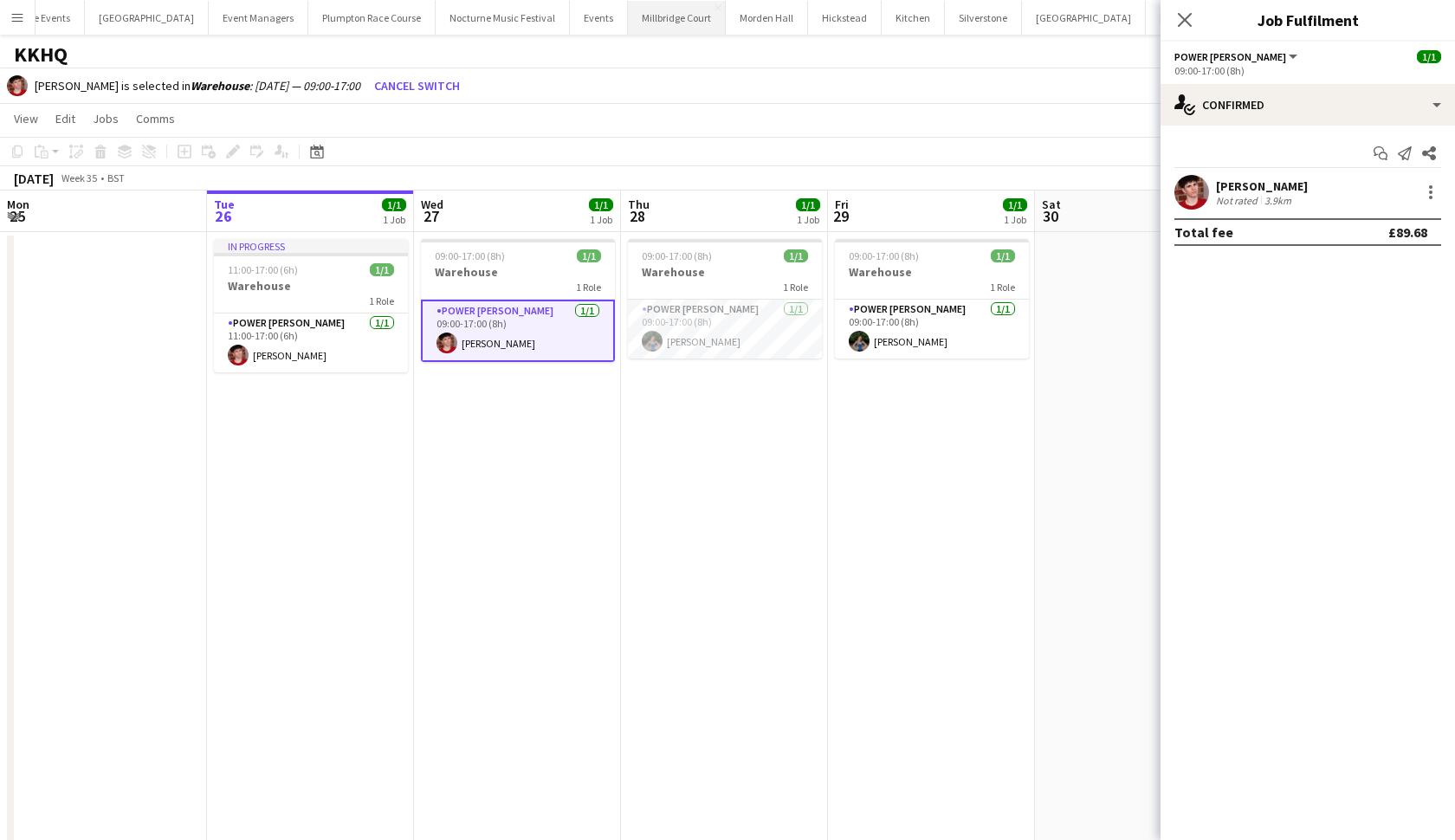
click at [641, 14] on button "Millbridge Court Close" at bounding box center [677, 18] width 98 height 34
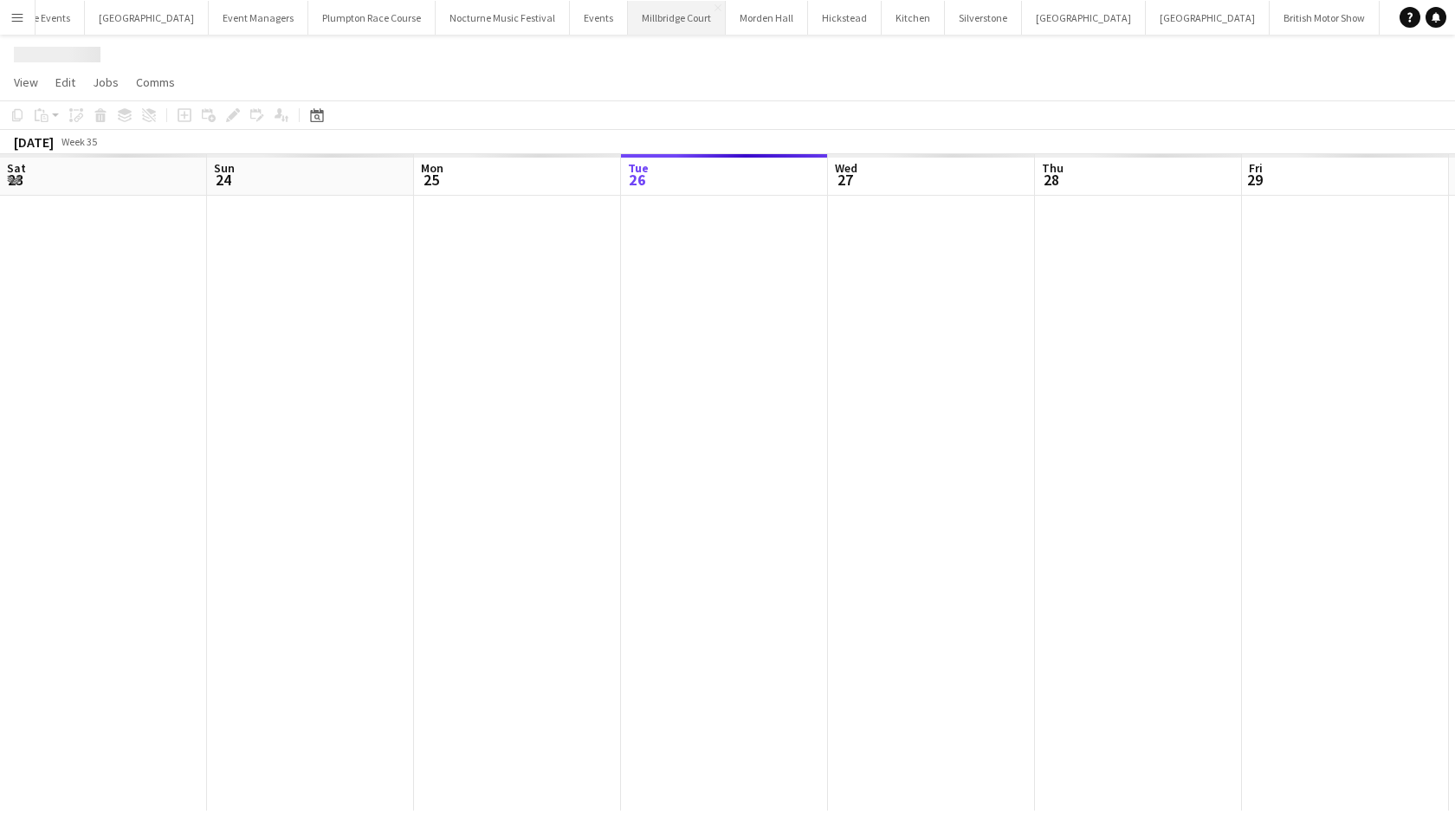
scroll to position [0, 414]
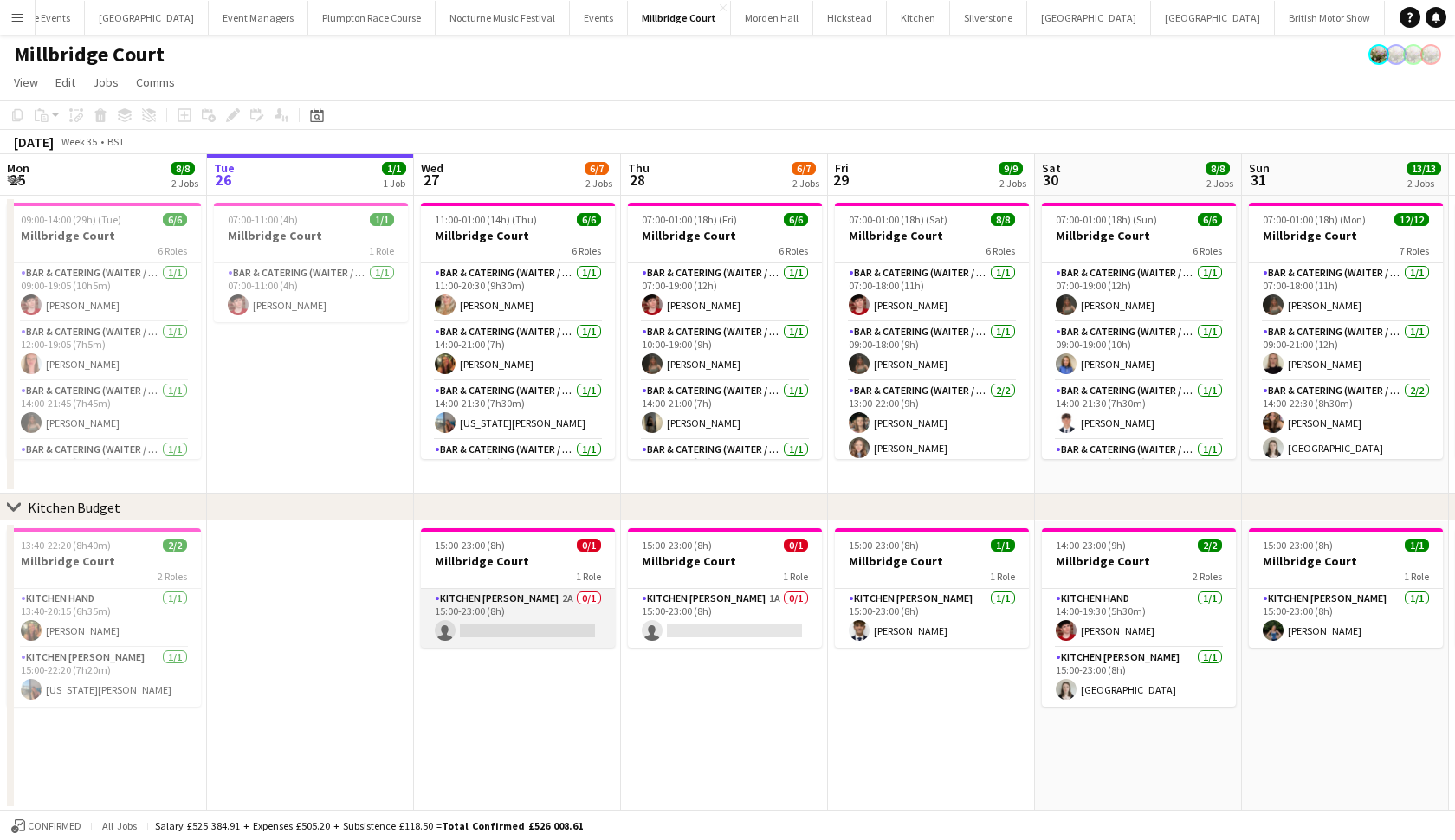
click at [491, 603] on app-card-role "Kitchen Porter 2A 0/1 15:00-23:00 (8h) single-neutral-actions" at bounding box center [518, 619] width 194 height 59
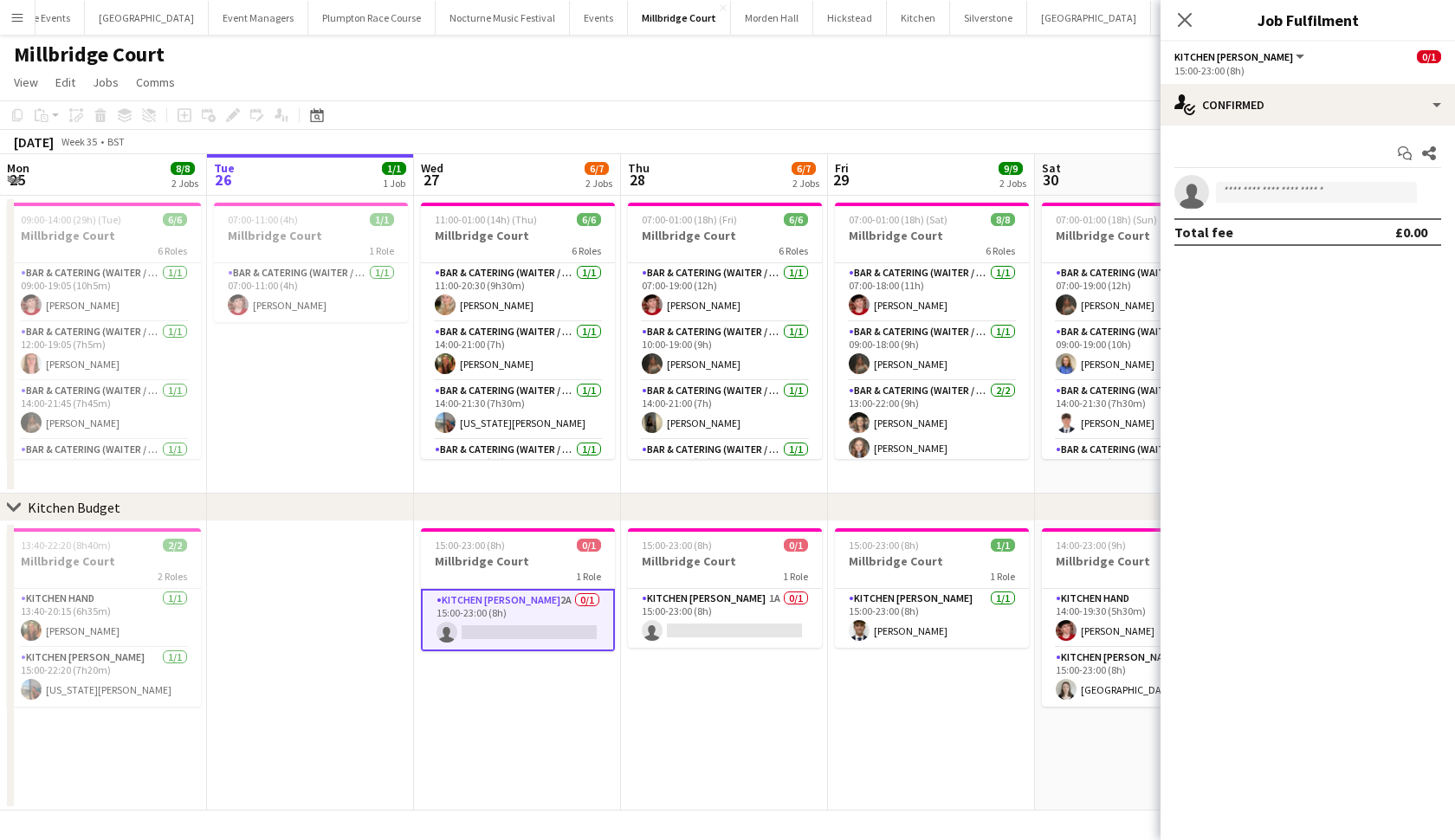
click at [946, 87] on app-page-menu "View Day view expanded Day view collapsed Month view Date picker Jump to today …" at bounding box center [727, 84] width 1455 height 33
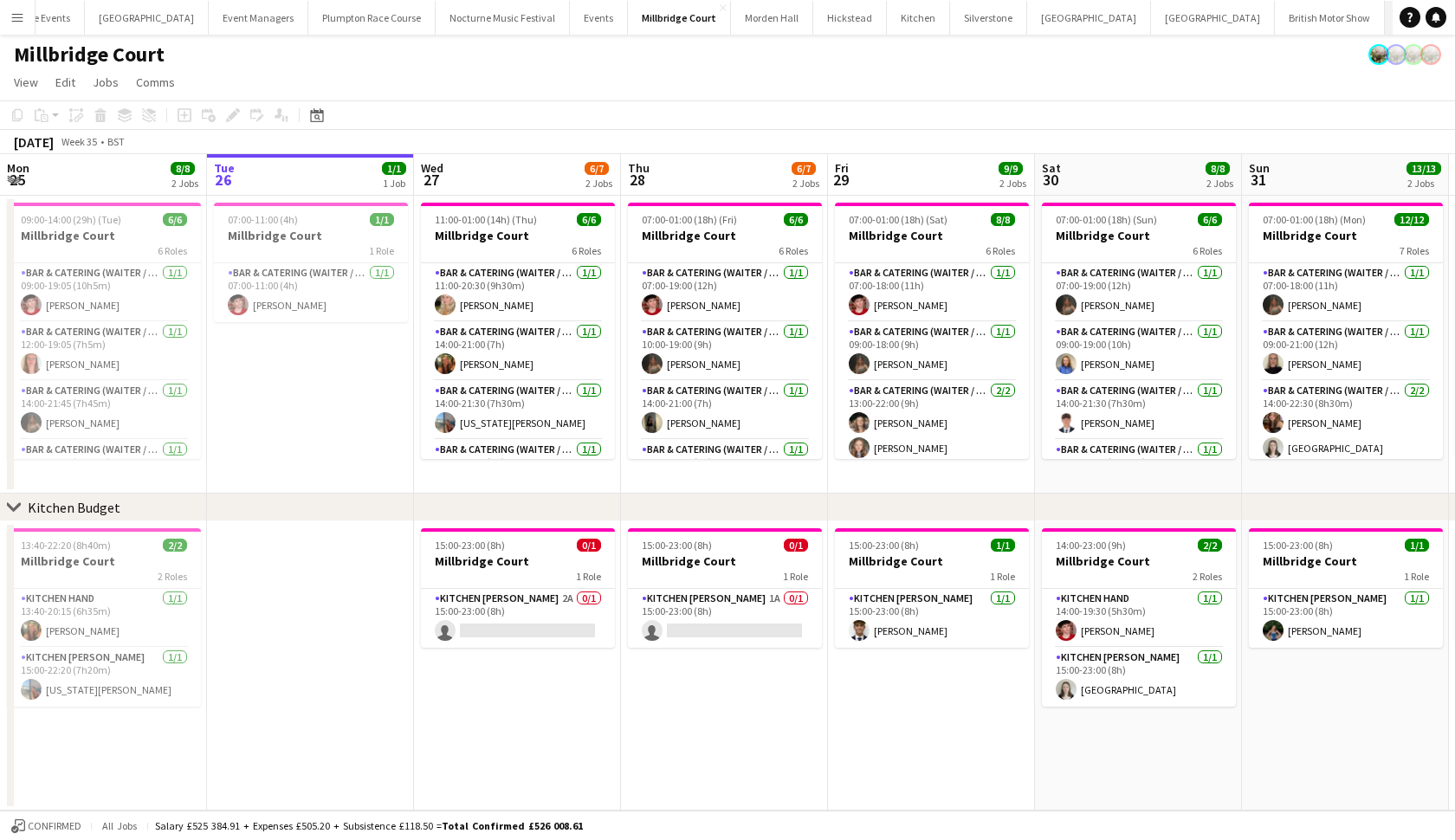
click at [1386, 18] on button "KKHQ Close" at bounding box center [1413, 18] width 55 height 34
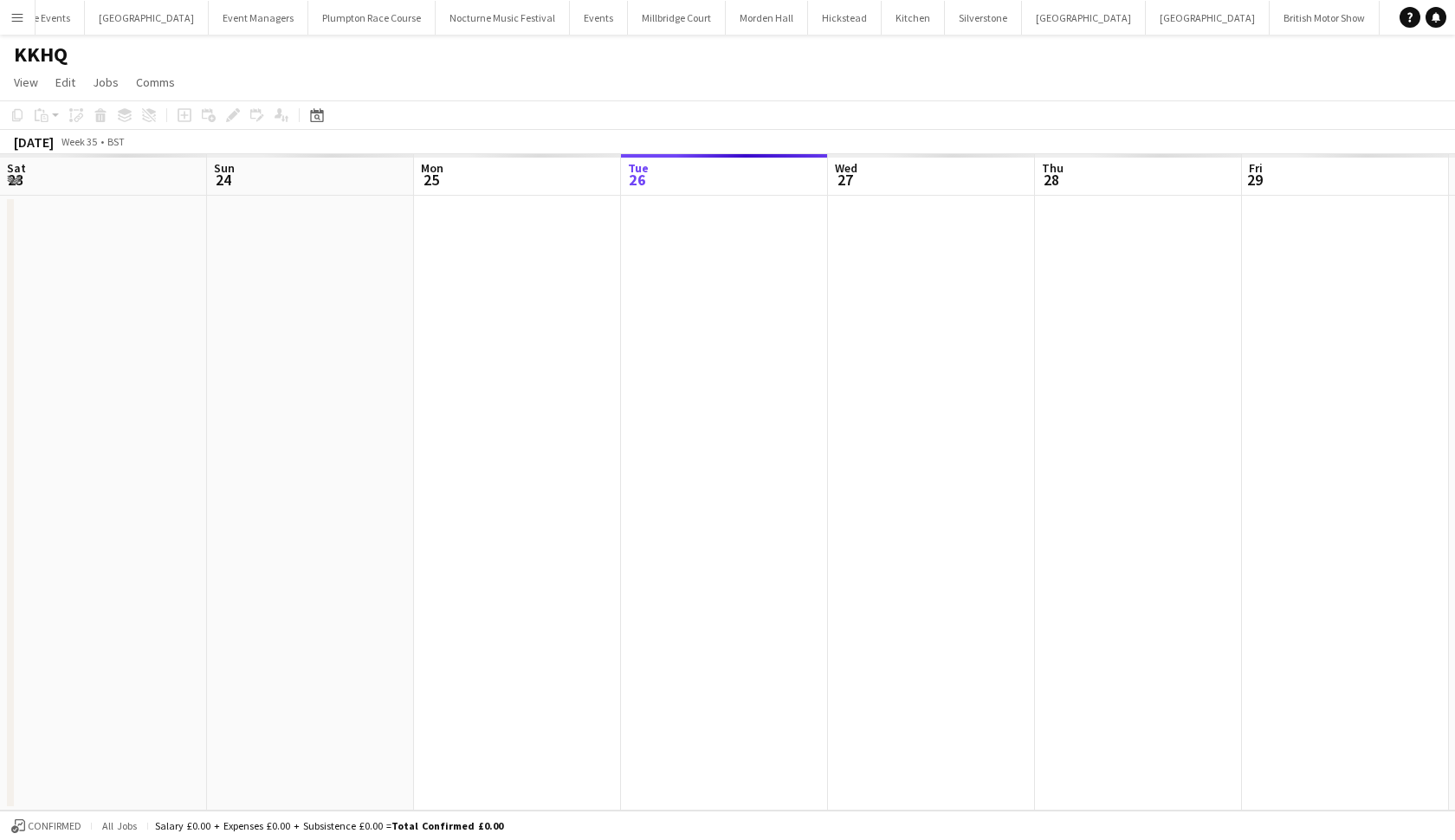
scroll to position [0, 414]
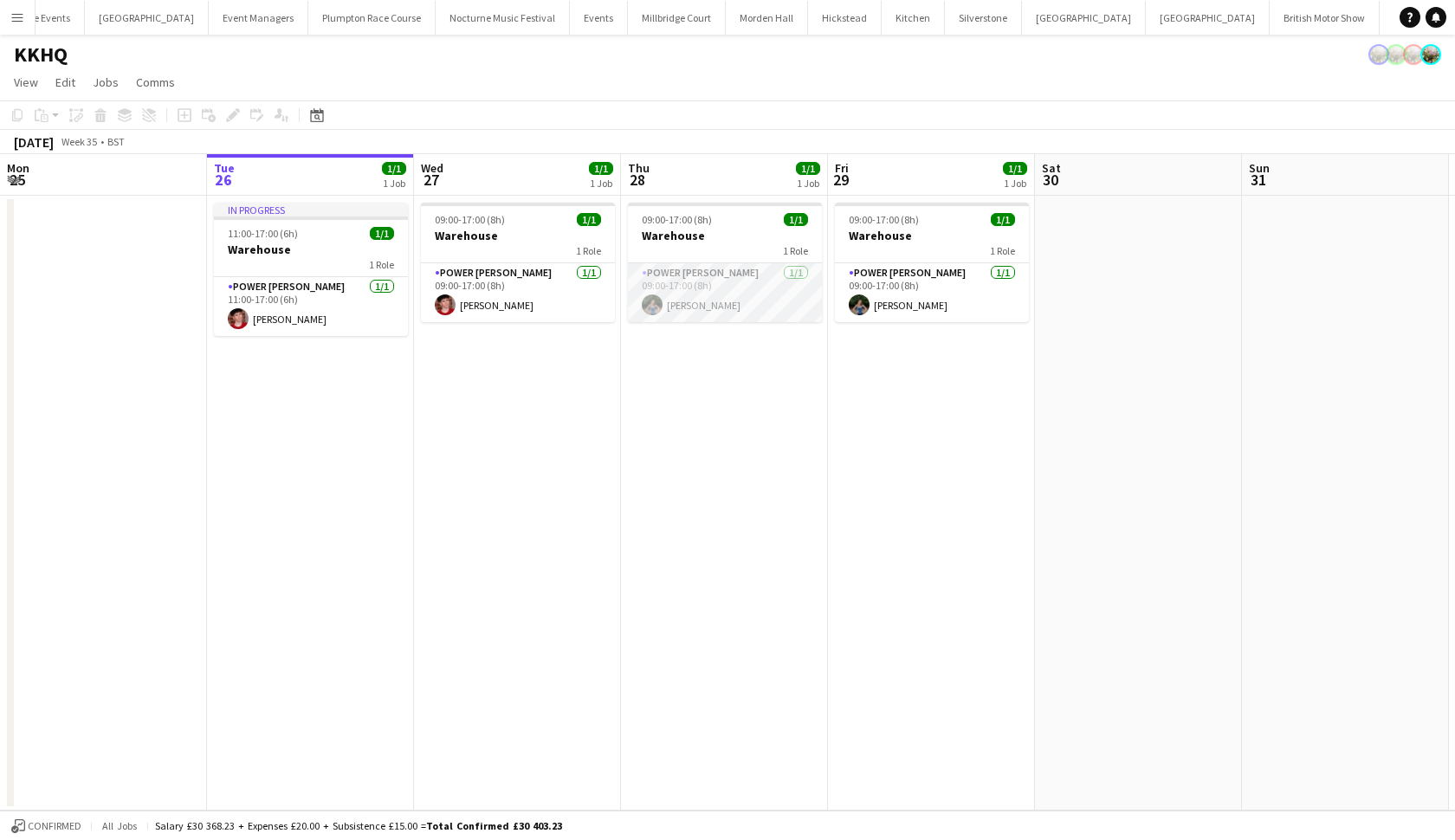
click at [764, 298] on app-card-role "Power Porter 1/1 09:00-17:00 (8h) Violet Beaumont" at bounding box center [725, 293] width 194 height 59
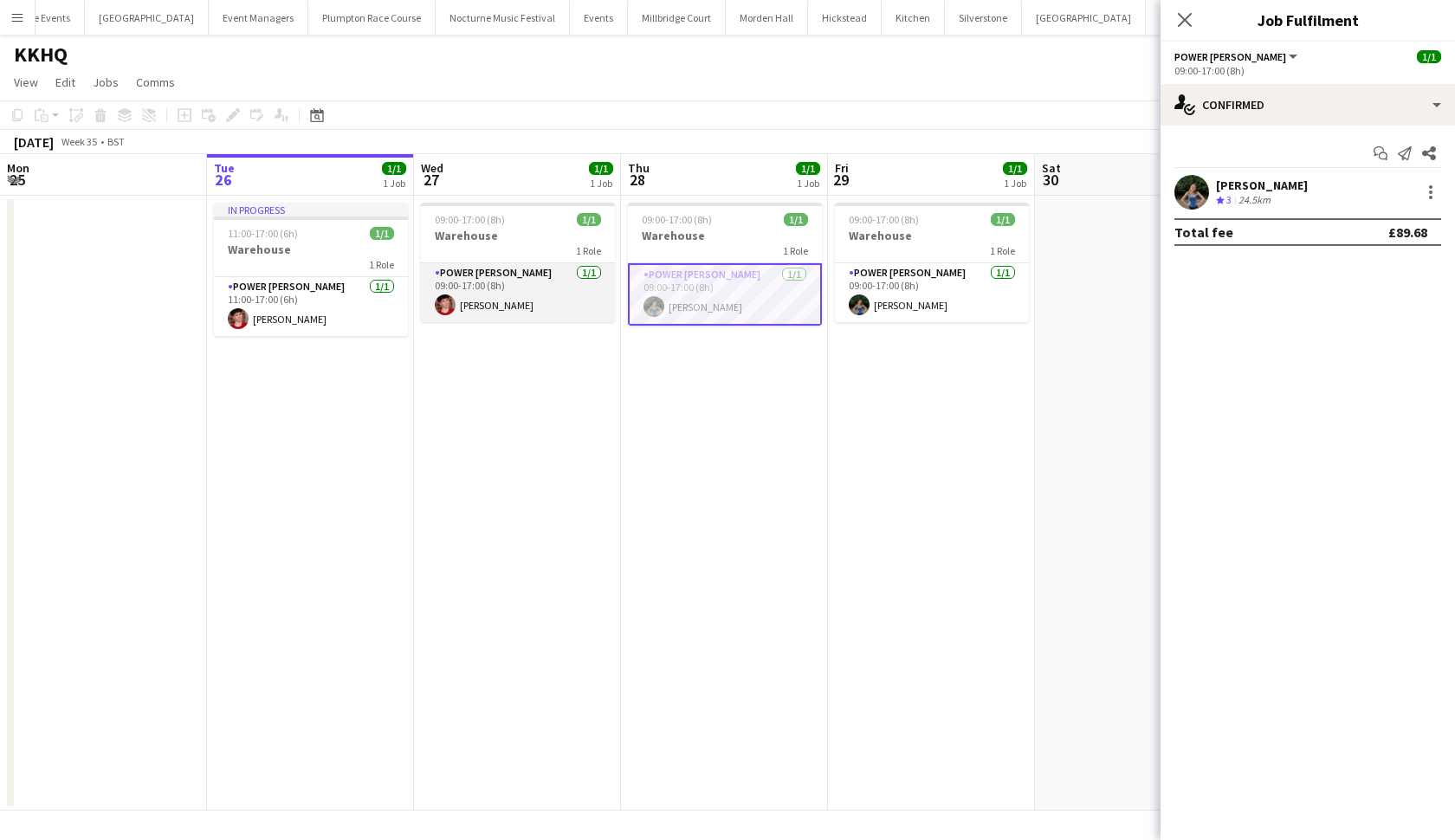
click at [518, 291] on app-card-role "Power Porter 1/1 09:00-17:00 (8h) Jonnie Saunders" at bounding box center [518, 293] width 194 height 59
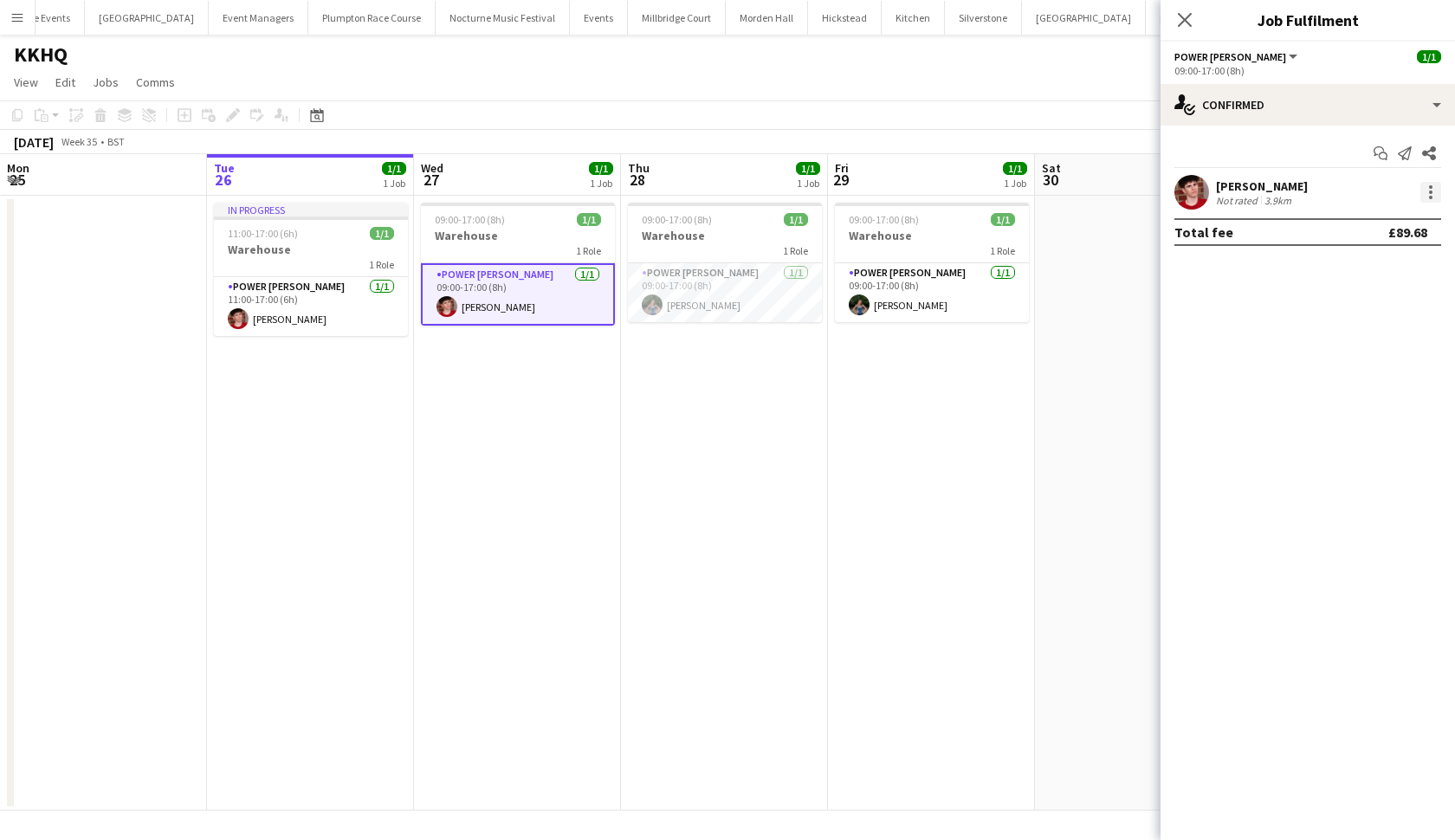
click at [1429, 190] on div at bounding box center [1431, 192] width 21 height 21
drag, startPoint x: 1355, startPoint y: 276, endPoint x: 1269, endPoint y: 304, distance: 90.4
click at [1269, 304] on div "Edit fee Switch crew Send notification Start chat Remove Set as supervisor" at bounding box center [727, 420] width 1455 height 840
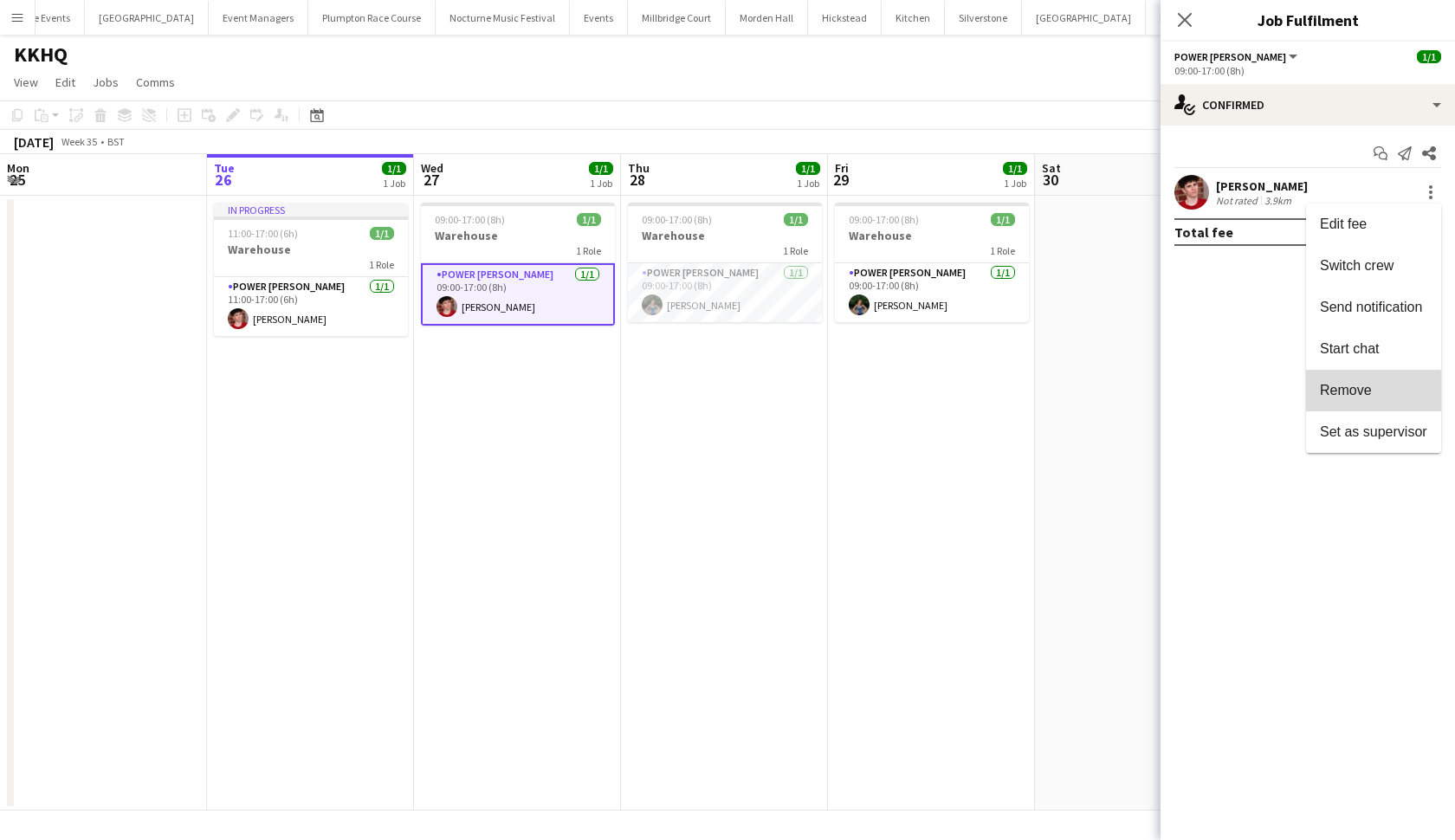
click at [1344, 391] on span "Remove" at bounding box center [1346, 390] width 52 height 14
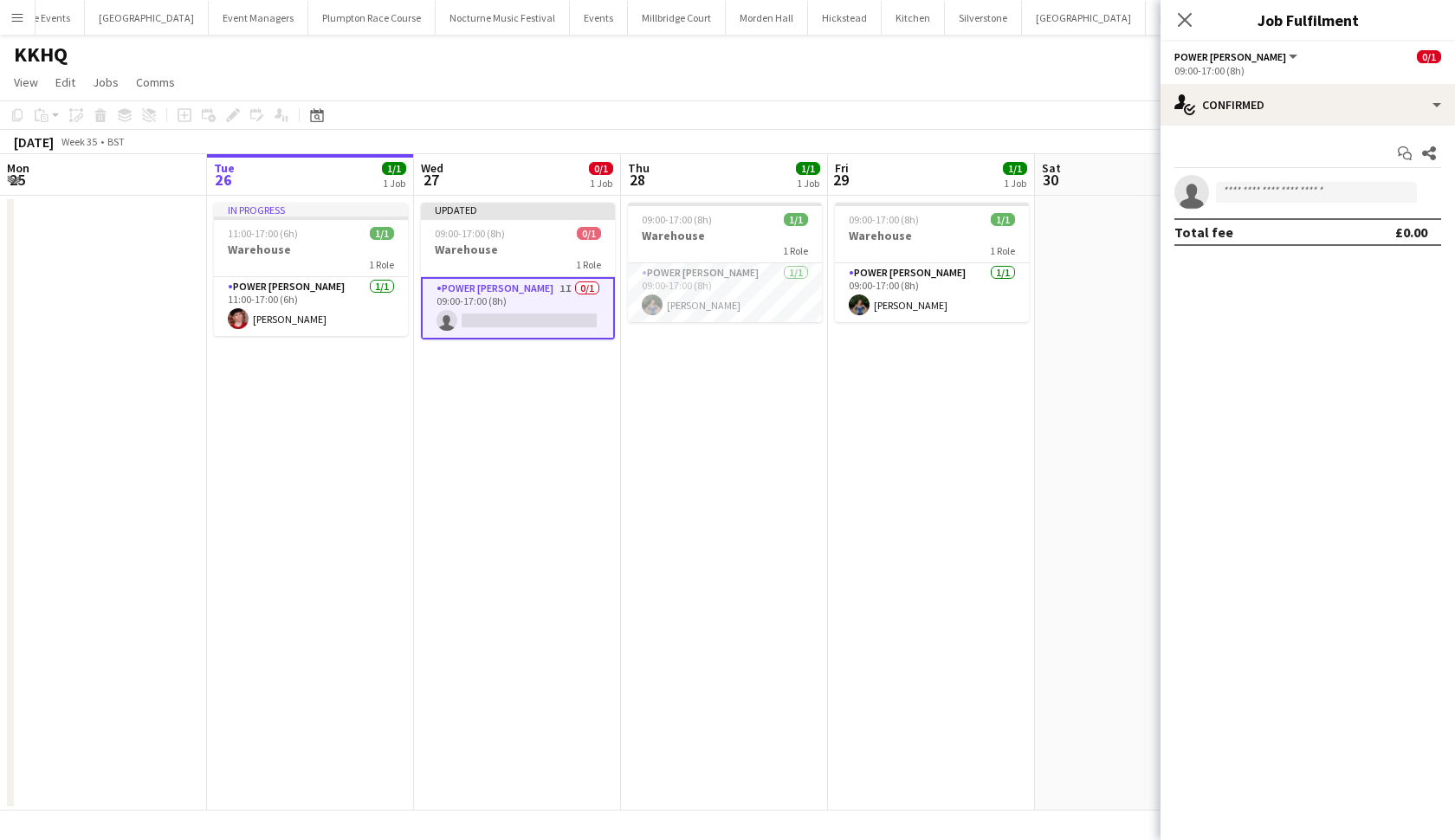
click at [538, 410] on app-date-cell "Updated 09:00-17:00 (8h) 0/1 Warehouse 1 Role Power Porter 1I 0/1 09:00-17:00 (…" at bounding box center [518, 503] width 207 height 615
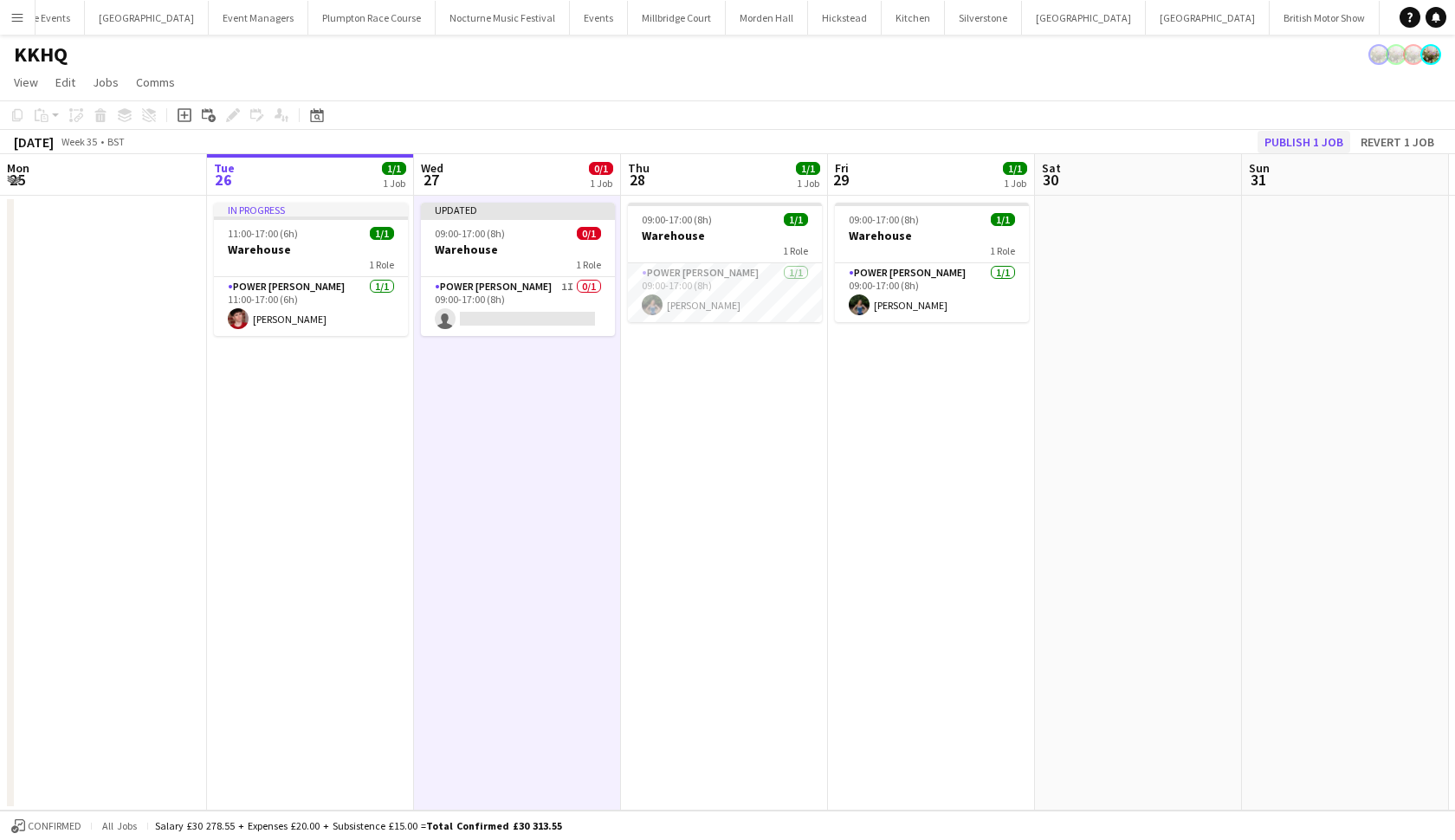
click at [1282, 141] on button "Publish 1 job" at bounding box center [1305, 143] width 93 height 23
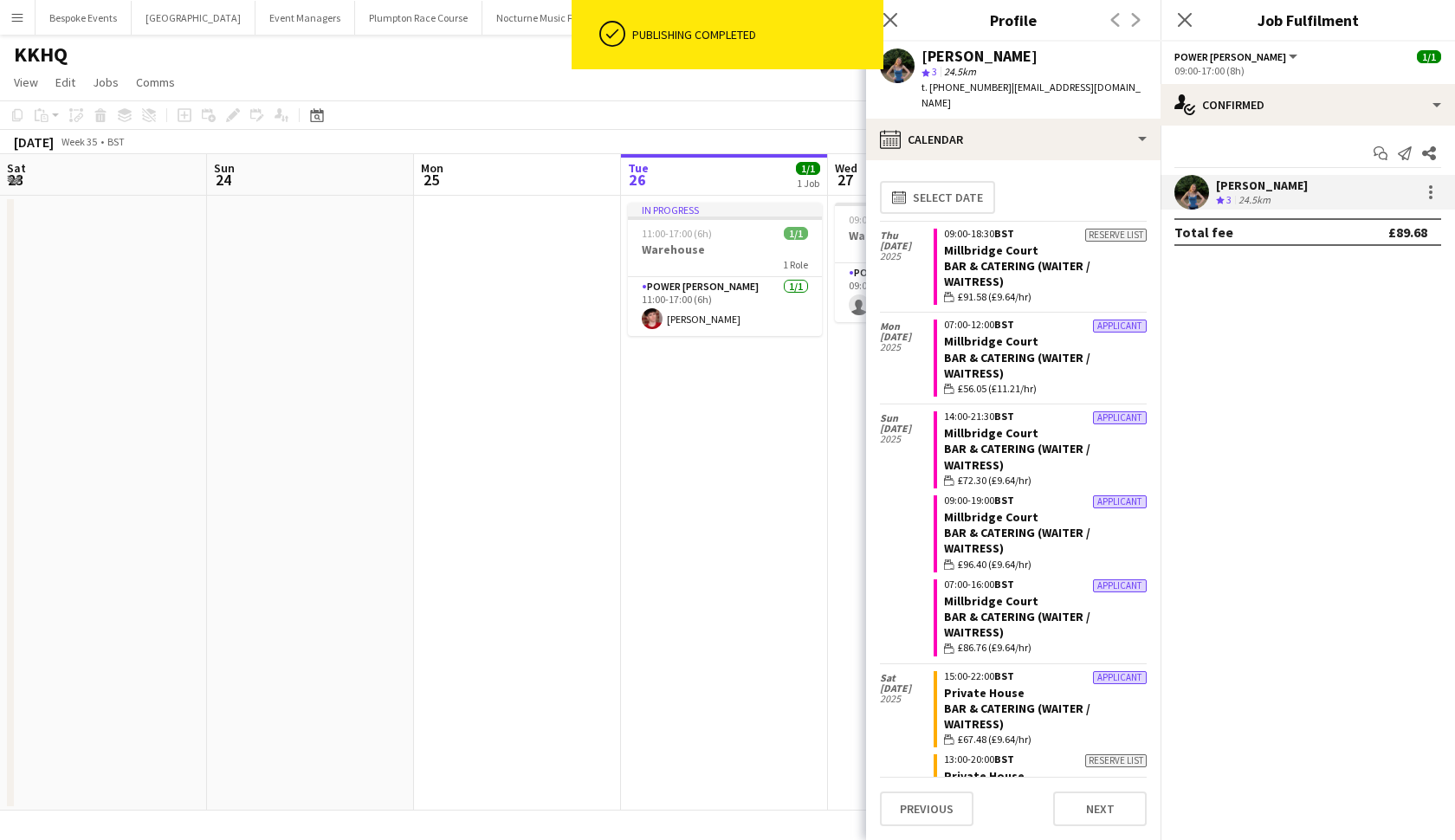
scroll to position [2778, 0]
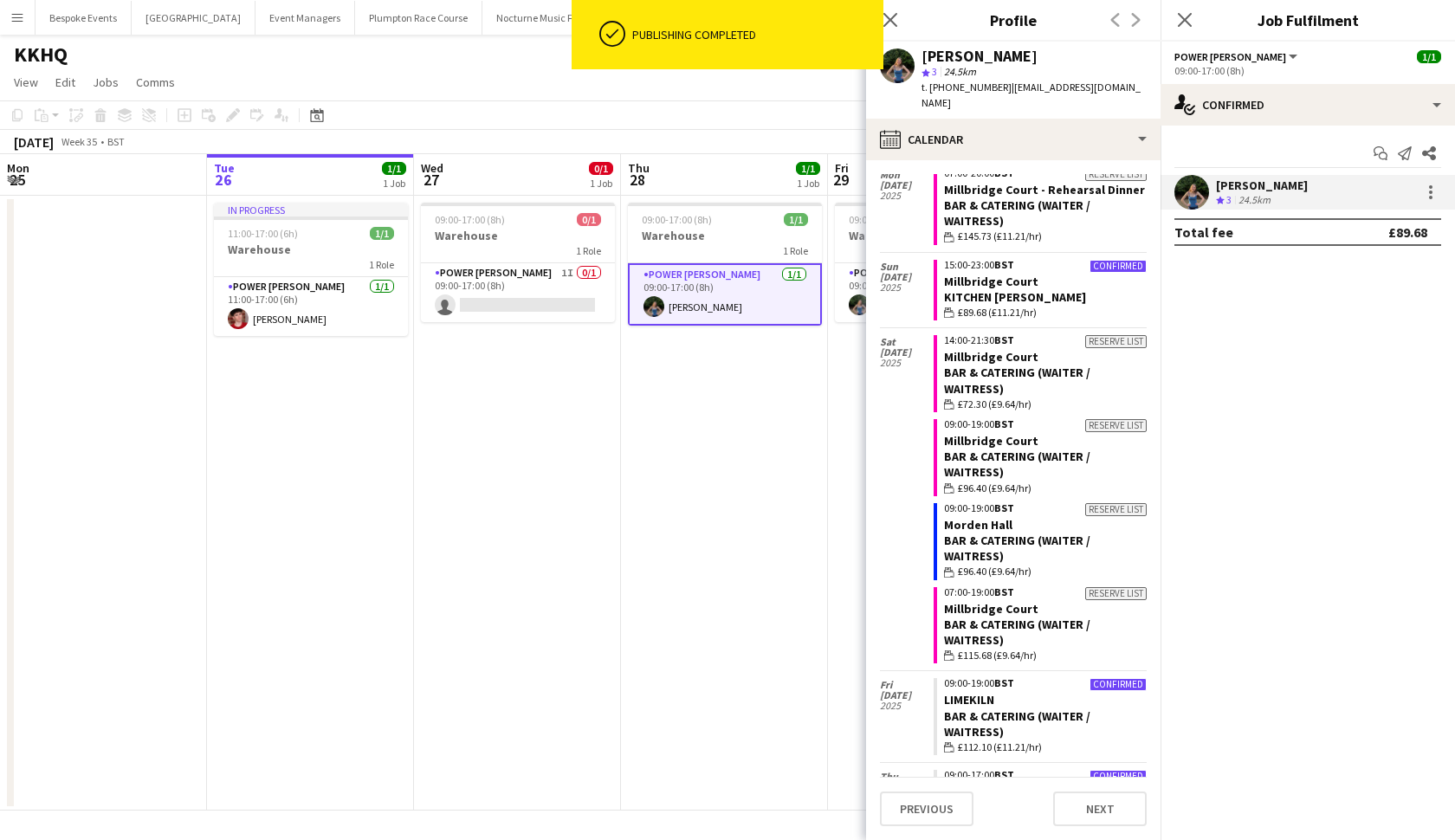
click at [411, 477] on app-date-cell "In progress 11:00-17:00 (6h) 1/1 Warehouse 1 Role Power [PERSON_NAME] [DATE] 11…" at bounding box center [311, 503] width 207 height 615
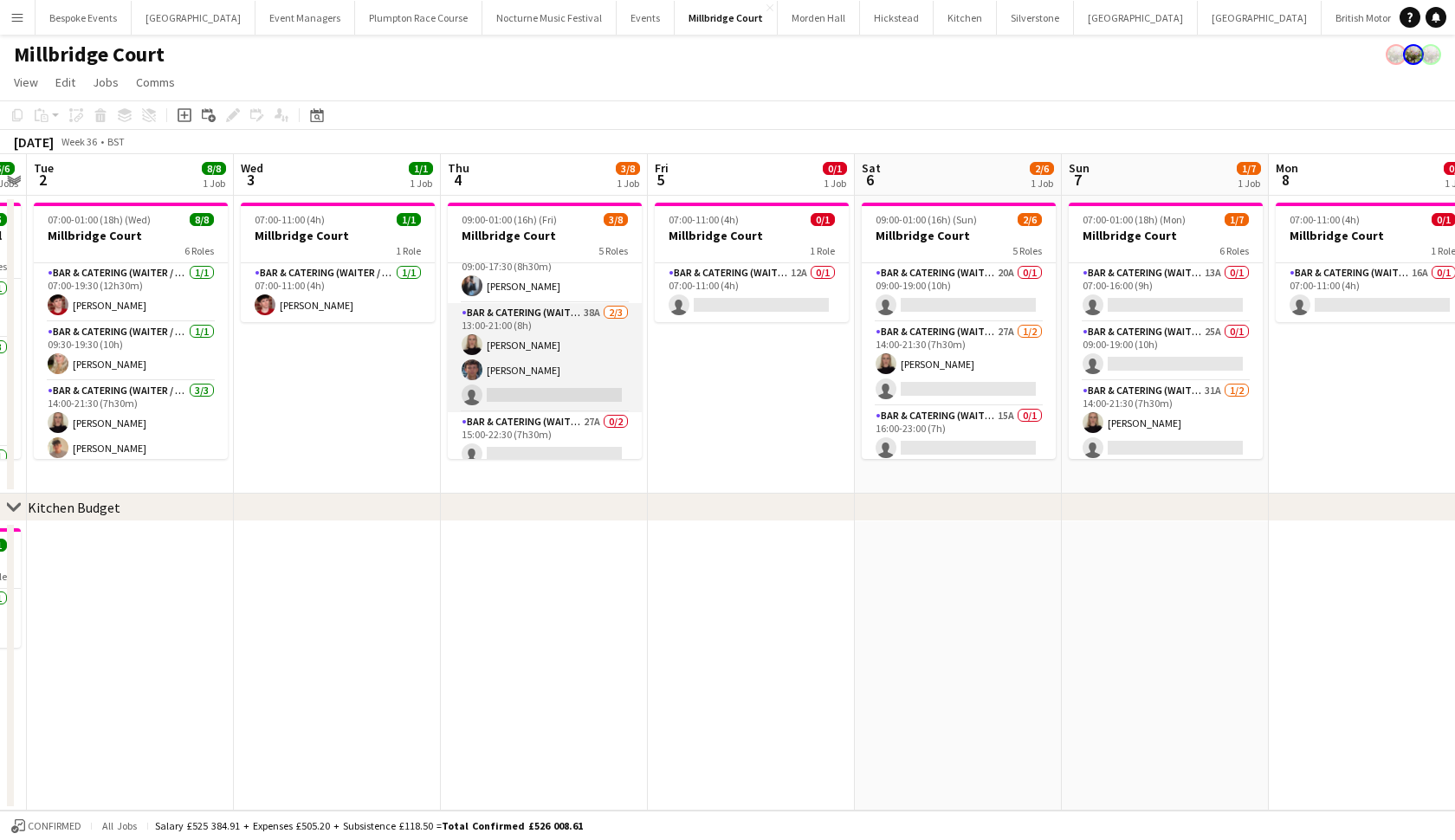
scroll to position [21, 0]
click at [488, 363] on app-card-role "Bar & Catering (Waiter / waitress) 38A 2/3 13:00-21:00 (8h) Mia Hall Jude Jeyar…" at bounding box center [545, 355] width 194 height 109
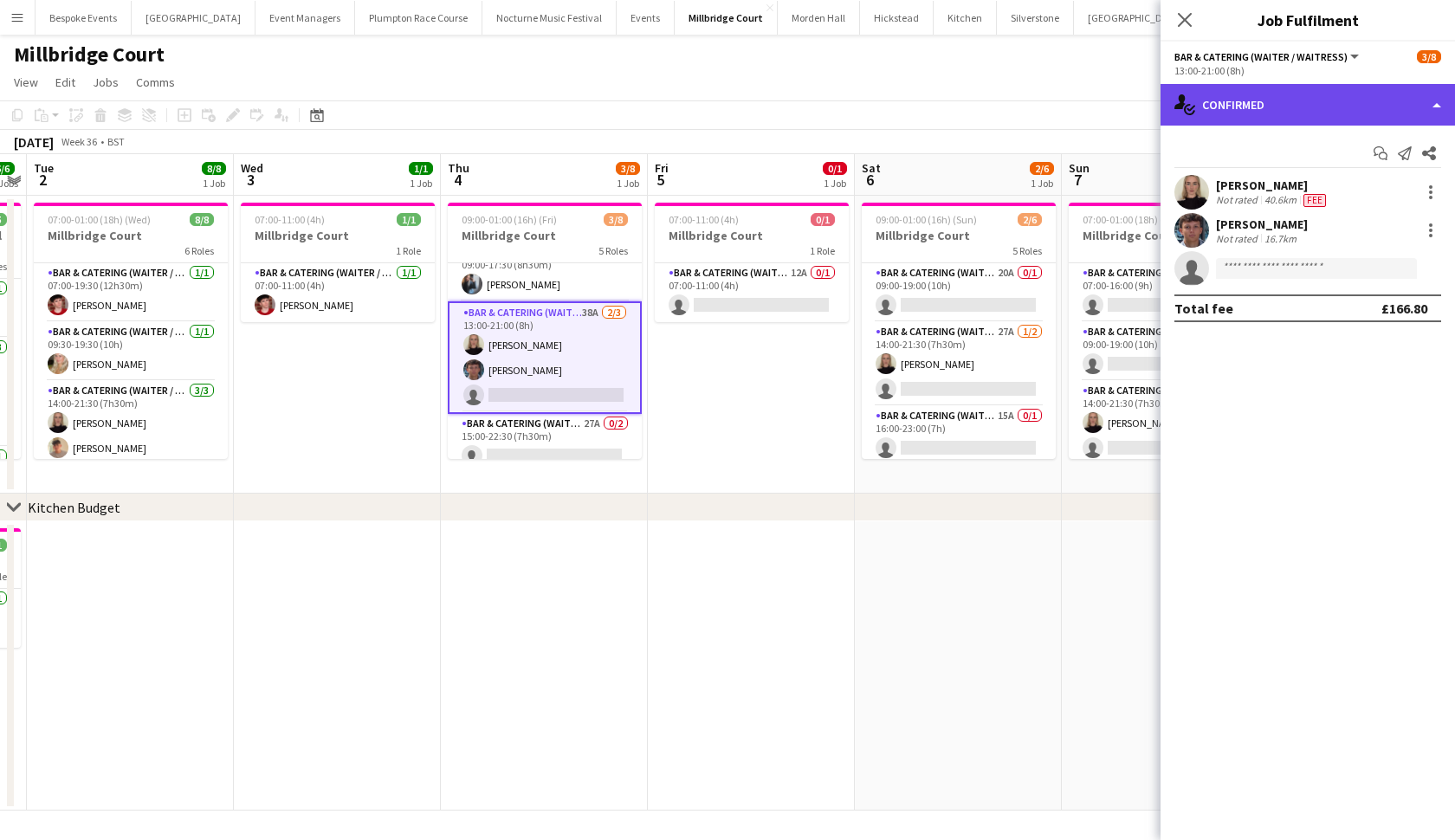
click at [1310, 109] on div "single-neutral-actions-check-2 Confirmed" at bounding box center [1309, 105] width 295 height 42
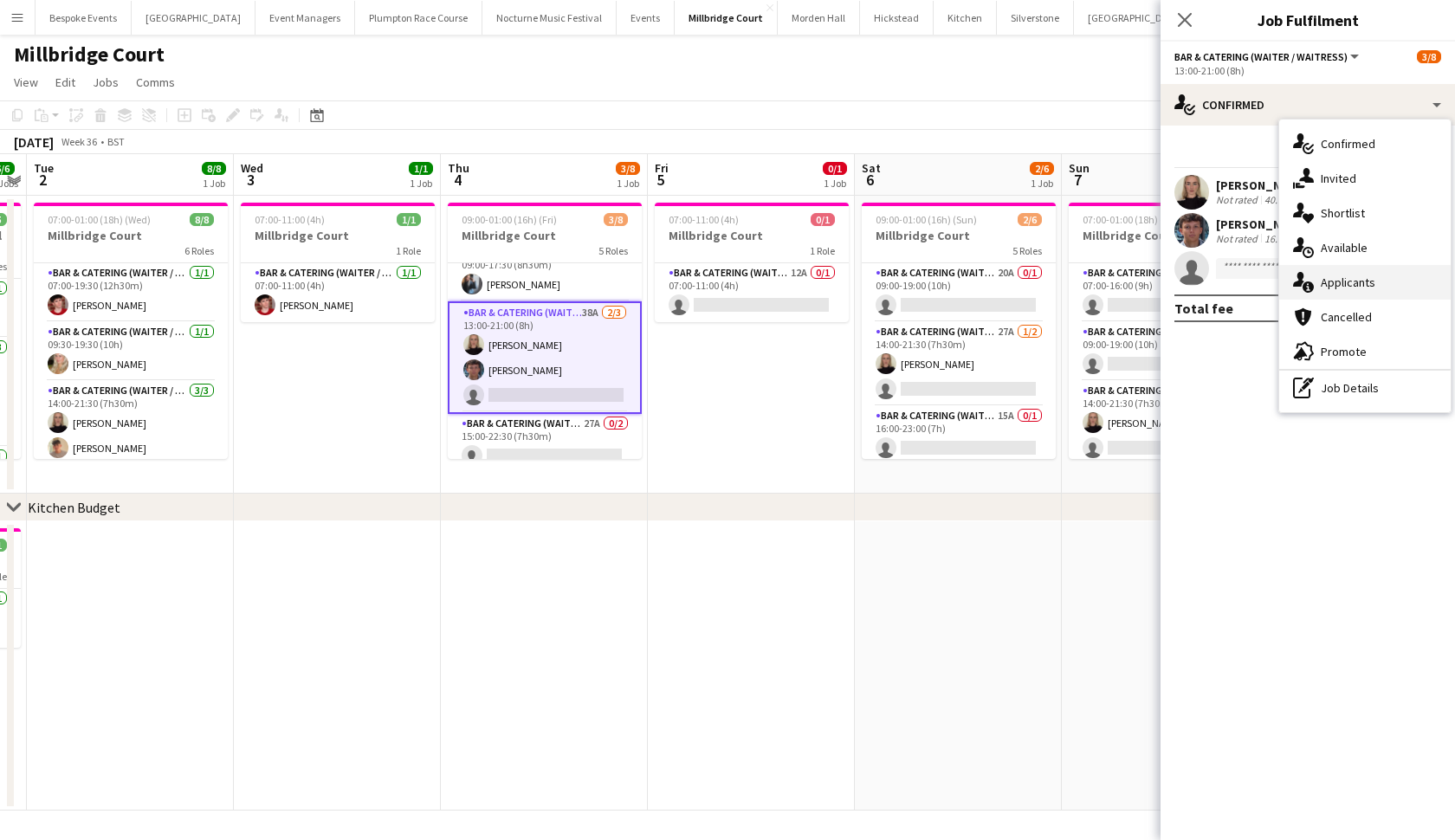
click at [1373, 296] on div "single-neutral-actions-information Applicants" at bounding box center [1365, 282] width 171 height 34
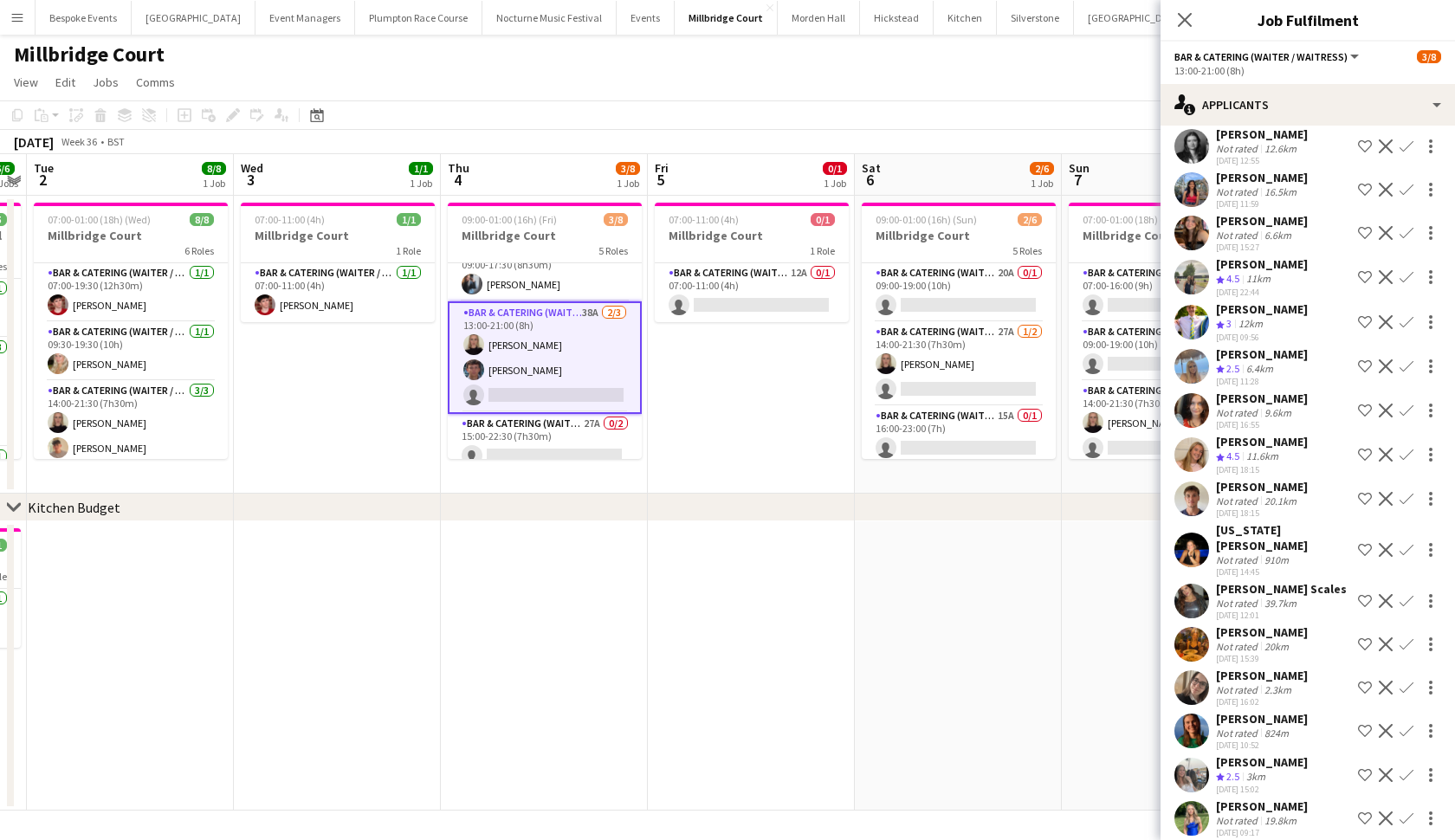
scroll to position [1020, 0]
click at [1011, 716] on app-date-cell at bounding box center [959, 666] width 207 height 289
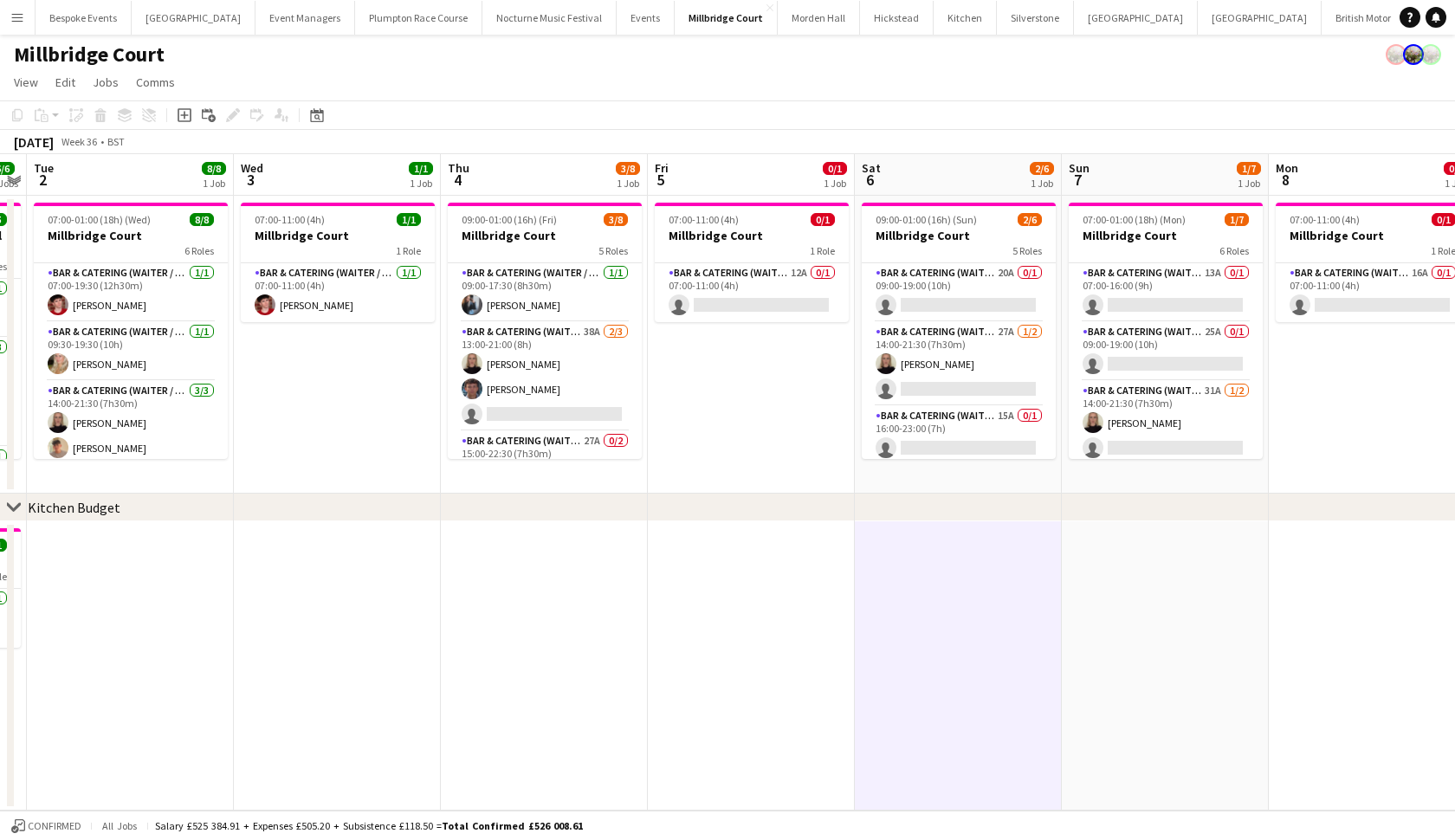
scroll to position [0, 0]
click at [1432, 14] on button "KKHQ Close" at bounding box center [1460, 18] width 55 height 34
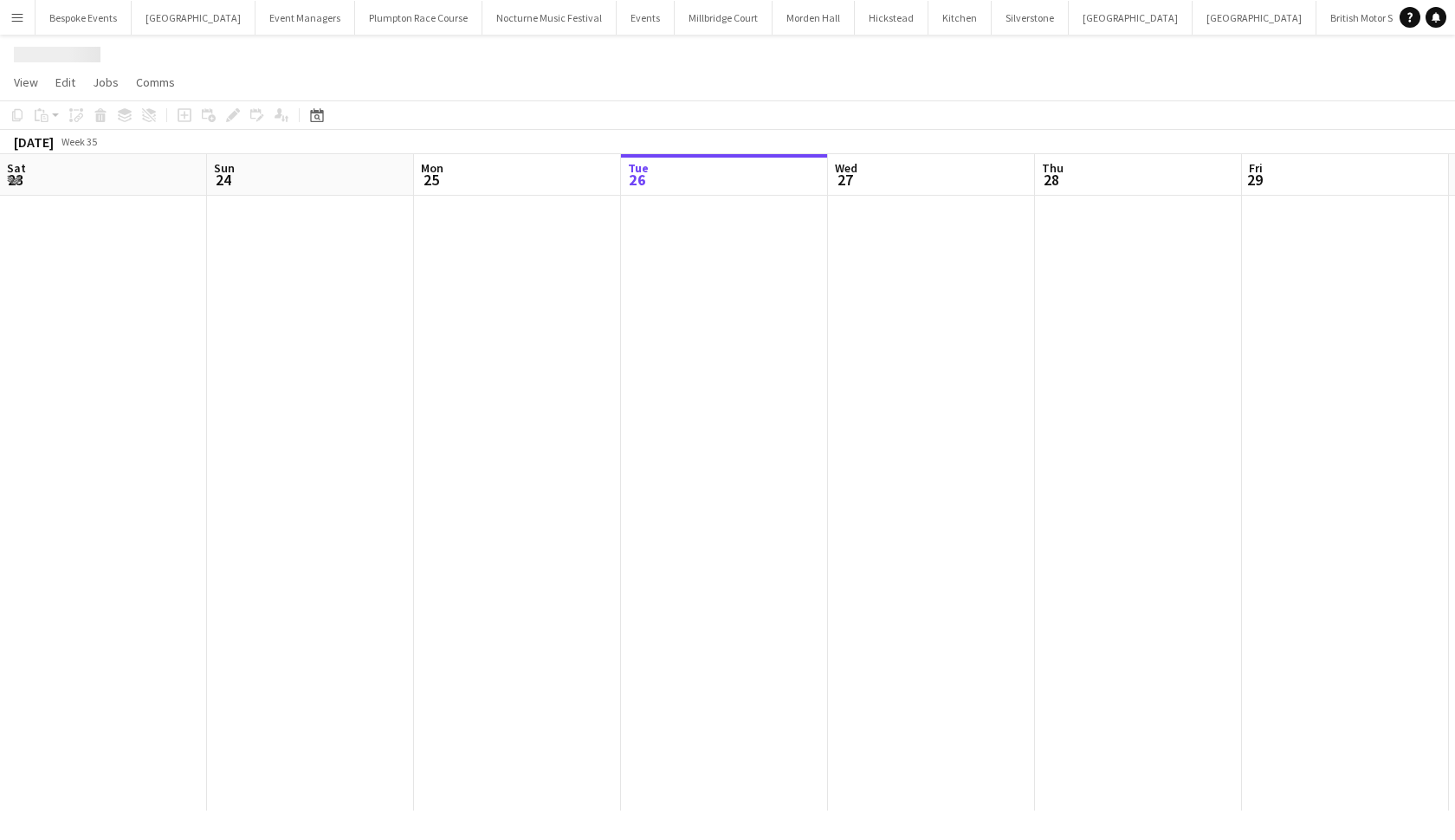
scroll to position [0, 414]
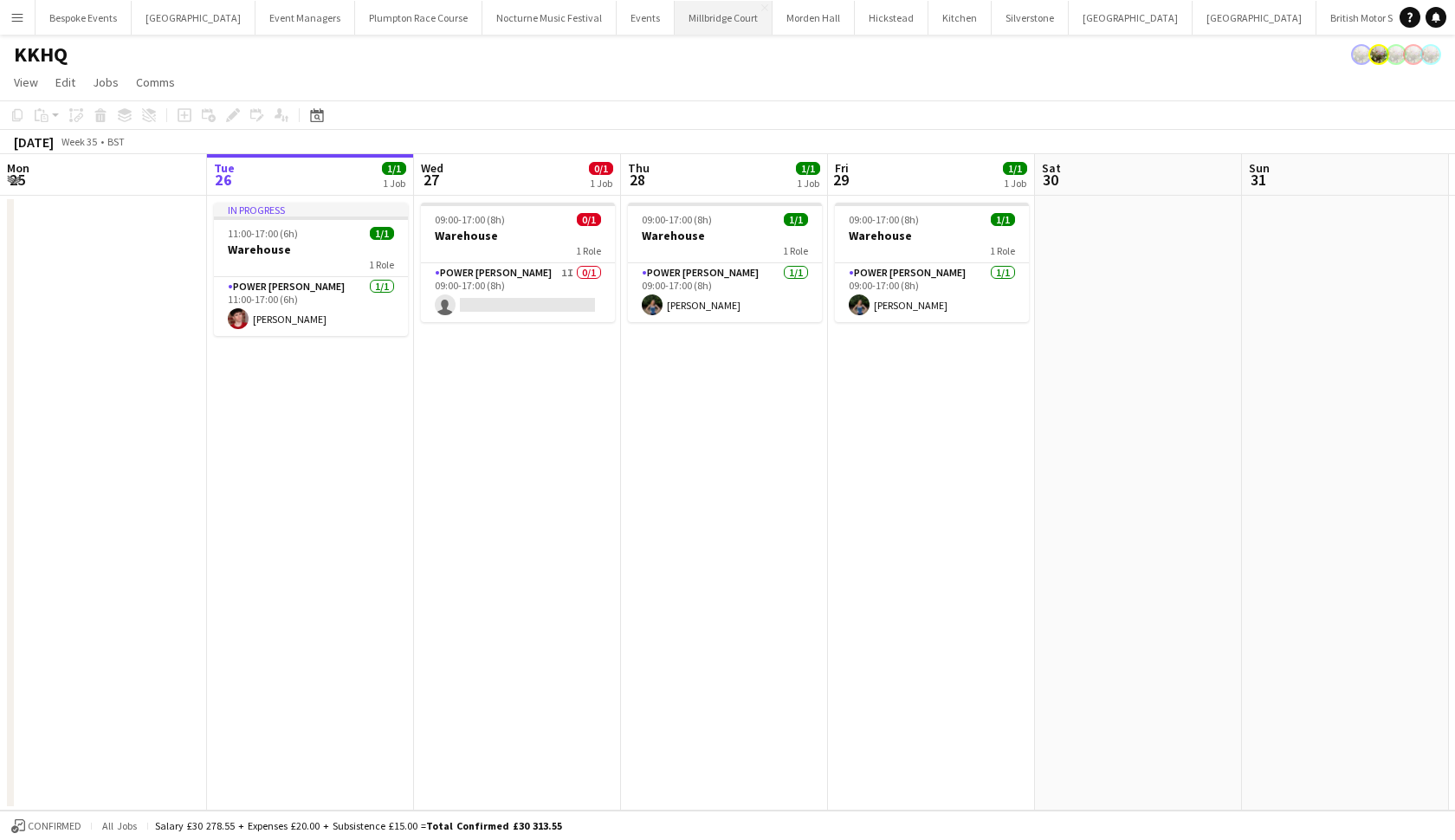
click at [687, 27] on button "Millbridge Court Close" at bounding box center [723, 18] width 98 height 34
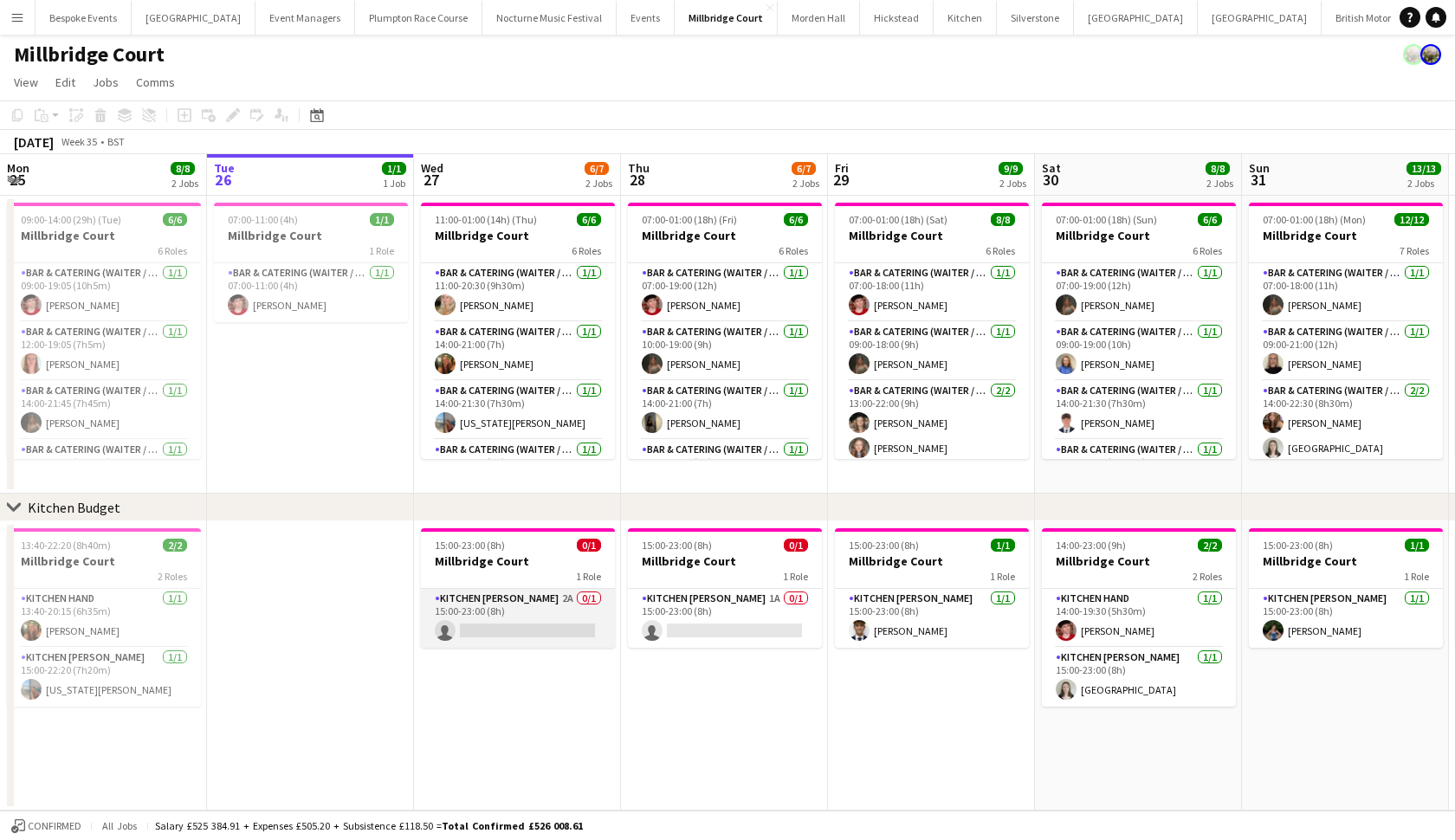
click at [502, 608] on app-card-role "Kitchen Porter 2A 0/1 15:00-23:00 (8h) single-neutral-actions" at bounding box center [518, 619] width 194 height 59
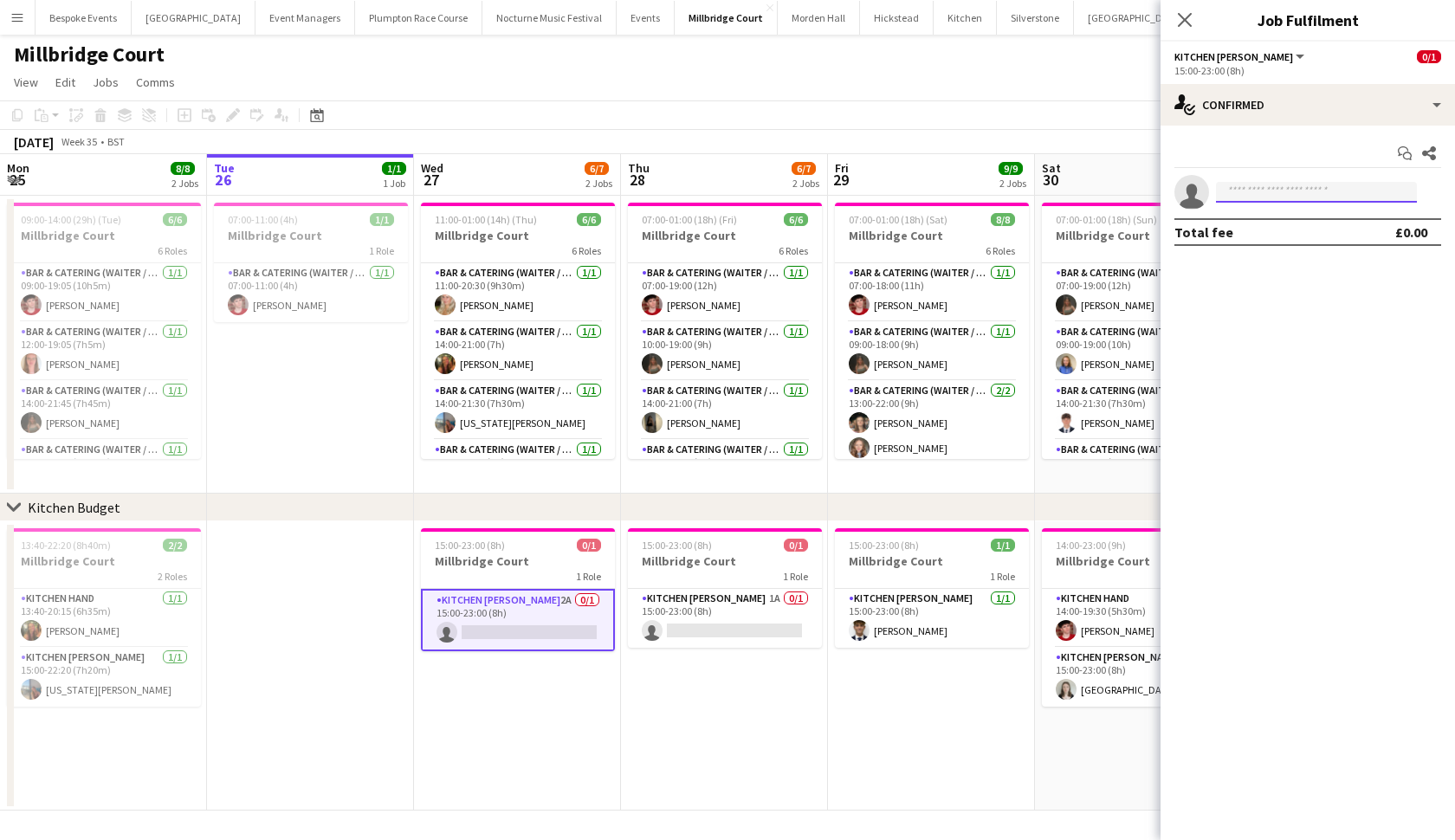
click at [1311, 193] on input at bounding box center [1316, 192] width 201 height 21
type input "****"
drag, startPoint x: 1311, startPoint y: 193, endPoint x: 1315, endPoint y: 237, distance: 44.2
click at [1315, 237] on span "jonnie.kldc@gmail.com" at bounding box center [1316, 231] width 173 height 14
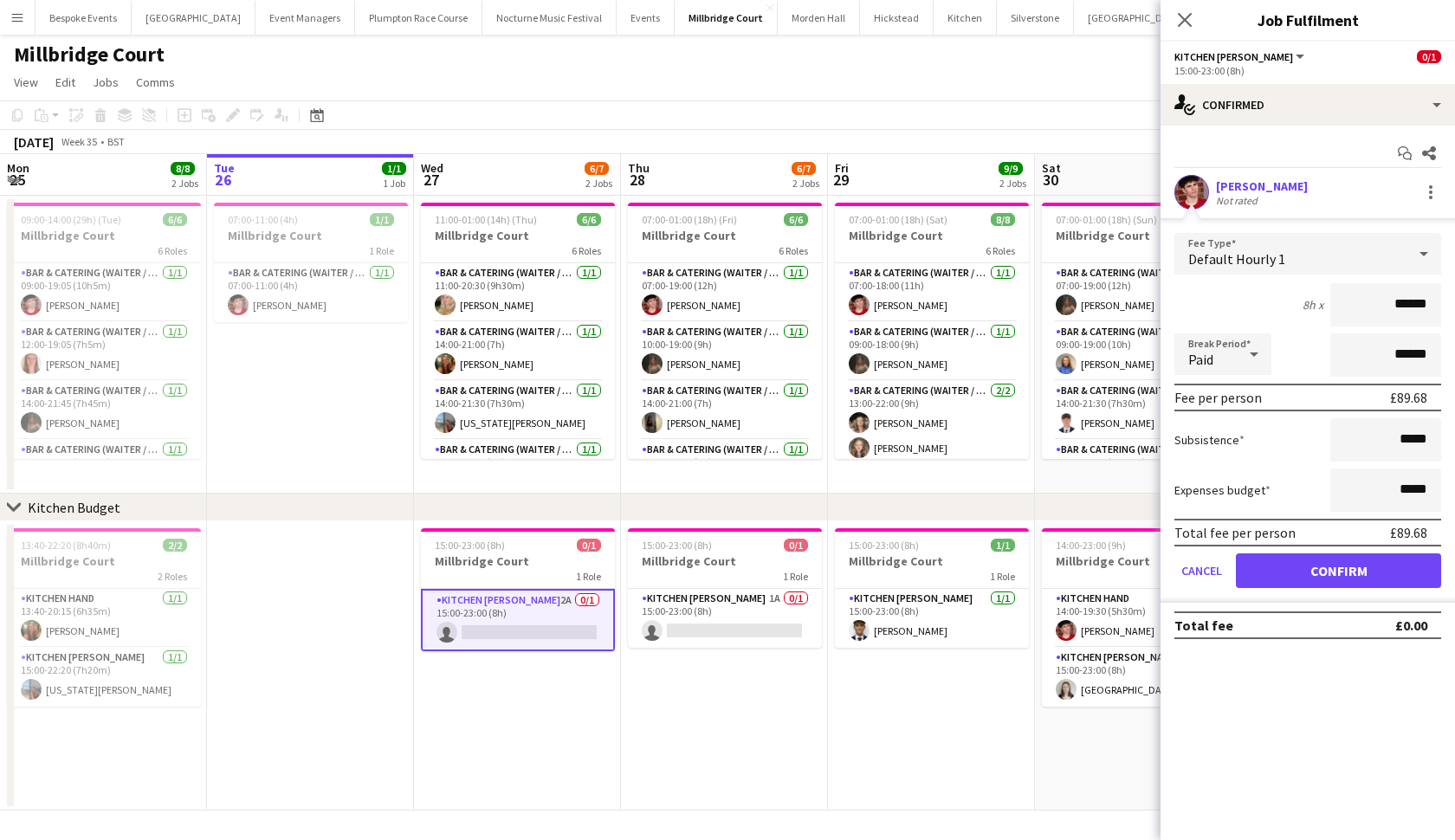
click at [1337, 572] on button "Confirm" at bounding box center [1339, 571] width 205 height 34
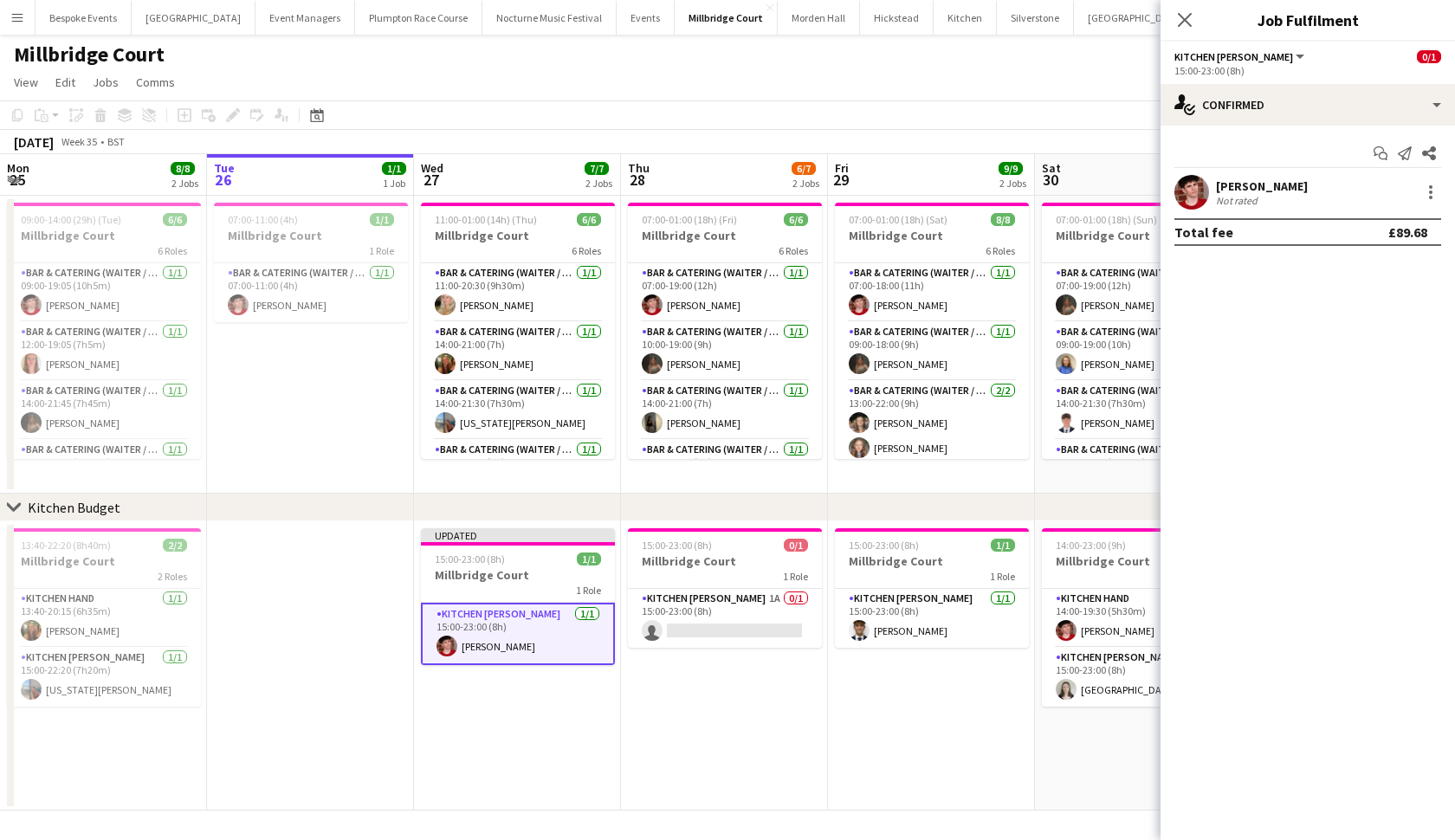
click at [800, 775] on app-date-cell "15:00-23:00 (8h) 0/1 Millbridge Court 1 Role Kitchen Porter 1A 0/1 15:00-23:00 …" at bounding box center [725, 666] width 207 height 289
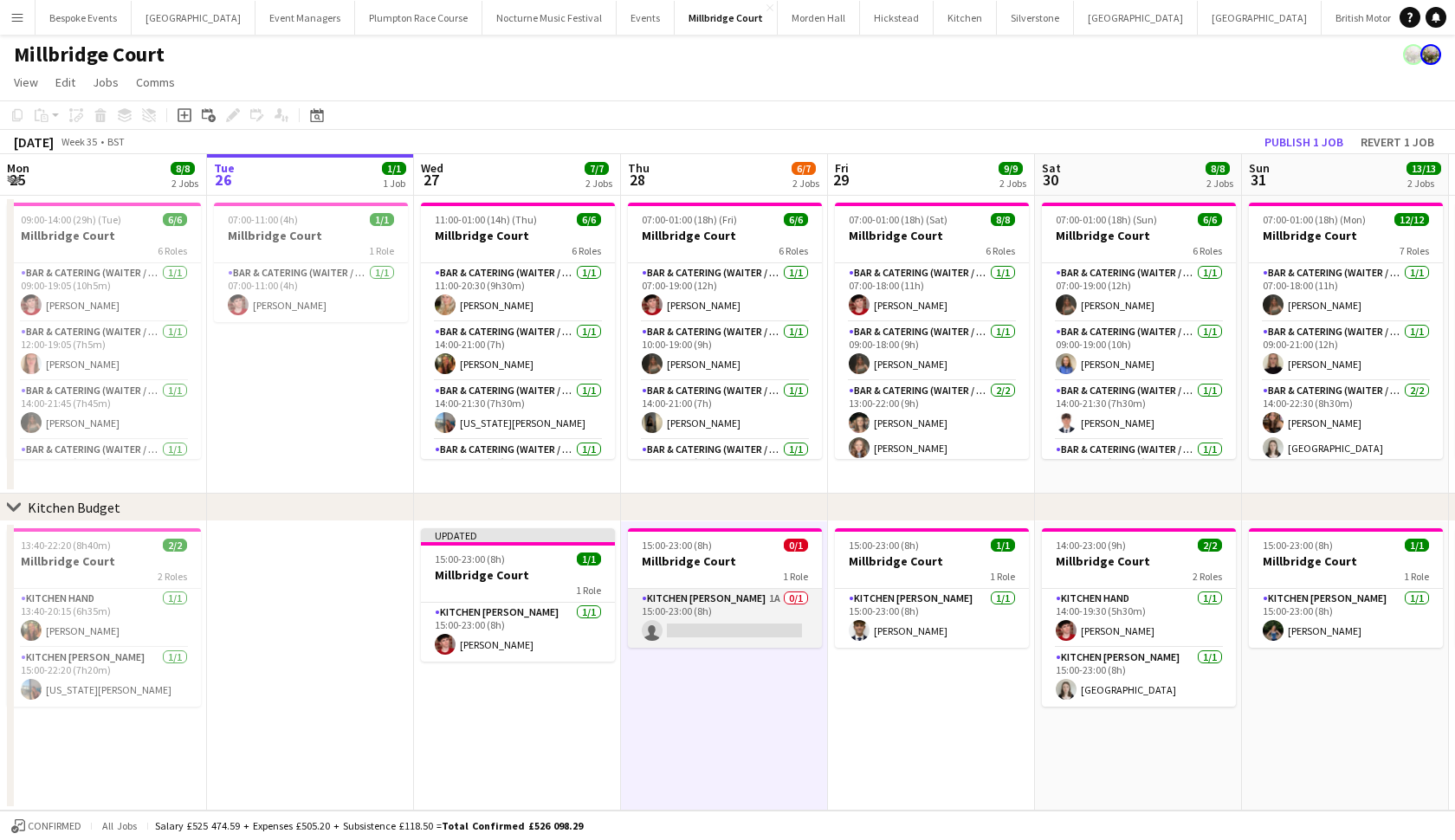
click at [708, 621] on app-card-role "Kitchen Porter 1A 0/1 15:00-23:00 (8h) single-neutral-actions" at bounding box center [725, 619] width 194 height 59
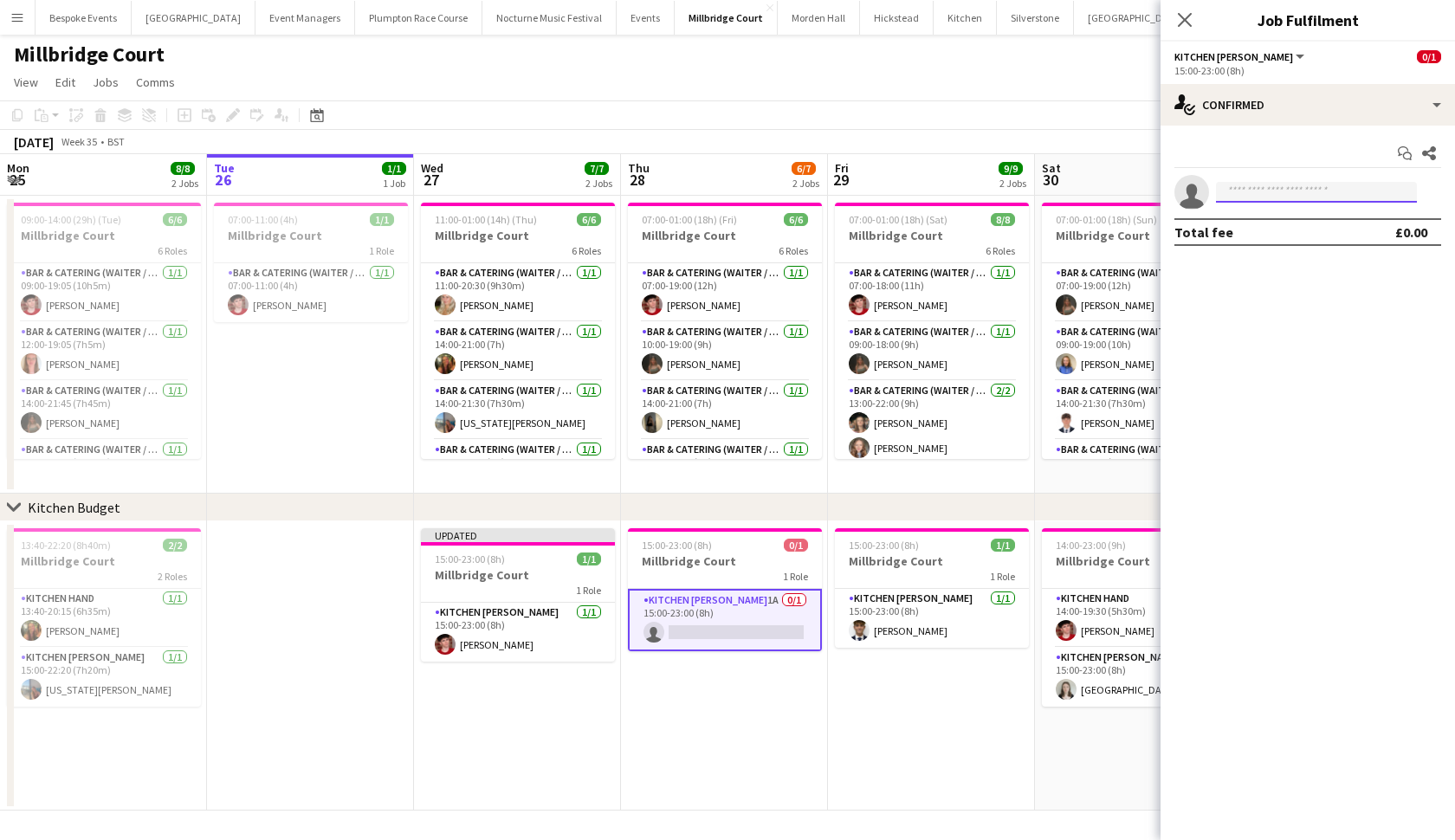
click at [1270, 186] on input at bounding box center [1316, 192] width 201 height 21
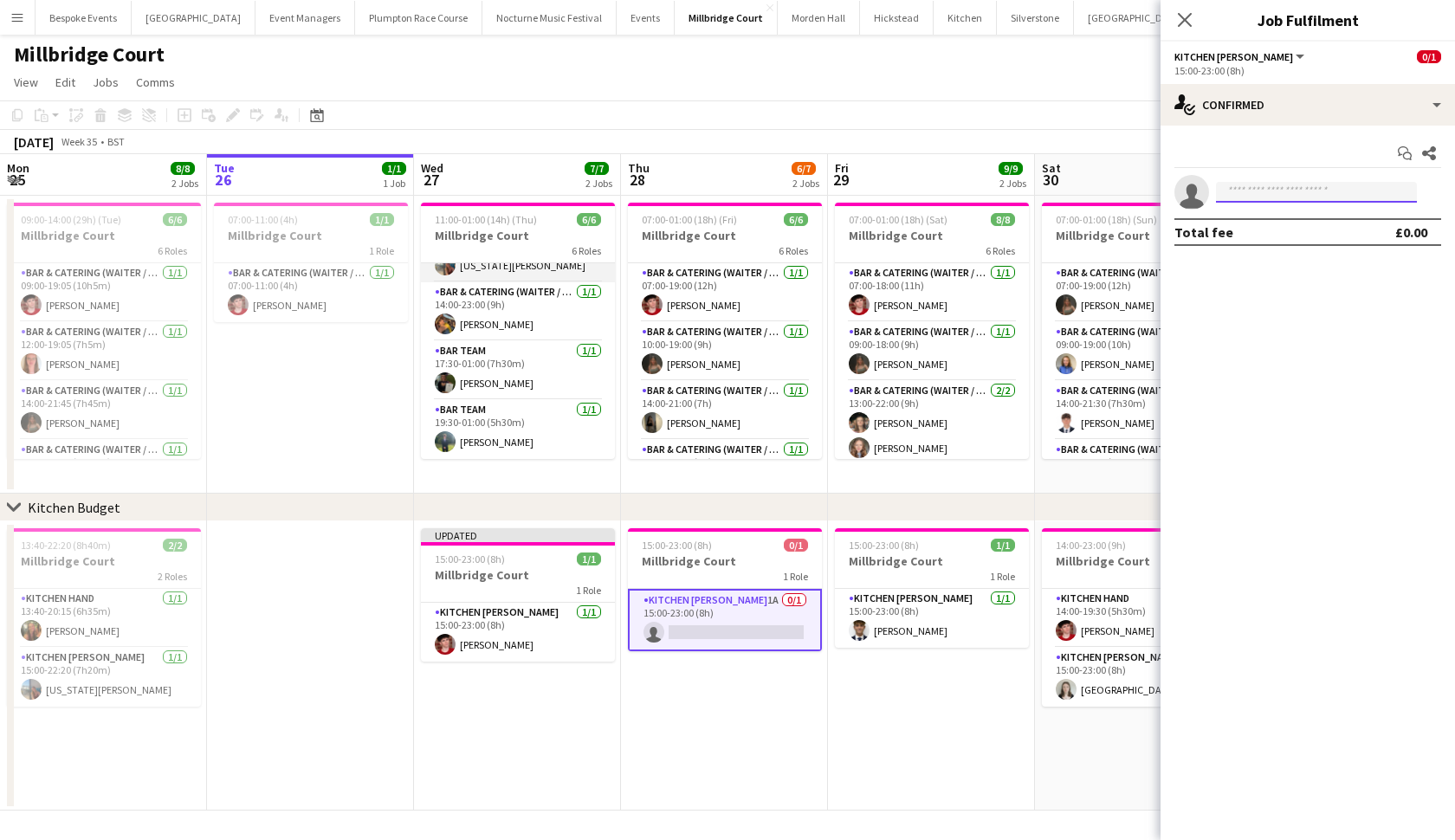
scroll to position [158, 0]
click at [469, 70] on app-page-menu "View Day view expanded Day view collapsed Month view Date picker Jump to today …" at bounding box center [727, 84] width 1455 height 33
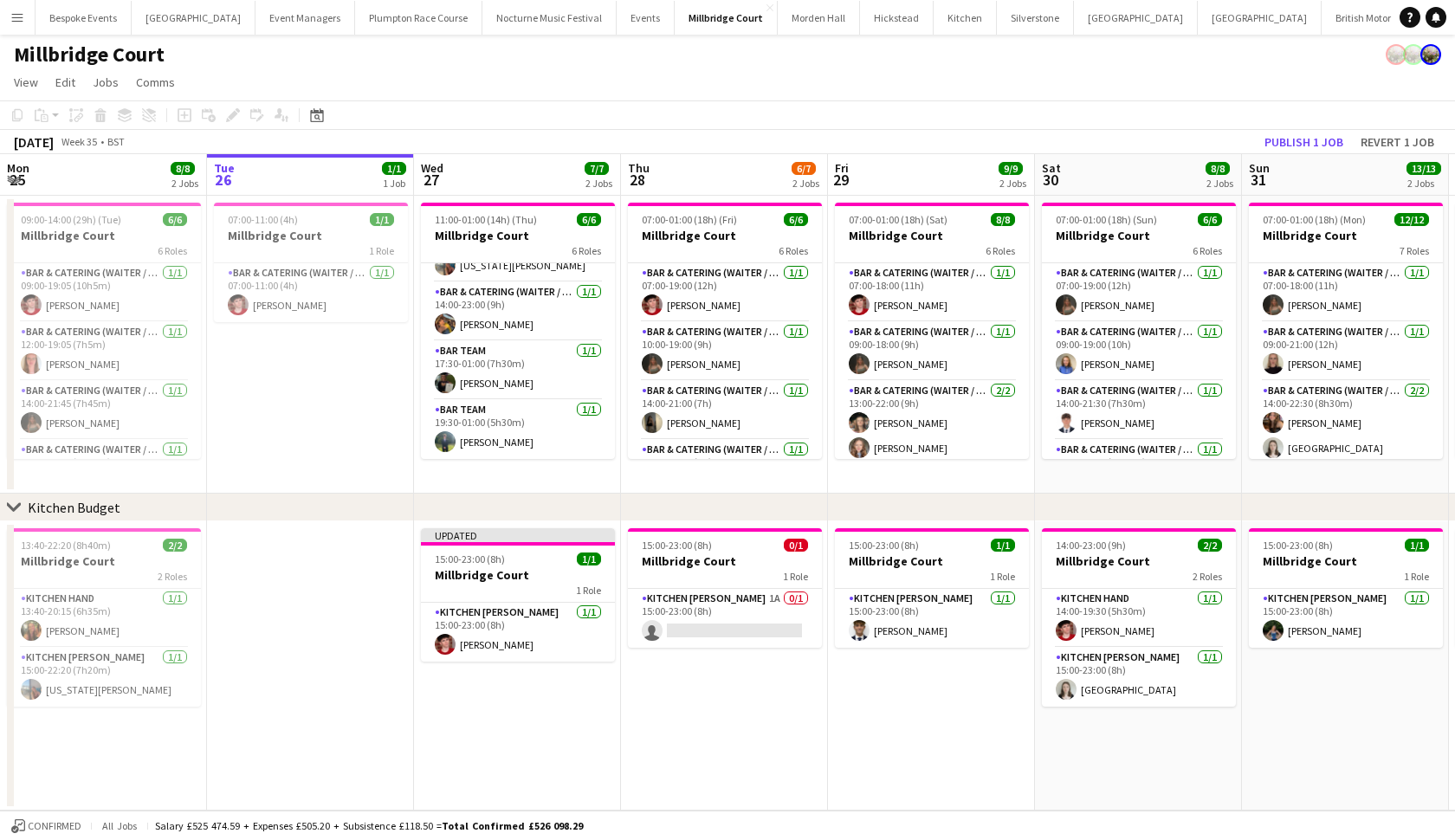
click at [1432, 6] on button "KKHQ Close" at bounding box center [1460, 18] width 55 height 34
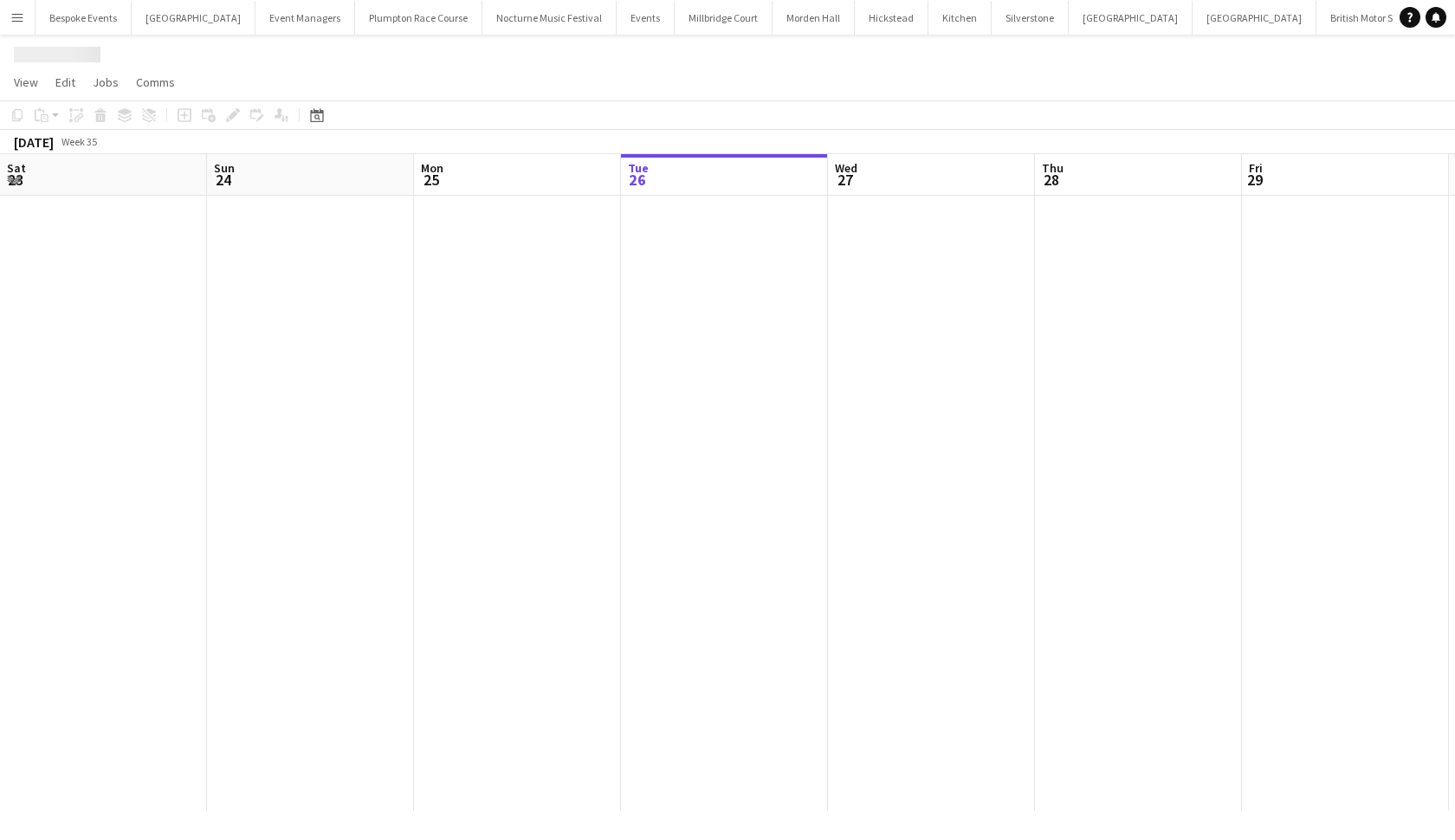
scroll to position [0, 414]
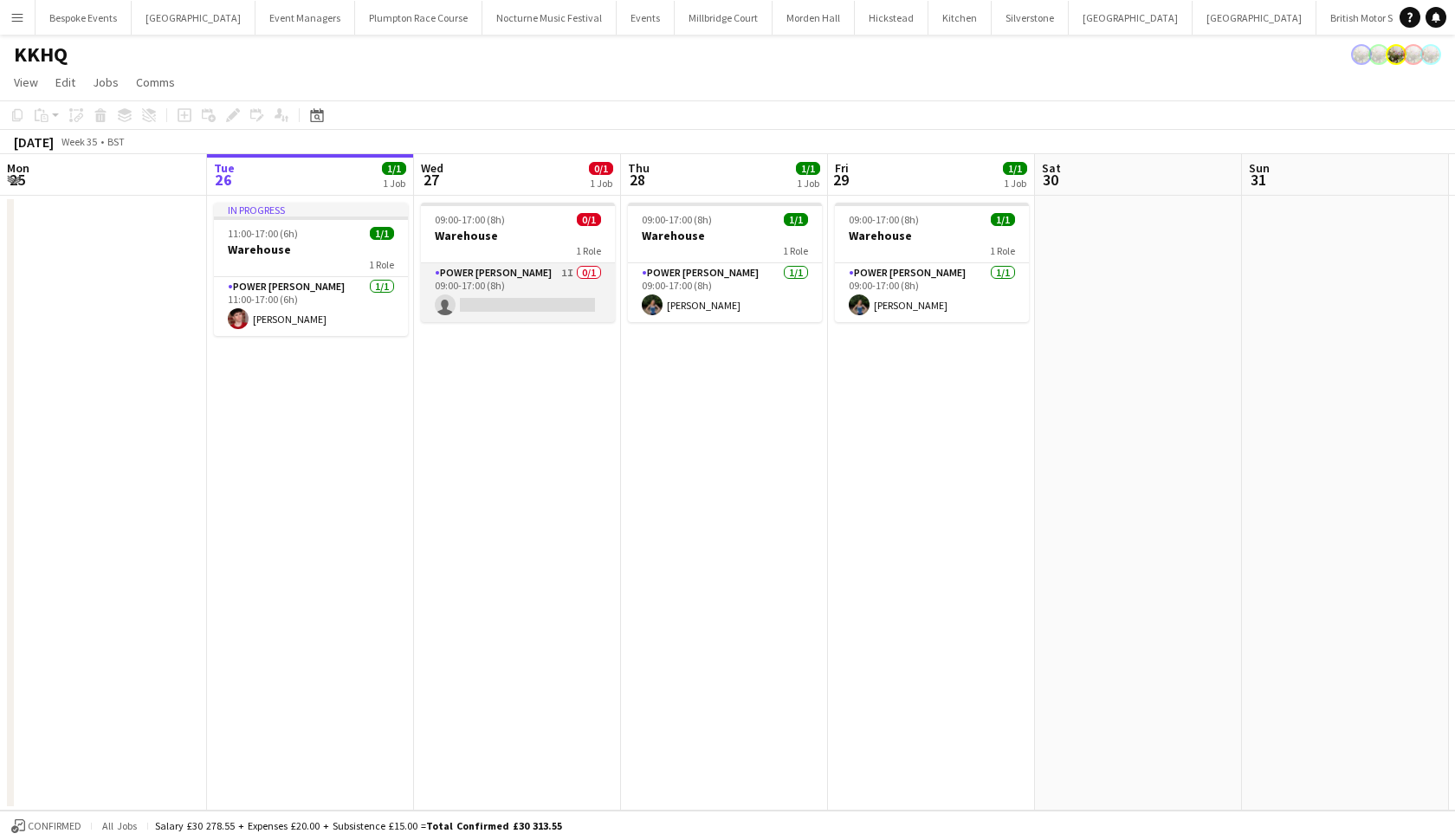
click at [549, 292] on app-card-role "Power Porter 1I 0/1 09:00-17:00 (8h) single-neutral-actions" at bounding box center [518, 293] width 194 height 59
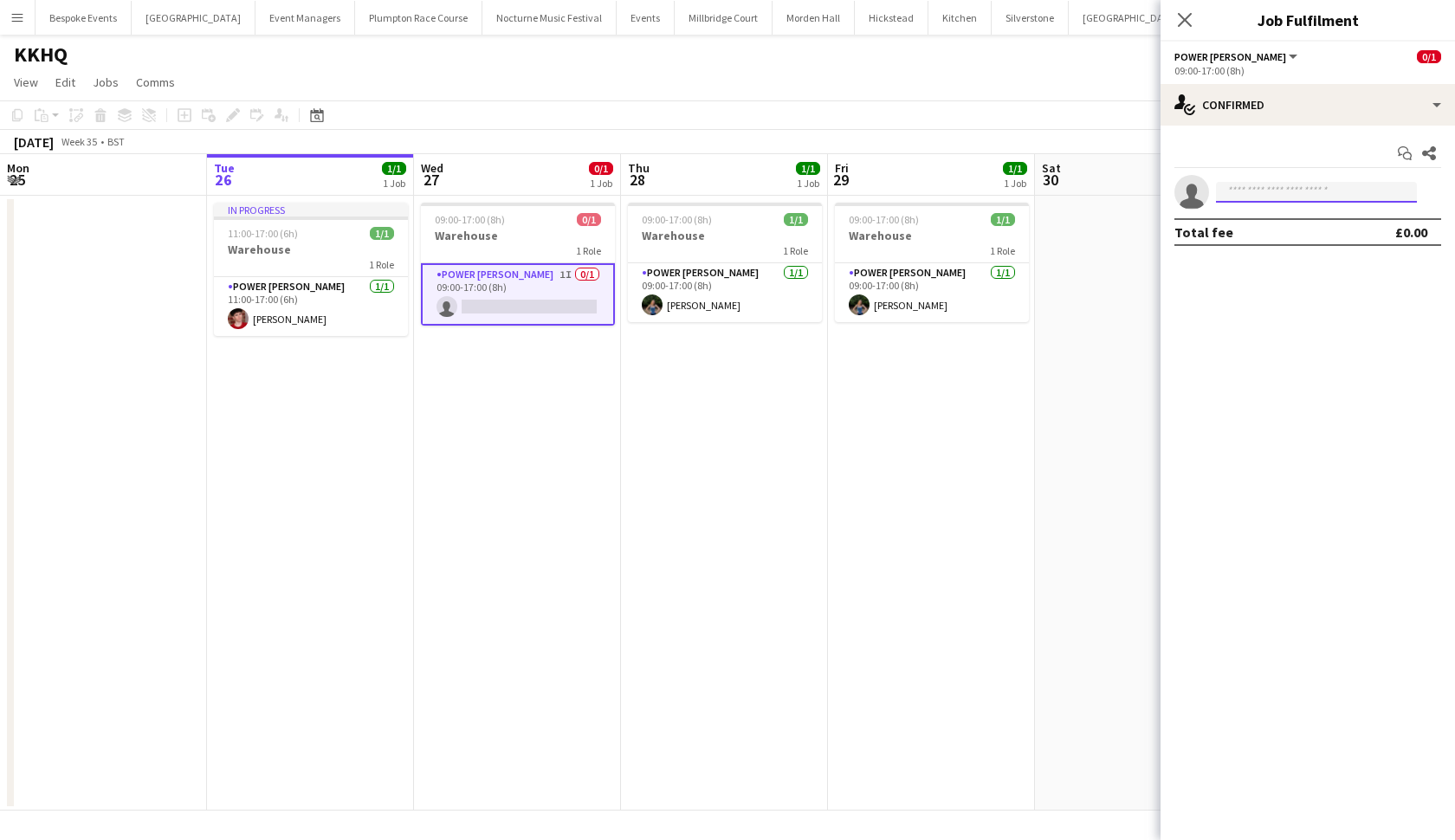
click at [1315, 190] on input at bounding box center [1316, 192] width 201 height 21
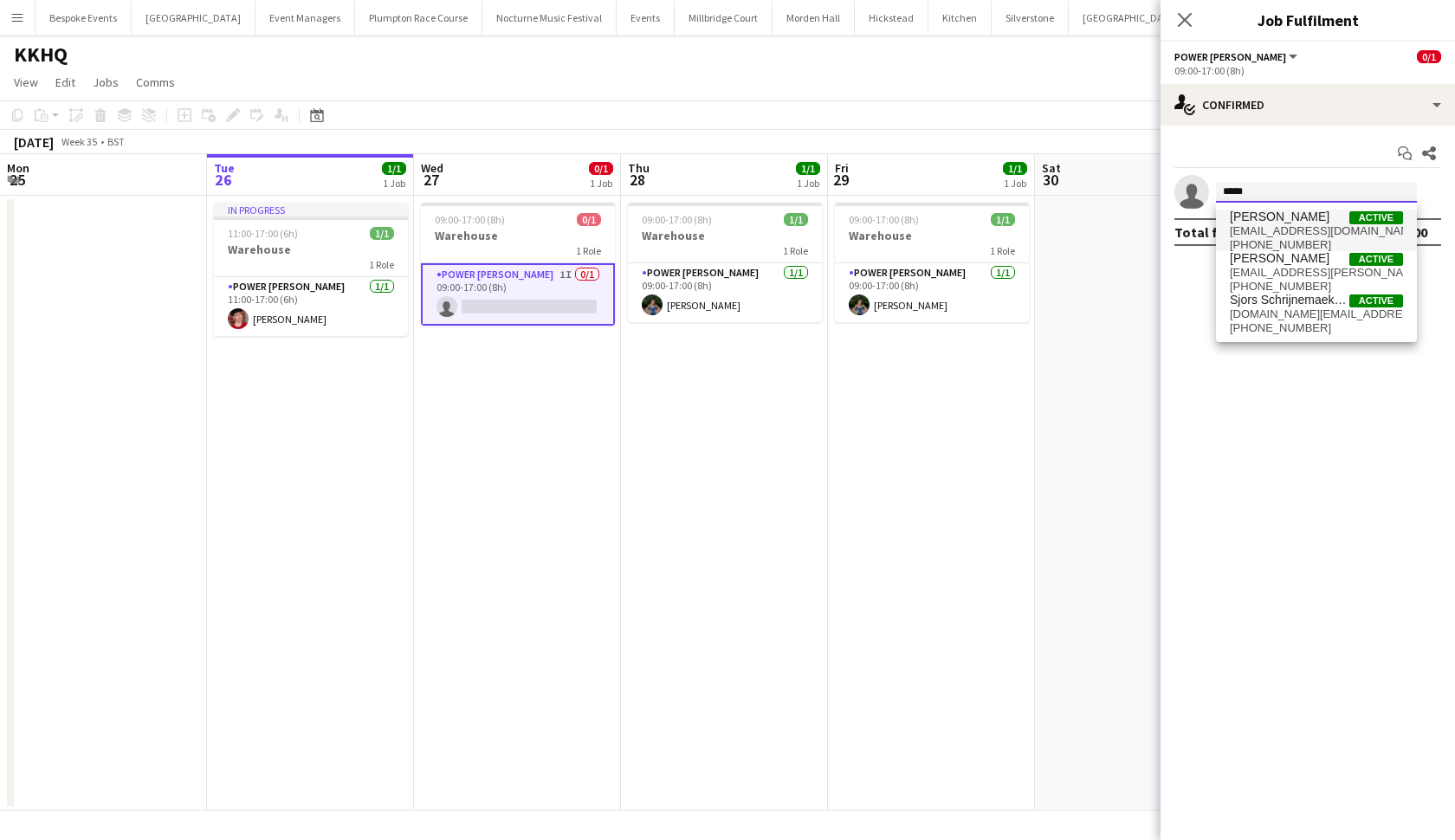
type input "*****"
click at [1316, 223] on span "[PERSON_NAME]" at bounding box center [1279, 217] width 100 height 14
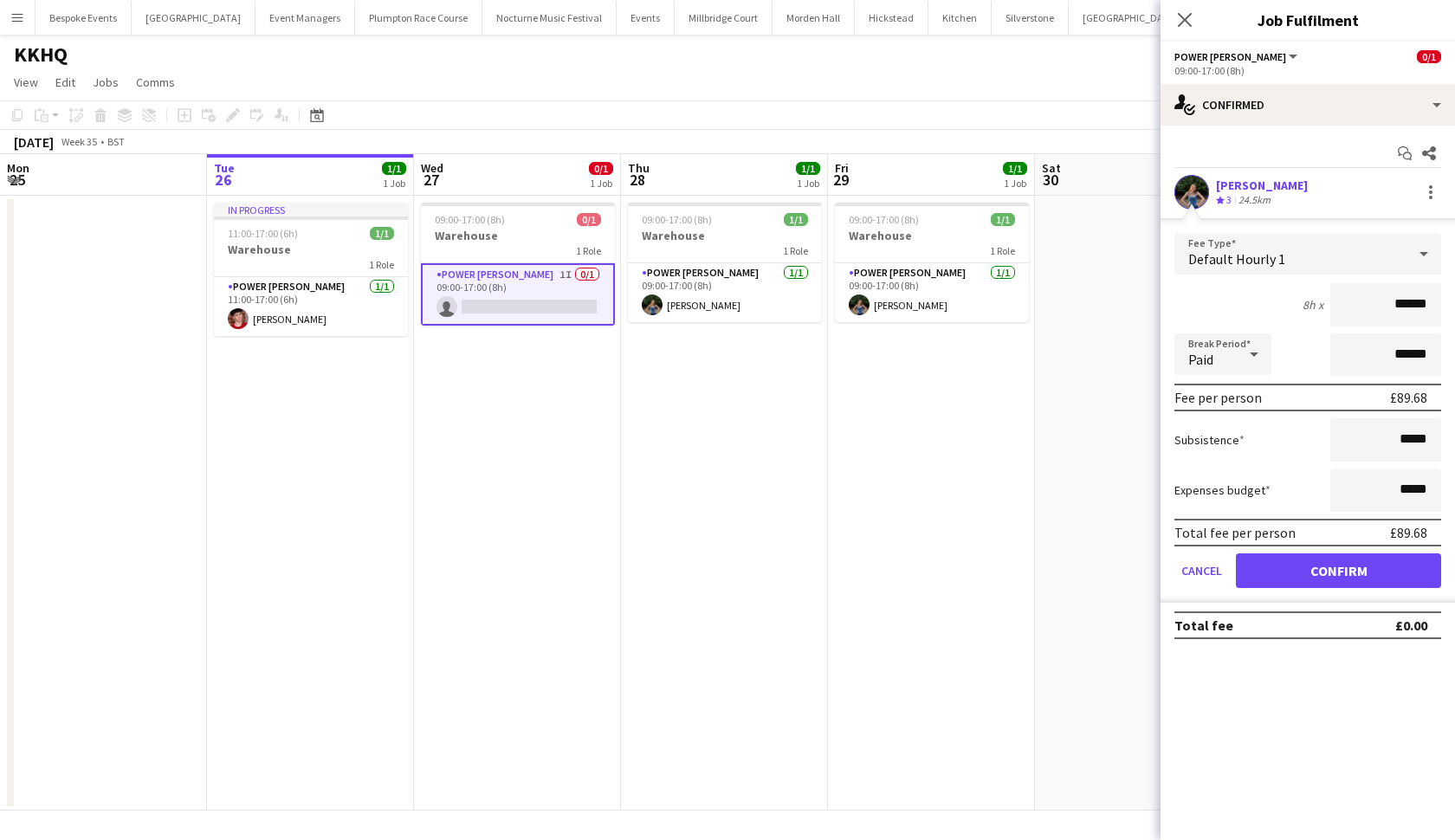
click at [1282, 575] on button "Confirm" at bounding box center [1339, 571] width 205 height 34
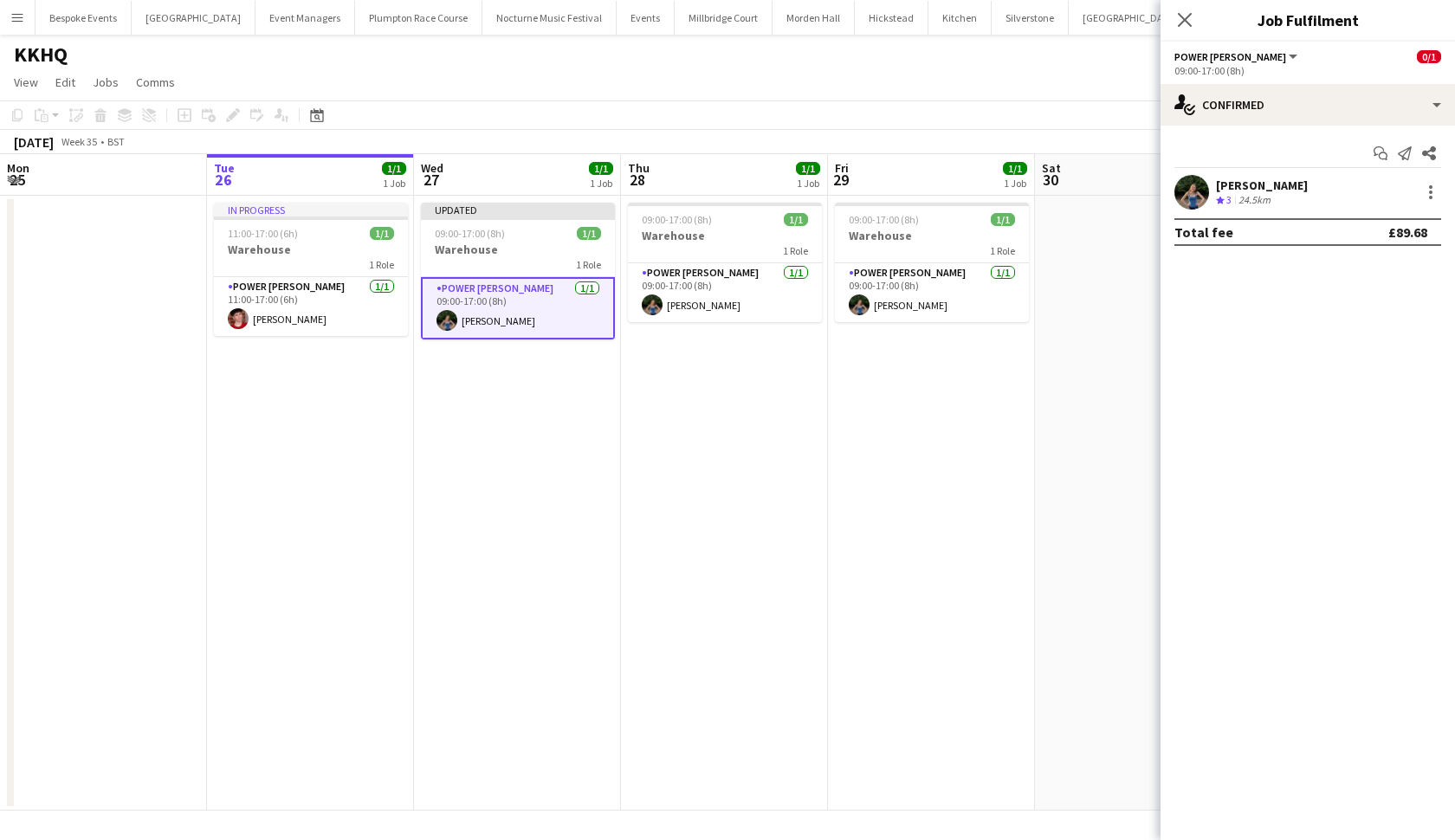
click at [1001, 555] on app-date-cell "09:00-17:00 (8h) 1/1 Warehouse 1 Role Power Porter 1/1 09:00-17:00 (8h) Violet …" at bounding box center [931, 503] width 207 height 615
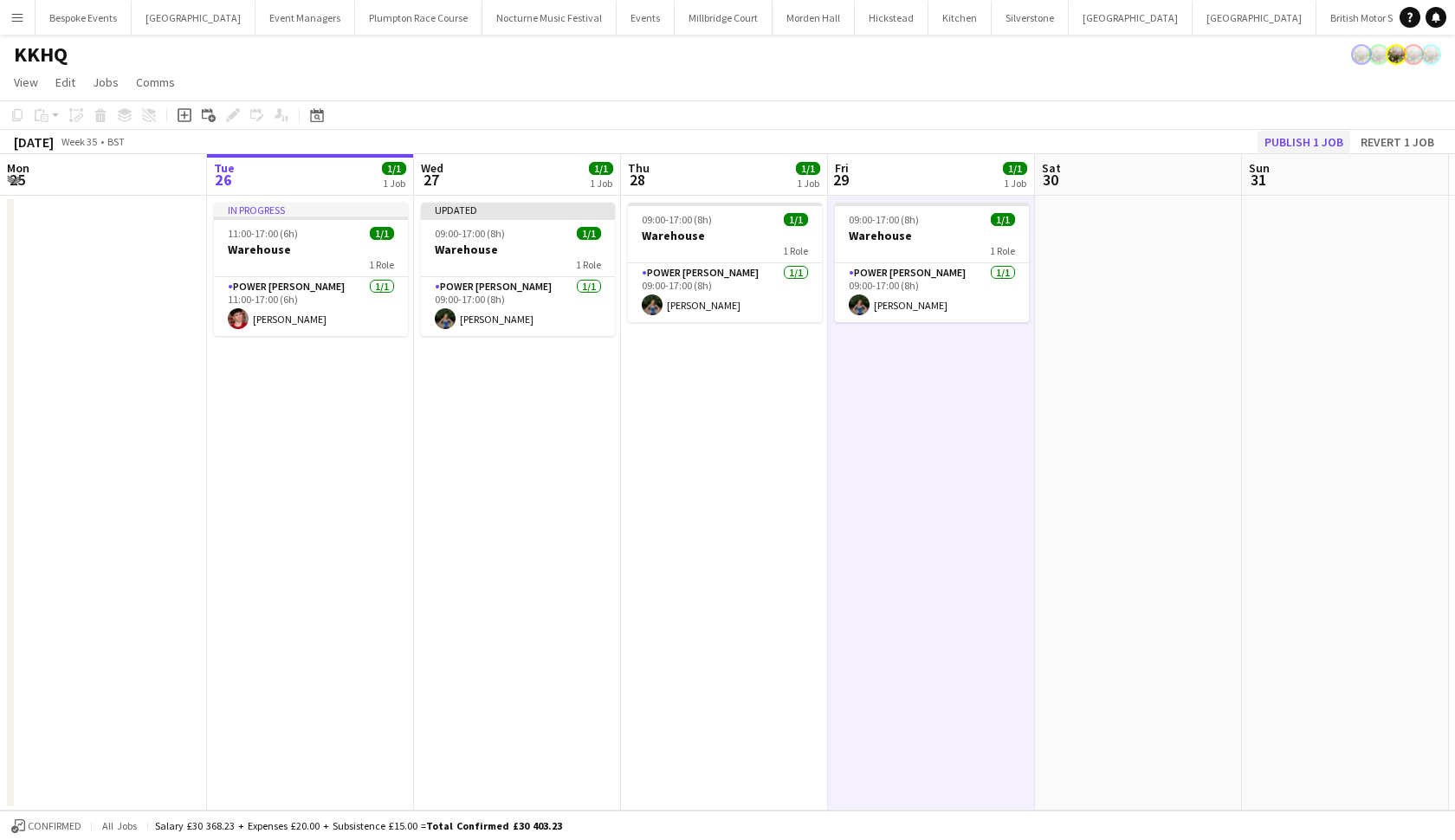
click at [1296, 147] on button "Publish 1 job" at bounding box center [1305, 143] width 93 height 23
click at [496, 198] on app-date-cell "09:00-17:00 (8h) 1/1 Warehouse 1 Role Power Porter 1/1 09:00-17:00 (8h) Violet …" at bounding box center [518, 503] width 207 height 615
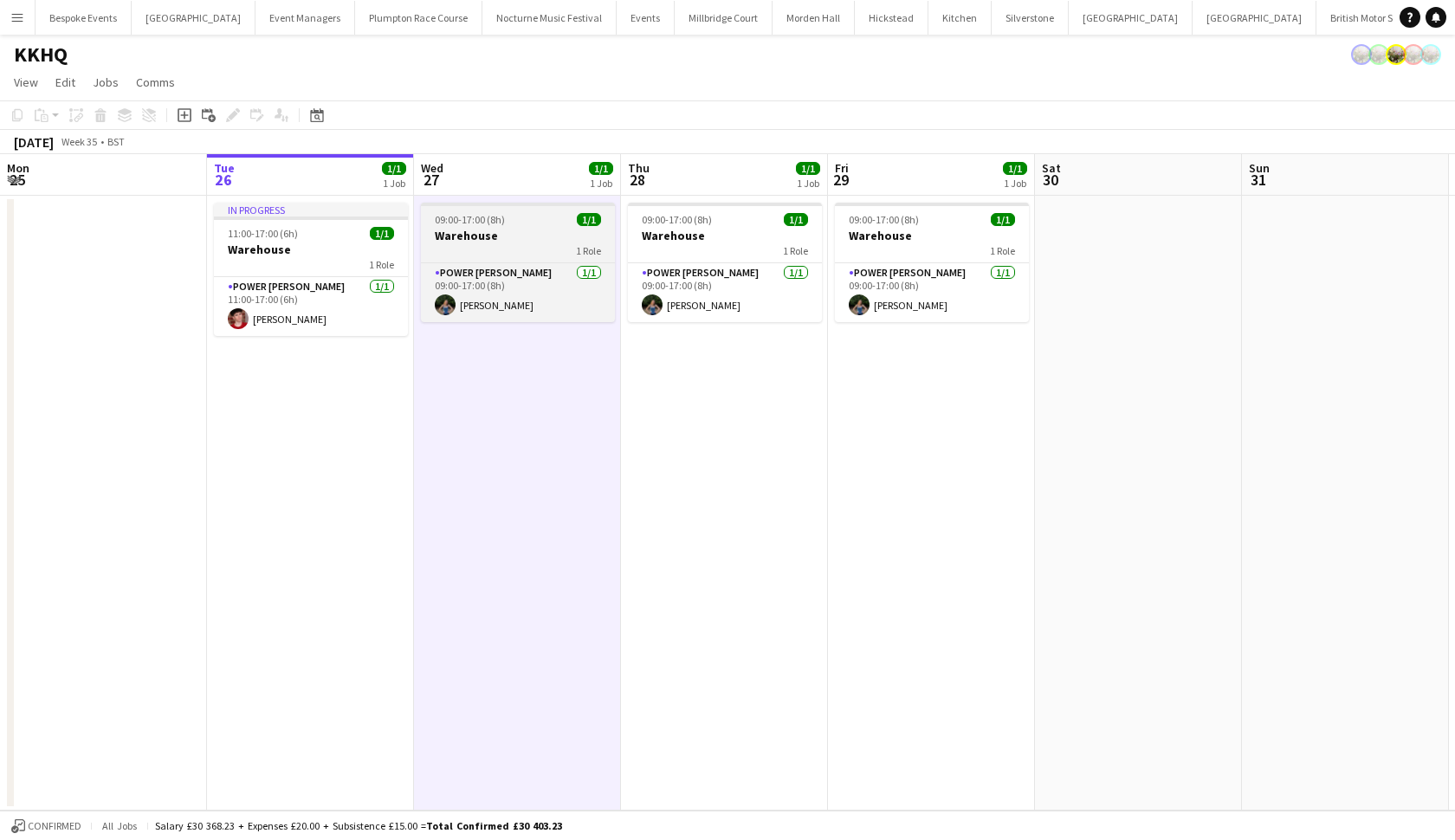
click at [496, 221] on span "09:00-17:00 (8h)" at bounding box center [470, 220] width 70 height 13
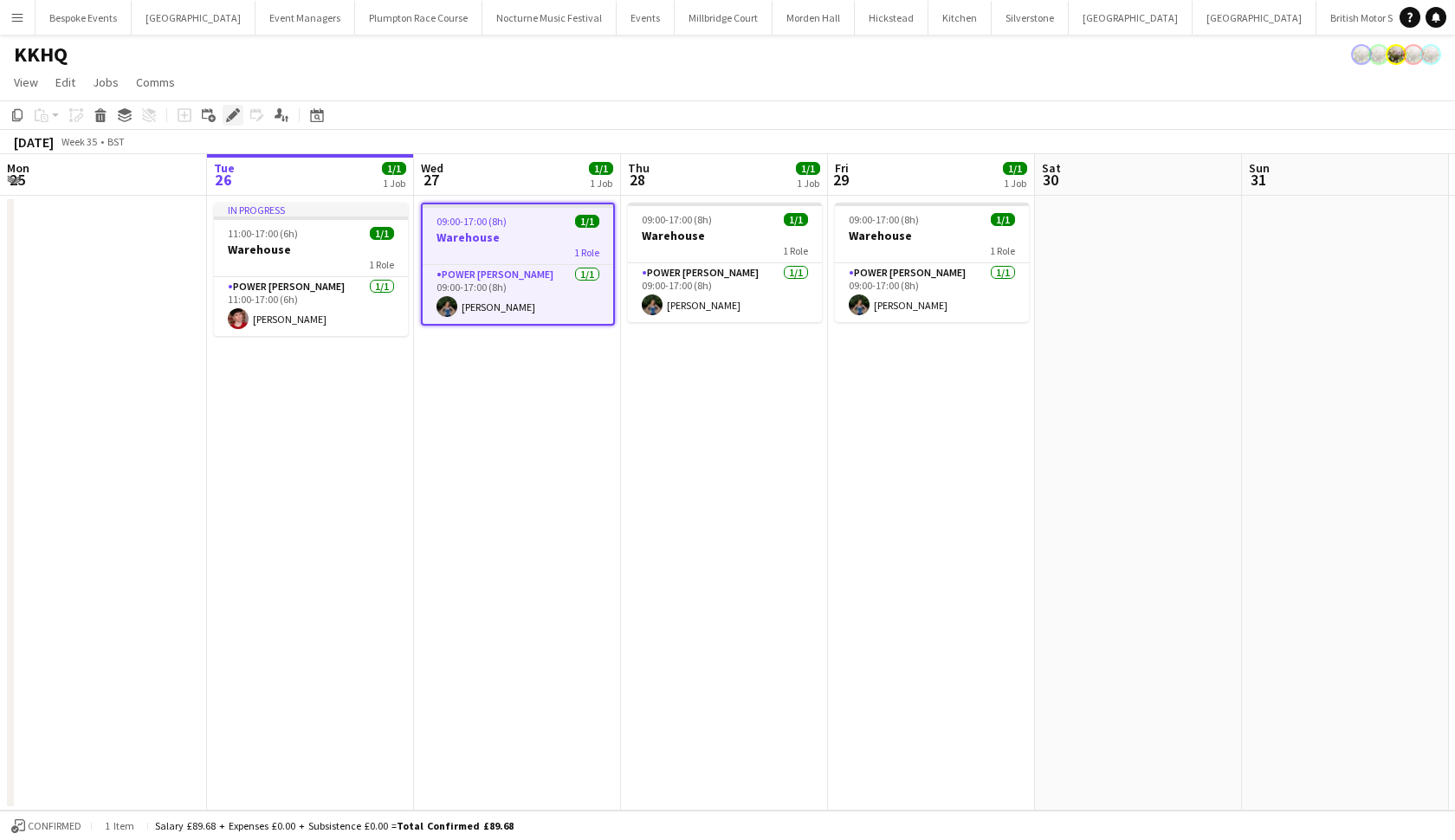
click at [228, 106] on div "Edit" at bounding box center [233, 115] width 21 height 21
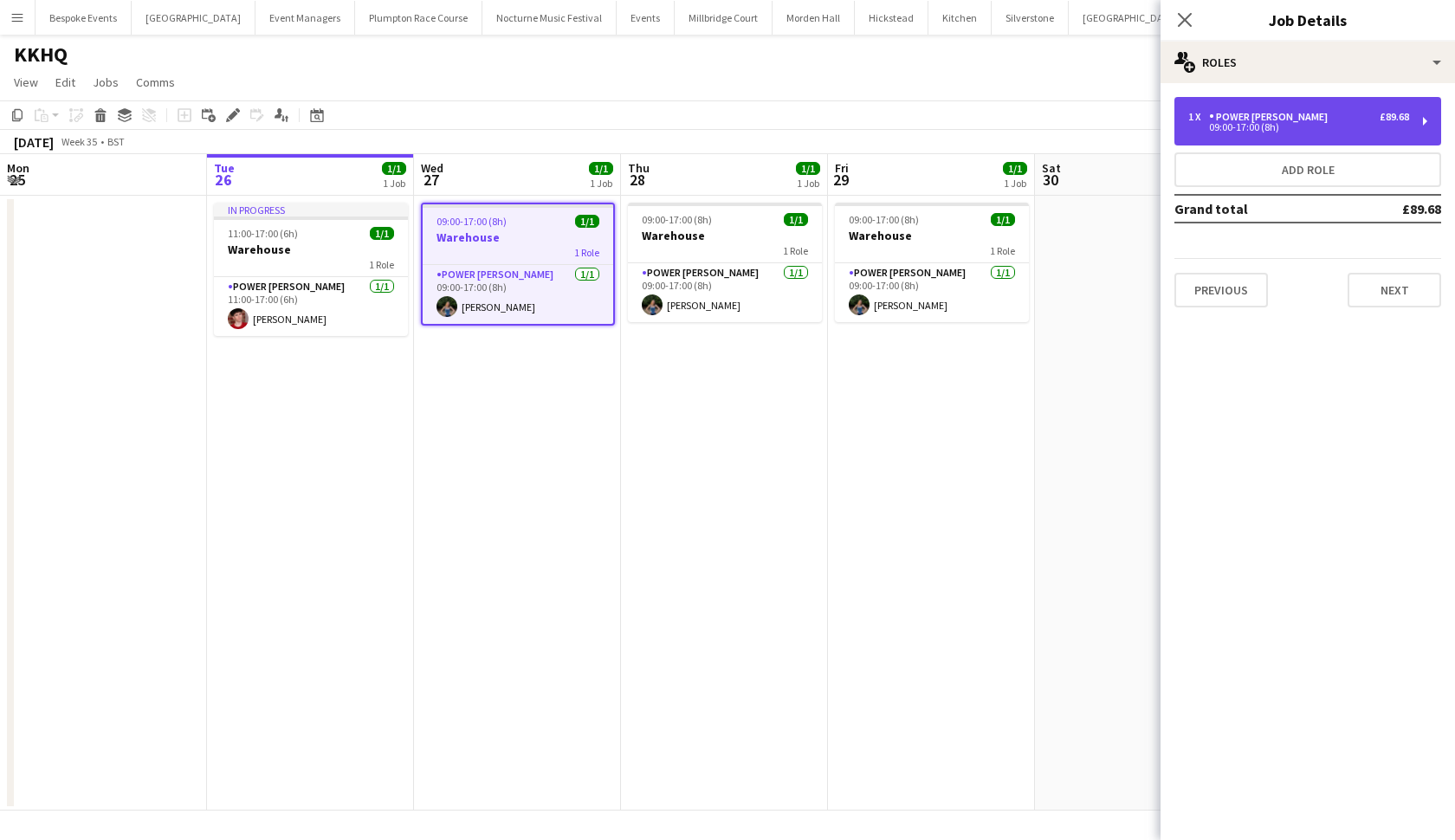
click at [1220, 141] on div "1 x Power Porter £89.68 09:00-17:00 (8h)" at bounding box center [1308, 121] width 267 height 48
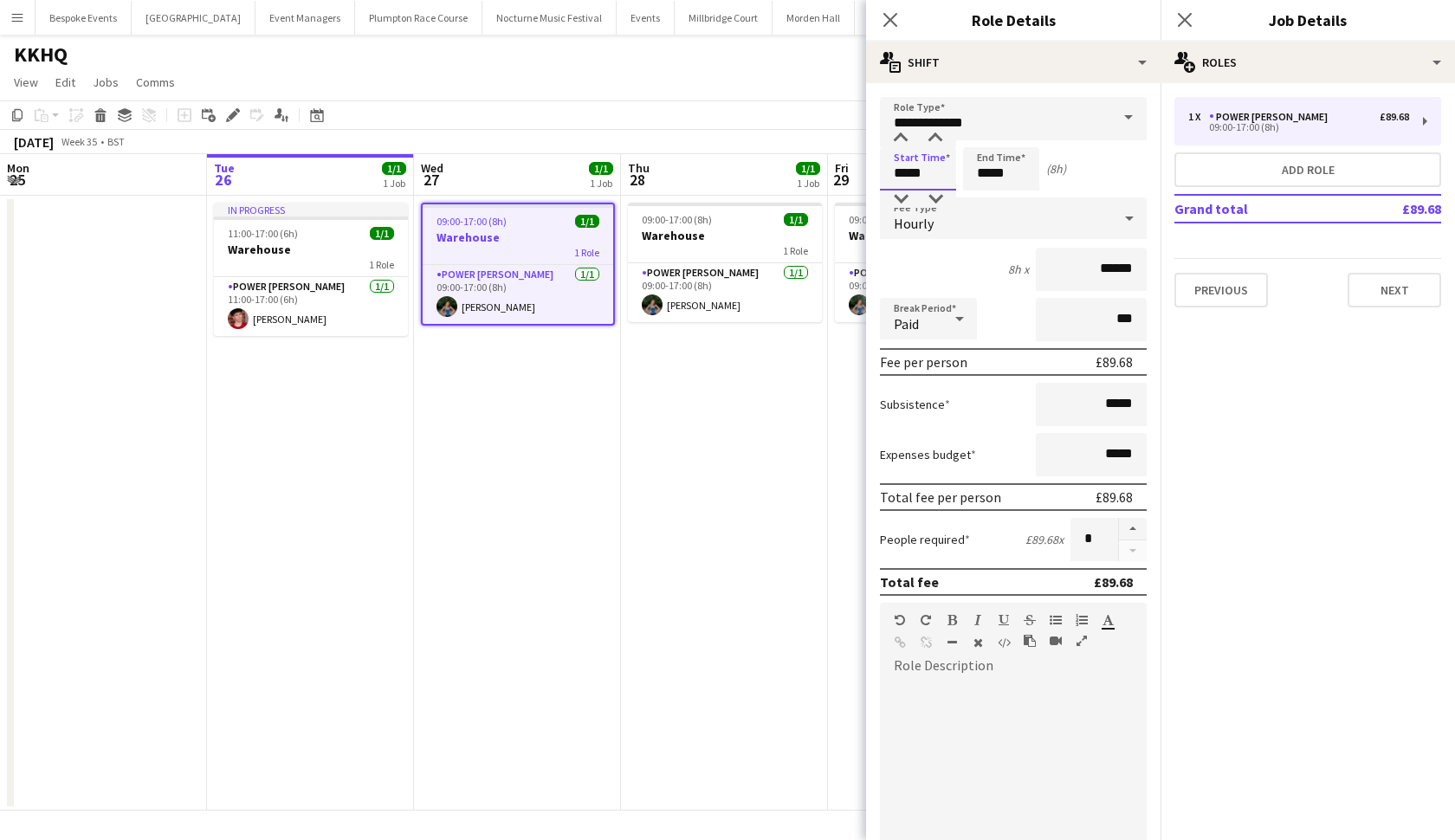
click at [907, 171] on input "*****" at bounding box center [918, 169] width 76 height 44
type input "*****"
click at [987, 172] on input "*****" at bounding box center [1002, 169] width 76 height 44
type input "*****"
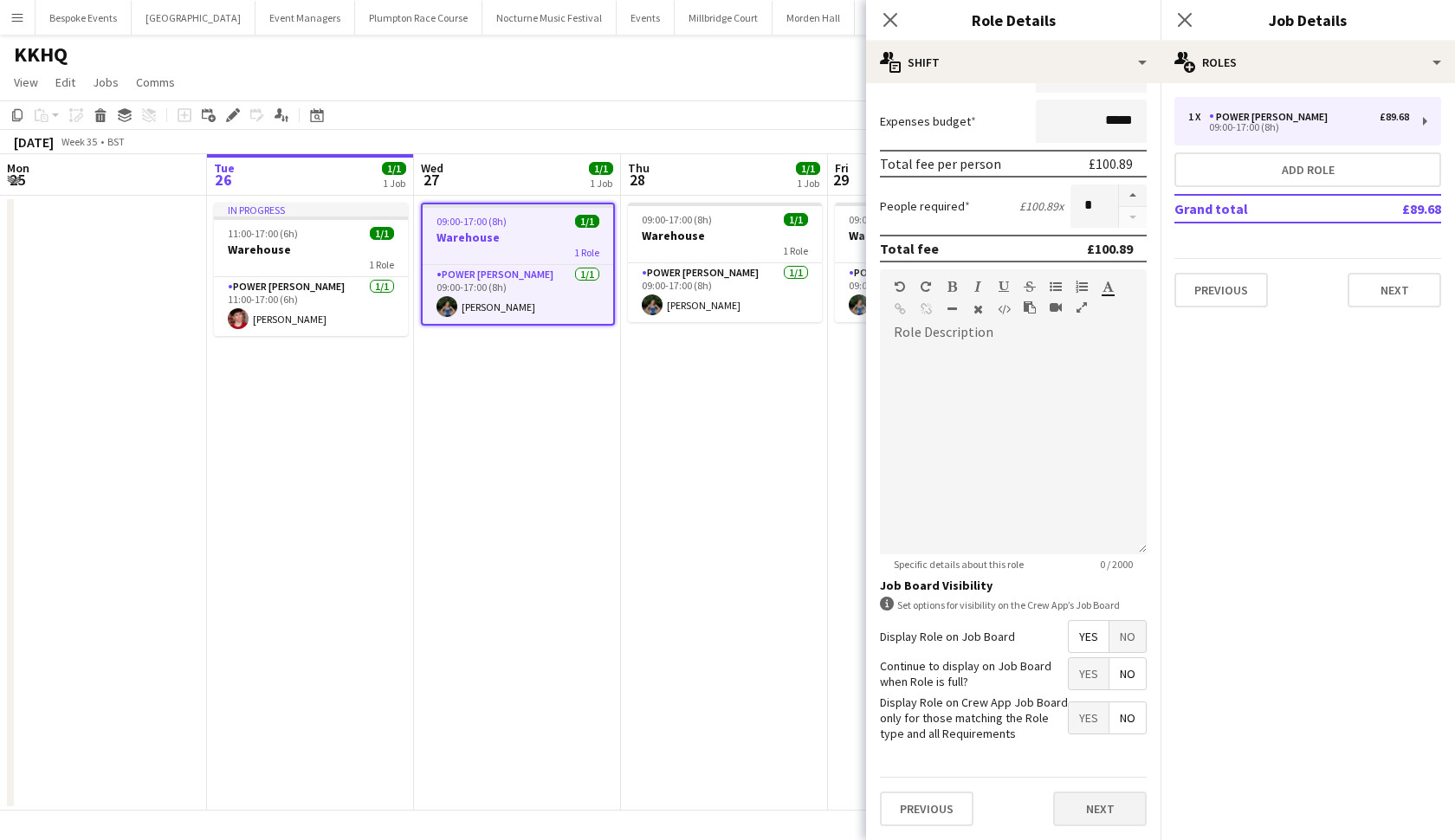
scroll to position [333, 0]
click at [1089, 811] on button "Next" at bounding box center [1100, 810] width 93 height 34
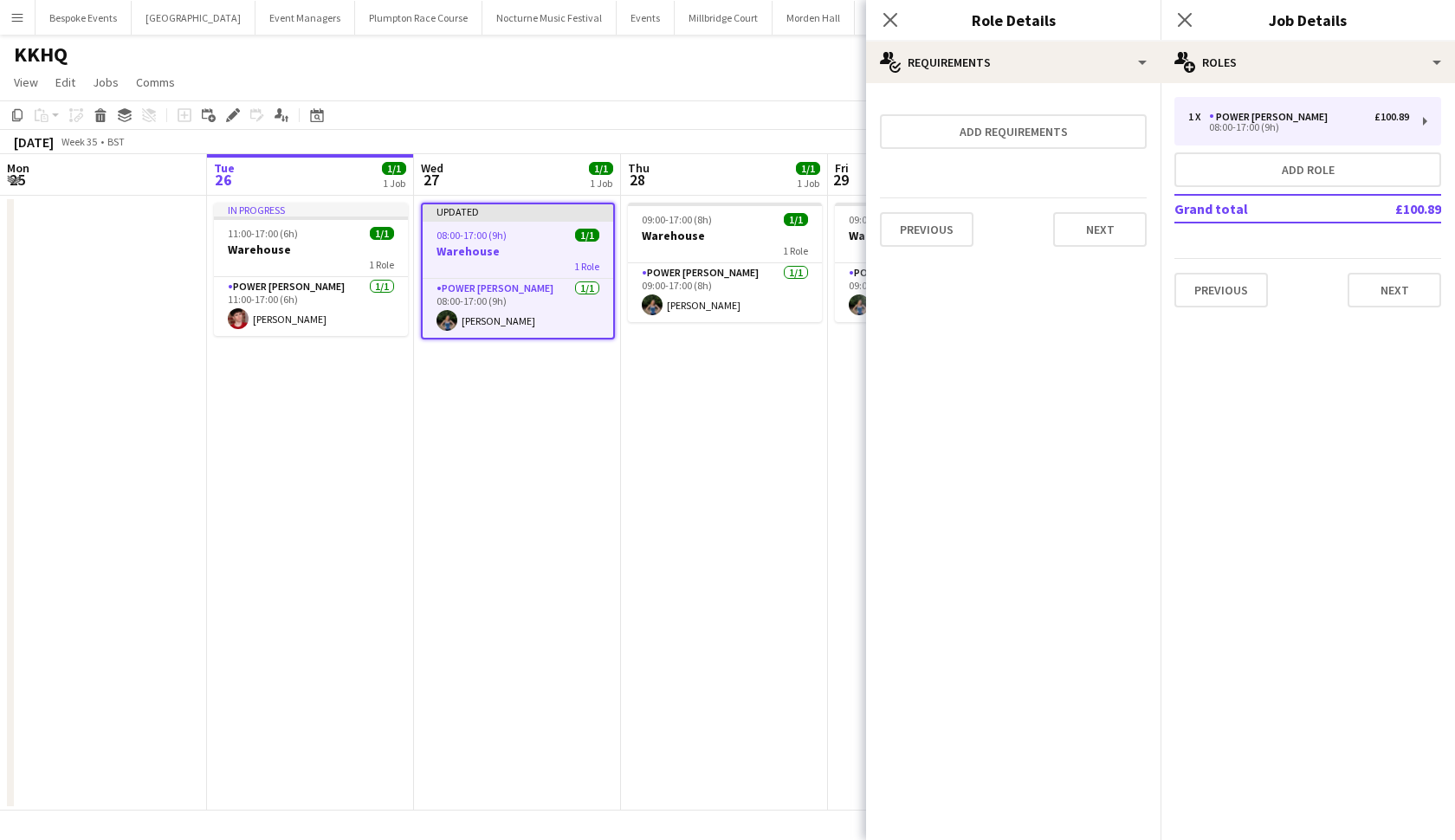
scroll to position [0, 0]
click at [745, 670] on app-date-cell "09:00-17:00 (8h) 1/1 Warehouse 1 Role Power Porter 1/1 09:00-17:00 (8h) Violet …" at bounding box center [725, 503] width 207 height 615
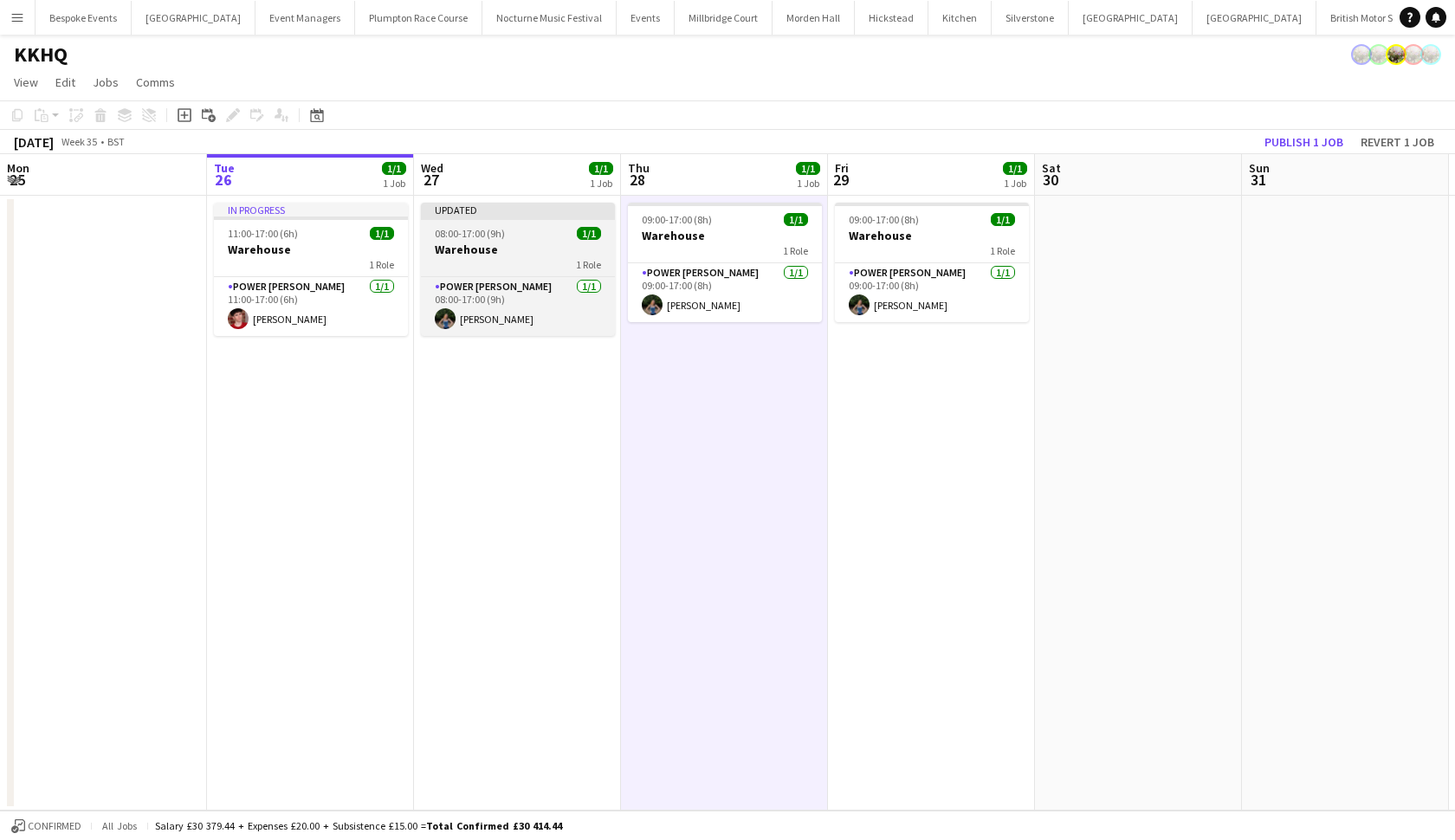
click at [542, 239] on div "08:00-17:00 (9h) 1/1" at bounding box center [518, 234] width 194 height 13
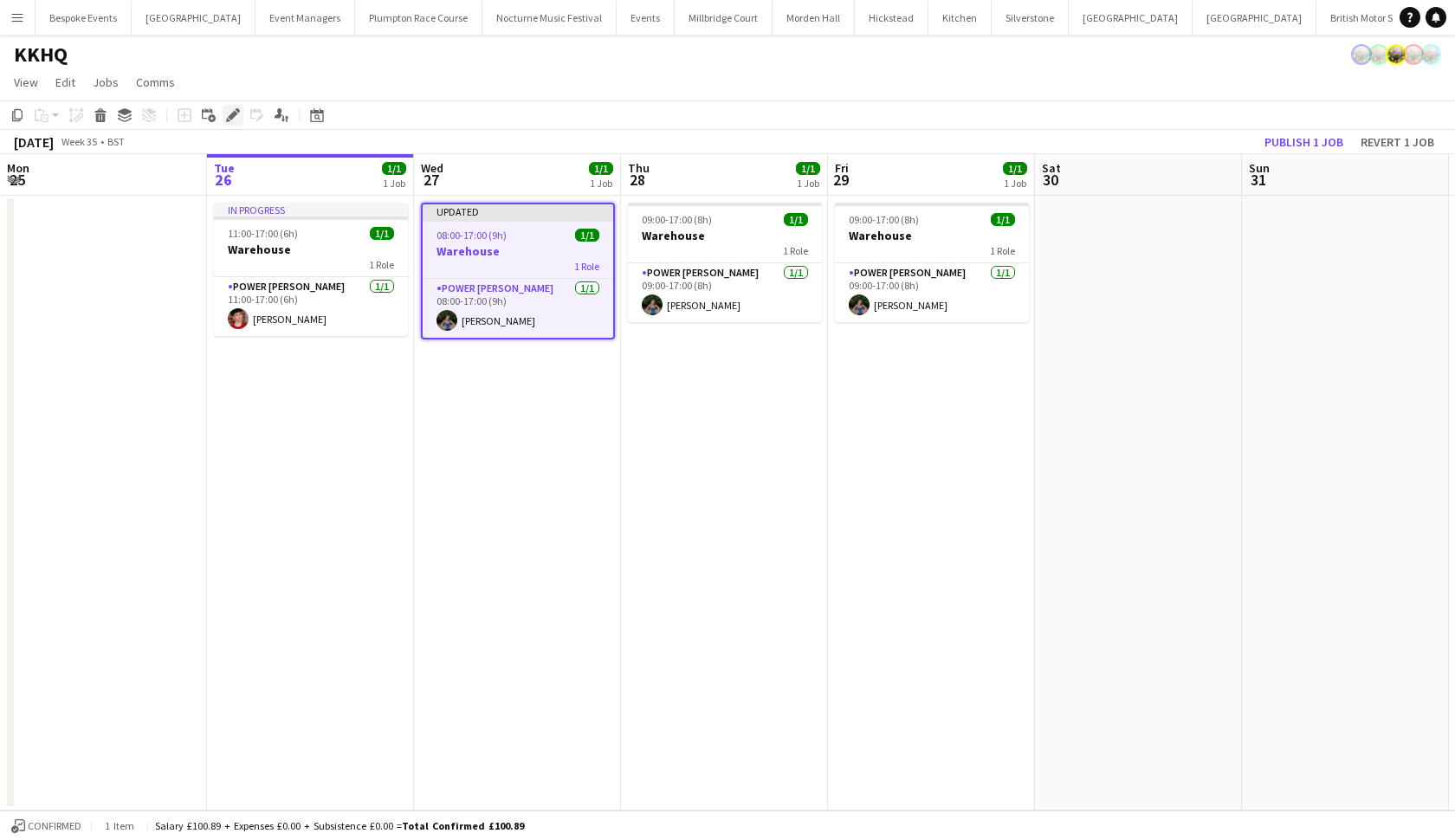
click at [230, 124] on div "Edit" at bounding box center [233, 115] width 21 height 21
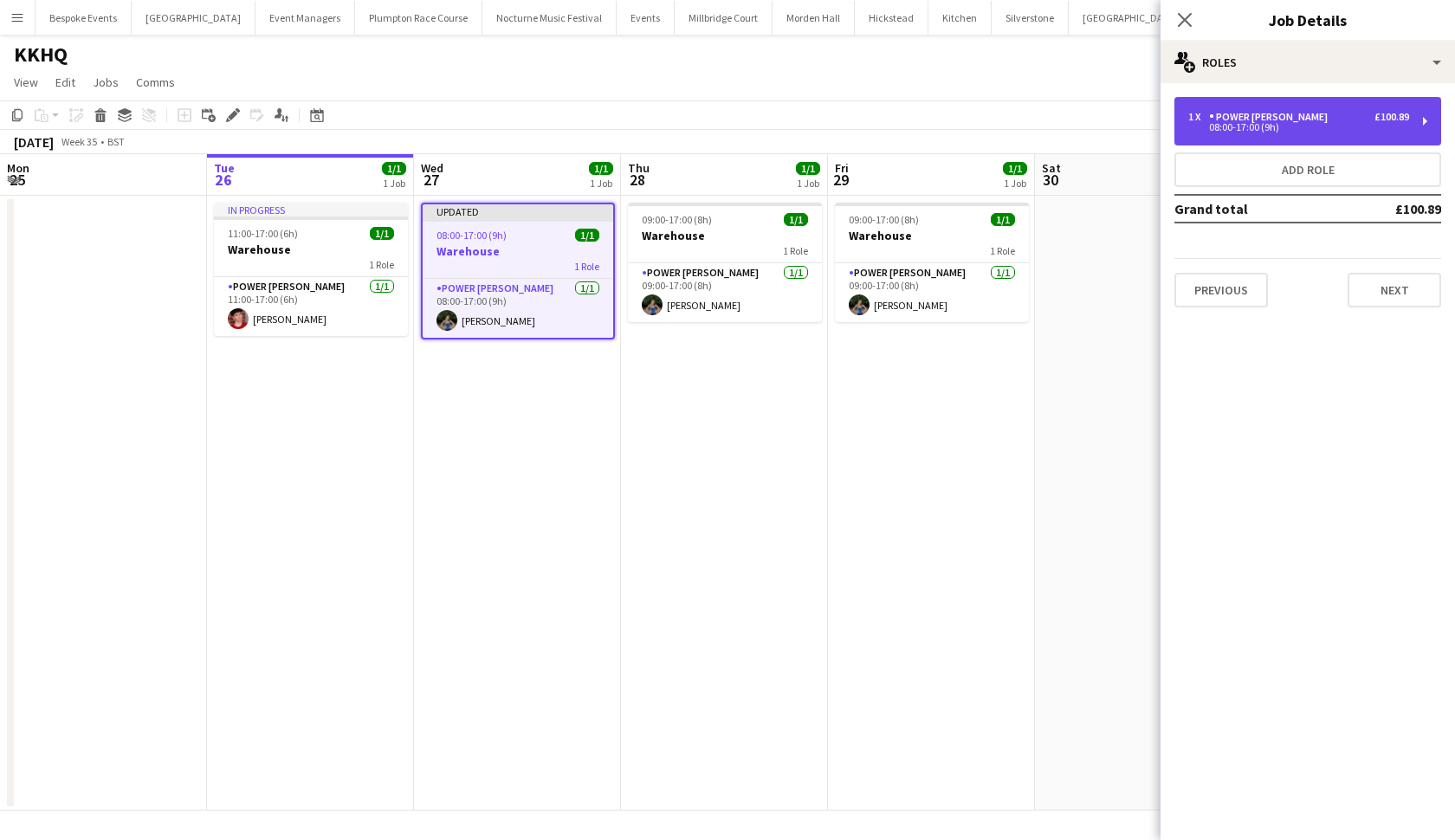
click at [1286, 122] on div "Power [PERSON_NAME]" at bounding box center [1273, 117] width 125 height 12
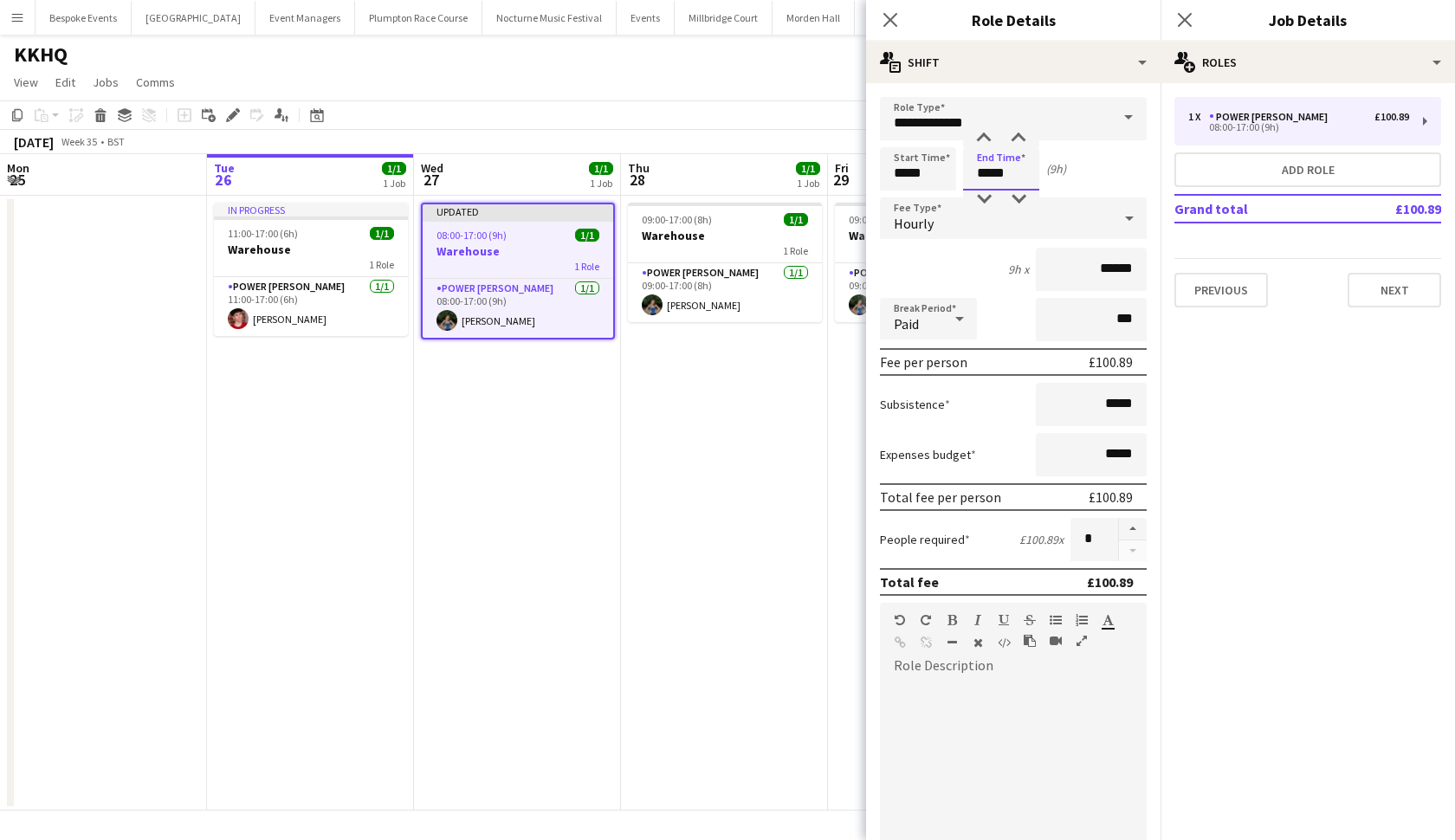
click at [987, 172] on input "*****" at bounding box center [1002, 169] width 76 height 44
type input "*****"
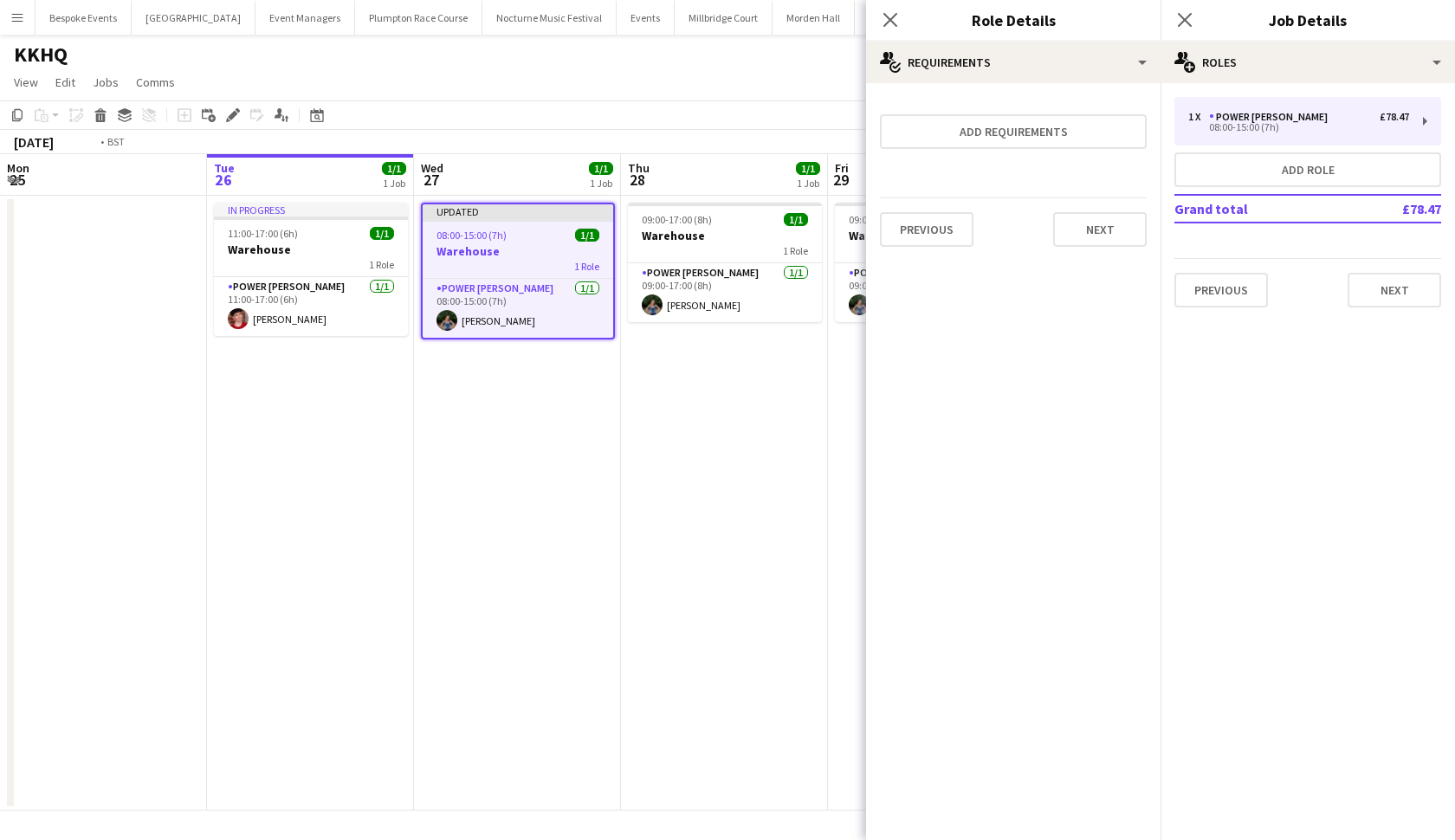
click at [647, 427] on app-date-cell "09:00-17:00 (8h) 1/1 Warehouse 1 Role Power Porter 1/1 09:00-17:00 (8h) Violet …" at bounding box center [725, 503] width 207 height 615
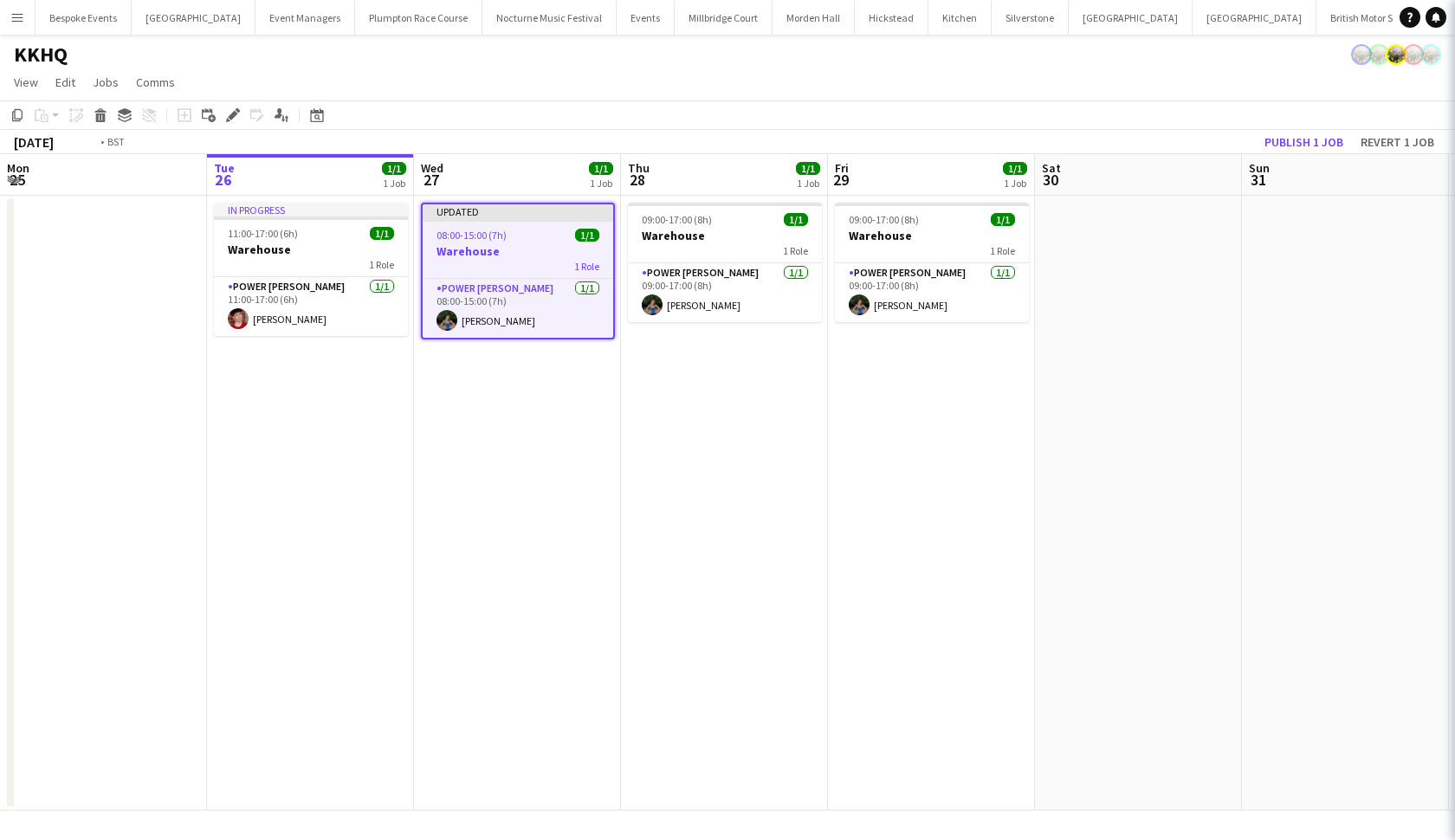
scroll to position [0, 413]
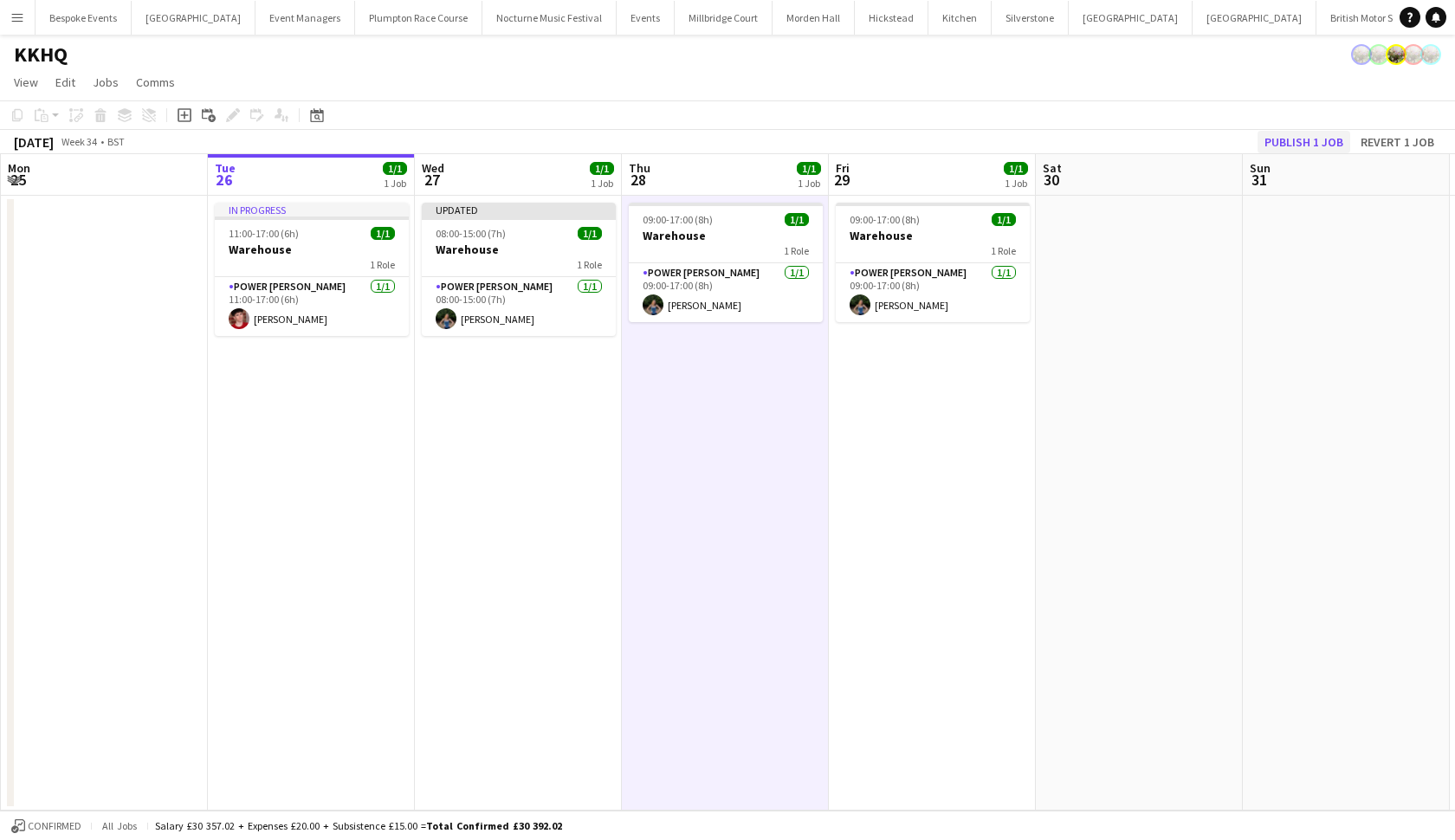
click at [1332, 138] on button "Publish 1 job" at bounding box center [1305, 143] width 93 height 23
click at [546, 364] on app-date-cell "08:00-15:00 (7h) 1/1 Warehouse 1 Role Power Porter 1/1 08:00-15:00 (7h) Violet …" at bounding box center [519, 503] width 207 height 615
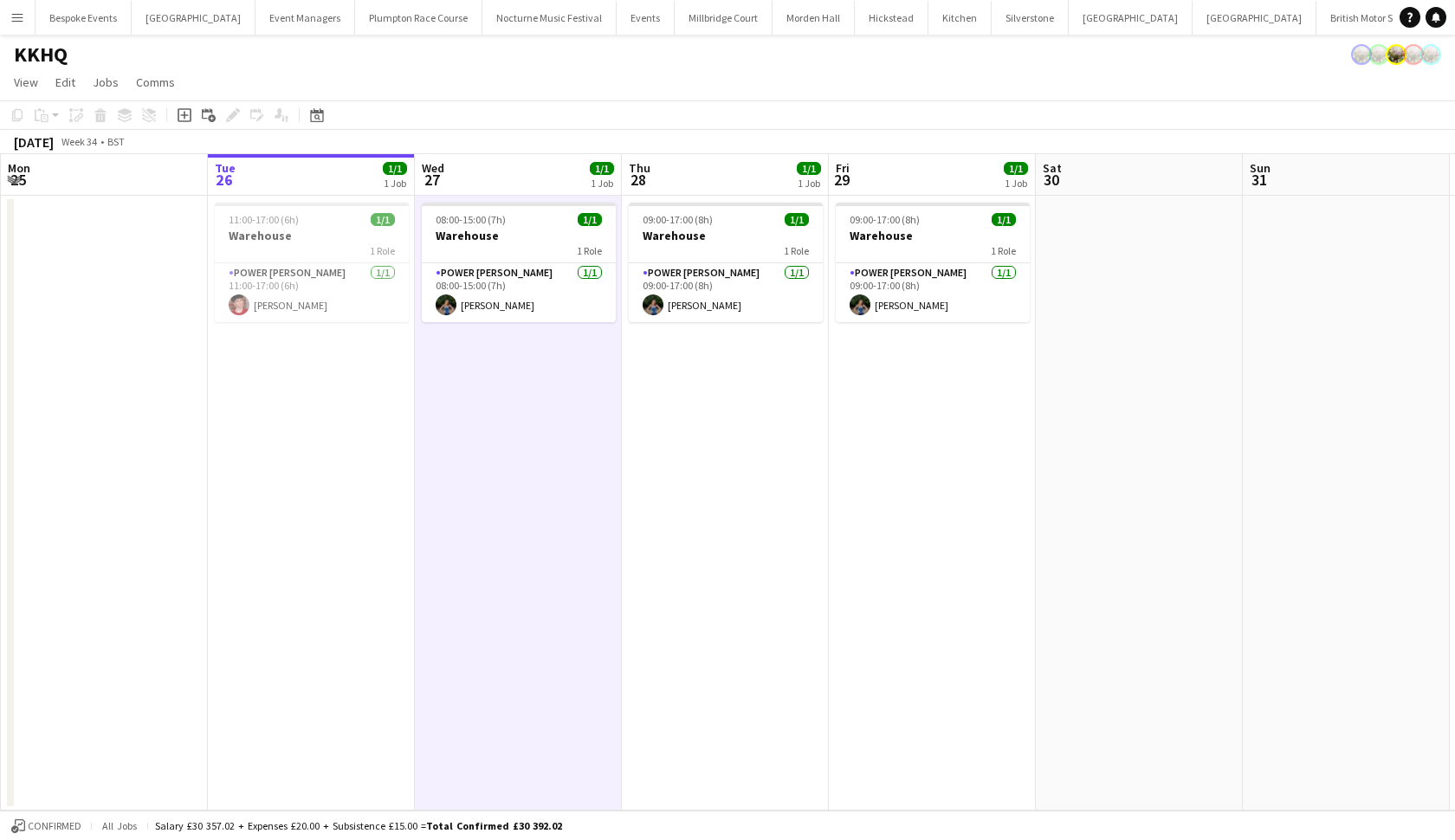
click at [24, 24] on app-icon "Menu" at bounding box center [17, 17] width 14 height 14
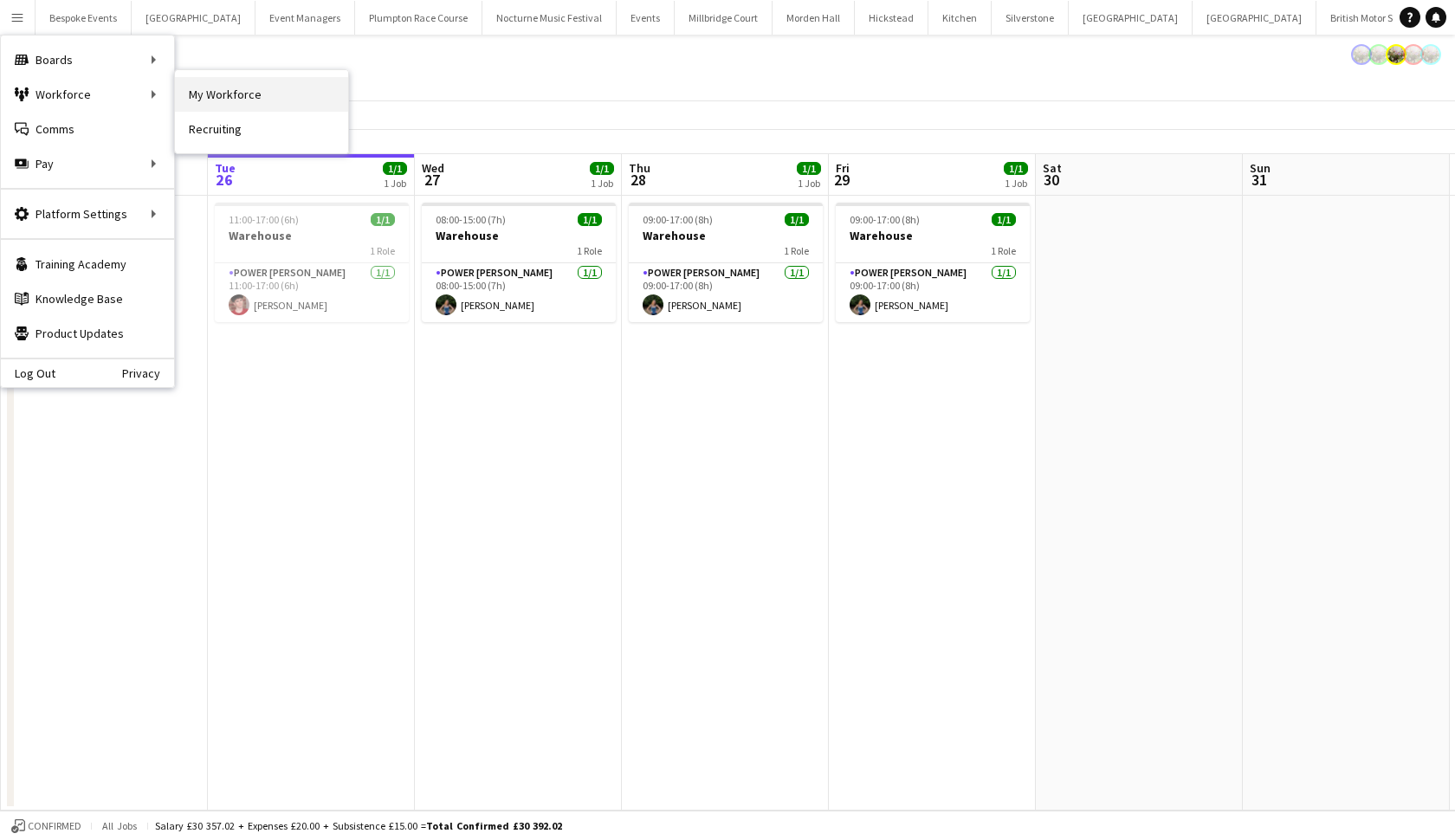
click at [211, 98] on link "My Workforce" at bounding box center [261, 94] width 173 height 34
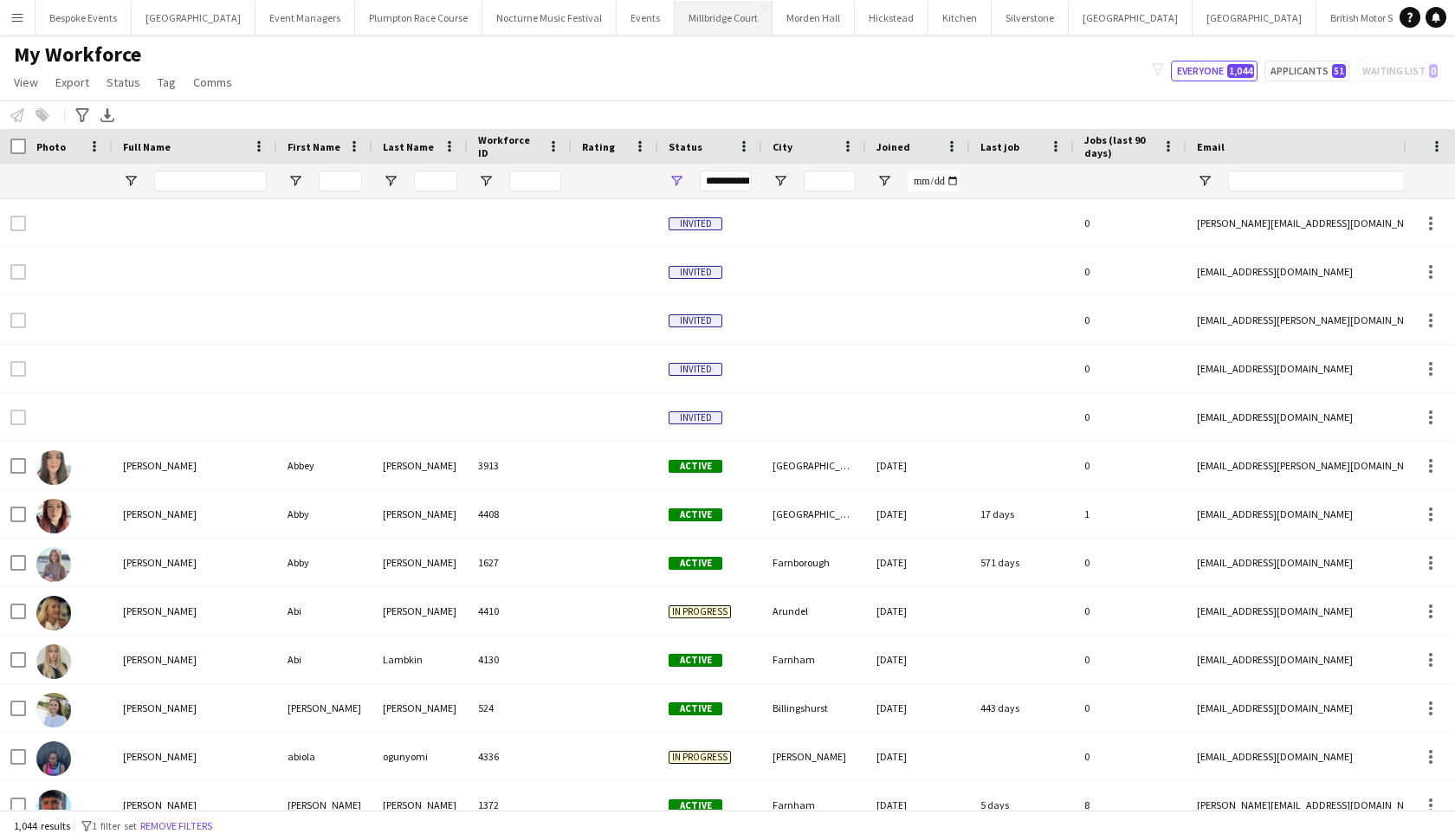
click at [722, 16] on button "Millbridge Court Close" at bounding box center [723, 18] width 98 height 34
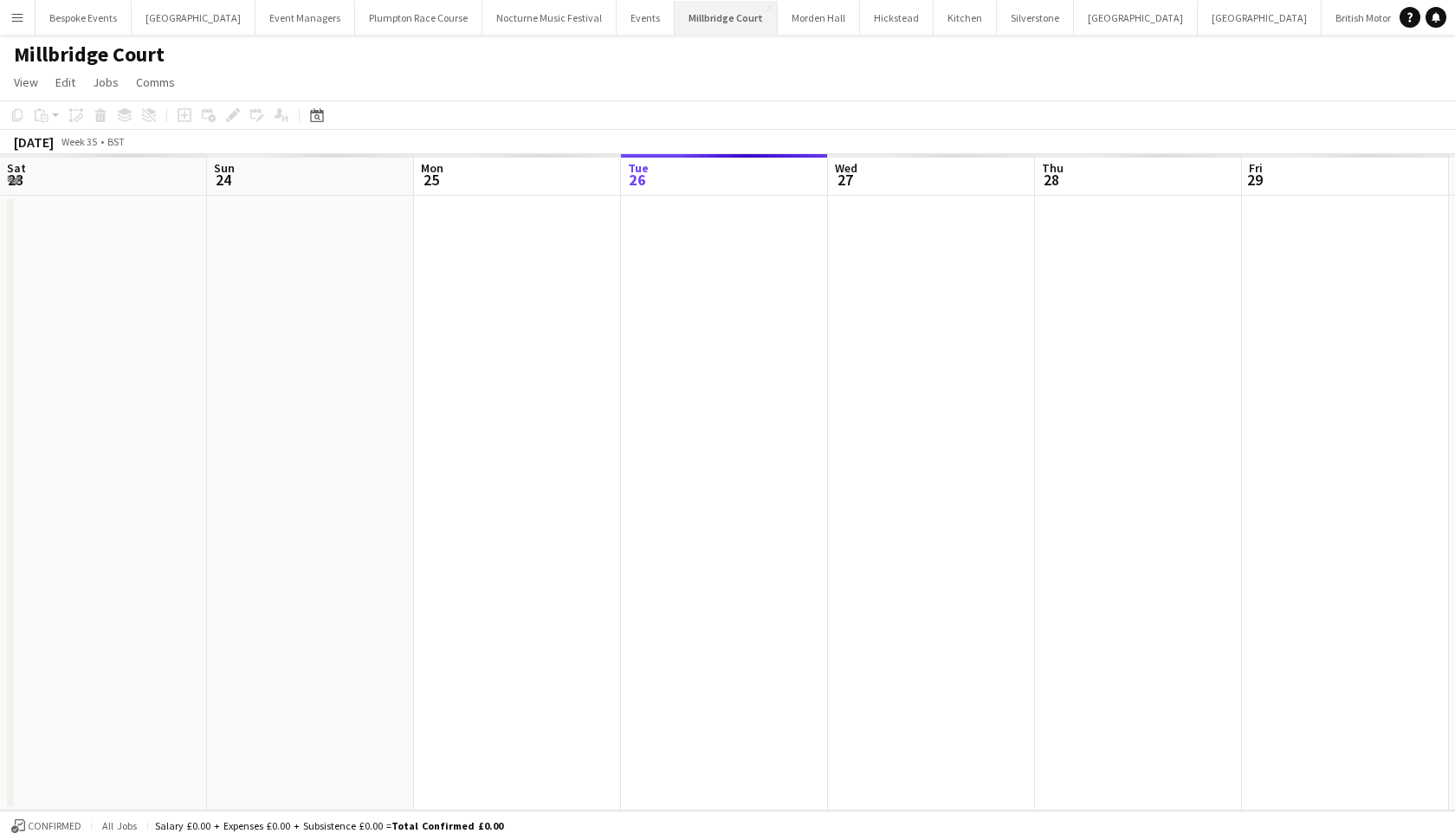
scroll to position [0, 414]
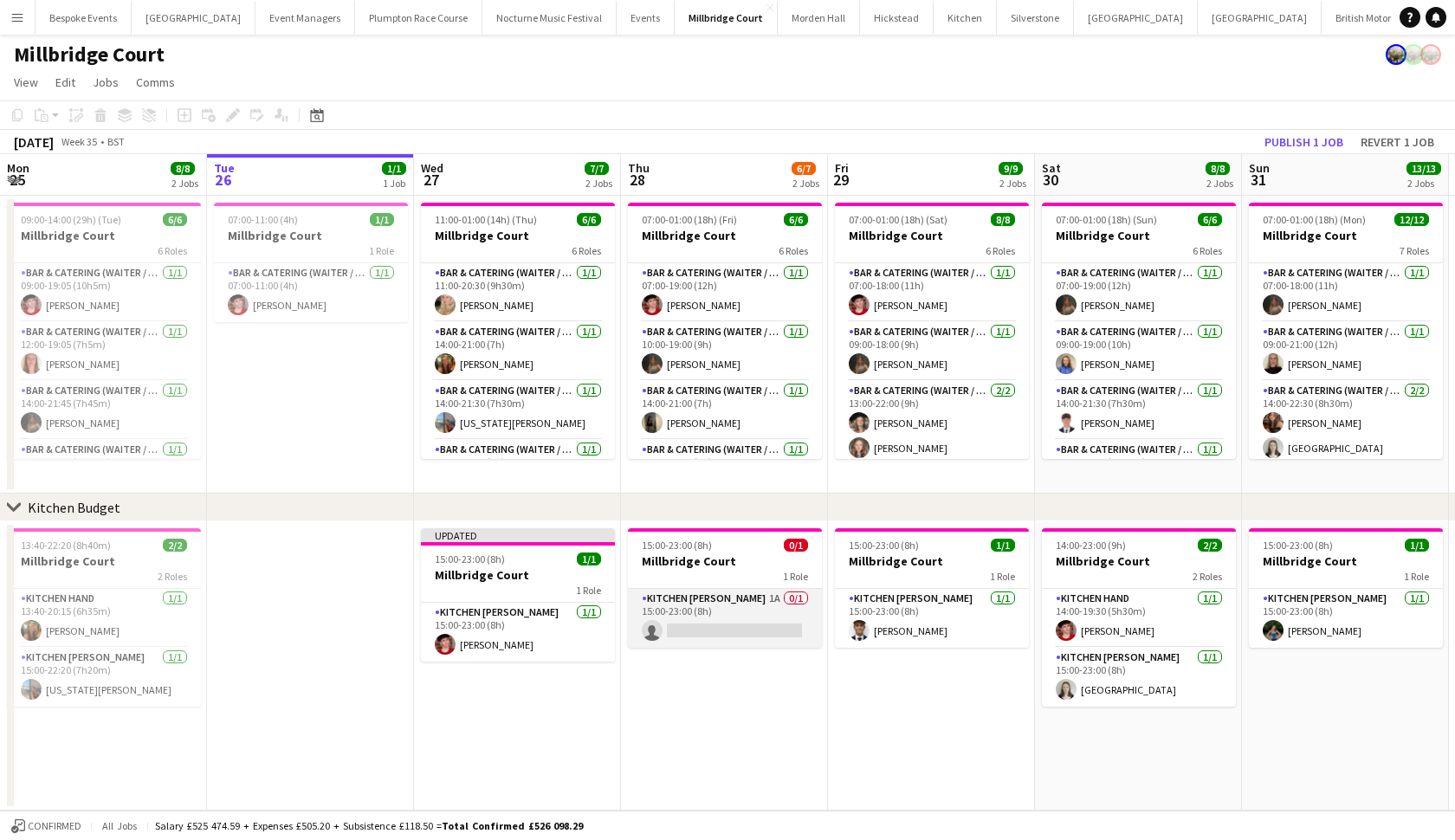
click at [761, 627] on app-card-role "Kitchen Porter 1A 0/1 15:00-23:00 (8h) single-neutral-actions" at bounding box center [725, 619] width 194 height 59
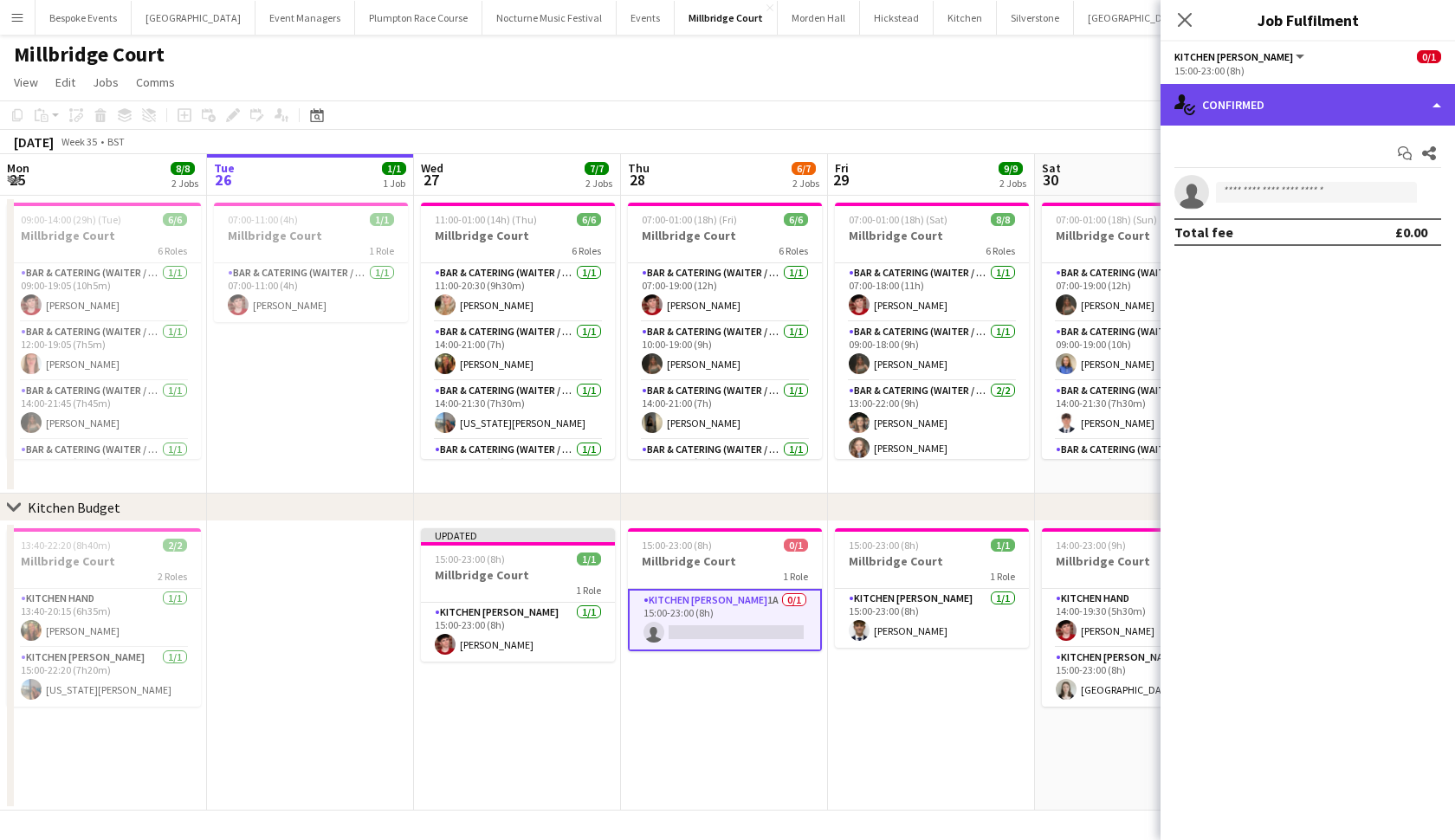
click at [1359, 112] on div "single-neutral-actions-check-2 Confirmed" at bounding box center [1309, 105] width 295 height 42
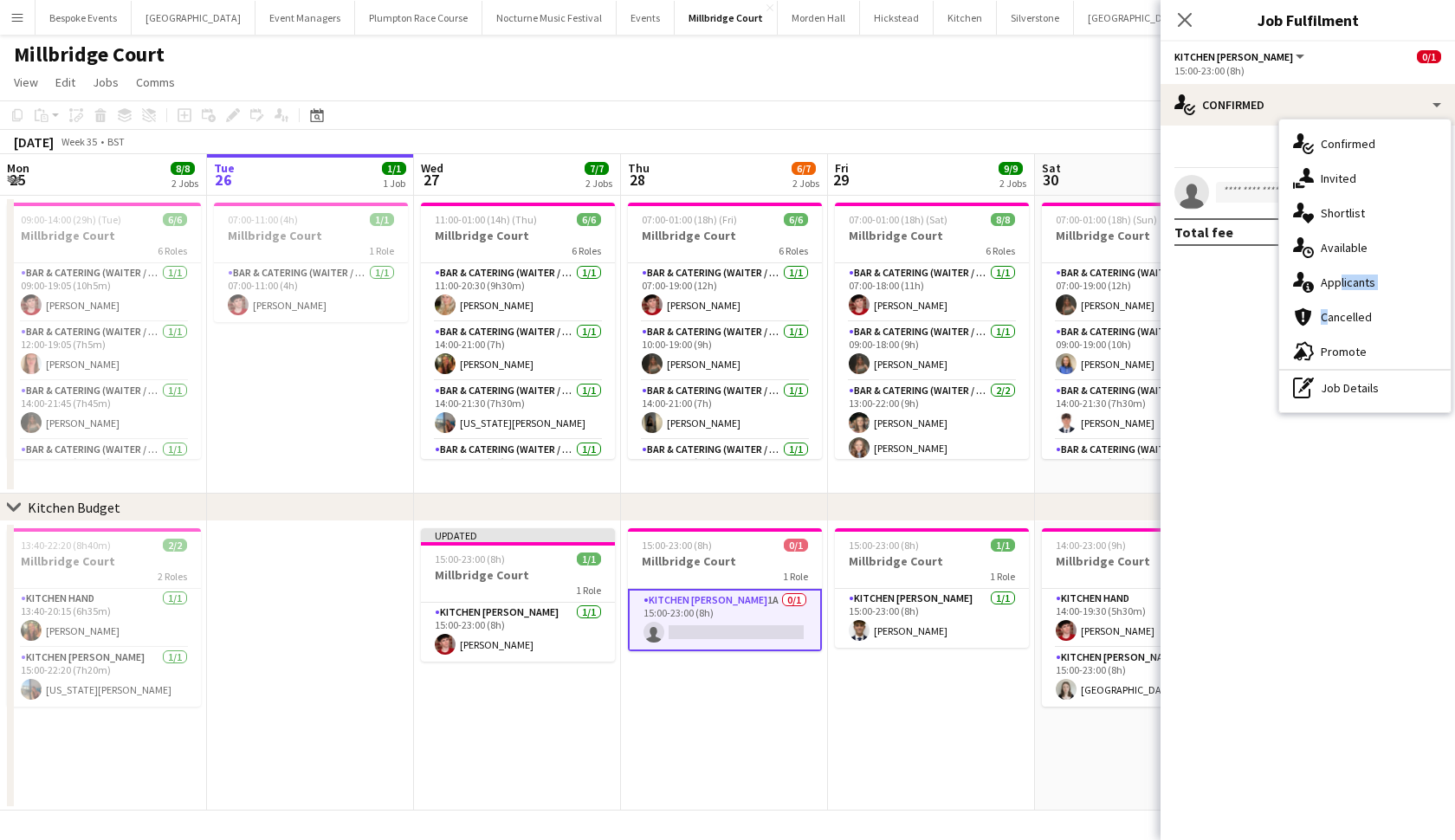
drag, startPoint x: 1339, startPoint y: 302, endPoint x: 1337, endPoint y: 289, distance: 13.2
click at [1337, 289] on div "single-neutral-actions-check-2 Confirmed single-neutral-actions-share-1 Invited…" at bounding box center [1365, 266] width 171 height 293
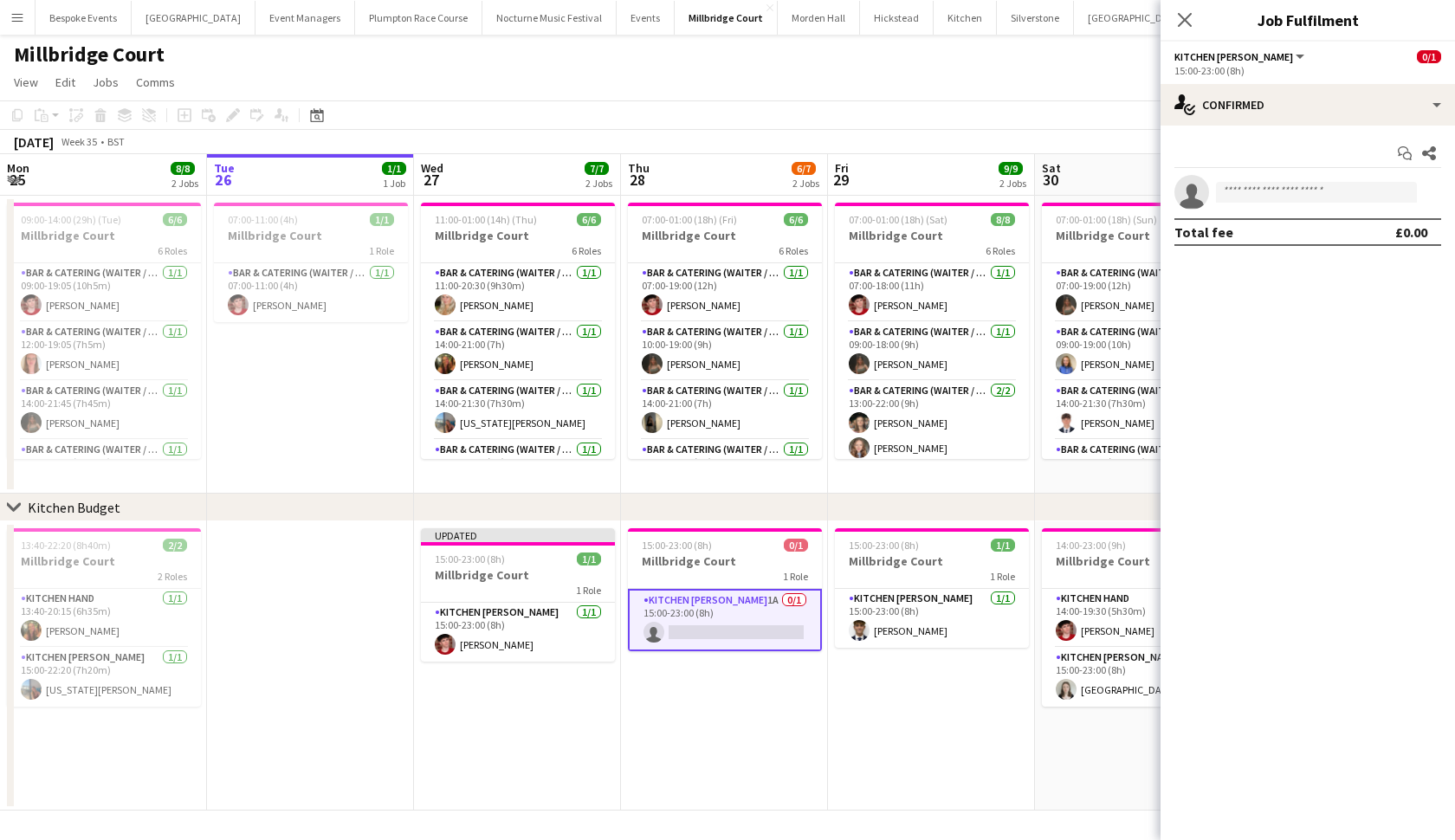
click at [1337, 289] on mat-expansion-panel "check Confirmed Start chat Share single-neutral-actions Total fee £0.00" at bounding box center [1309, 483] width 295 height 715
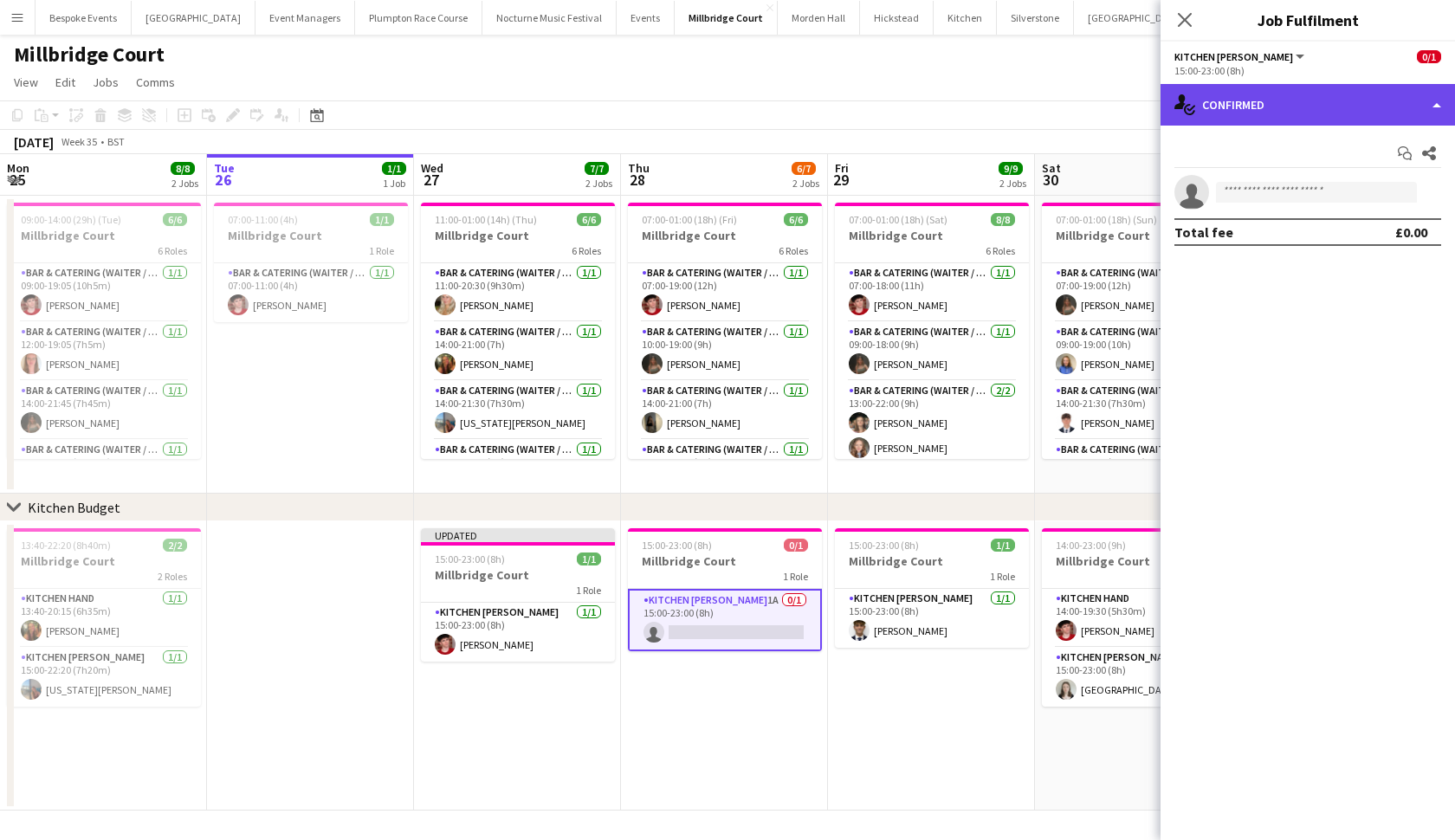
click at [1387, 110] on div "single-neutral-actions-check-2 Confirmed" at bounding box center [1309, 105] width 295 height 42
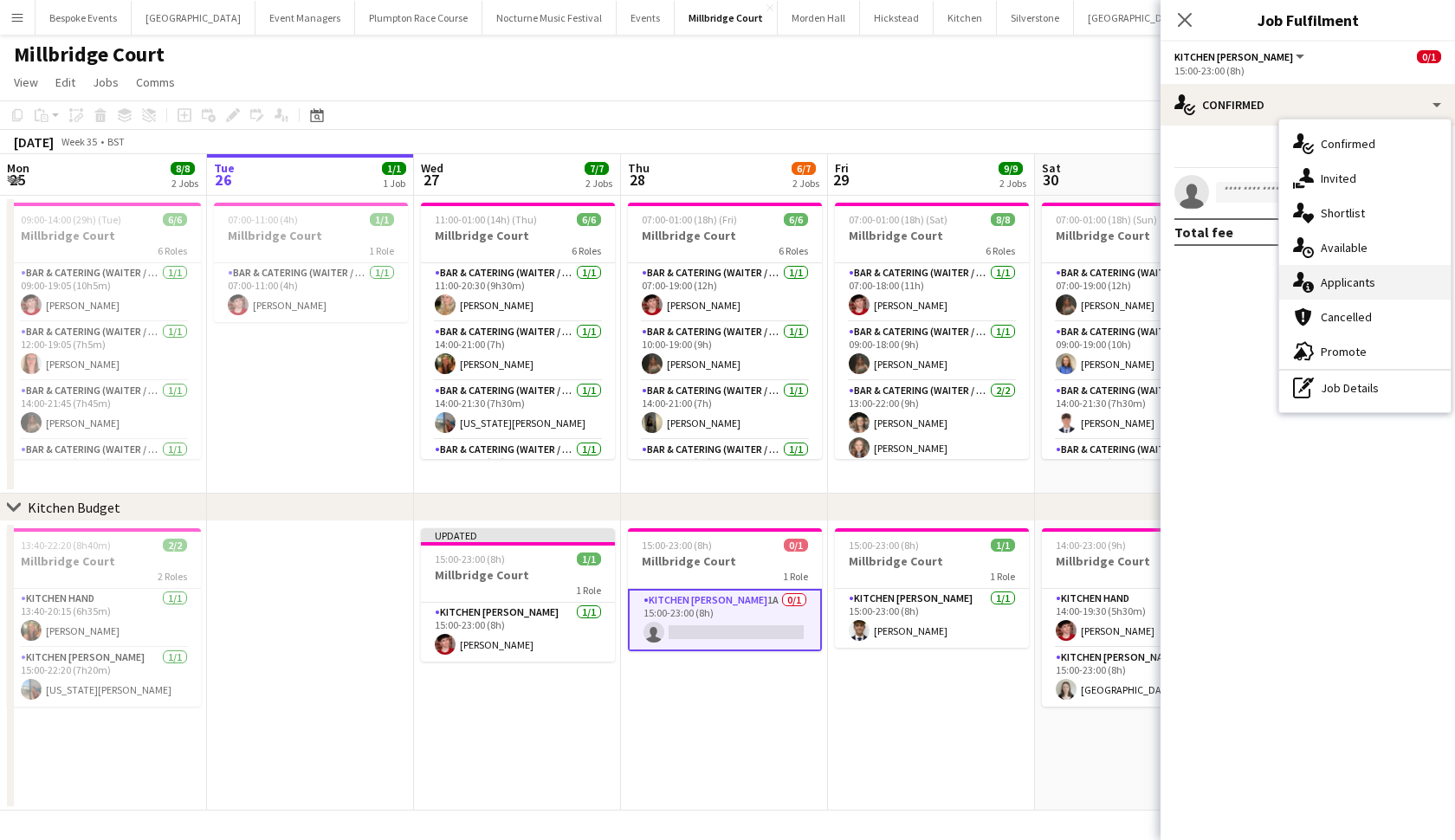
click at [1363, 283] on div "single-neutral-actions-information Applicants" at bounding box center [1365, 282] width 171 height 34
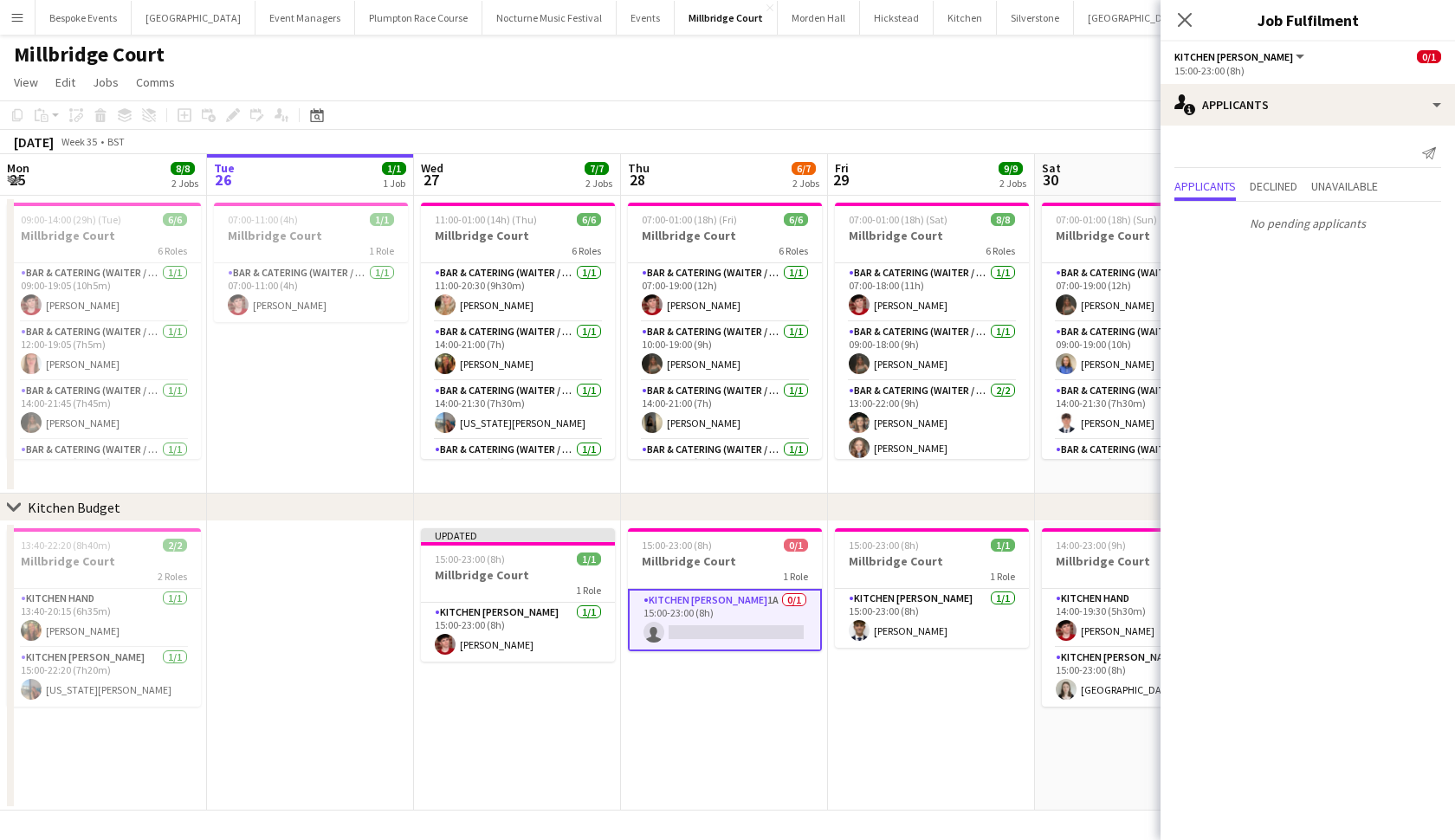
click at [995, 97] on app-page-menu "View Day view expanded Day view collapsed Month view Date picker Jump to today …" at bounding box center [727, 84] width 1455 height 33
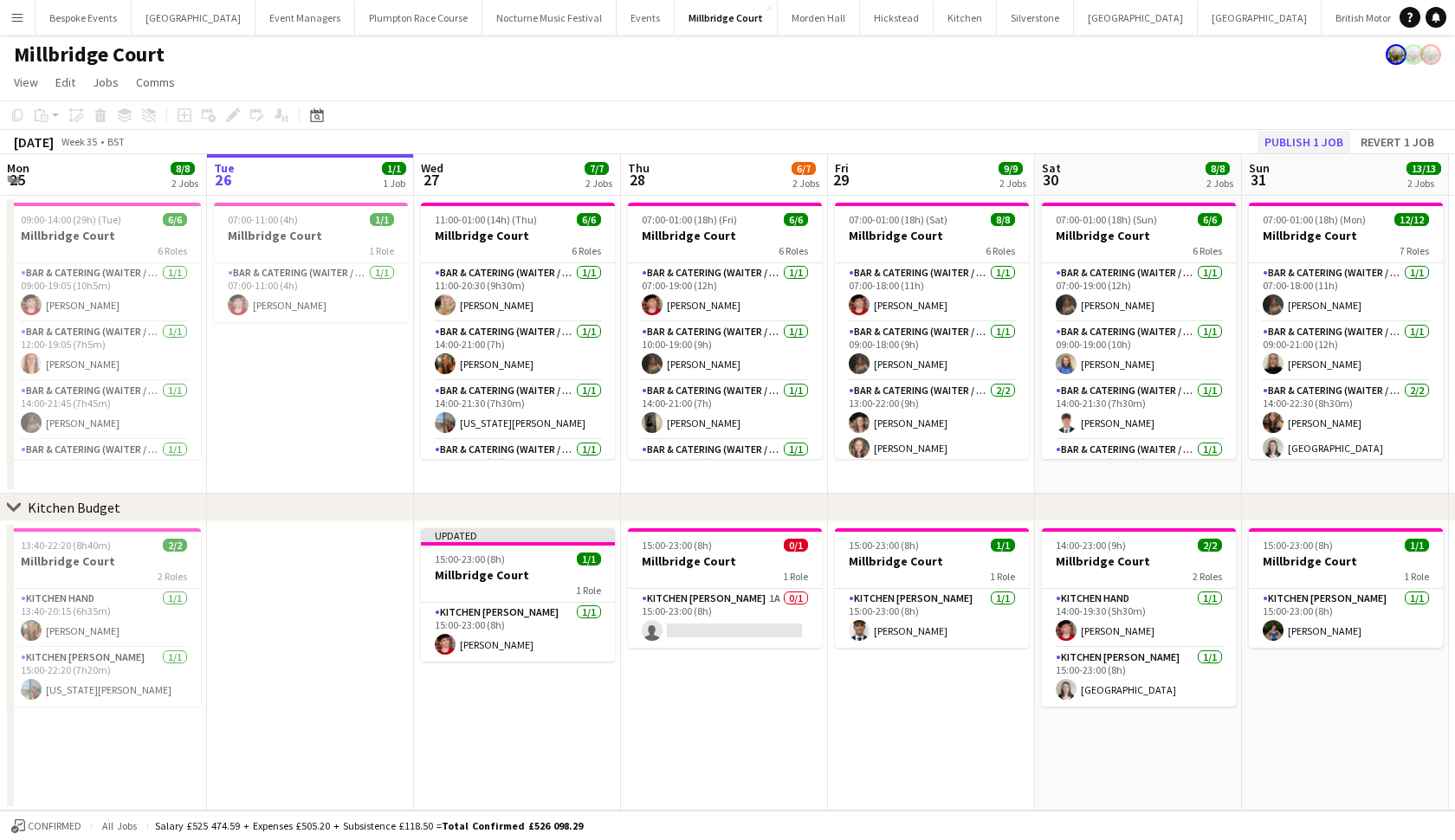
click at [1283, 139] on button "Publish 1 job" at bounding box center [1305, 143] width 93 height 23
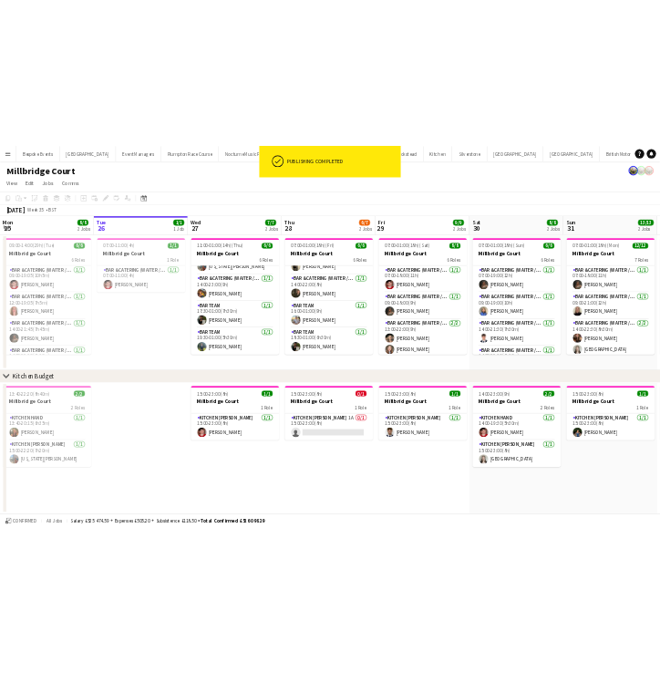
scroll to position [166, 0]
